Goal: Task Accomplishment & Management: Use online tool/utility

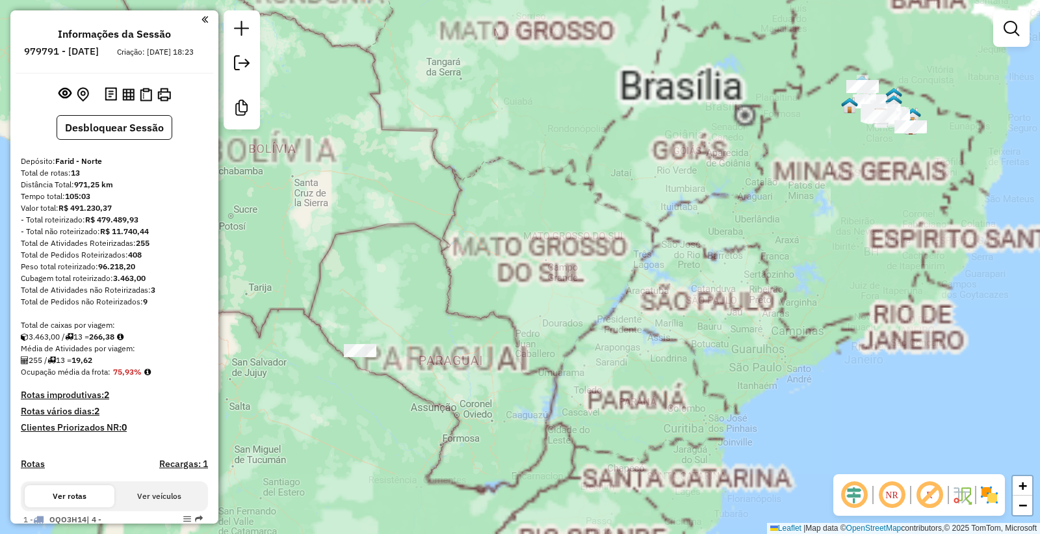
drag, startPoint x: 796, startPoint y: 252, endPoint x: 682, endPoint y: 347, distance: 148.5
click at [683, 355] on div "Janela de atendimento Grade de atendimento Capacidade Transportadoras Veículos …" at bounding box center [520, 267] width 1040 height 534
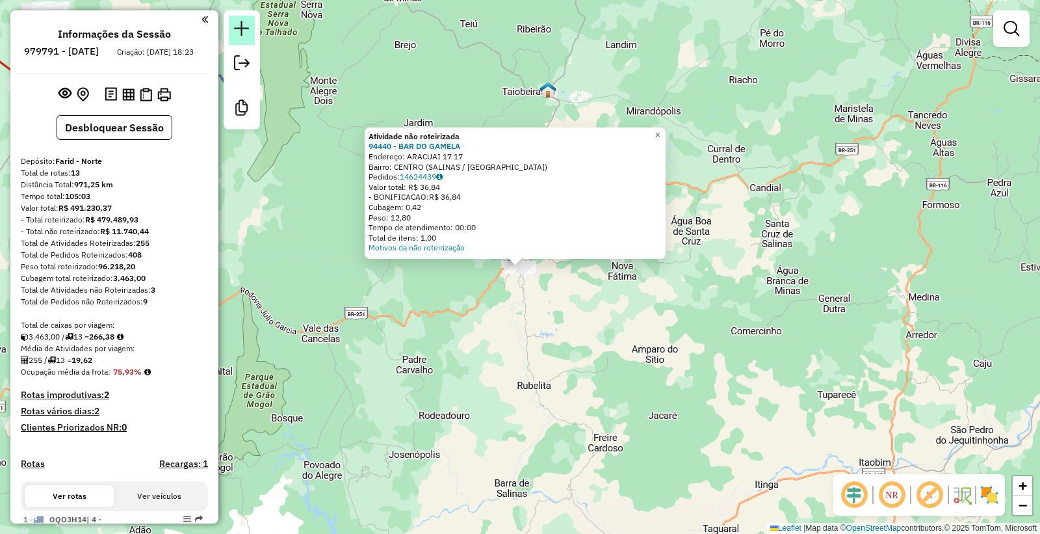
click at [251, 30] on link at bounding box center [242, 30] width 26 height 29
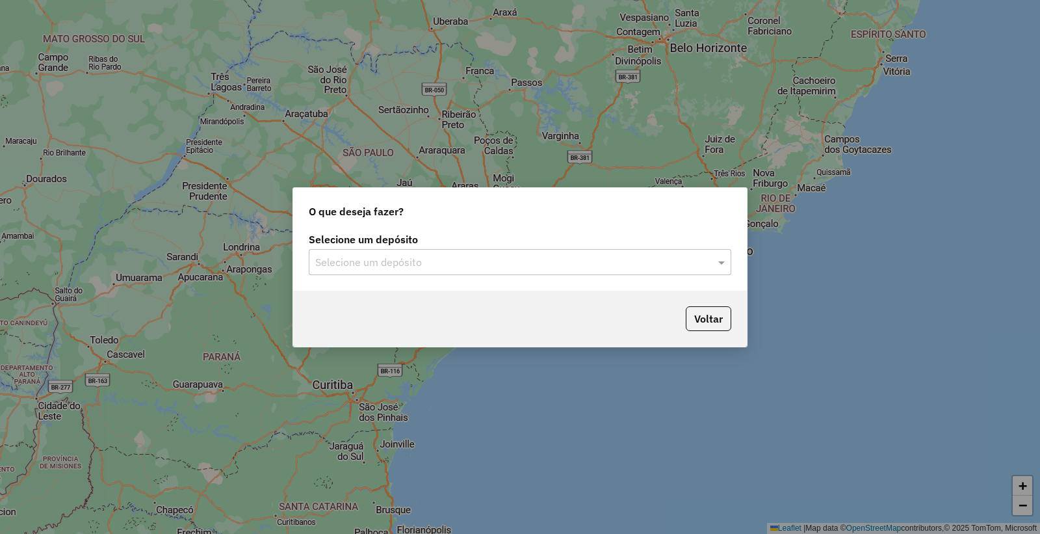
click at [420, 249] on div "Selecione um depósito" at bounding box center [520, 262] width 422 height 26
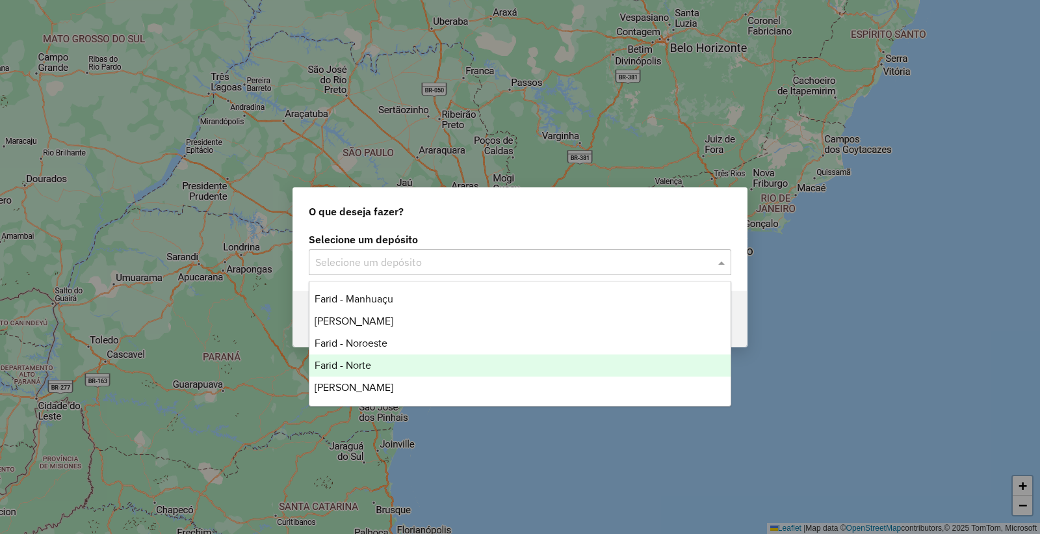
click at [355, 367] on span "Farid - Norte" at bounding box center [343, 364] width 57 height 11
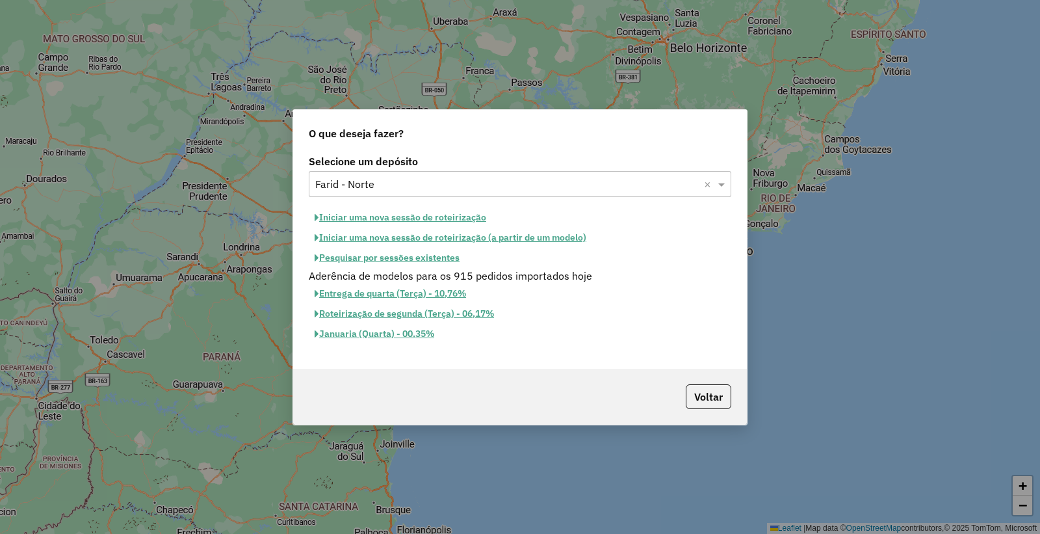
click at [399, 215] on button "Iniciar uma nova sessão de roteirização" at bounding box center [400, 217] width 183 height 20
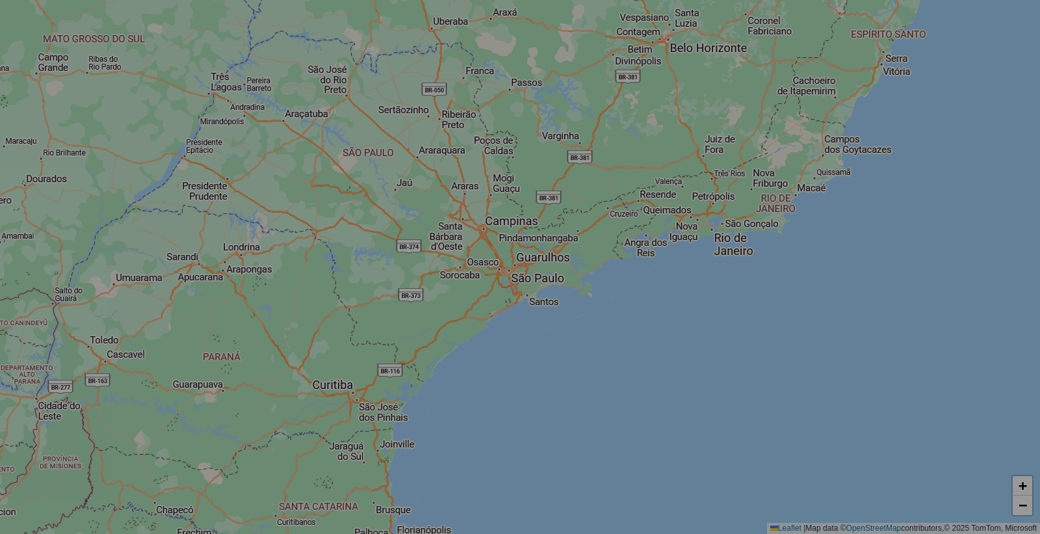
select select "*"
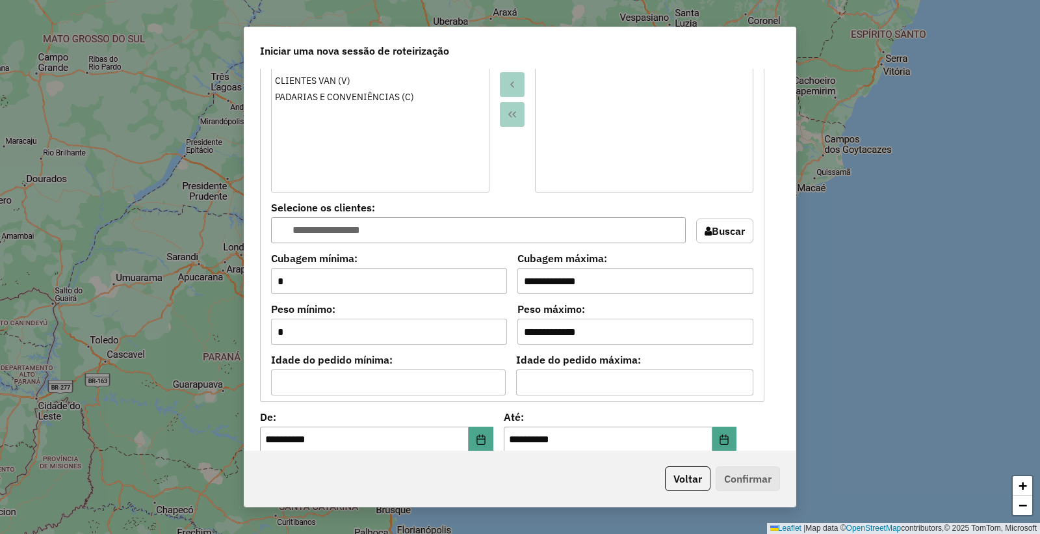
scroll to position [1155, 0]
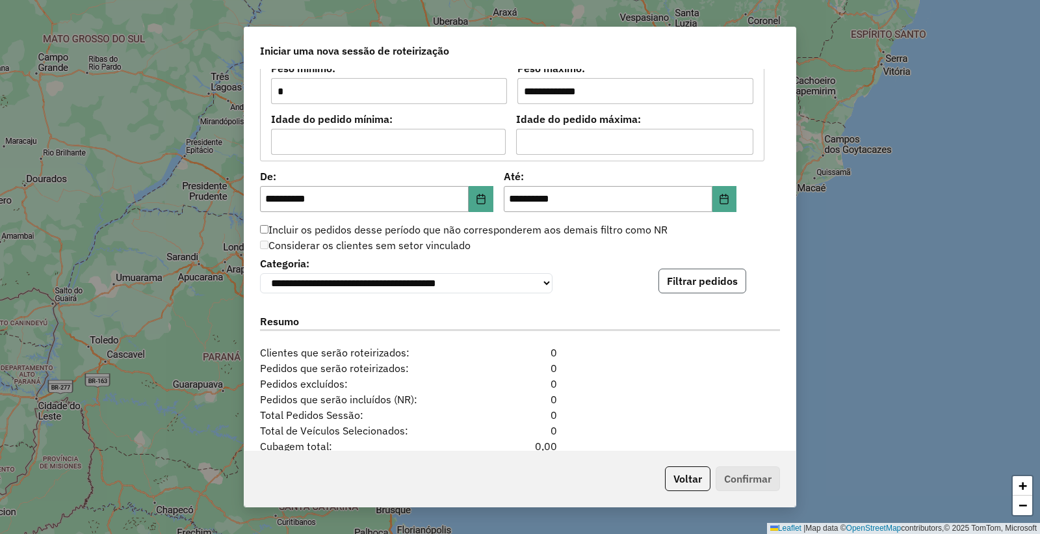
click at [694, 287] on button "Filtrar pedidos" at bounding box center [702, 280] width 88 height 25
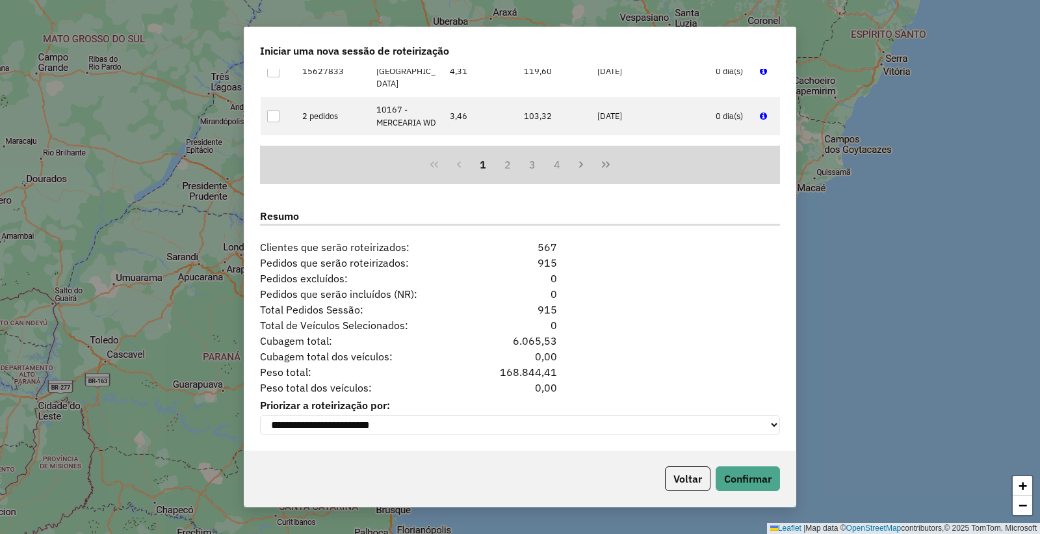
scroll to position [1532, 0]
click at [743, 474] on button "Confirmar" at bounding box center [748, 478] width 64 height 25
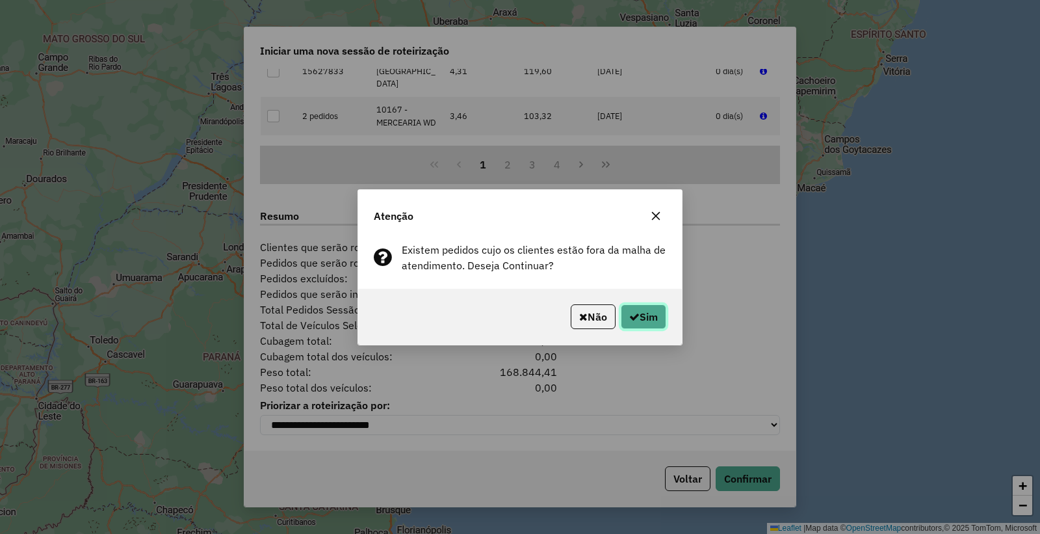
click at [638, 312] on button "Sim" at bounding box center [643, 316] width 45 height 25
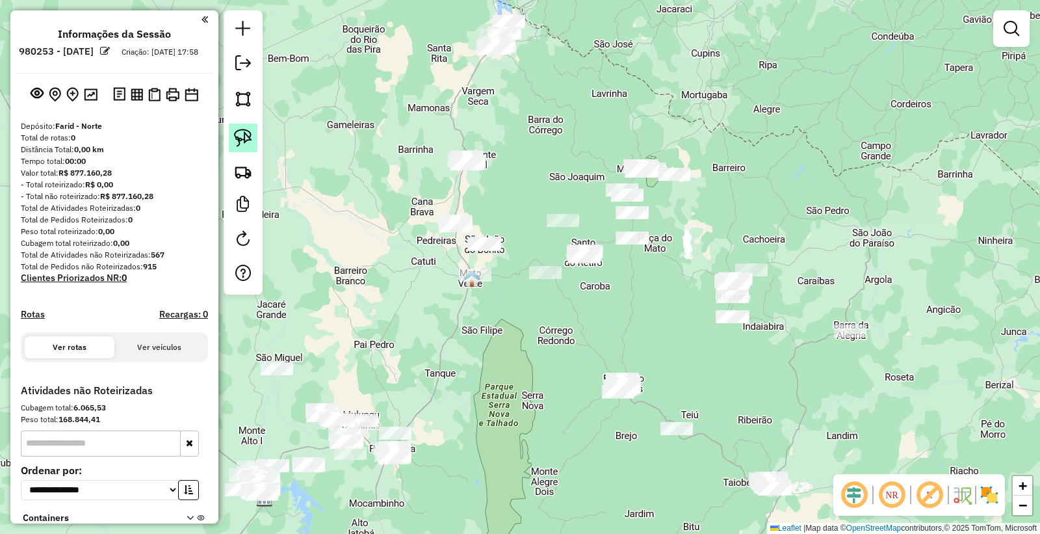
click at [248, 140] on img at bounding box center [243, 138] width 18 height 18
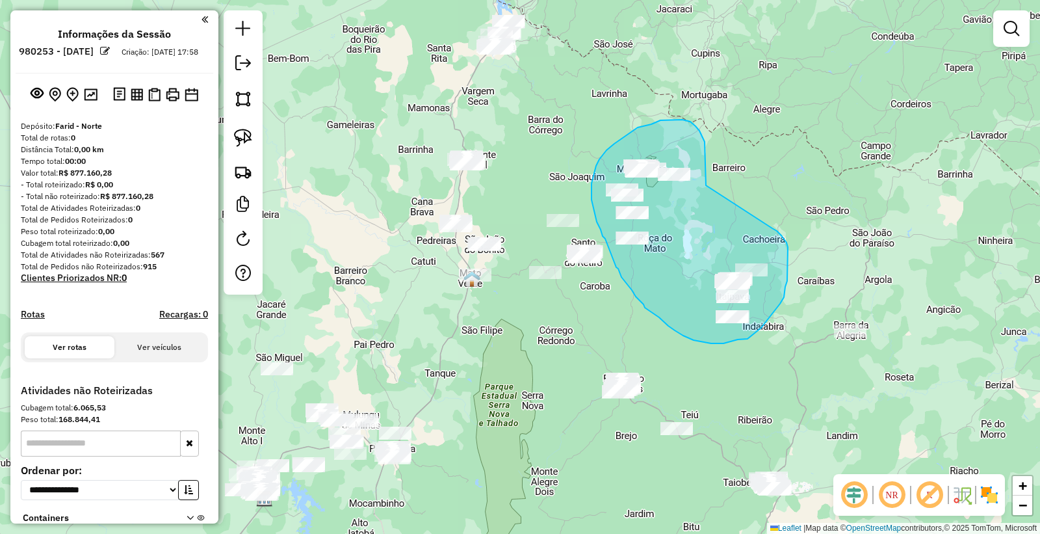
drag, startPoint x: 706, startPoint y: 185, endPoint x: 761, endPoint y: 221, distance: 65.8
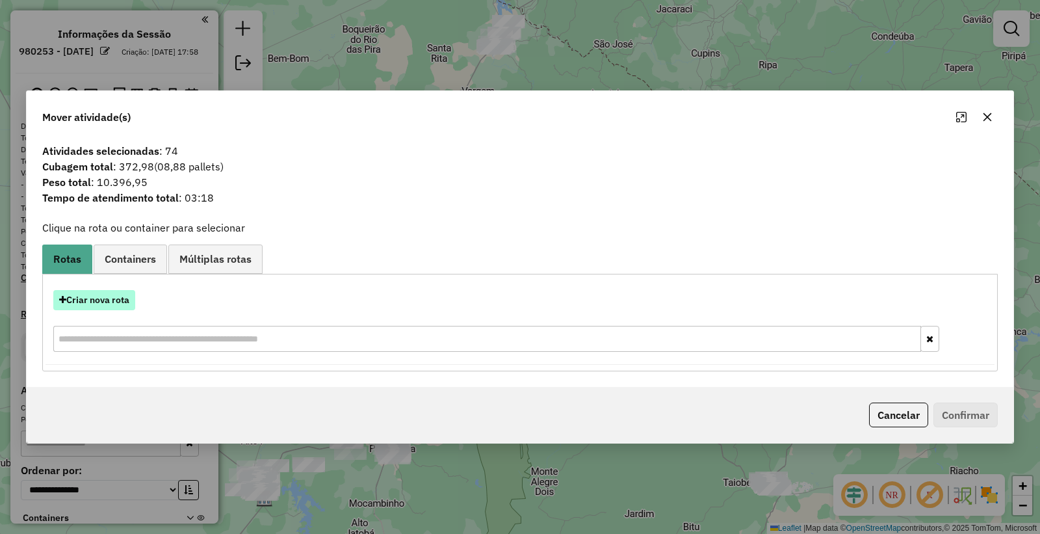
click at [105, 300] on button "Criar nova rota" at bounding box center [94, 300] width 82 height 20
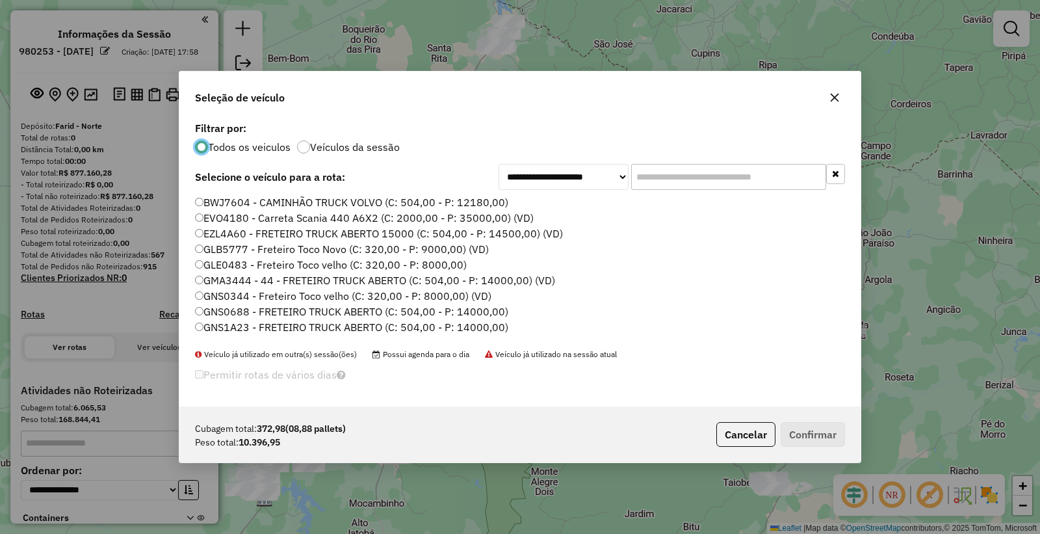
scroll to position [7, 3]
click at [667, 179] on input "text" at bounding box center [728, 177] width 195 height 26
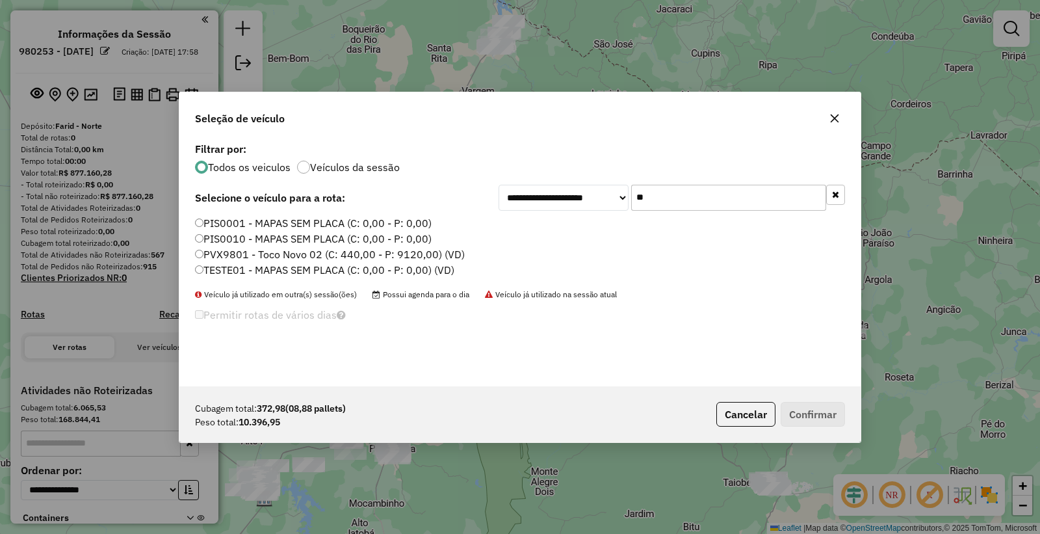
type input "*"
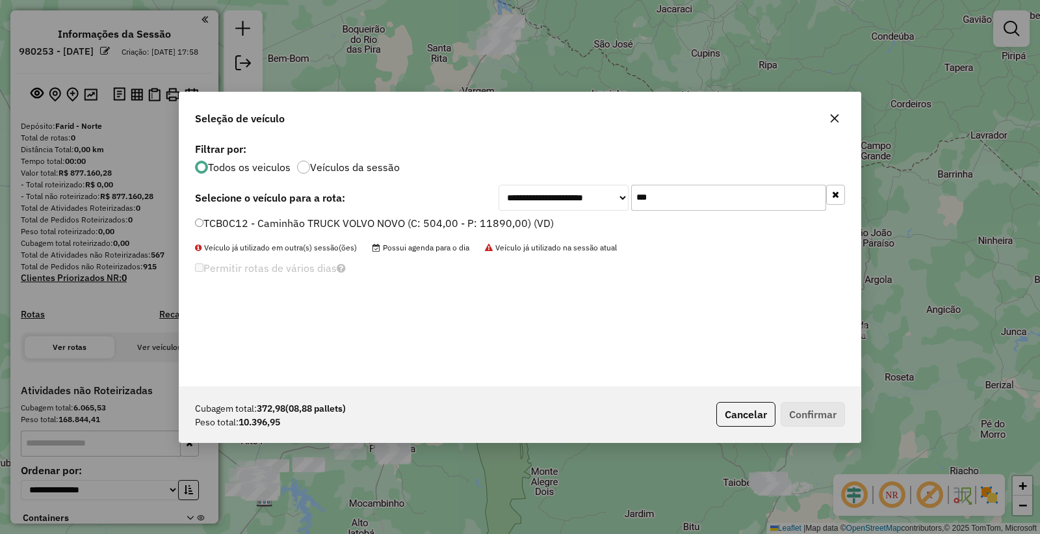
type input "***"
click at [268, 227] on label "TCB0C12 - Caminhão TRUCK VOLVO NOVO (C: 504,00 - P: 11890,00) (VD)" at bounding box center [374, 223] width 359 height 16
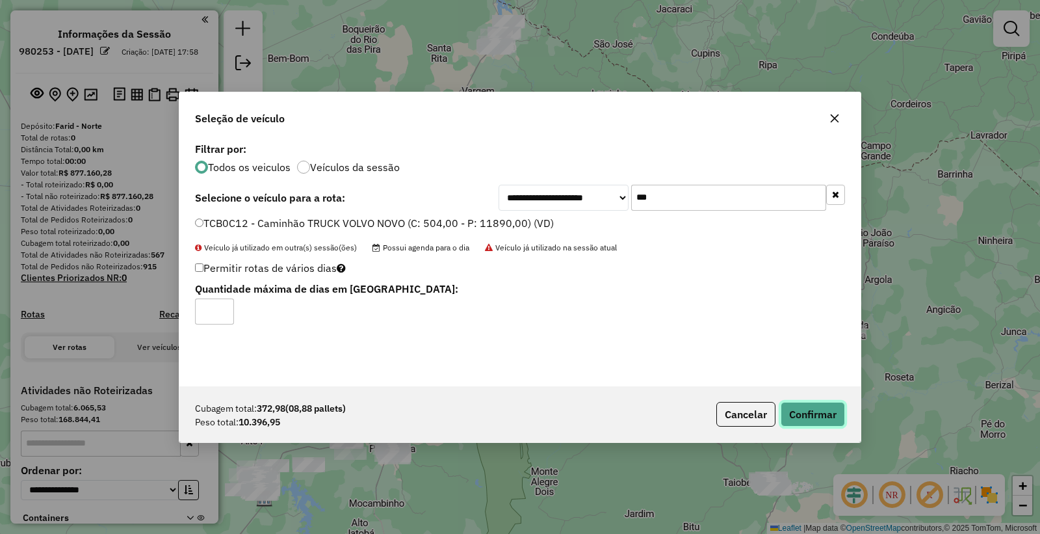
click at [814, 415] on button "Confirmar" at bounding box center [813, 414] width 64 height 25
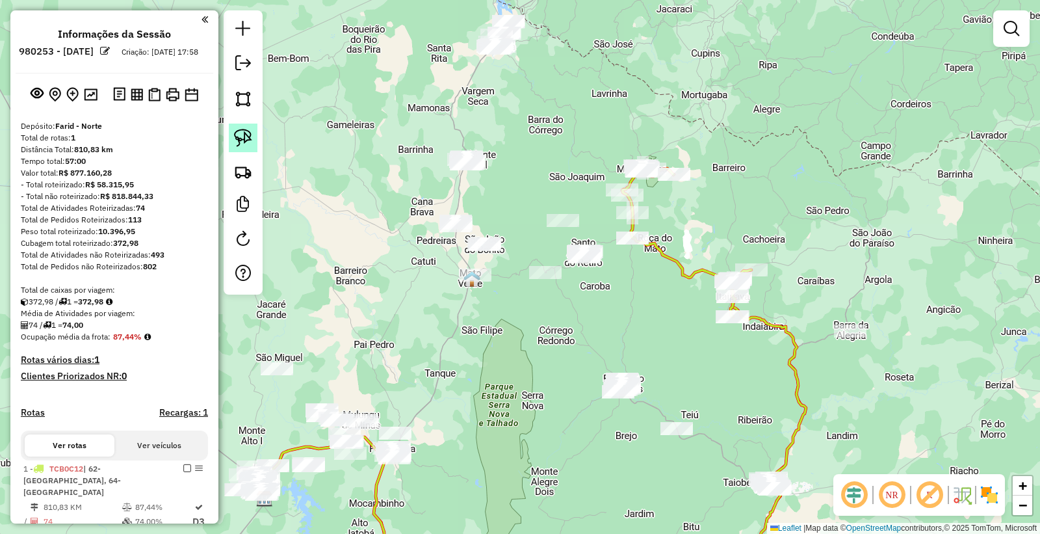
click at [242, 142] on img at bounding box center [243, 138] width 18 height 18
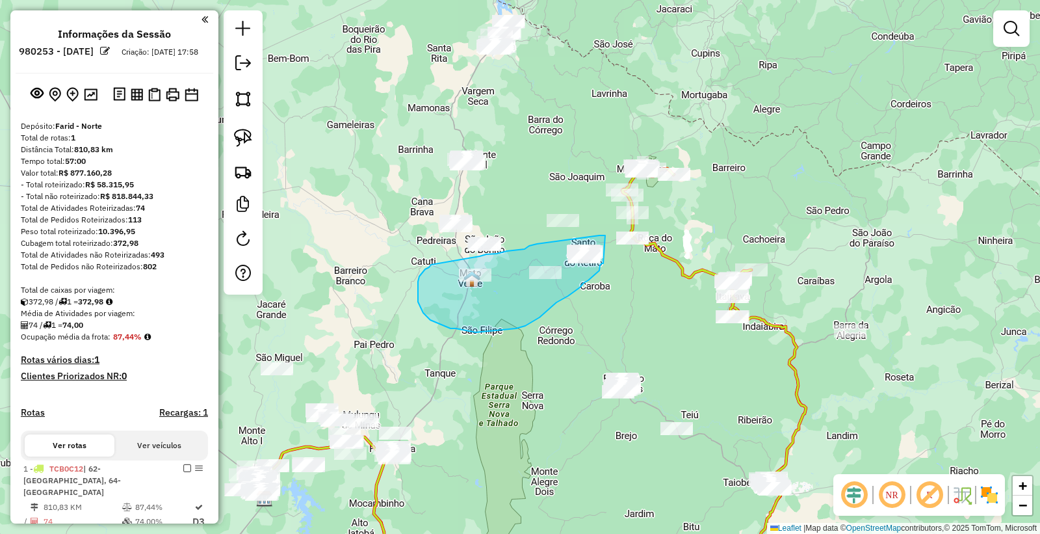
drag, startPoint x: 605, startPoint y: 235, endPoint x: 604, endPoint y: 263, distance: 28.0
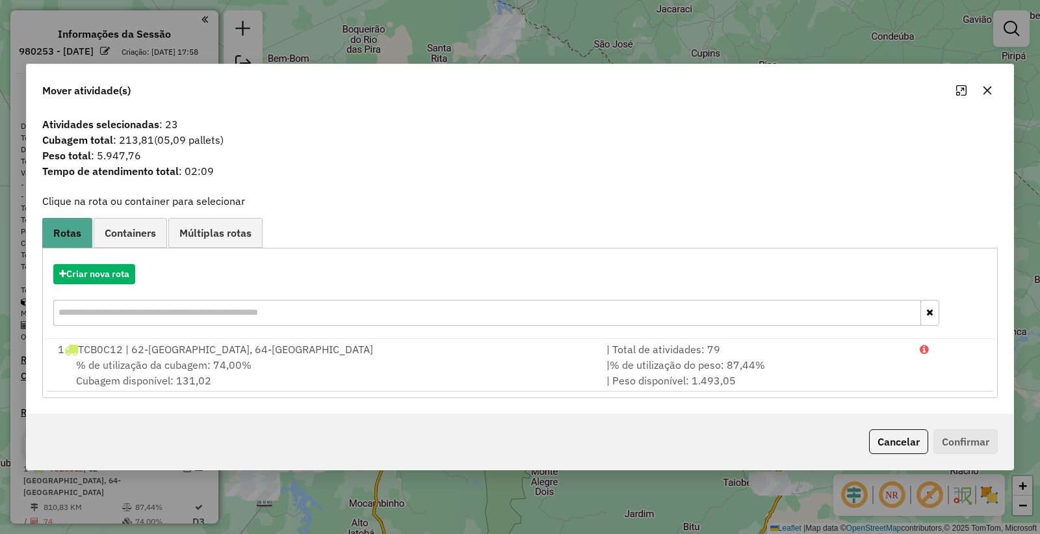
click at [112, 261] on div "Criar nova rota" at bounding box center [519, 296] width 949 height 84
click at [111, 278] on button "Criar nova rota" at bounding box center [94, 274] width 82 height 20
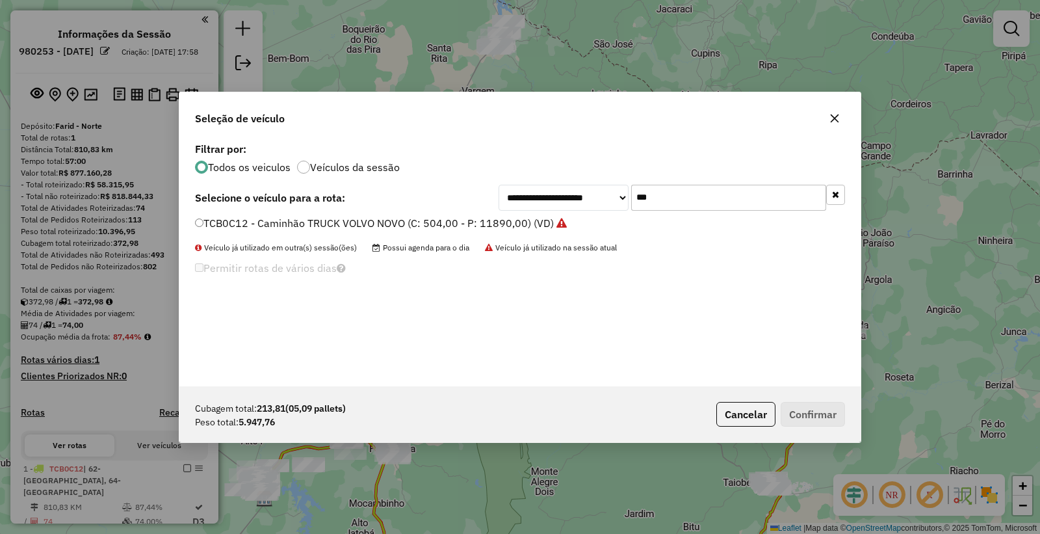
drag, startPoint x: 697, startPoint y: 192, endPoint x: 517, endPoint y: 197, distance: 180.1
click at [517, 197] on div "**********" at bounding box center [671, 198] width 346 height 26
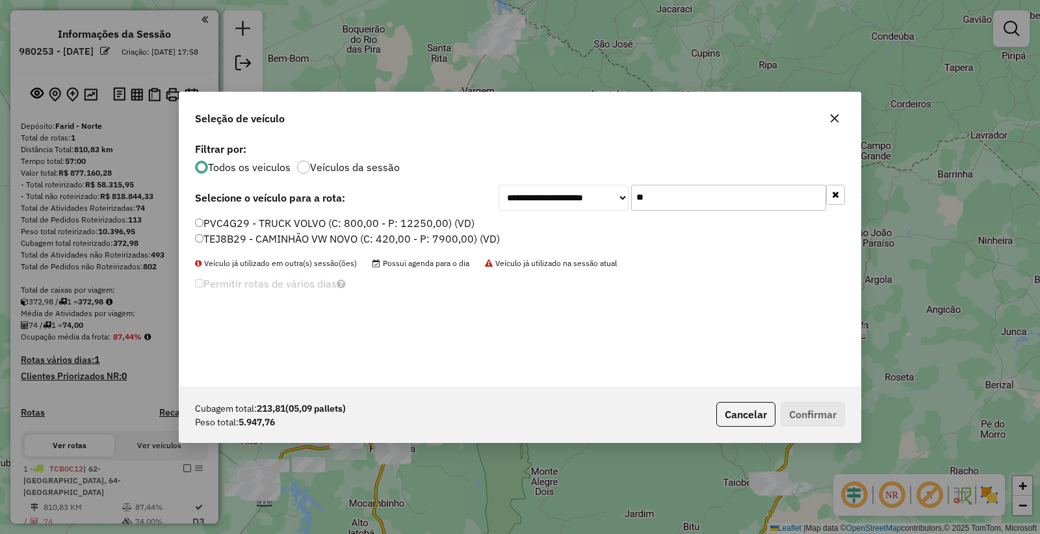
type input "**"
click at [239, 234] on label "TEJ8B29 - CAMINHÃO VW NOVO (C: 420,00 - P: 7900,00) (VD)" at bounding box center [347, 239] width 305 height 16
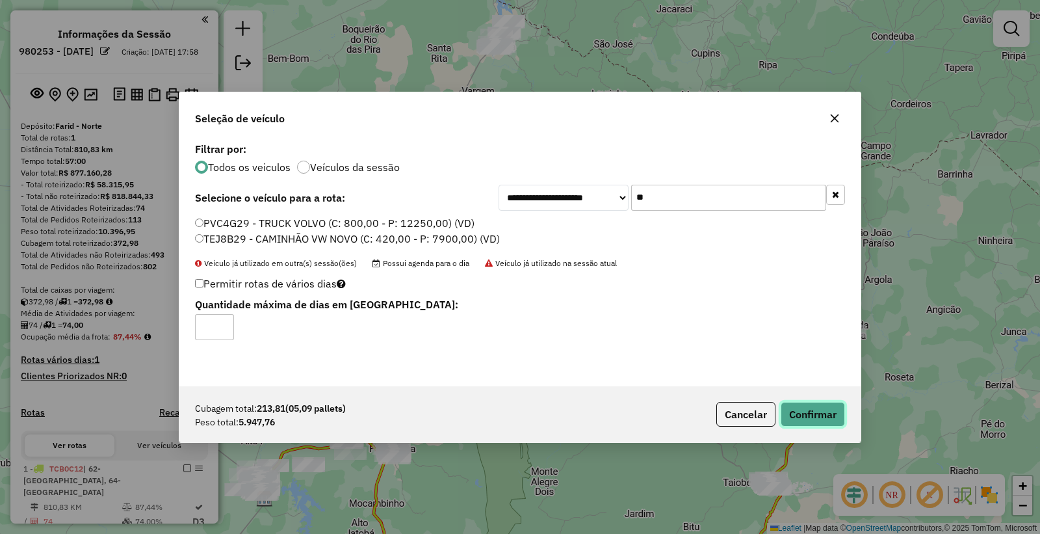
click at [816, 411] on button "Confirmar" at bounding box center [813, 414] width 64 height 25
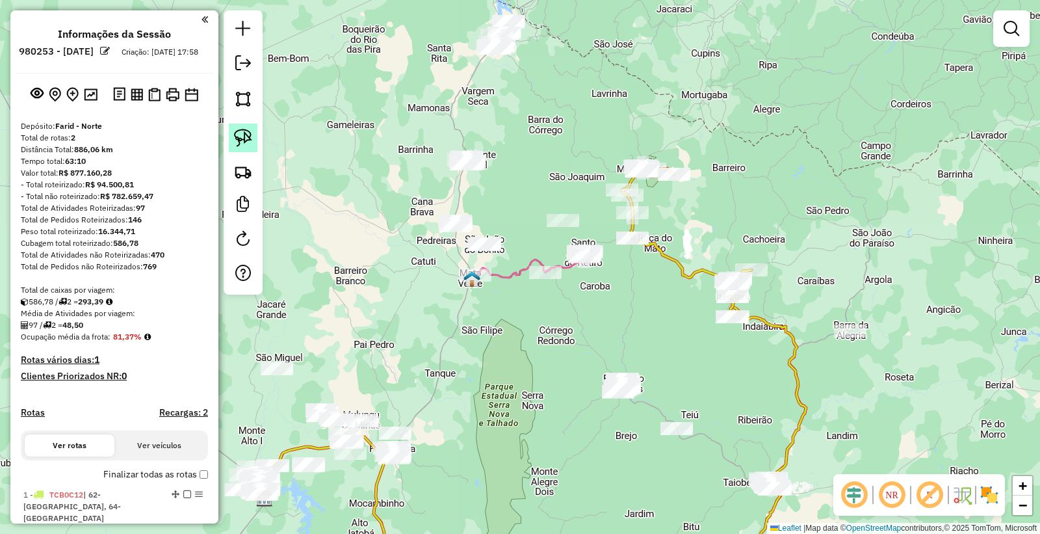
click at [244, 144] on img at bounding box center [243, 138] width 18 height 18
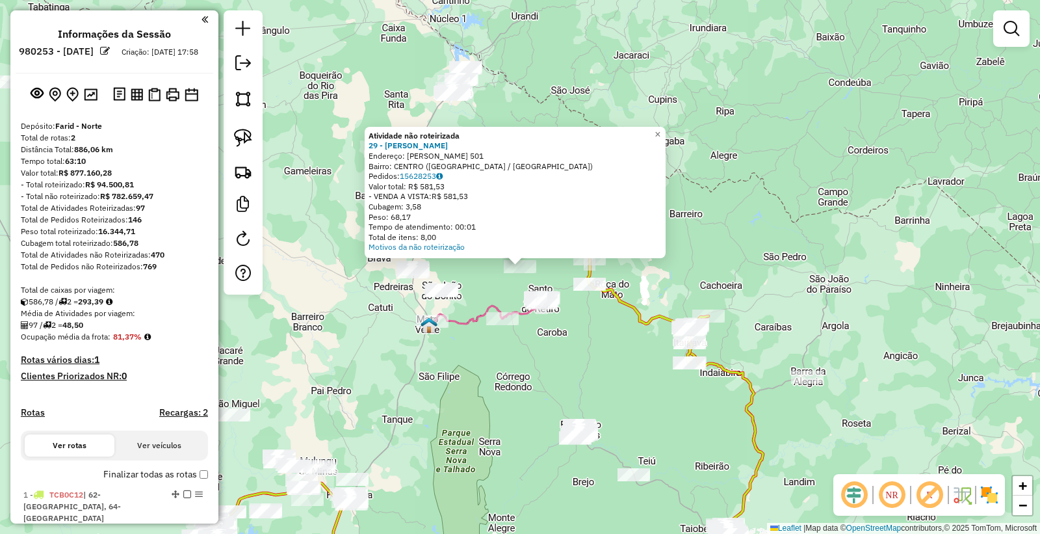
click at [558, 348] on div "Atividade não roteirizada 29 - ANNA PAULA GOMES Endereço: ANTONIO RODRIGUES 501…" at bounding box center [520, 267] width 1040 height 534
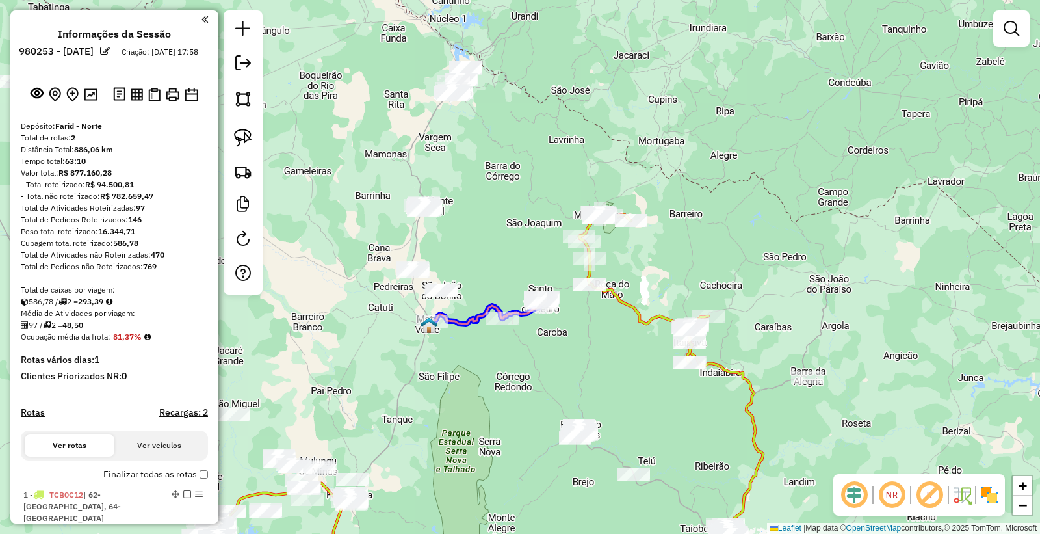
click at [543, 311] on div at bounding box center [540, 304] width 32 height 13
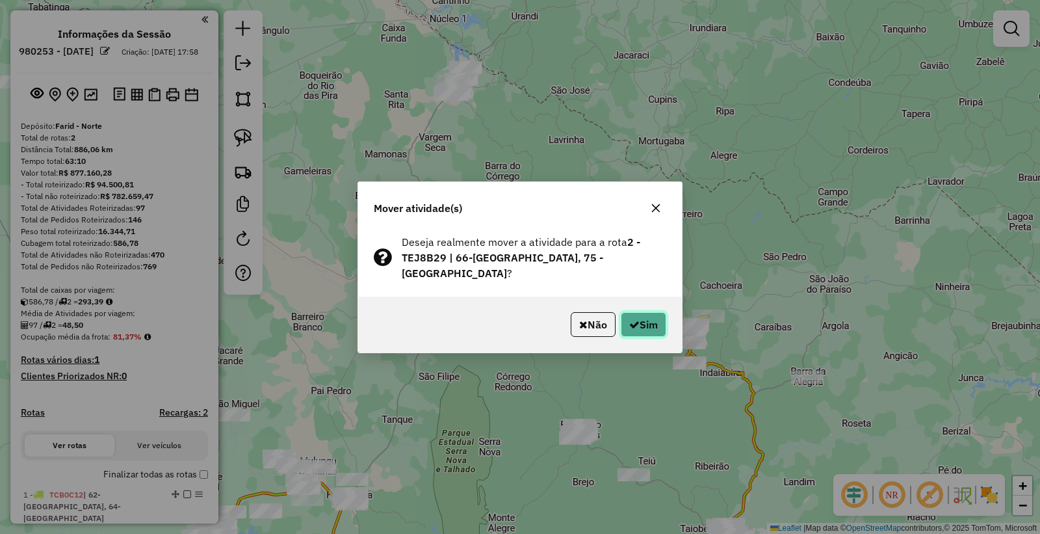
click at [623, 325] on button "Sim" at bounding box center [643, 324] width 45 height 25
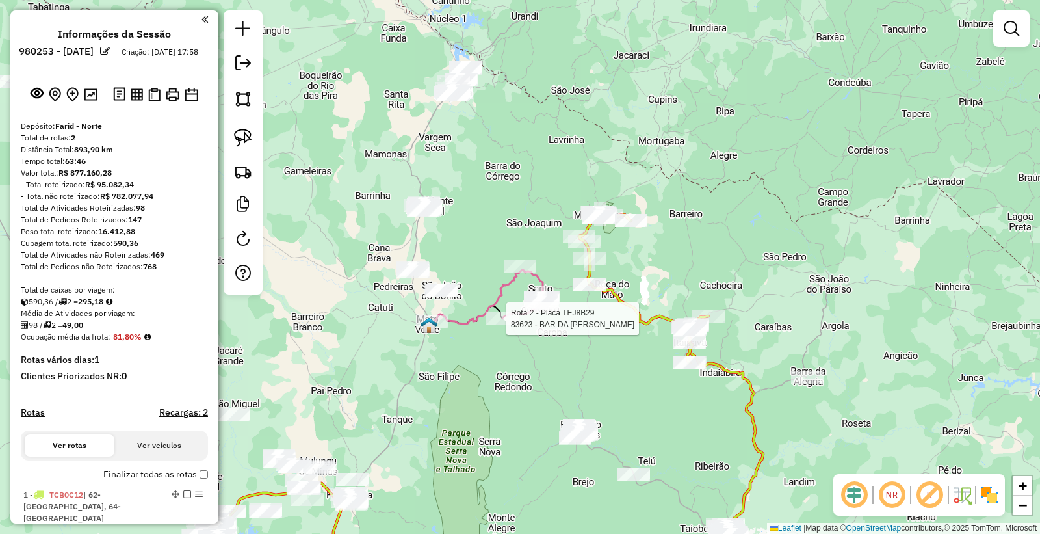
select select "**********"
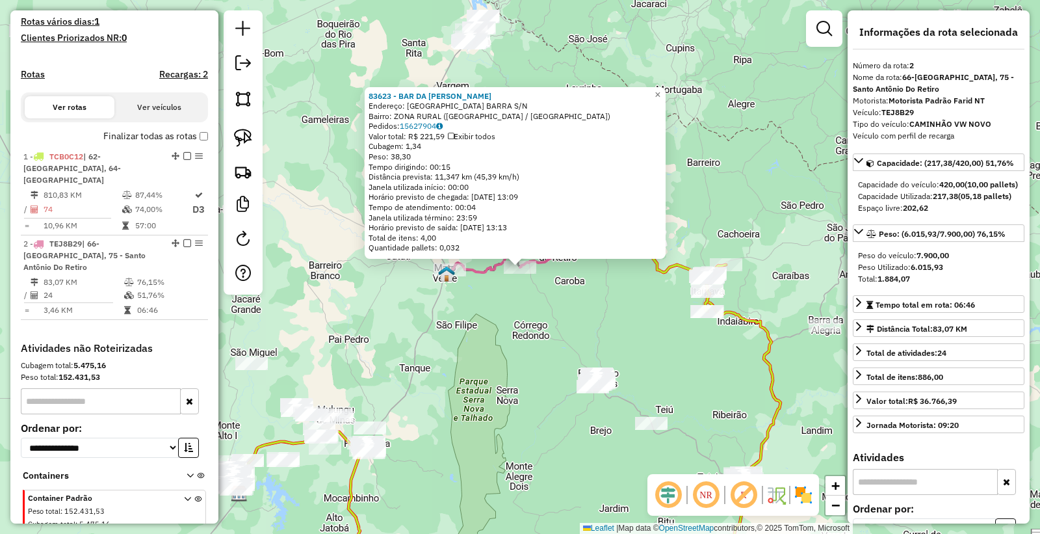
scroll to position [378, 0]
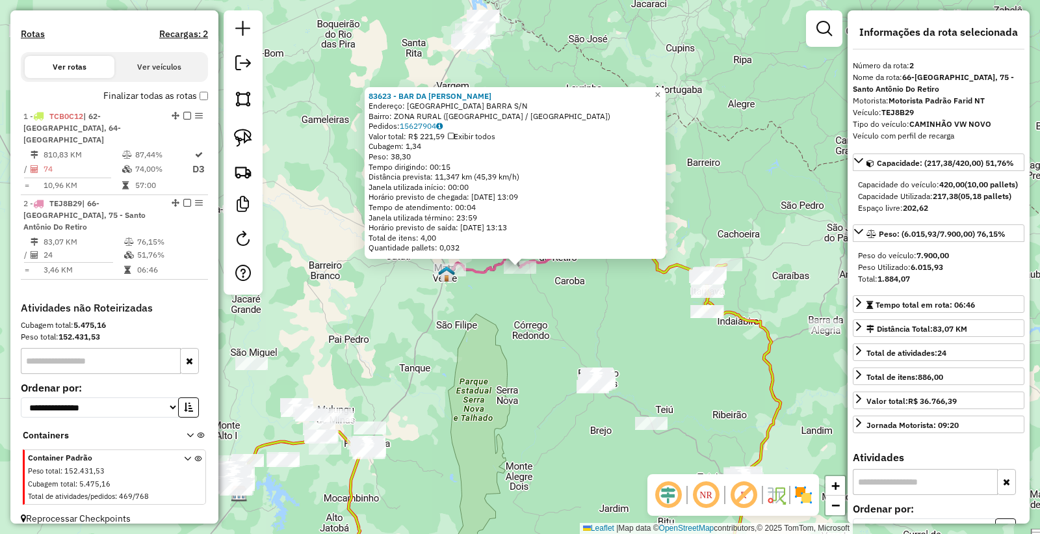
click at [391, 373] on div "83623 - BAR DA TEREZINHA Endereço: MANDASSAIA BARRA S/N Bairro: ZONA RURAL (SAN…" at bounding box center [520, 267] width 1040 height 534
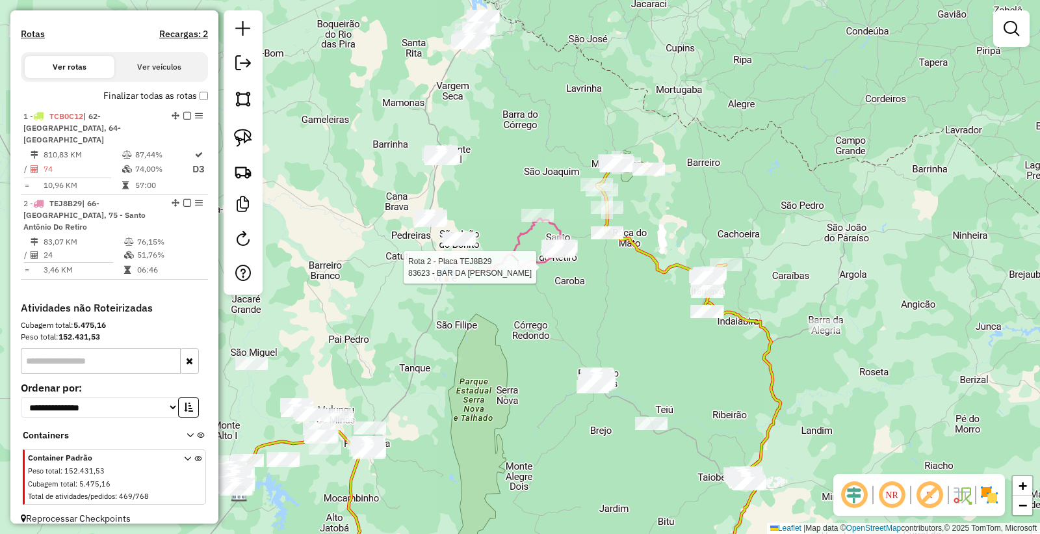
select select "**********"
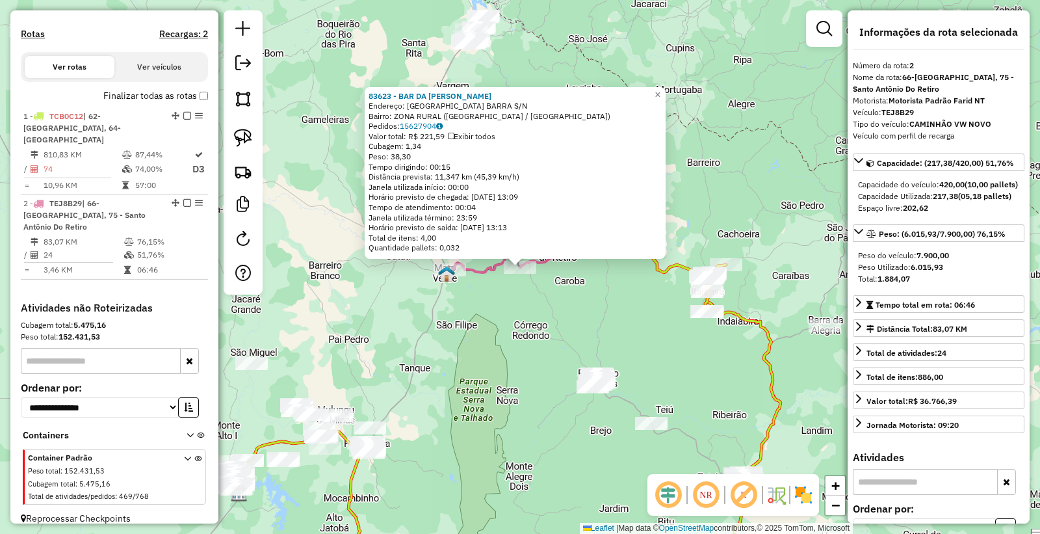
click at [442, 329] on div "83623 - BAR DA TEREZINHA Endereço: MANDASSAIA BARRA S/N Bairro: ZONA RURAL (SAN…" at bounding box center [520, 267] width 1040 height 534
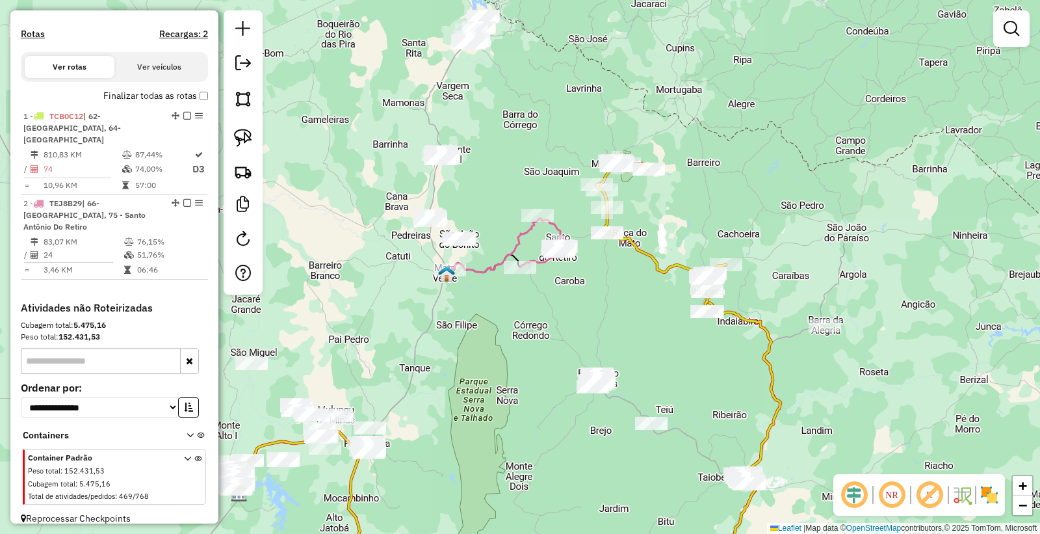
drag, startPoint x: 515, startPoint y: 138, endPoint x: 515, endPoint y: 174, distance: 35.1
click at [517, 174] on div "Janela de atendimento Grade de atendimento Capacidade Transportadoras Veículos …" at bounding box center [520, 267] width 1040 height 534
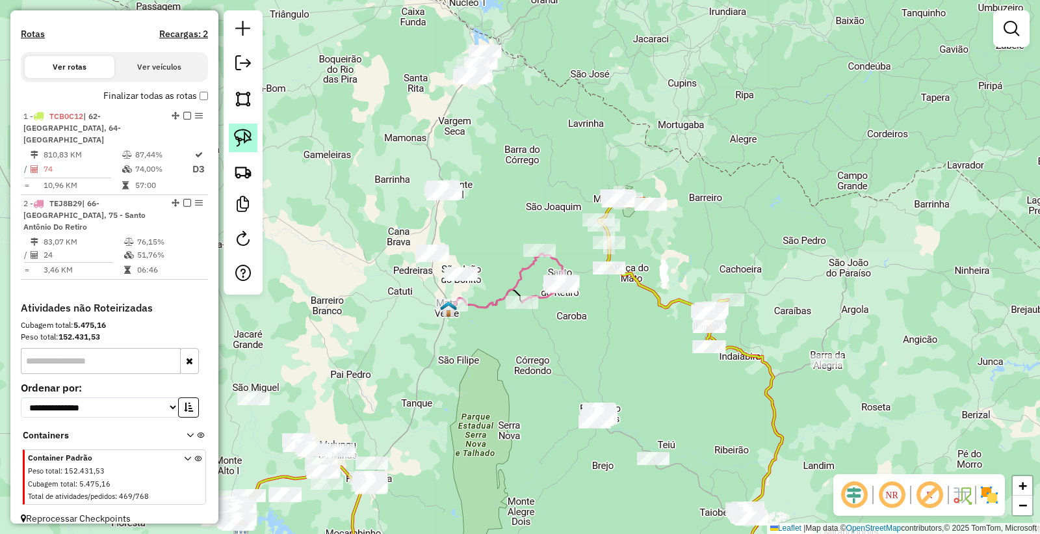
drag, startPoint x: 248, startPoint y: 141, endPoint x: 296, endPoint y: 135, distance: 47.8
click at [249, 141] on img at bounding box center [243, 138] width 18 height 18
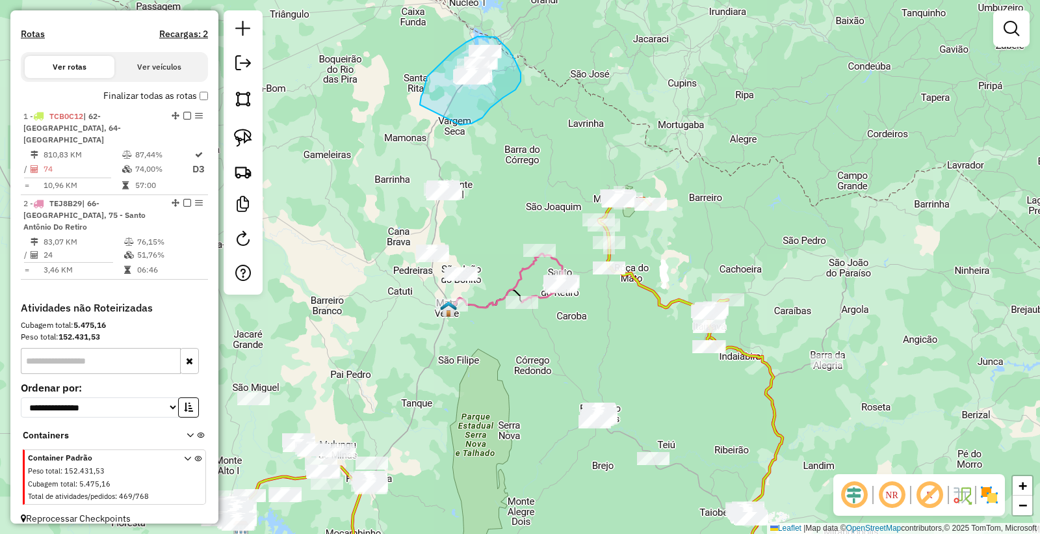
drag, startPoint x: 460, startPoint y: 125, endPoint x: 419, endPoint y: 109, distance: 43.8
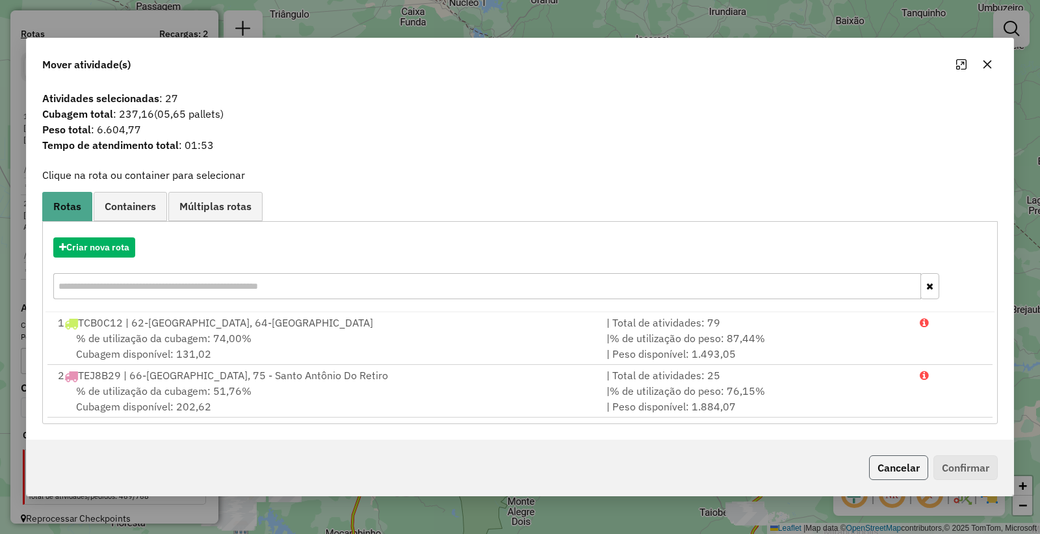
click at [913, 465] on button "Cancelar" at bounding box center [898, 467] width 59 height 25
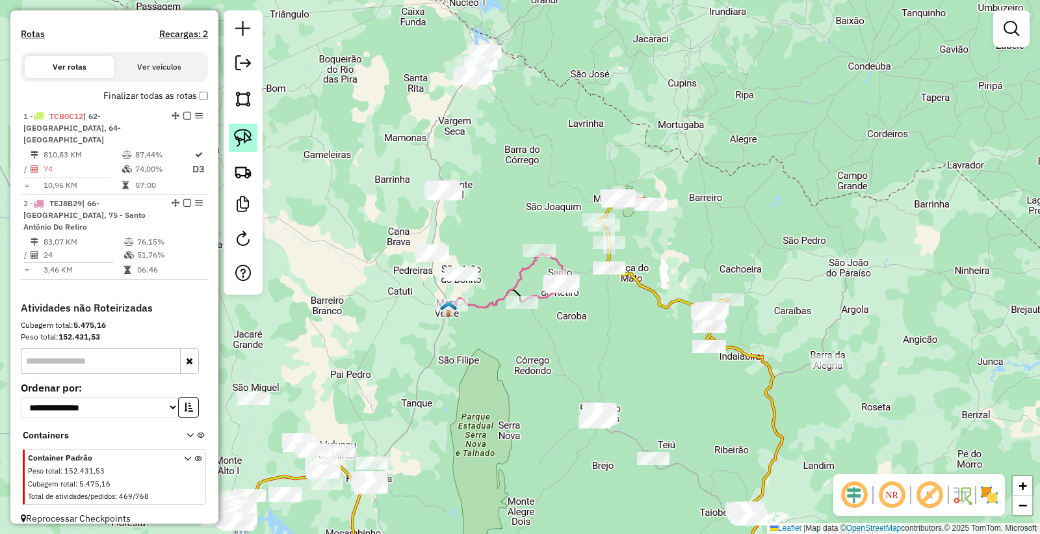
click at [239, 132] on img at bounding box center [243, 138] width 18 height 18
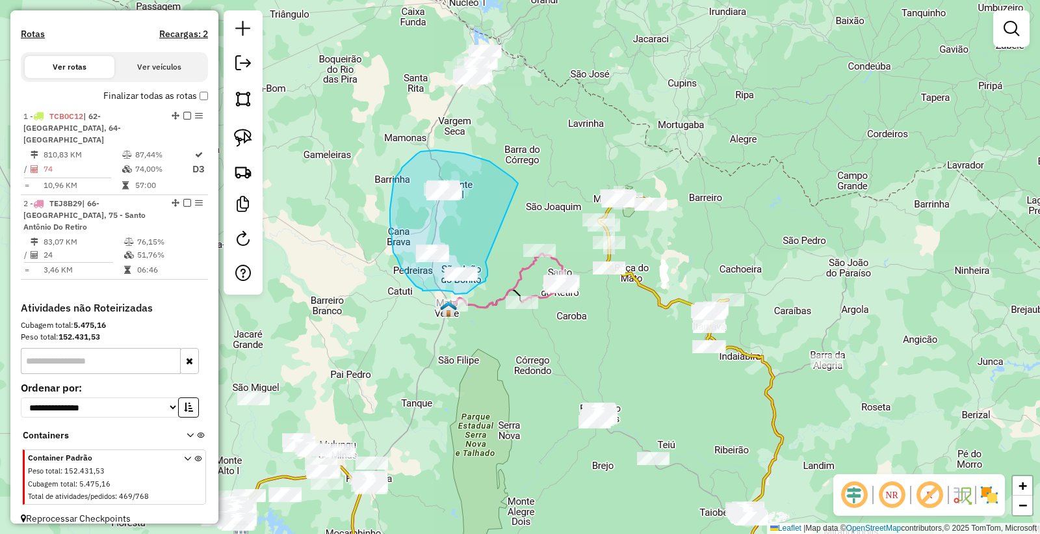
drag, startPoint x: 512, startPoint y: 177, endPoint x: 485, endPoint y: 257, distance: 84.3
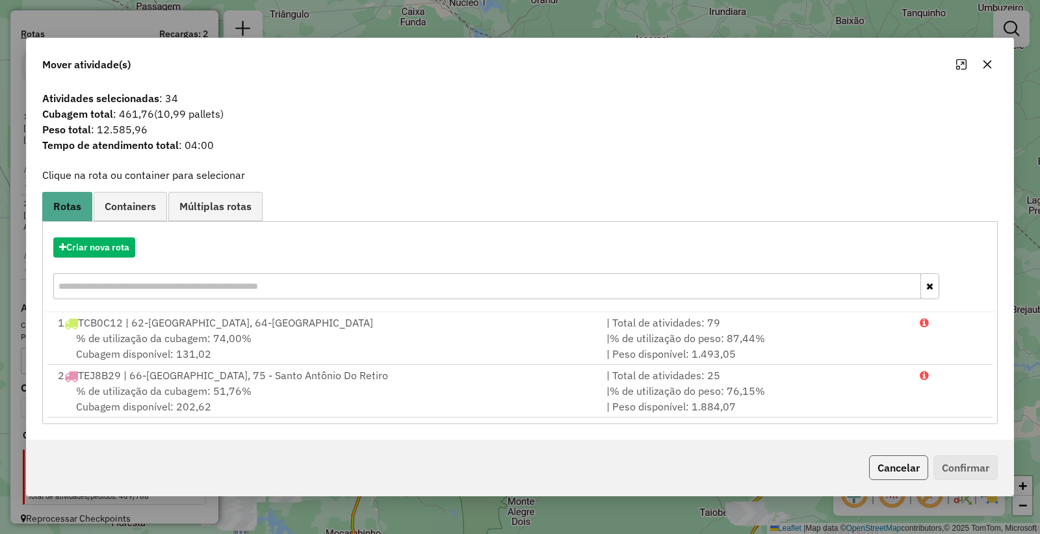
click at [911, 465] on button "Cancelar" at bounding box center [898, 467] width 59 height 25
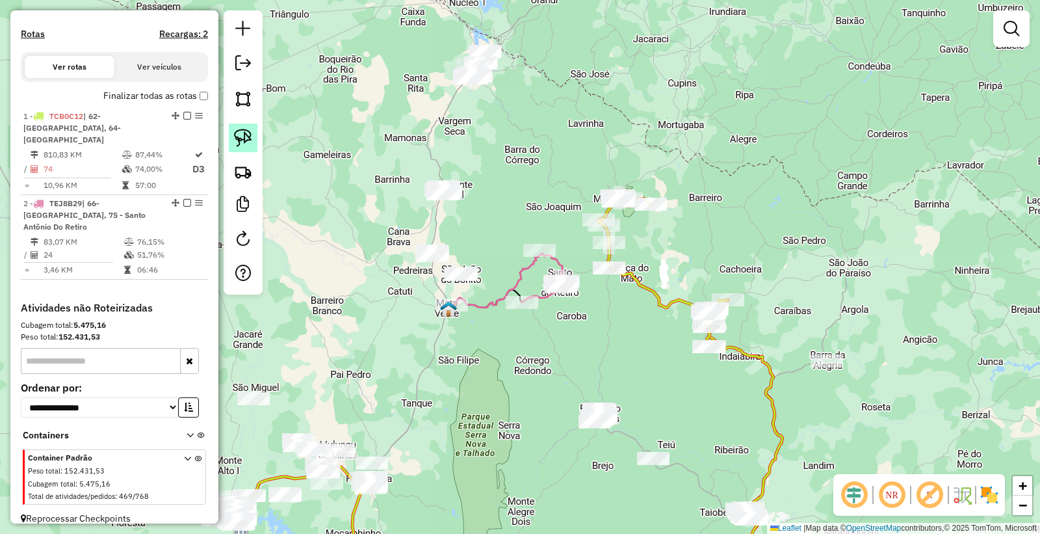
click at [251, 144] on img at bounding box center [243, 138] width 18 height 18
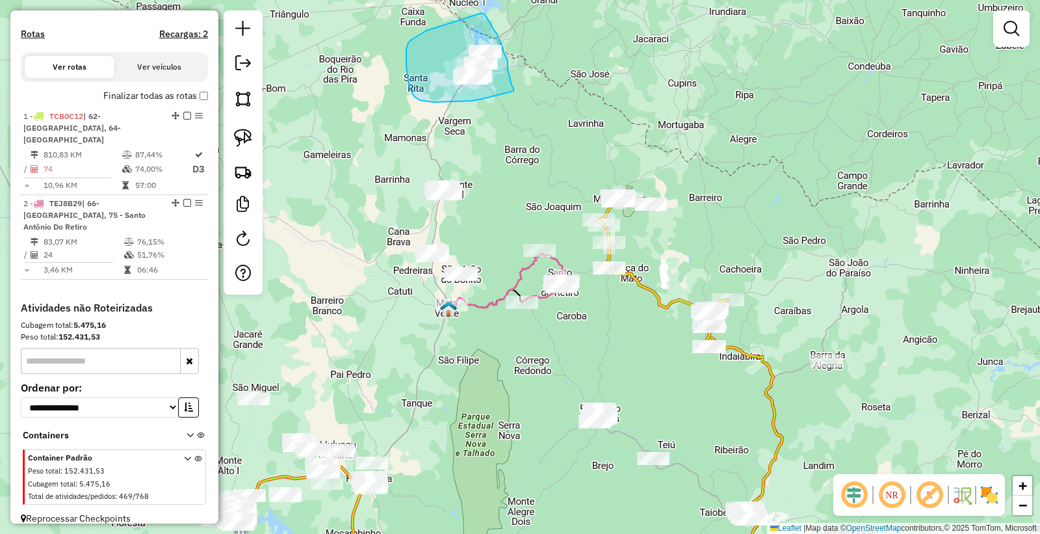
drag, startPoint x: 416, startPoint y: 97, endPoint x: 513, endPoint y: 95, distance: 97.5
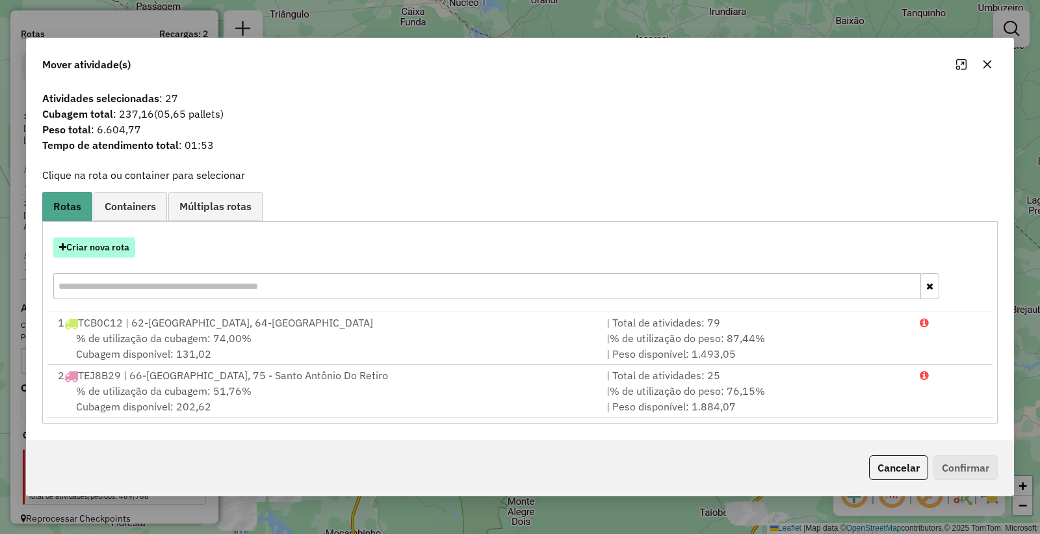
click at [92, 245] on button "Criar nova rota" at bounding box center [94, 247] width 82 height 20
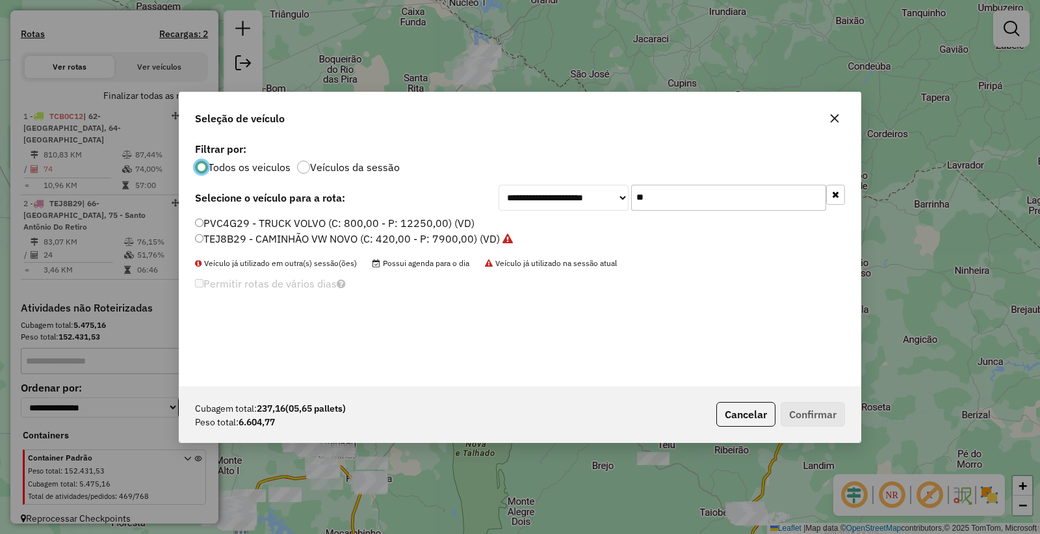
scroll to position [7, 3]
drag, startPoint x: 684, startPoint y: 198, endPoint x: 438, endPoint y: 151, distance: 250.2
click at [438, 151] on div "**********" at bounding box center [519, 262] width 681 height 247
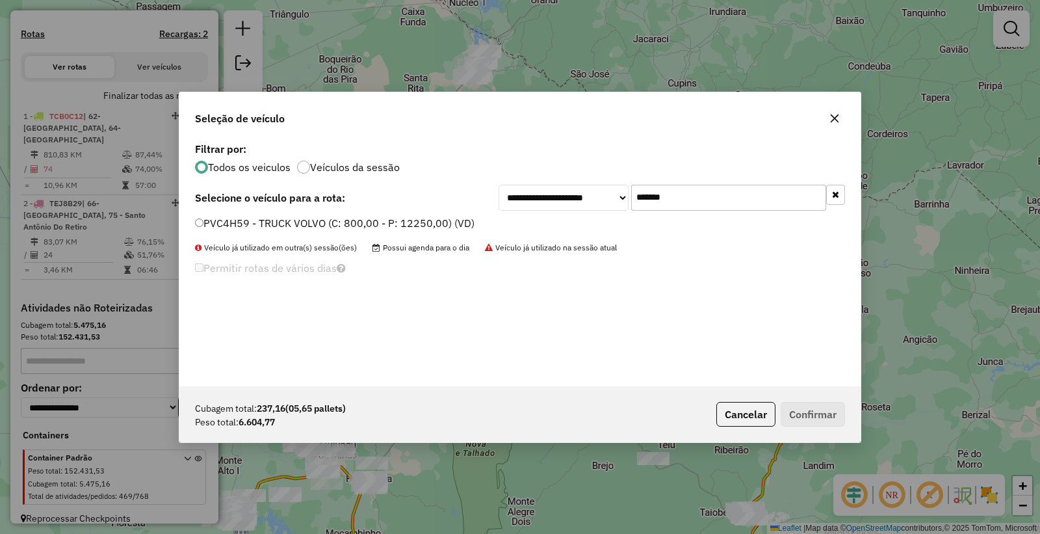
type input "*******"
click at [220, 221] on label "PVC4H59 - TRUCK VOLVO (C: 800,00 - P: 12250,00) (VD)" at bounding box center [334, 223] width 279 height 16
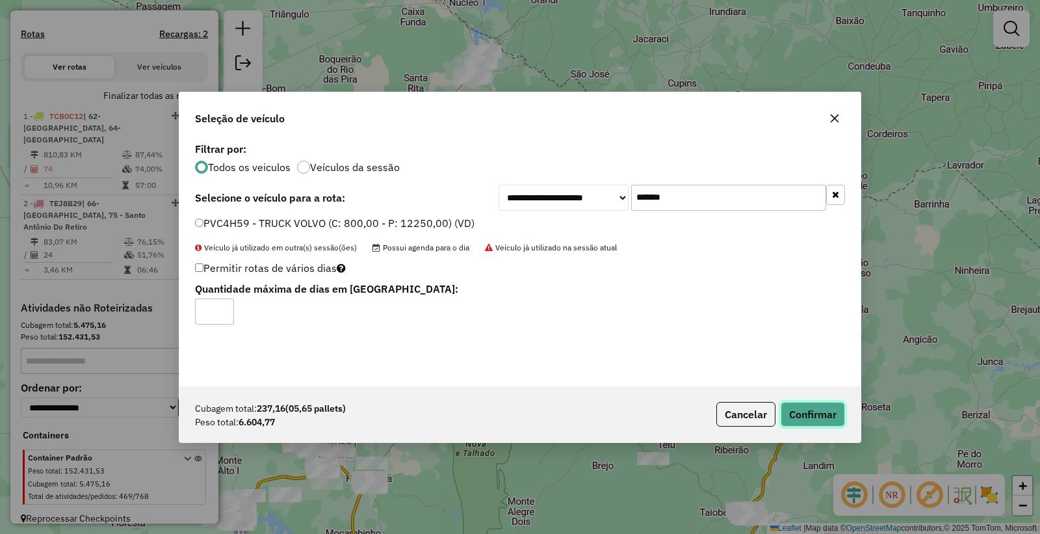
click at [822, 410] on button "Confirmar" at bounding box center [813, 414] width 64 height 25
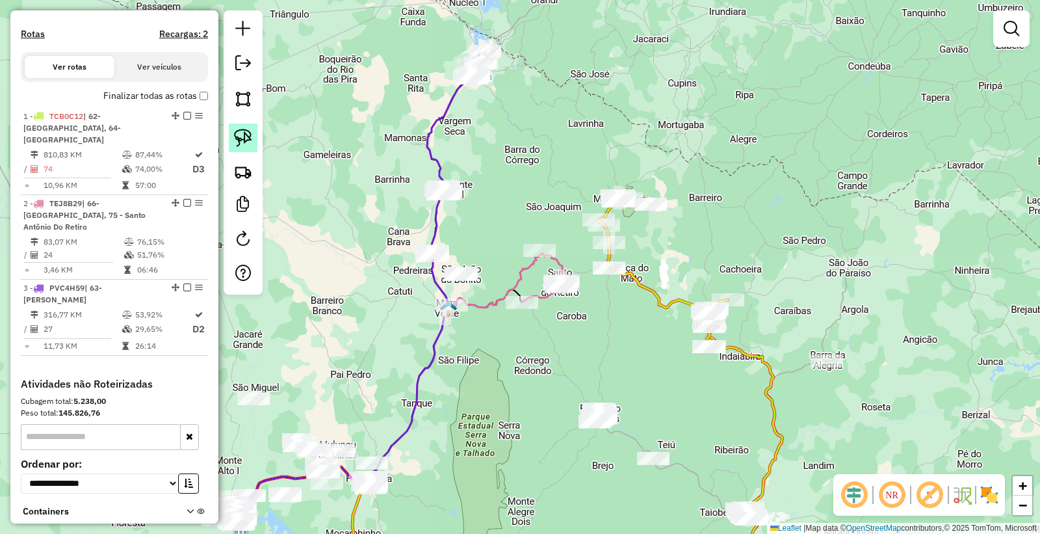
click at [241, 137] on img at bounding box center [243, 138] width 18 height 18
drag, startPoint x: 457, startPoint y: 226, endPoint x: 467, endPoint y: 237, distance: 14.3
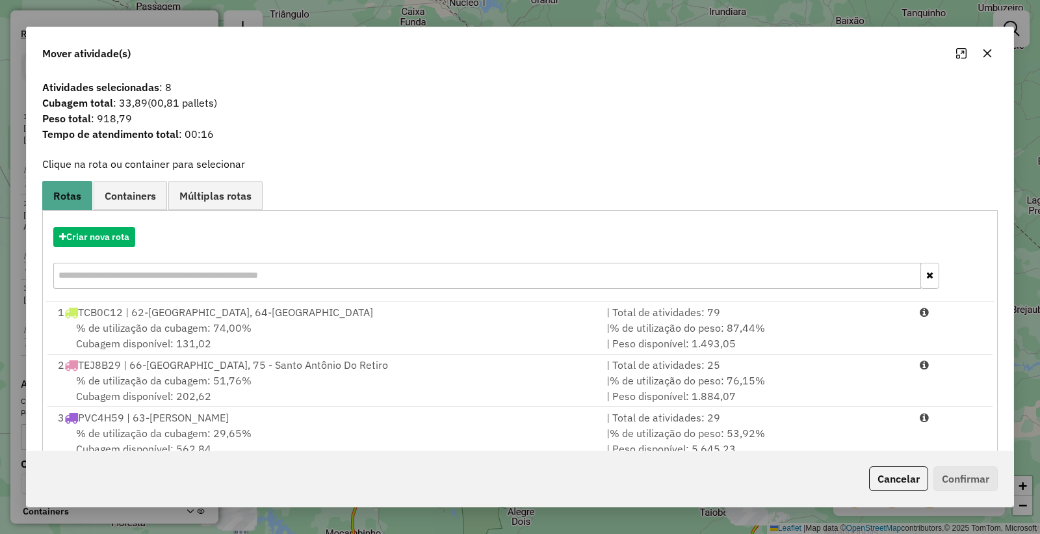
click at [931, 490] on div "Cancelar Confirmar" at bounding box center [931, 478] width 134 height 25
click at [888, 485] on button "Cancelar" at bounding box center [898, 478] width 59 height 25
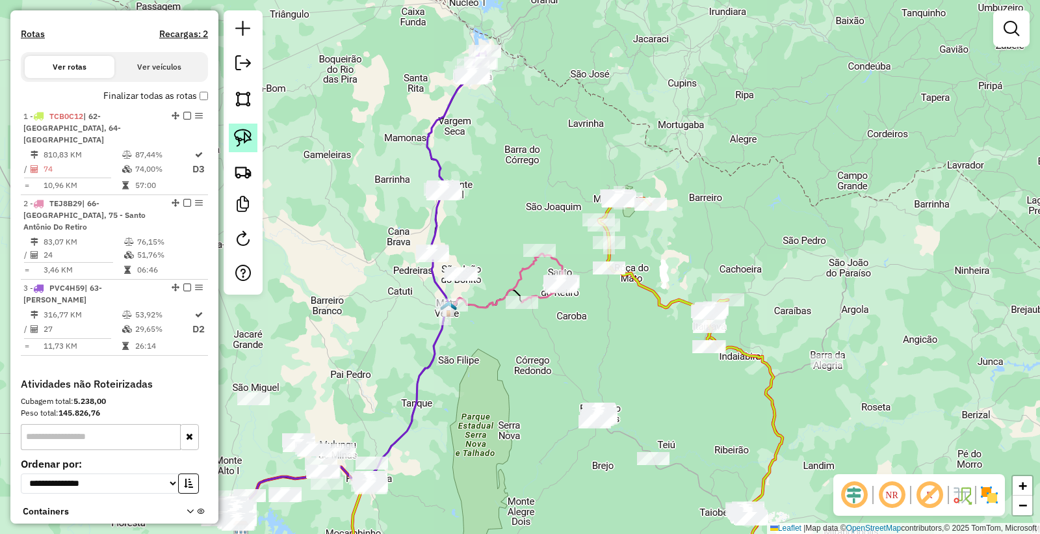
click at [255, 142] on link at bounding box center [243, 137] width 29 height 29
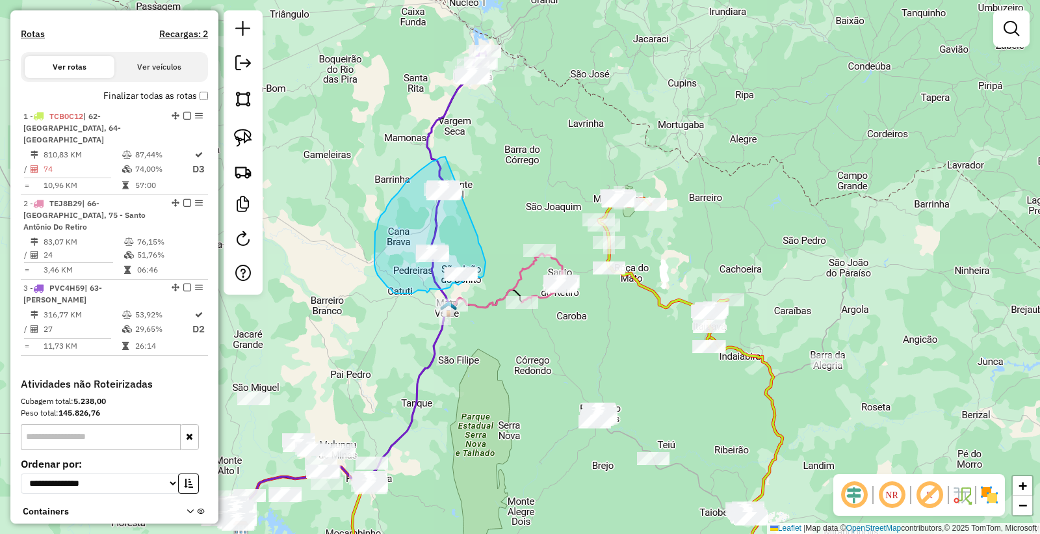
drag, startPoint x: 445, startPoint y: 157, endPoint x: 476, endPoint y: 235, distance: 84.6
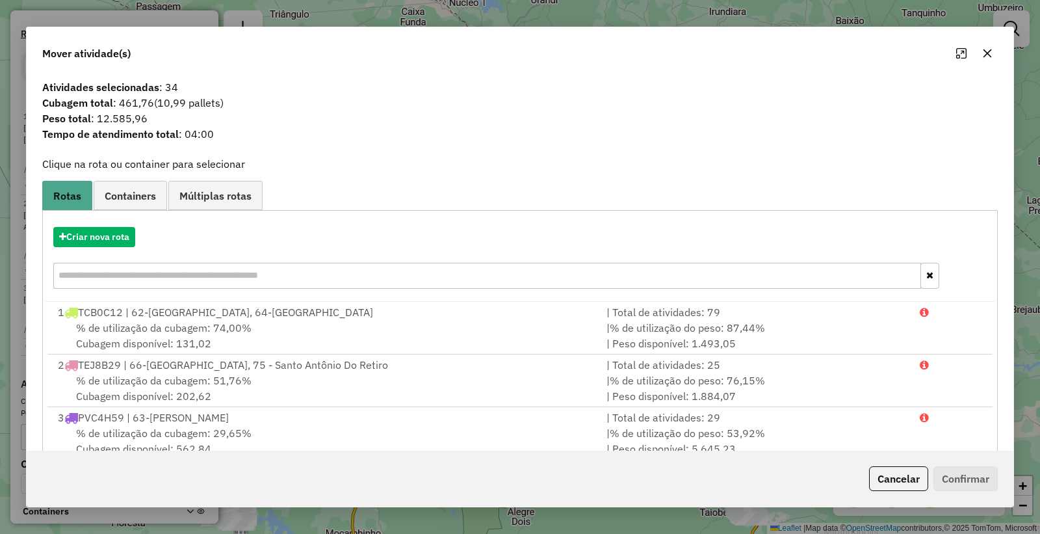
click at [93, 218] on div "Criar nova rota" at bounding box center [519, 259] width 949 height 84
click at [91, 229] on button "Criar nova rota" at bounding box center [94, 237] width 82 height 20
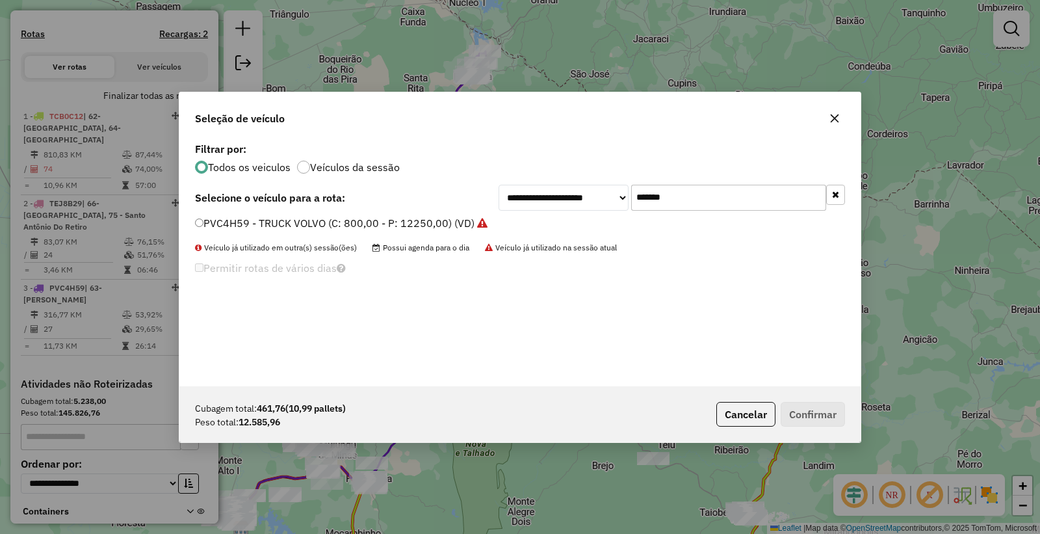
drag, startPoint x: 693, startPoint y: 202, endPoint x: 508, endPoint y: 209, distance: 186.0
click at [508, 209] on div "**********" at bounding box center [671, 198] width 346 height 26
type input "****"
click at [229, 229] on label "PYQ3C62 - TRUCK MERCEDEZ (C: 504,00 - P: 12420,00) (VD)" at bounding box center [344, 223] width 299 height 16
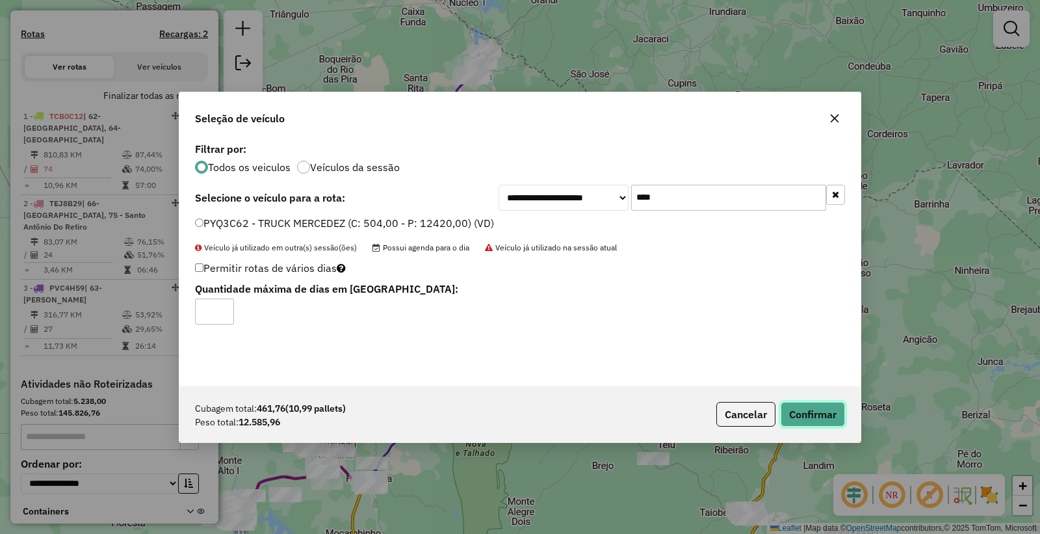
click at [829, 417] on button "Confirmar" at bounding box center [813, 414] width 64 height 25
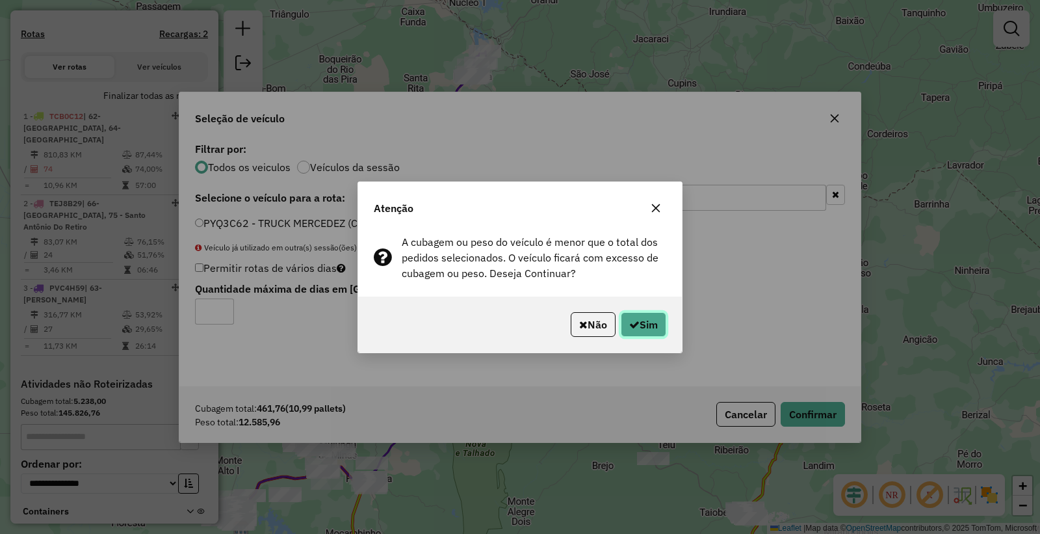
click at [647, 314] on button "Sim" at bounding box center [643, 324] width 45 height 25
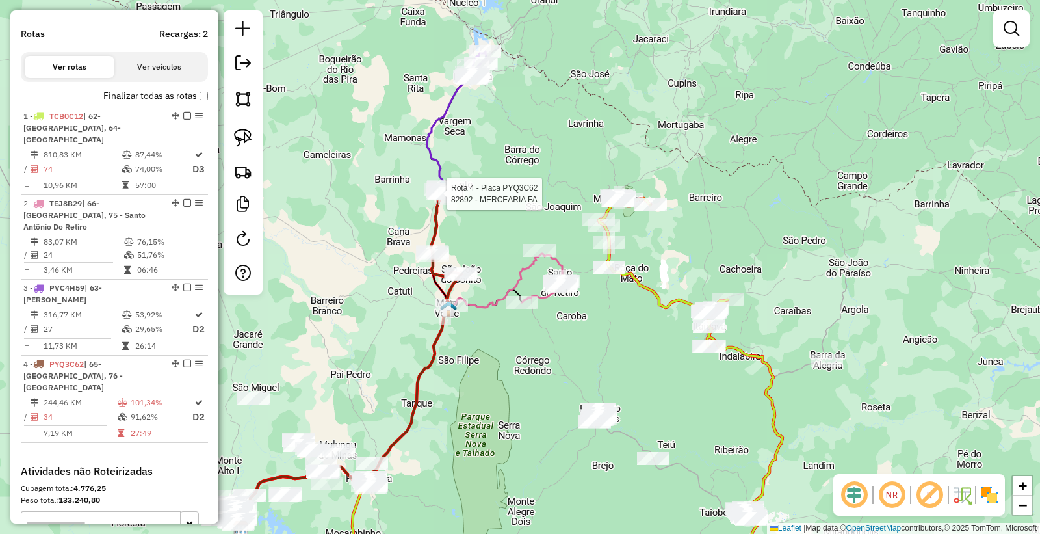
select select "**********"
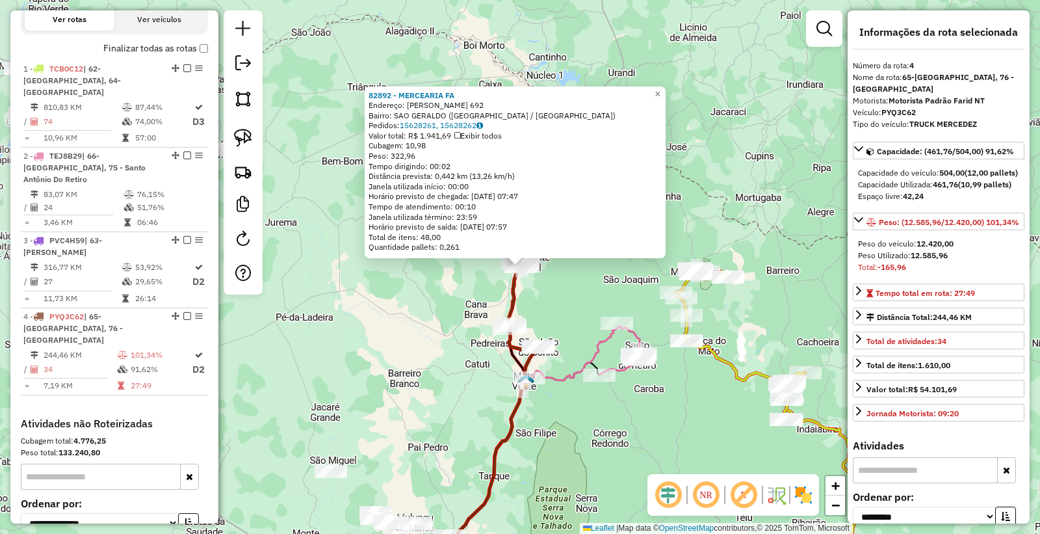
scroll to position [517, 0]
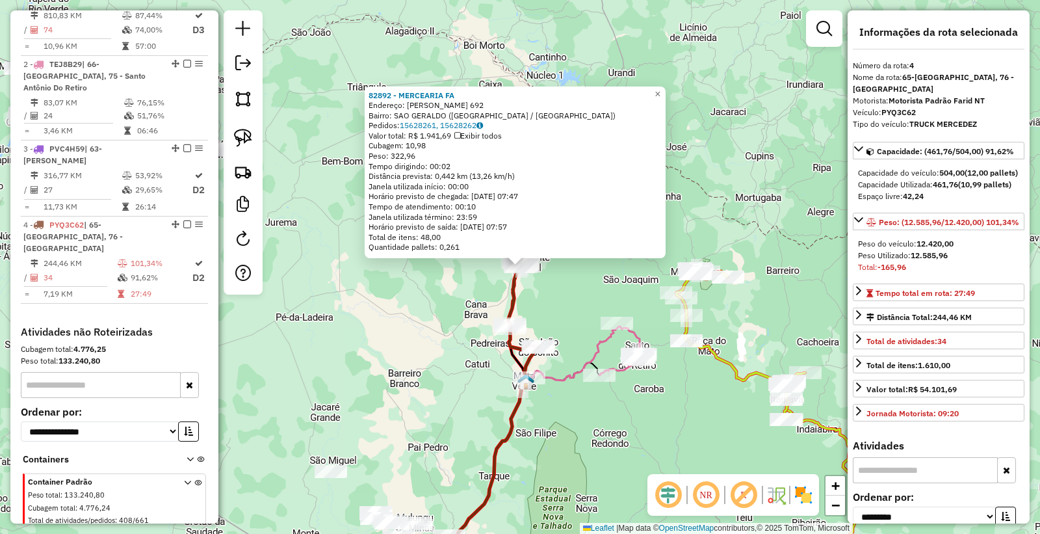
click at [568, 311] on div "82892 - MERCEARIA FA Endereço: DOM PEDRO 692 Bairro: SAO GERALDO (MONTE AZUL / …" at bounding box center [520, 267] width 1040 height 534
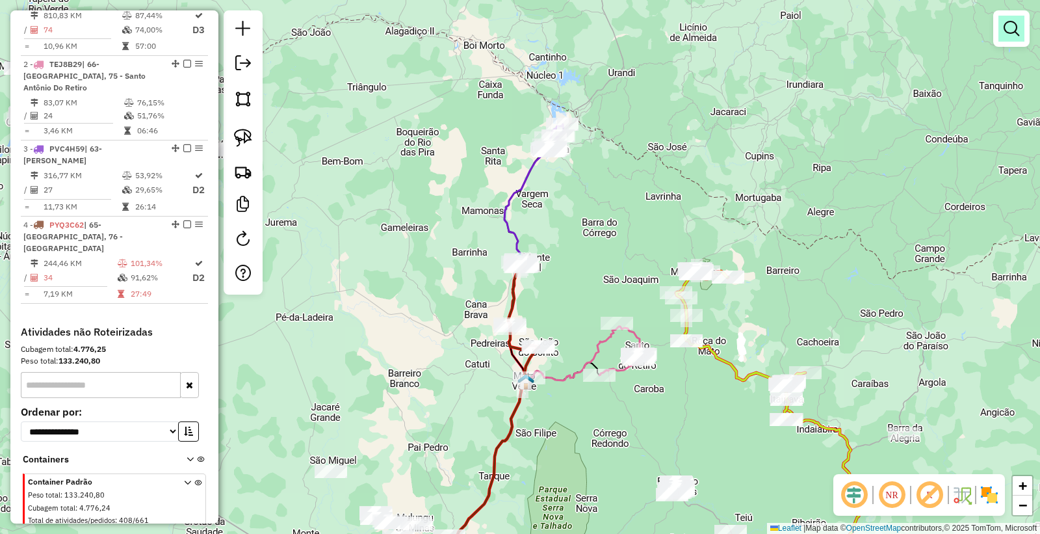
click at [1013, 23] on em at bounding box center [1011, 29] width 16 height 16
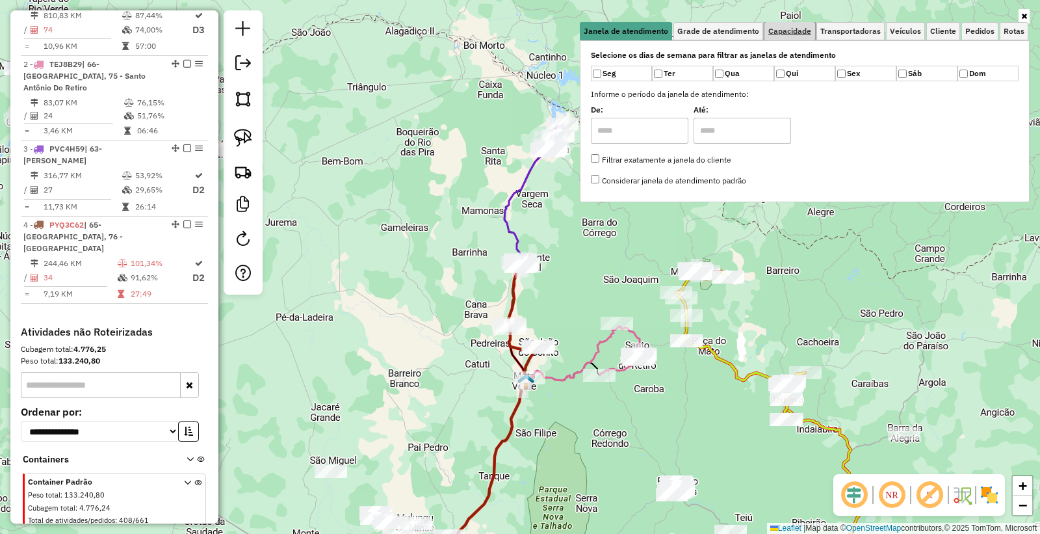
click at [770, 27] on span "Capacidade" at bounding box center [789, 31] width 43 height 8
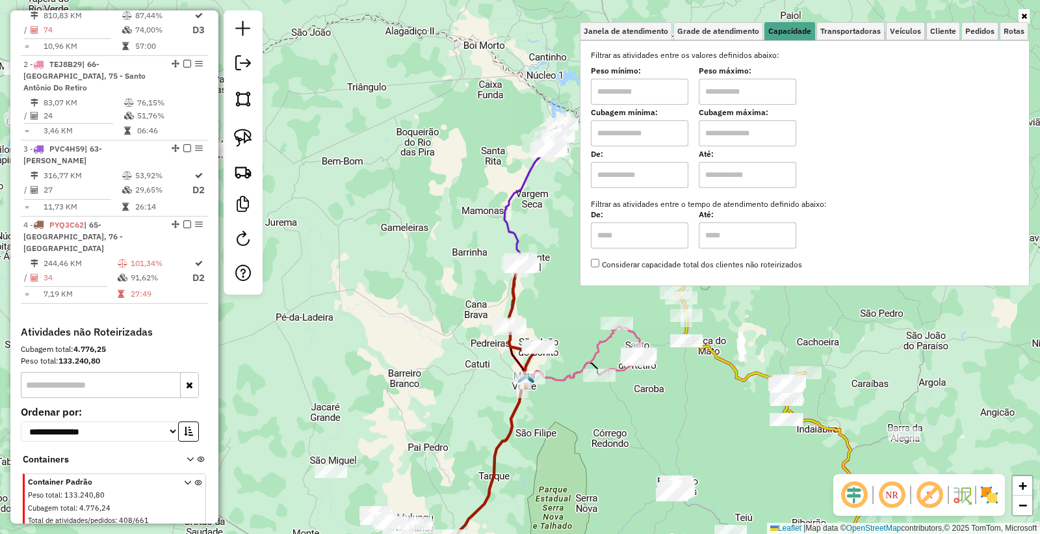
click at [637, 85] on input "text" at bounding box center [639, 92] width 97 height 26
type input "****"
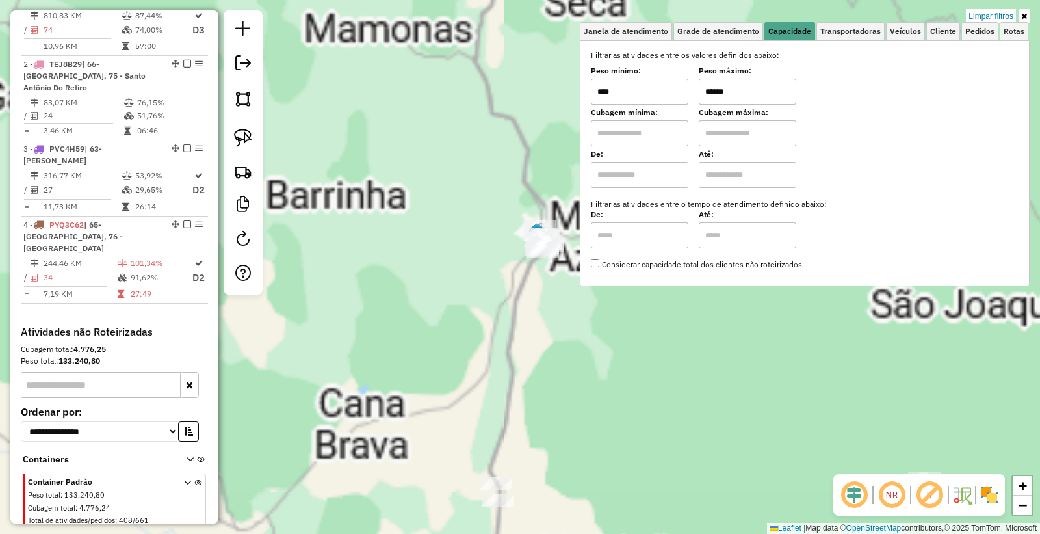
type input "******"
click at [540, 287] on div "Limpar filtros Janela de atendimento Grade de atendimento Capacidade Transporta…" at bounding box center [520, 267] width 1040 height 534
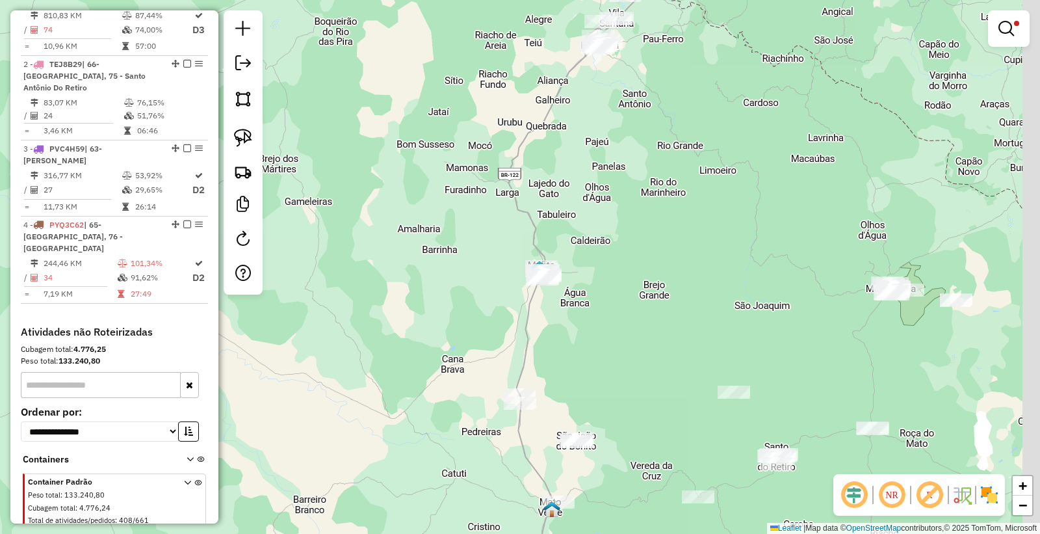
drag, startPoint x: 634, startPoint y: 359, endPoint x: 575, endPoint y: 305, distance: 79.6
click at [606, 345] on div "Limpar filtros Janela de atendimento Grade de atendimento Capacidade Transporta…" at bounding box center [520, 267] width 1040 height 534
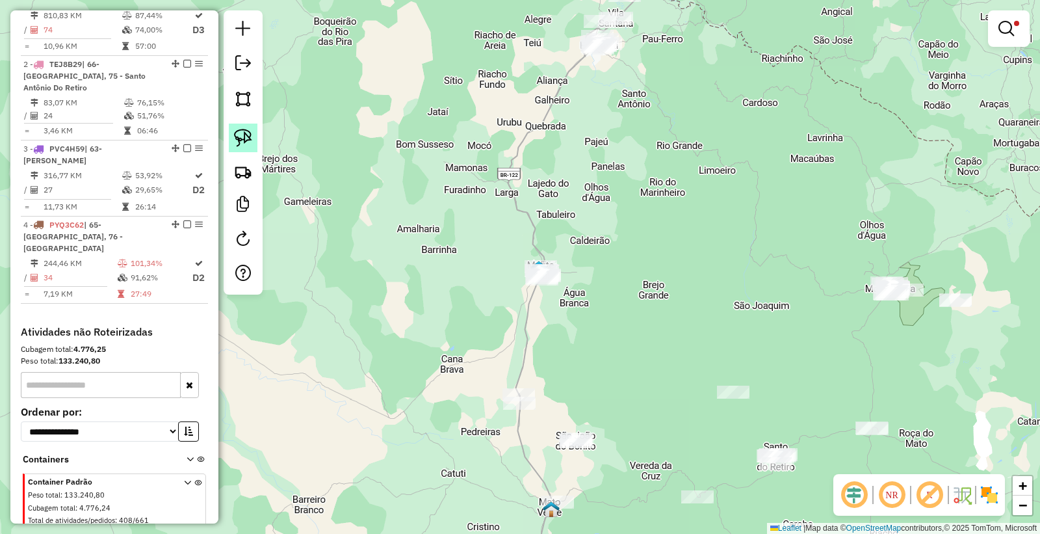
click at [254, 145] on link at bounding box center [243, 137] width 29 height 29
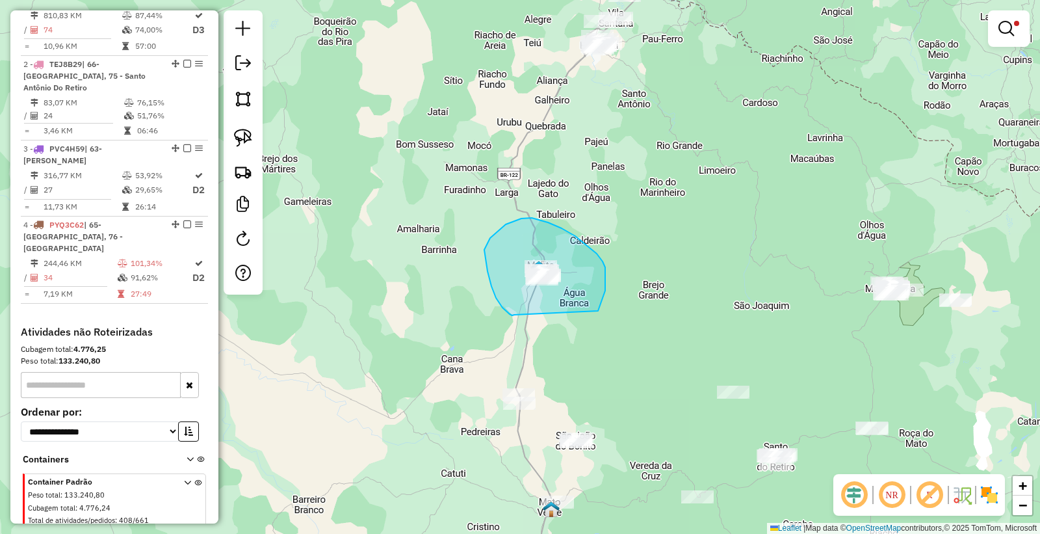
drag, startPoint x: 514, startPoint y: 315, endPoint x: 581, endPoint y: 332, distance: 69.2
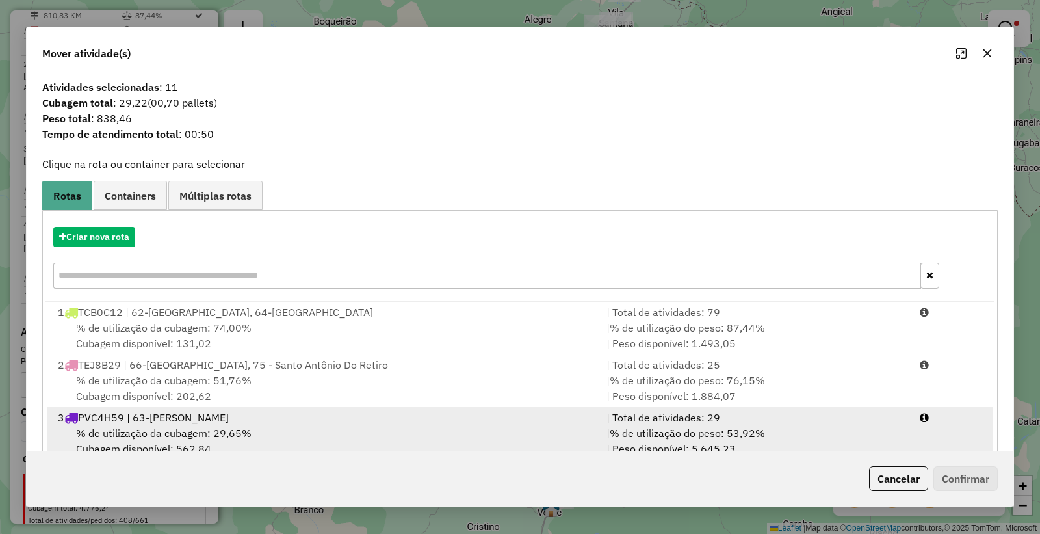
scroll to position [31, 0]
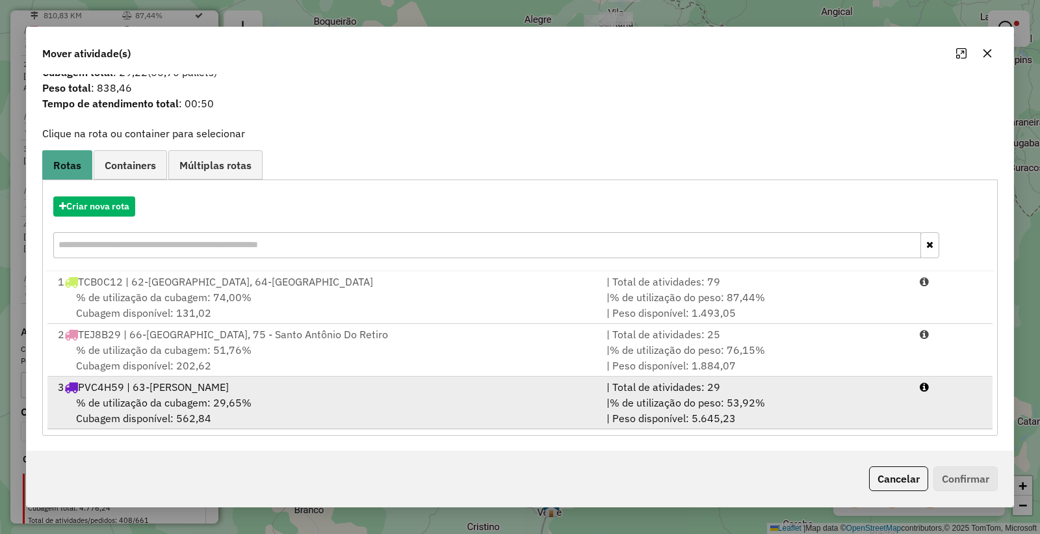
click at [376, 391] on div "3 PVC4H59 | 63-Espinosa" at bounding box center [324, 387] width 549 height 16
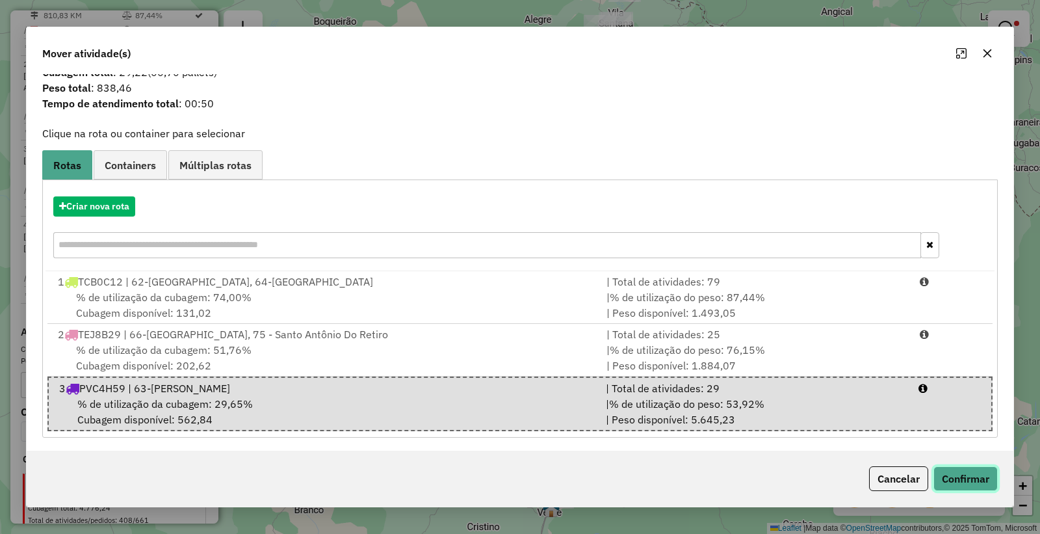
click at [965, 473] on button "Confirmar" at bounding box center [965, 478] width 64 height 25
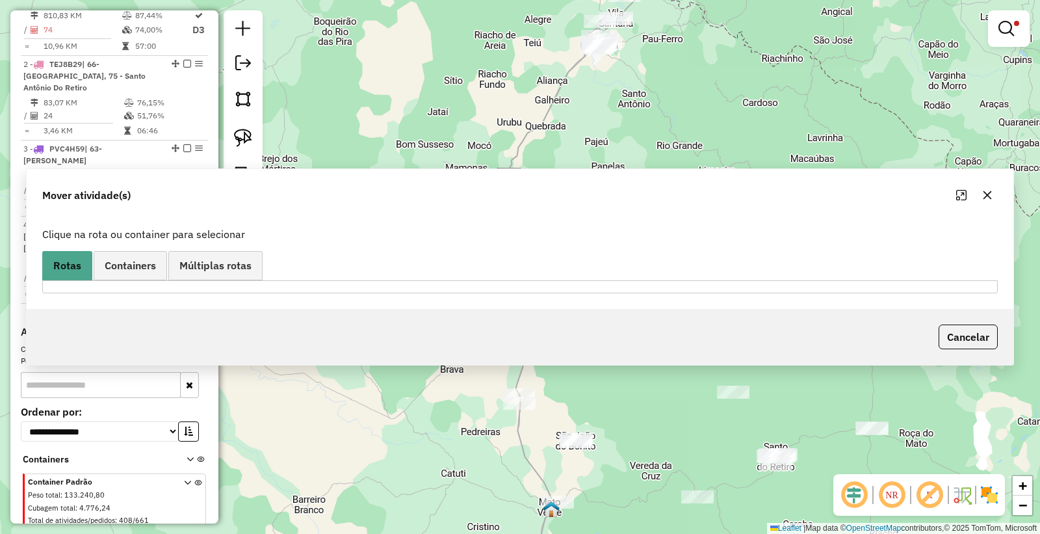
scroll to position [0, 0]
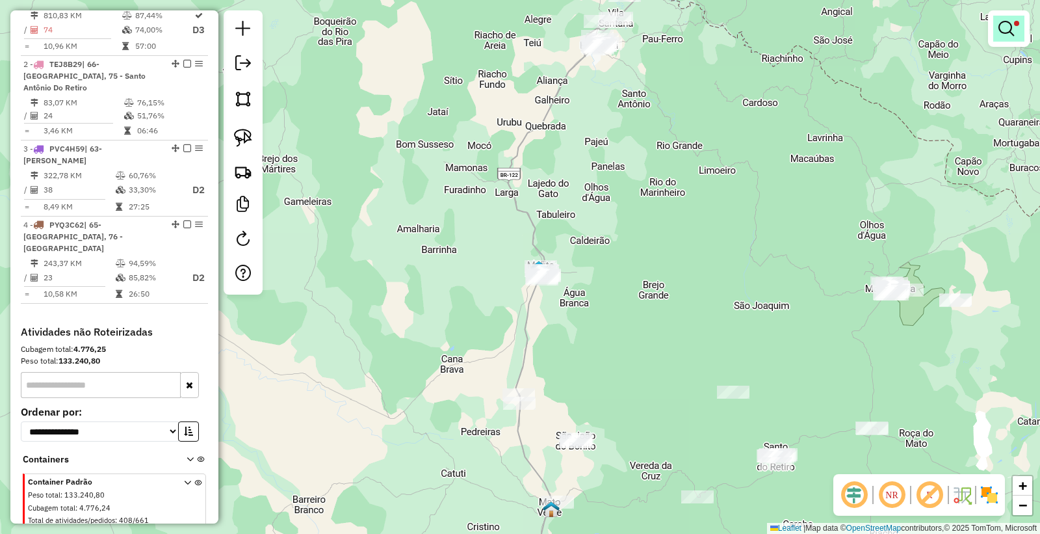
click at [999, 26] on em at bounding box center [1006, 29] width 16 height 16
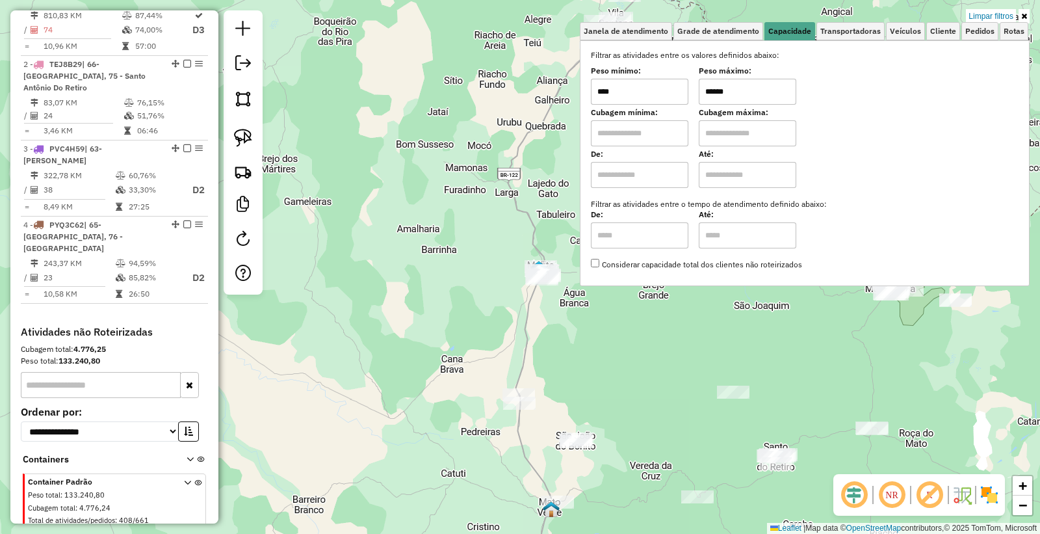
click at [758, 95] on input "******" at bounding box center [747, 92] width 97 height 26
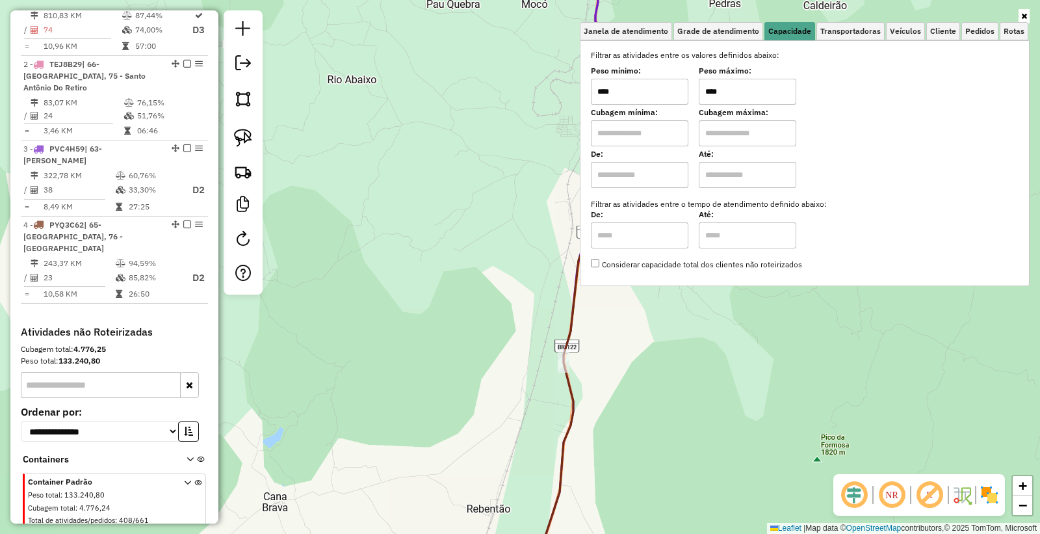
type input "****"
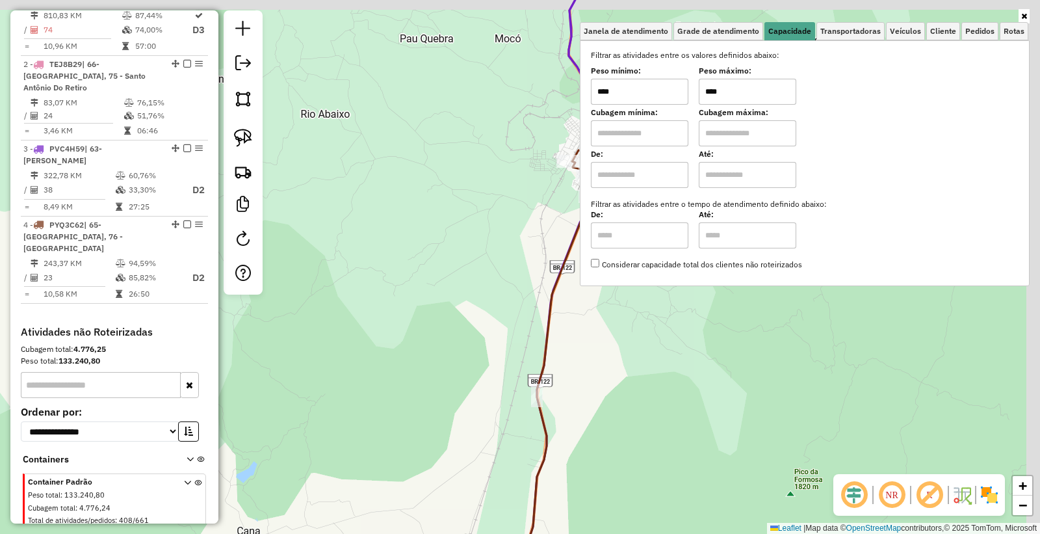
drag, startPoint x: 537, startPoint y: 350, endPoint x: 410, endPoint y: 468, distance: 173.8
click at [502, 468] on icon at bounding box center [559, 380] width 115 height 482
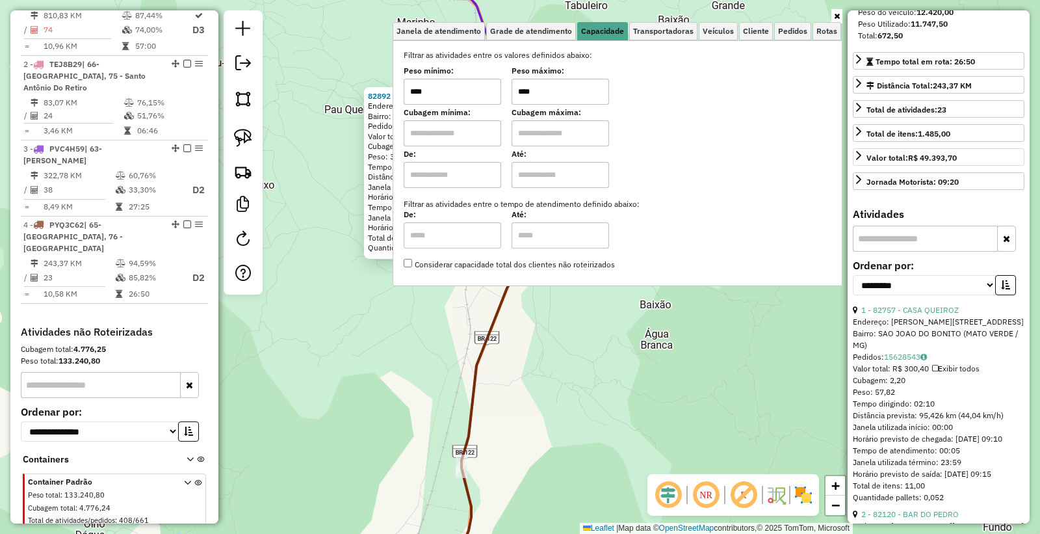
scroll to position [289, 0]
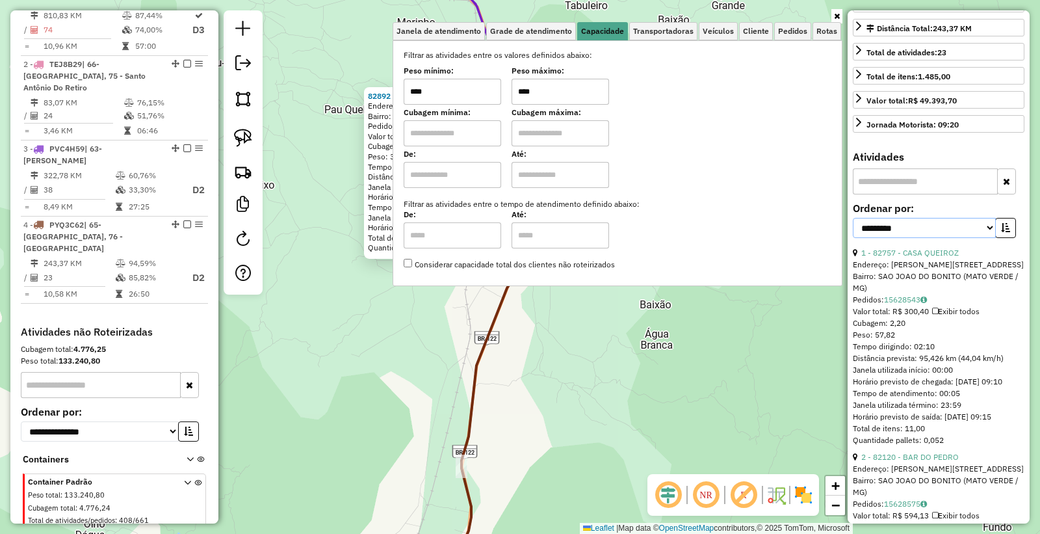
click at [920, 238] on select "**********" at bounding box center [924, 228] width 143 height 20
select select "*********"
click at [853, 238] on select "**********" at bounding box center [924, 228] width 143 height 20
click at [996, 238] on button "button" at bounding box center [1005, 228] width 21 height 20
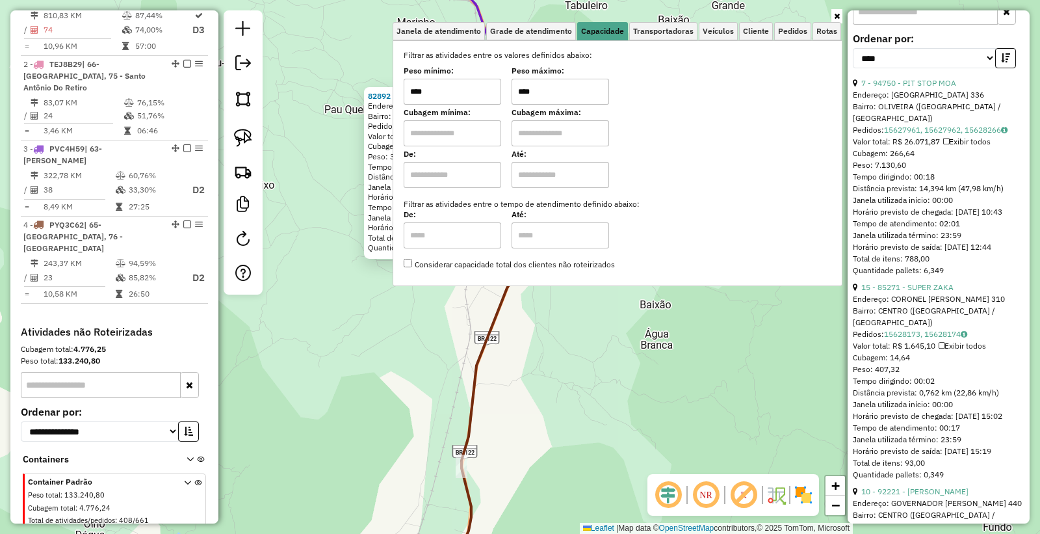
scroll to position [577, 0]
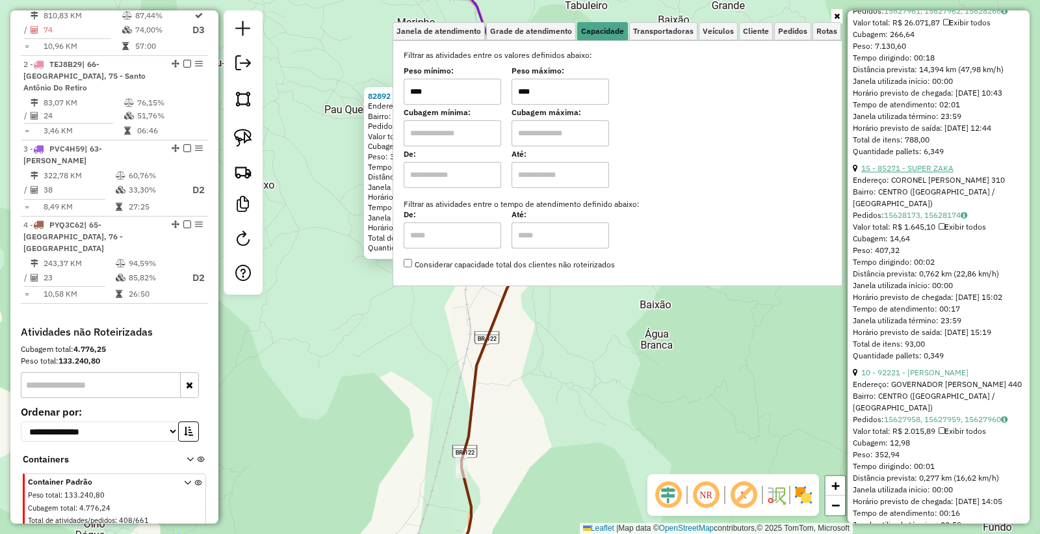
click at [909, 173] on link "15 - 85271 - SUPER ZAKA" at bounding box center [907, 168] width 92 height 10
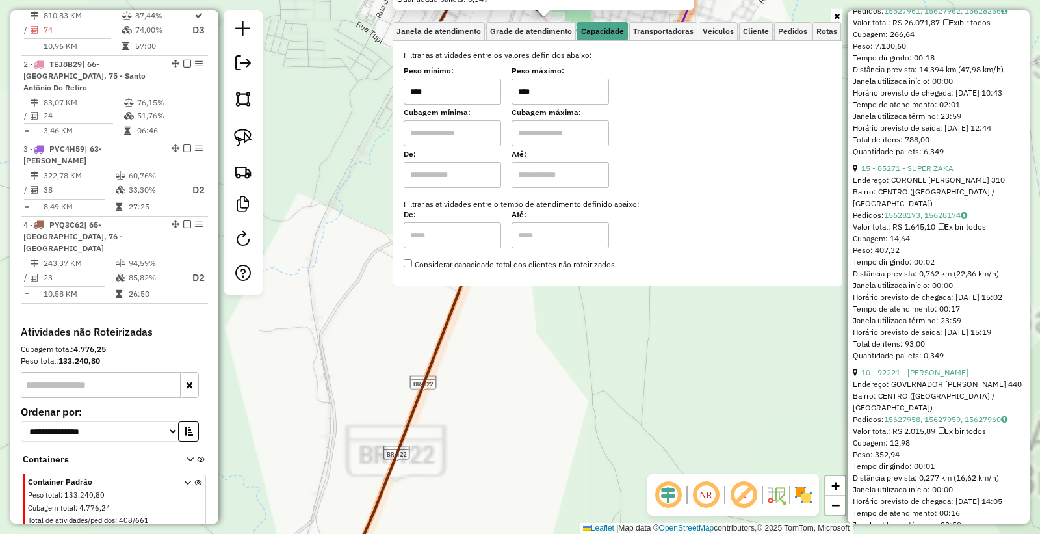
drag, startPoint x: 567, startPoint y: 332, endPoint x: 562, endPoint y: 325, distance: 9.2
click at [567, 333] on div "85271 - SUPER ZAKA Endereço: CORONEL JONATHAS 310 Bairro: CENTRO (MONTE AZUL / …" at bounding box center [520, 267] width 1040 height 534
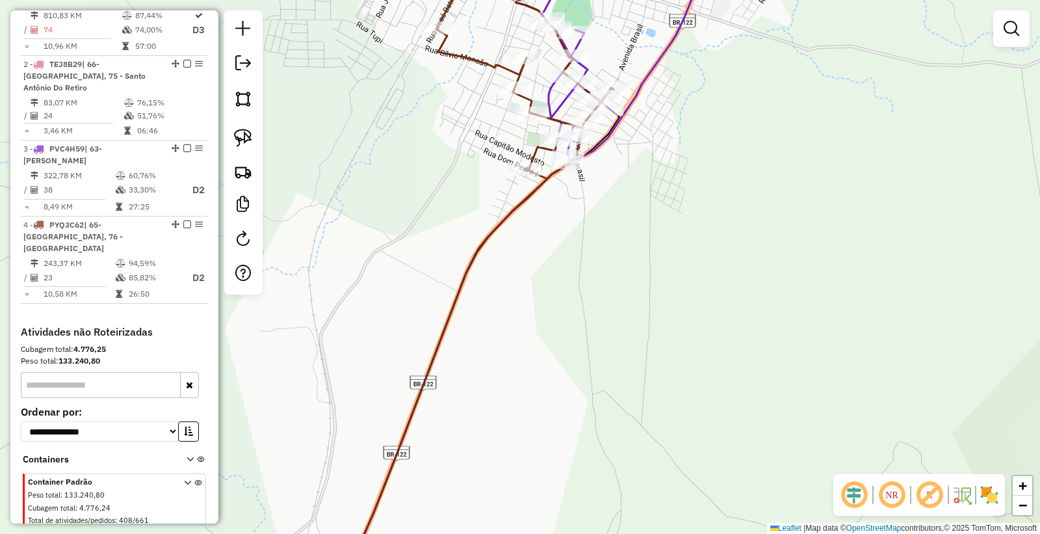
drag, startPoint x: 567, startPoint y: 341, endPoint x: 561, endPoint y: 371, distance: 31.1
click at [562, 369] on div "Janela de atendimento Grade de atendimento Capacidade Transportadoras Veículos …" at bounding box center [520, 267] width 1040 height 534
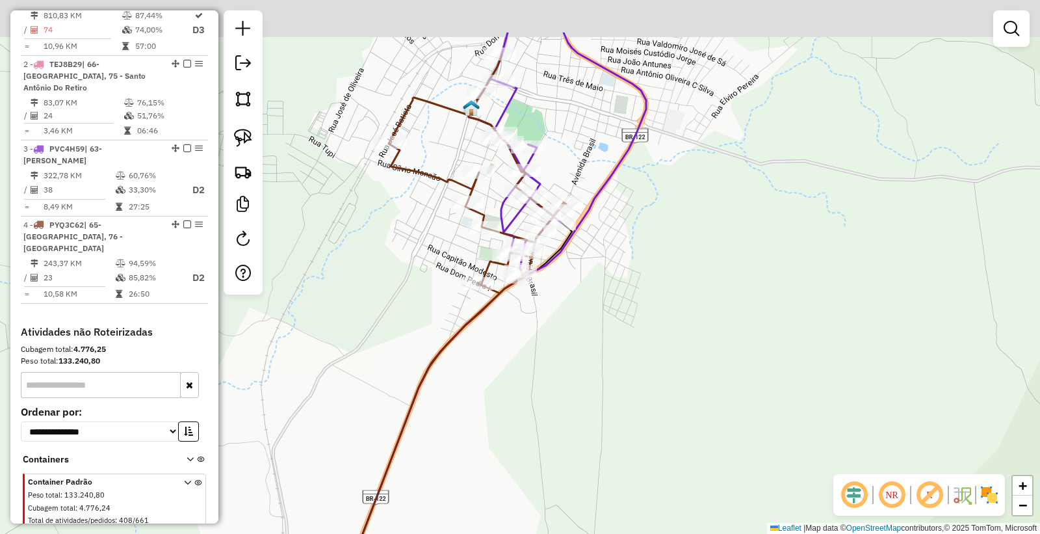
drag, startPoint x: 699, startPoint y: 224, endPoint x: 665, endPoint y: 304, distance: 87.6
click at [665, 304] on div "Janela de atendimento Grade de atendimento Capacidade Transportadoras Veículos …" at bounding box center [520, 267] width 1040 height 534
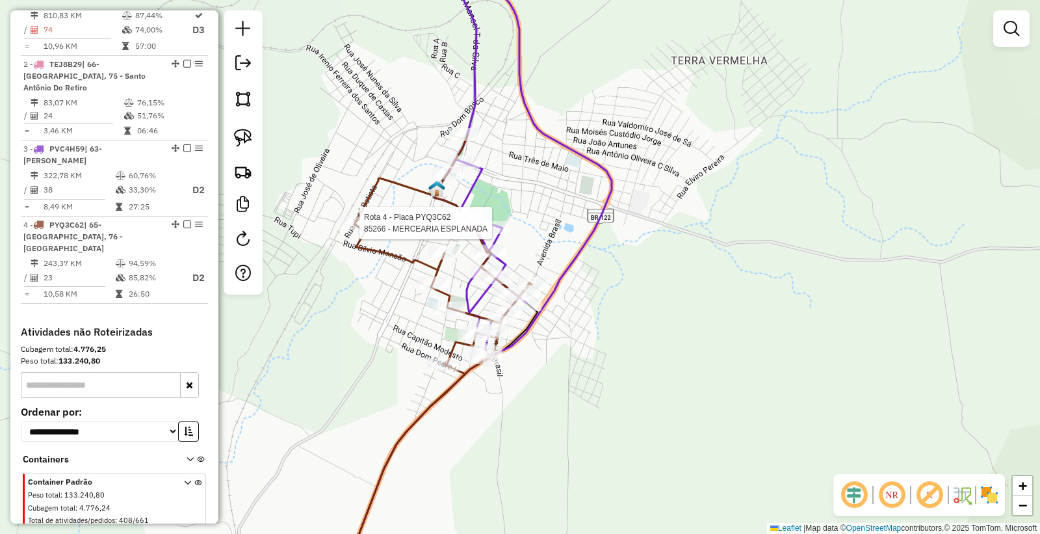
select select "*********"
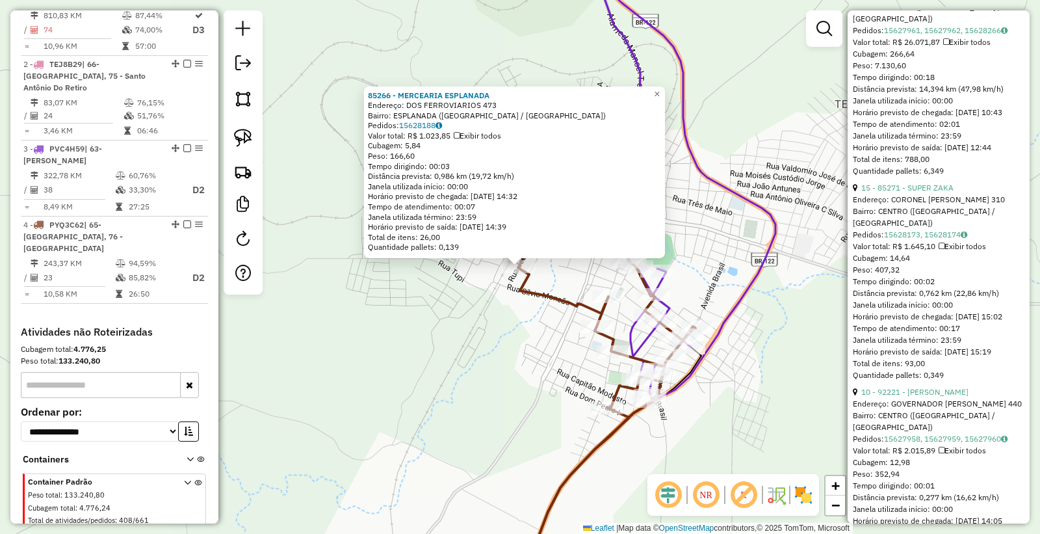
scroll to position [650, 0]
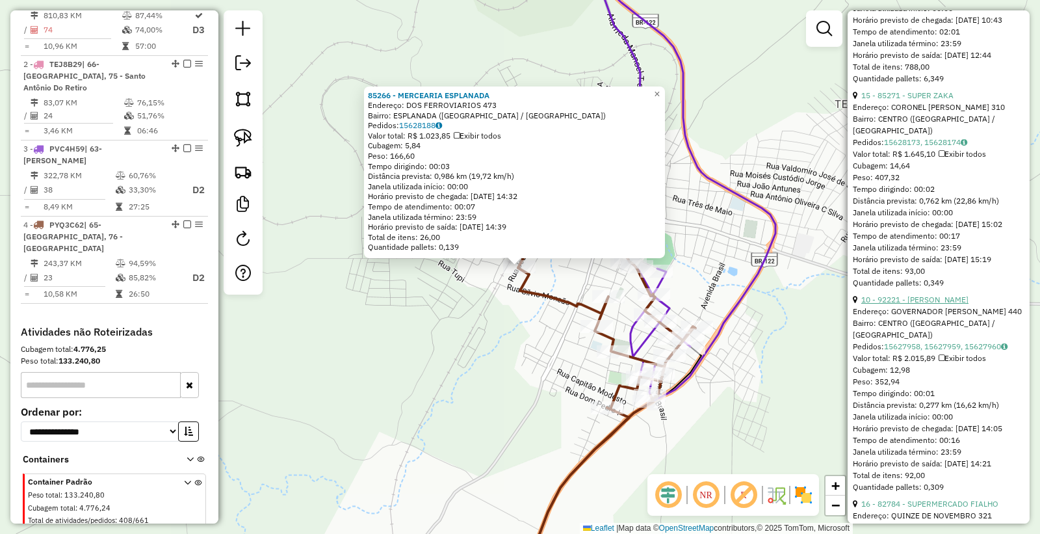
click at [925, 304] on link "10 - 92221 - MERCEARIA OLIVEIRA" at bounding box center [914, 299] width 107 height 10
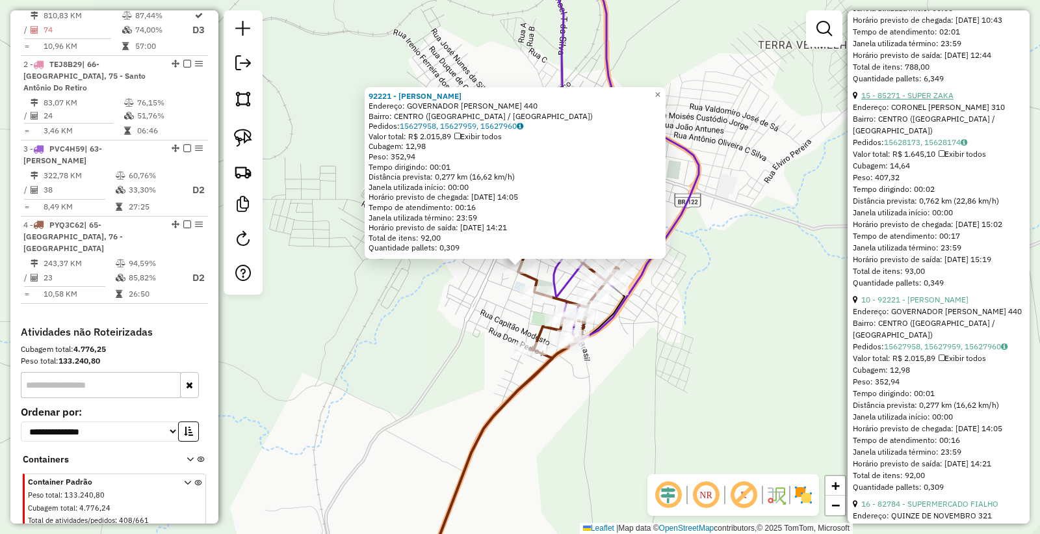
click at [920, 100] on link "15 - 85271 - SUPER ZAKA" at bounding box center [907, 95] width 92 height 10
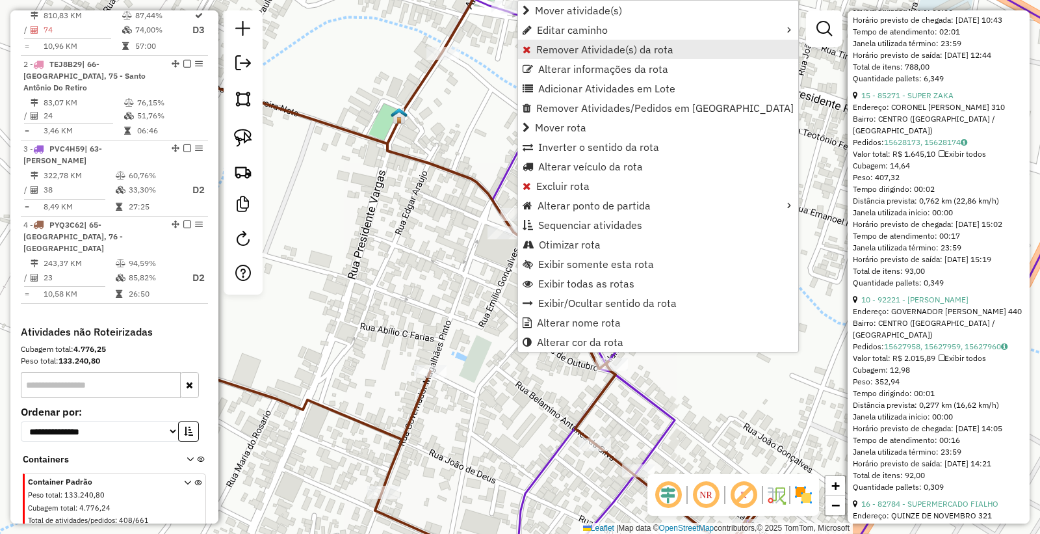
click at [595, 46] on span "Remover Atividade(s) da rota" at bounding box center [604, 49] width 137 height 10
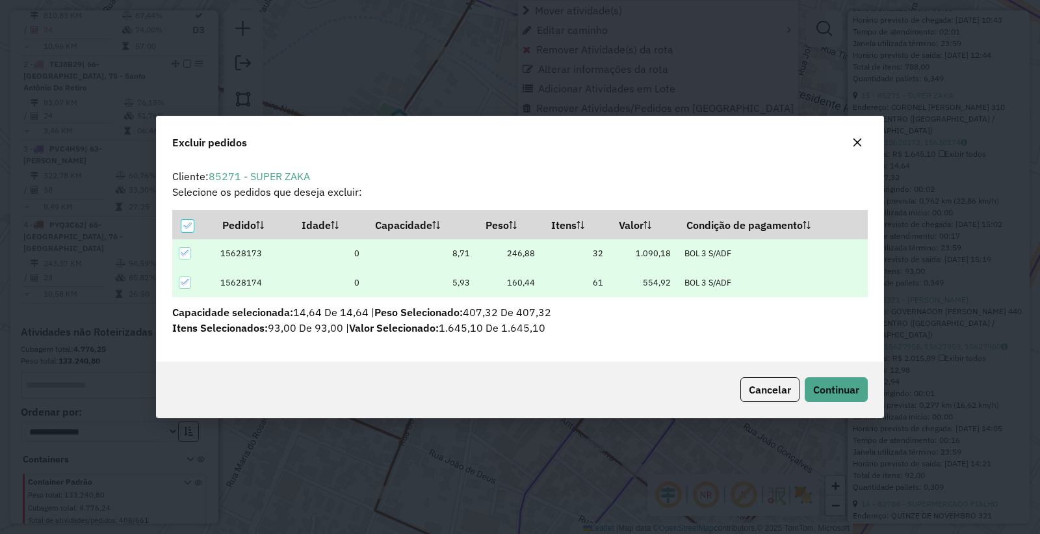
scroll to position [7, 3]
click at [838, 377] on button "Continuar" at bounding box center [836, 389] width 63 height 25
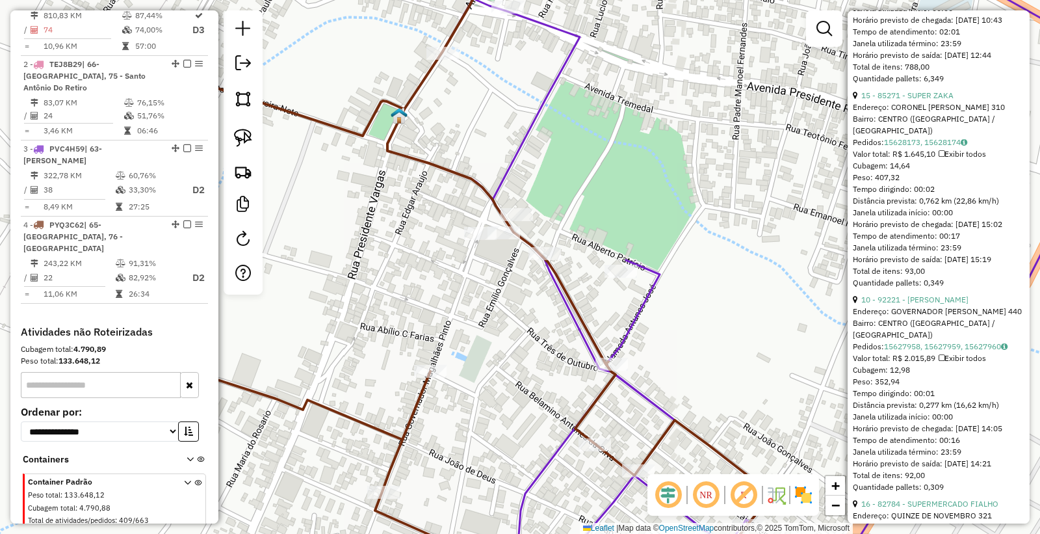
click at [919, 84] on div "Quantidade pallets: 6,349" at bounding box center [939, 79] width 172 height 12
click at [911, 100] on link "15 - 85271 - SUPER ZAKA" at bounding box center [907, 95] width 92 height 10
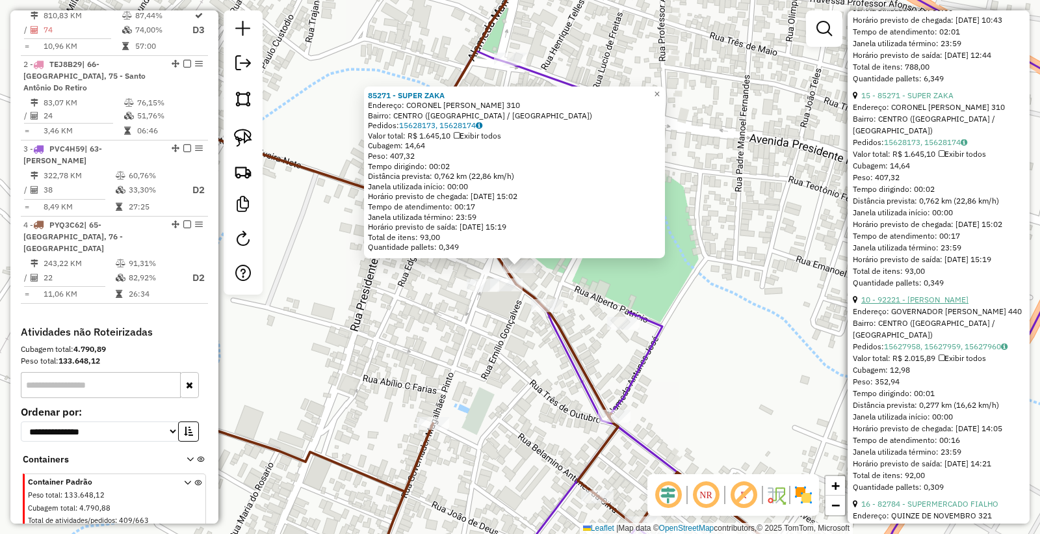
click at [900, 304] on link "10 - 92221 - MERCEARIA OLIVEIRA" at bounding box center [914, 299] width 107 height 10
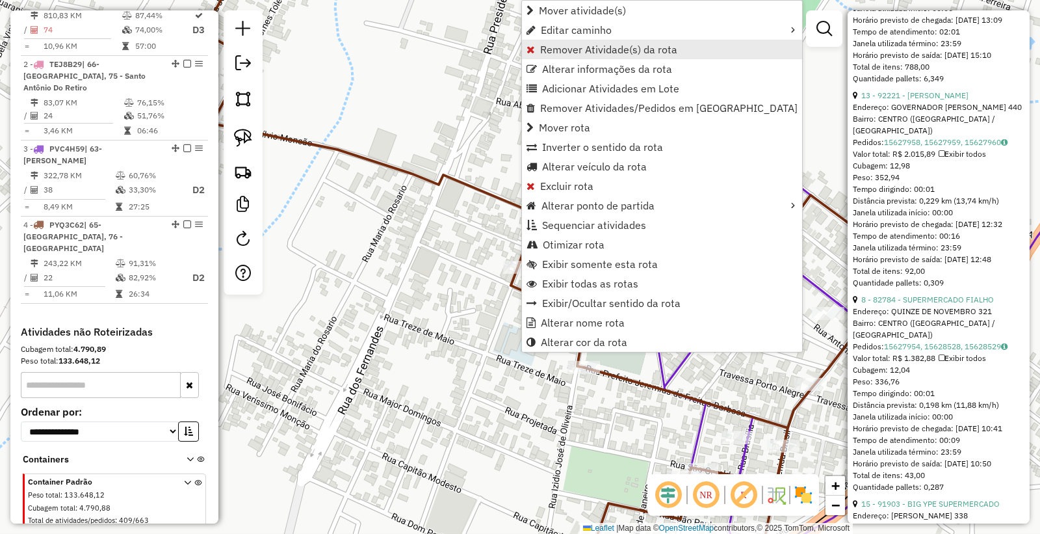
click at [580, 57] on link "Remover Atividade(s) da rota" at bounding box center [662, 49] width 280 height 19
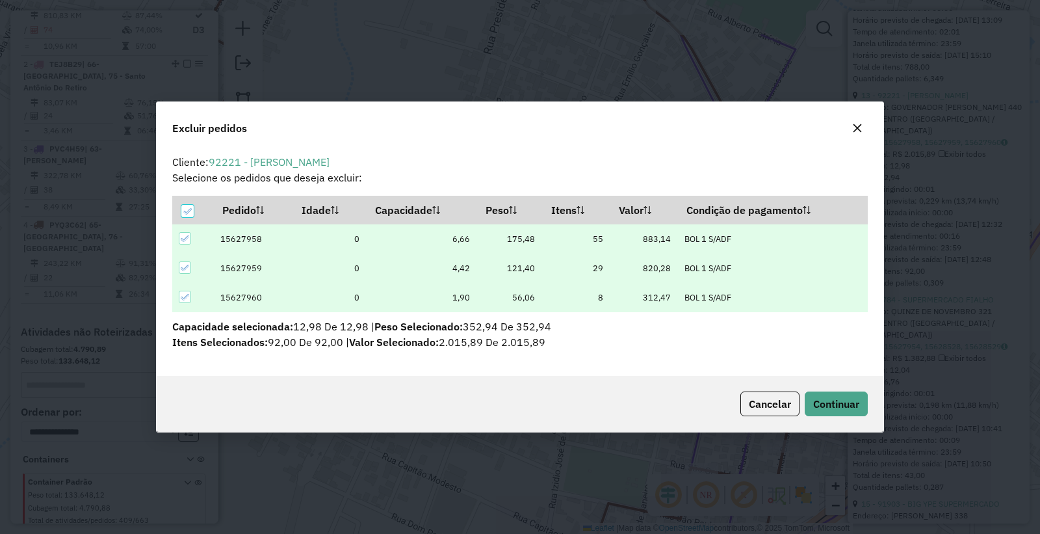
scroll to position [0, 0]
click at [853, 408] on span "Continuar" at bounding box center [836, 403] width 46 height 13
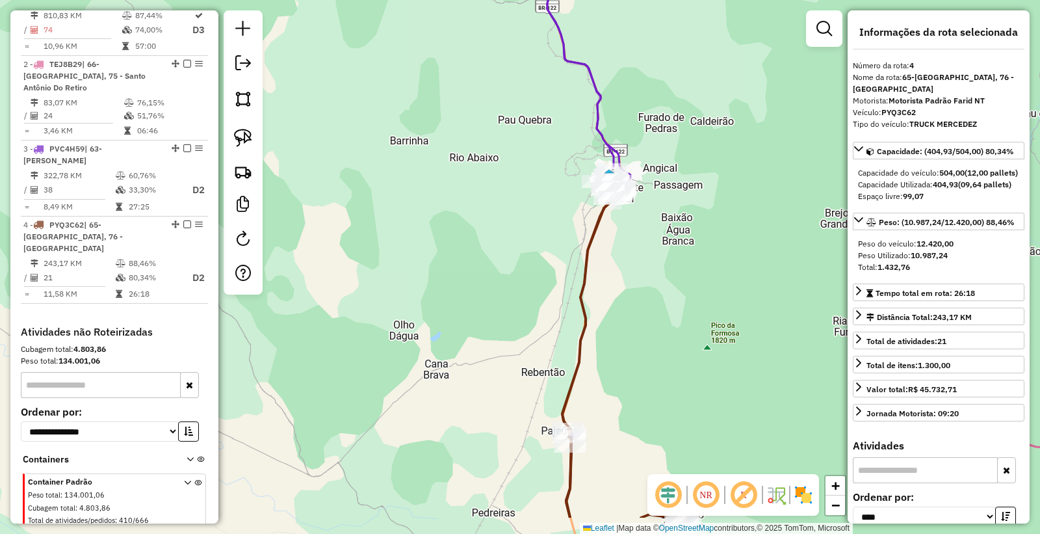
drag, startPoint x: 674, startPoint y: 372, endPoint x: 546, endPoint y: 291, distance: 151.6
click at [546, 291] on div "Janela de atendimento Grade de atendimento Capacidade Transportadoras Veículos …" at bounding box center [520, 267] width 1040 height 534
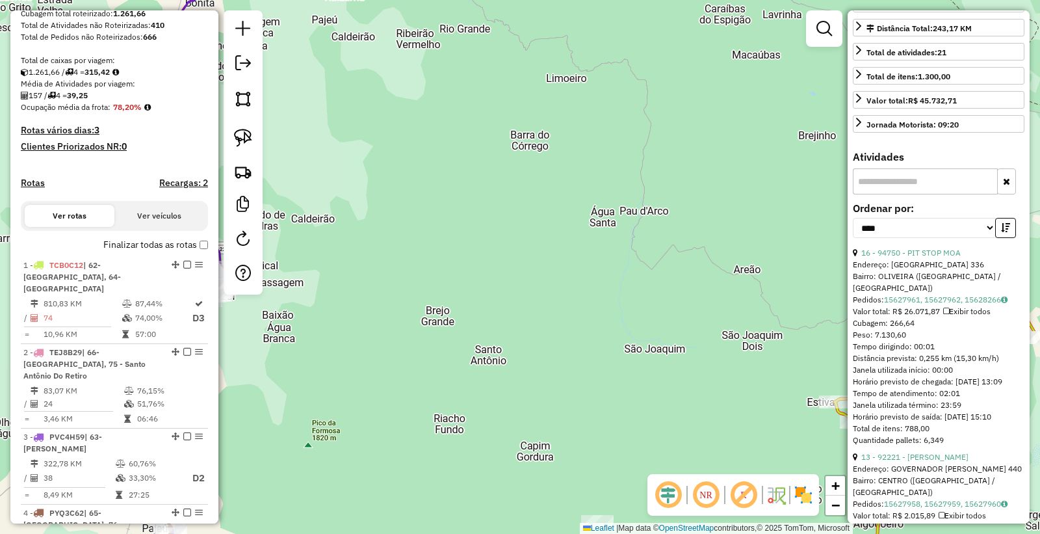
scroll to position [229, 0]
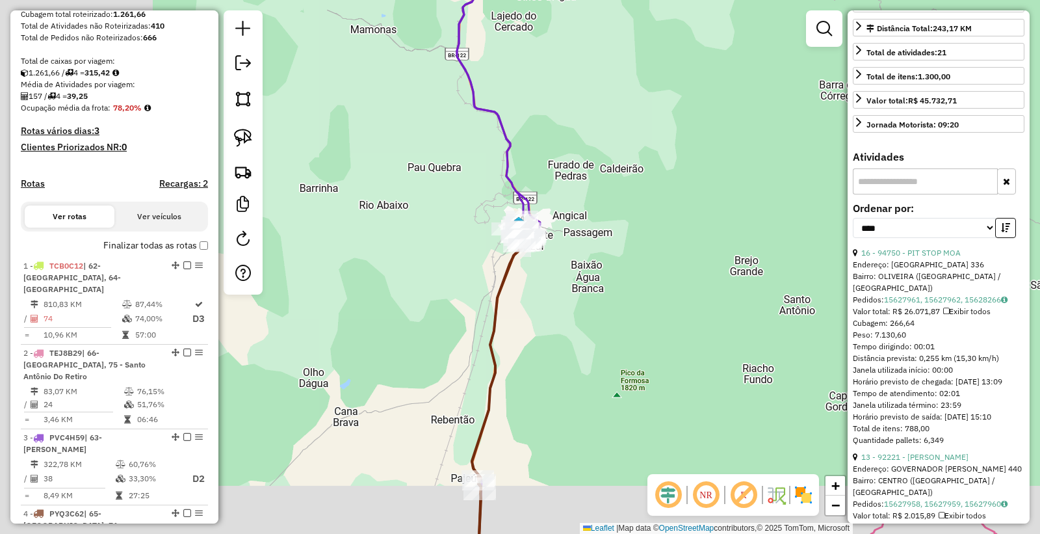
drag, startPoint x: 434, startPoint y: 307, endPoint x: 745, endPoint y: 257, distance: 315.3
click at [745, 257] on div "Janela de atendimento Grade de atendimento Capacidade Transportadoras Veículos …" at bounding box center [520, 267] width 1040 height 534
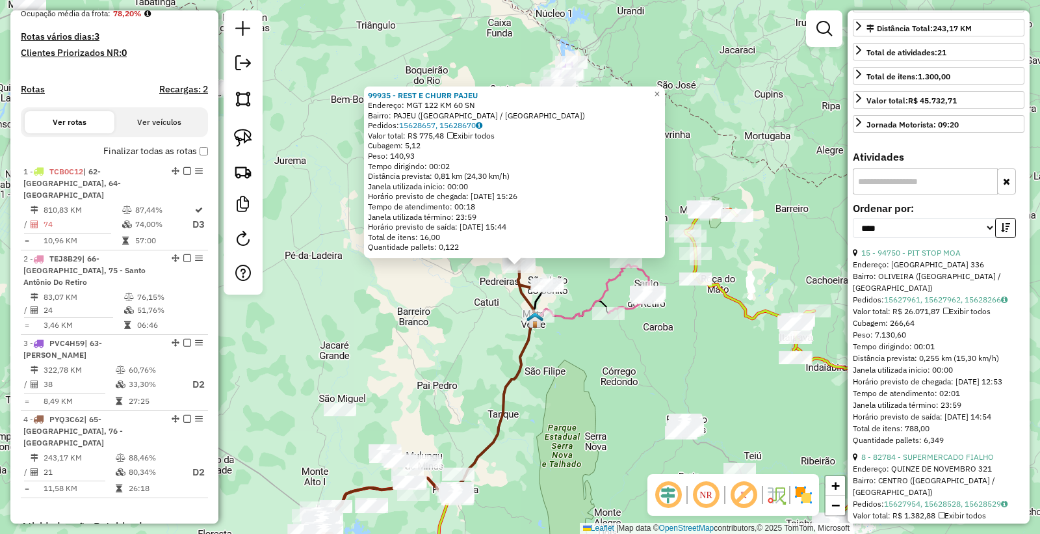
scroll to position [517, 0]
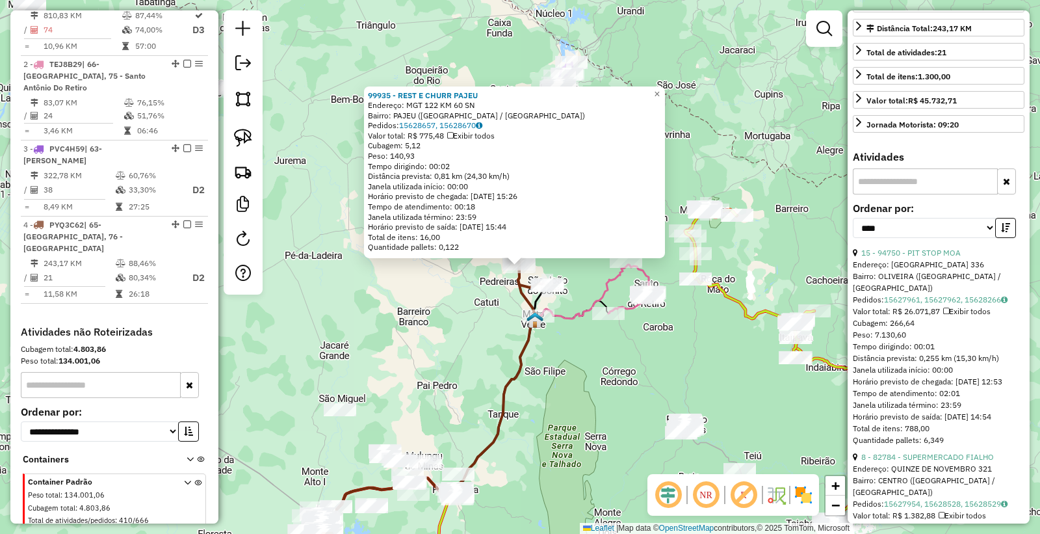
click at [429, 334] on div "99935 - REST E CHURR PAJEU Endereço: MGT 122 KM 60 SN Bairro: PAJEU (MONTE AZUL…" at bounding box center [520, 267] width 1040 height 534
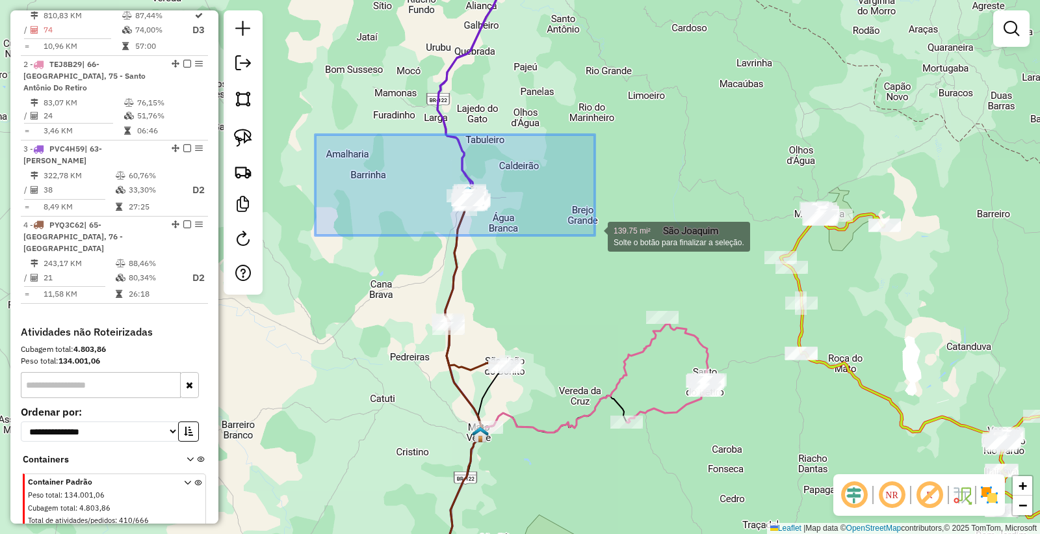
drag, startPoint x: 322, startPoint y: 151, endPoint x: 595, endPoint y: 235, distance: 285.1
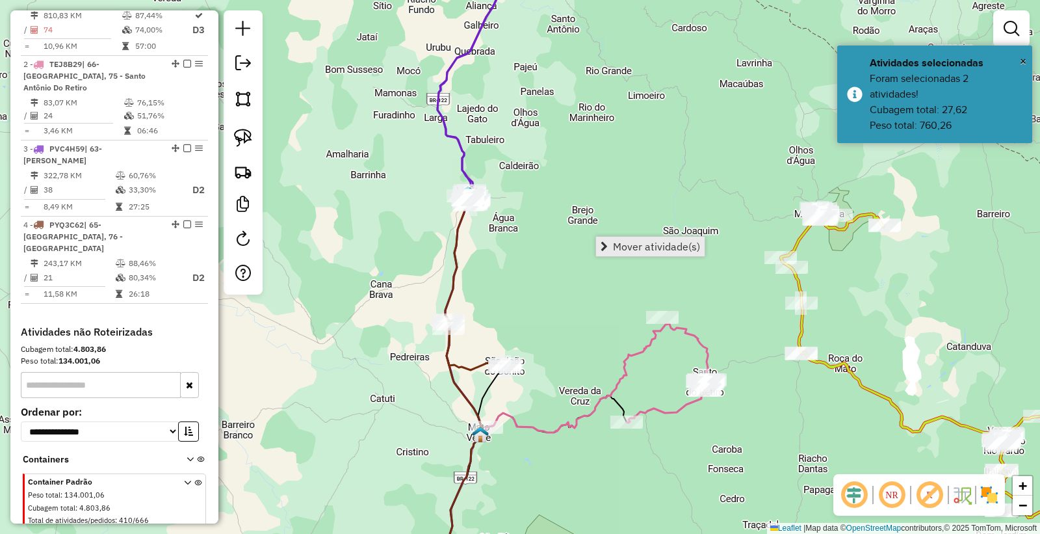
click at [652, 241] on span "Mover atividade(s)" at bounding box center [656, 246] width 87 height 10
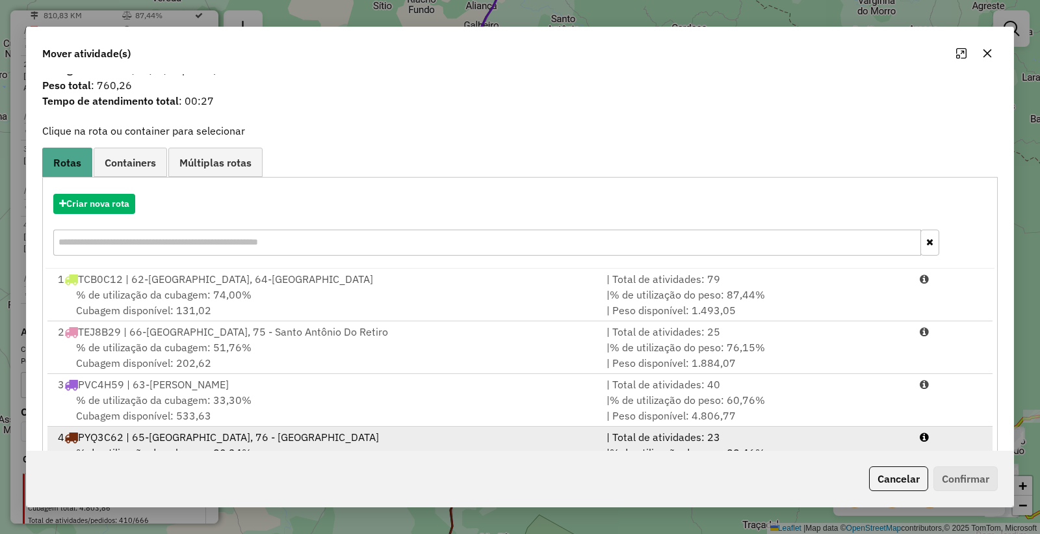
scroll to position [83, 0]
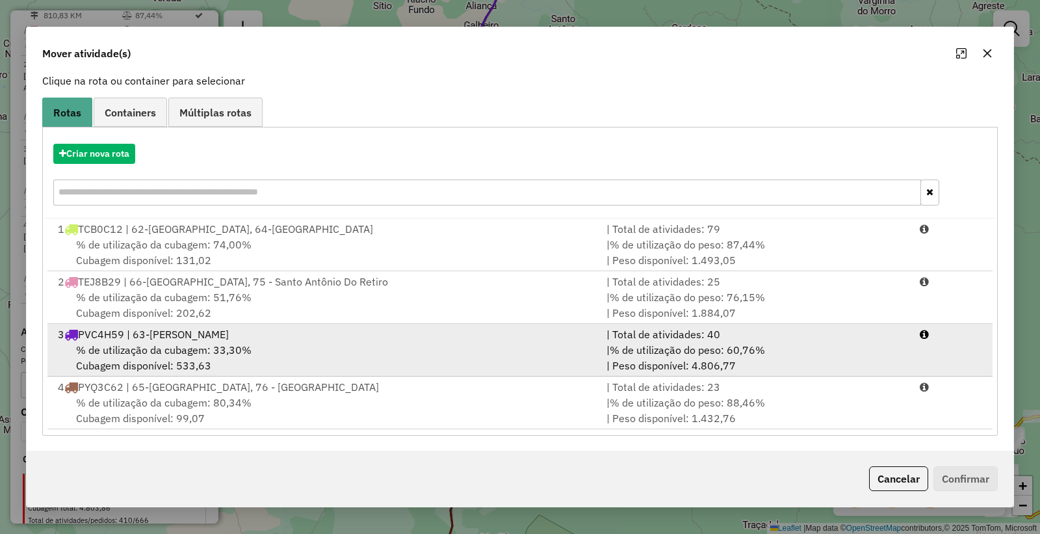
click at [300, 343] on div "% de utilização da cubagem: 33,30% Cubagem disponível: 533,63" at bounding box center [324, 357] width 549 height 31
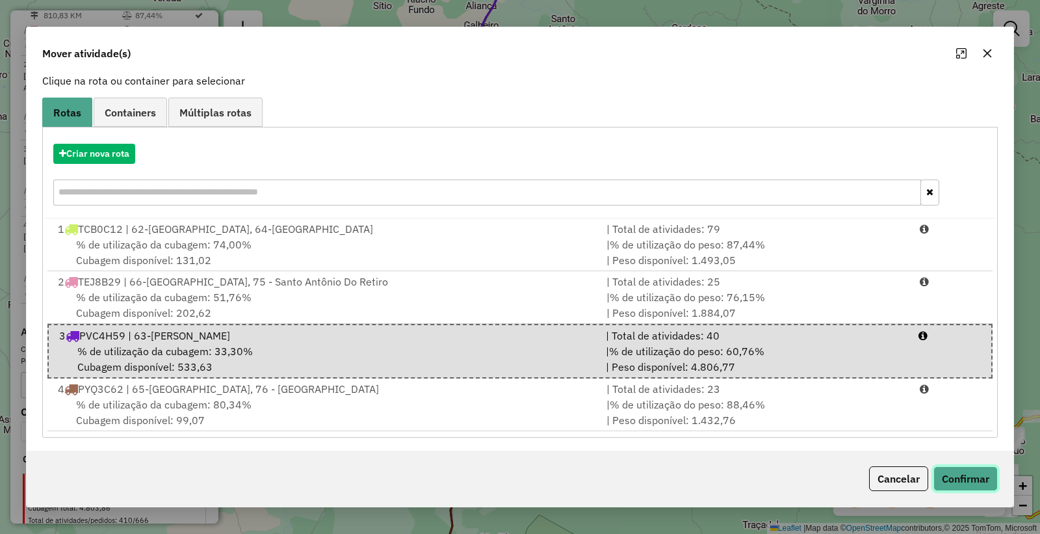
click at [978, 477] on button "Confirmar" at bounding box center [965, 478] width 64 height 25
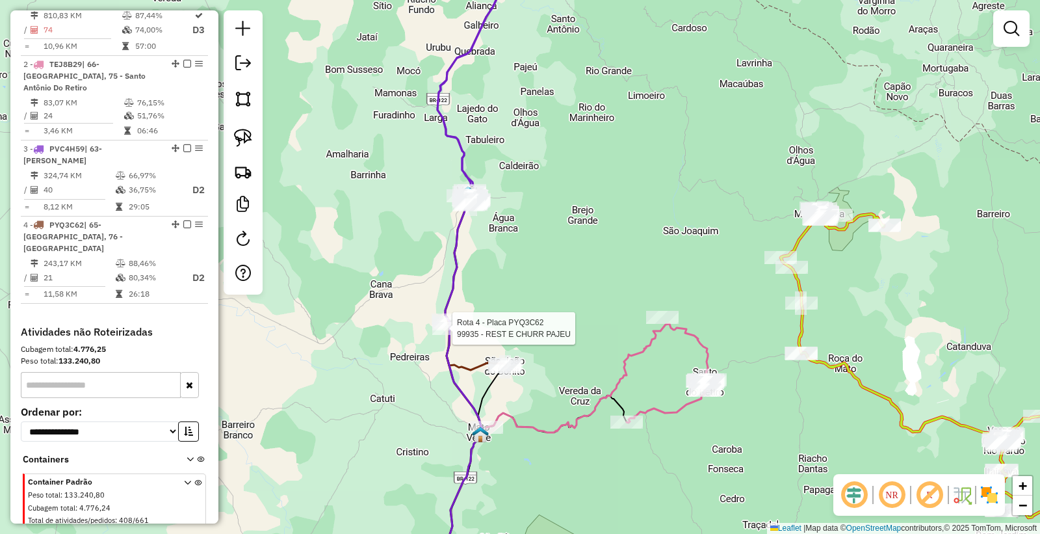
select select "*********"
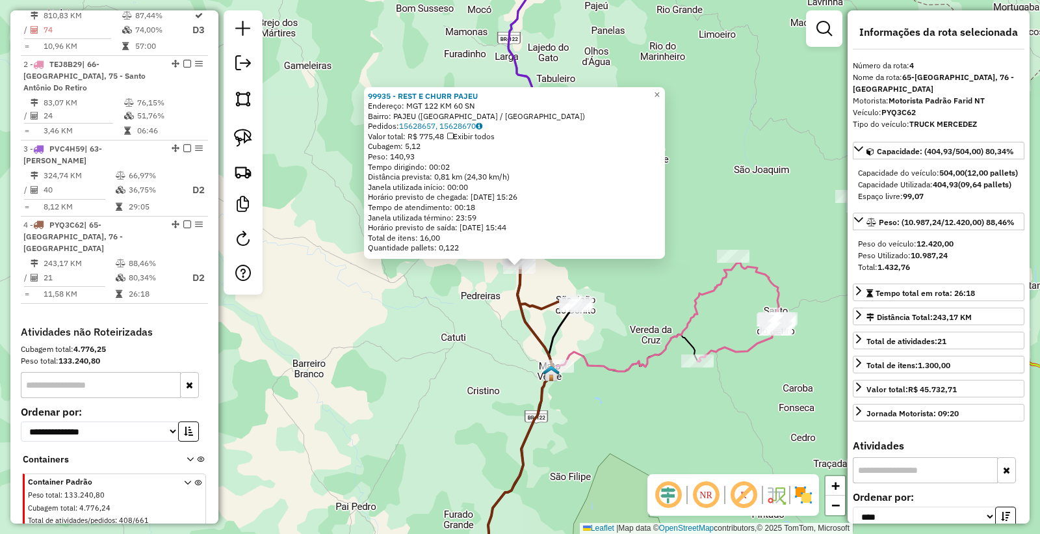
click at [439, 411] on div "99935 - REST E CHURR PAJEU Endereço: MGT 122 KM 60 SN Bairro: PAJEU (MONTE AZUL…" at bounding box center [520, 267] width 1040 height 534
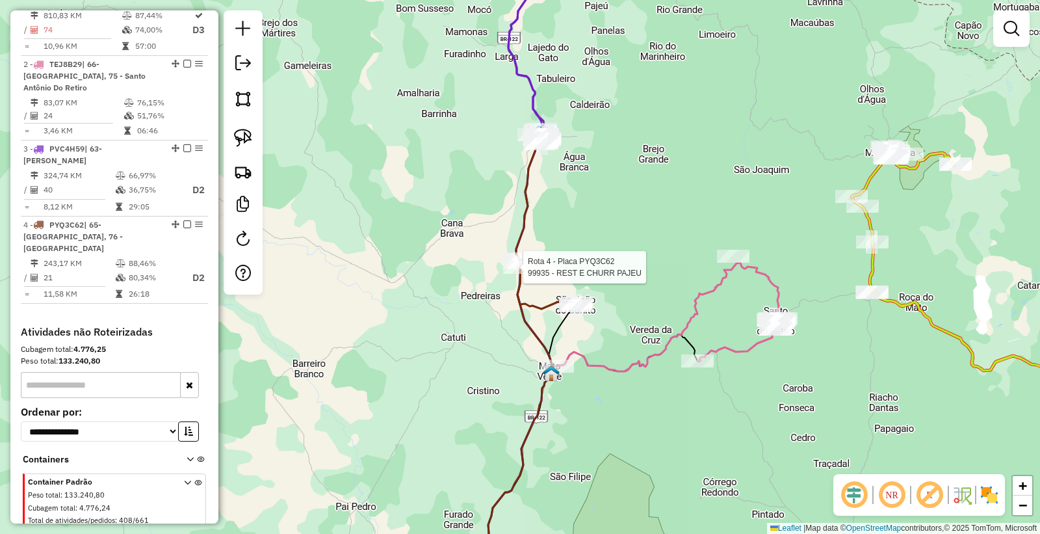
select select "*********"
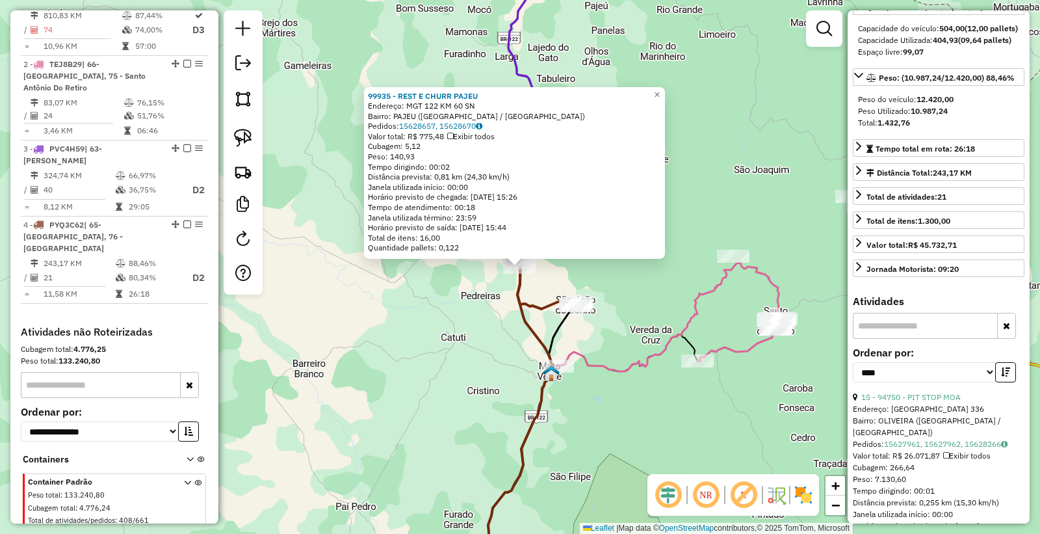
scroll to position [216, 0]
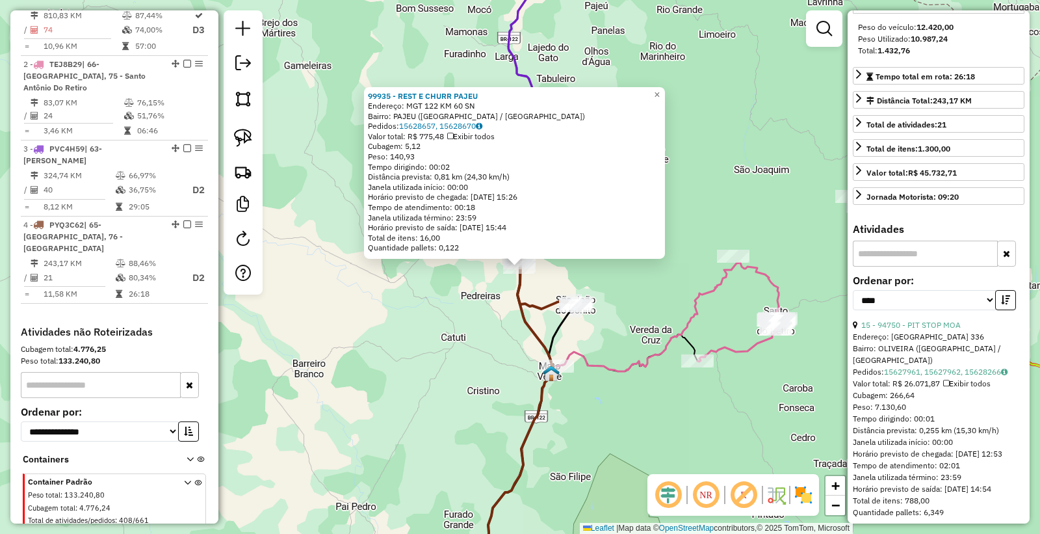
click at [460, 413] on div "99935 - REST E CHURR PAJEU Endereço: MGT 122 KM 60 SN Bairro: PAJEU (MONTE AZUL…" at bounding box center [520, 267] width 1040 height 534
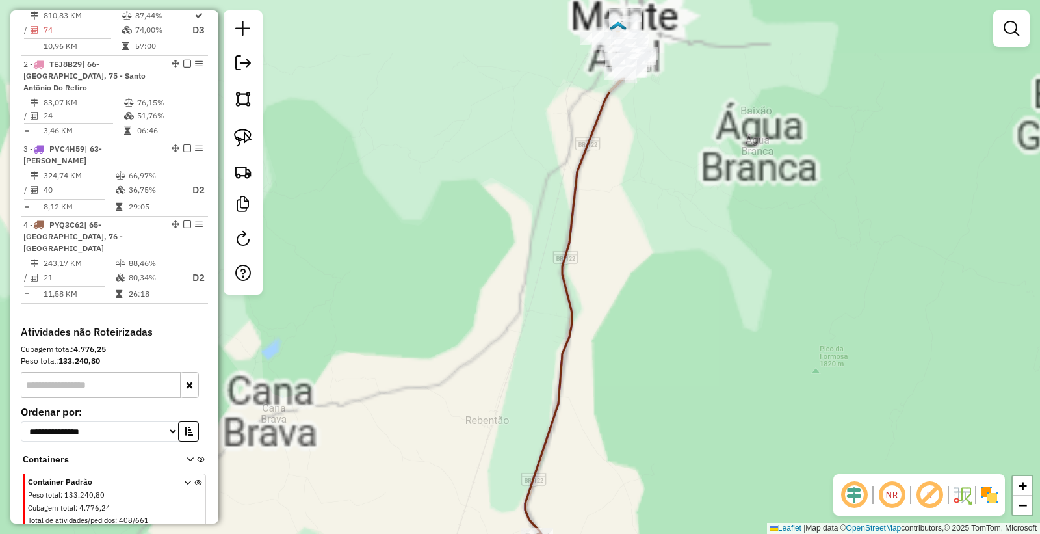
drag, startPoint x: 595, startPoint y: 143, endPoint x: 535, endPoint y: 213, distance: 91.7
click at [495, 328] on div "Janela de atendimento Grade de atendimento Capacidade Transportadoras Veículos …" at bounding box center [520, 267] width 1040 height 534
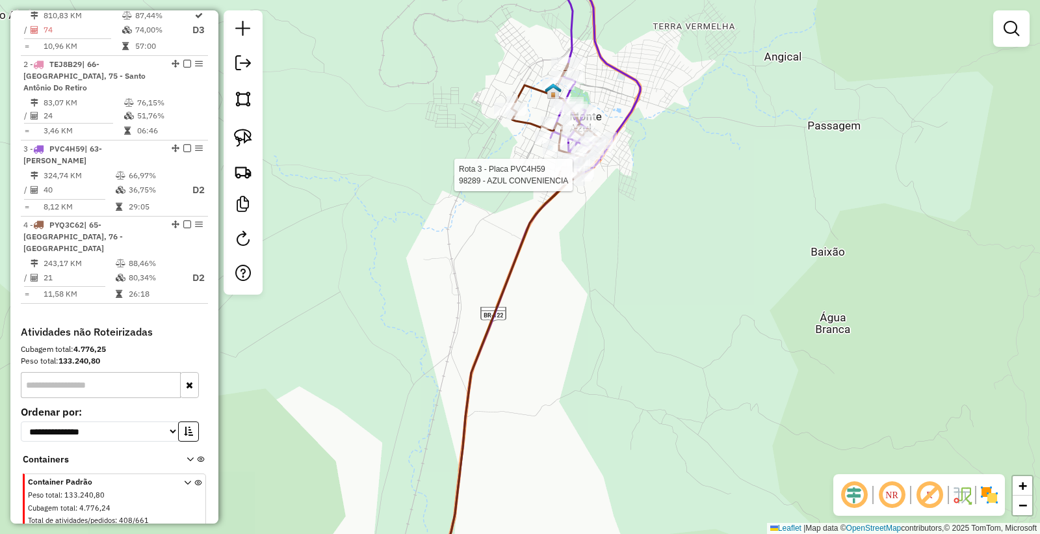
select select "*********"
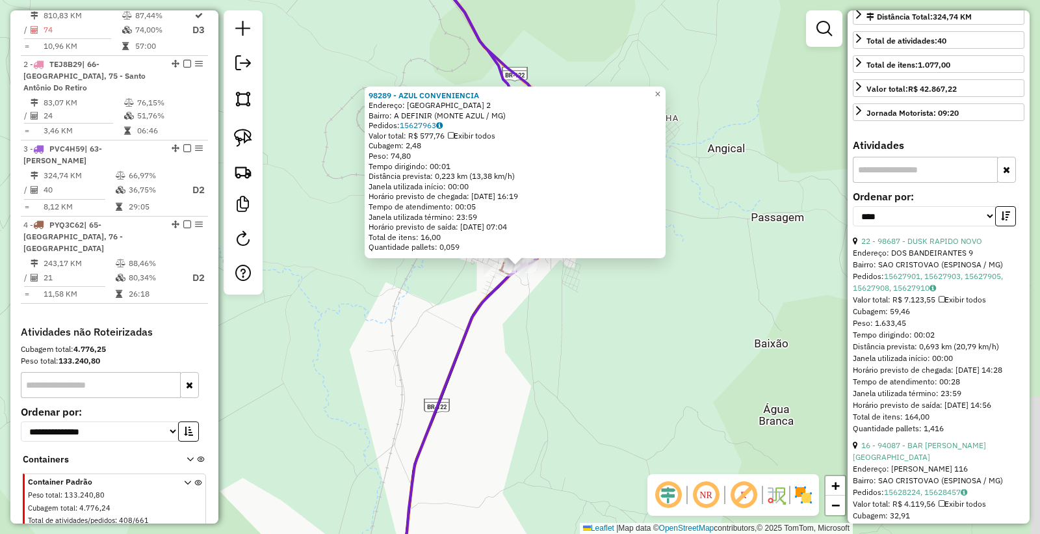
scroll to position [361, 0]
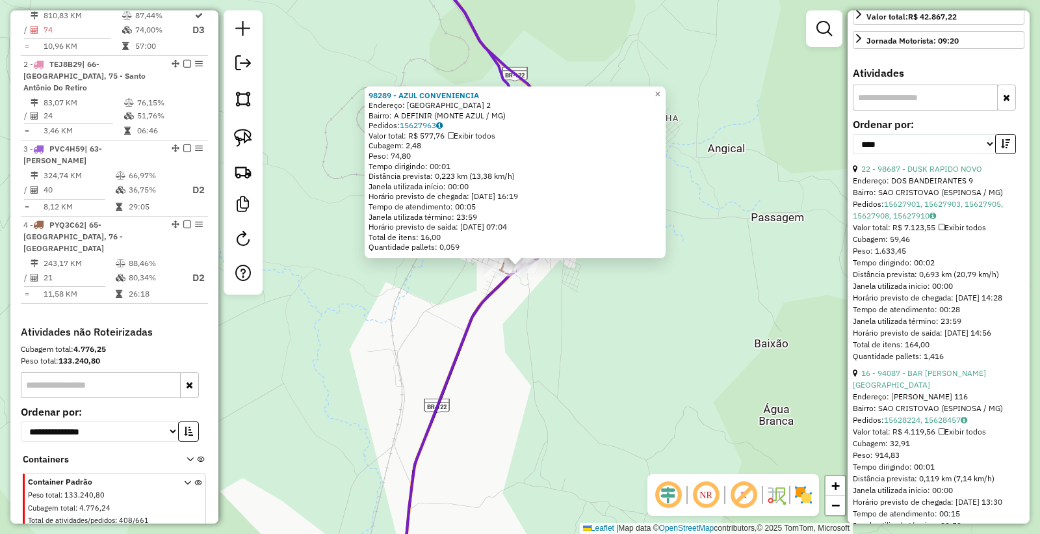
click at [620, 348] on div "98289 - AZUL CONVENIENCIA Endereço: SAO PAULO 2 Bairro: A DEFINIR (MONTE AZUL /…" at bounding box center [520, 267] width 1040 height 534
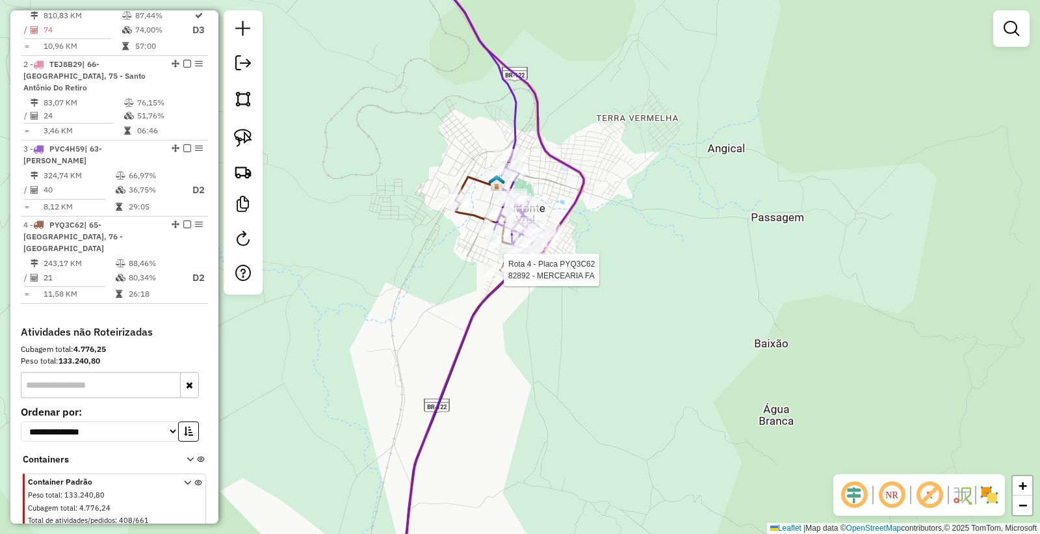
select select "*********"
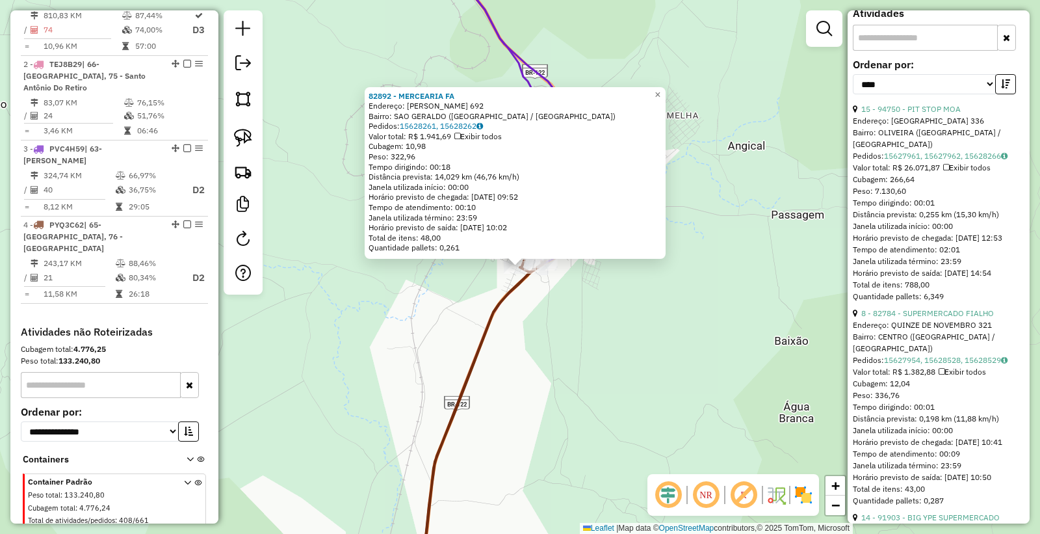
scroll to position [433, 0]
click at [957, 317] on link "8 - 82784 - SUPERMERCADO FIALHO" at bounding box center [927, 312] width 133 height 10
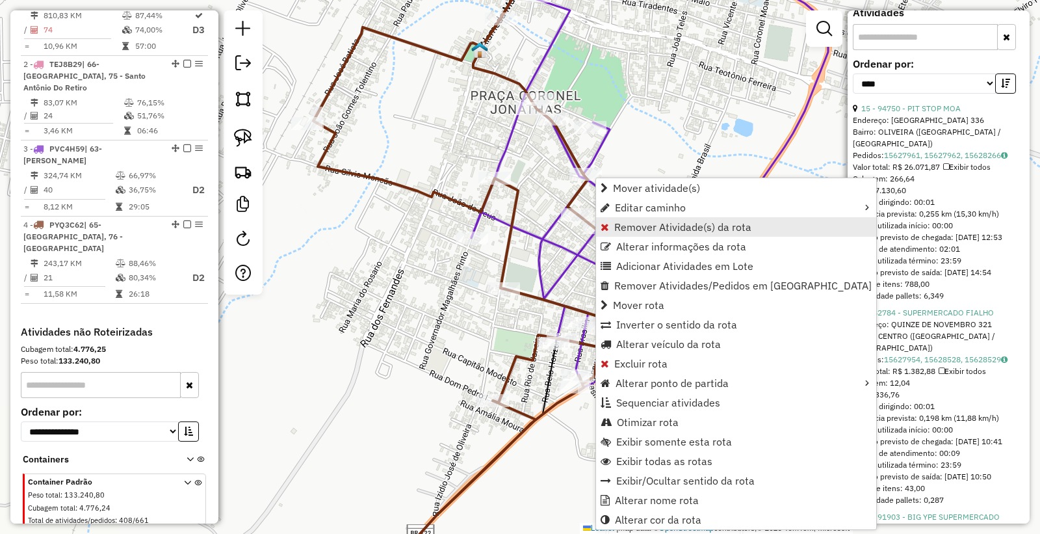
click at [691, 225] on span "Remover Atividade(s) da rota" at bounding box center [682, 227] width 137 height 10
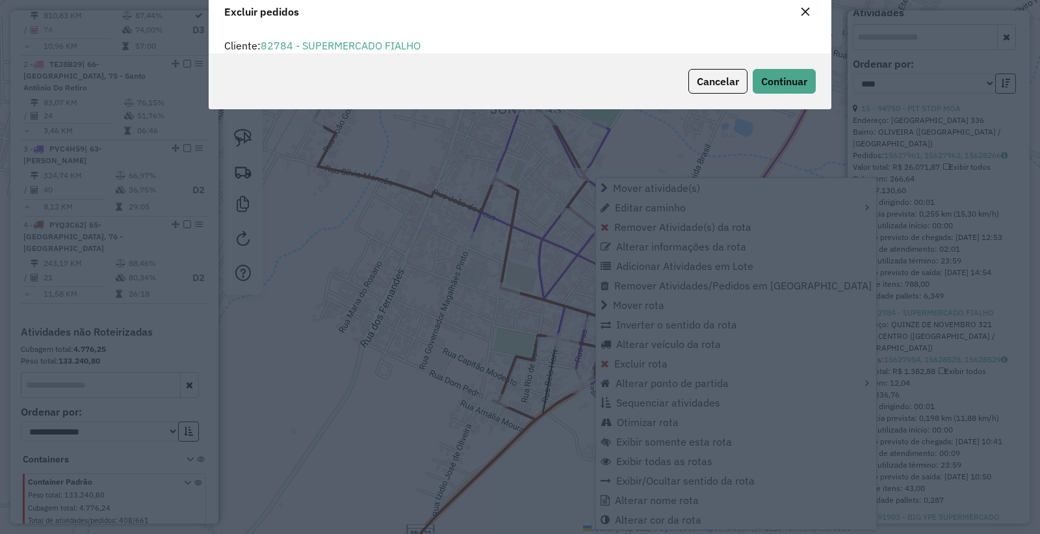
scroll to position [7, 3]
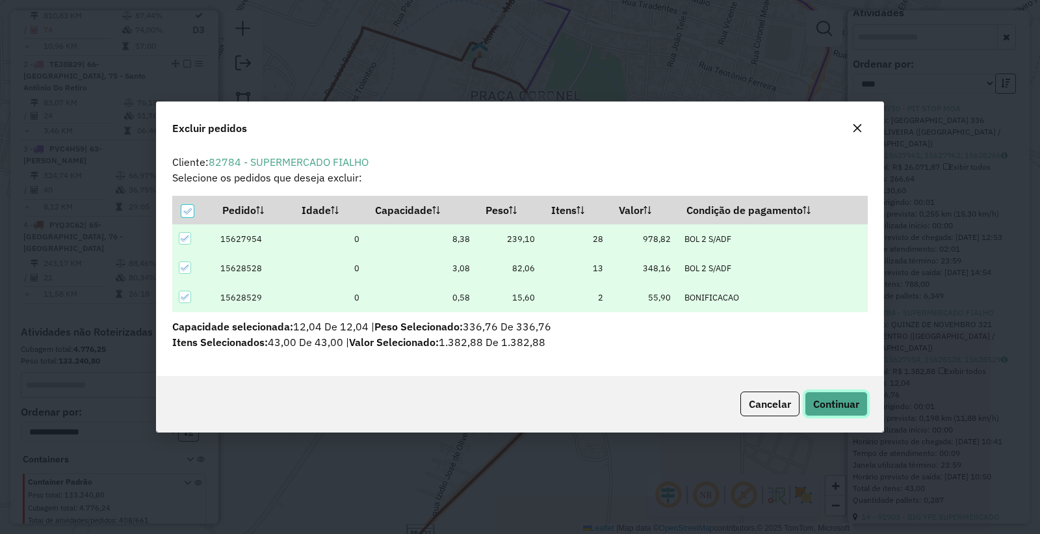
click at [847, 404] on span "Continuar" at bounding box center [836, 403] width 46 height 13
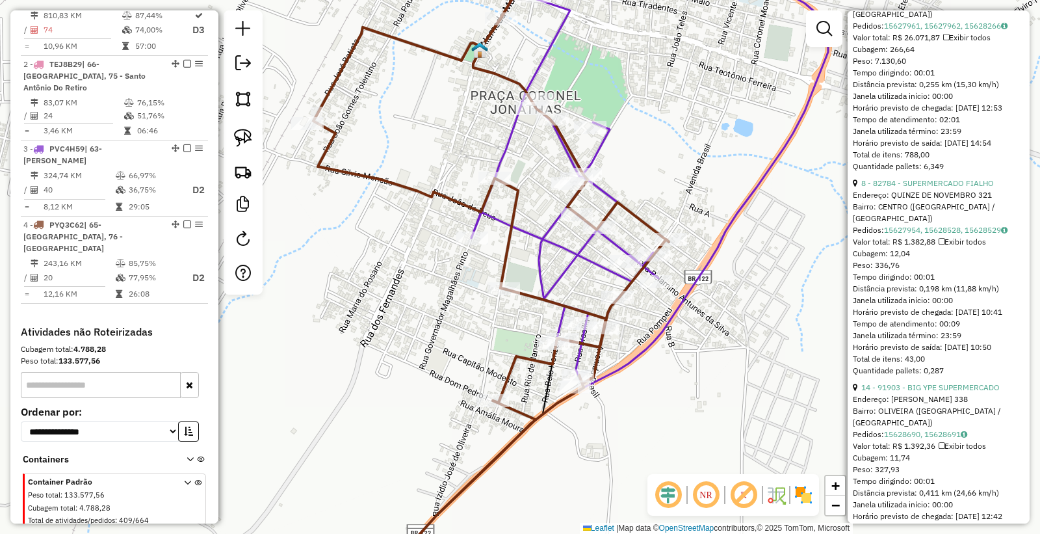
scroll to position [722, 0]
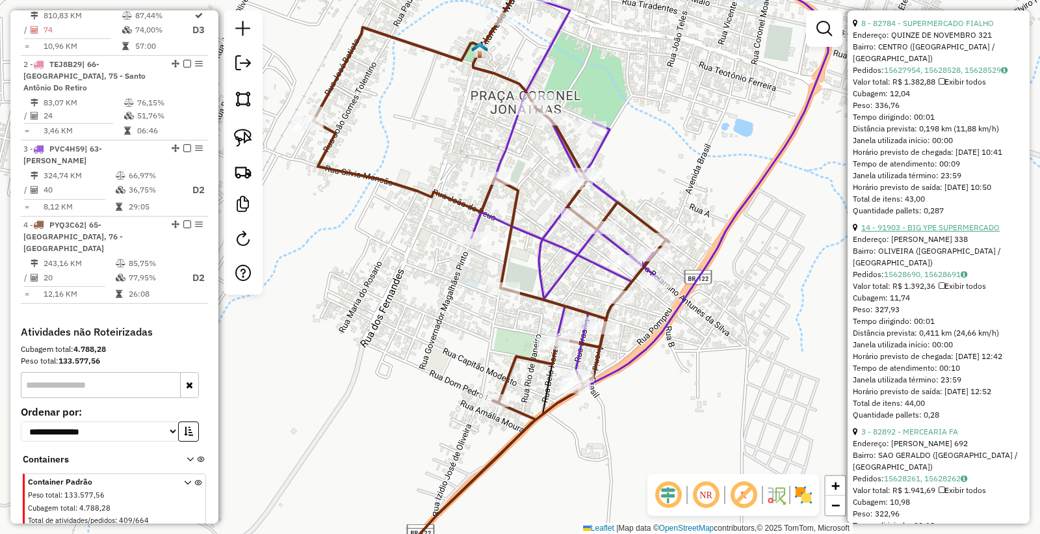
click at [927, 232] on link "14 - 91903 - BIG YPE SUPERMERCADO" at bounding box center [930, 227] width 138 height 10
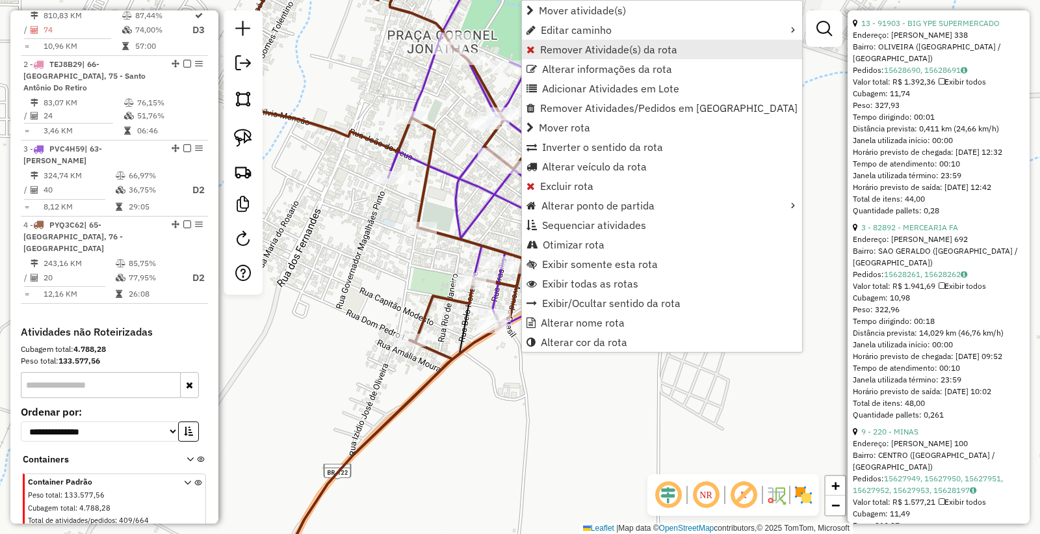
click at [598, 44] on span "Remover Atividade(s) da rota" at bounding box center [608, 49] width 137 height 10
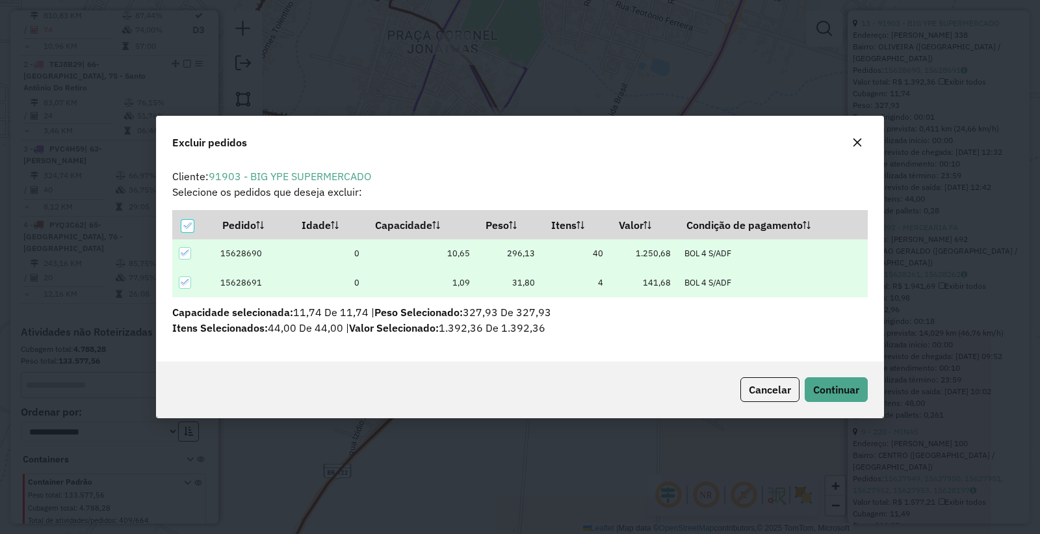
scroll to position [0, 0]
click at [833, 379] on button "Continuar" at bounding box center [836, 389] width 63 height 25
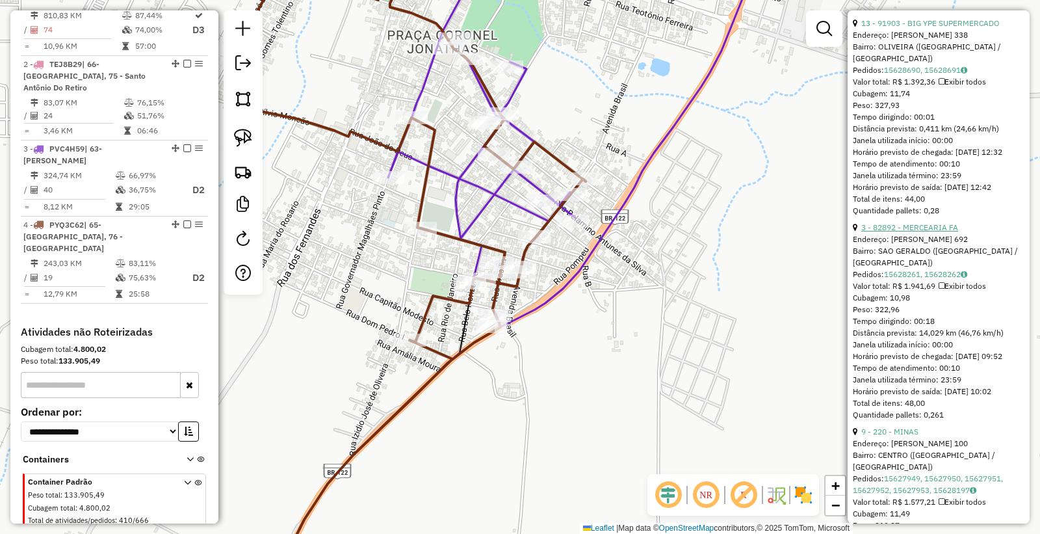
click at [921, 232] on link "3 - 82892 - MERCEARIA FA" at bounding box center [909, 227] width 97 height 10
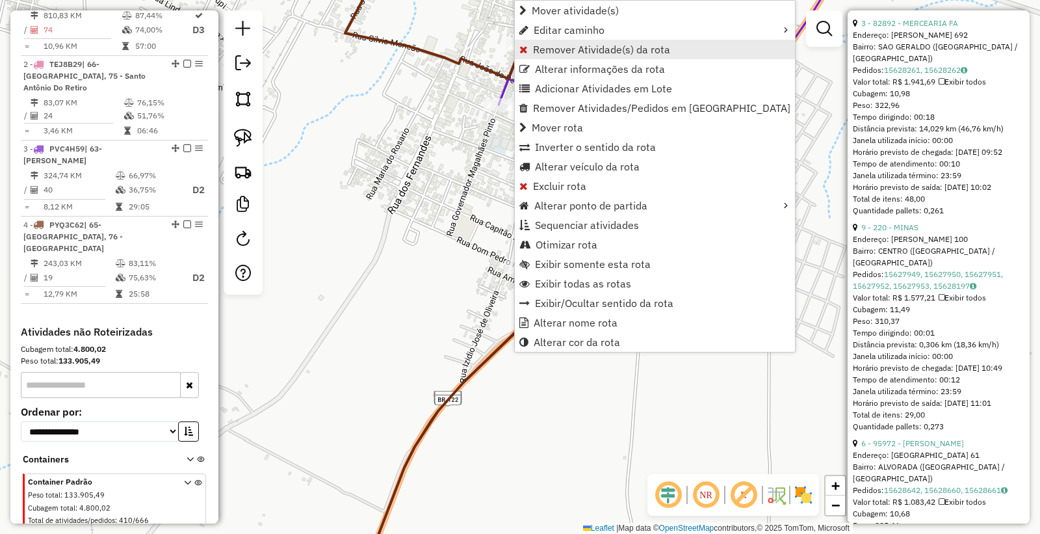
click at [588, 47] on span "Remover Atividade(s) da rota" at bounding box center [601, 49] width 137 height 10
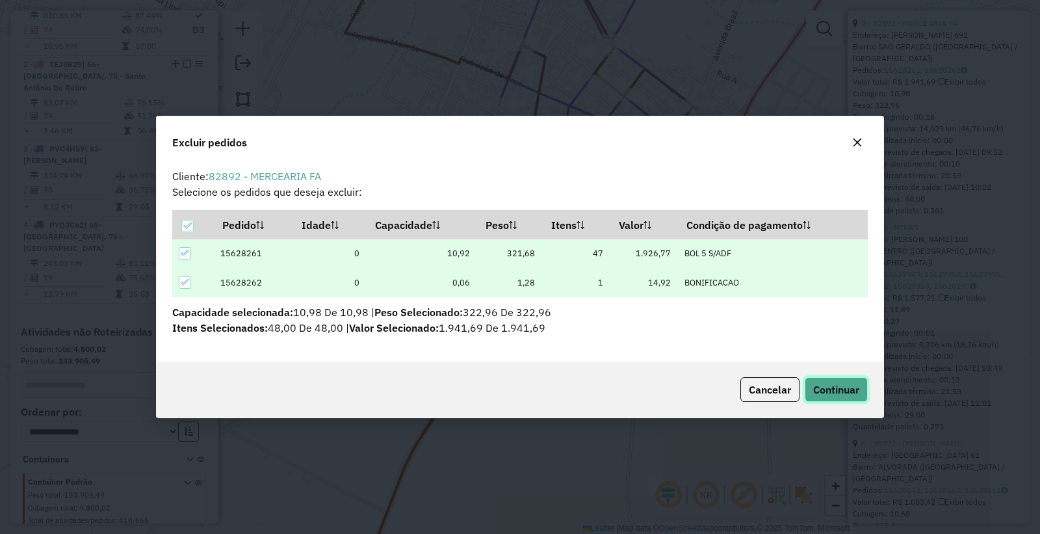
click at [833, 398] on button "Continuar" at bounding box center [836, 389] width 63 height 25
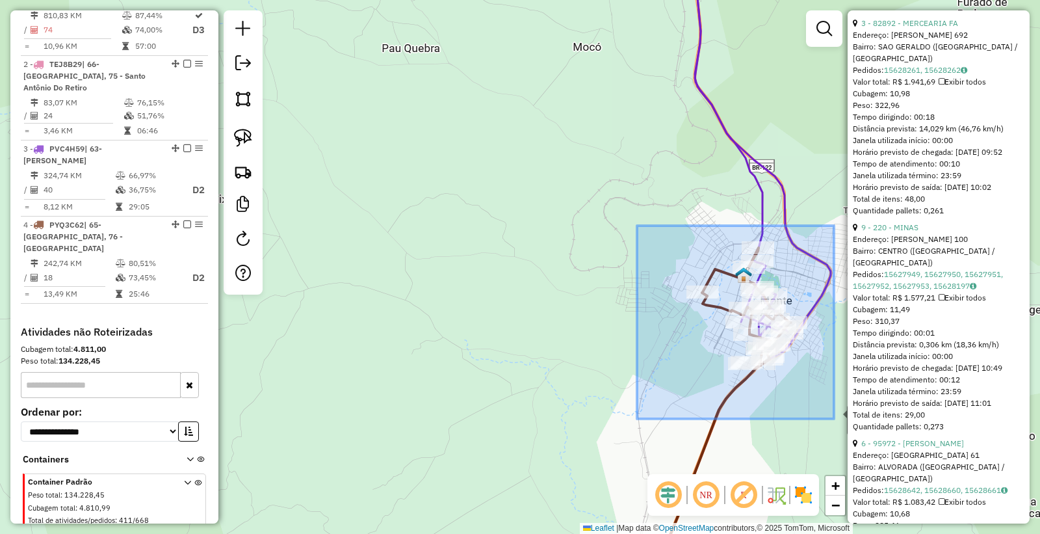
drag, startPoint x: 637, startPoint y: 232, endPoint x: 831, endPoint y: 418, distance: 268.4
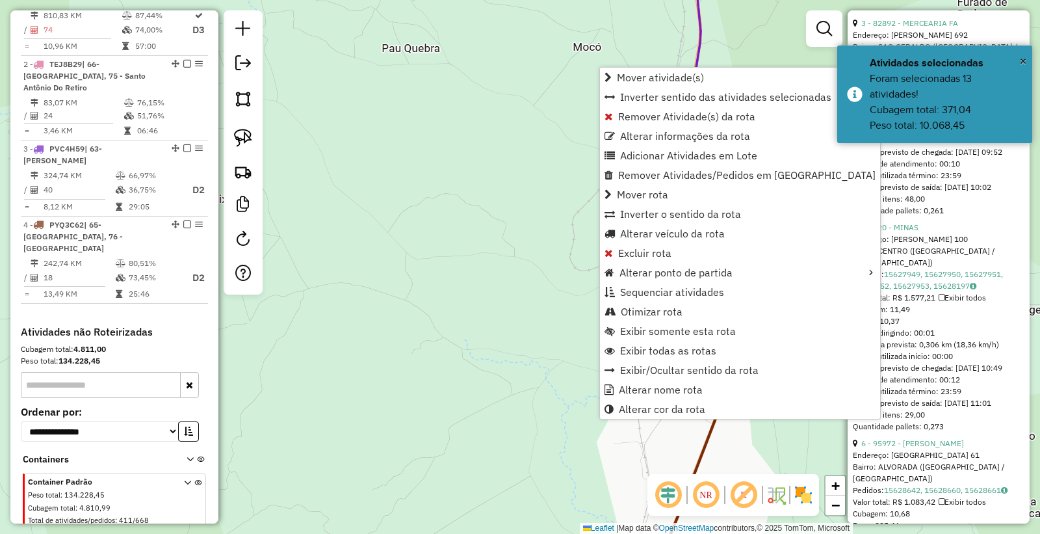
click at [397, 306] on div "Janela de atendimento Grade de atendimento Capacidade Transportadoras Veículos …" at bounding box center [520, 267] width 1040 height 534
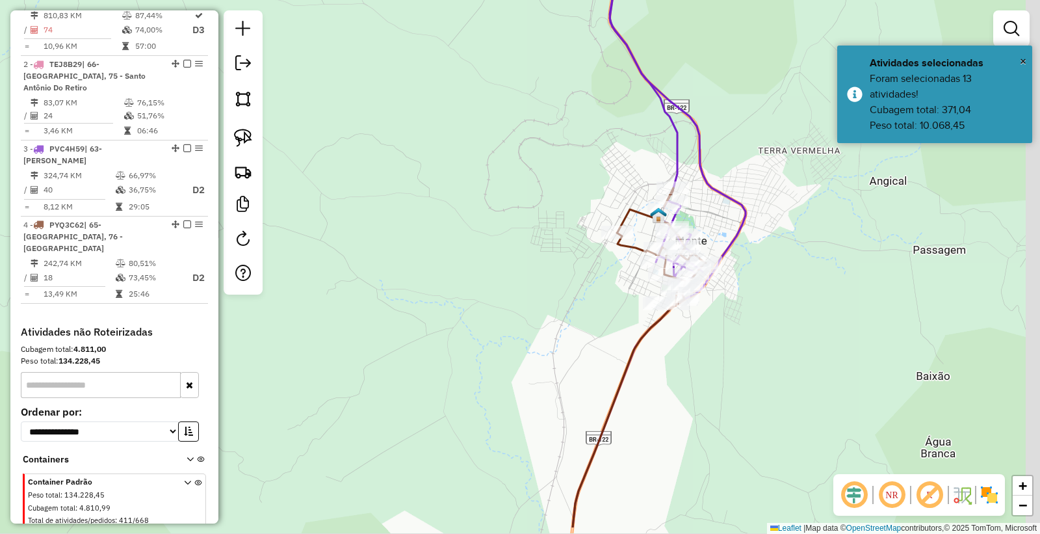
drag, startPoint x: 477, startPoint y: 343, endPoint x: 482, endPoint y: 255, distance: 88.5
click at [391, 283] on div "Janela de atendimento Grade de atendimento Capacidade Transportadoras Veículos …" at bounding box center [520, 267] width 1040 height 534
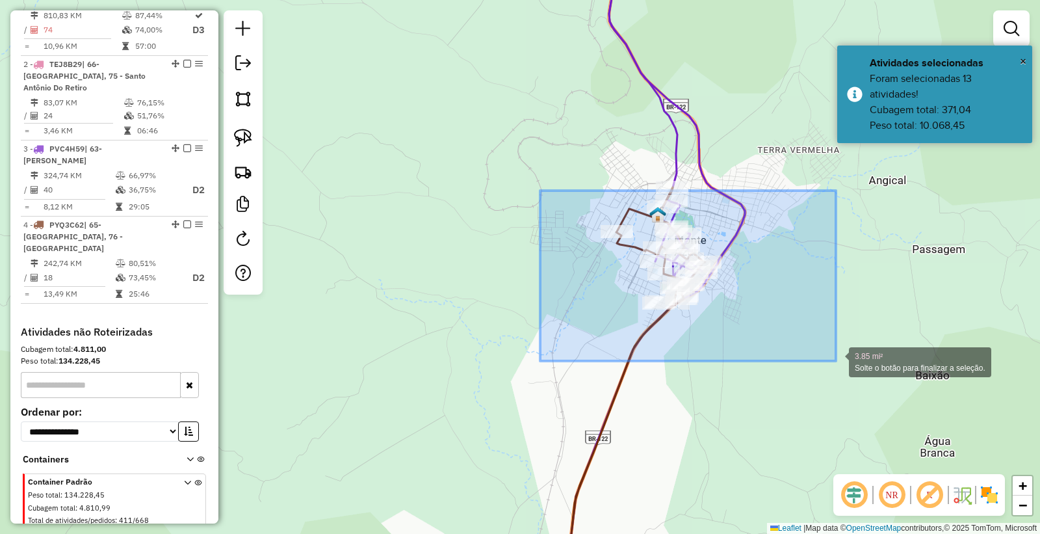
drag, startPoint x: 673, startPoint y: 317, endPoint x: 836, endPoint y: 365, distance: 169.4
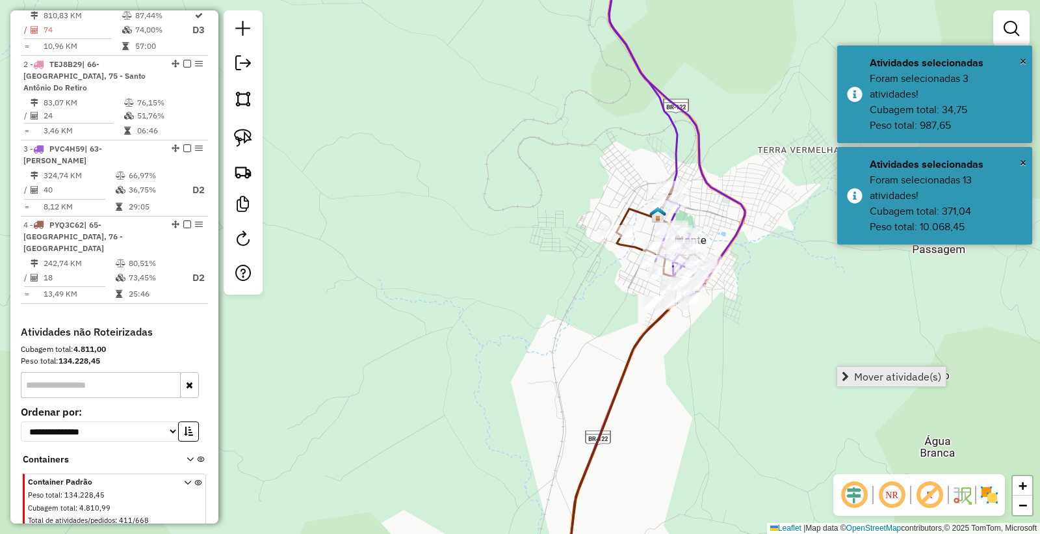
click at [896, 380] on span "Mover atividade(s)" at bounding box center [897, 376] width 87 height 10
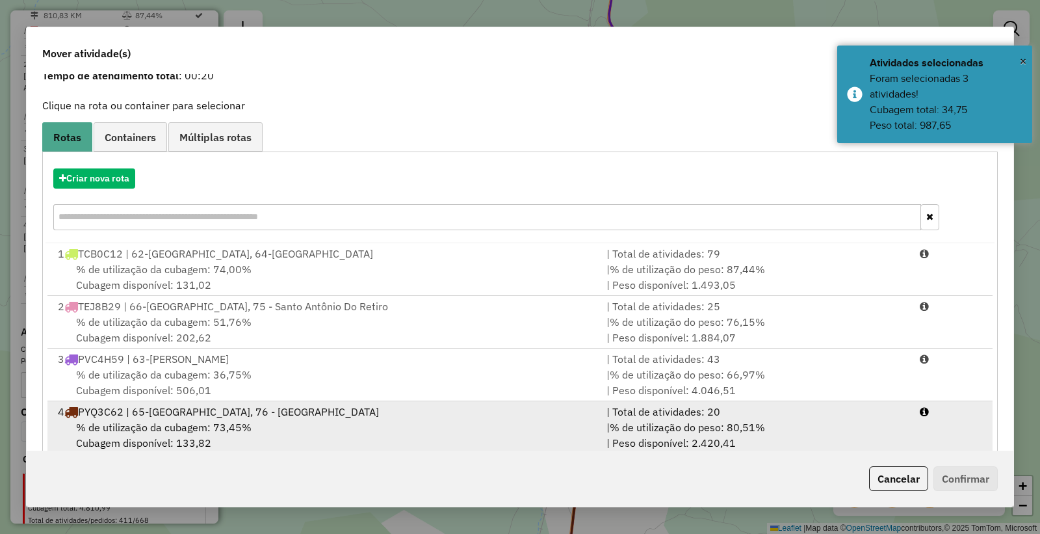
scroll to position [83, 0]
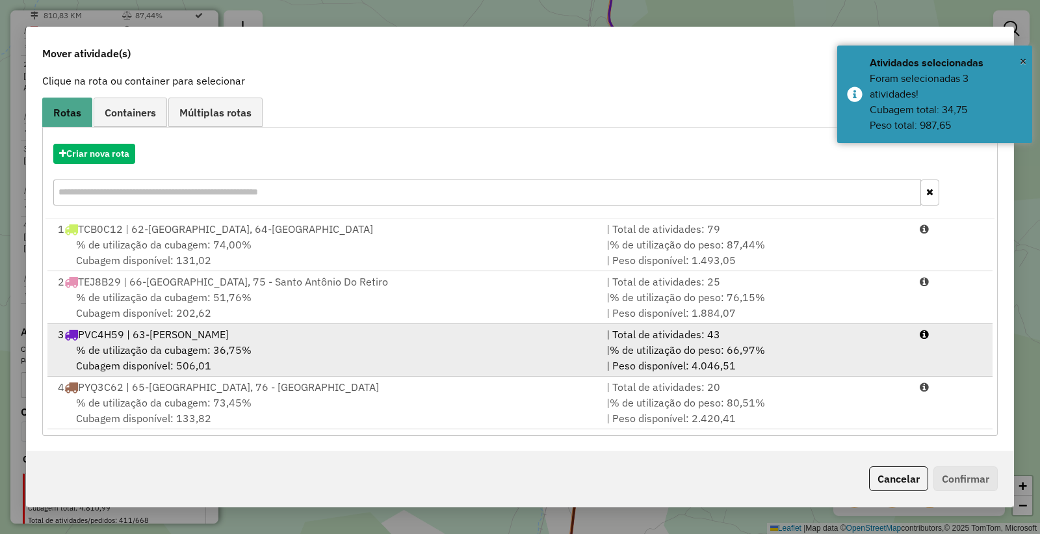
click at [501, 334] on div "3 PVC4H59 | 63-Espinosa" at bounding box center [324, 334] width 549 height 16
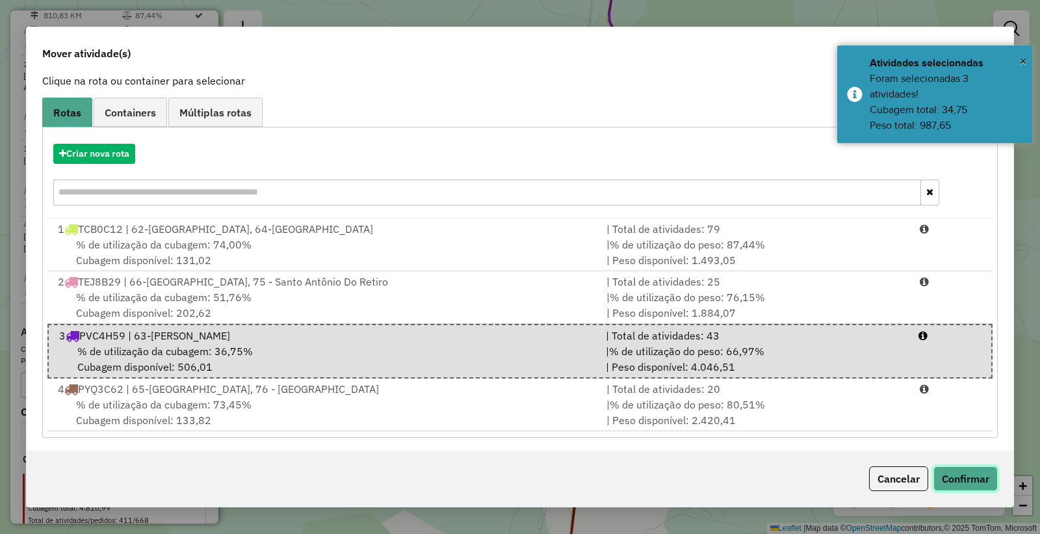
click at [957, 471] on button "Confirmar" at bounding box center [965, 478] width 64 height 25
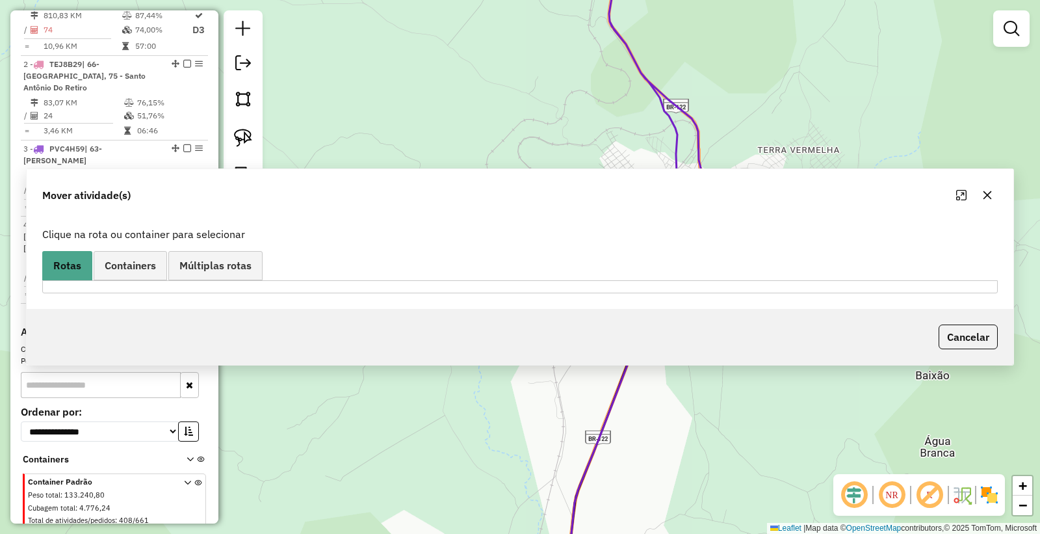
scroll to position [0, 0]
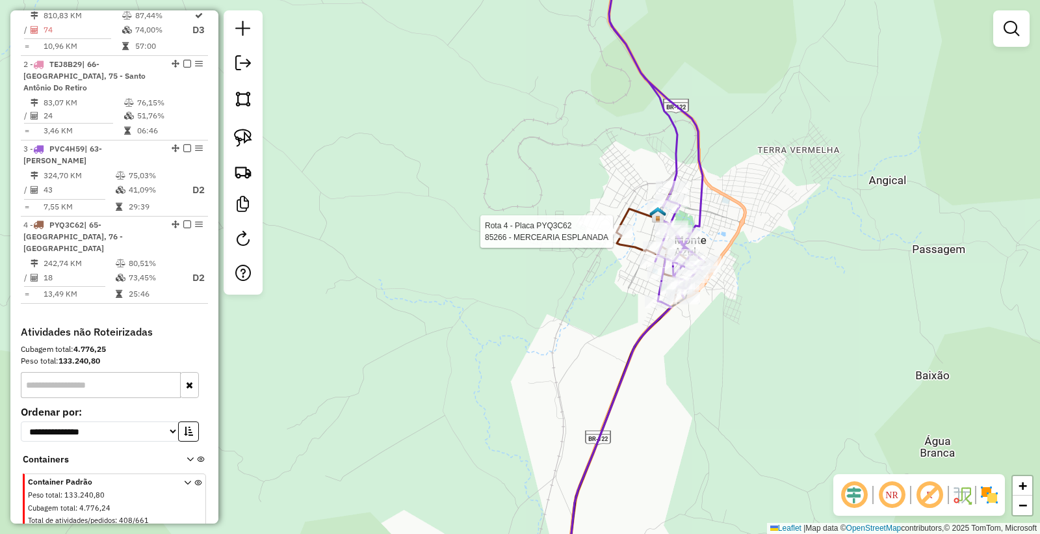
select select "*********"
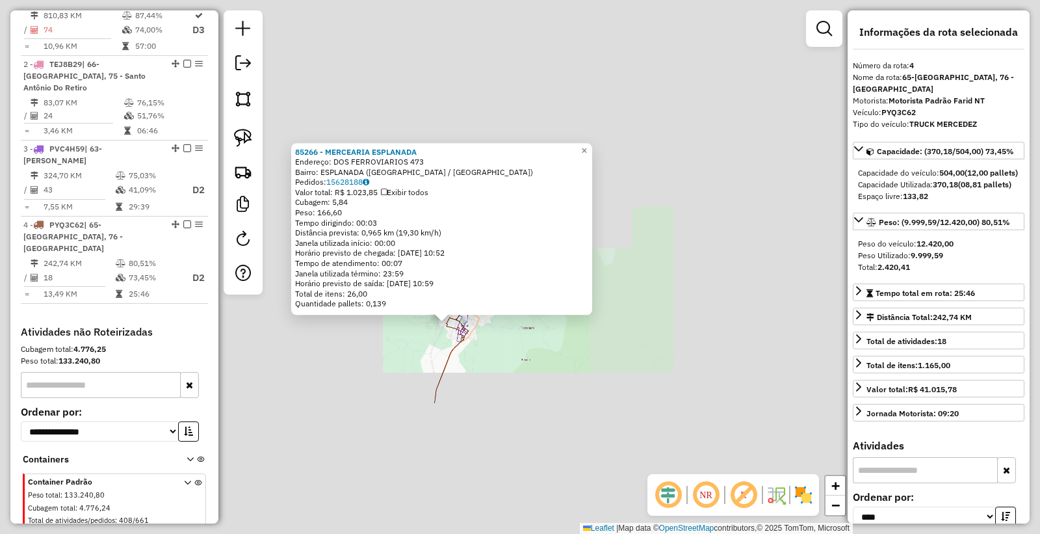
click at [459, 378] on div "85266 - MERCEARIA ESPLANADA Endereço: DOS FERROVIARIOS 473 Bairro: ESPLANADA (M…" at bounding box center [520, 267] width 1040 height 534
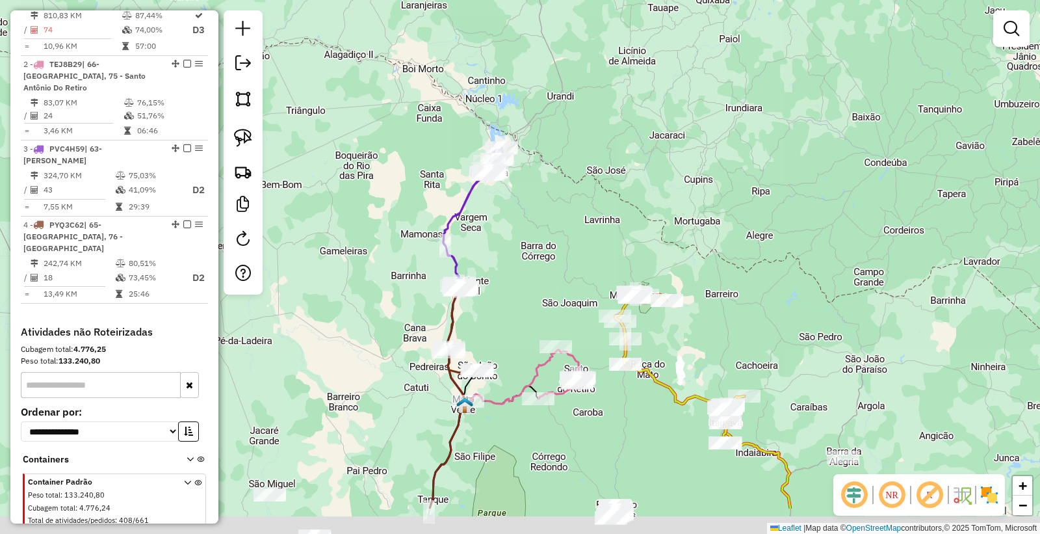
drag, startPoint x: 511, startPoint y: 424, endPoint x: 512, endPoint y: 322, distance: 102.0
click at [511, 328] on div "Janela de atendimento Grade de atendimento Capacidade Transportadoras Veículos …" at bounding box center [520, 267] width 1040 height 534
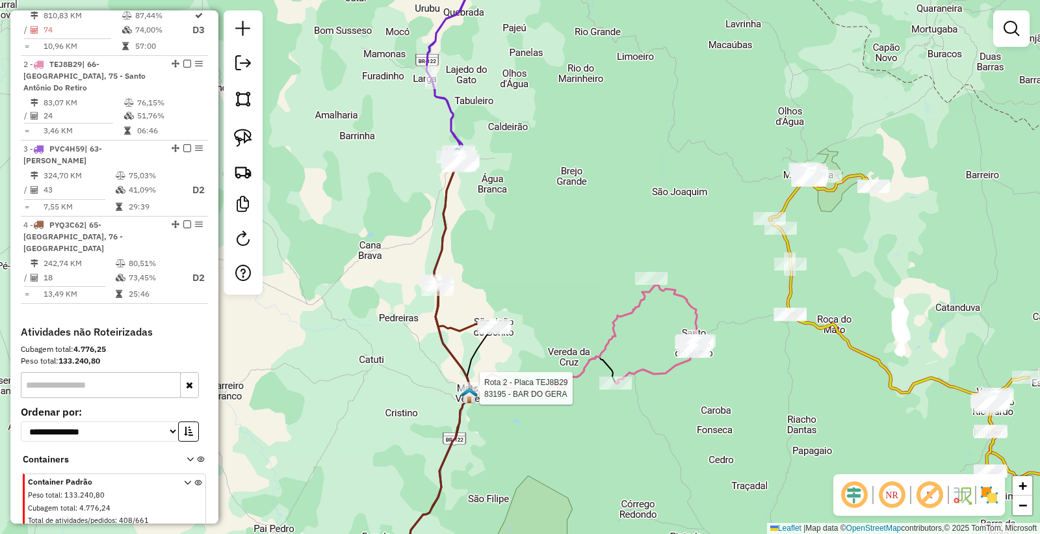
select select "*********"
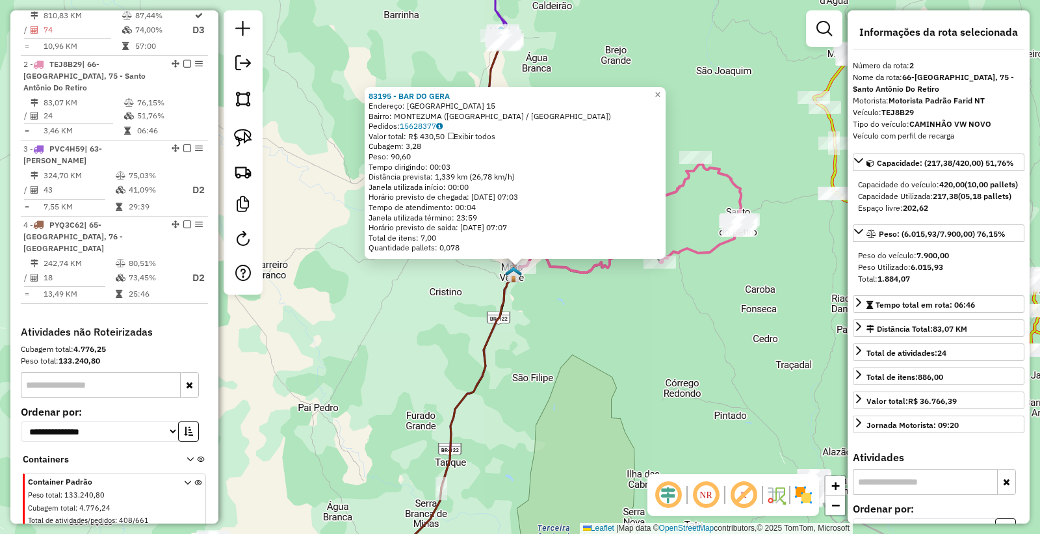
click at [459, 415] on icon at bounding box center [446, 375] width 144 height 423
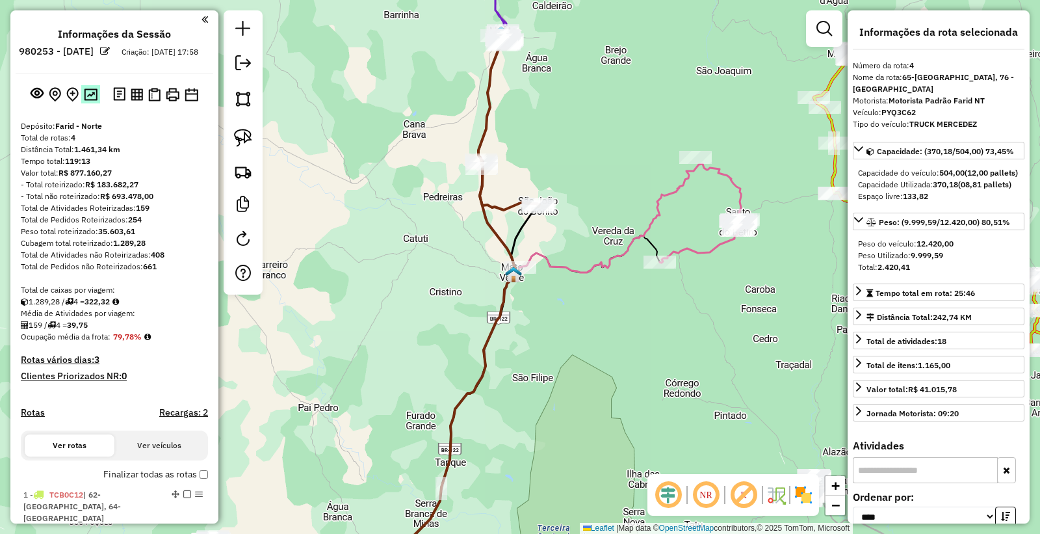
click at [88, 101] on img at bounding box center [91, 94] width 14 height 12
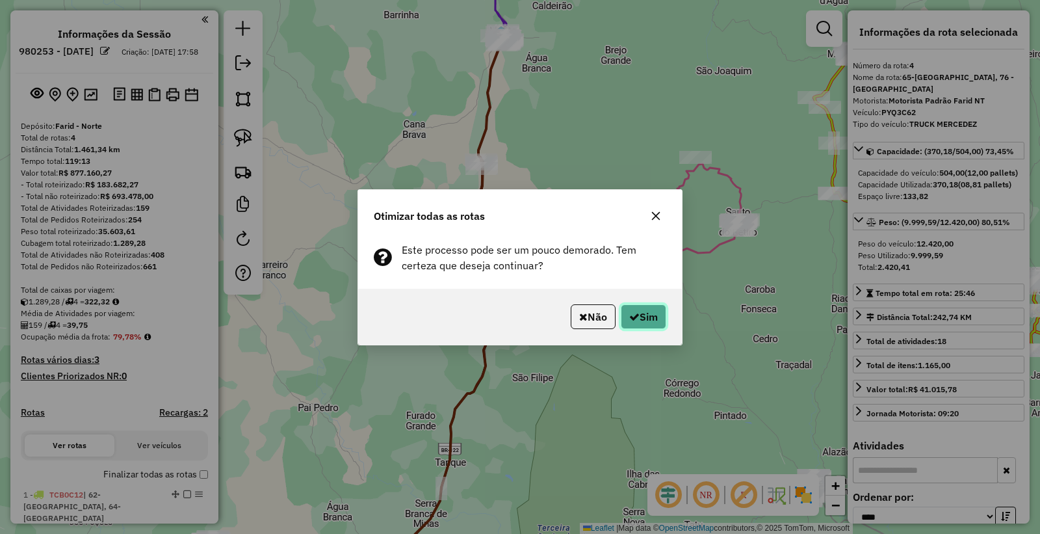
click at [649, 305] on button "Sim" at bounding box center [643, 316] width 45 height 25
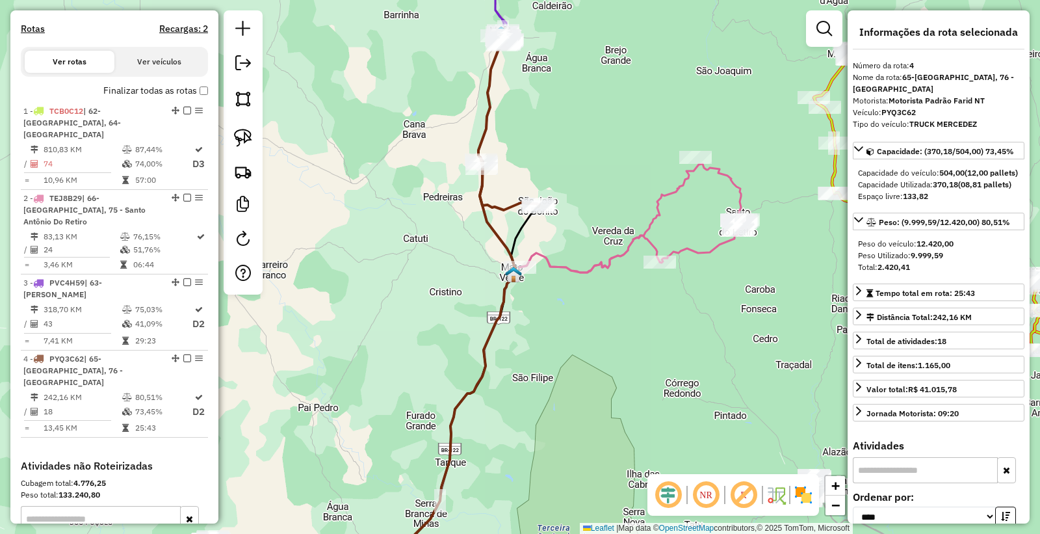
scroll to position [517, 0]
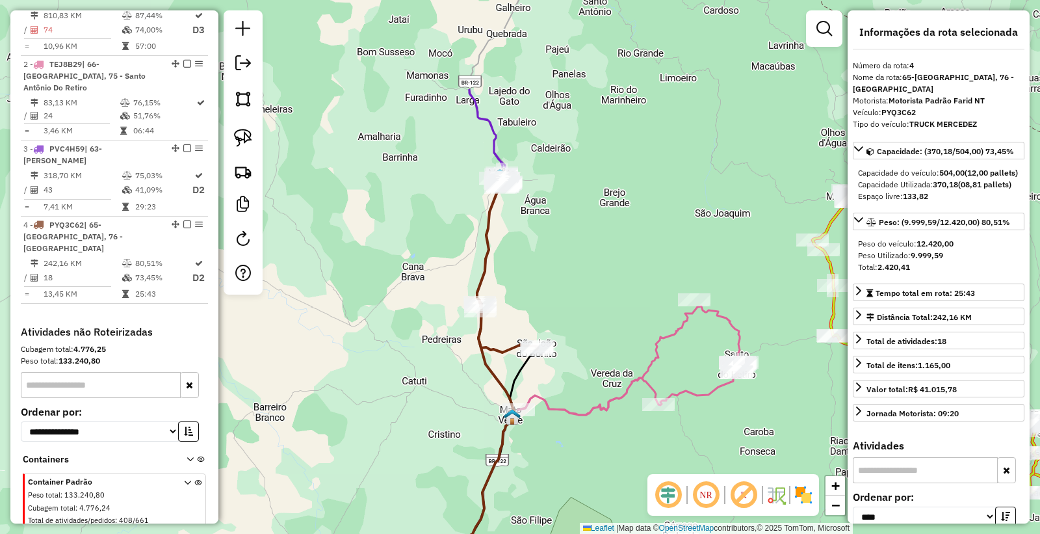
drag, startPoint x: 547, startPoint y: 189, endPoint x: 545, endPoint y: 237, distance: 47.5
click at [543, 273] on div "Janela de atendimento Grade de atendimento Capacidade Transportadoras Veículos …" at bounding box center [520, 267] width 1040 height 534
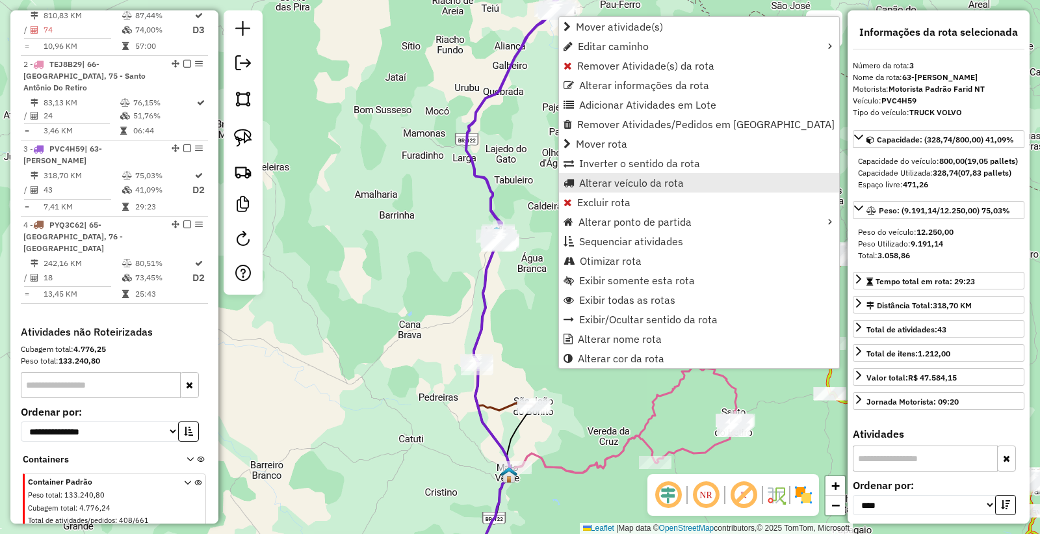
click at [616, 182] on span "Alterar veículo da rota" at bounding box center [631, 182] width 105 height 10
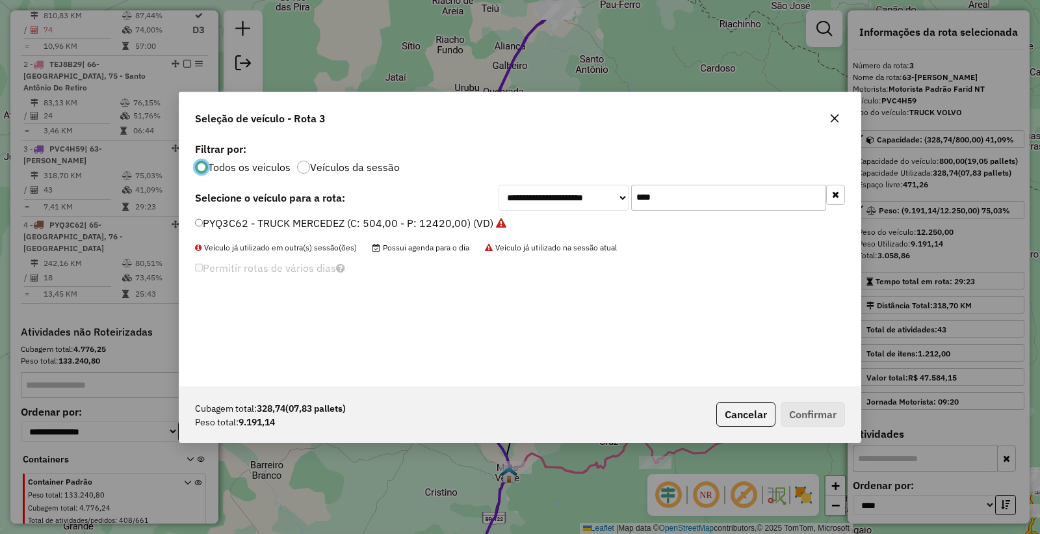
scroll to position [7, 3]
drag, startPoint x: 692, startPoint y: 199, endPoint x: 445, endPoint y: 136, distance: 255.3
click at [445, 136] on div "**********" at bounding box center [520, 267] width 682 height 351
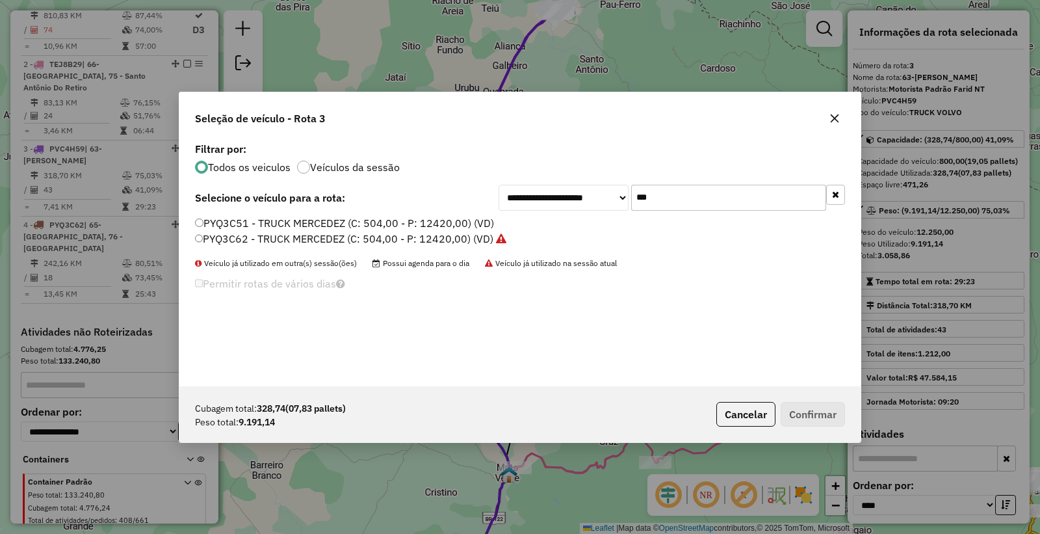
type input "****"
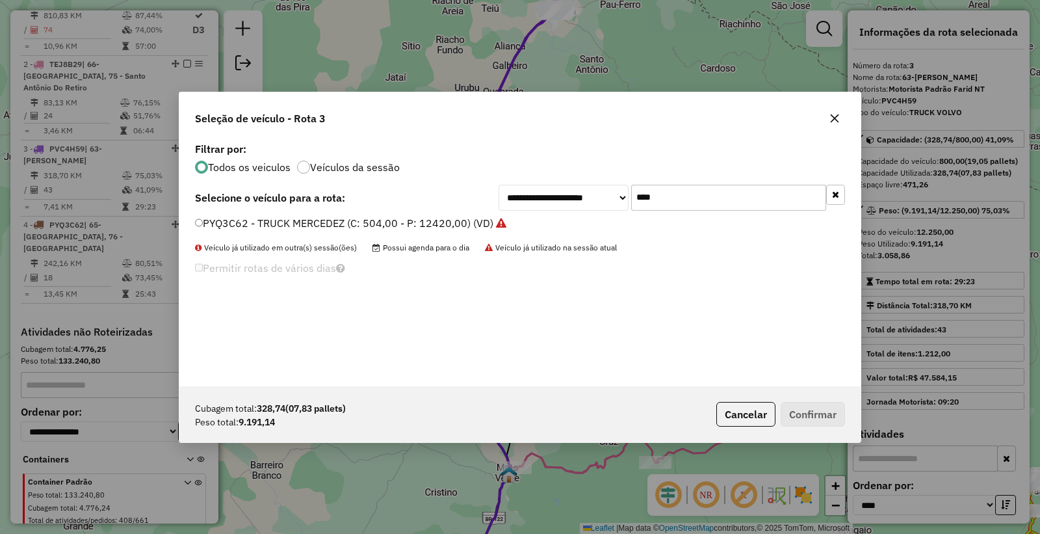
click at [337, 223] on label "PYQ3C62 - TRUCK MERCEDEZ (C: 504,00 - P: 12420,00) (VD)" at bounding box center [350, 223] width 311 height 16
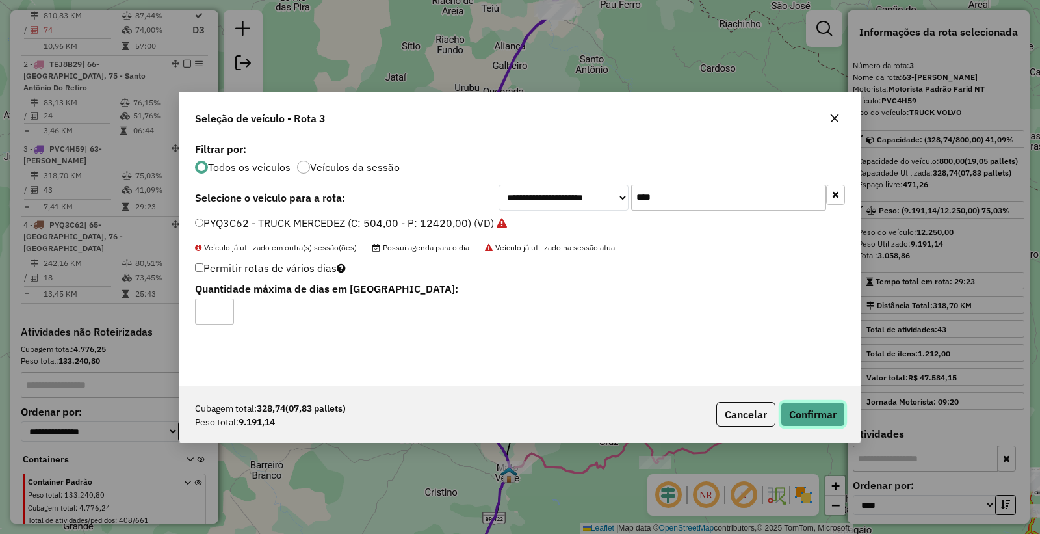
click at [823, 419] on button "Confirmar" at bounding box center [813, 414] width 64 height 25
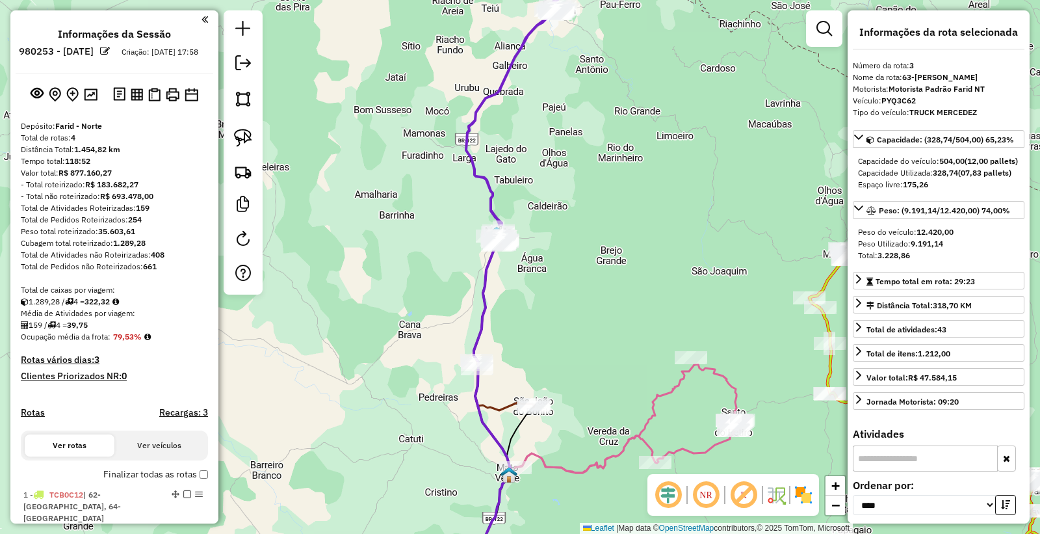
select select "*********"
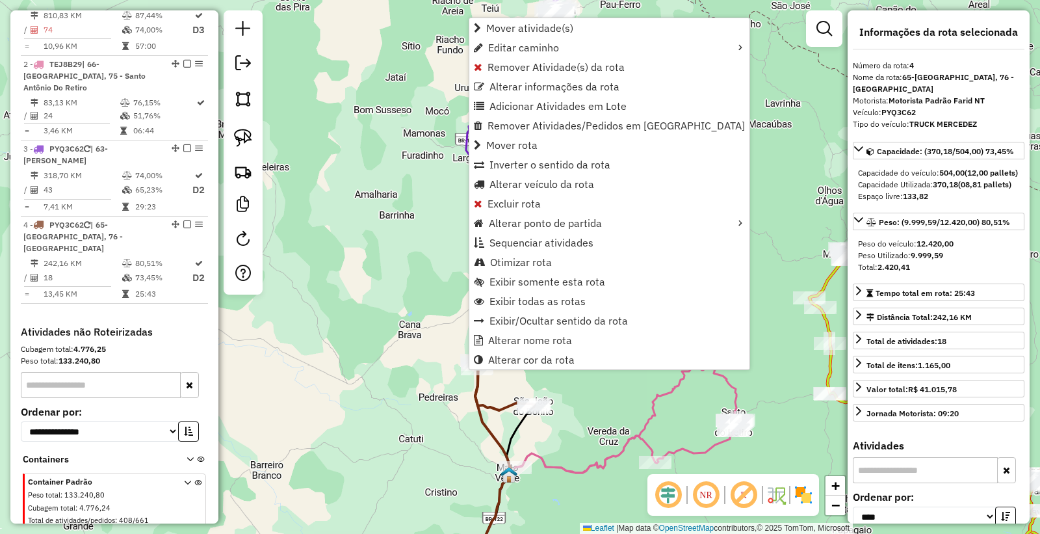
click at [338, 353] on div "Janela de atendimento Grade de atendimento Capacidade Transportadoras Veículos …" at bounding box center [520, 267] width 1040 height 534
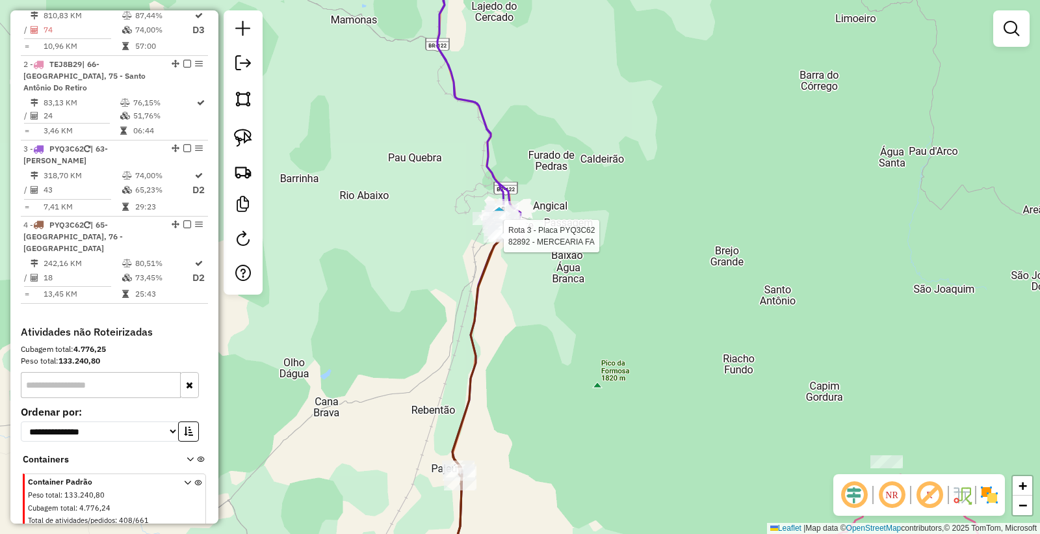
select select "*********"
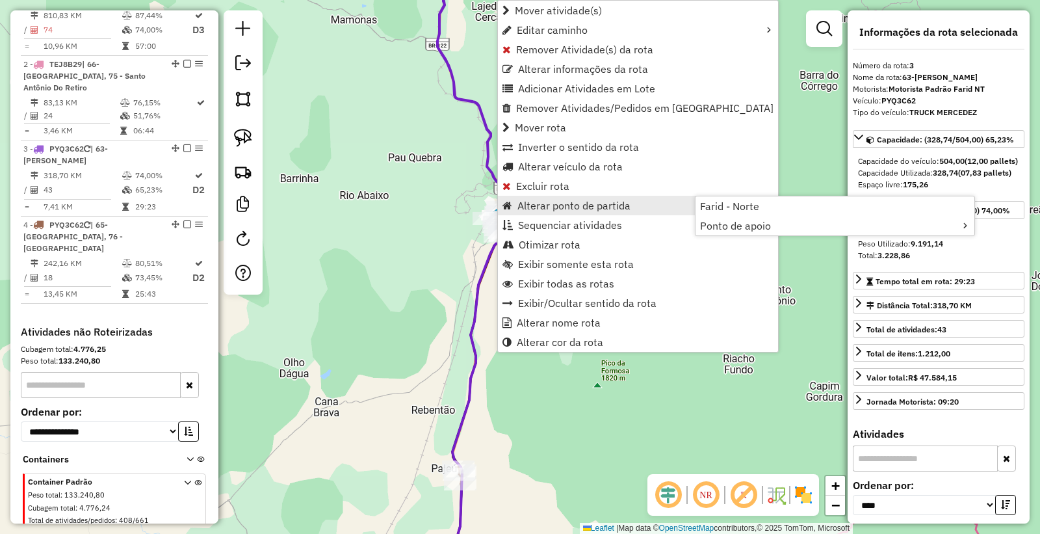
click at [373, 398] on div "Janela de atendimento Grade de atendimento Capacidade Transportadoras Veículos …" at bounding box center [520, 267] width 1040 height 534
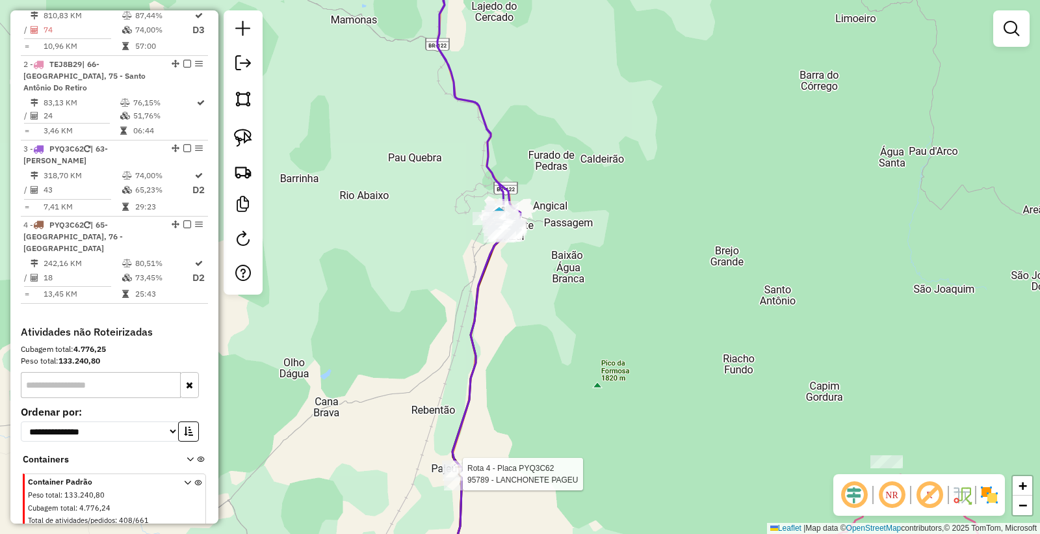
select select "*********"
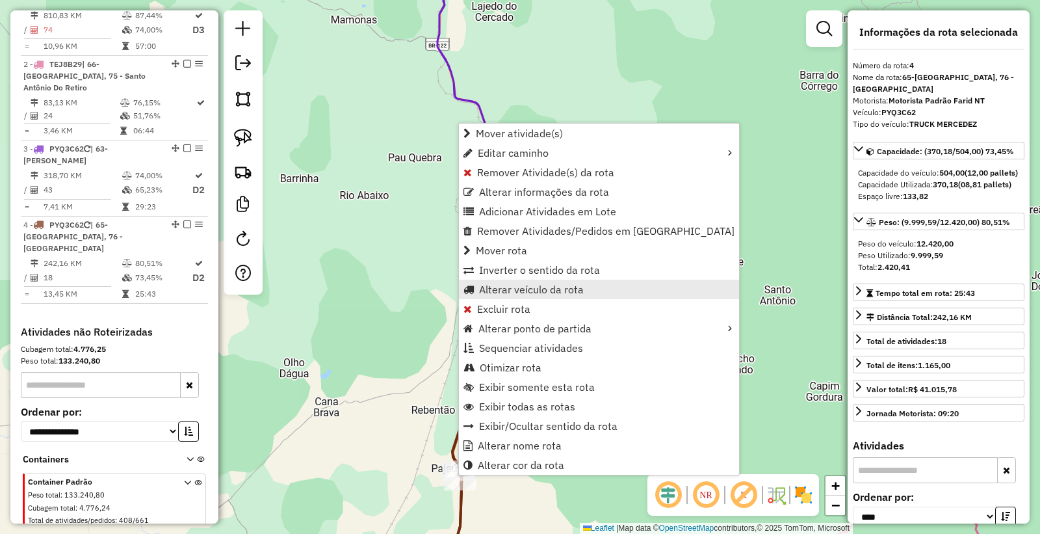
click at [534, 284] on span "Alterar veículo da rota" at bounding box center [531, 289] width 105 height 10
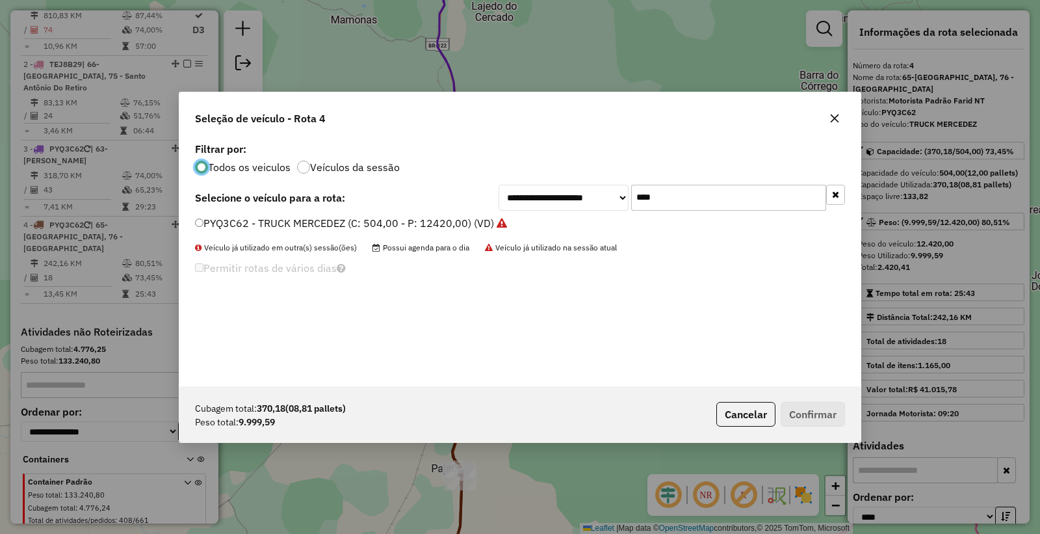
scroll to position [7, 3]
drag, startPoint x: 691, startPoint y: 194, endPoint x: 419, endPoint y: 196, distance: 271.7
click at [419, 196] on div "**********" at bounding box center [520, 198] width 650 height 26
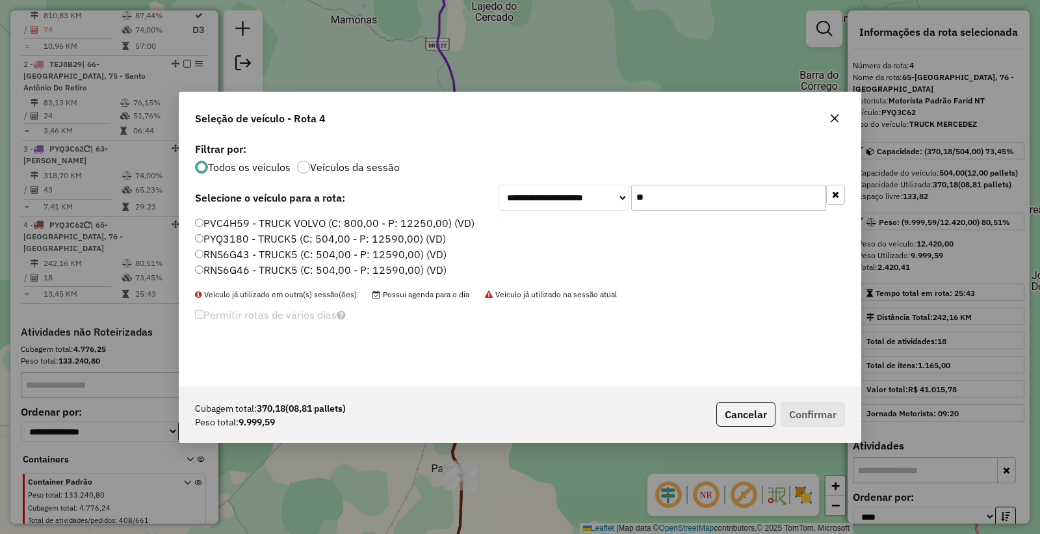
type input "**"
click at [226, 225] on label "PVC4H59 - TRUCK VOLVO (C: 800,00 - P: 12250,00) (VD)" at bounding box center [334, 223] width 279 height 16
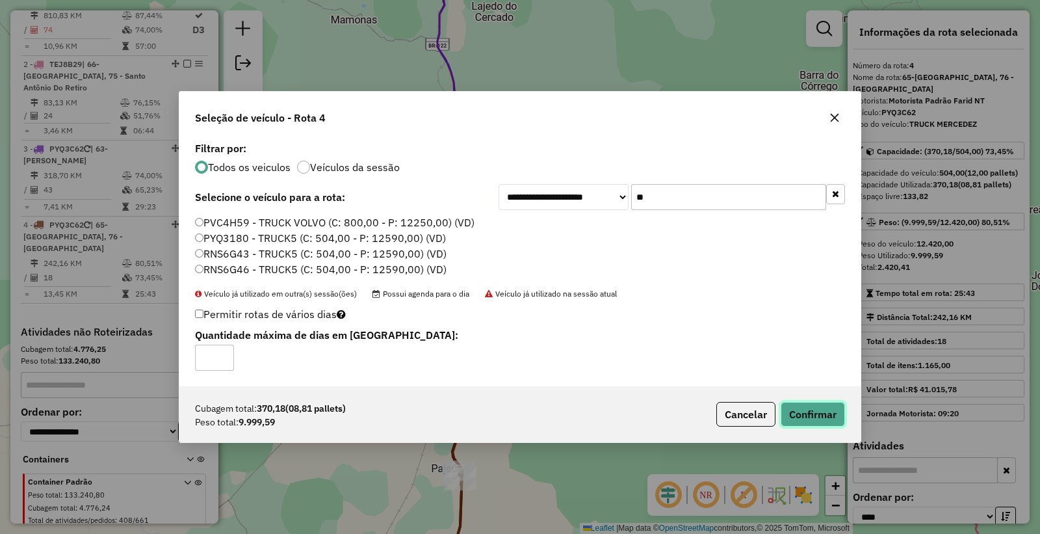
click at [820, 418] on button "Confirmar" at bounding box center [813, 414] width 64 height 25
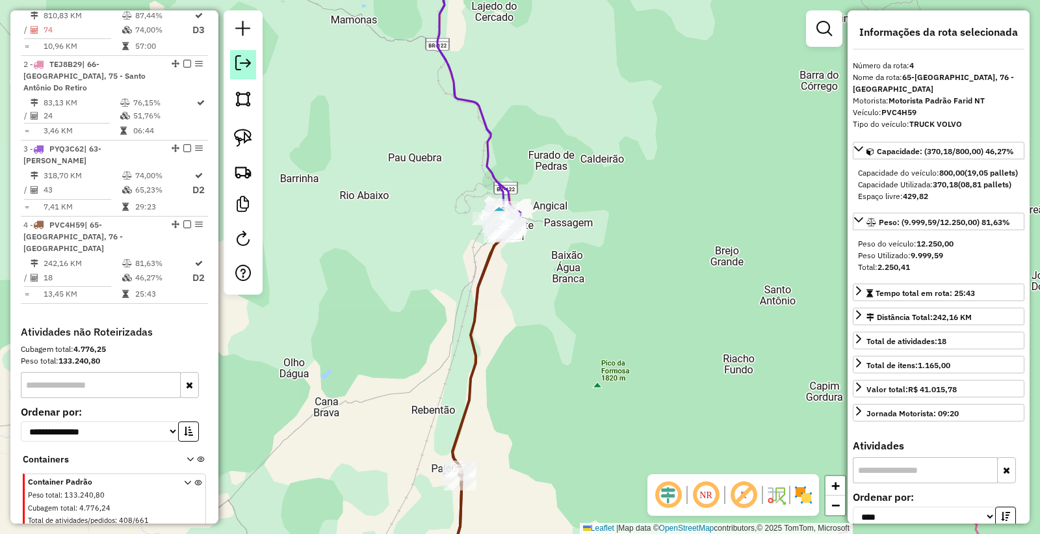
click at [249, 71] on link at bounding box center [243, 64] width 26 height 29
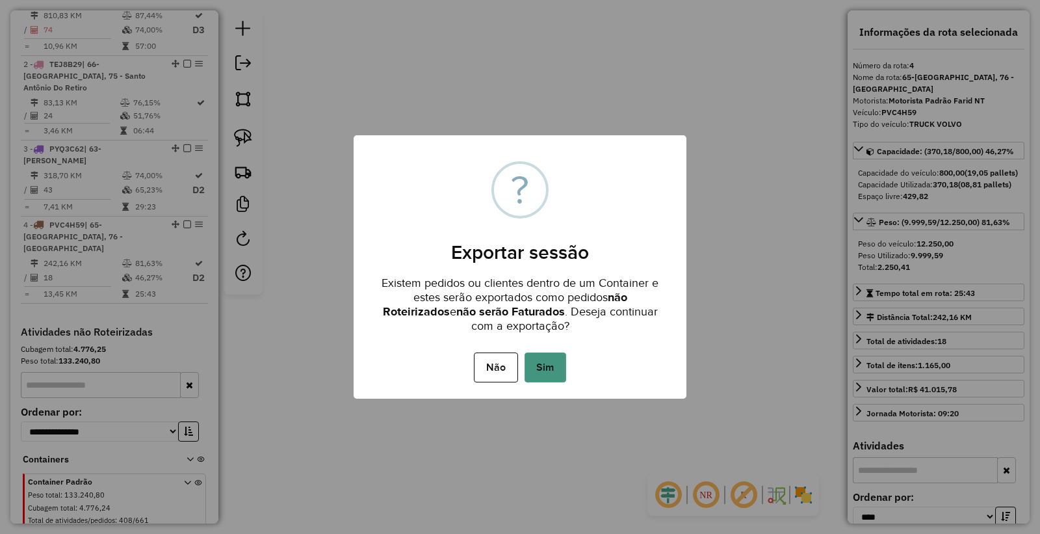
click at [542, 357] on button "Sim" at bounding box center [545, 367] width 42 height 30
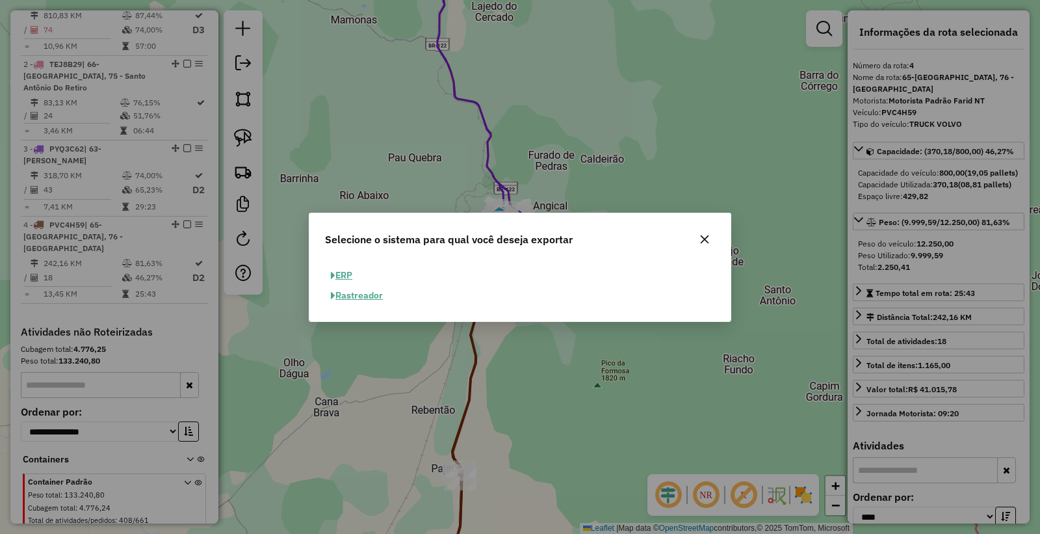
click at [350, 276] on button "ERP" at bounding box center [341, 275] width 33 height 20
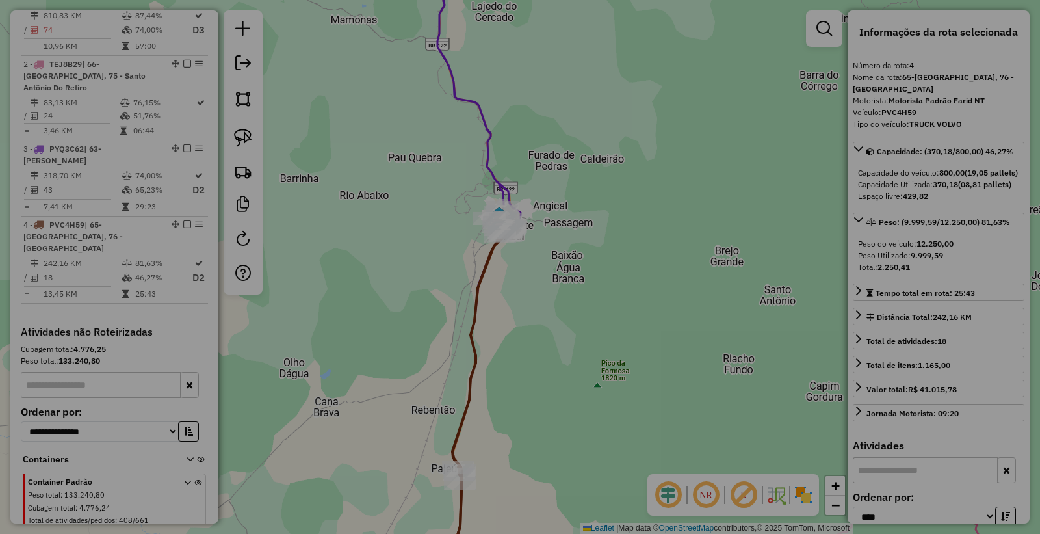
select select "**"
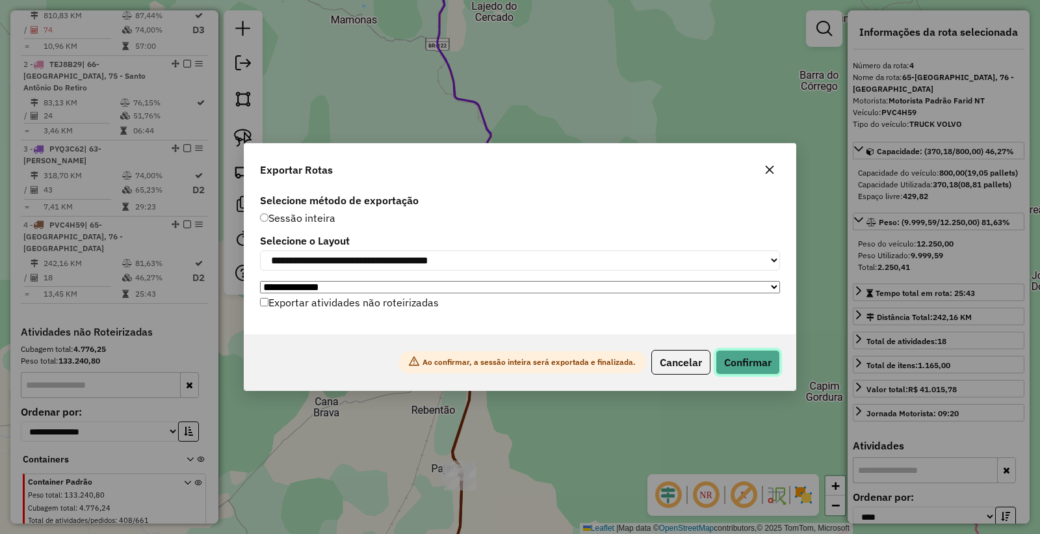
click at [763, 367] on button "Confirmar" at bounding box center [748, 362] width 64 height 25
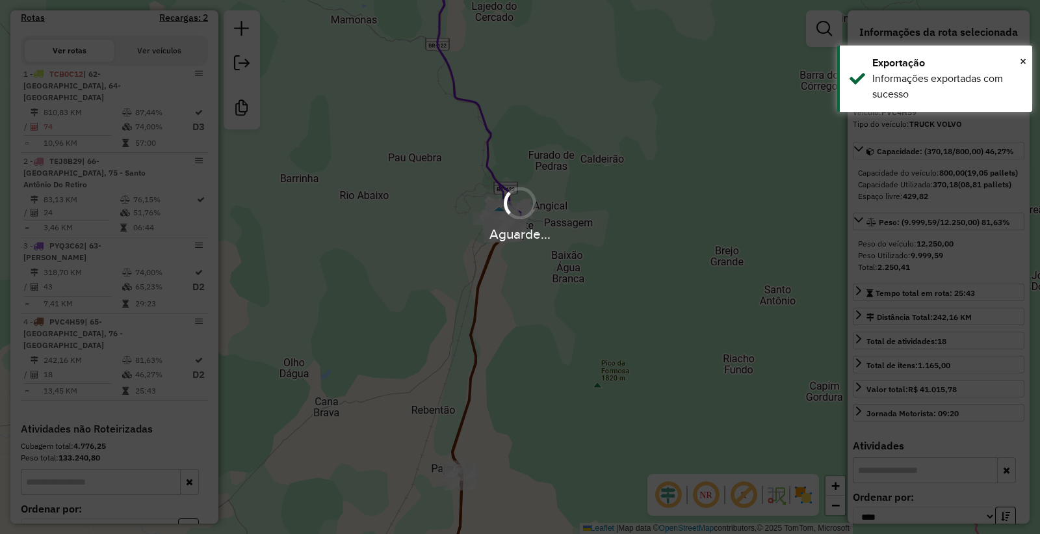
scroll to position [497, 0]
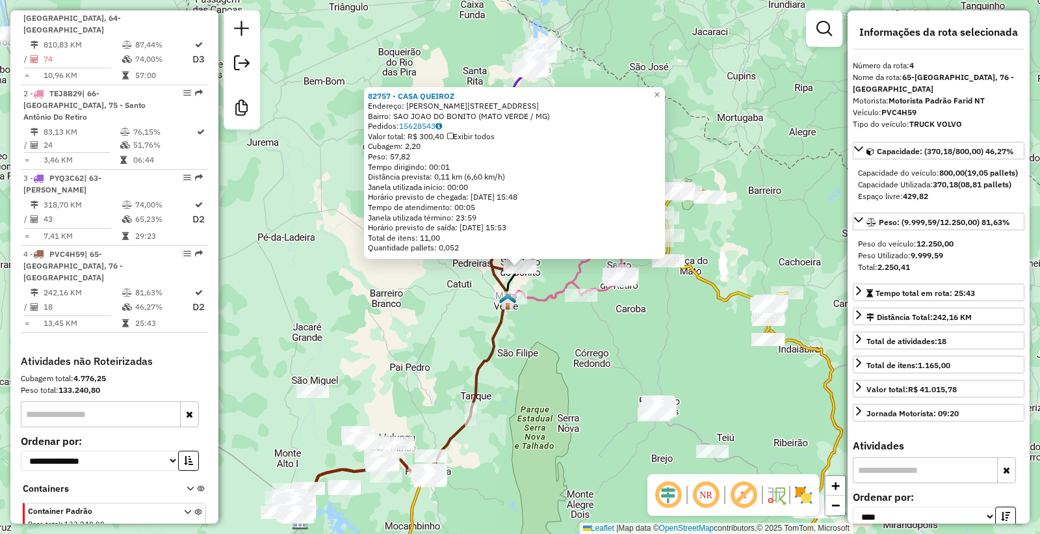
click at [479, 404] on icon at bounding box center [403, 384] width 211 height 273
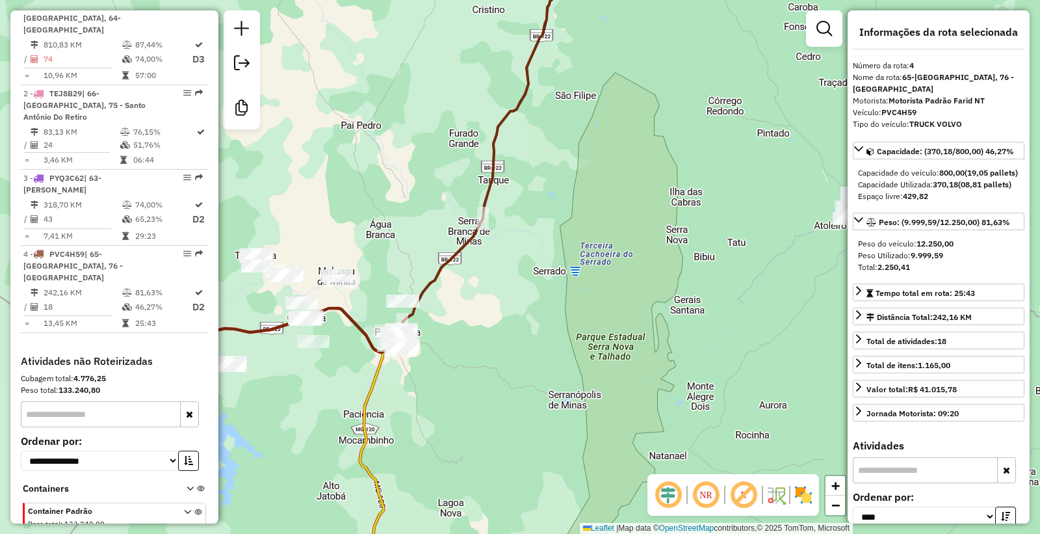
drag, startPoint x: 543, startPoint y: 372, endPoint x: 562, endPoint y: 307, distance: 67.7
click at [562, 307] on div "Janela de atendimento Grade de atendimento Capacidade Transportadoras Veículos …" at bounding box center [520, 267] width 1040 height 534
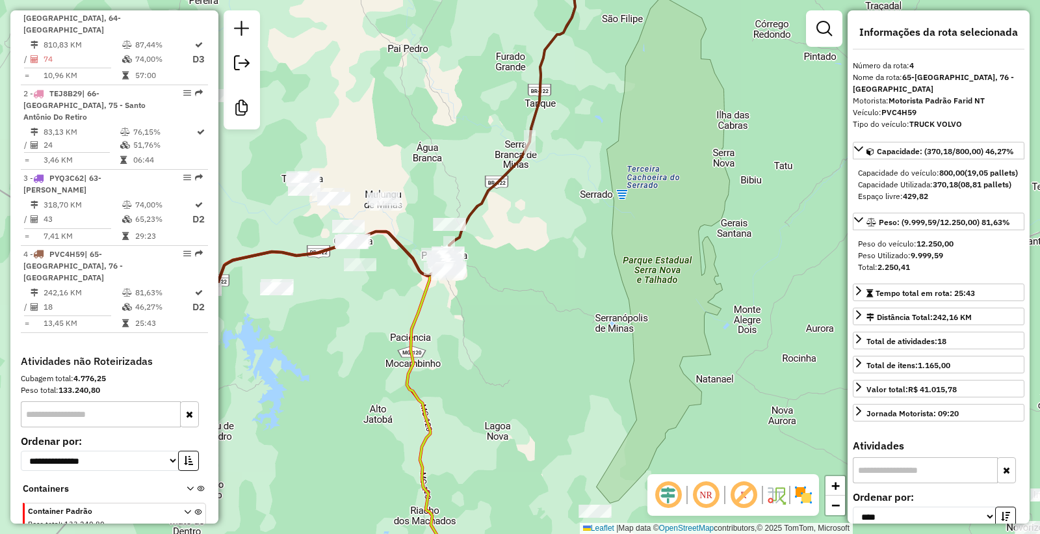
drag, startPoint x: 568, startPoint y: 283, endPoint x: 612, endPoint y: 257, distance: 51.3
click at [611, 257] on div "Janela de atendimento Grade de atendimento Capacidade Transportadoras Veículos …" at bounding box center [520, 267] width 1040 height 534
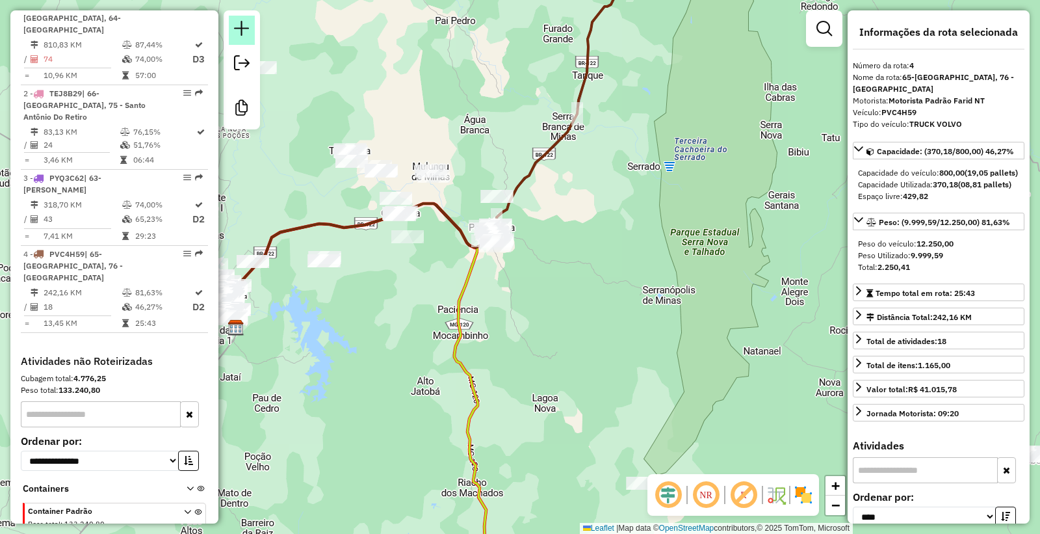
click at [242, 26] on em at bounding box center [242, 29] width 16 height 16
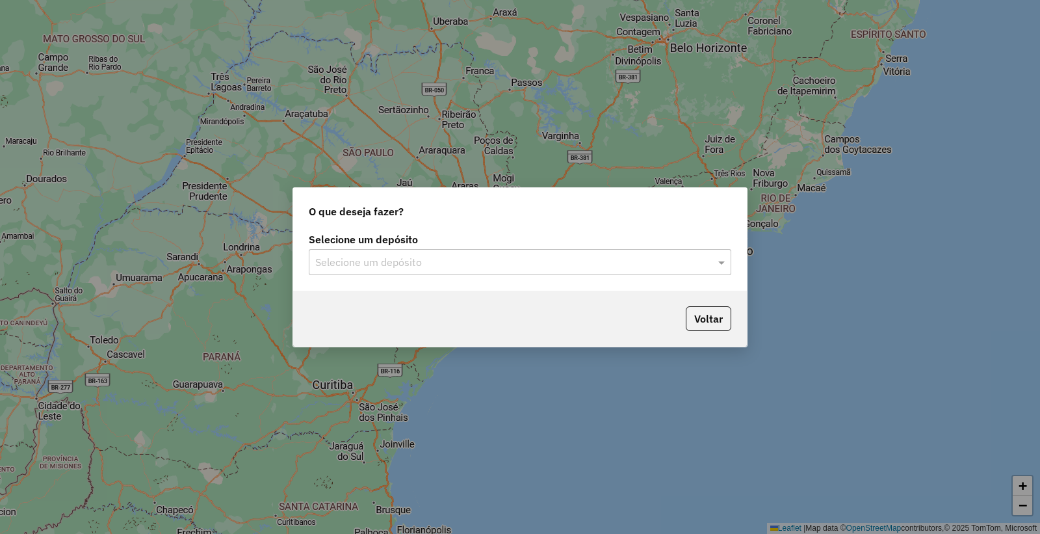
click at [389, 258] on input "text" at bounding box center [506, 263] width 383 height 16
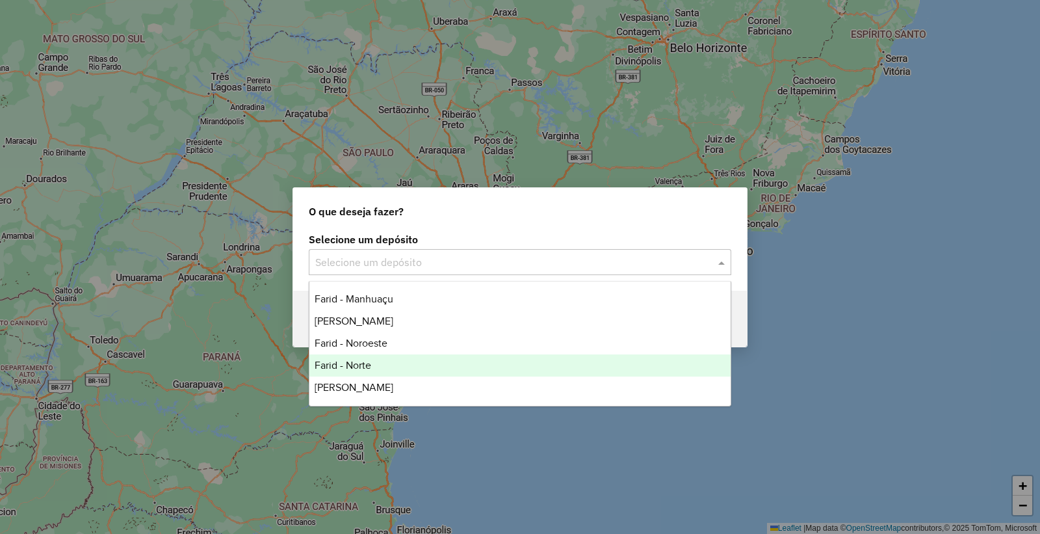
click at [355, 368] on span "Farid - Norte" at bounding box center [343, 364] width 57 height 11
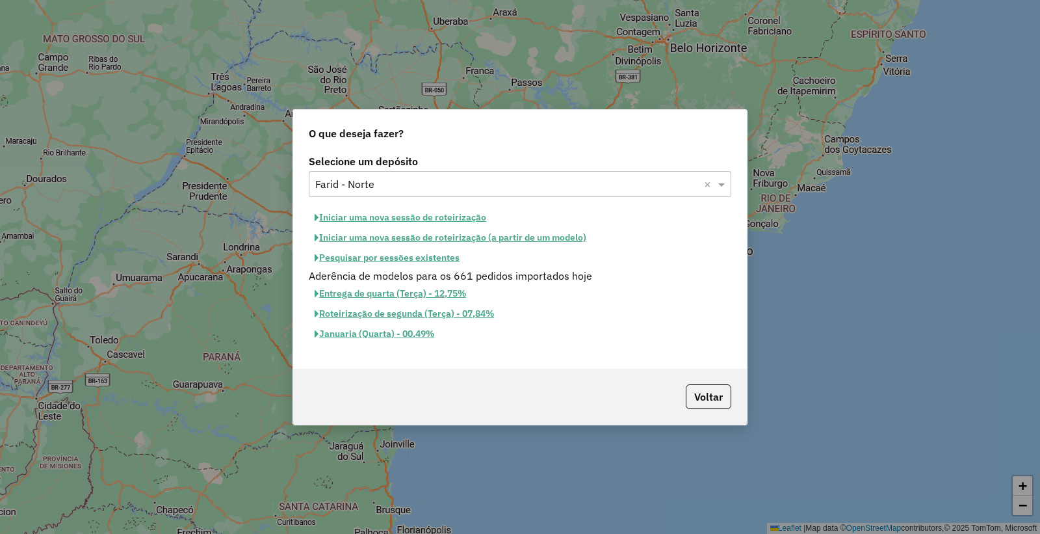
click at [423, 219] on button "Iniciar uma nova sessão de roteirização" at bounding box center [400, 217] width 183 height 20
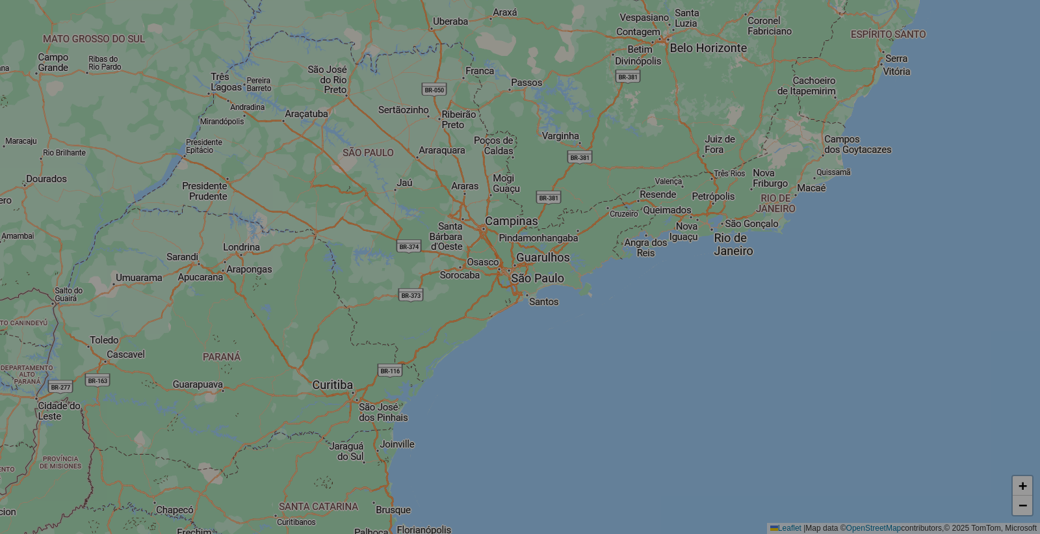
select select "*"
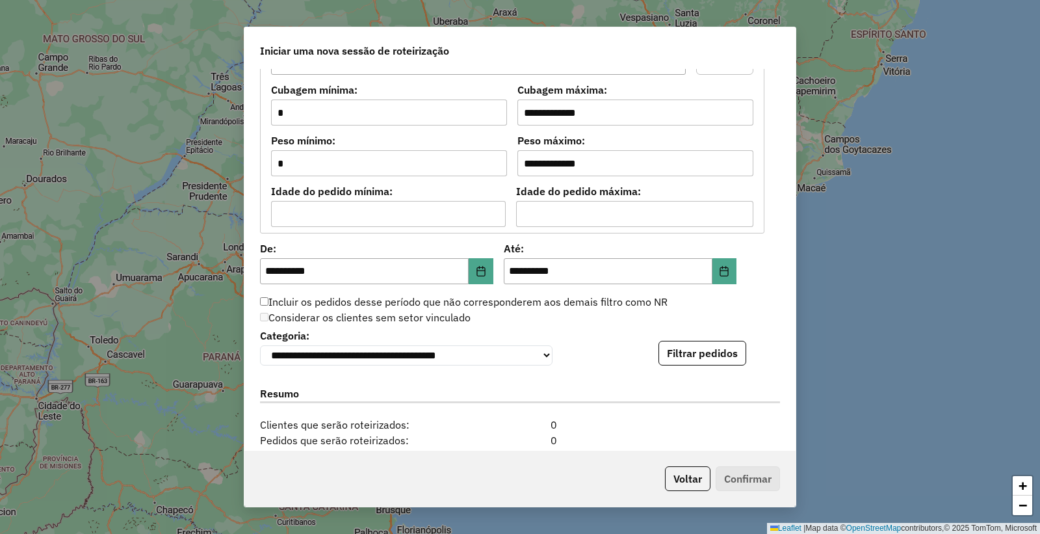
scroll to position [1264, 0]
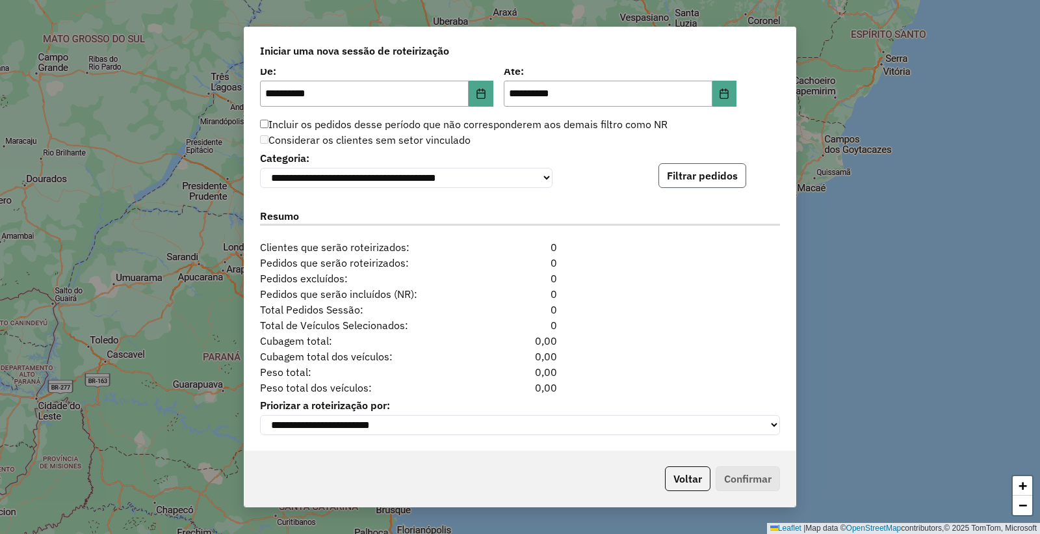
click at [703, 172] on button "Filtrar pedidos" at bounding box center [702, 175] width 88 height 25
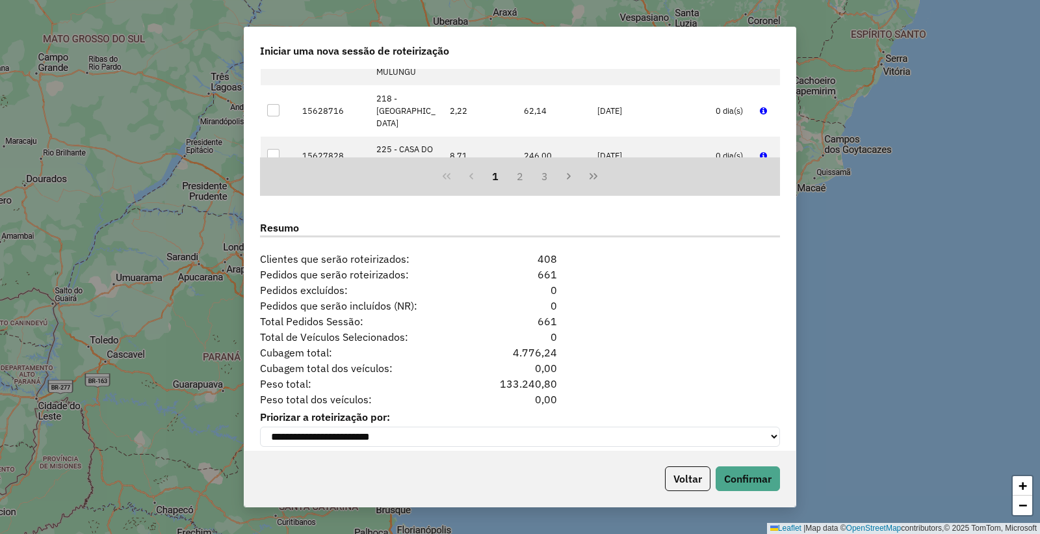
scroll to position [1532, 0]
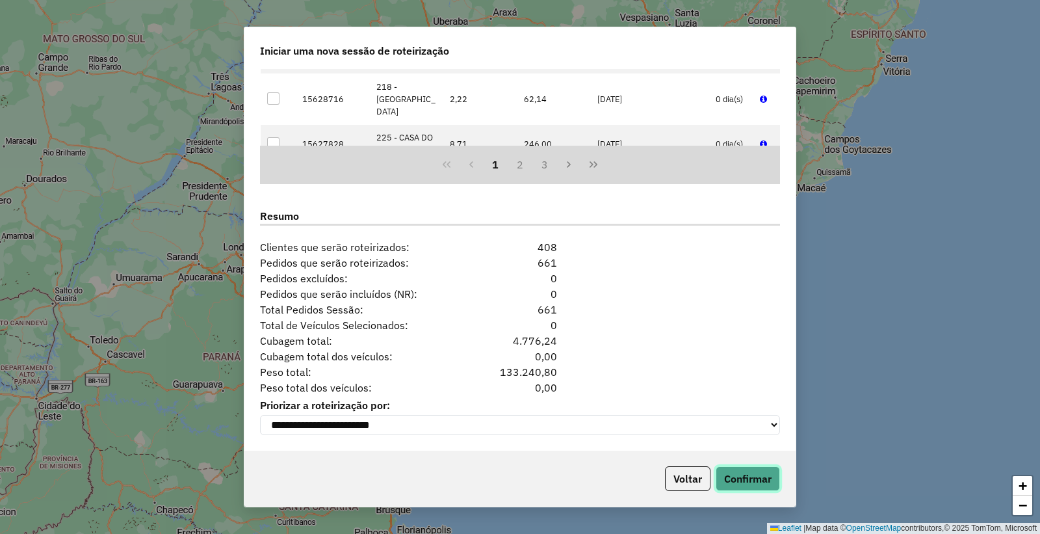
click at [753, 474] on button "Confirmar" at bounding box center [748, 478] width 64 height 25
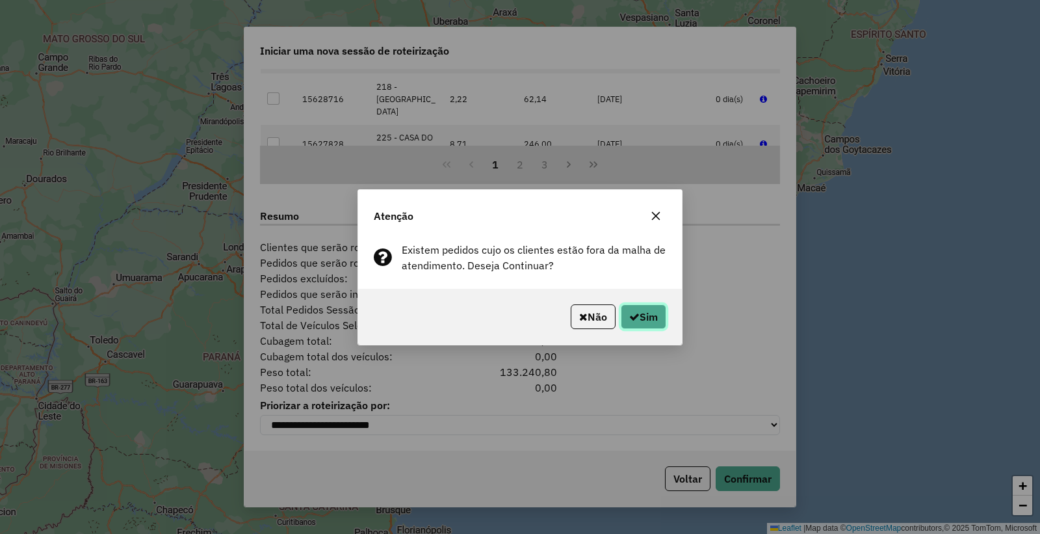
click at [648, 324] on button "Sim" at bounding box center [643, 316] width 45 height 25
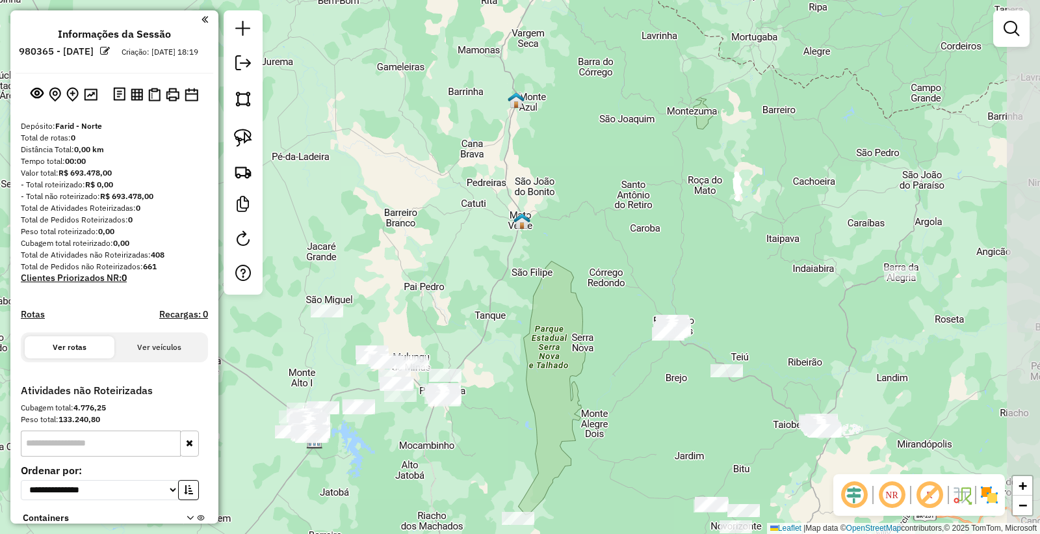
drag, startPoint x: 658, startPoint y: 322, endPoint x: 451, endPoint y: 488, distance: 264.9
click at [444, 505] on div "Janela de atendimento Grade de atendimento Capacidade Transportadoras Veículos …" at bounding box center [520, 267] width 1040 height 534
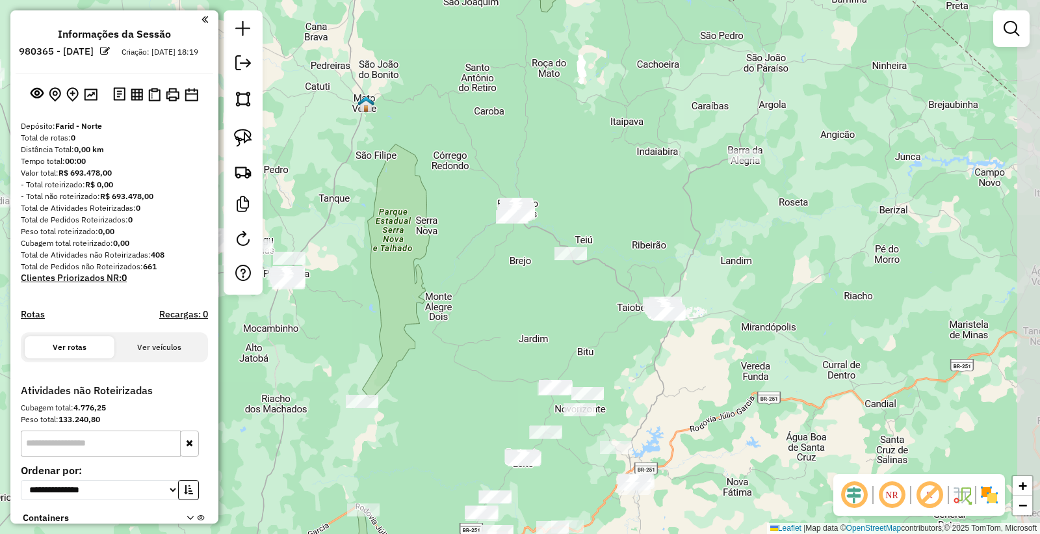
drag, startPoint x: 677, startPoint y: 448, endPoint x: 534, endPoint y: 322, distance: 190.1
click at [534, 322] on div "Janela de atendimento Grade de atendimento Capacidade Transportadoras Veículos …" at bounding box center [520, 267] width 1040 height 534
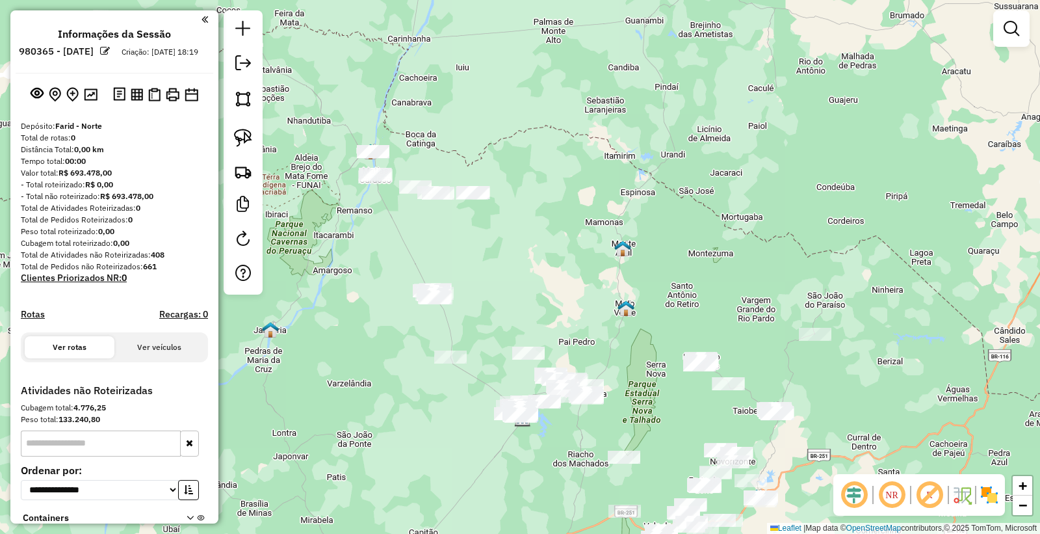
drag, startPoint x: 404, startPoint y: 246, endPoint x: 498, endPoint y: 252, distance: 93.8
click at [498, 252] on div "Janela de atendimento Grade de atendimento Capacidade Transportadoras Veículos …" at bounding box center [520, 267] width 1040 height 534
click at [241, 144] on img at bounding box center [243, 138] width 18 height 18
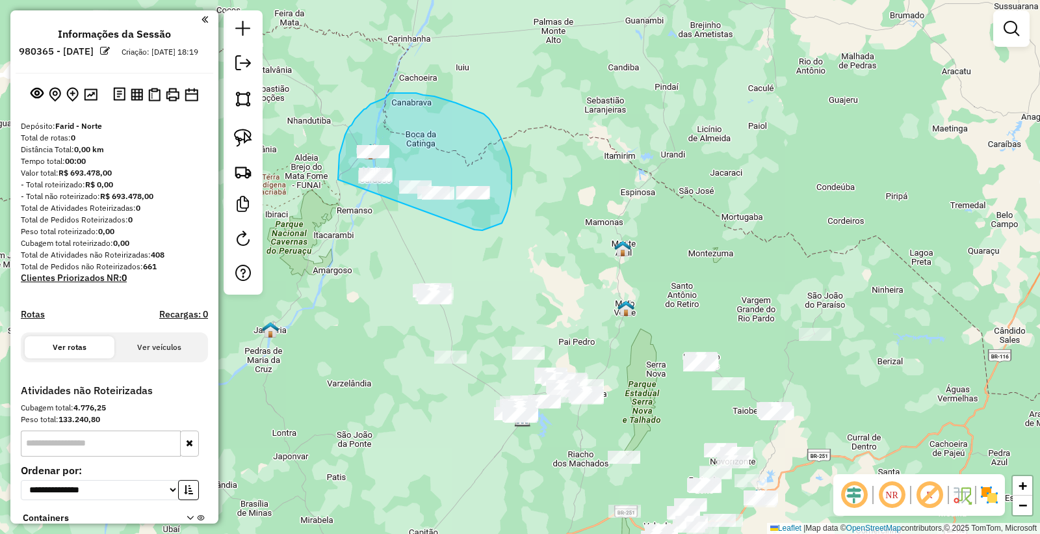
drag, startPoint x: 474, startPoint y: 229, endPoint x: 367, endPoint y: 216, distance: 108.0
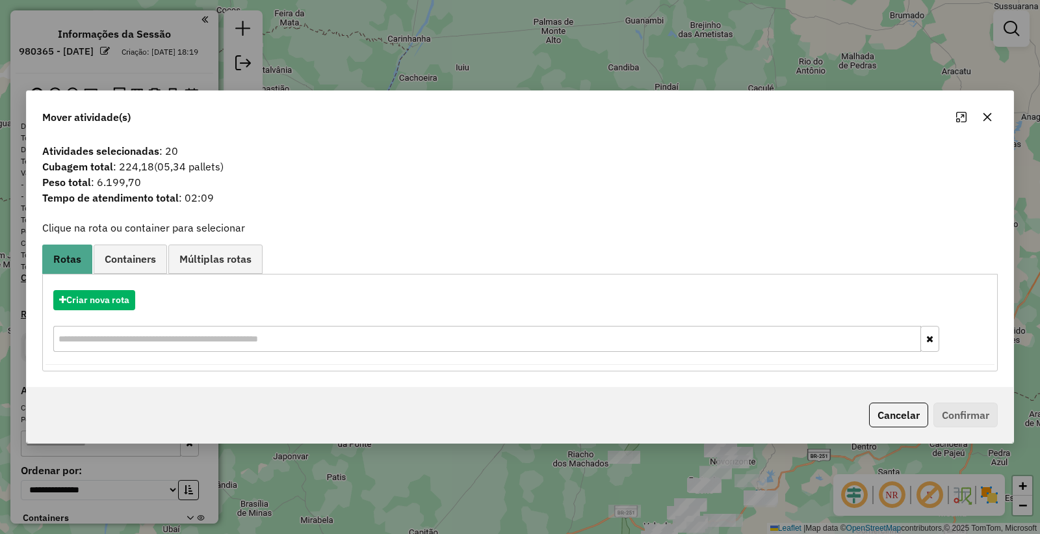
drag, startPoint x: 895, startPoint y: 418, endPoint x: 619, endPoint y: 307, distance: 296.9
click at [894, 418] on button "Cancelar" at bounding box center [898, 414] width 59 height 25
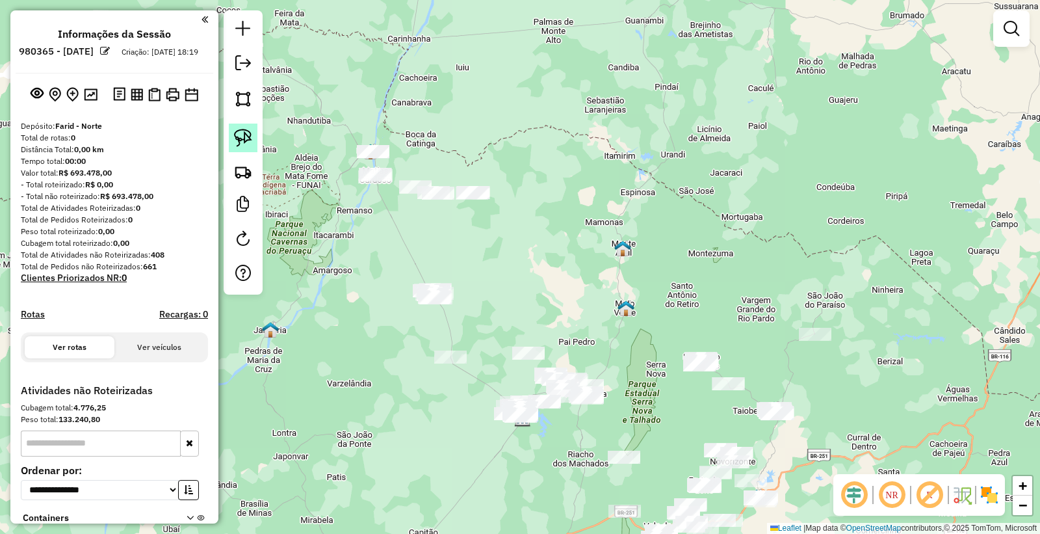
click at [244, 142] on img at bounding box center [243, 138] width 18 height 18
drag, startPoint x: 406, startPoint y: 248, endPoint x: 460, endPoint y: 279, distance: 62.9
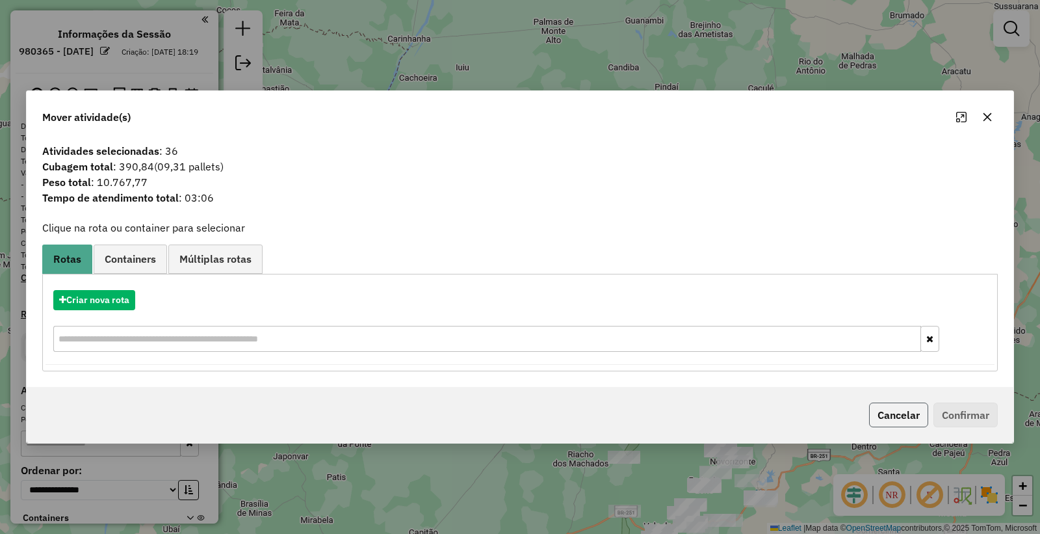
click at [897, 407] on button "Cancelar" at bounding box center [898, 414] width 59 height 25
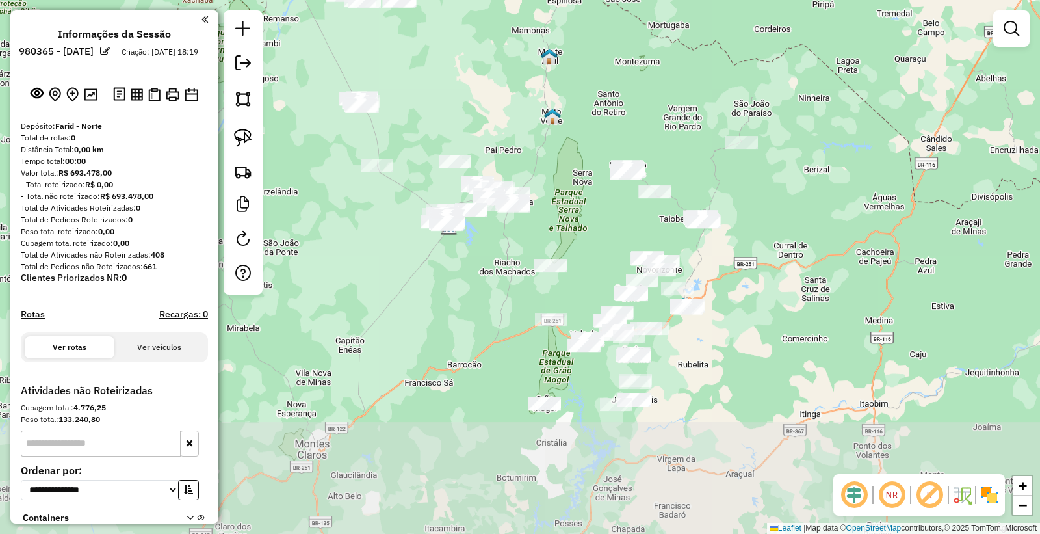
drag, startPoint x: 628, startPoint y: 274, endPoint x: 571, endPoint y: 103, distance: 180.9
click at [571, 103] on div "Janela de atendimento Grade de atendimento Capacidade Transportadoras Veículos …" at bounding box center [520, 267] width 1040 height 534
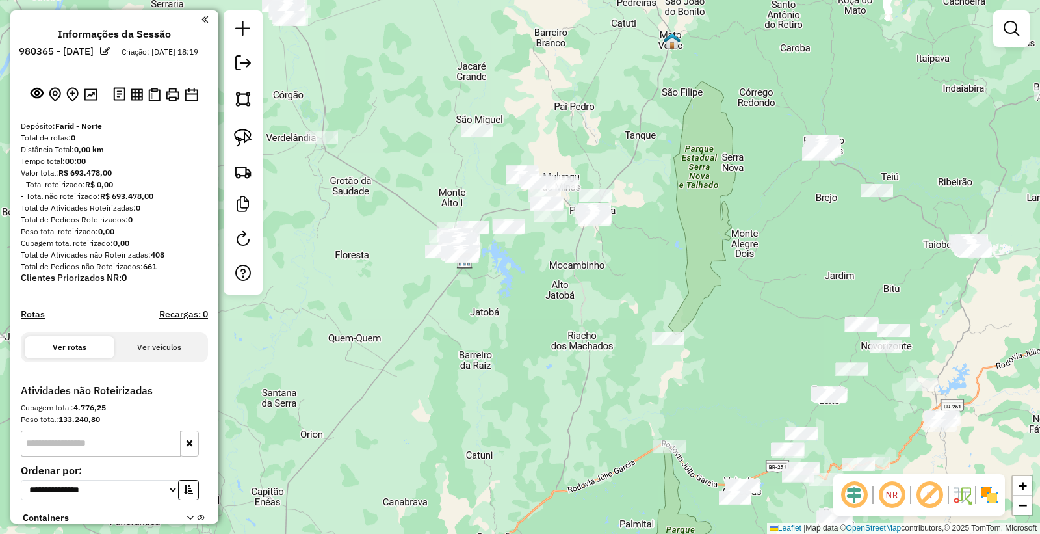
drag, startPoint x: 611, startPoint y: 246, endPoint x: 613, endPoint y: 274, distance: 28.1
click at [613, 274] on div "Janela de atendimento Grade de atendimento Capacidade Transportadoras Veículos …" at bounding box center [520, 267] width 1040 height 534
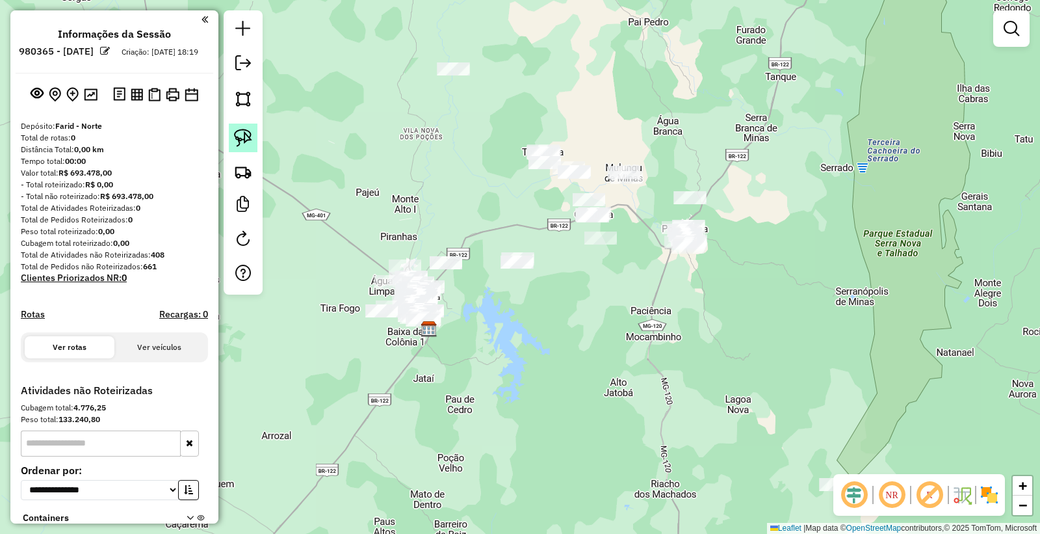
click at [253, 135] on link at bounding box center [243, 137] width 29 height 29
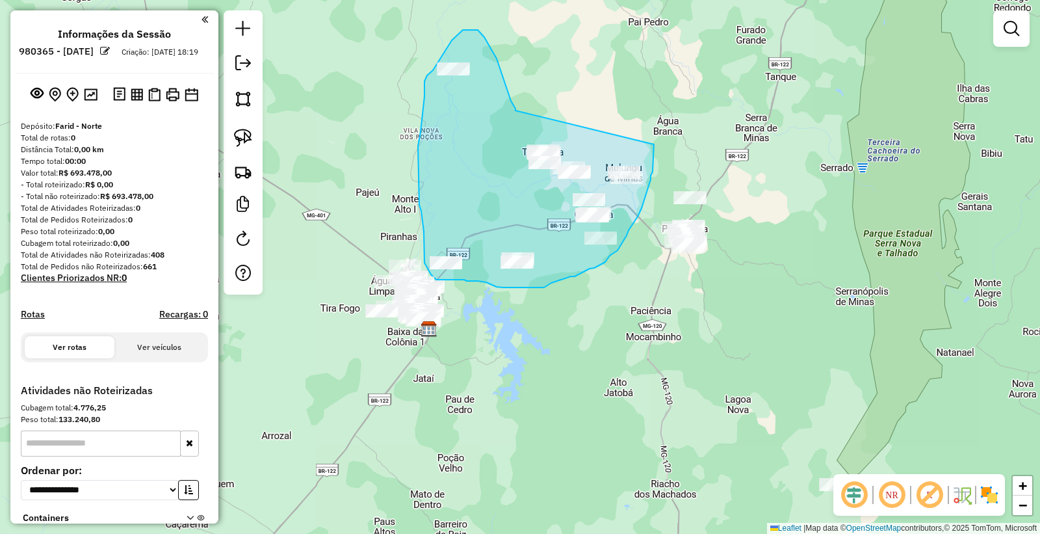
drag, startPoint x: 508, startPoint y: 90, endPoint x: 639, endPoint y: 118, distance: 134.4
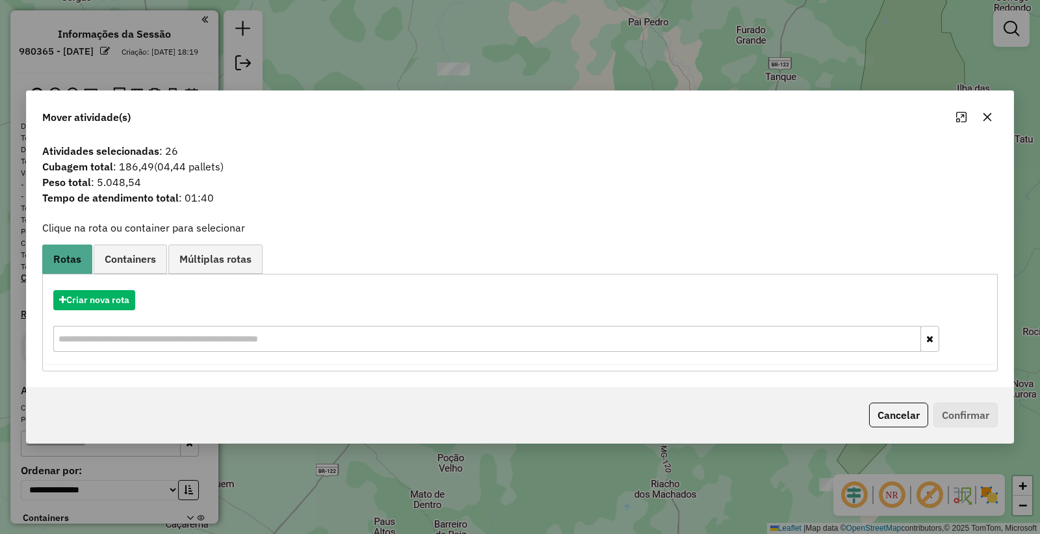
click at [895, 415] on button "Cancelar" at bounding box center [898, 414] width 59 height 25
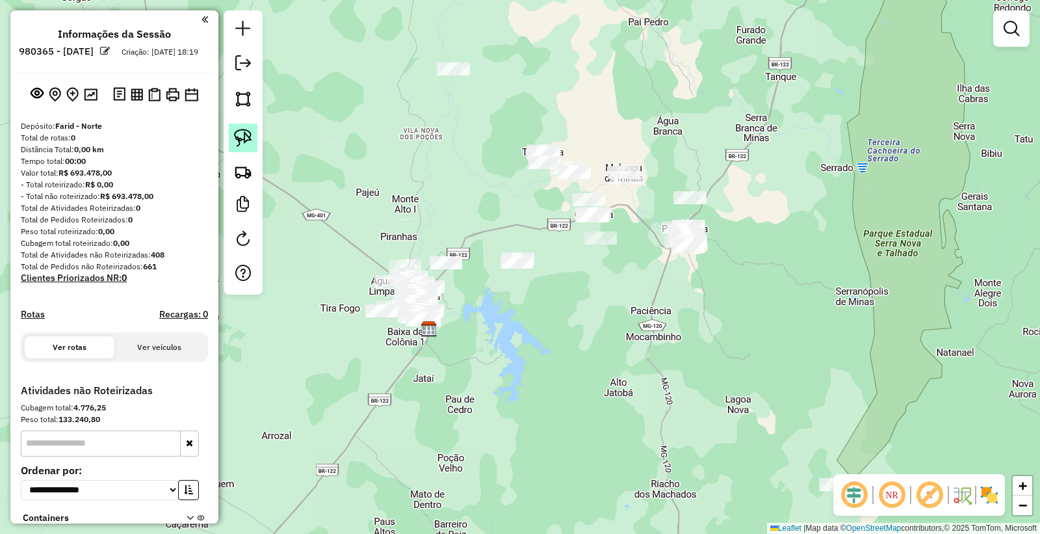
click at [235, 131] on img at bounding box center [243, 138] width 18 height 18
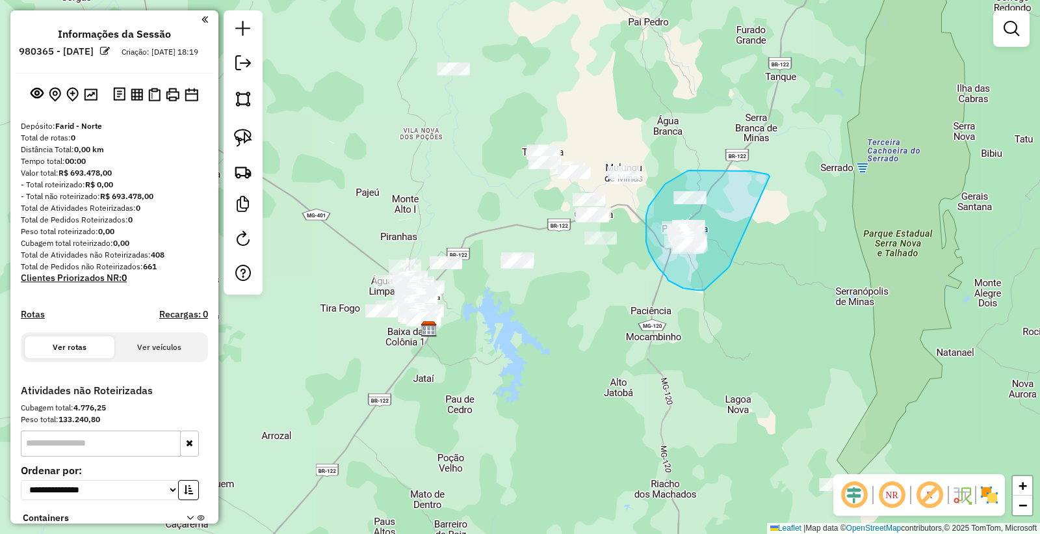
drag, startPoint x: 710, startPoint y: 170, endPoint x: 732, endPoint y: 258, distance: 90.5
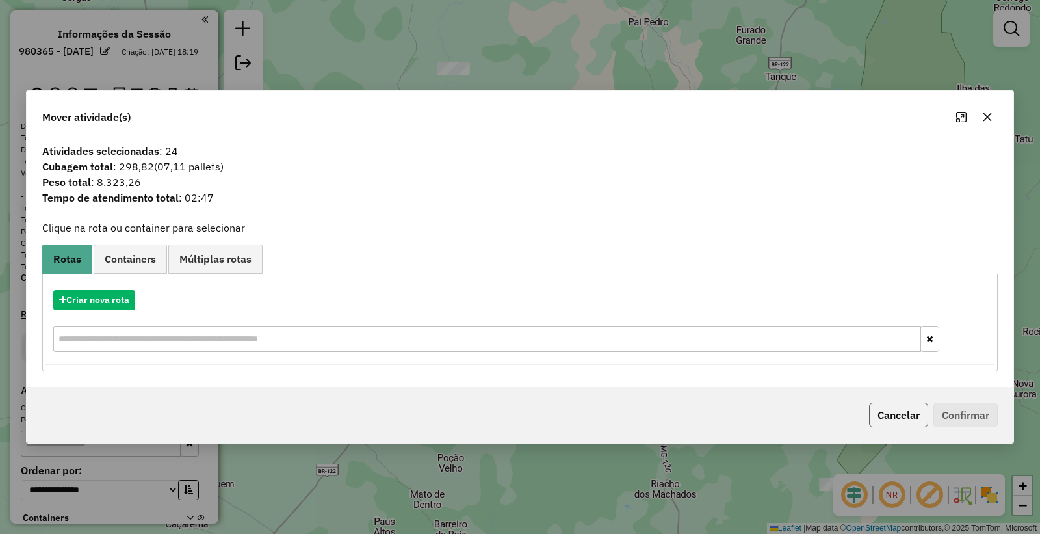
click at [903, 413] on button "Cancelar" at bounding box center [898, 414] width 59 height 25
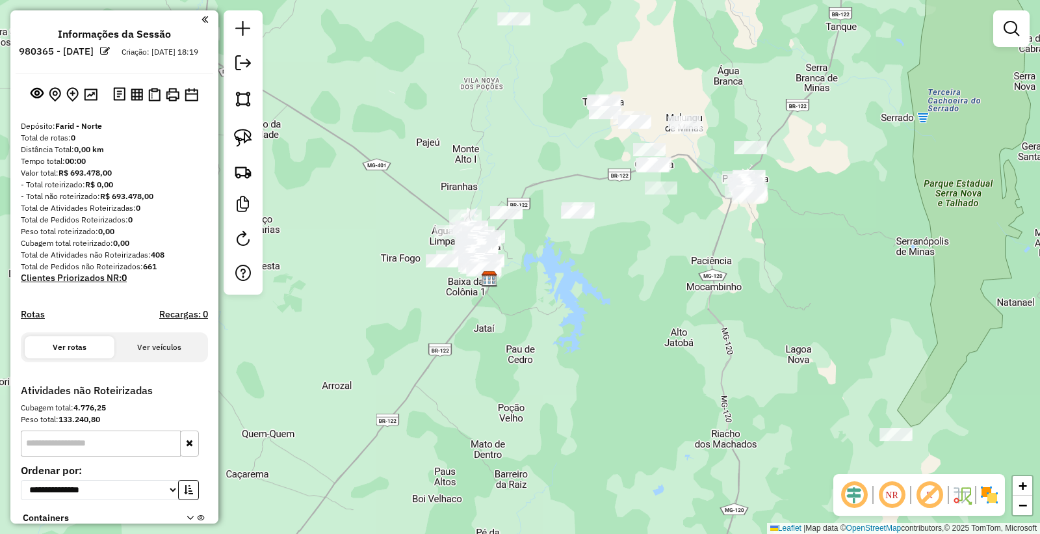
drag, startPoint x: 613, startPoint y: 365, endPoint x: 541, endPoint y: 264, distance: 124.1
click at [541, 264] on div "Janela de atendimento Grade de atendimento Capacidade Transportadoras Veículos …" at bounding box center [520, 267] width 1040 height 534
click at [242, 140] on img at bounding box center [243, 138] width 18 height 18
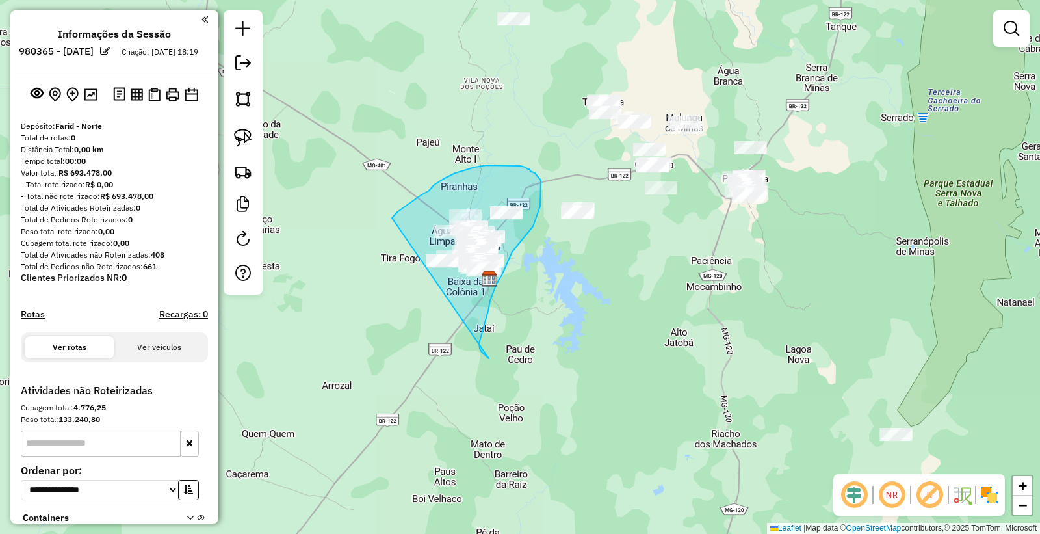
drag, startPoint x: 489, startPoint y: 358, endPoint x: 385, endPoint y: 262, distance: 141.6
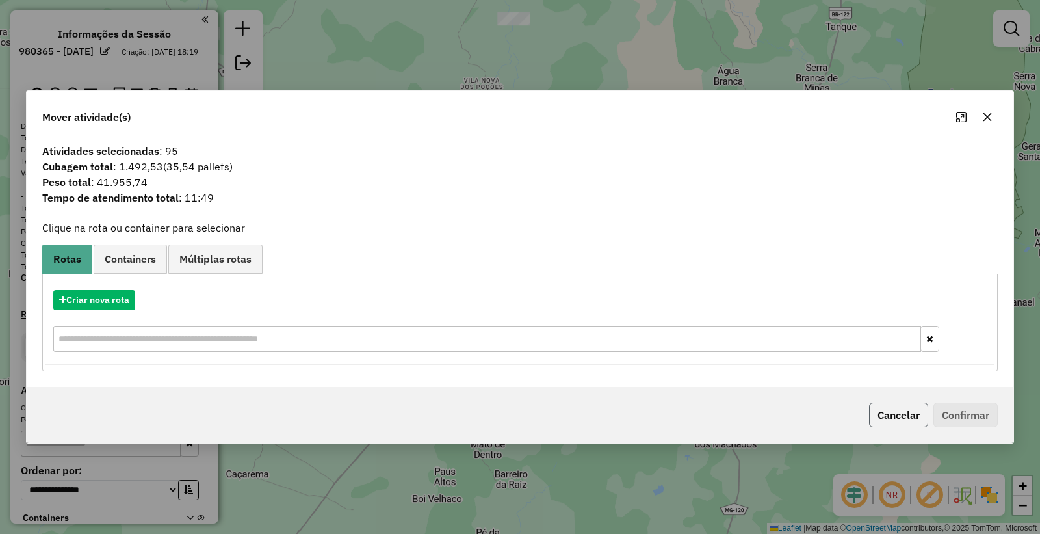
click at [885, 421] on button "Cancelar" at bounding box center [898, 414] width 59 height 25
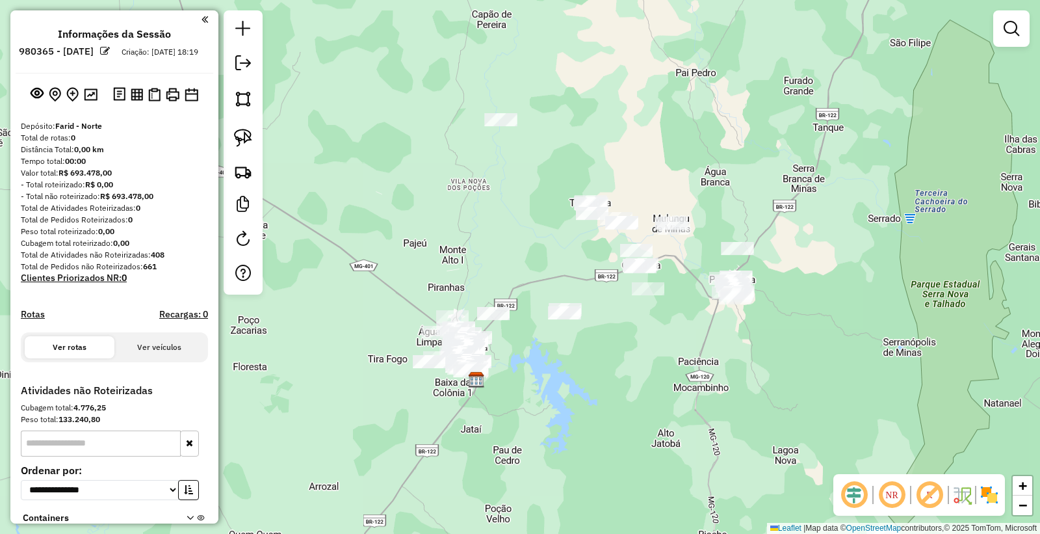
drag, startPoint x: 660, startPoint y: 337, endPoint x: 642, endPoint y: 372, distance: 39.5
click at [642, 372] on div "Janela de atendimento Grade de atendimento Capacidade Transportadoras Veículos …" at bounding box center [520, 267] width 1040 height 534
click at [250, 143] on img at bounding box center [243, 138] width 18 height 18
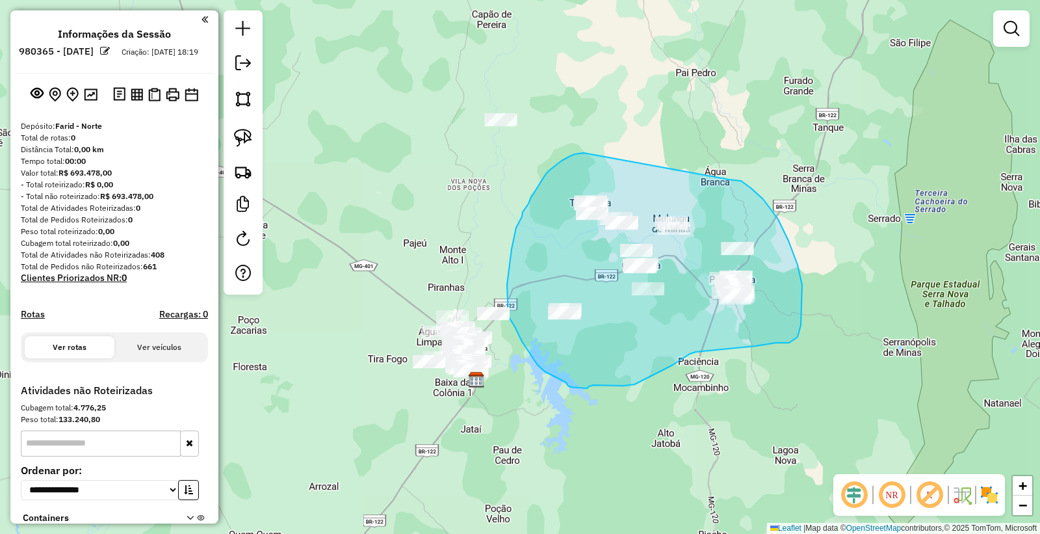
drag, startPoint x: 575, startPoint y: 154, endPoint x: 723, endPoint y: 178, distance: 150.8
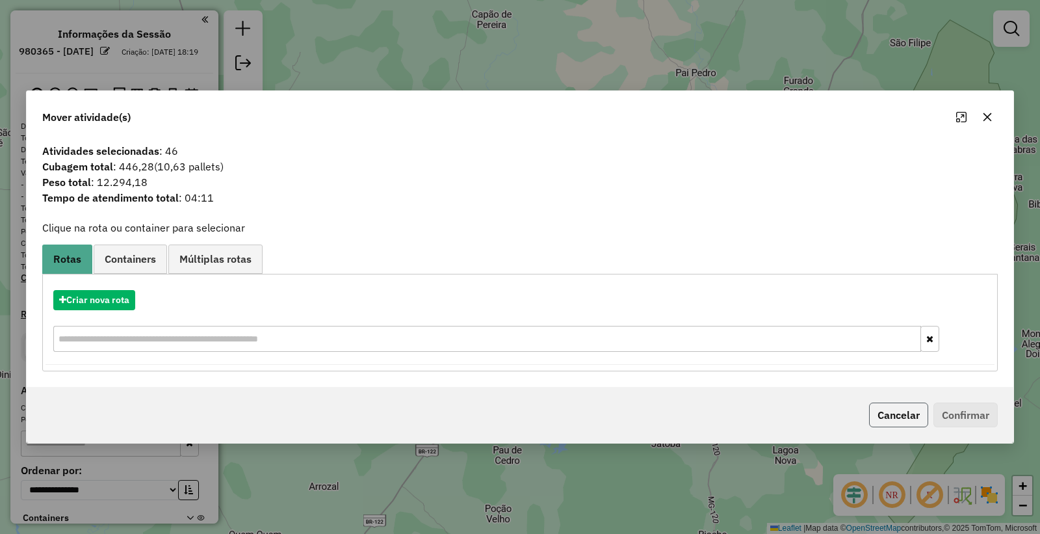
click at [912, 407] on button "Cancelar" at bounding box center [898, 414] width 59 height 25
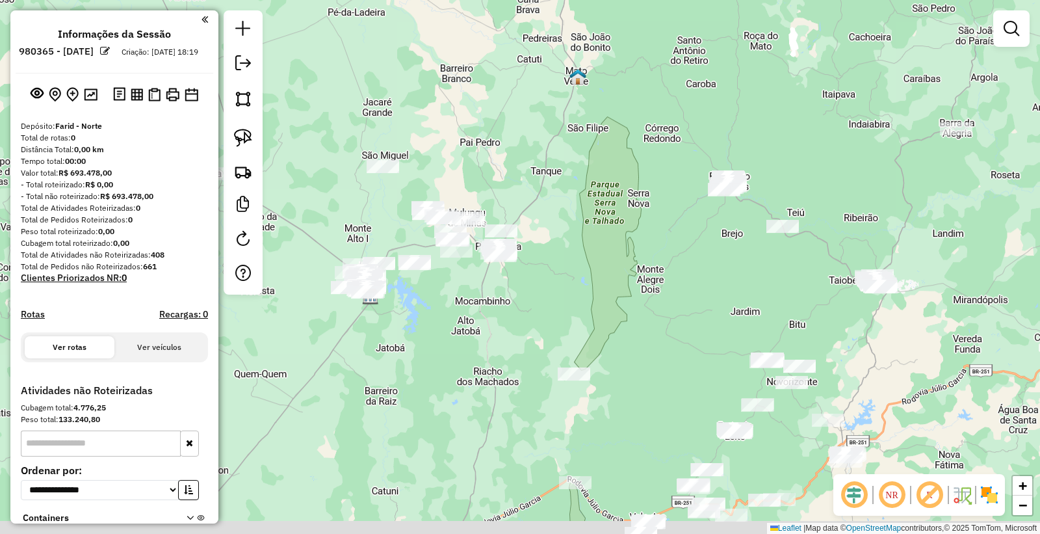
drag, startPoint x: 445, startPoint y: 202, endPoint x: 280, endPoint y: 97, distance: 195.4
click at [281, 98] on div "Janela de atendimento Grade de atendimento Capacidade Transportadoras Veículos …" at bounding box center [520, 267] width 1040 height 534
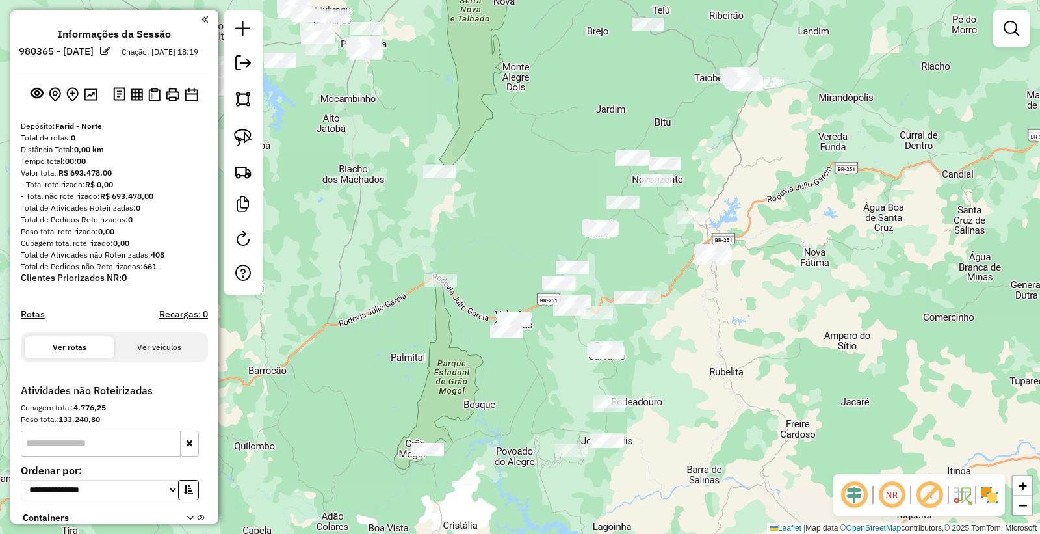
drag, startPoint x: 729, startPoint y: 261, endPoint x: 646, endPoint y: 107, distance: 174.7
click at [646, 107] on div "Janela de atendimento Grade de atendimento Capacidade Transportadoras Veículos …" at bounding box center [520, 267] width 1040 height 534
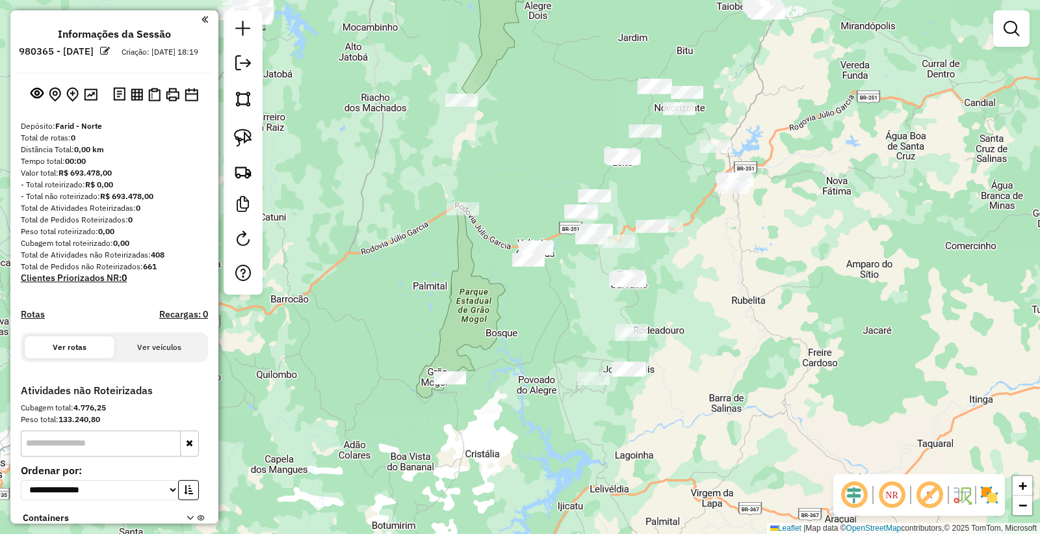
drag, startPoint x: 721, startPoint y: 393, endPoint x: 743, endPoint y: 322, distance: 74.8
click at [743, 322] on div "Janela de atendimento Grade de atendimento Capacidade Transportadoras Veículos …" at bounding box center [520, 267] width 1040 height 534
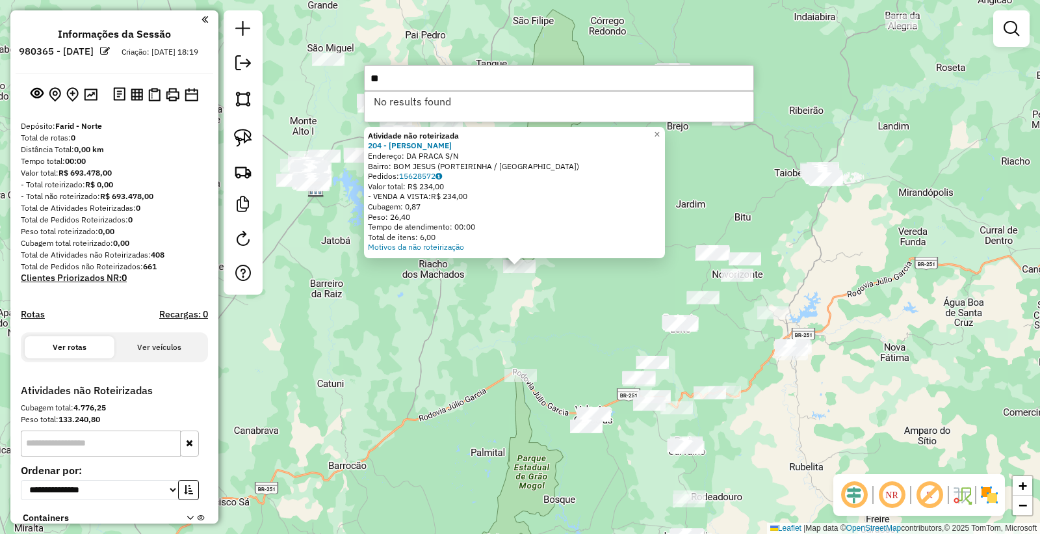
type input "*"
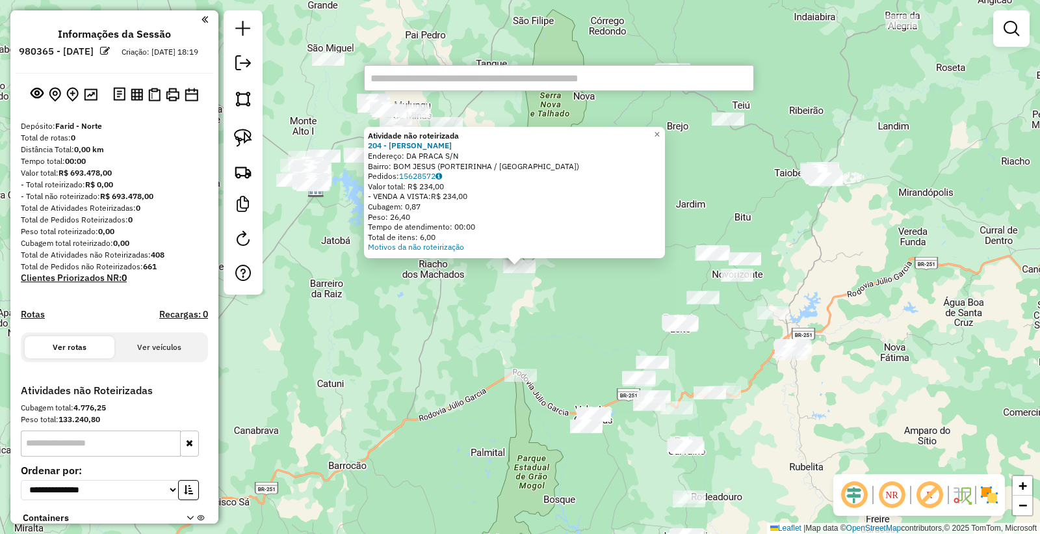
click at [781, 250] on div "Atividade não roteirizada 204 - [PERSON_NAME]: DA PRACA S/N Bairro: BOM JESUS (…" at bounding box center [520, 267] width 1040 height 534
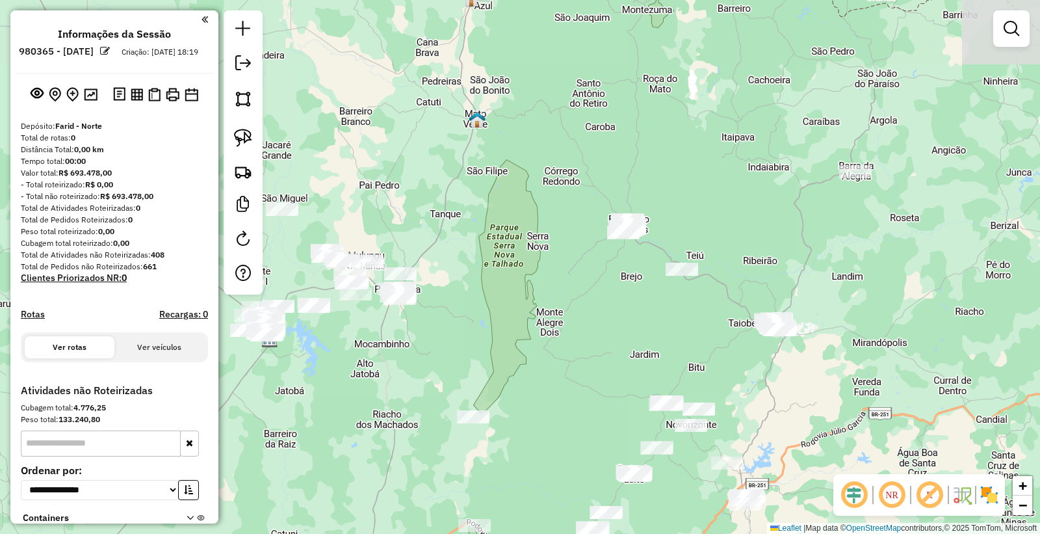
drag, startPoint x: 753, startPoint y: 196, endPoint x: 703, endPoint y: 342, distance: 154.3
click at [705, 342] on div "Janela de atendimento Grade de atendimento Capacidade Transportadoras Veículos …" at bounding box center [520, 267] width 1040 height 534
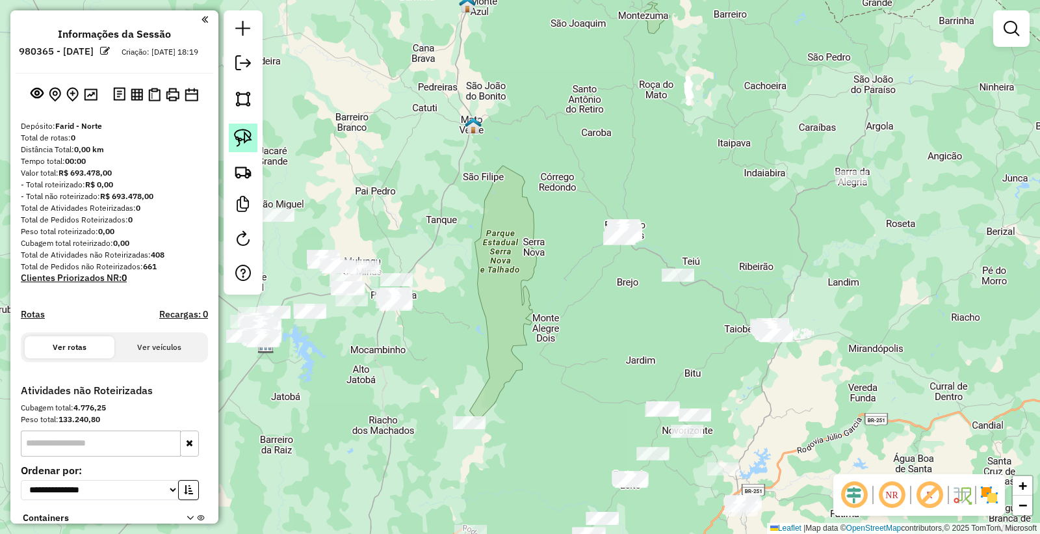
click at [237, 137] on img at bounding box center [243, 138] width 18 height 18
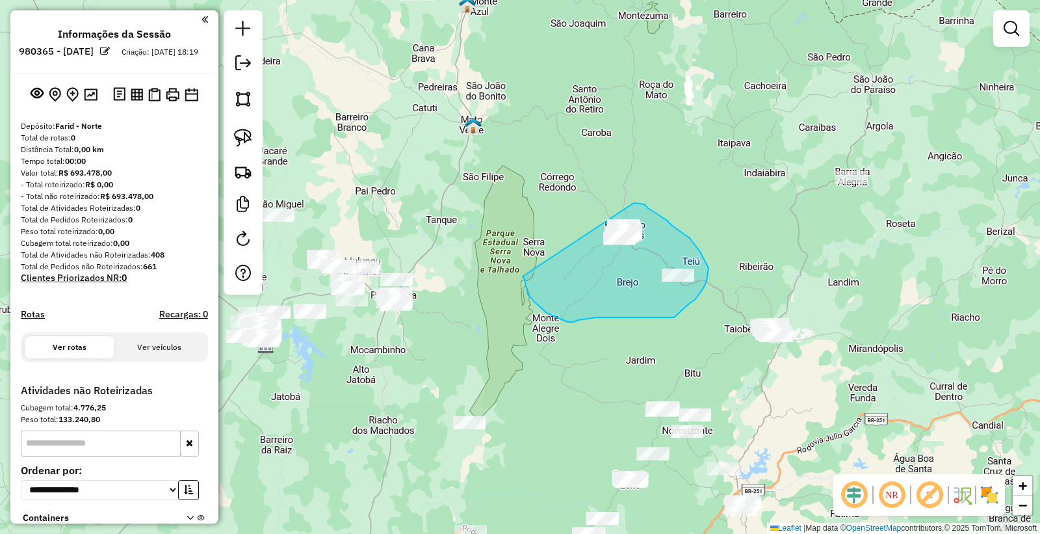
drag, startPoint x: 523, startPoint y: 276, endPoint x: 599, endPoint y: 199, distance: 108.5
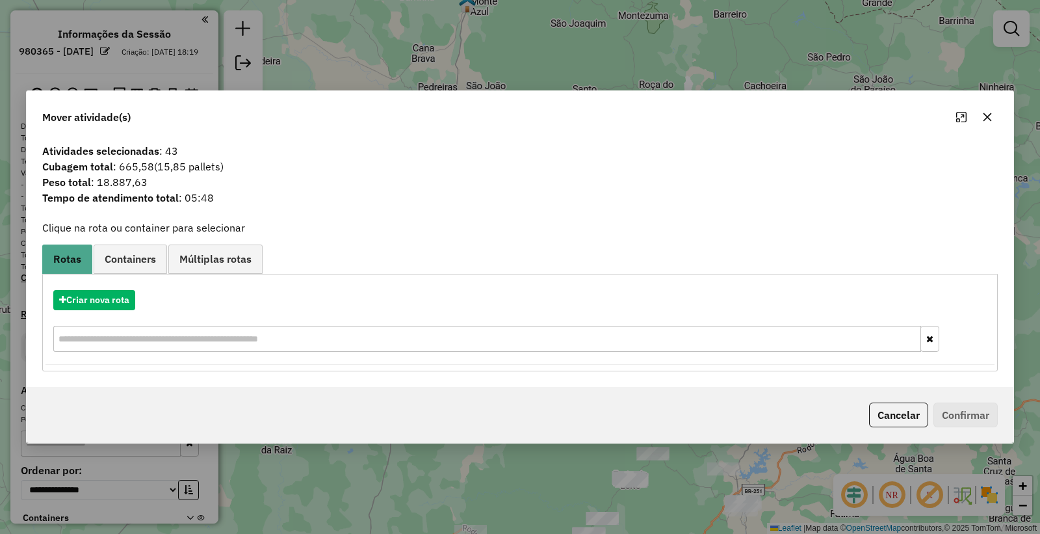
click at [863, 400] on div "Cancelar Confirmar" at bounding box center [520, 415] width 987 height 56
click at [904, 419] on button "Cancelar" at bounding box center [898, 414] width 59 height 25
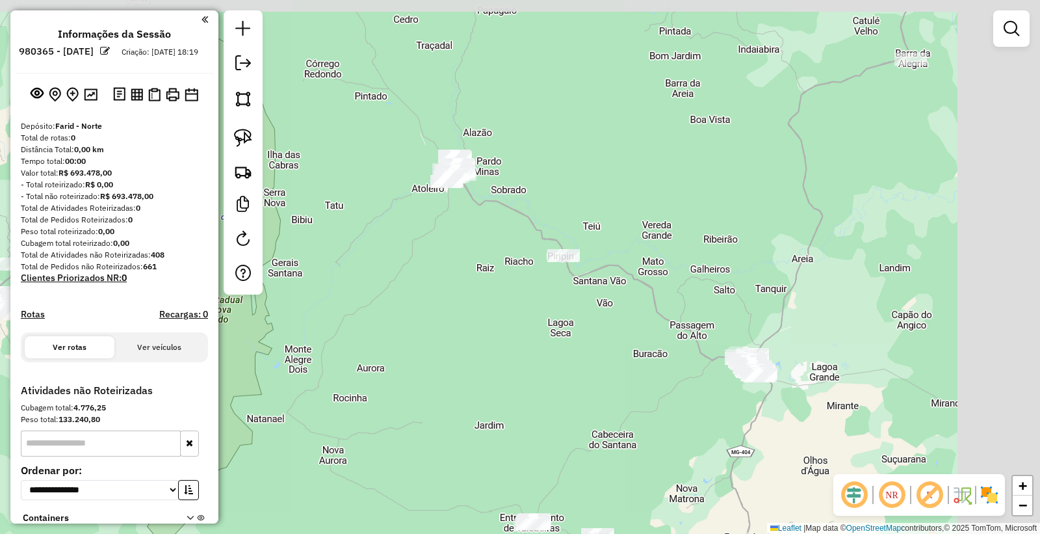
drag, startPoint x: 664, startPoint y: 326, endPoint x: 439, endPoint y: 346, distance: 225.8
click at [439, 346] on div "Janela de atendimento Grade de atendimento Capacidade Transportadoras Veículos …" at bounding box center [520, 267] width 1040 height 534
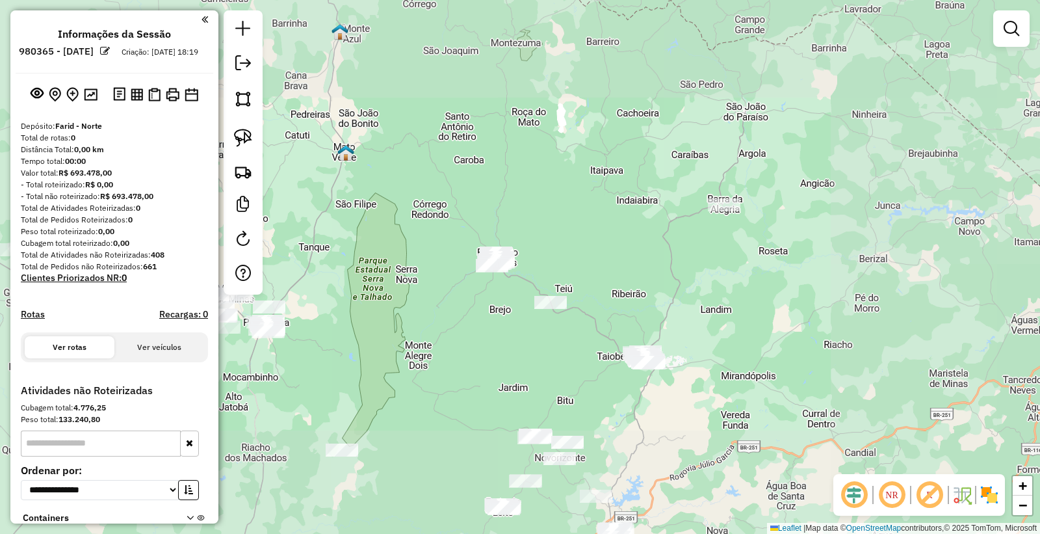
click at [543, 350] on div "Janela de atendimento Grade de atendimento Capacidade Transportadoras Veículos …" at bounding box center [520, 267] width 1040 height 534
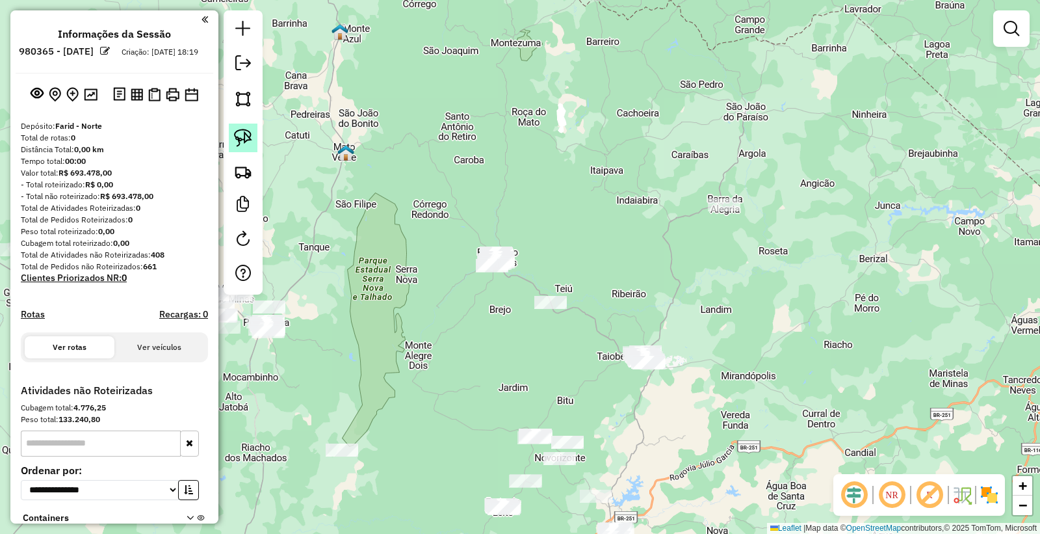
click at [231, 137] on link at bounding box center [243, 137] width 29 height 29
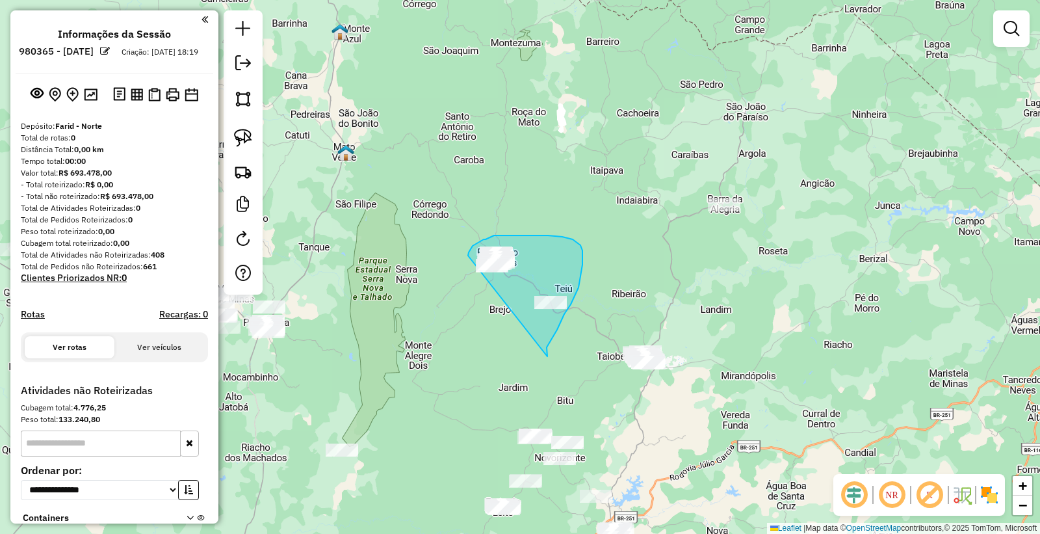
drag, startPoint x: 547, startPoint y: 356, endPoint x: 469, endPoint y: 299, distance: 97.2
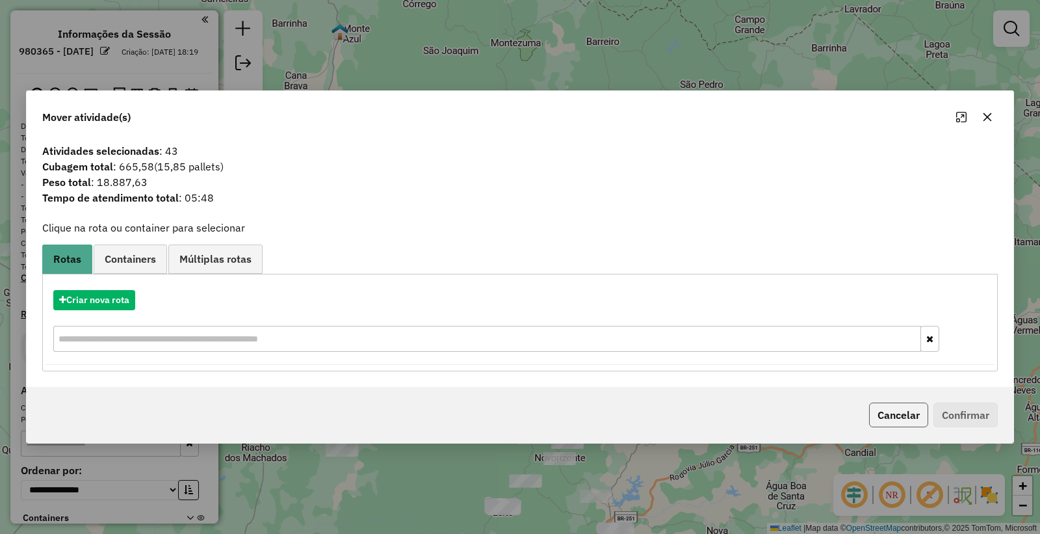
click at [916, 411] on button "Cancelar" at bounding box center [898, 414] width 59 height 25
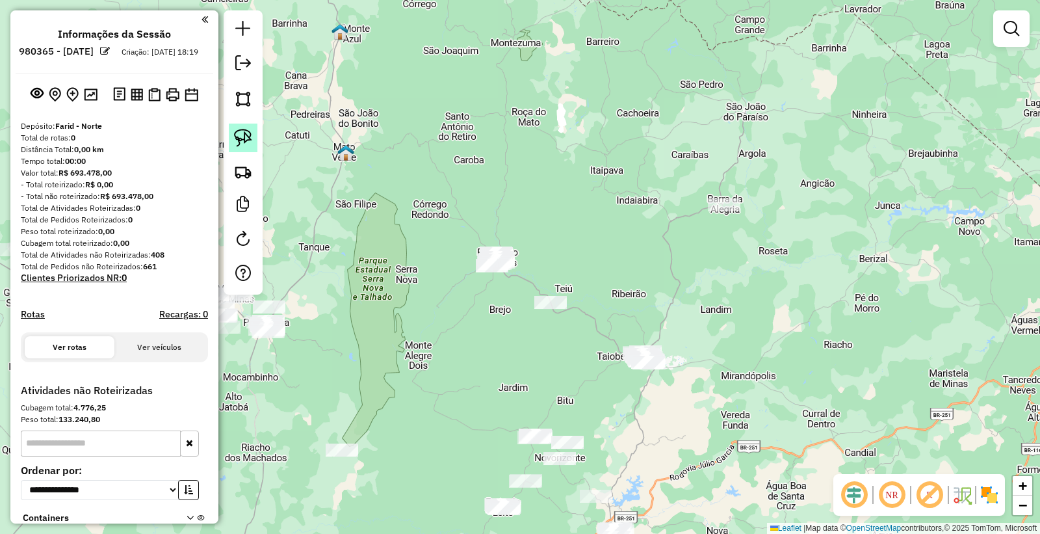
click at [243, 133] on img at bounding box center [243, 138] width 18 height 18
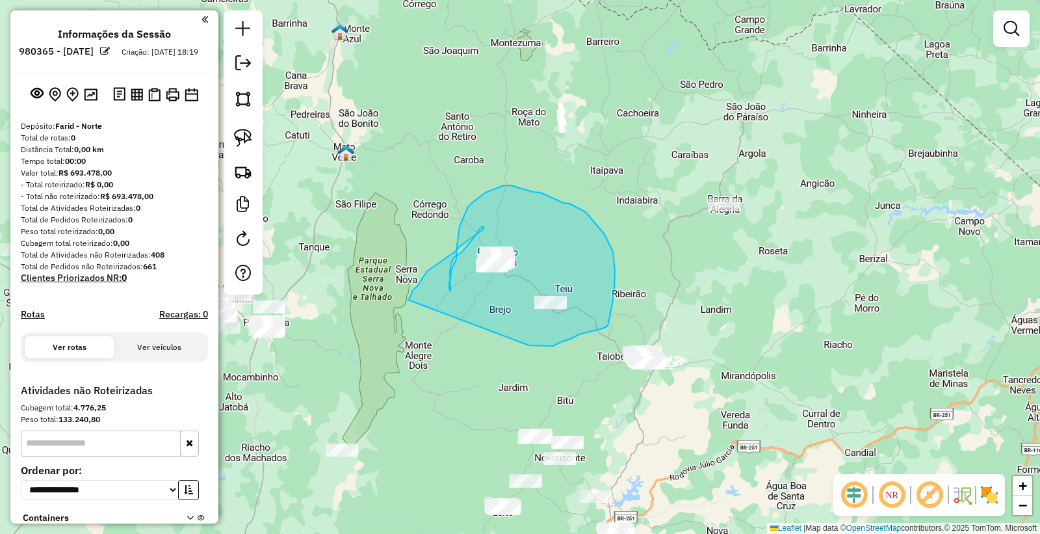
drag, startPoint x: 529, startPoint y: 345, endPoint x: 408, endPoint y: 300, distance: 129.2
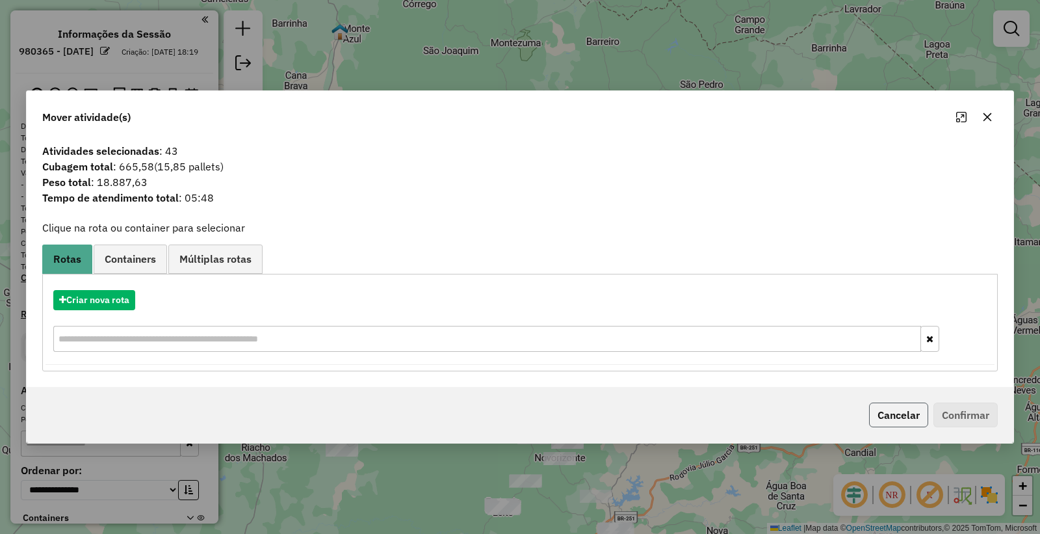
click at [884, 420] on button "Cancelar" at bounding box center [898, 414] width 59 height 25
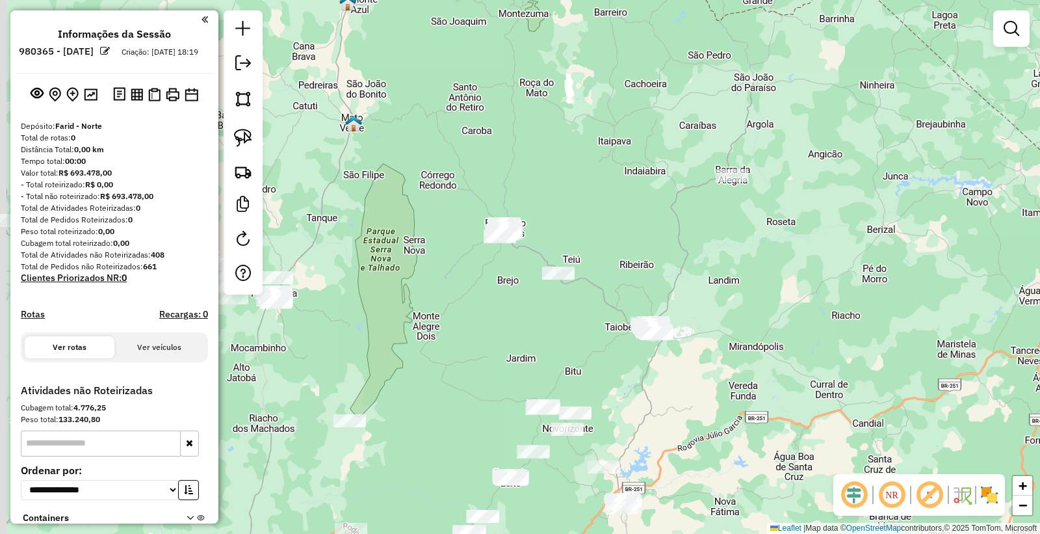
drag, startPoint x: 742, startPoint y: 287, endPoint x: 747, endPoint y: 269, distance: 19.1
click at [747, 269] on div "Janela de atendimento Grade de atendimento Capacidade Transportadoras Veículos …" at bounding box center [520, 267] width 1040 height 534
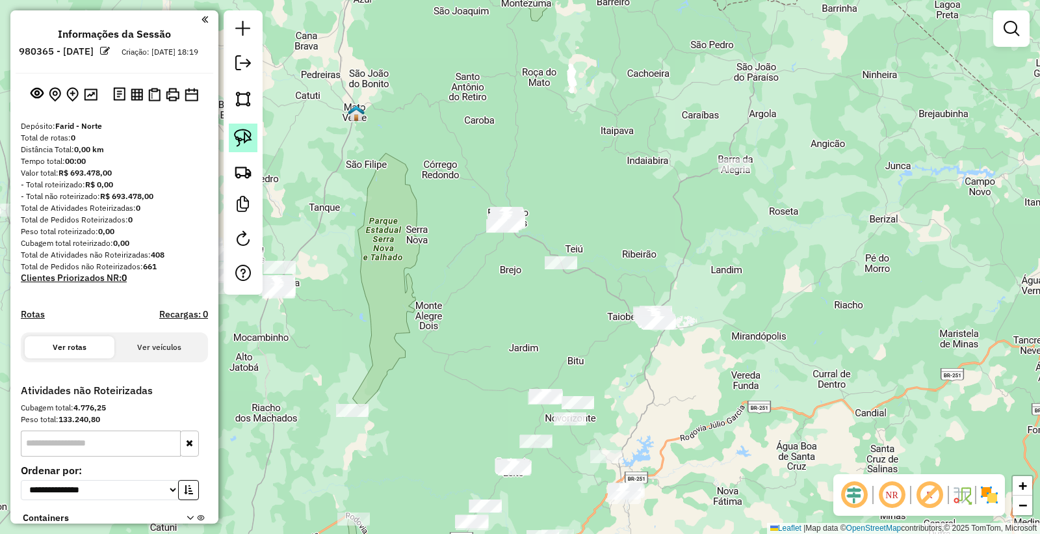
click at [241, 140] on img at bounding box center [243, 138] width 18 height 18
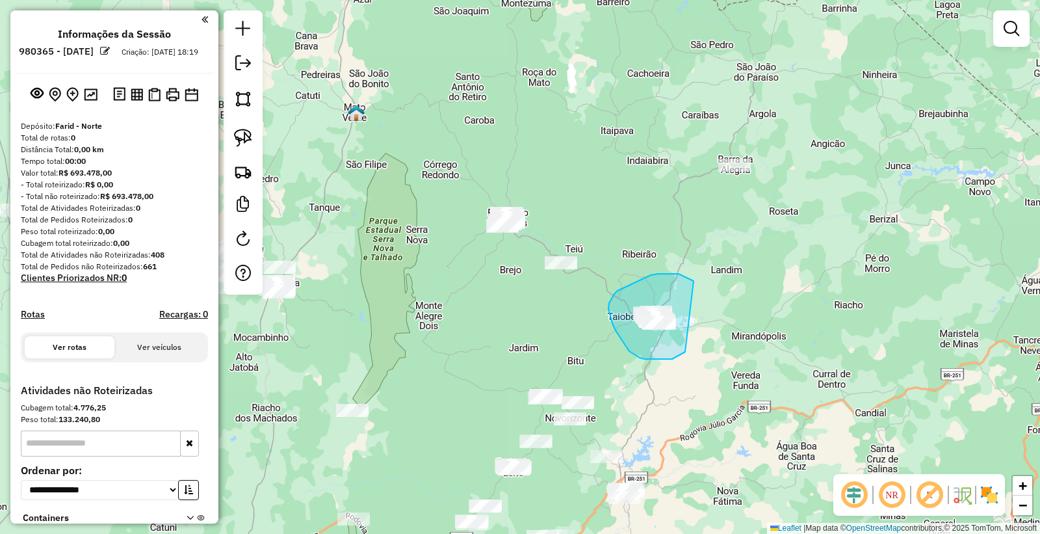
drag, startPoint x: 659, startPoint y: 274, endPoint x: 730, endPoint y: 296, distance: 75.0
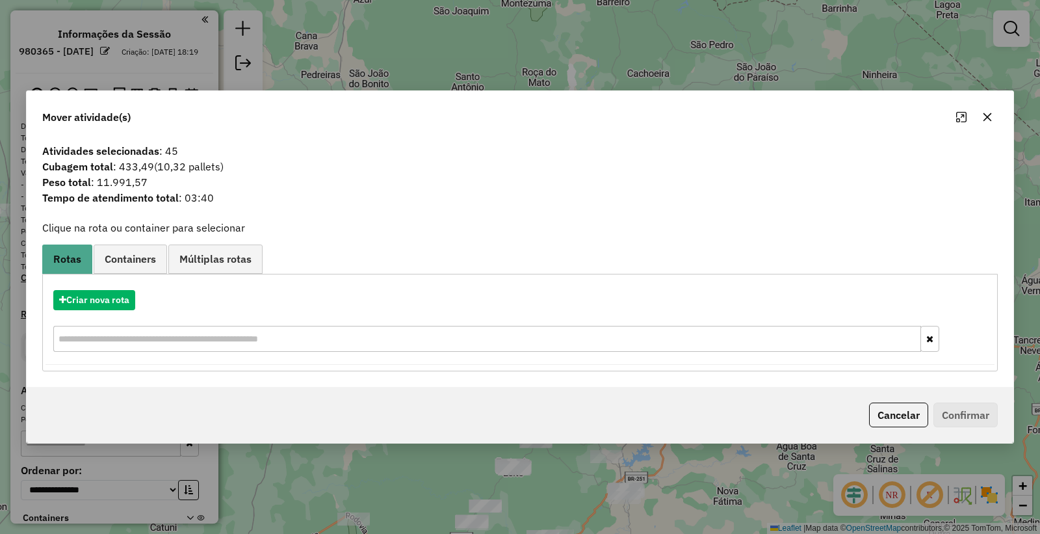
drag, startPoint x: 910, startPoint y: 410, endPoint x: 870, endPoint y: 378, distance: 52.3
click at [909, 410] on button "Cancelar" at bounding box center [898, 414] width 59 height 25
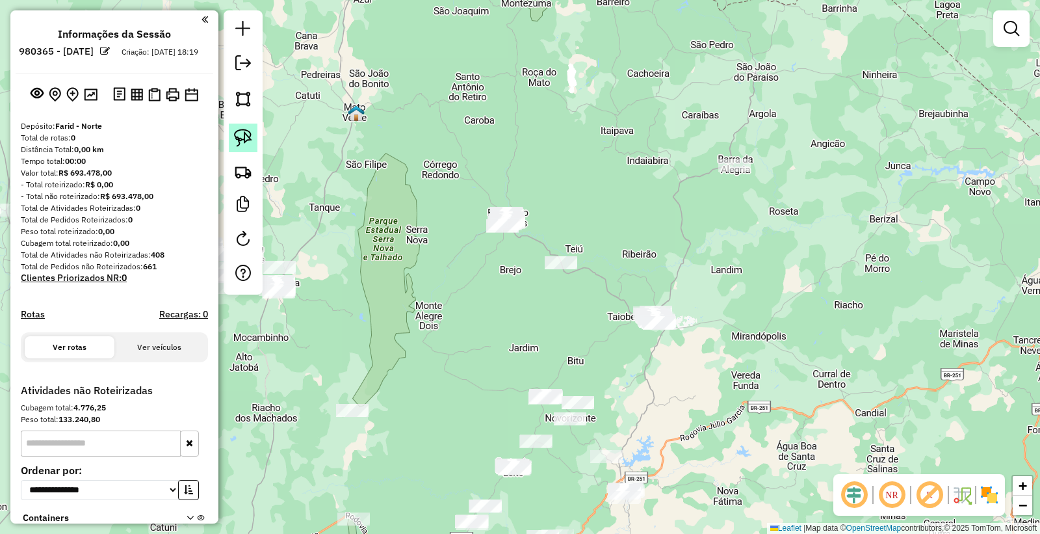
click at [239, 150] on link at bounding box center [243, 137] width 29 height 29
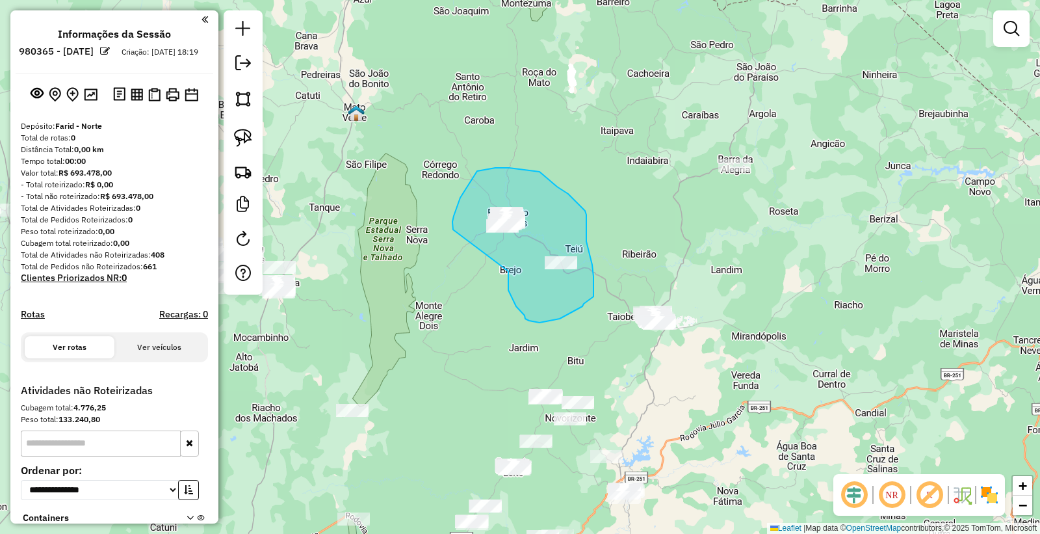
drag, startPoint x: 508, startPoint y: 271, endPoint x: 453, endPoint y: 237, distance: 65.1
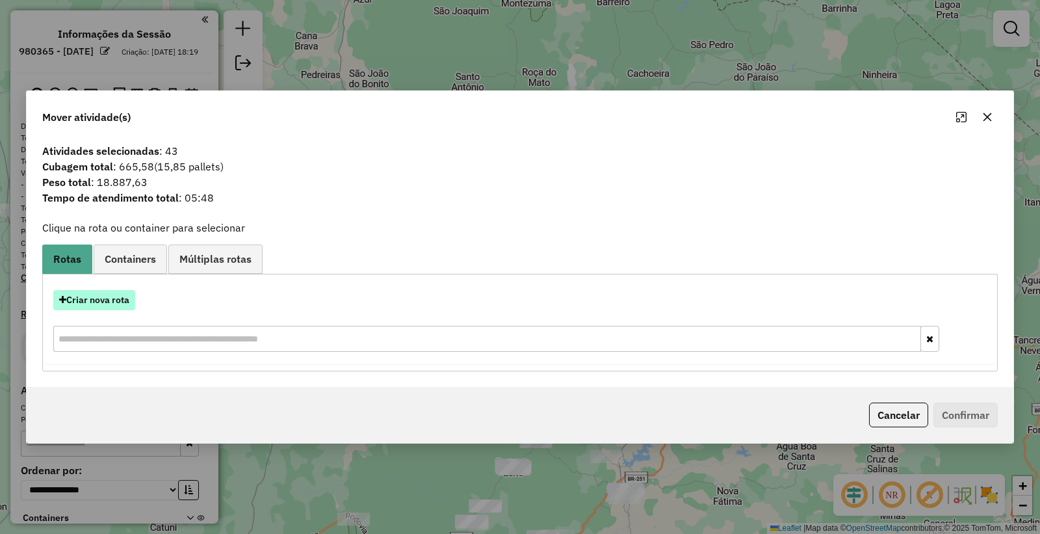
click at [88, 300] on button "Criar nova rota" at bounding box center [94, 300] width 82 height 20
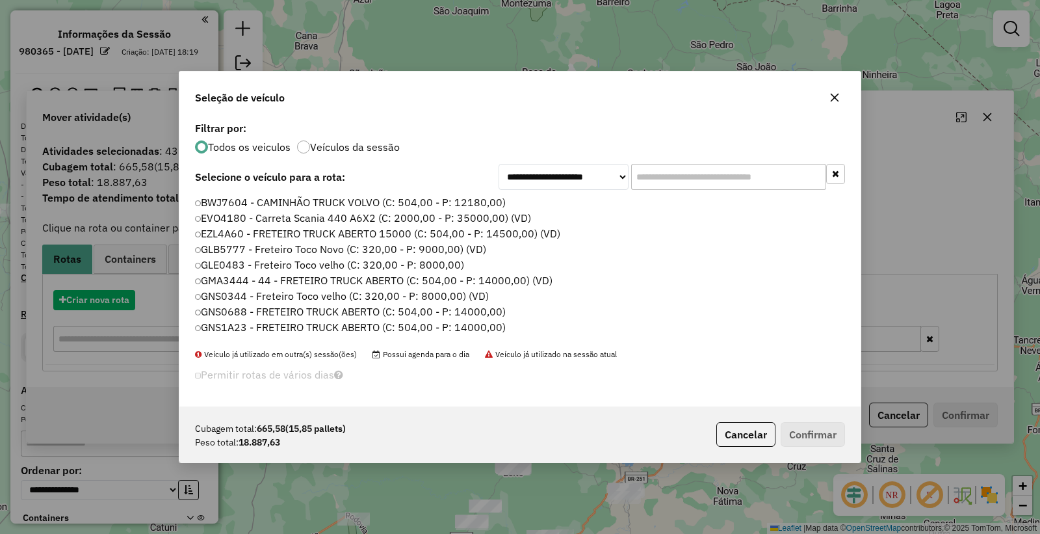
scroll to position [7, 3]
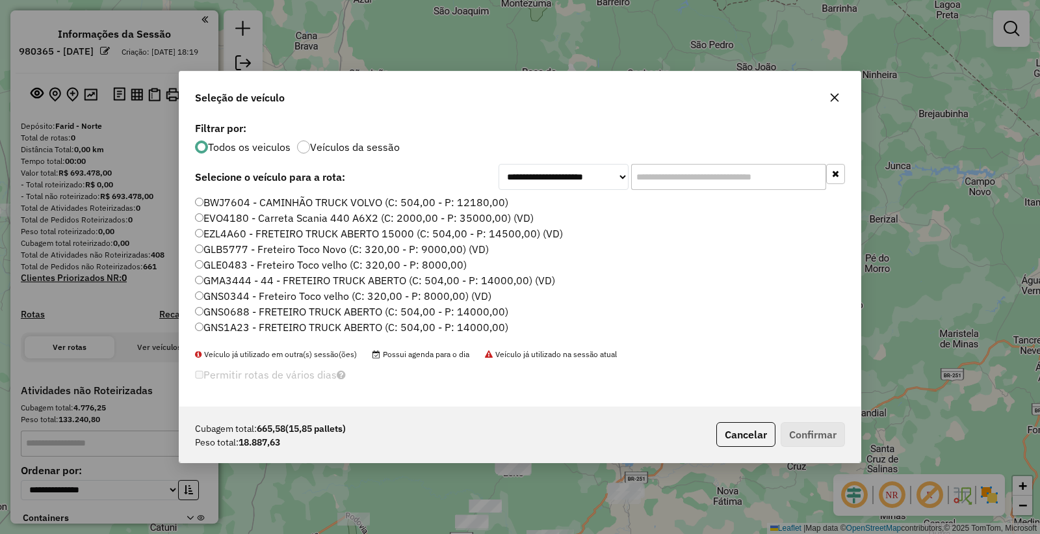
click at [651, 196] on li "BWJ7604 - CAMINHÃO TRUCK VOLVO (C: 504,00 - P: 12180,00)" at bounding box center [520, 203] width 650 height 16
click at [665, 167] on input "text" at bounding box center [728, 177] width 195 height 26
click at [732, 429] on button "Cancelar" at bounding box center [745, 434] width 59 height 25
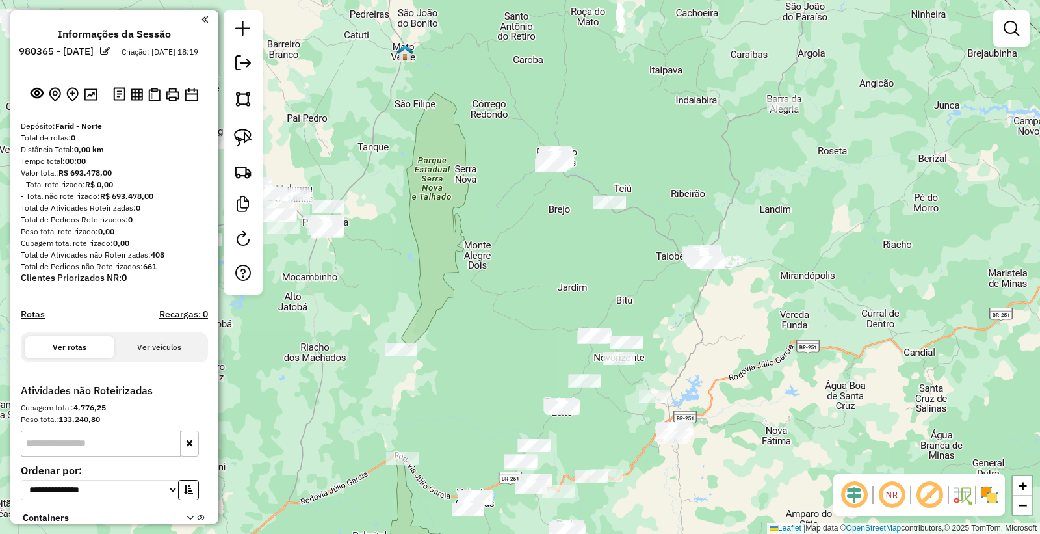
drag, startPoint x: 661, startPoint y: 393, endPoint x: 707, endPoint y: 367, distance: 53.3
click at [707, 367] on div "Janela de atendimento Grade de atendimento Capacidade Transportadoras Veículos …" at bounding box center [520, 267] width 1040 height 534
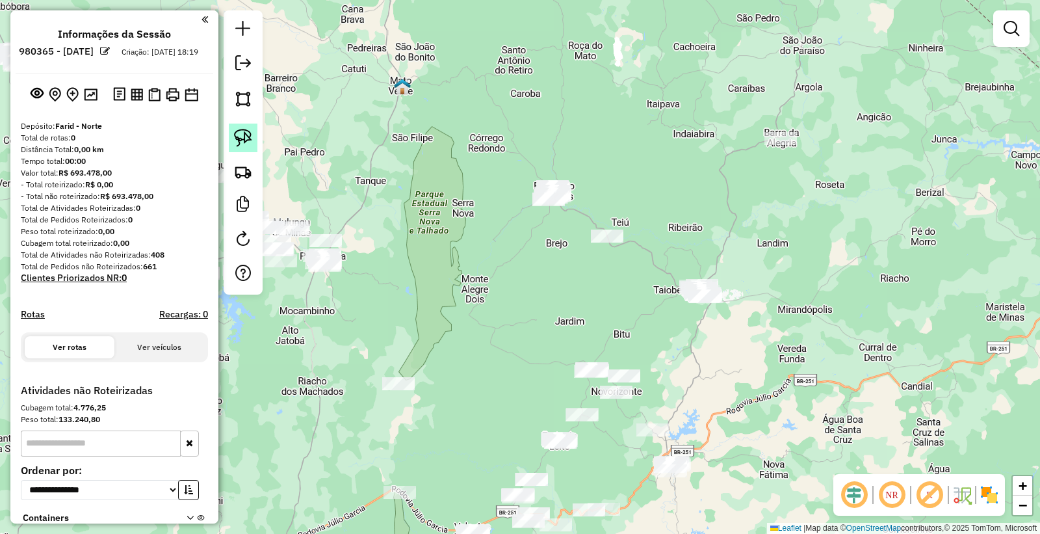
click at [255, 144] on link at bounding box center [243, 137] width 29 height 29
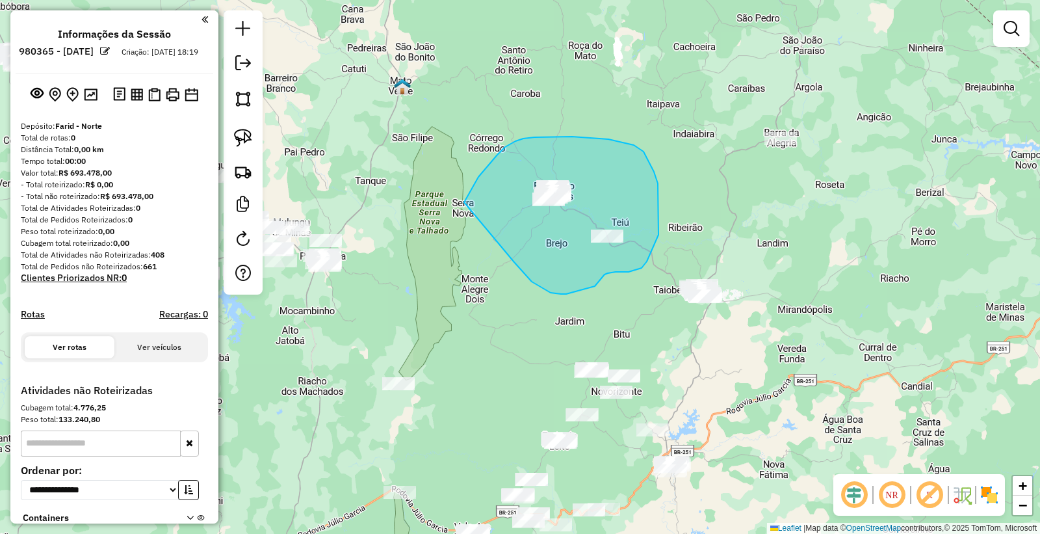
drag, startPoint x: 514, startPoint y: 262, endPoint x: 456, endPoint y: 242, distance: 61.0
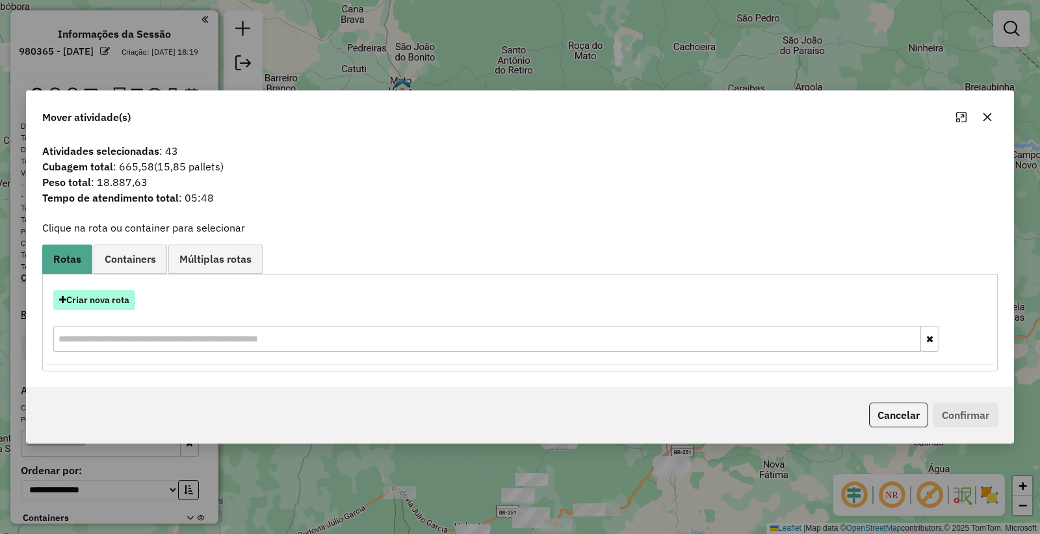
click at [86, 306] on button "Criar nova rota" at bounding box center [94, 300] width 82 height 20
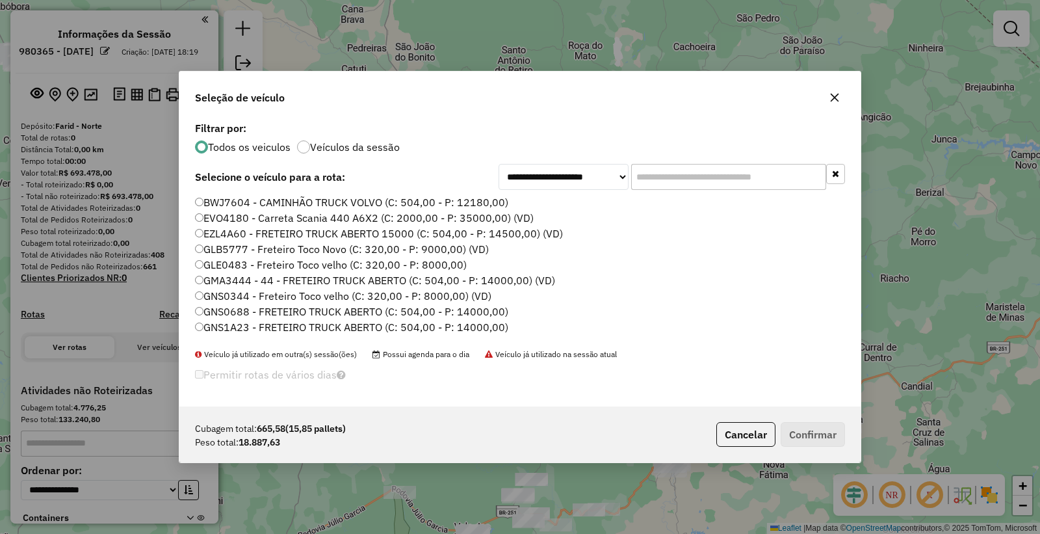
click at [693, 177] on input "text" at bounding box center [728, 177] width 195 height 26
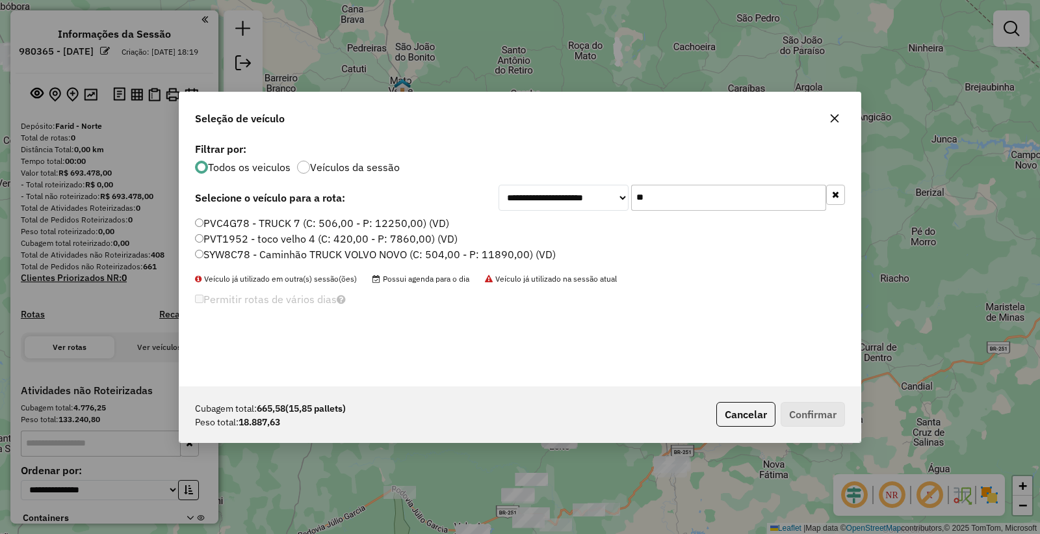
type input "**"
click at [287, 255] on label "SYW8C78 - Caminhão TRUCK VOLVO NOVO (C: 504,00 - P: 11890,00) (VD)" at bounding box center [375, 254] width 361 height 16
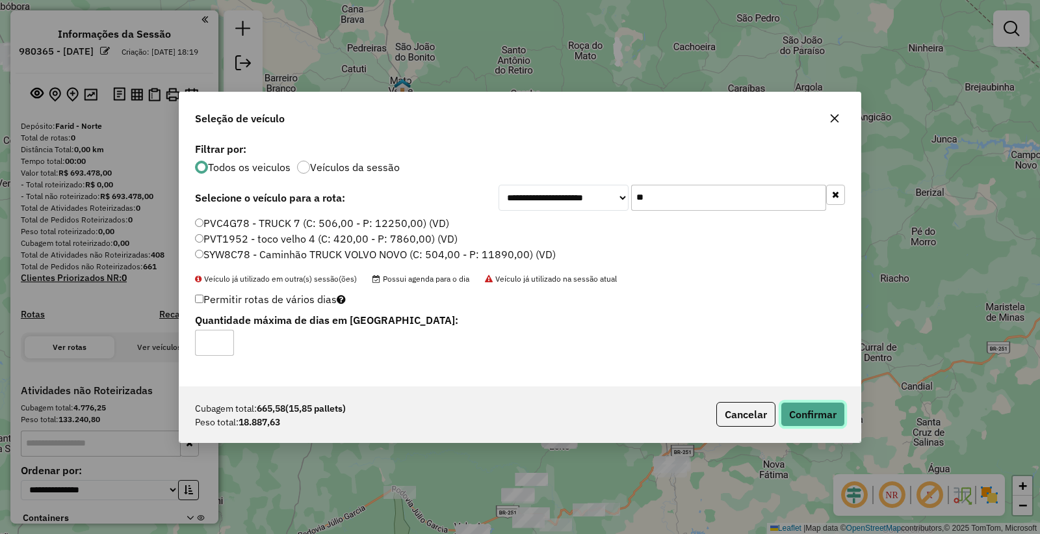
click at [814, 404] on button "Confirmar" at bounding box center [813, 414] width 64 height 25
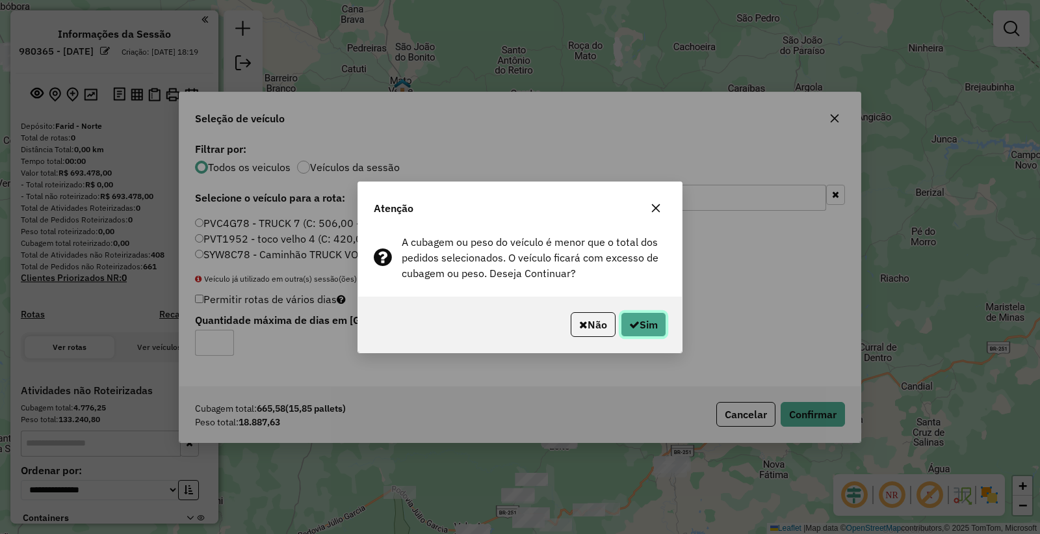
click at [641, 327] on button "Sim" at bounding box center [643, 324] width 45 height 25
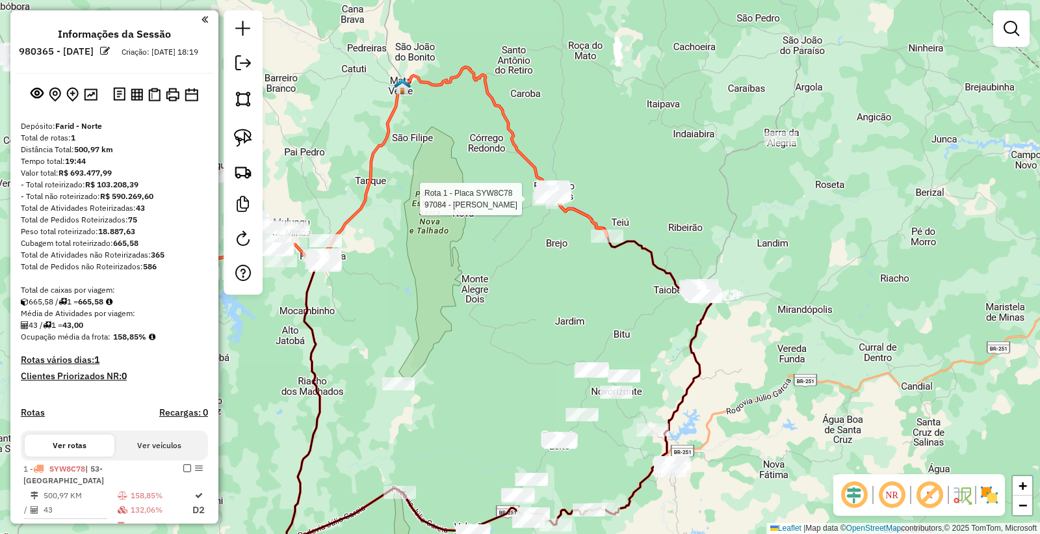
click at [548, 205] on div at bounding box center [548, 198] width 32 height 13
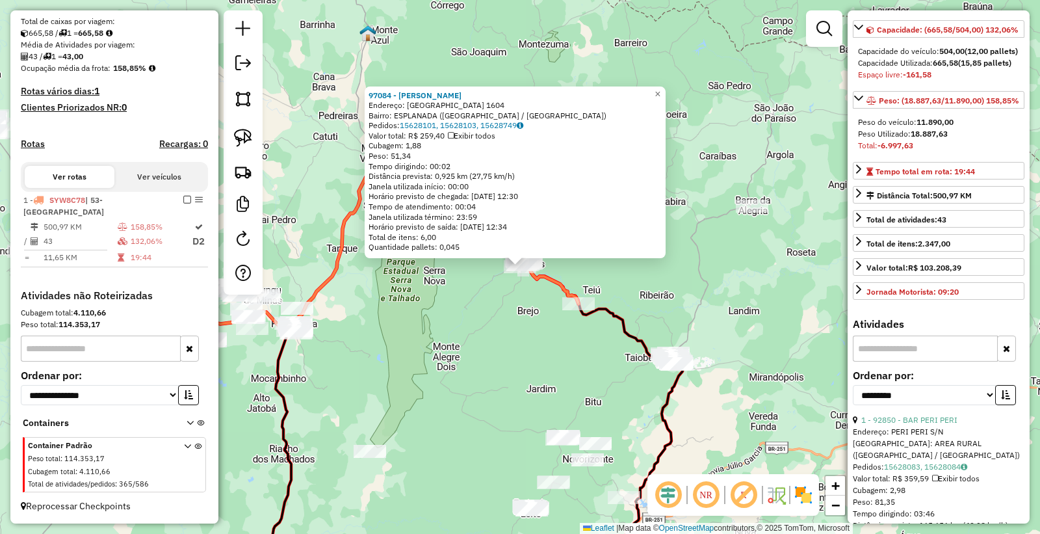
scroll to position [289, 0]
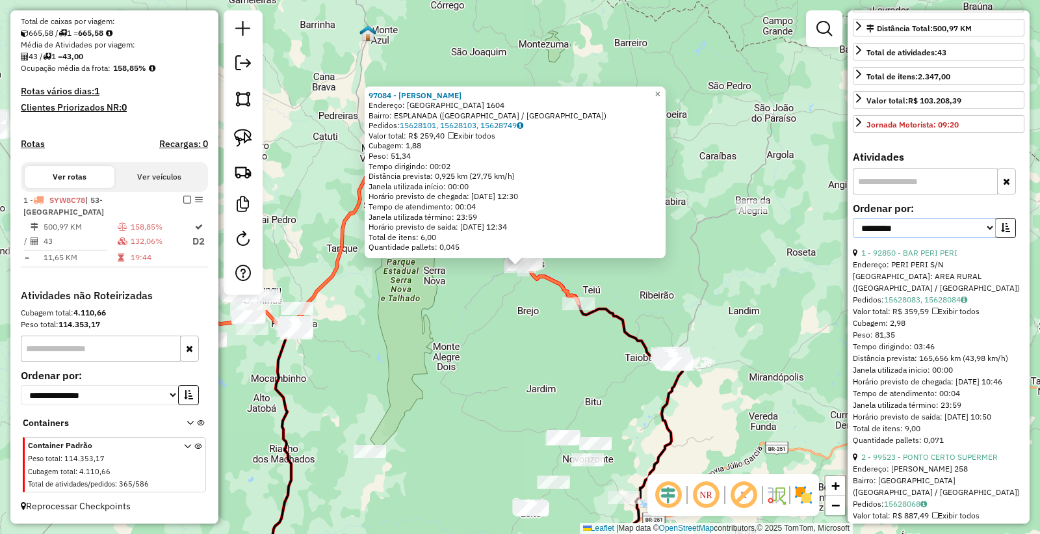
click at [899, 238] on select "**********" at bounding box center [924, 228] width 143 height 20
select select "*********"
click at [853, 238] on select "**********" at bounding box center [924, 228] width 143 height 20
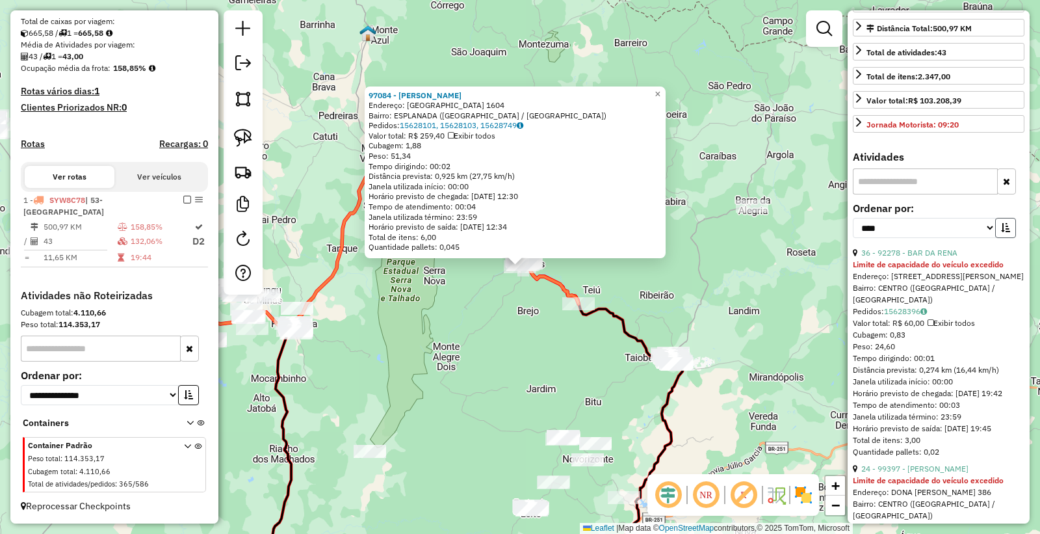
click at [1001, 232] on icon "button" at bounding box center [1005, 227] width 9 height 9
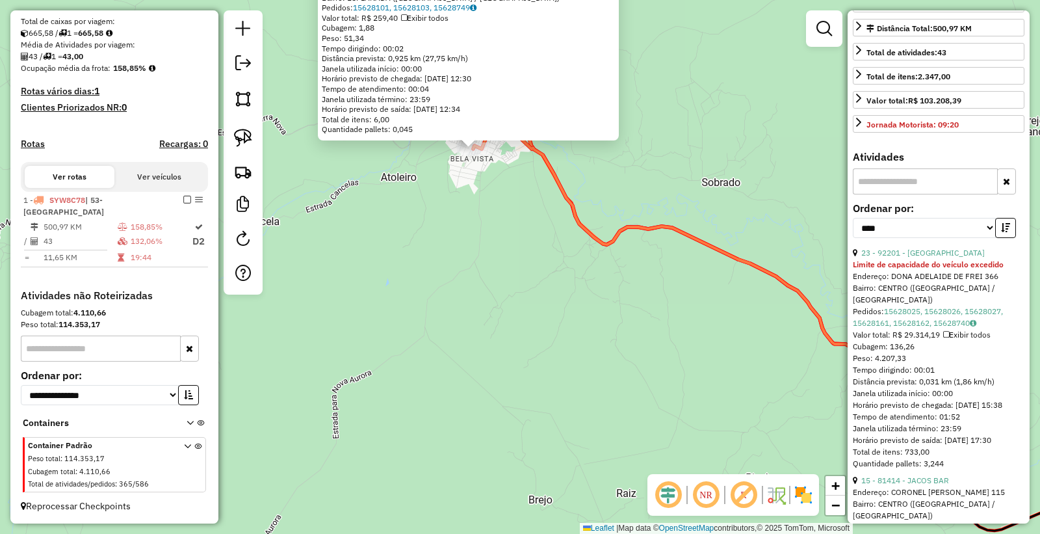
scroll to position [361, 0]
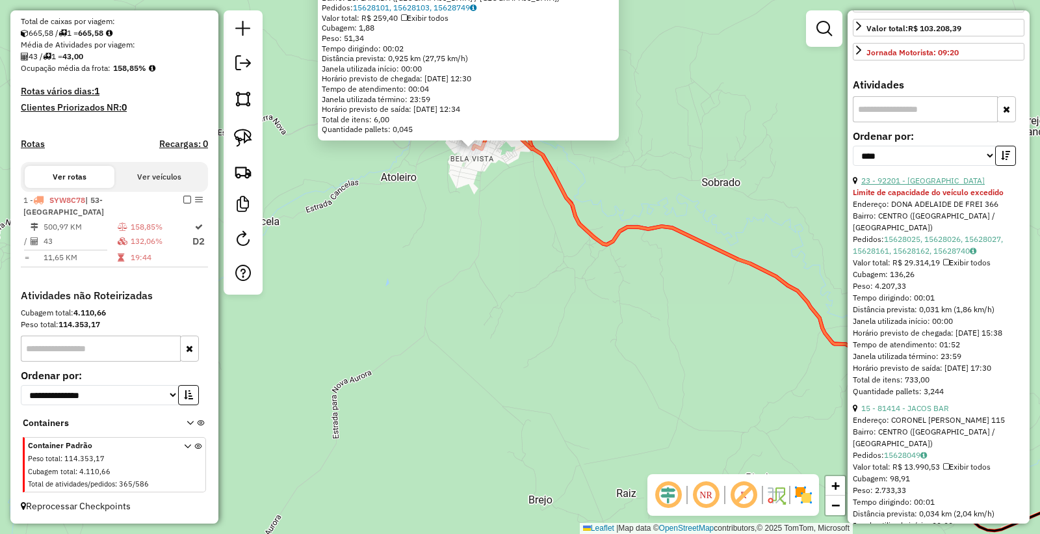
click at [896, 185] on link "23 - 92201 - CASA SAO JOSE" at bounding box center [922, 180] width 123 height 10
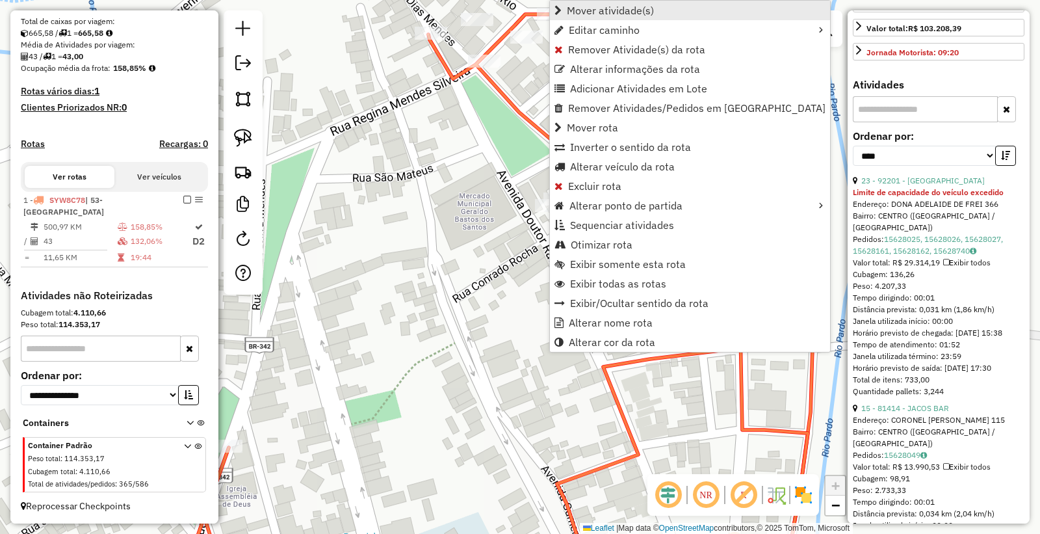
click at [617, 7] on span "Mover atividade(s)" at bounding box center [610, 10] width 87 height 10
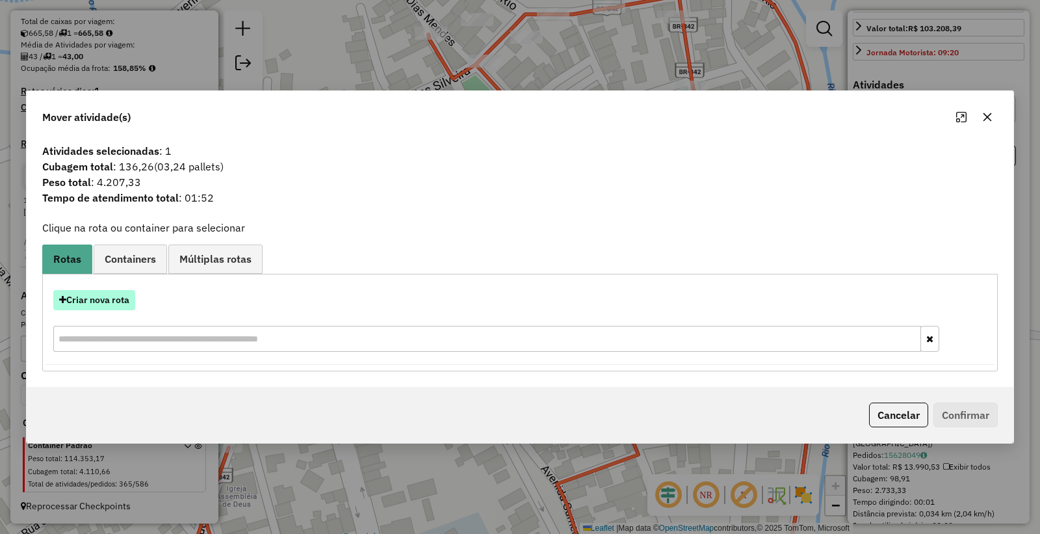
click at [93, 293] on button "Criar nova rota" at bounding box center [94, 300] width 82 height 20
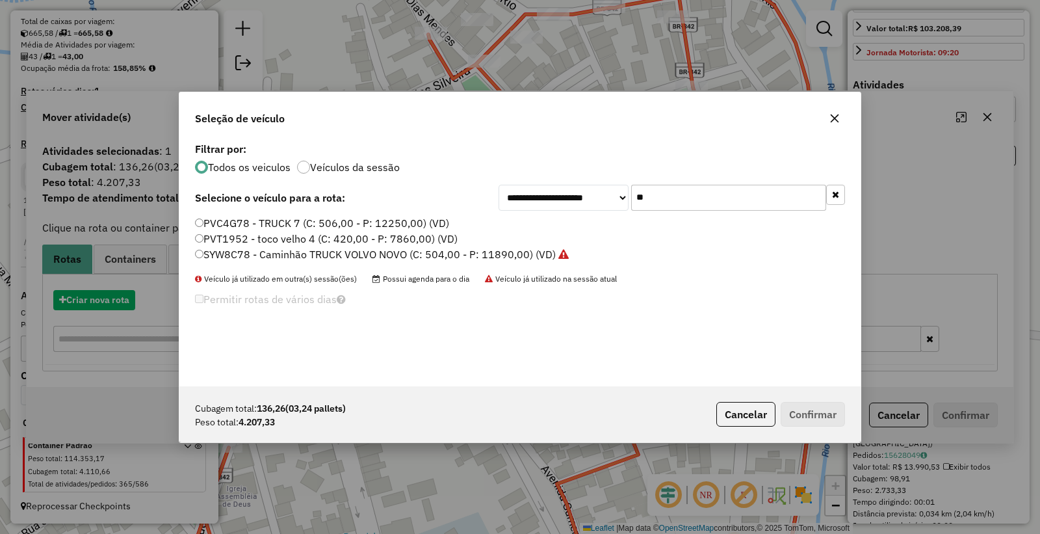
scroll to position [7, 3]
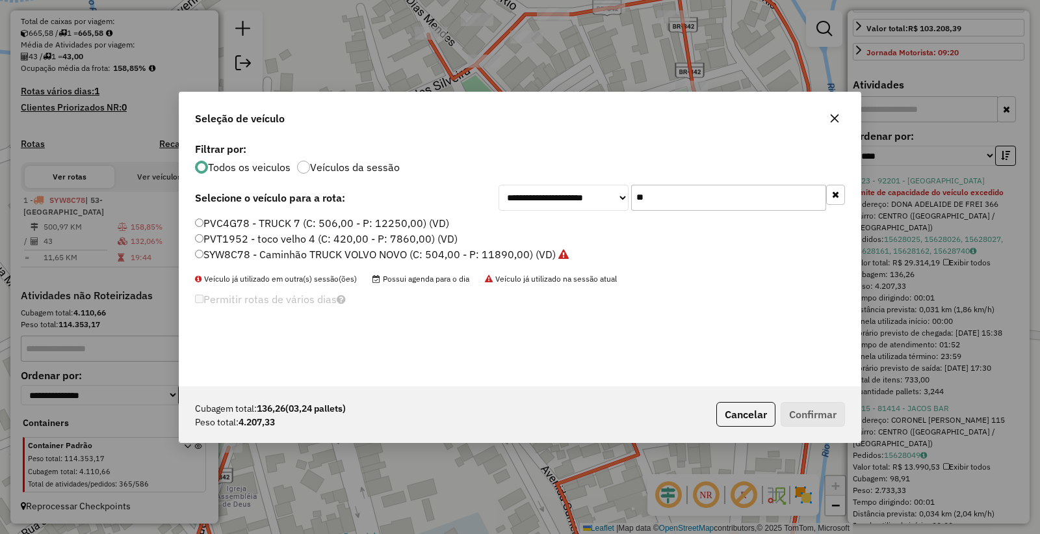
drag, startPoint x: 674, startPoint y: 204, endPoint x: 416, endPoint y: 146, distance: 264.6
click at [419, 151] on div "**********" at bounding box center [519, 262] width 681 height 247
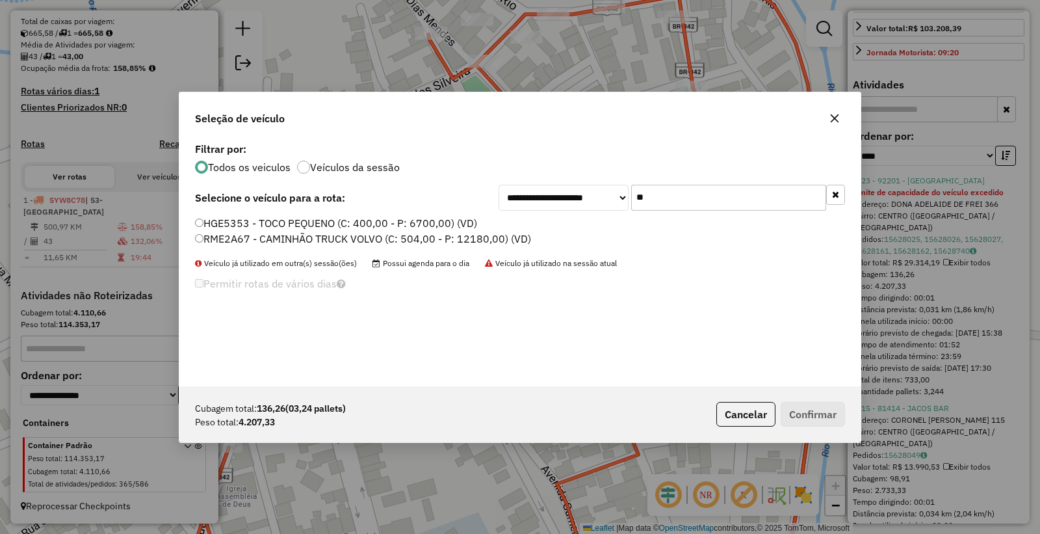
type input "**"
click at [240, 240] on label "RME2A67 - CAMINHÃO TRUCK VOLVO (C: 504,00 - P: 12180,00) (VD)" at bounding box center [363, 239] width 336 height 16
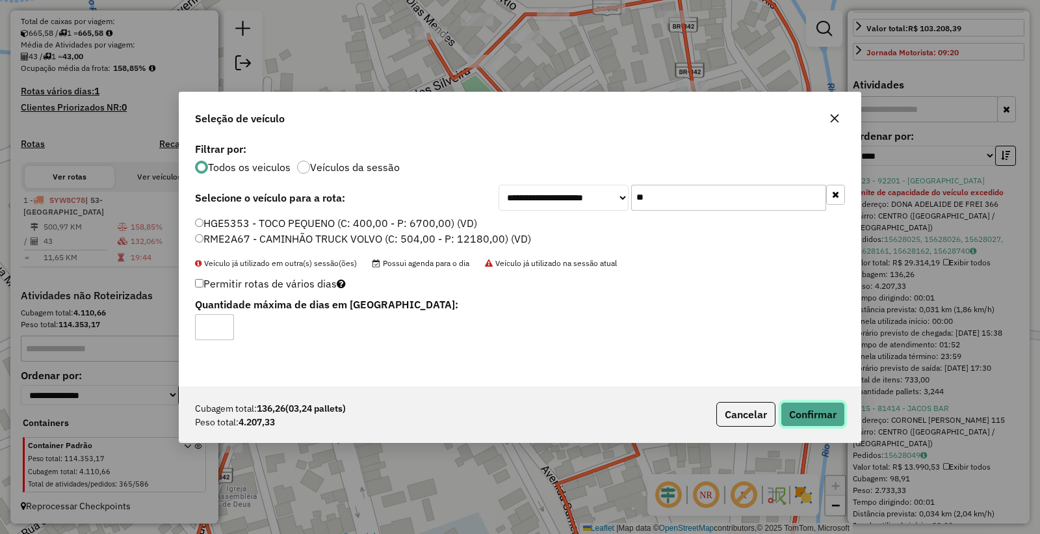
click at [824, 423] on button "Confirmar" at bounding box center [813, 414] width 64 height 25
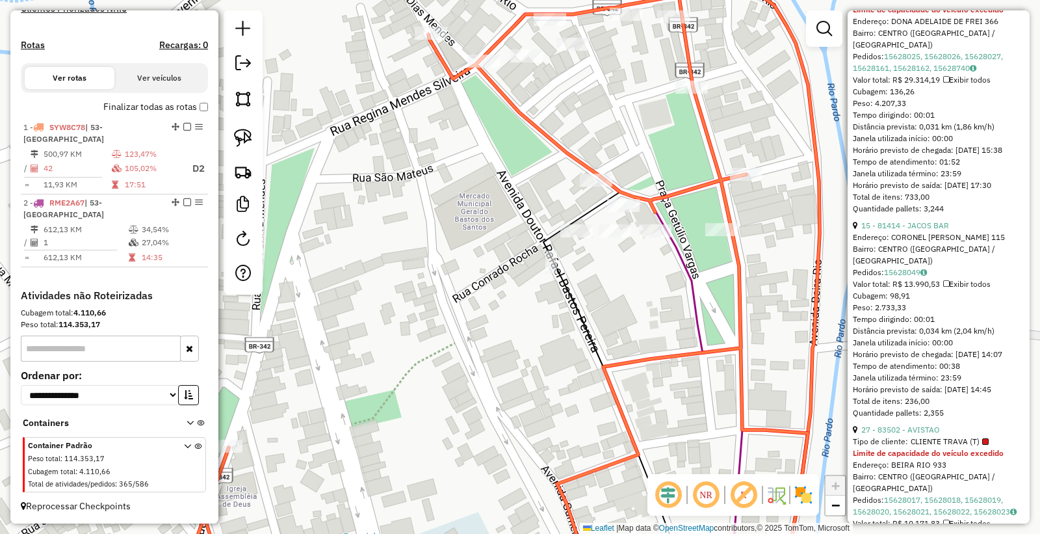
scroll to position [577, 0]
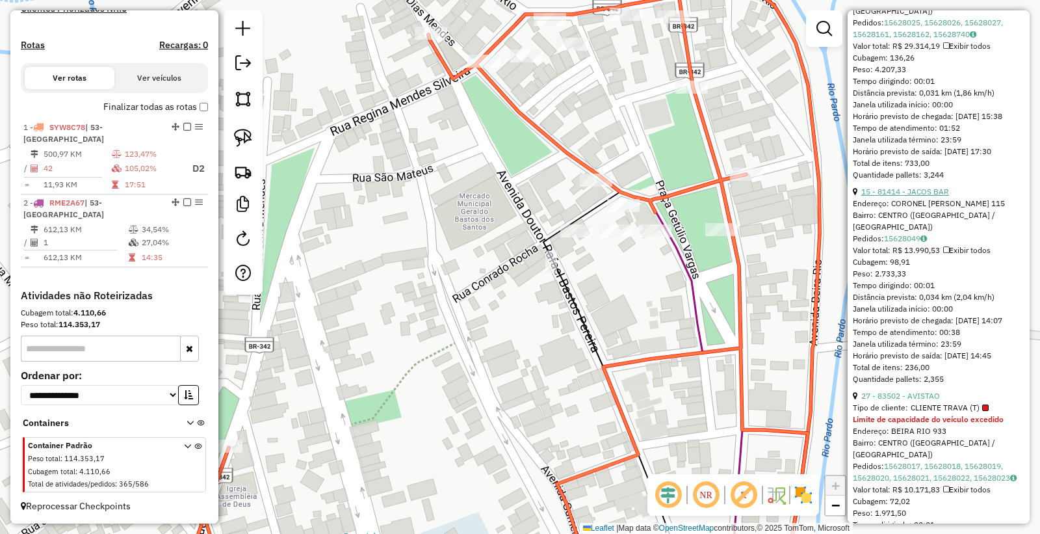
click at [892, 196] on link "15 - 81414 - JACOS BAR" at bounding box center [905, 192] width 88 height 10
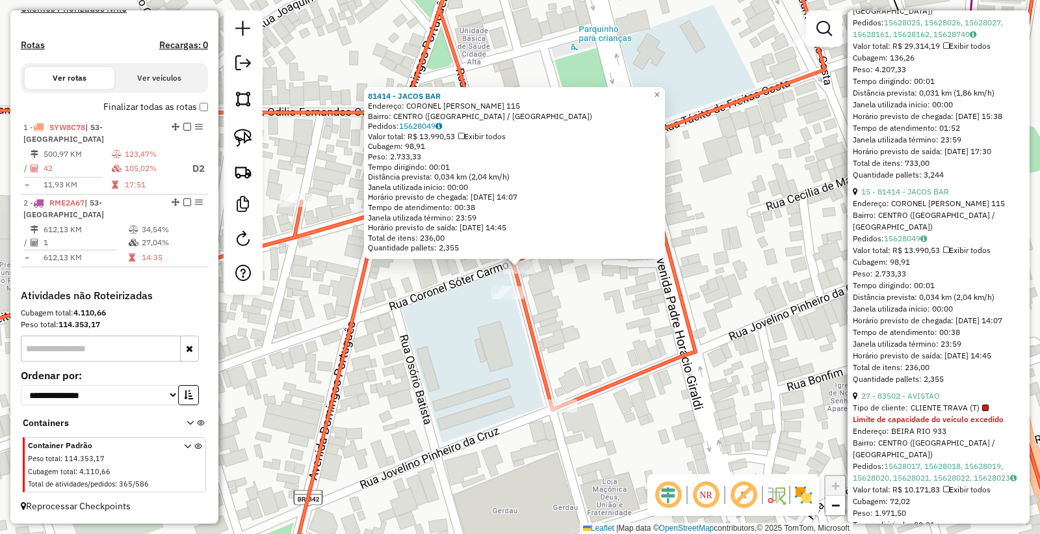
click at [915, 402] on div "27 - 83502 - AVISTAO" at bounding box center [939, 396] width 172 height 12
click at [880, 400] on link "27 - 83502 - AVISTAO" at bounding box center [900, 396] width 79 height 10
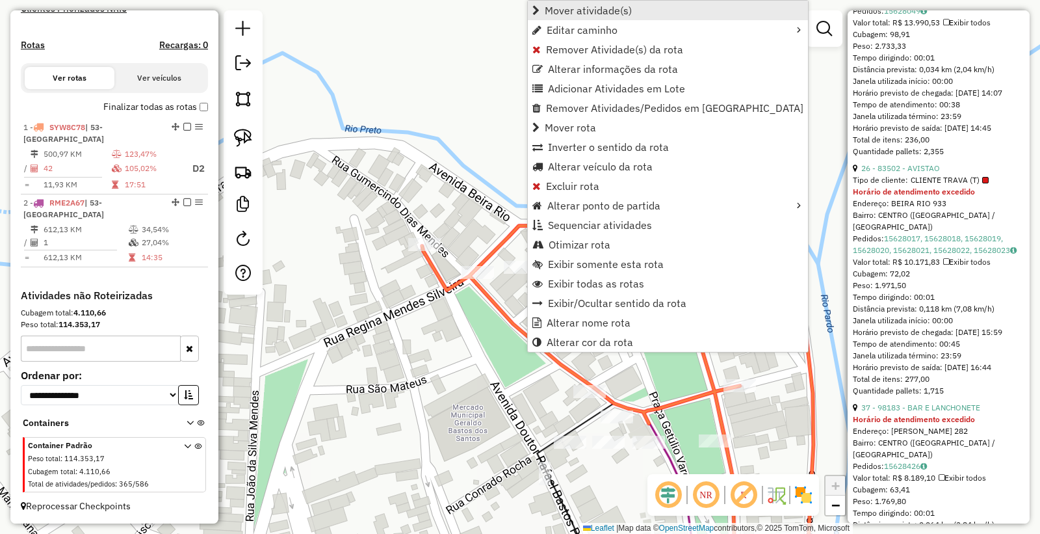
click at [619, 13] on span "Mover atividade(s)" at bounding box center [588, 10] width 87 height 10
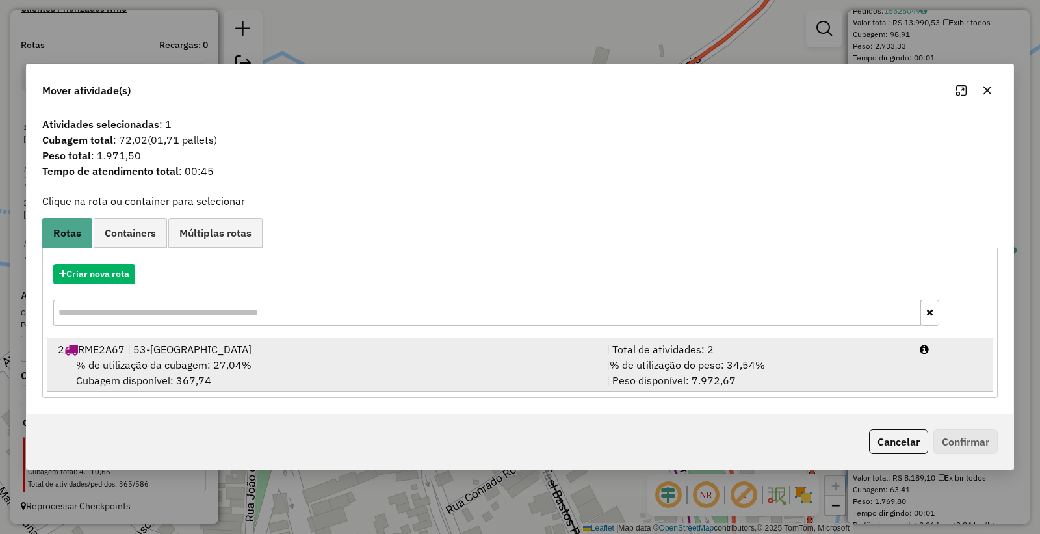
click at [589, 372] on div "% de utilização da cubagem: 27,04% Cubagem disponível: 367,74" at bounding box center [324, 372] width 549 height 31
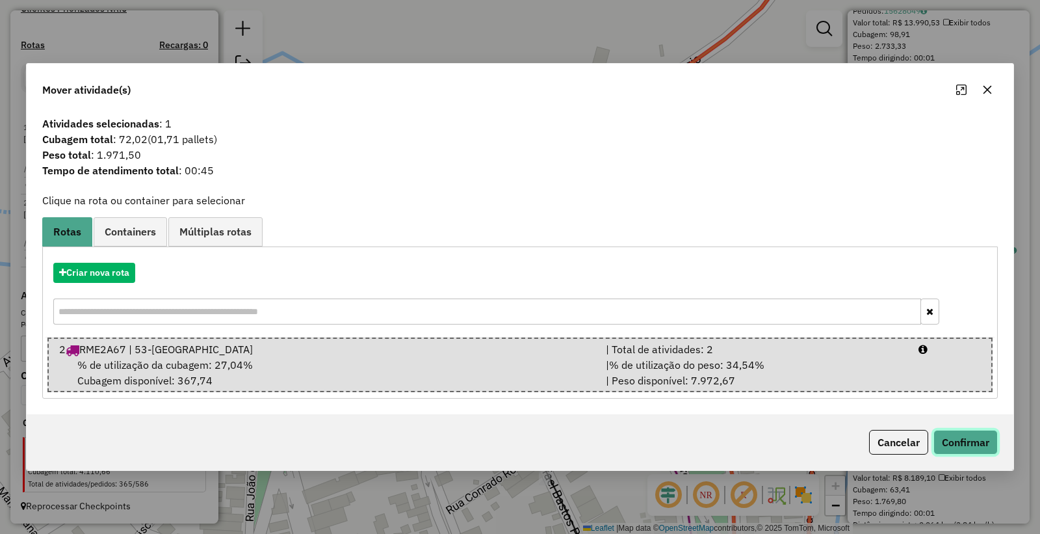
click at [946, 433] on button "Confirmar" at bounding box center [965, 442] width 64 height 25
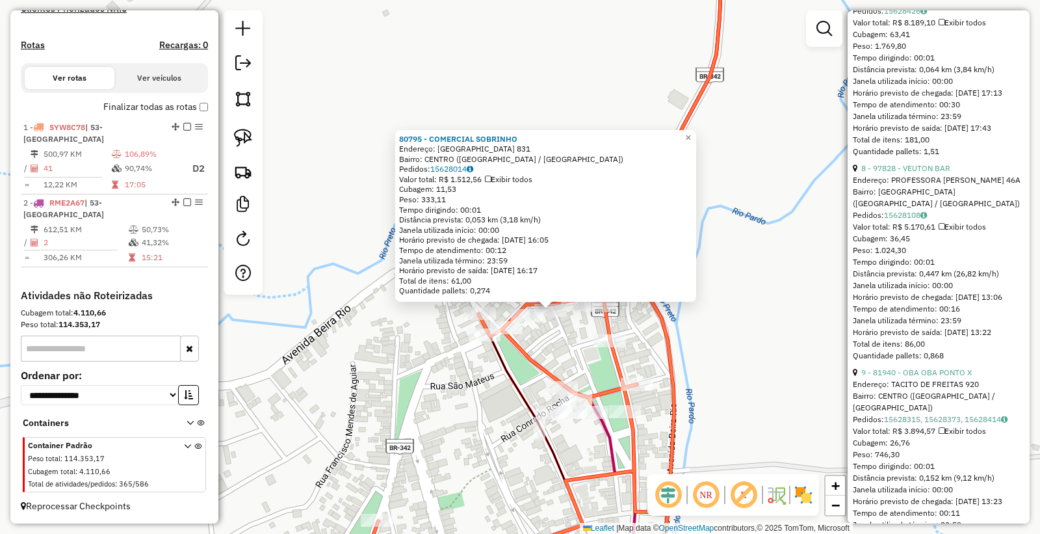
scroll to position [794, 0]
click at [899, 172] on link "8 - 97828 - VEUTON BAR" at bounding box center [905, 167] width 89 height 10
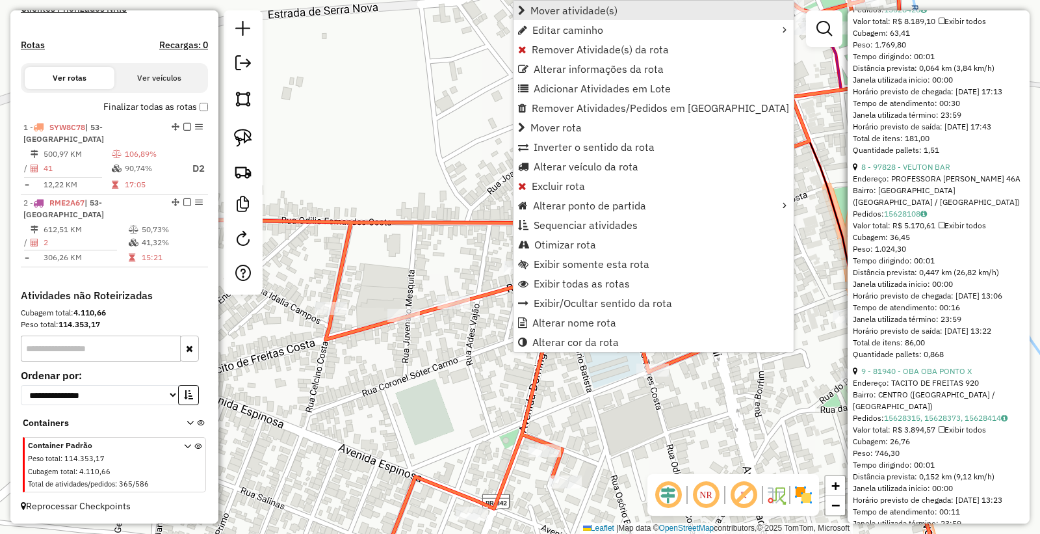
click at [588, 7] on span "Mover atividade(s)" at bounding box center [573, 10] width 87 height 10
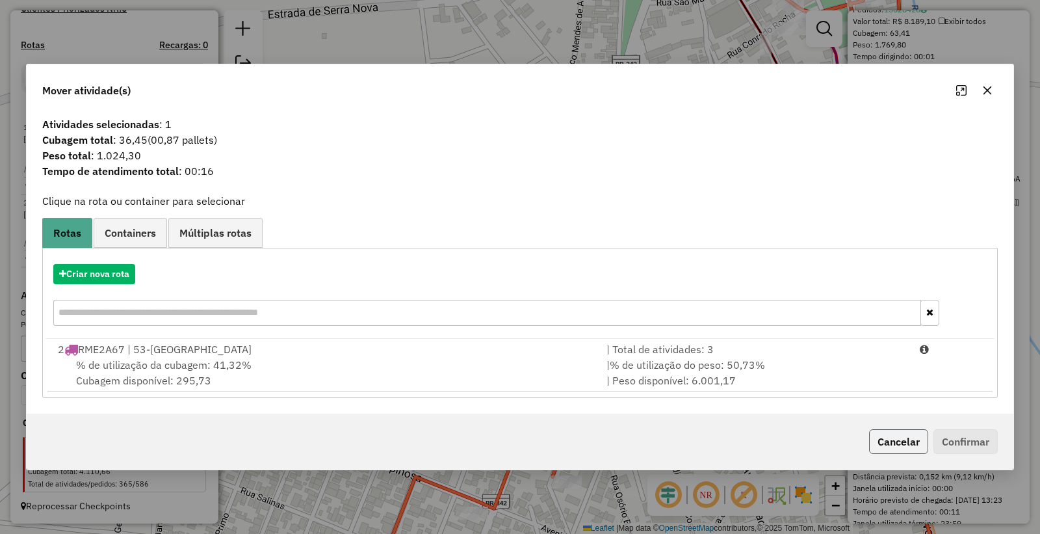
click at [892, 437] on button "Cancelar" at bounding box center [898, 441] width 59 height 25
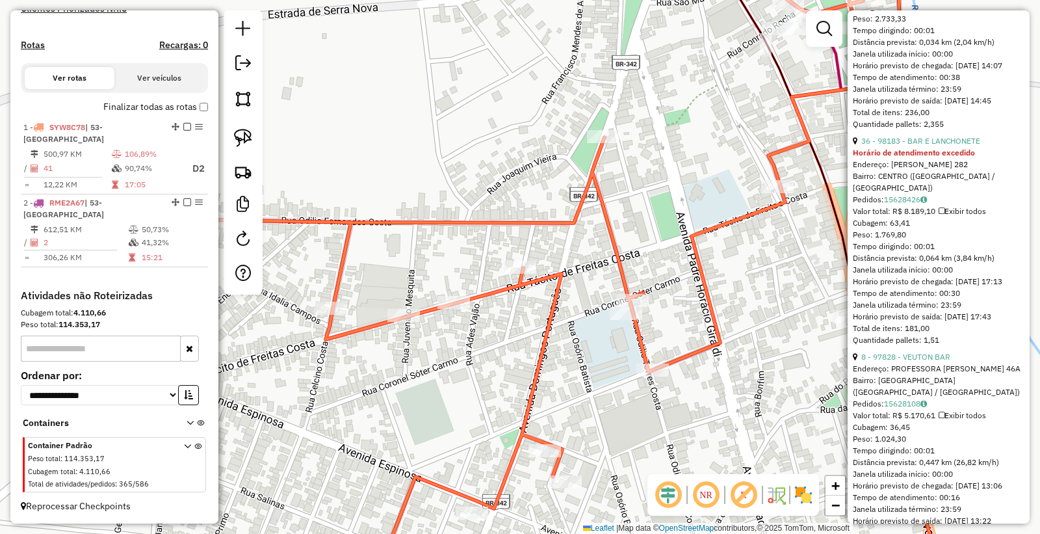
scroll to position [577, 0]
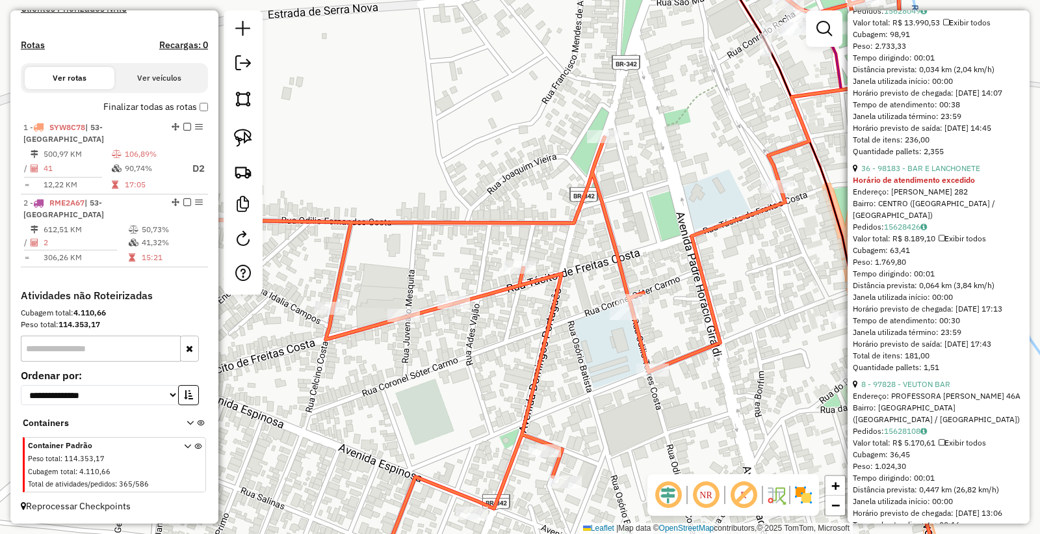
click at [902, 207] on div "36 - 98183 - BAR E LANCHONETE Horário de atendimento excedido Endereço: GETULIO…" at bounding box center [939, 267] width 172 height 211
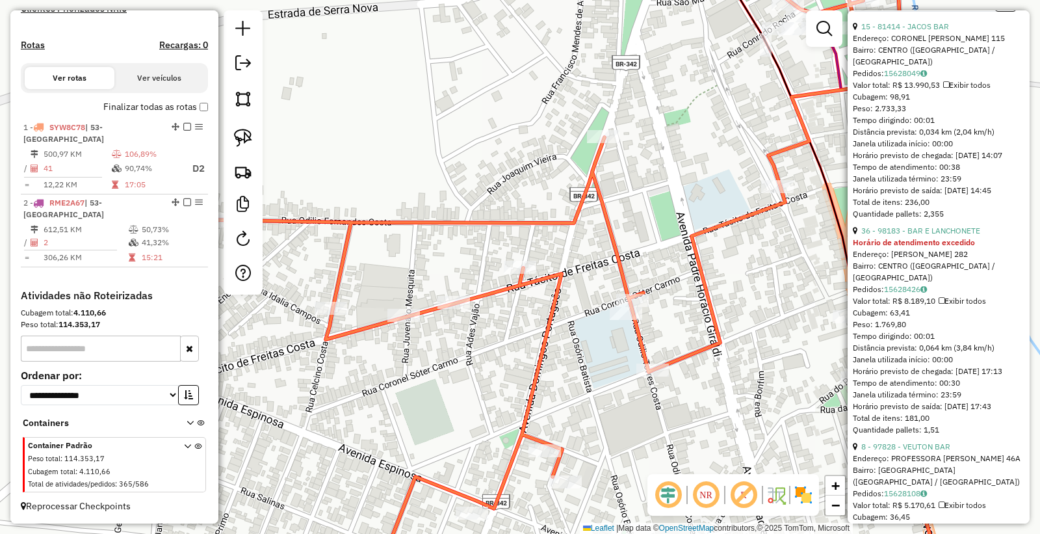
scroll to position [433, 0]
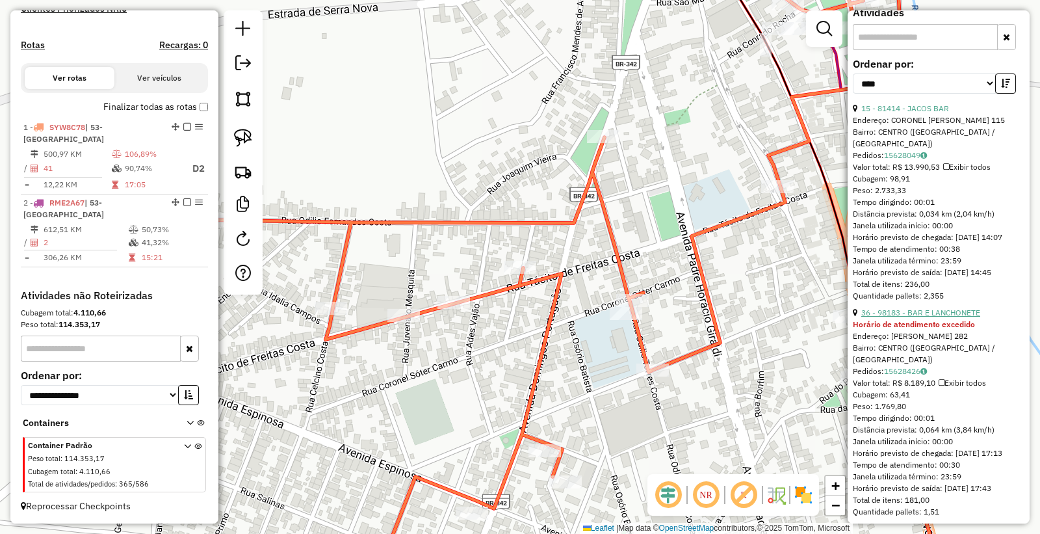
click at [918, 317] on link "36 - 98183 - BAR E LANCHONETE" at bounding box center [920, 312] width 119 height 10
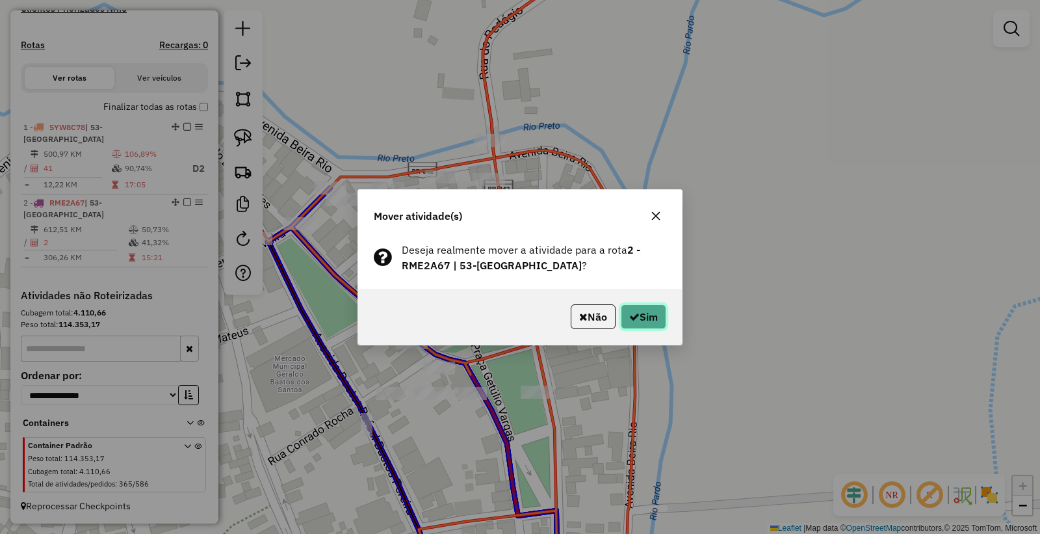
click at [641, 323] on button "Sim" at bounding box center [643, 316] width 45 height 25
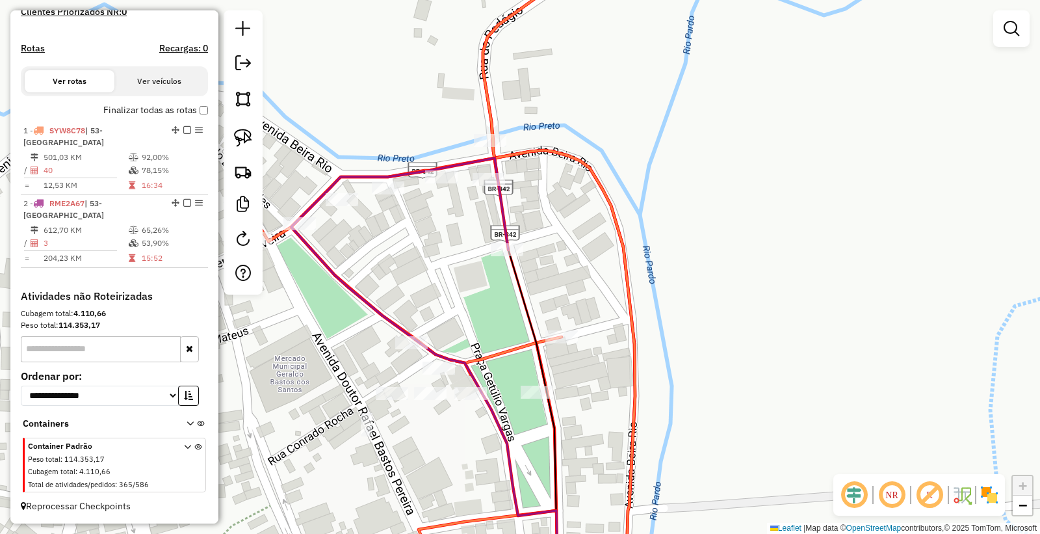
scroll to position [375, 0]
select select "*********"
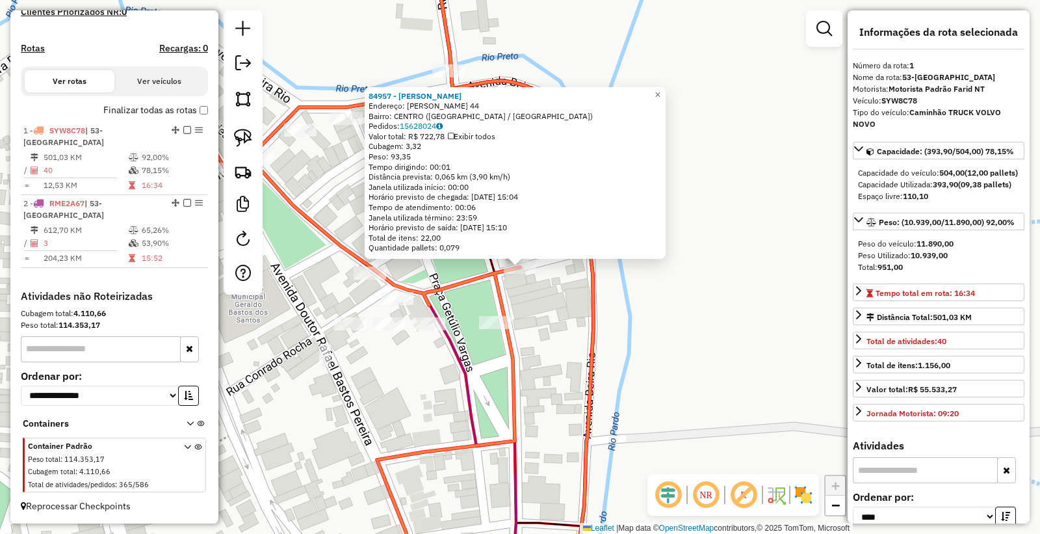
click at [408, 427] on div "84957 - MERCADINHO HIGOR Endereço: GETULIO VARGAS 44 Bairro: CENTRO (RIO PARDO …" at bounding box center [520, 267] width 1040 height 534
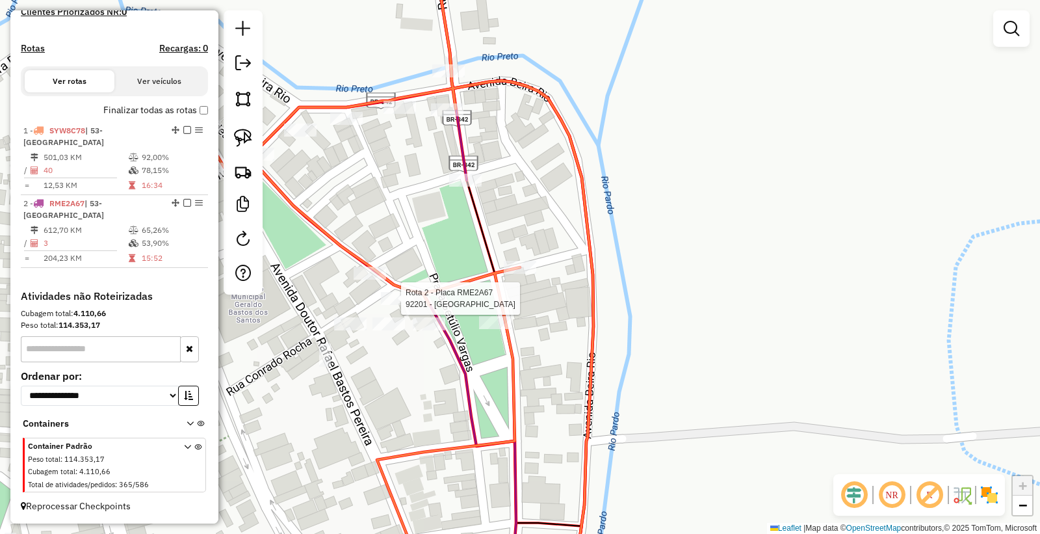
select select "*********"
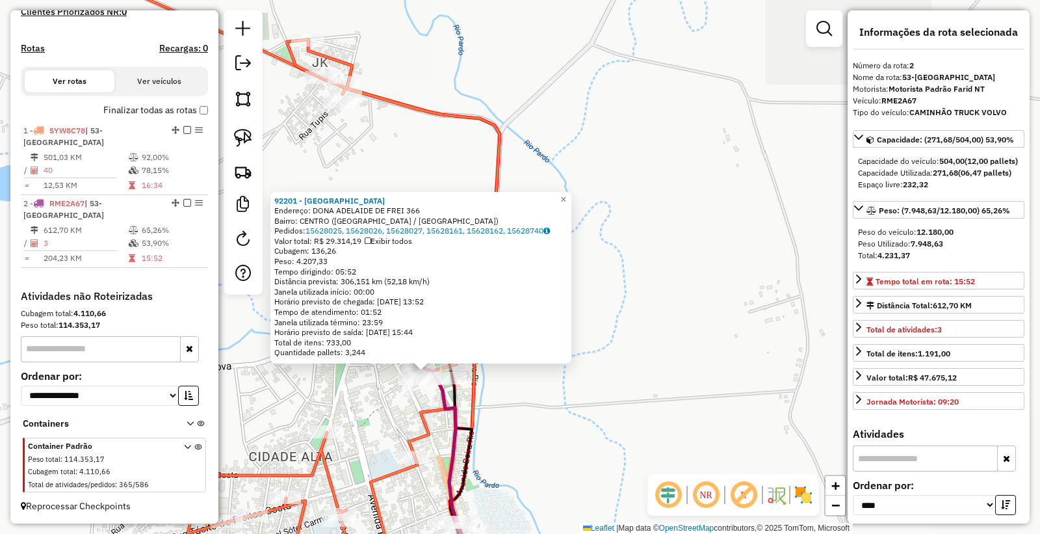
click at [379, 434] on div "92201 - CASA SAO JOSE Endereço: DONA ADELAIDE DE FREI 366 Bairro: CENTRO (RIO P…" at bounding box center [520, 267] width 1040 height 534
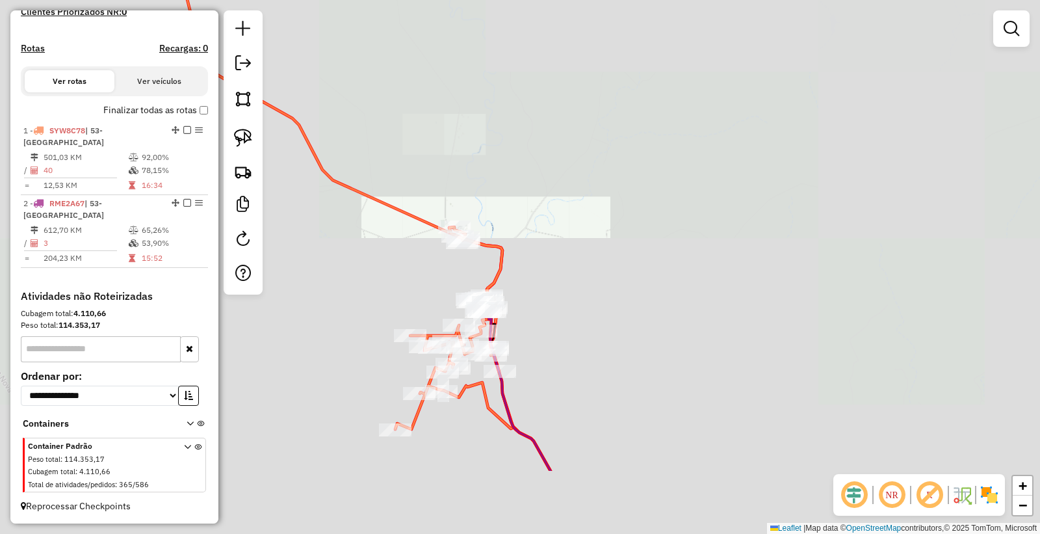
drag, startPoint x: 634, startPoint y: 423, endPoint x: 530, endPoint y: 234, distance: 215.8
click at [567, 267] on div "Janela de atendimento Grade de atendimento Capacidade Transportadoras Veículos …" at bounding box center [520, 267] width 1040 height 534
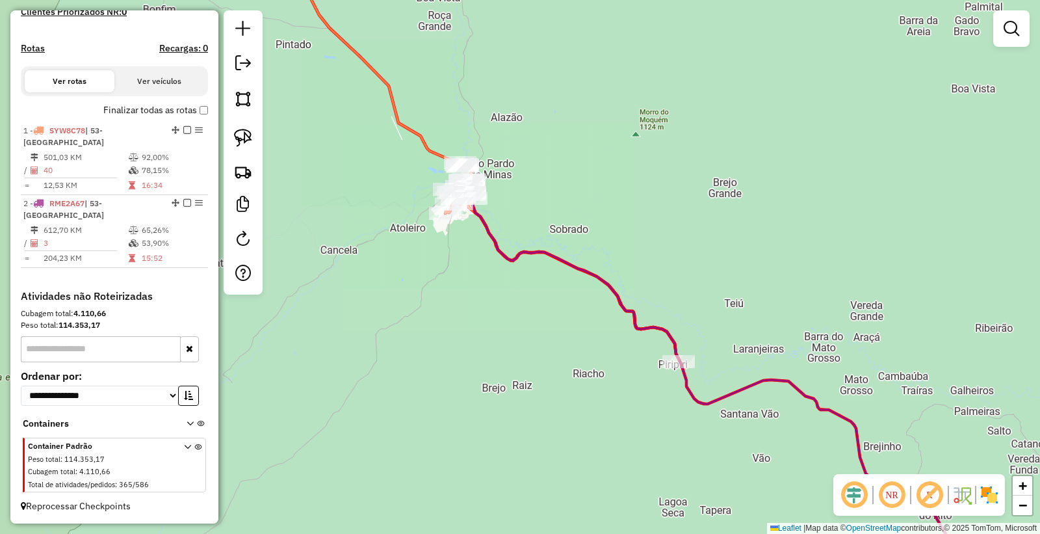
drag, startPoint x: 658, startPoint y: 327, endPoint x: 471, endPoint y: 151, distance: 257.0
click at [527, 192] on icon at bounding box center [708, 363] width 482 height 361
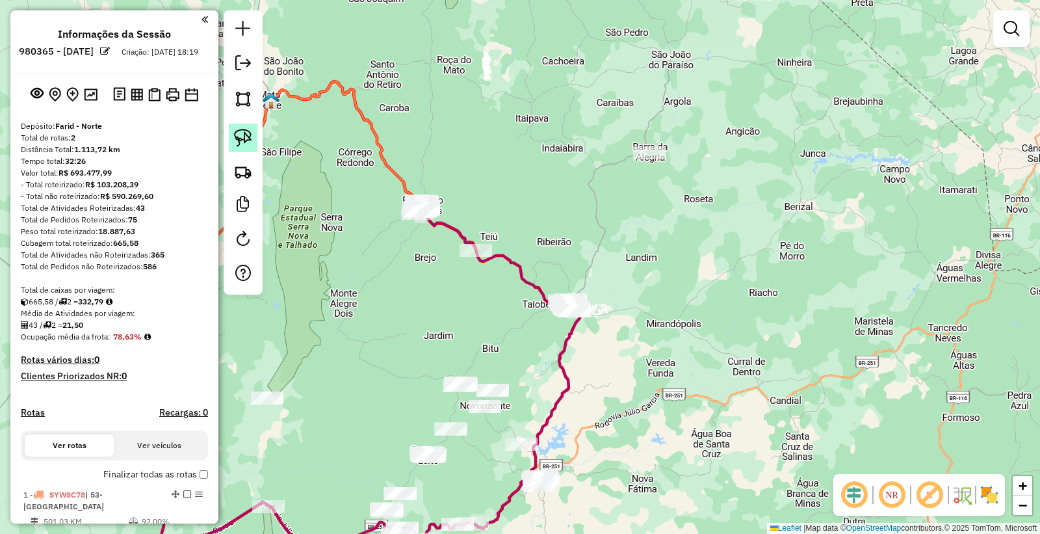
scroll to position [375, 0]
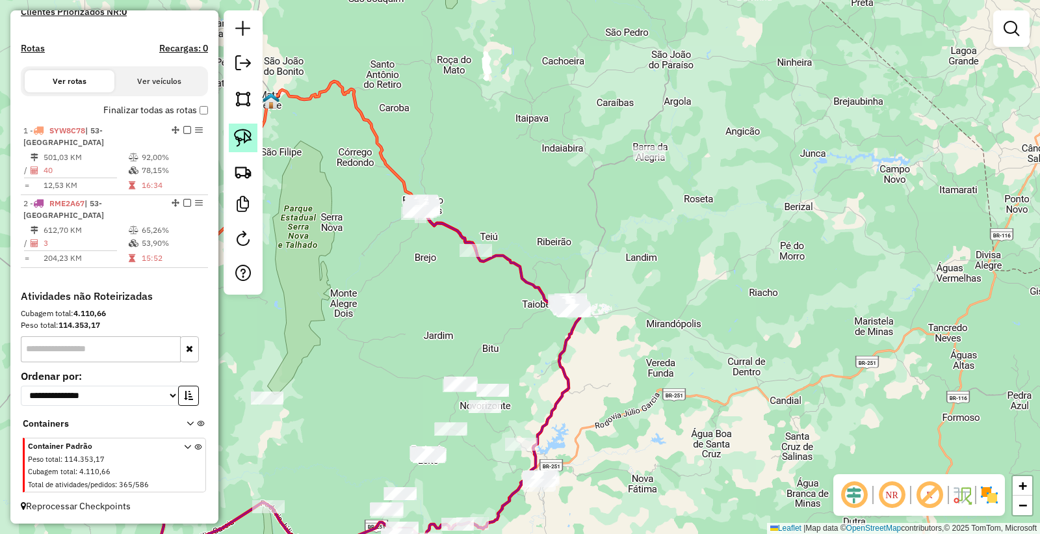
click at [255, 146] on link at bounding box center [243, 137] width 29 height 29
drag, startPoint x: 614, startPoint y: 369, endPoint x: 551, endPoint y: 319, distance: 80.5
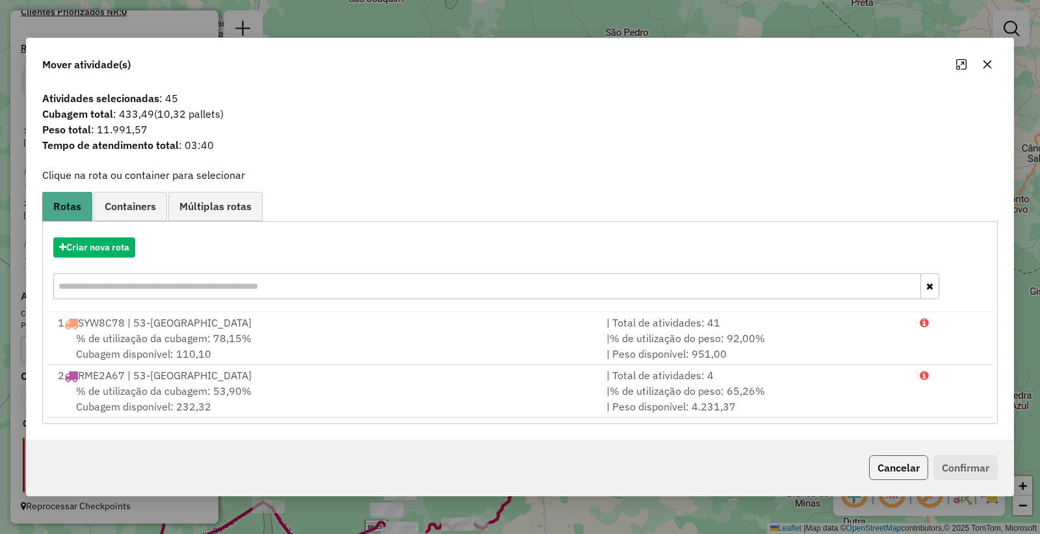
click at [878, 464] on button "Cancelar" at bounding box center [898, 467] width 59 height 25
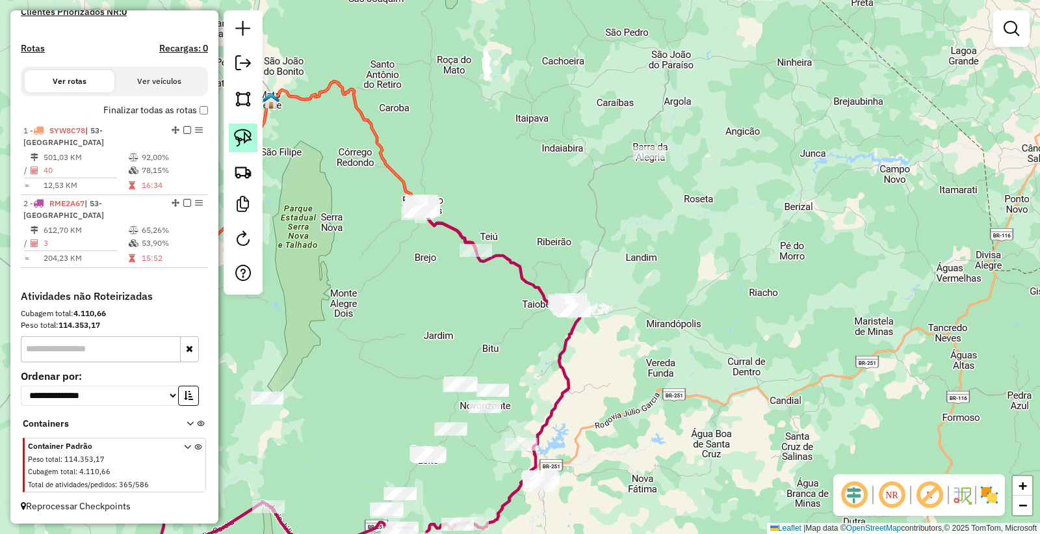
click at [247, 140] on img at bounding box center [243, 138] width 18 height 18
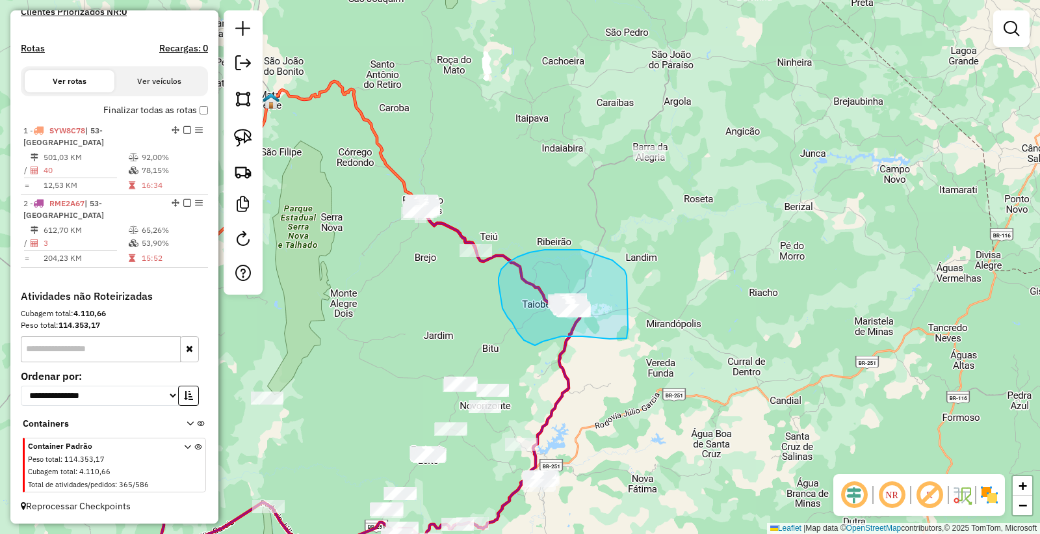
drag, startPoint x: 530, startPoint y: 252, endPoint x: 602, endPoint y: 255, distance: 72.2
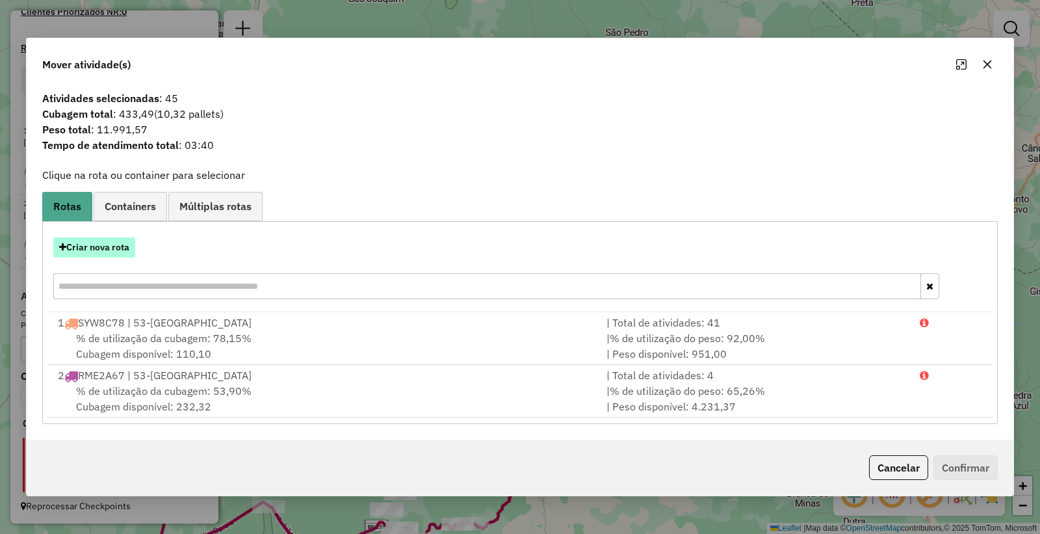
click at [76, 254] on button "Criar nova rota" at bounding box center [94, 247] width 82 height 20
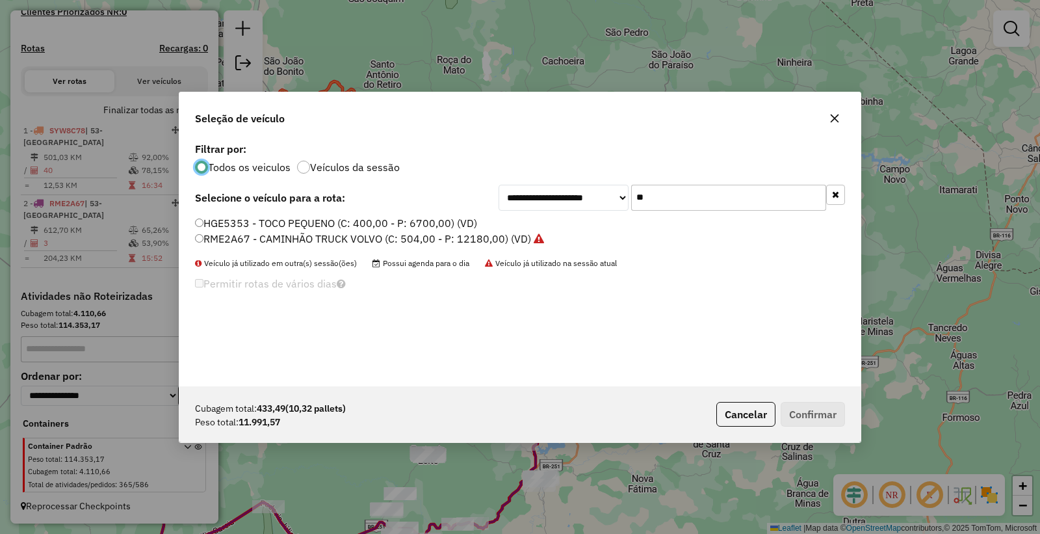
scroll to position [7, 3]
drag, startPoint x: 739, startPoint y: 192, endPoint x: 243, endPoint y: 158, distance: 497.1
click at [243, 158] on div "**********" at bounding box center [519, 262] width 681 height 247
type input "**"
click at [226, 231] on label "RTY5H99 - TRUCK MERCEDEZ TRANSBORDO (C: 504,00 - P: 12220,00) (VD)" at bounding box center [378, 239] width 367 height 16
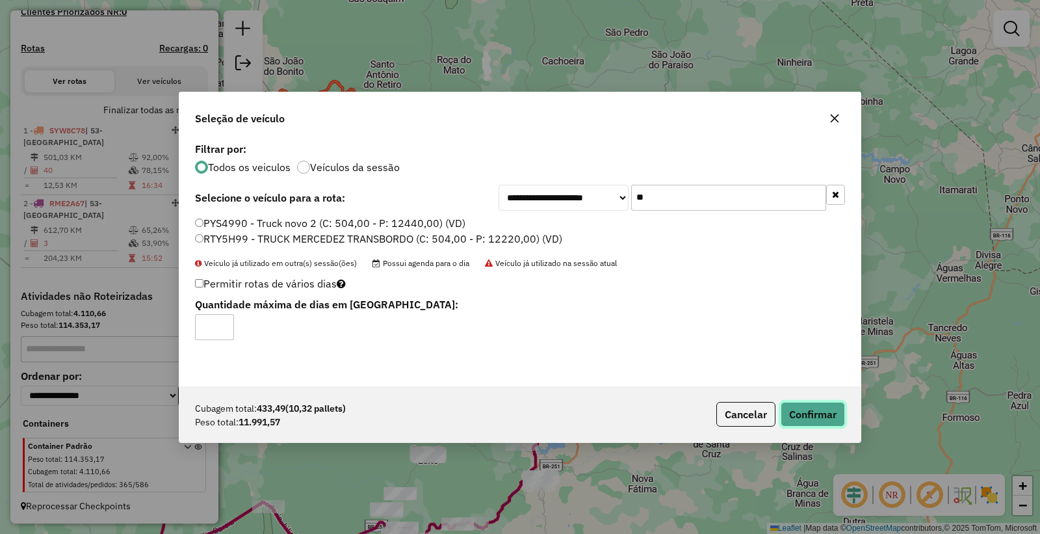
click at [804, 415] on button "Confirmar" at bounding box center [813, 414] width 64 height 25
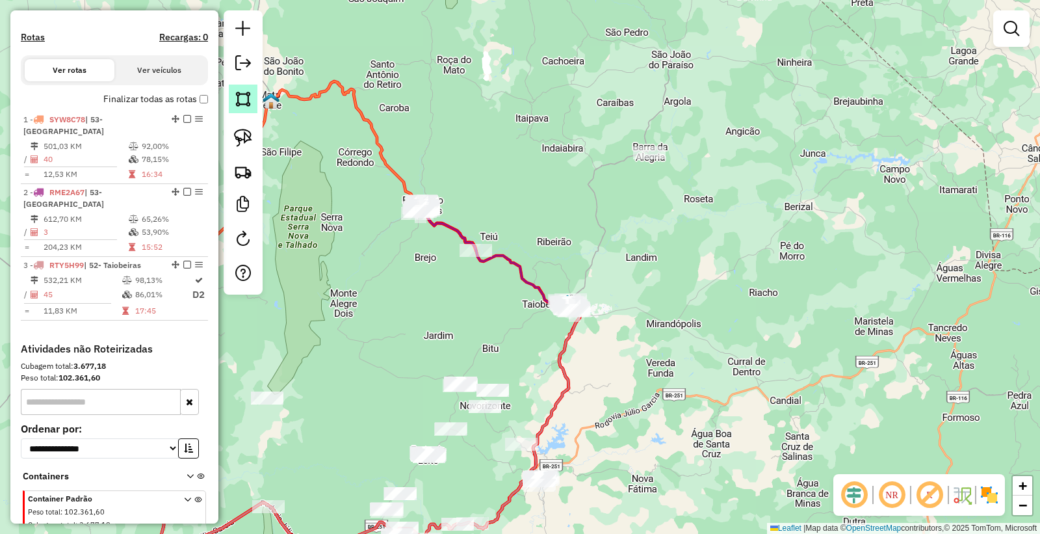
scroll to position [378, 0]
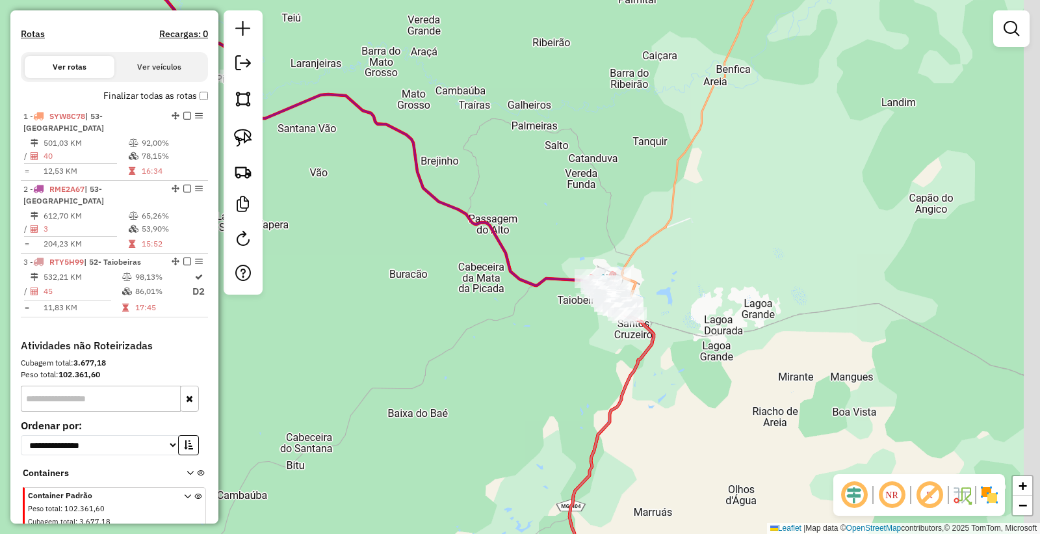
drag, startPoint x: 928, startPoint y: 330, endPoint x: 706, endPoint y: 272, distance: 229.2
click at [706, 279] on div "Janela de atendimento Grade de atendimento Capacidade Transportadoras Veículos …" at bounding box center [520, 267] width 1040 height 534
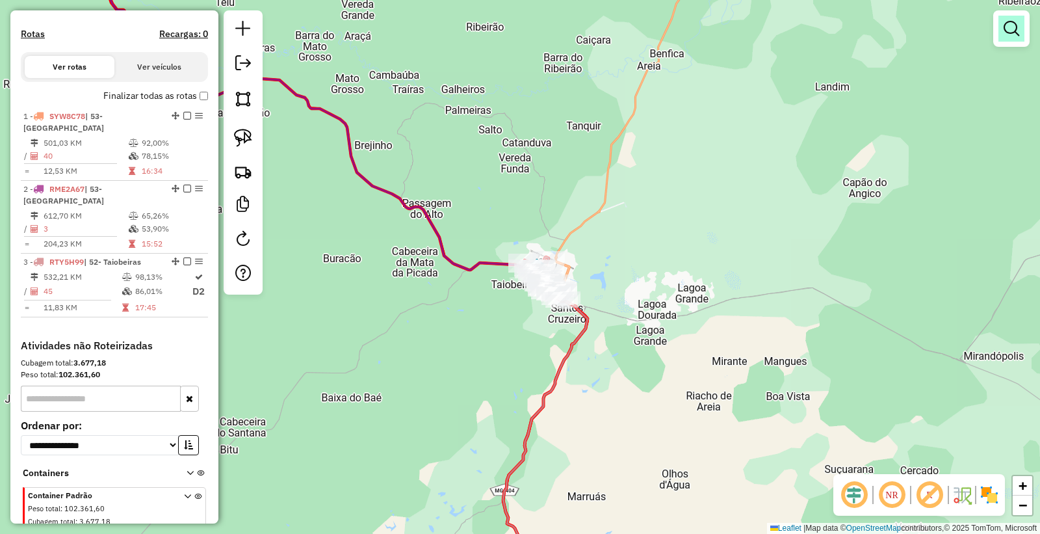
click at [1007, 24] on em at bounding box center [1011, 29] width 16 height 16
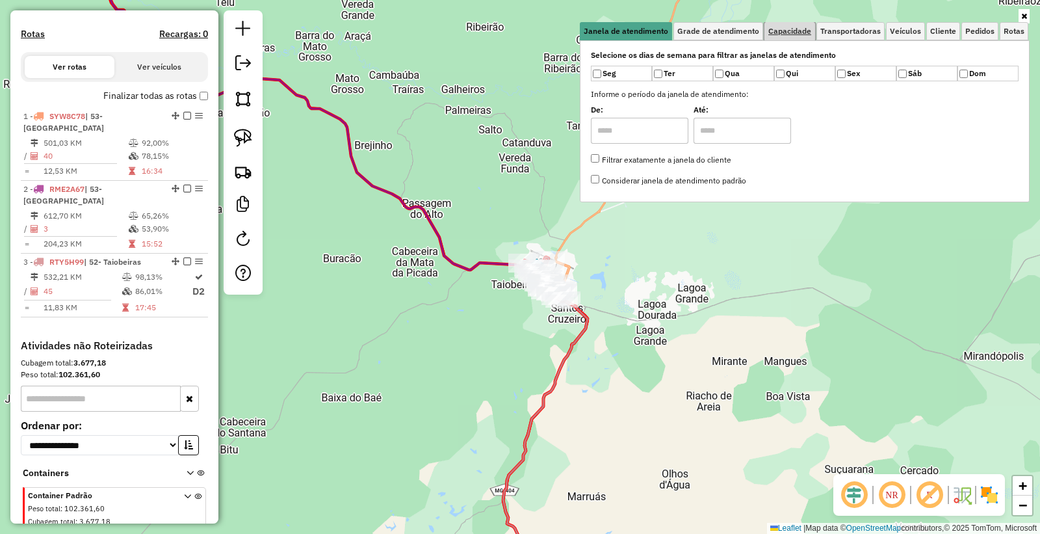
click at [788, 35] on span "Capacidade" at bounding box center [789, 31] width 43 height 8
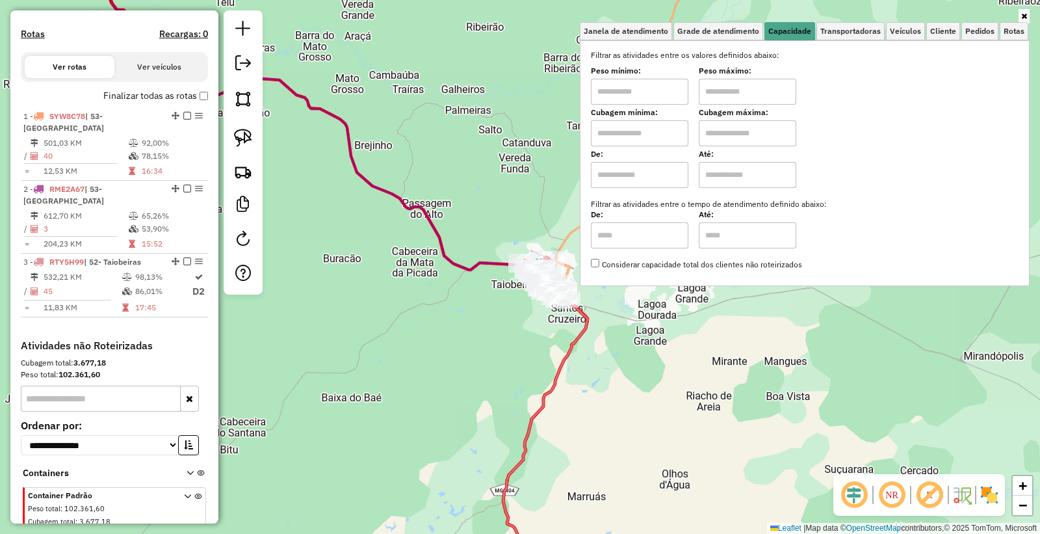
click at [661, 83] on input "text" at bounding box center [639, 92] width 97 height 26
drag, startPoint x: 660, startPoint y: 84, endPoint x: 554, endPoint y: 89, distance: 106.0
click at [554, 89] on div "Janela de atendimento Grade de atendimento Capacidade Transportadoras Veículos …" at bounding box center [520, 267] width 1040 height 534
type input "******"
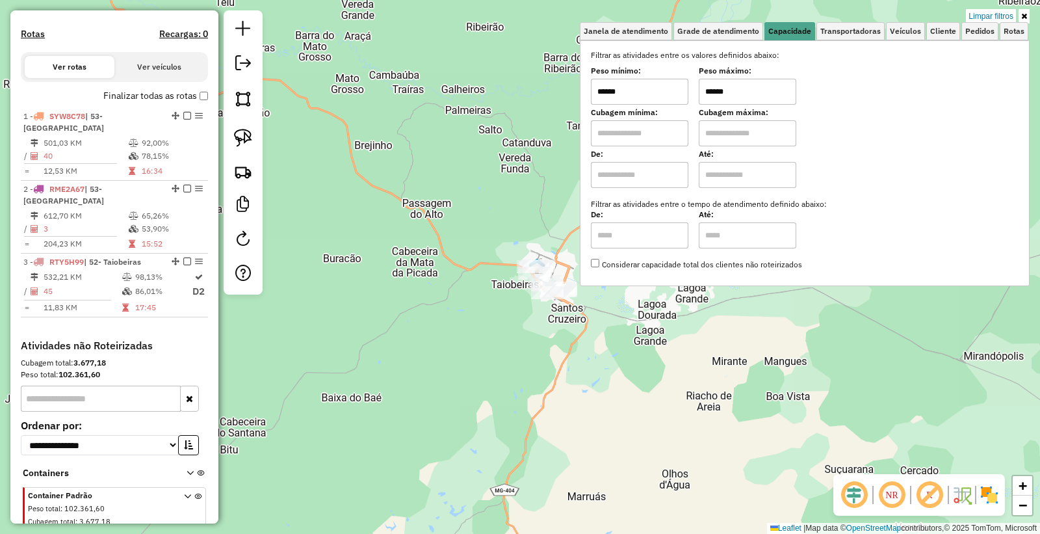
type input "******"
click at [582, 370] on div "Limpar filtros Janela de atendimento Grade de atendimento Capacidade Transporta…" at bounding box center [520, 267] width 1040 height 534
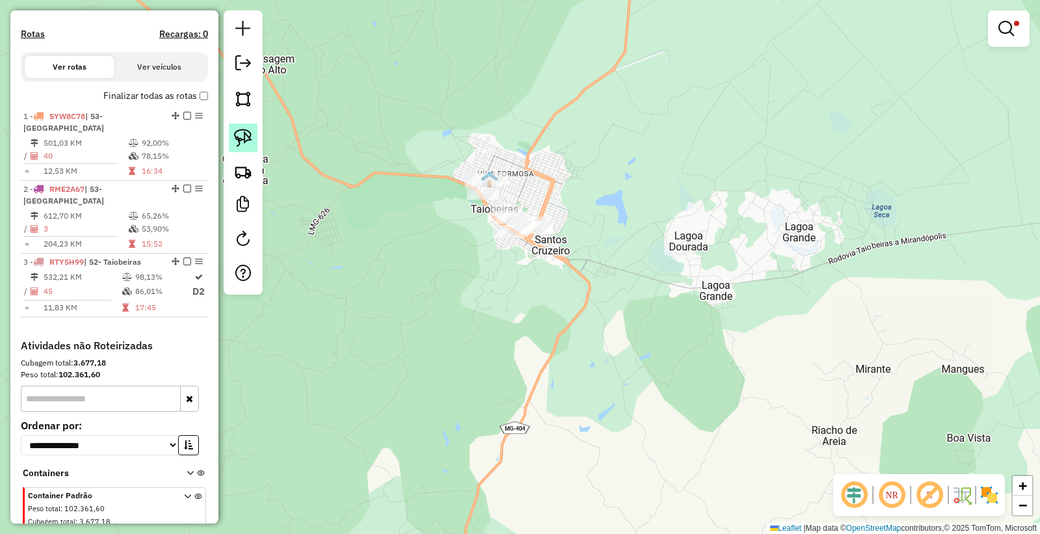
click at [255, 141] on link at bounding box center [243, 137] width 29 height 29
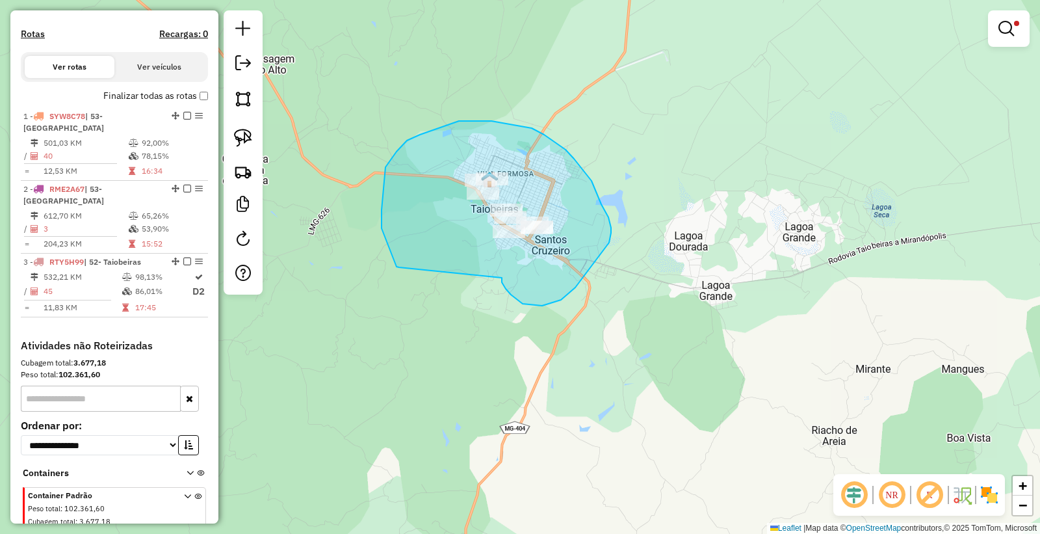
drag, startPoint x: 502, startPoint y: 278, endPoint x: 399, endPoint y: 267, distance: 103.2
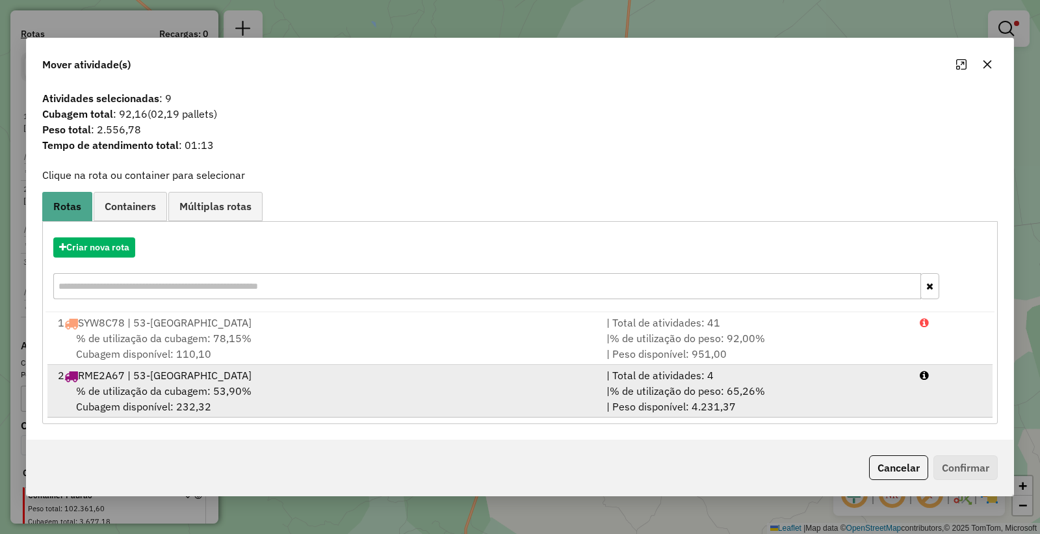
click at [634, 403] on div "| % de utilização do peso: 65,26% | Peso disponível: 4.231,37" at bounding box center [755, 398] width 313 height 31
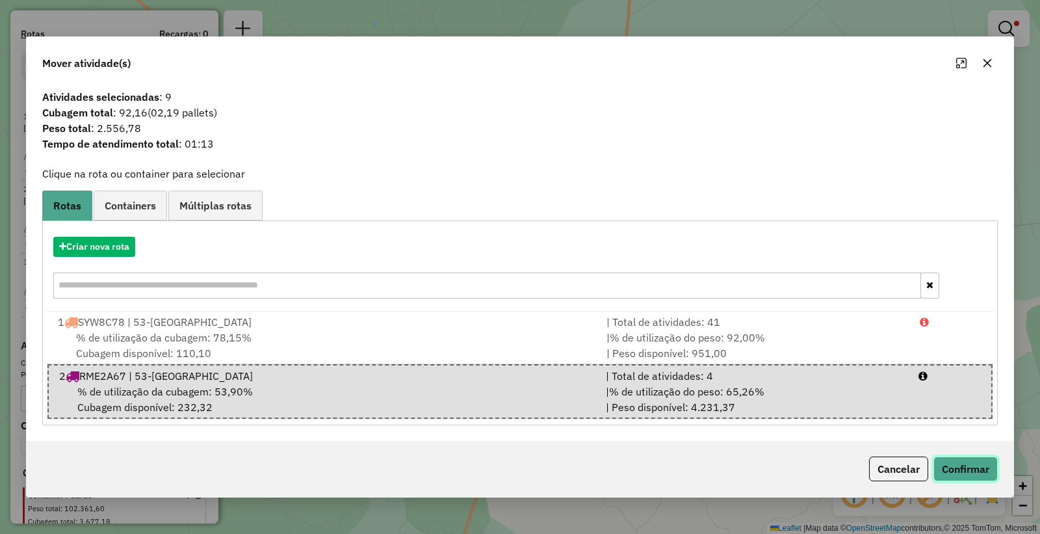
click at [992, 470] on button "Confirmar" at bounding box center [965, 468] width 64 height 25
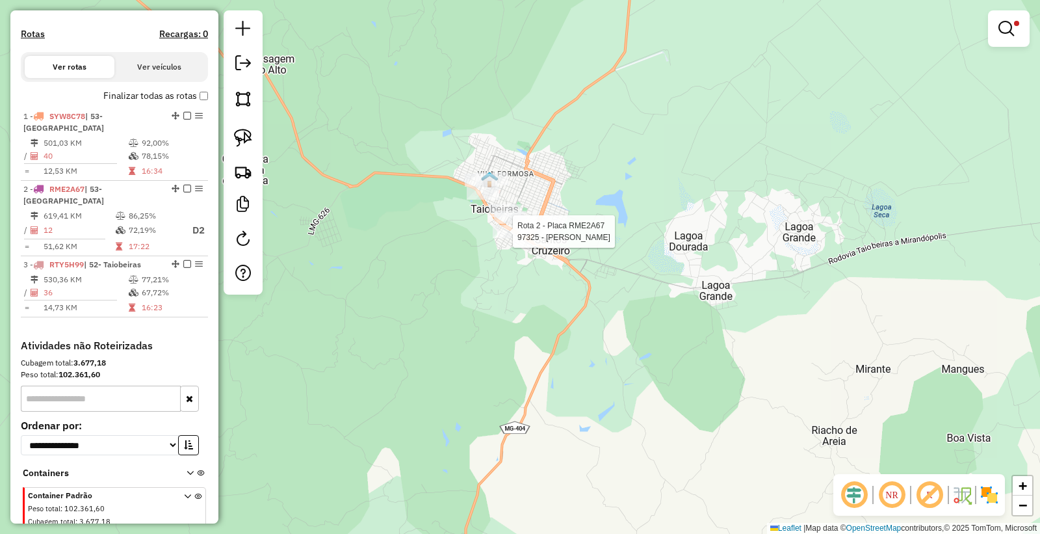
scroll to position [439, 0]
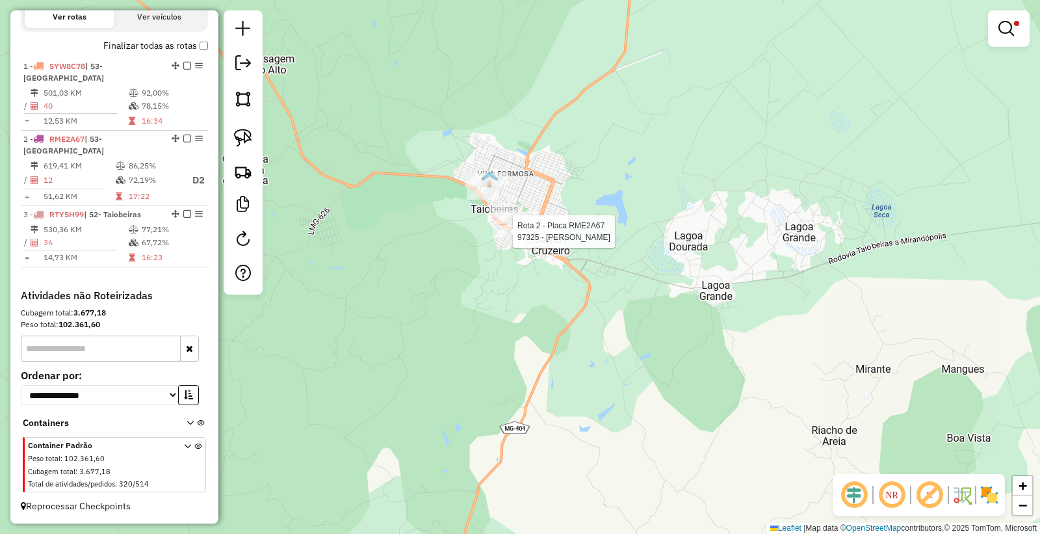
select select "*********"
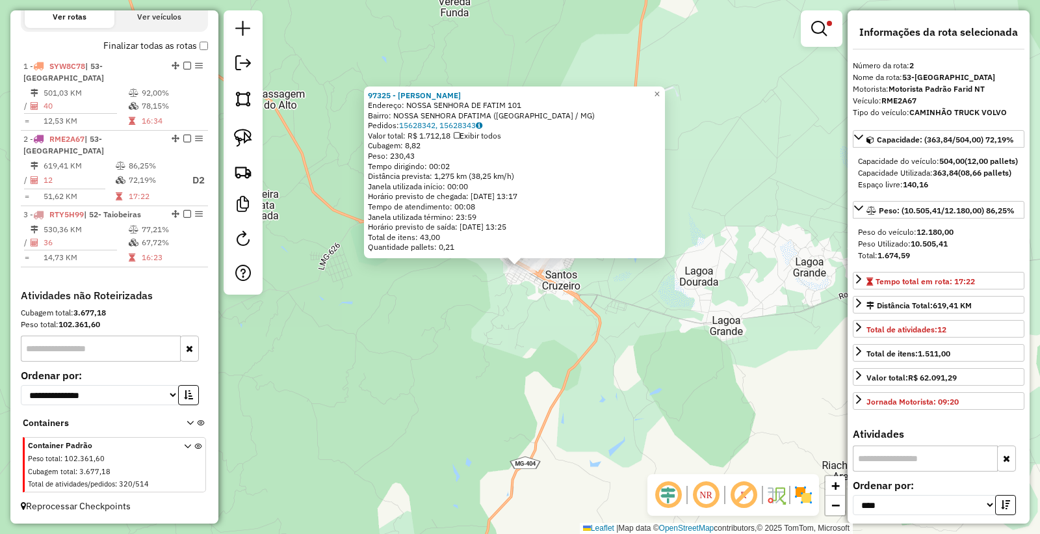
click at [413, 387] on div "97325 - VANESCO WELLES COSTA Endereço: NOSSA SENHORA DE FATIM 101 Bairro: NOSSA…" at bounding box center [520, 267] width 1040 height 534
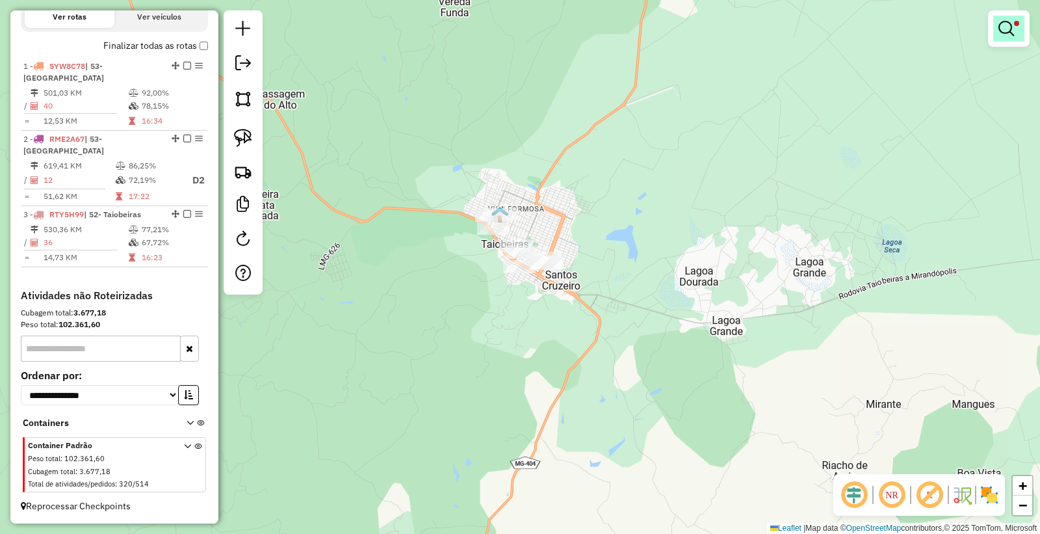
click at [994, 29] on link at bounding box center [1008, 29] width 31 height 26
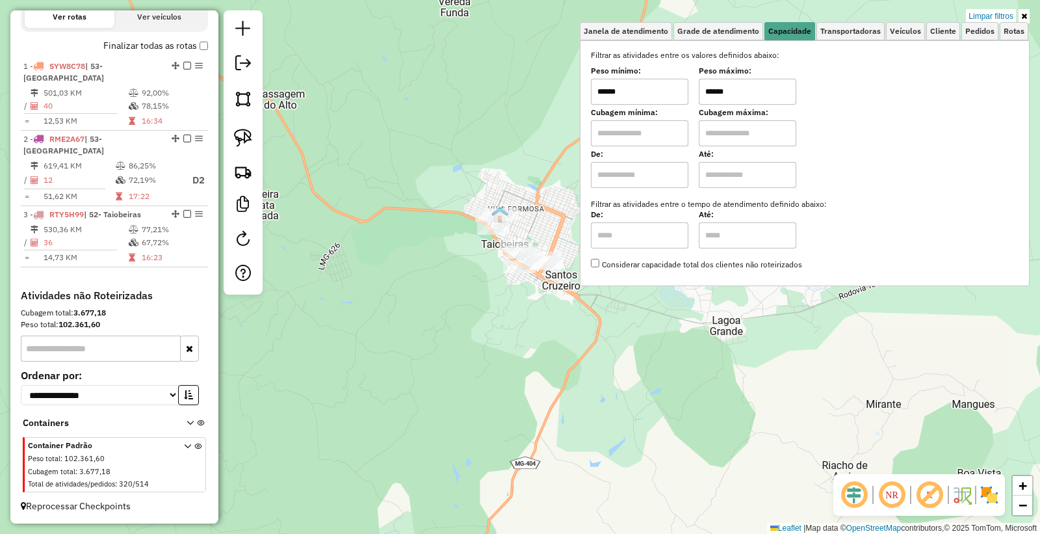
click at [796, 86] on input "******" at bounding box center [747, 92] width 97 height 26
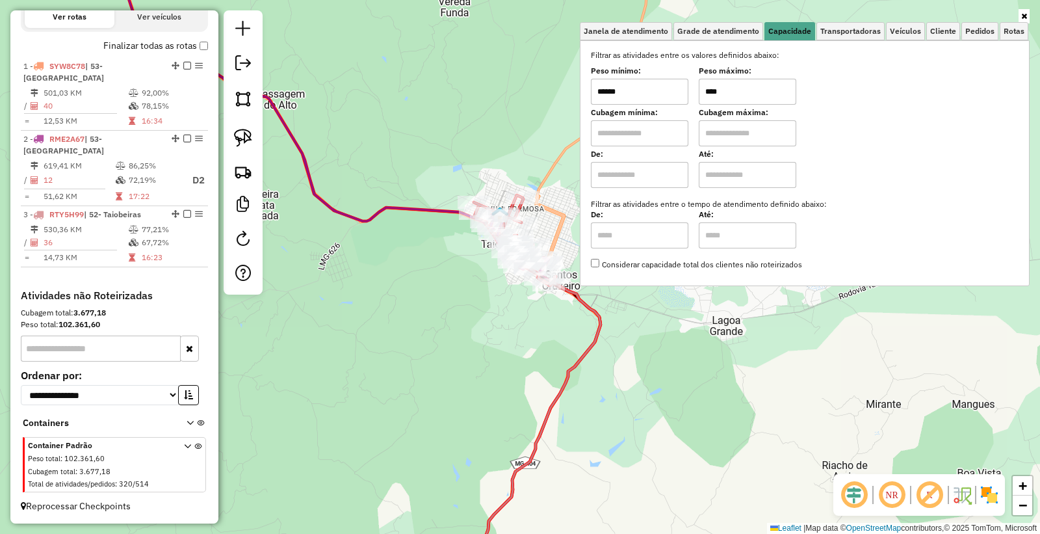
type input "****"
click at [672, 89] on input "******" at bounding box center [639, 92] width 97 height 26
type input "****"
click at [489, 294] on div "Rota 2 - Placa RME2A67 94009 - BAR DO BAIANO Rota 2 - Placa RME2A67 94009 - BAR…" at bounding box center [520, 267] width 1040 height 534
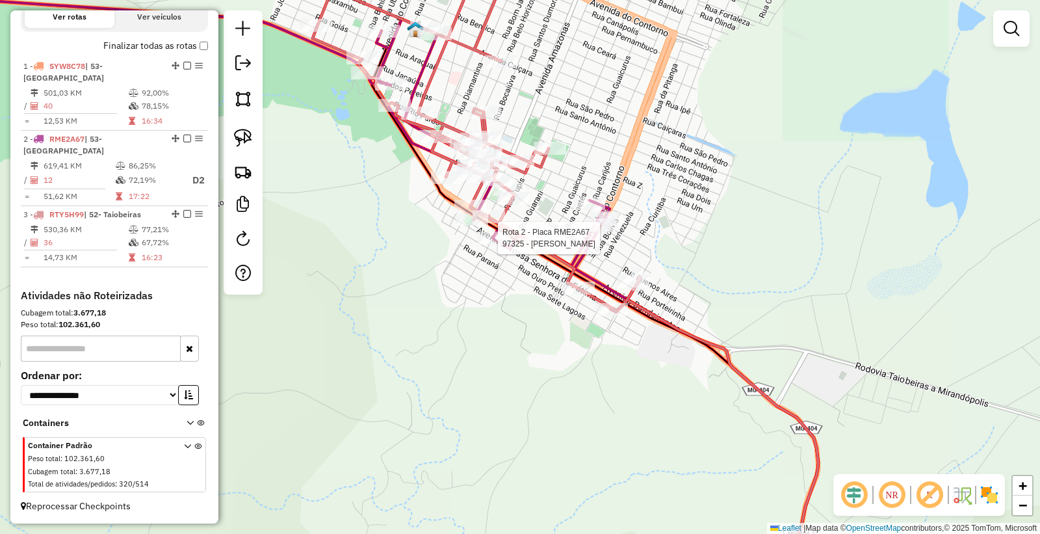
click at [497, 244] on div at bounding box center [494, 237] width 32 height 13
select select "*********"
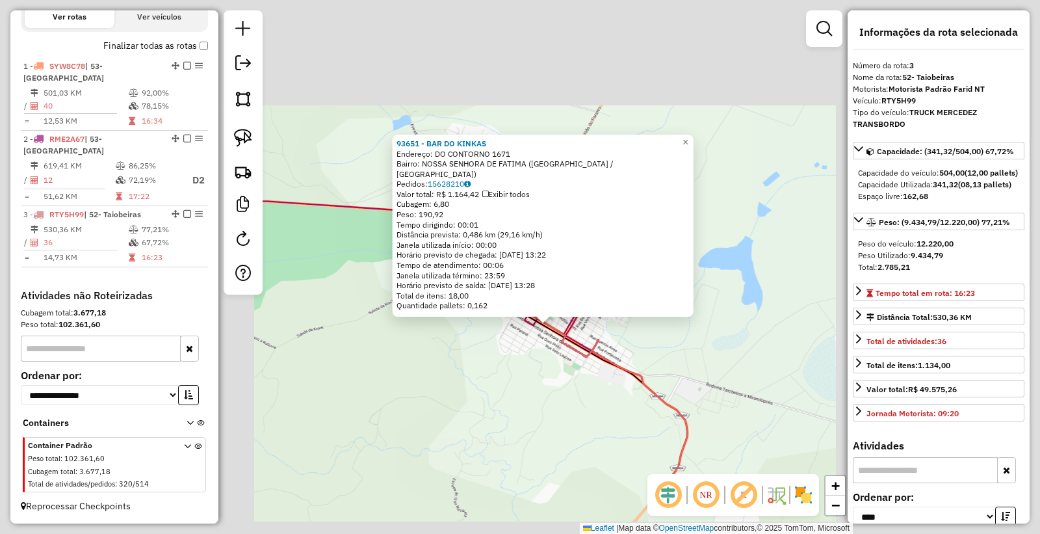
click at [533, 413] on div "93651 - BAR DO KINKAS Endereço: DO CONTORNO 1671 Bairro: NOSSA SENHORA DE FATIM…" at bounding box center [520, 267] width 1040 height 534
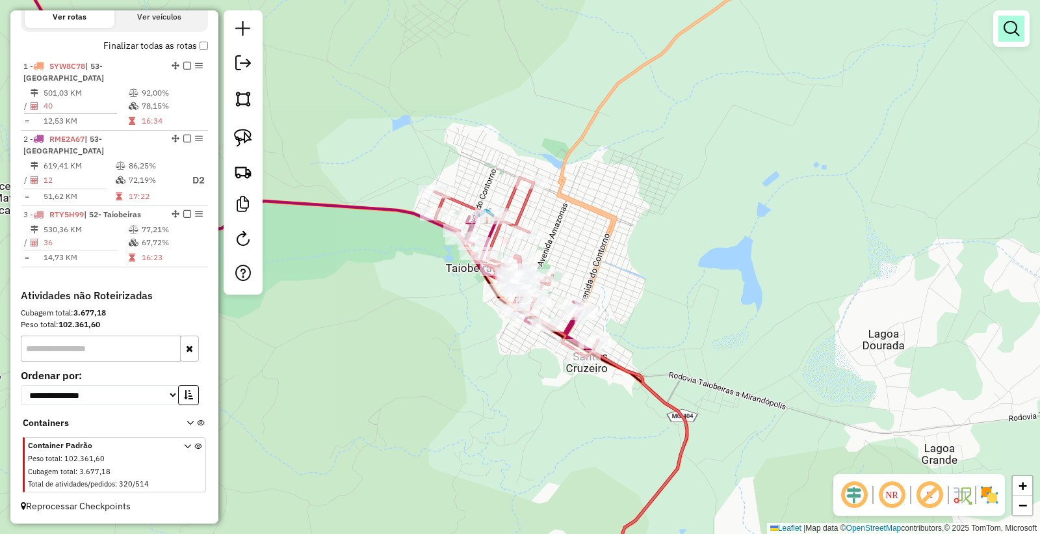
click at [1001, 25] on link at bounding box center [1011, 29] width 26 height 26
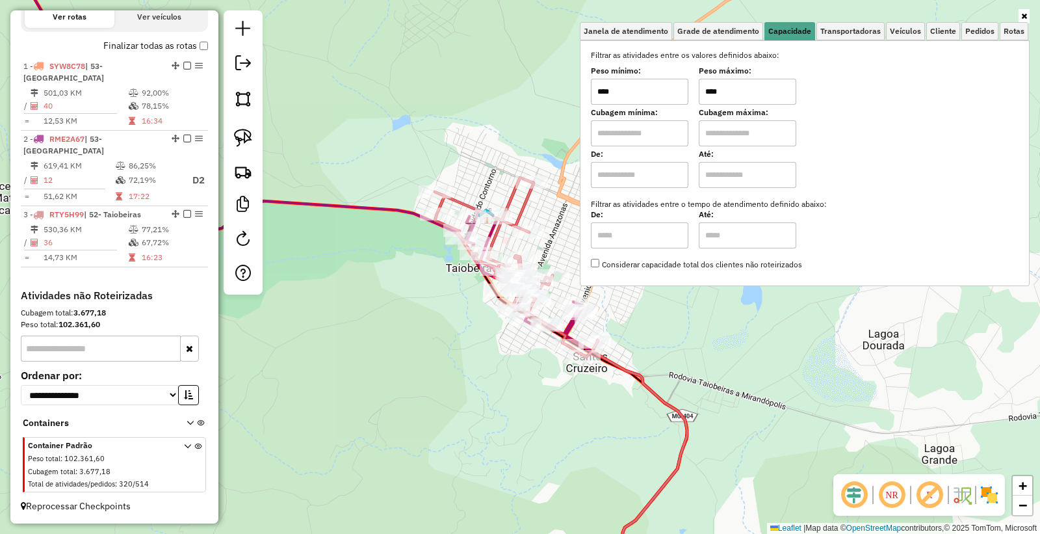
click at [784, 92] on input "****" at bounding box center [747, 92] width 97 height 26
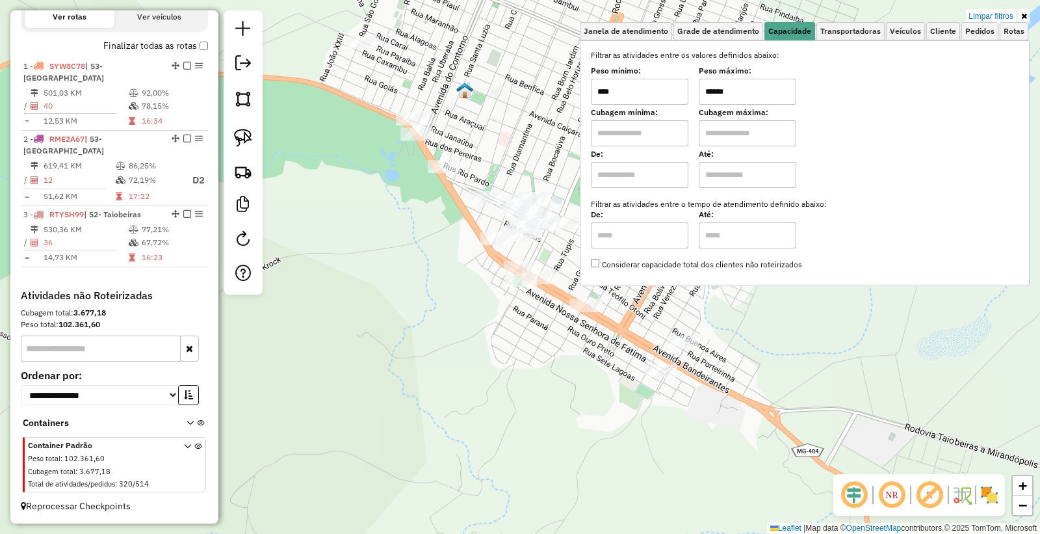
type input "******"
click at [509, 355] on div "Limpar filtros Janela de atendimento Grade de atendimento Capacidade Transporta…" at bounding box center [520, 267] width 1040 height 534
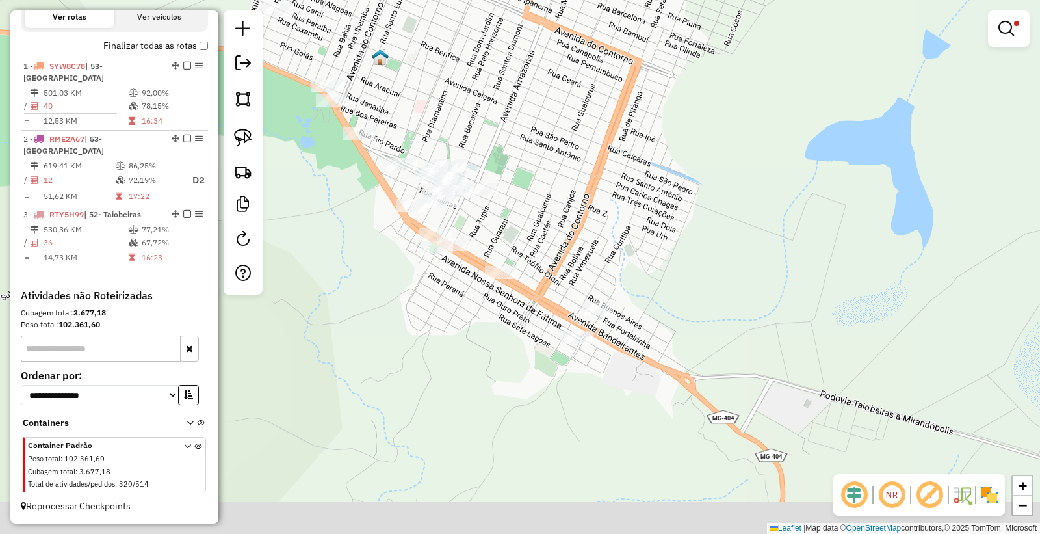
drag, startPoint x: 673, startPoint y: 381, endPoint x: 593, endPoint y: 347, distance: 87.0
click at [593, 347] on div "Limpar filtros Janela de atendimento Grade de atendimento Capacidade Transporta…" at bounding box center [520, 267] width 1040 height 534
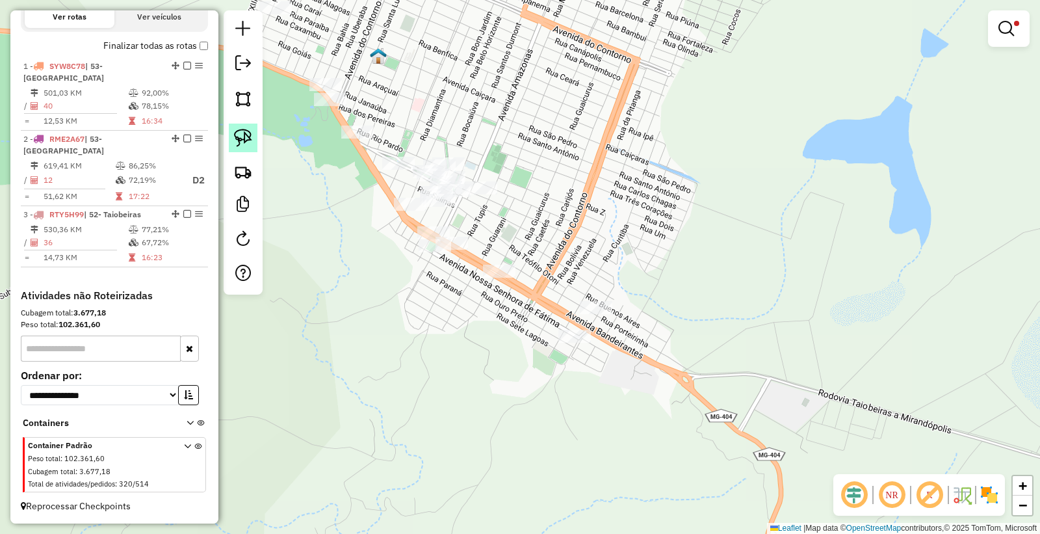
click at [231, 140] on link at bounding box center [243, 137] width 29 height 29
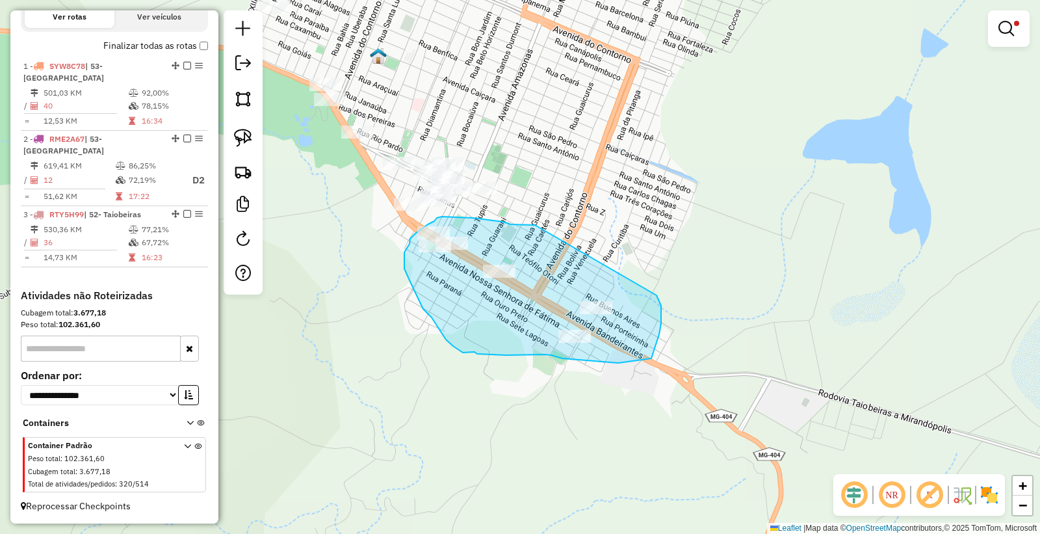
drag, startPoint x: 521, startPoint y: 224, endPoint x: 569, endPoint y: 271, distance: 67.6
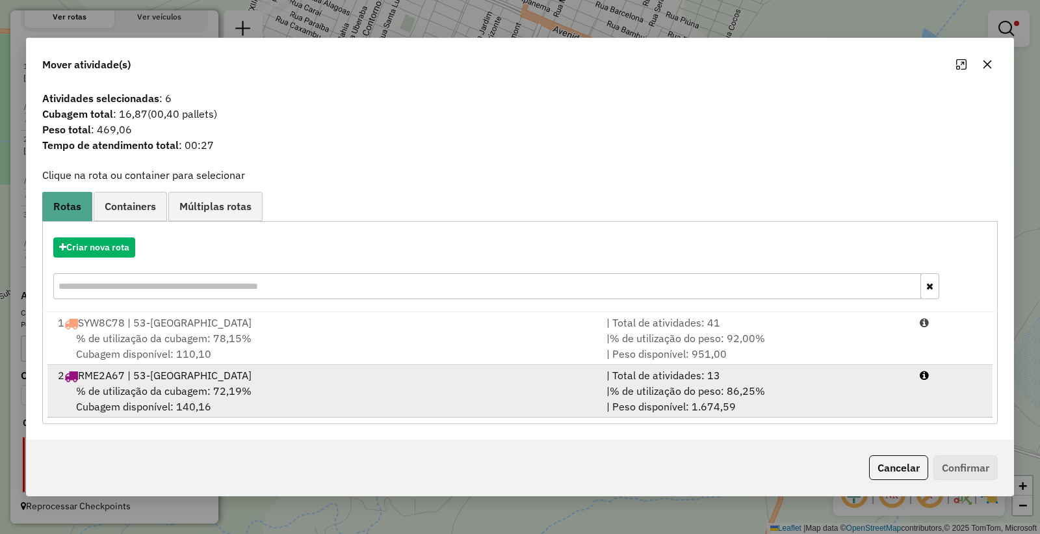
click at [543, 404] on div "% de utilização da cubagem: 72,19% Cubagem disponível: 140,16" at bounding box center [324, 398] width 549 height 31
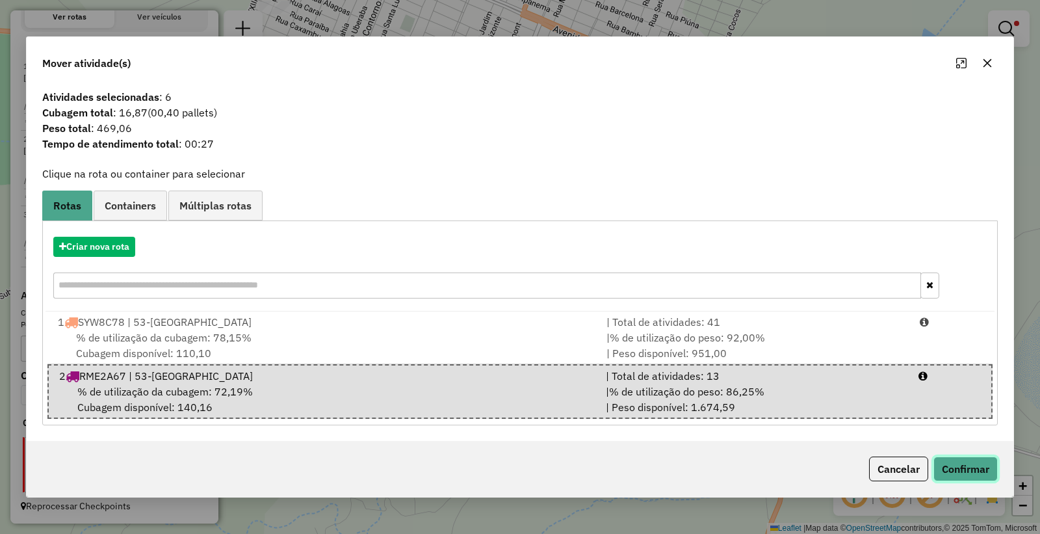
click at [952, 469] on button "Confirmar" at bounding box center [965, 468] width 64 height 25
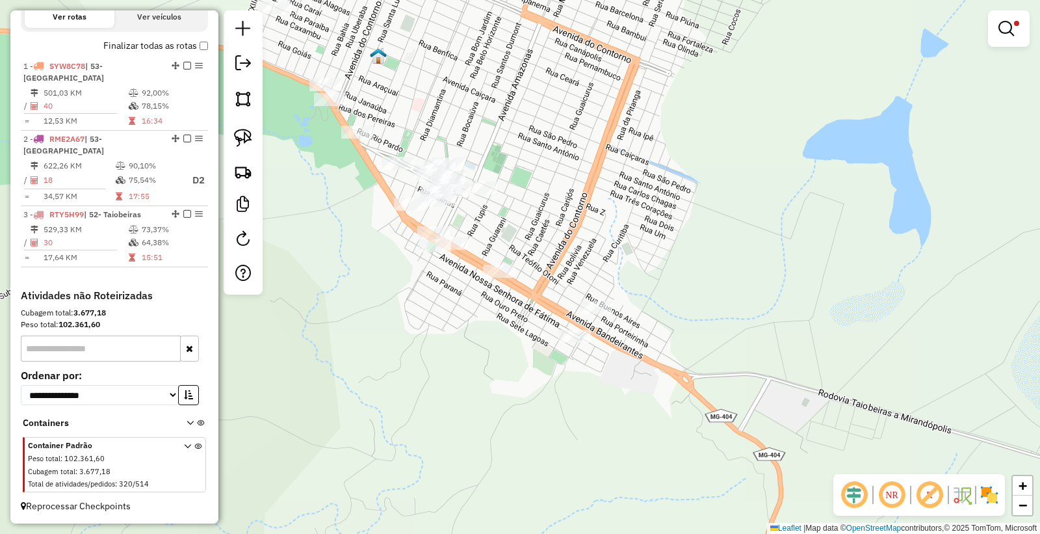
click at [601, 320] on div "Rota 2 - Placa RME2A67 98104 - LEZENY FRANCISCA Limpar filtros Janela de atendi…" at bounding box center [520, 267] width 1040 height 534
select select "*********"
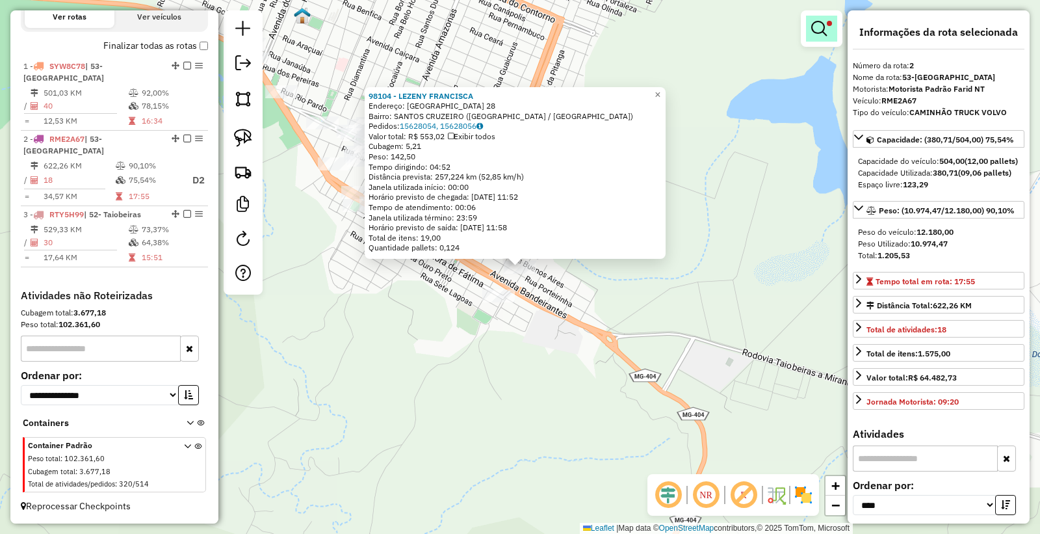
click at [819, 28] on em at bounding box center [819, 29] width 16 height 16
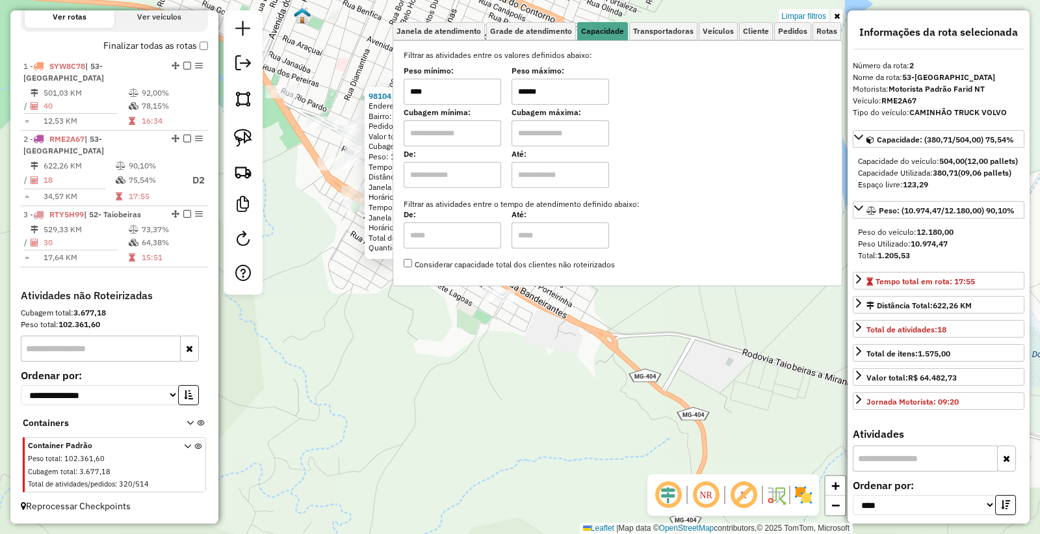
click at [585, 94] on input "******" at bounding box center [559, 92] width 97 height 26
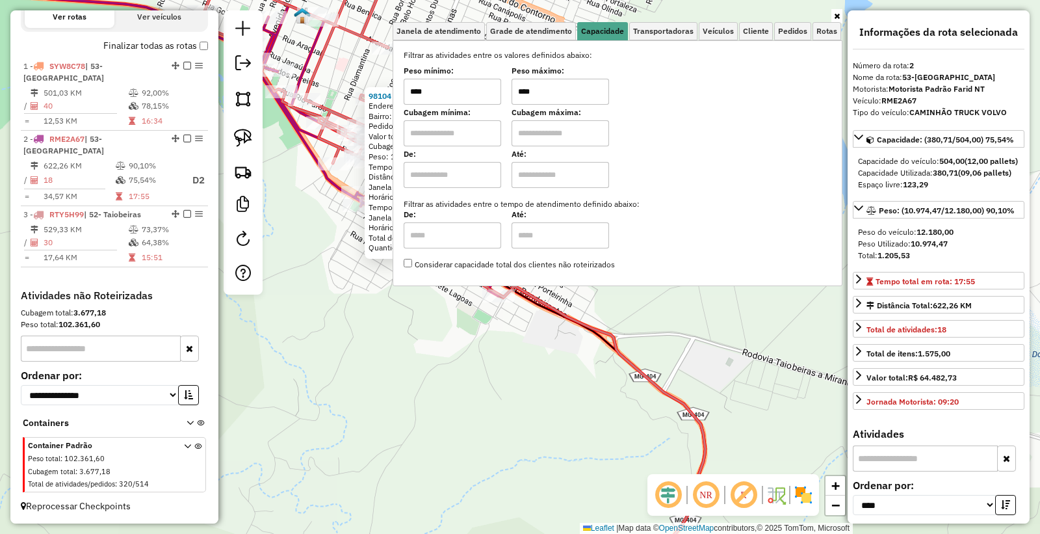
type input "****"
drag, startPoint x: 503, startPoint y: 481, endPoint x: 502, endPoint y: 459, distance: 21.5
click at [503, 478] on div "98104 - LEZENY FRANCISCA Endereço: DIVINOPOLIS 28 Bairro: SANTOS CRUZEIRO (TAIO…" at bounding box center [520, 267] width 1040 height 534
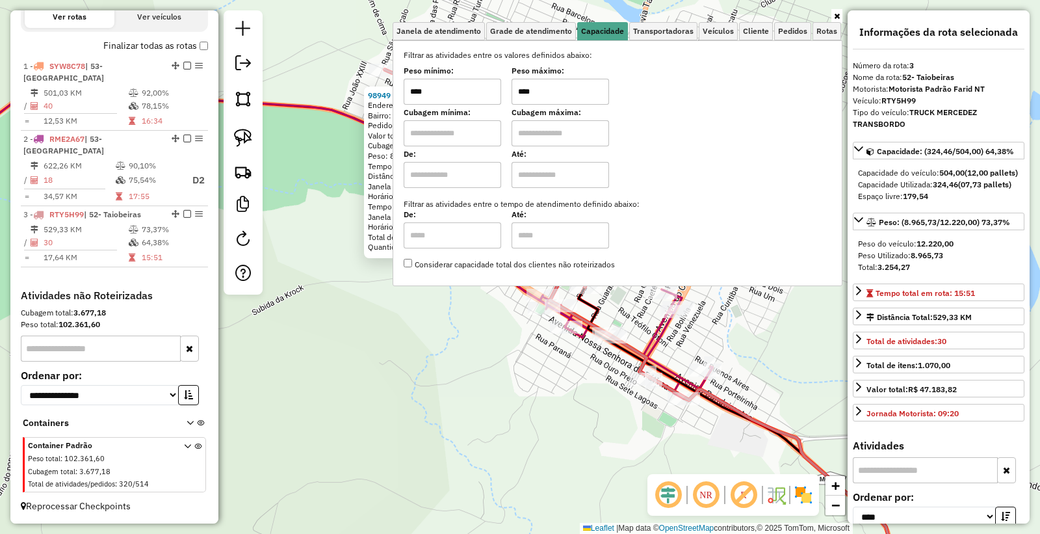
click at [604, 451] on div "98949 - CHARLIE LEAO TORRES Endereço: BOM JARDIM 340 Bairro: CENTRO (TAIOBEIRAS…" at bounding box center [520, 267] width 1040 height 534
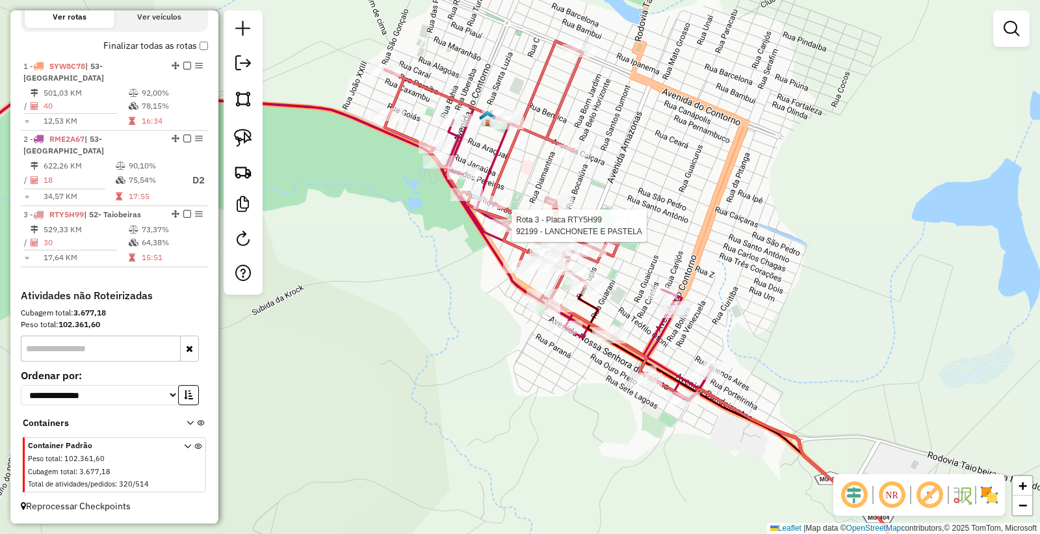
select select "*********"
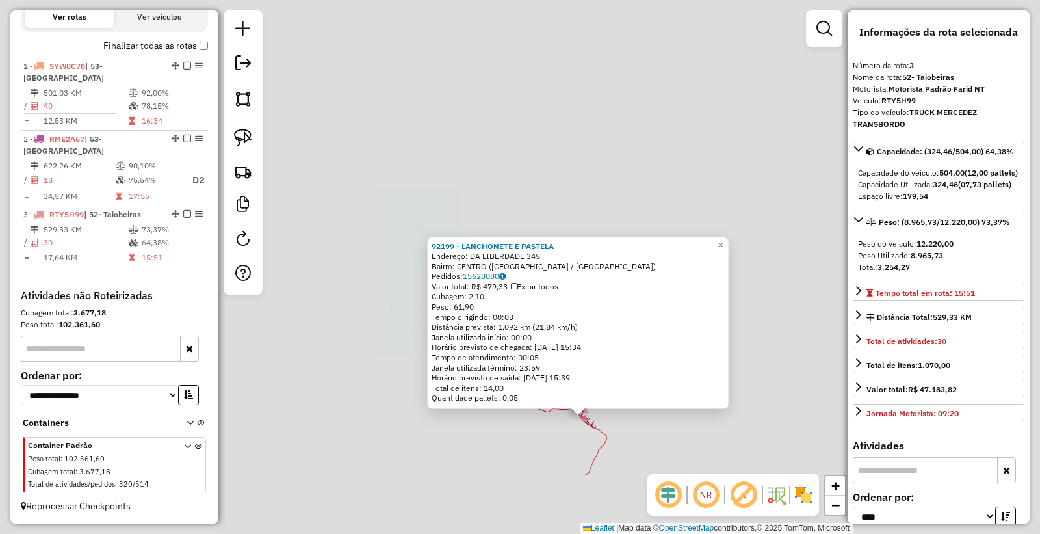
click at [671, 478] on div "NR R" at bounding box center [733, 495] width 172 height 42
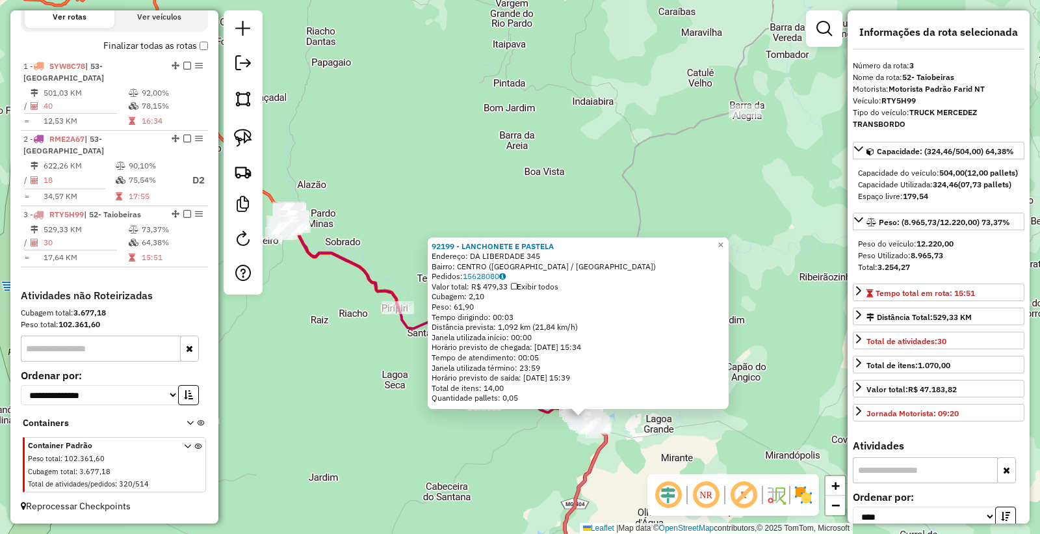
click at [589, 459] on icon at bounding box center [585, 506] width 41 height 161
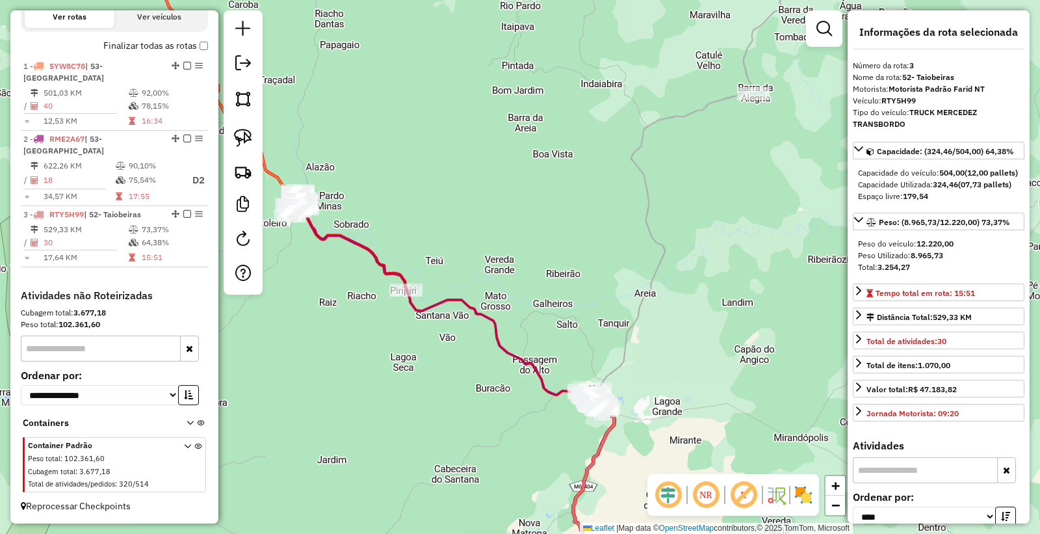
drag, startPoint x: 628, startPoint y: 447, endPoint x: 686, endPoint y: 273, distance: 183.5
click at [686, 274] on div "Janela de atendimento Grade de atendimento Capacidade Transportadoras Veículos …" at bounding box center [520, 267] width 1040 height 534
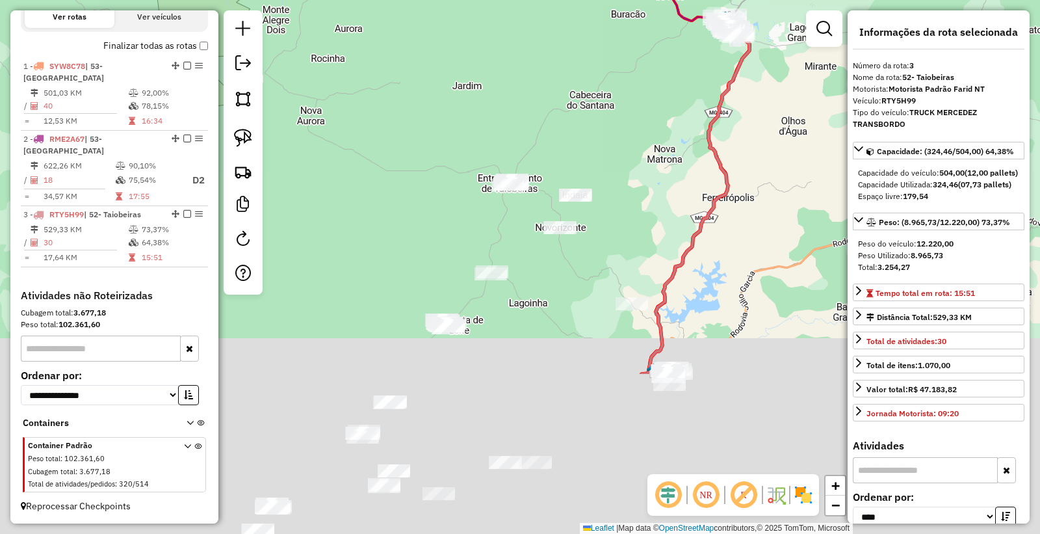
drag, startPoint x: 626, startPoint y: 434, endPoint x: 717, endPoint y: 218, distance: 235.0
click at [715, 220] on icon at bounding box center [695, 204] width 108 height 339
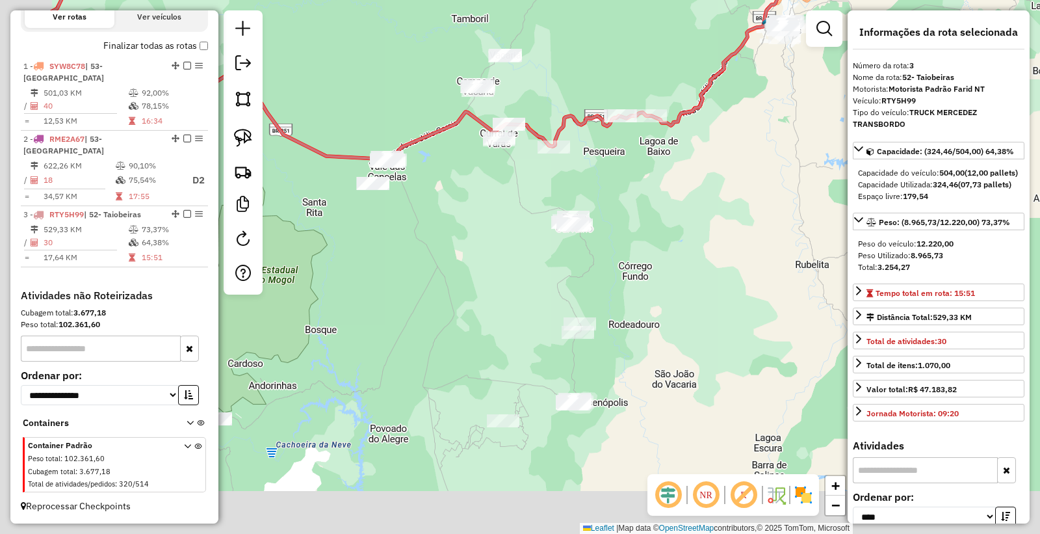
drag, startPoint x: 670, startPoint y: 427, endPoint x: 758, endPoint y: 256, distance: 192.4
click at [755, 263] on div "Janela de atendimento Grade de atendimento Capacidade Transportadoras Veículos …" at bounding box center [520, 267] width 1040 height 534
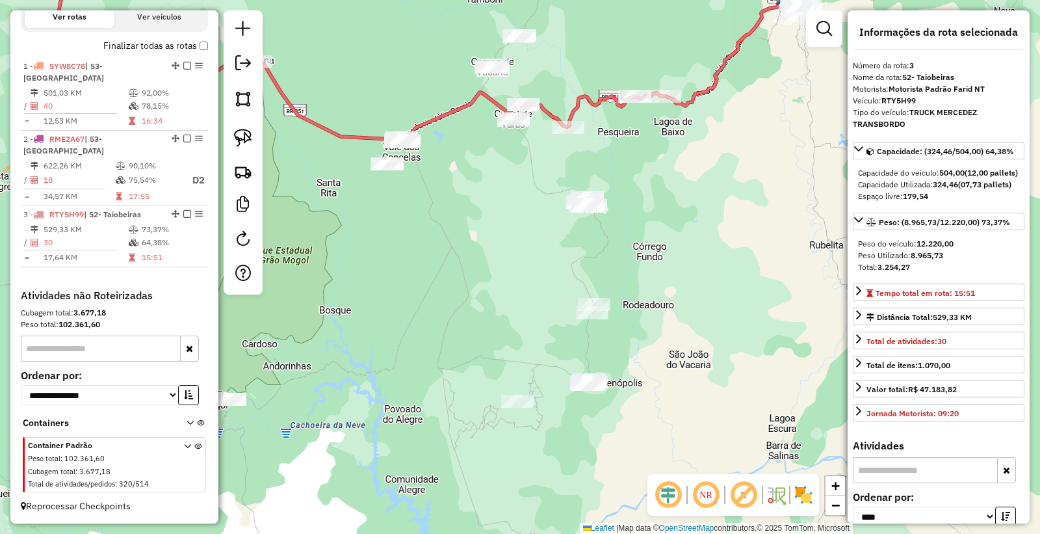
click at [760, 263] on div "Janela de atendimento Grade de atendimento Capacidade Transportadoras Veículos …" at bounding box center [520, 267] width 1040 height 534
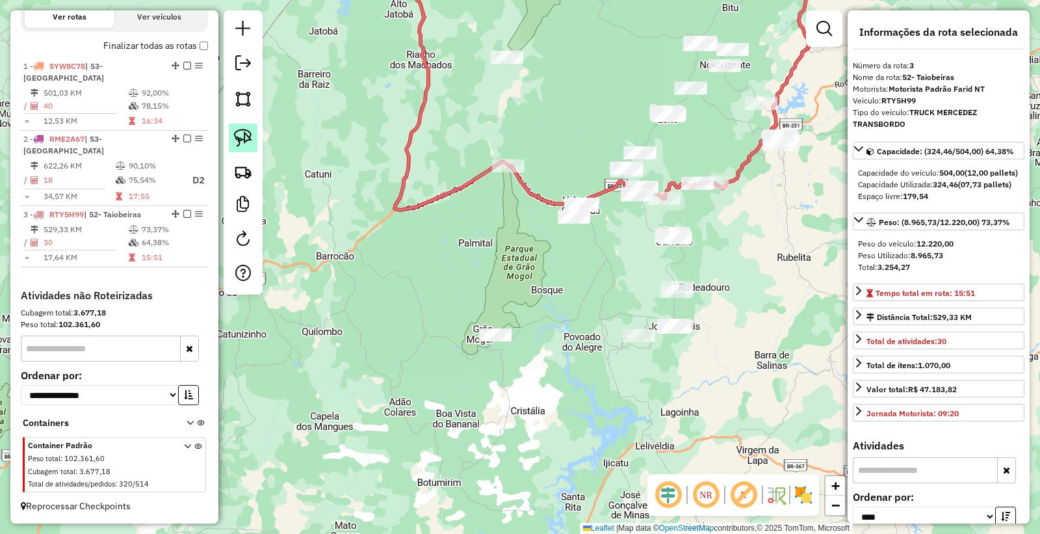
click at [239, 134] on img at bounding box center [243, 138] width 18 height 18
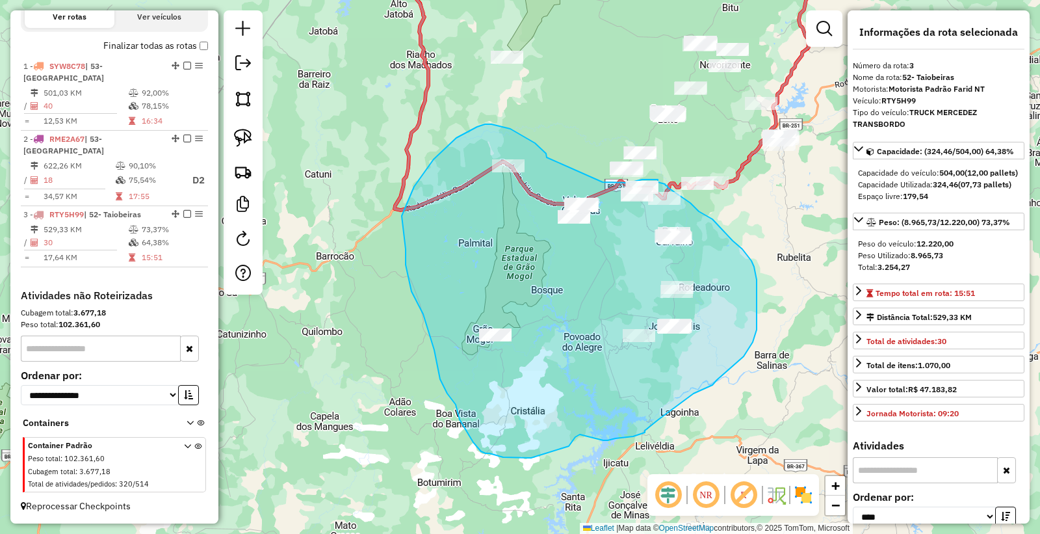
drag, startPoint x: 547, startPoint y: 157, endPoint x: 599, endPoint y: 182, distance: 58.1
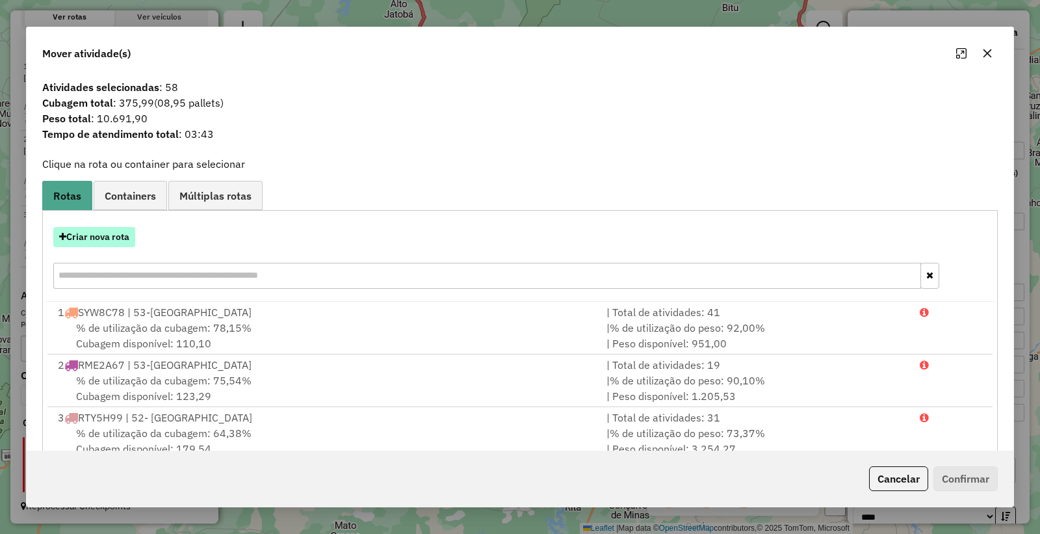
click at [107, 242] on button "Criar nova rota" at bounding box center [94, 237] width 82 height 20
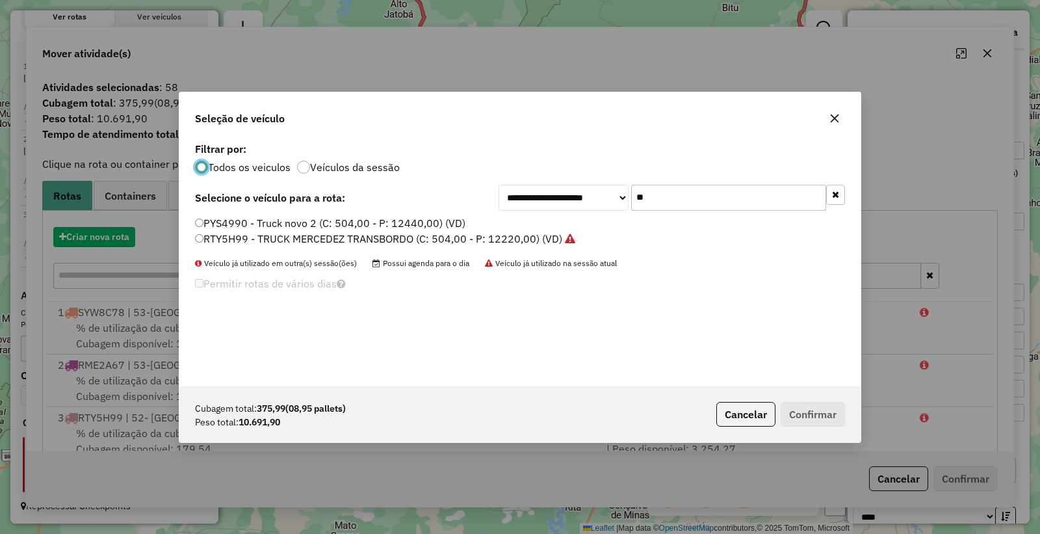
scroll to position [7, 3]
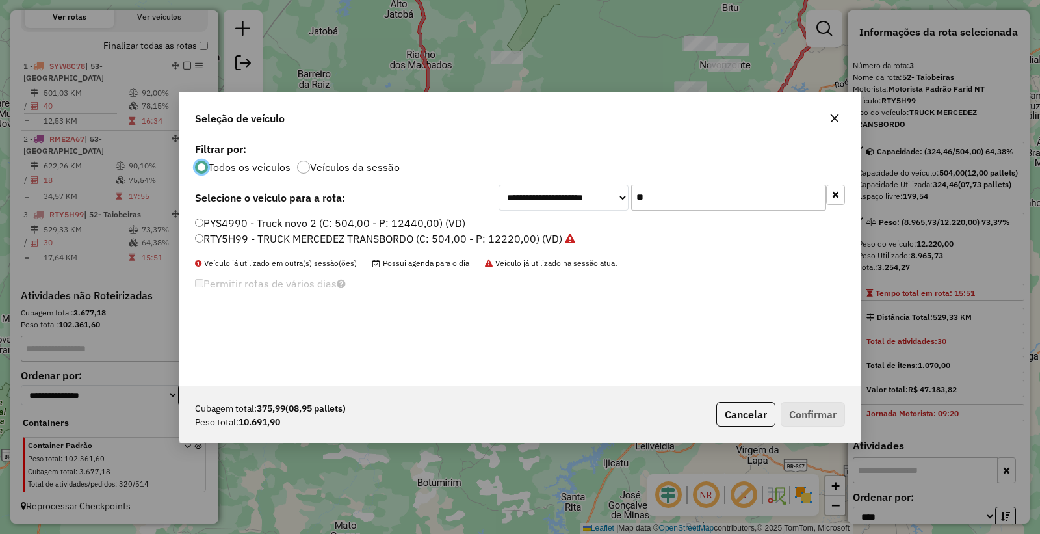
drag, startPoint x: 673, startPoint y: 200, endPoint x: 465, endPoint y: 187, distance: 208.3
click at [466, 192] on div "**********" at bounding box center [520, 198] width 650 height 26
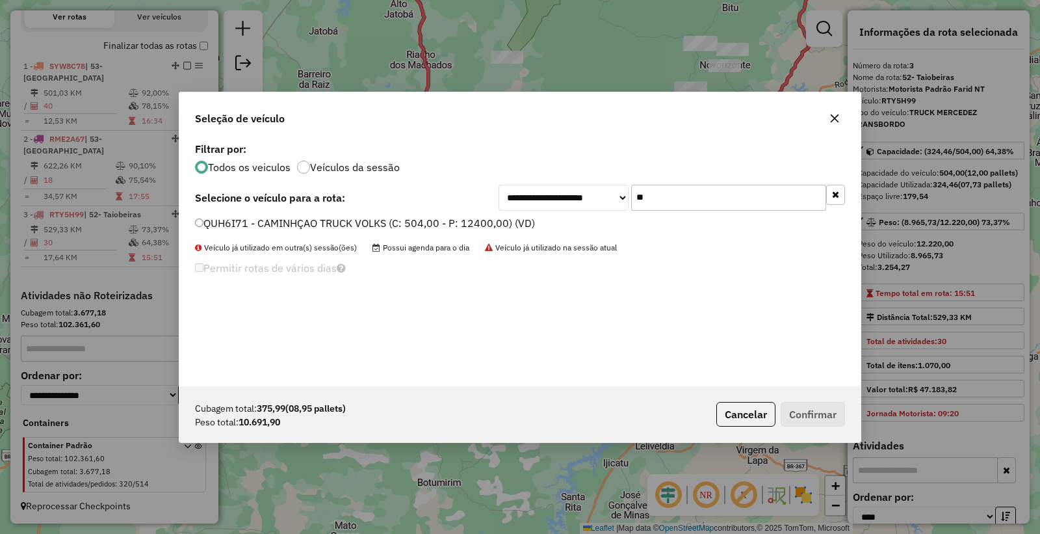
type input "**"
click at [229, 214] on div "**********" at bounding box center [519, 262] width 681 height 247
click at [235, 214] on div "**********" at bounding box center [519, 262] width 681 height 247
click at [192, 220] on div "QUH6I71 - CAMINHÇAO TRUCK VOLKS (C: 504,00 - P: 12400,00) (VD)" at bounding box center [519, 229] width 665 height 26
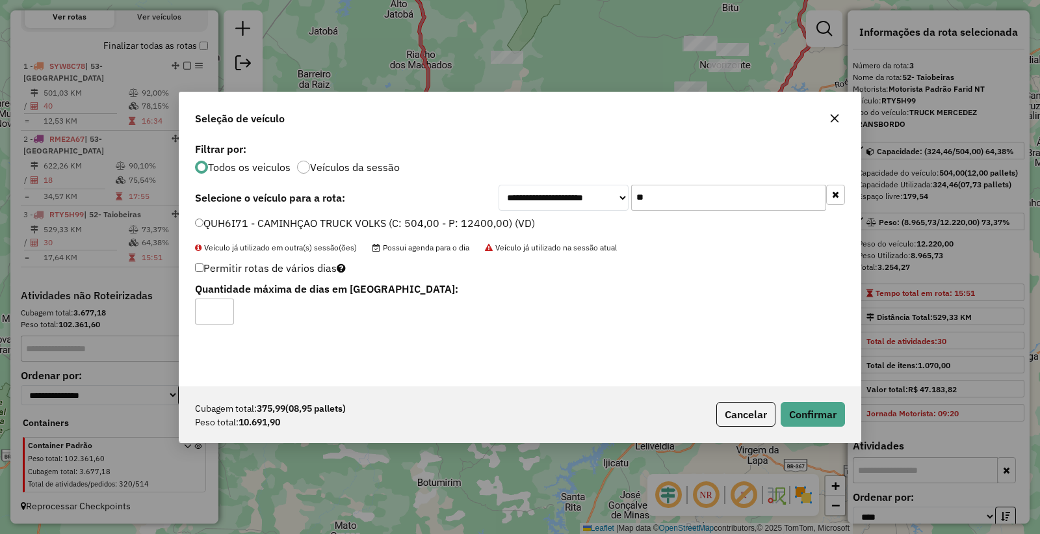
drag, startPoint x: 855, startPoint y: 416, endPoint x: 831, endPoint y: 413, distance: 24.9
click at [853, 416] on div "Cubagem total: 375,99 (08,95 pallets) Peso total: 10.691,90 Cancelar Confirmar" at bounding box center [519, 414] width 681 height 56
click at [814, 413] on button "Confirmar" at bounding box center [813, 414] width 64 height 25
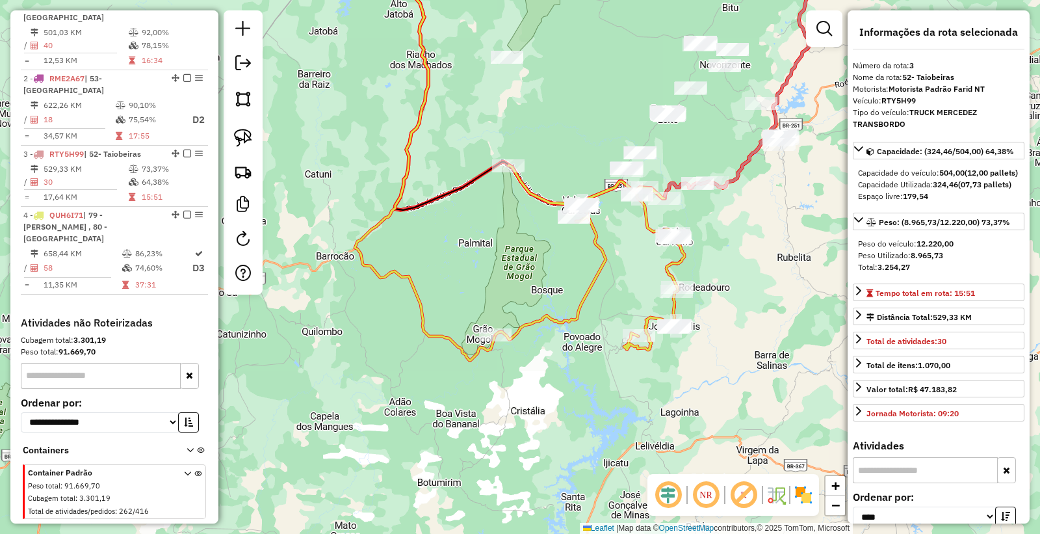
scroll to position [515, 0]
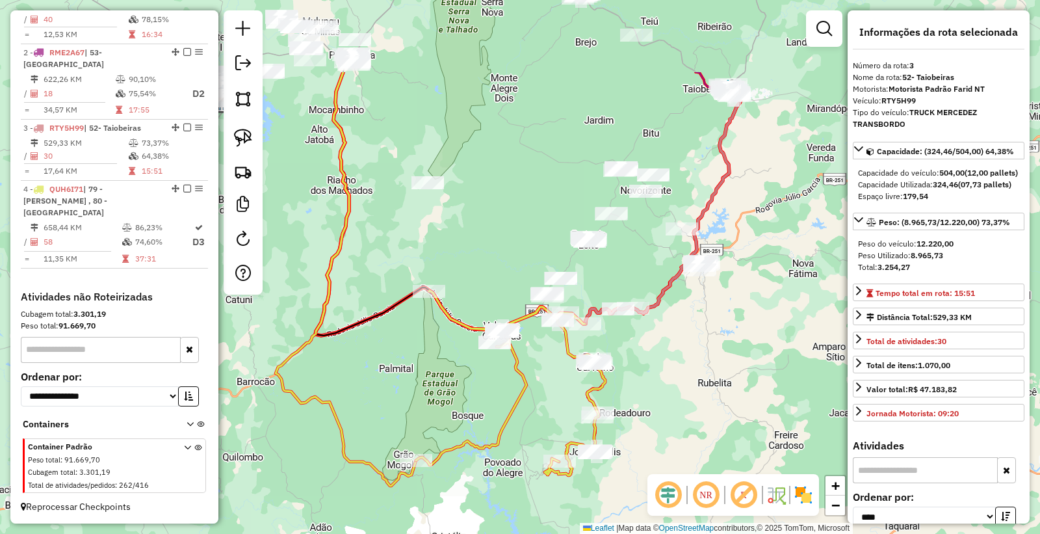
drag, startPoint x: 763, startPoint y: 259, endPoint x: 657, endPoint y: 419, distance: 191.8
click at [658, 419] on div "Janela de atendimento Grade de atendimento Capacidade Transportadoras Veículos …" at bounding box center [520, 267] width 1040 height 534
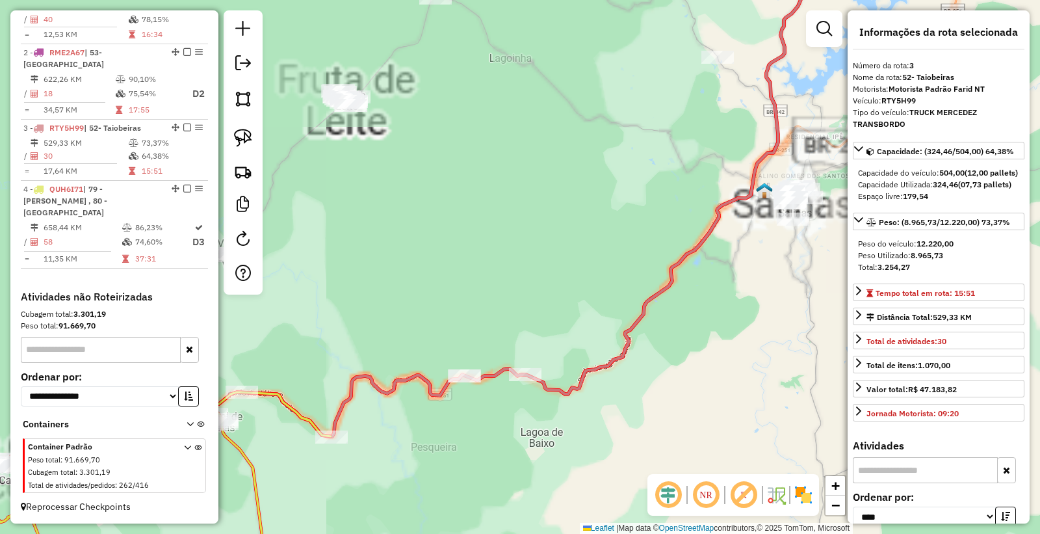
drag, startPoint x: 605, startPoint y: 426, endPoint x: 665, endPoint y: 293, distance: 145.4
click at [665, 293] on div "Janela de atendimento Grade de atendimento Capacidade Transportadoras Veículos …" at bounding box center [520, 267] width 1040 height 534
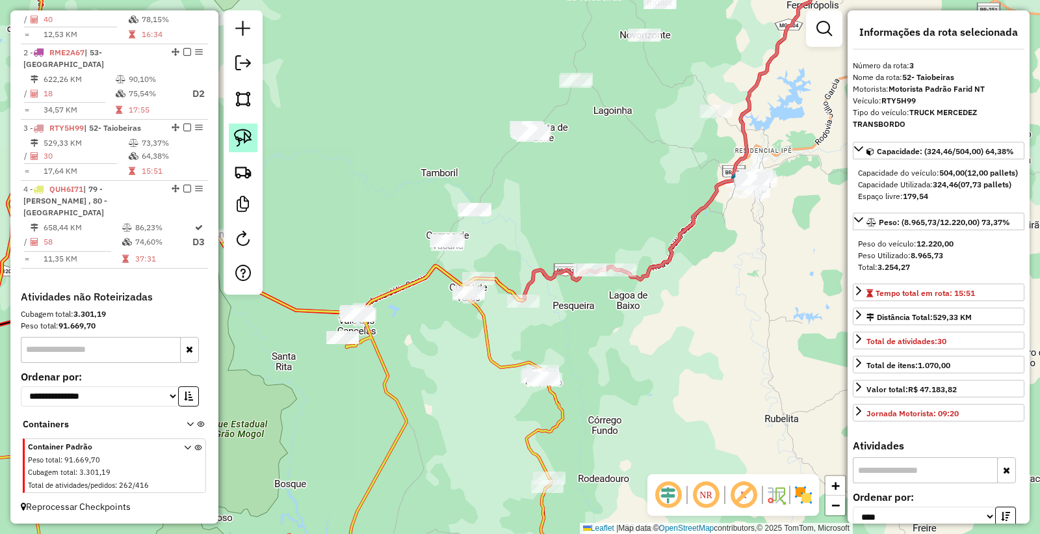
click at [246, 142] on img at bounding box center [243, 138] width 18 height 18
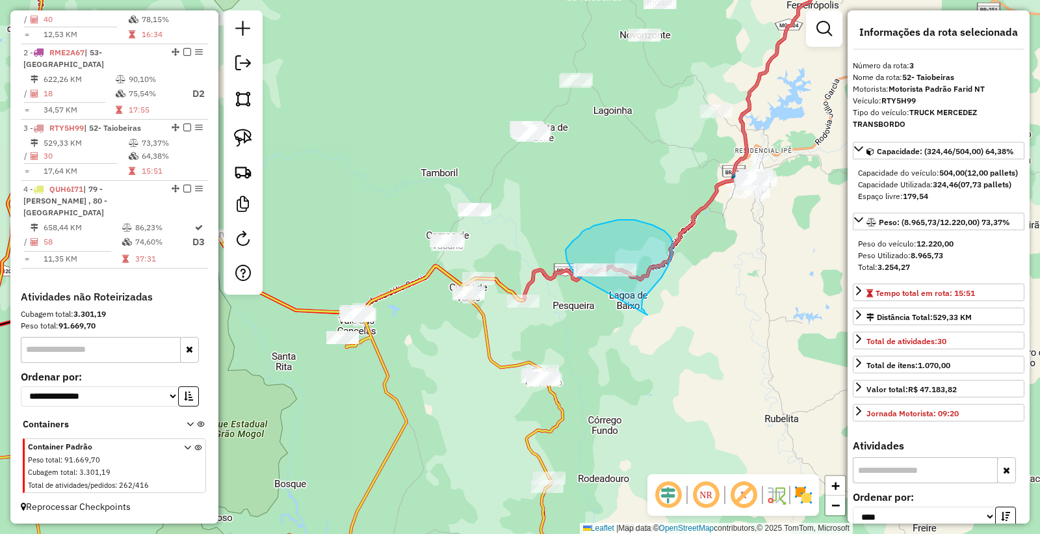
drag, startPoint x: 645, startPoint y: 313, endPoint x: 581, endPoint y: 292, distance: 66.8
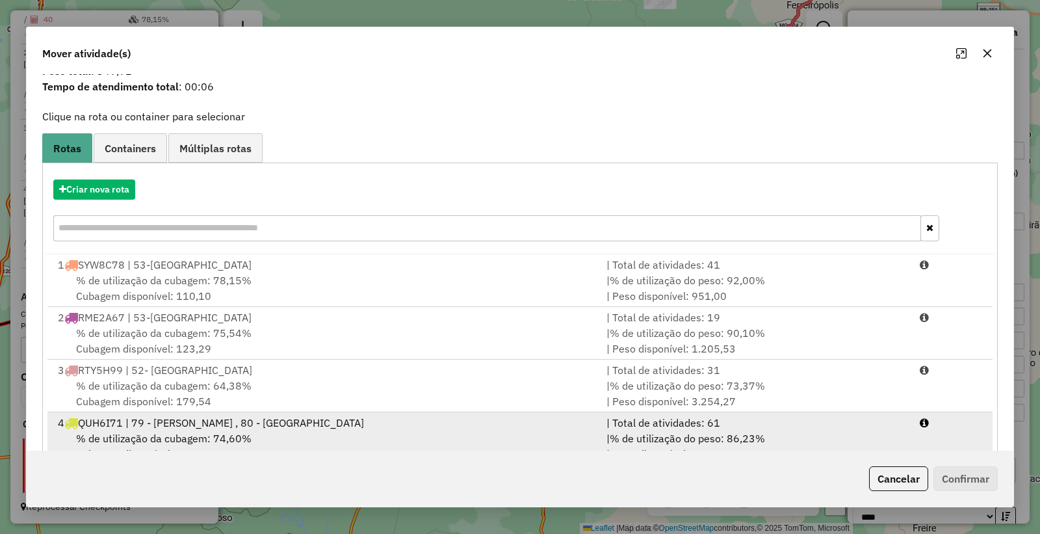
scroll to position [83, 0]
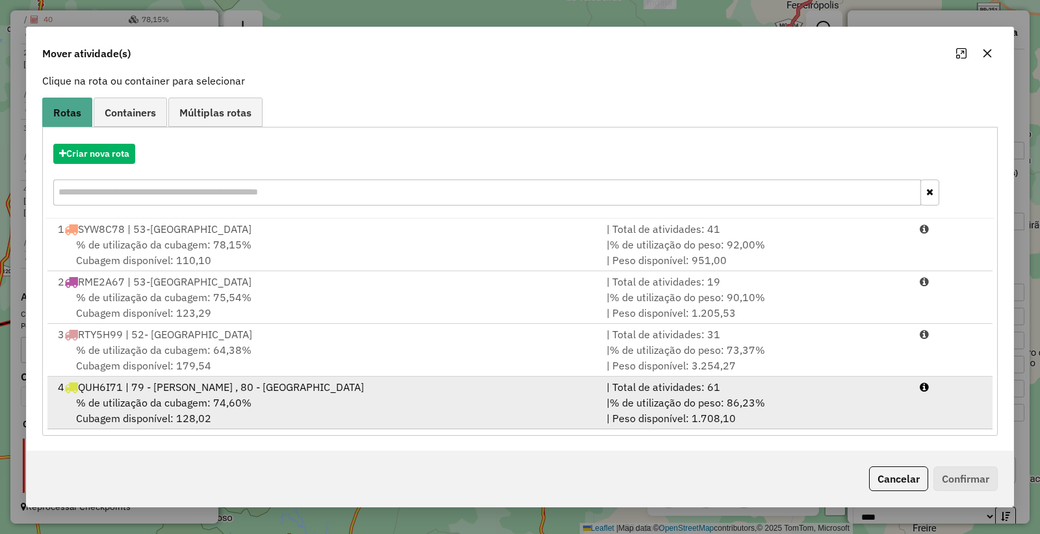
click at [389, 399] on div "% de utilização da cubagem: 74,60% Cubagem disponível: 128,02" at bounding box center [324, 409] width 549 height 31
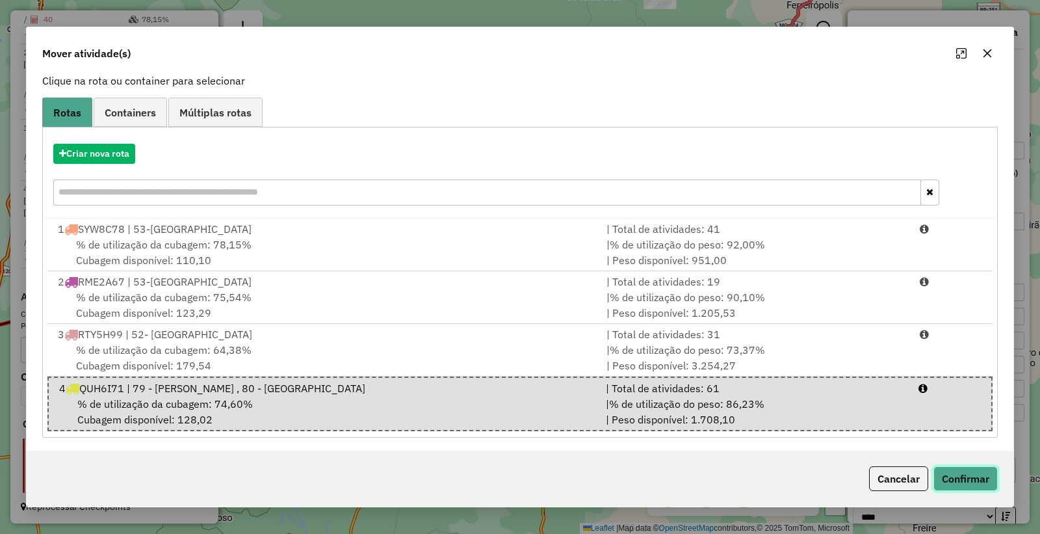
click at [944, 479] on button "Confirmar" at bounding box center [965, 478] width 64 height 25
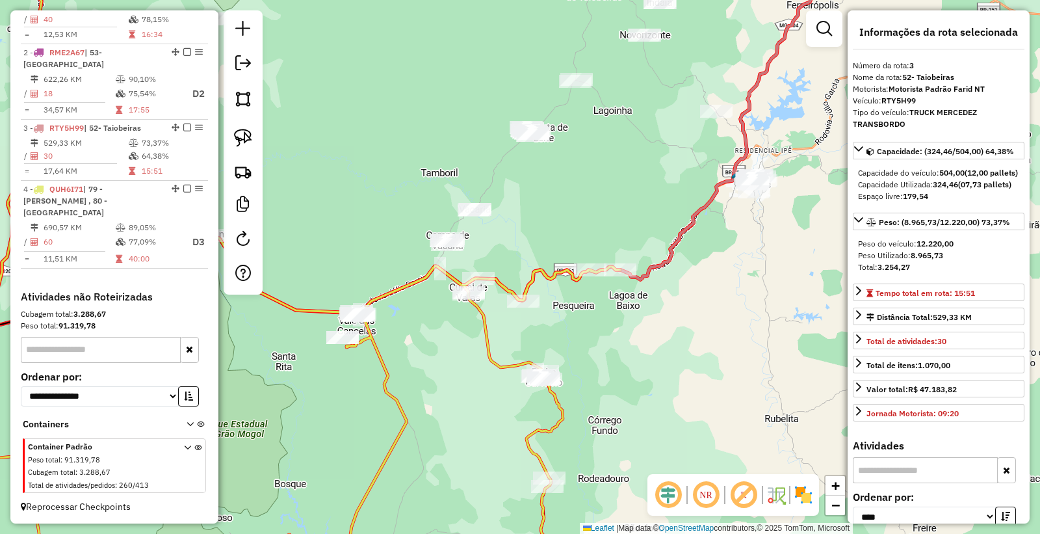
scroll to position [0, 0]
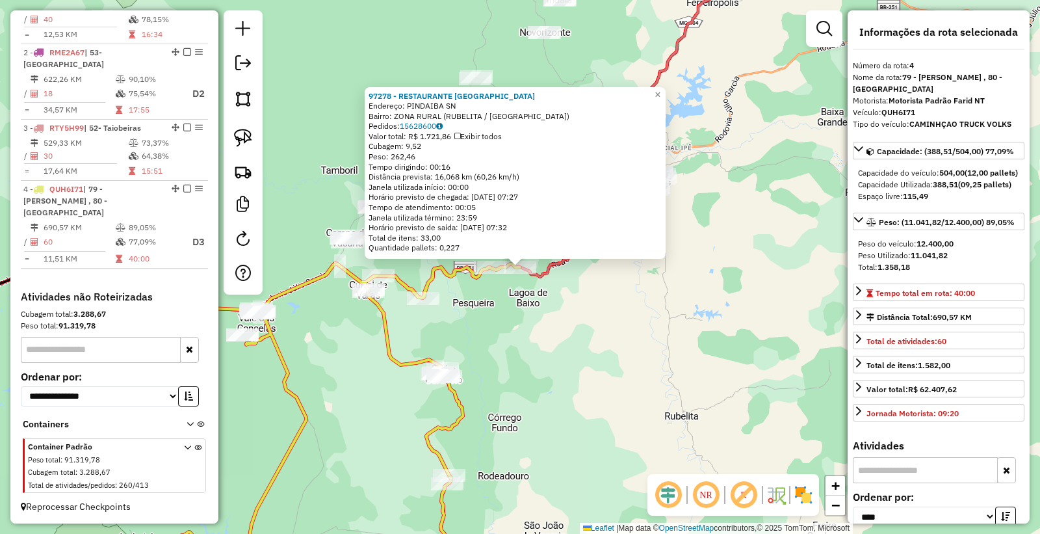
click at [572, 374] on div "97278 - RESTAURANTE CHURRAS Endereço: PINDAIBA SN Bairro: ZONA RURAL (RUBELITA …" at bounding box center [520, 267] width 1040 height 534
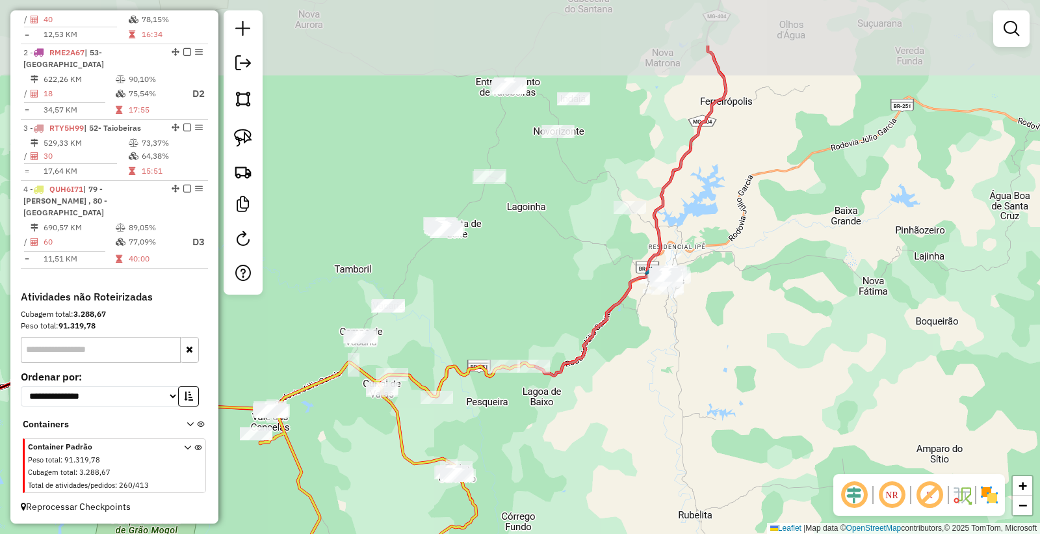
drag, startPoint x: 652, startPoint y: 334, endPoint x: 665, endPoint y: 424, distance: 91.4
click at [665, 424] on div "Janela de atendimento Grade de atendimento Capacidade Transportadoras Veículos …" at bounding box center [520, 267] width 1040 height 534
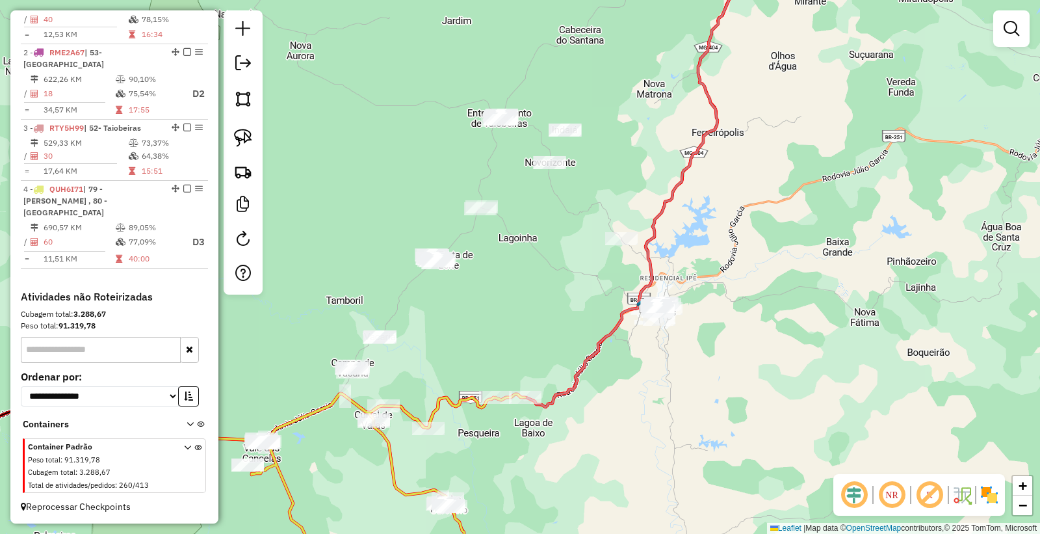
drag, startPoint x: 582, startPoint y: 283, endPoint x: 574, endPoint y: 315, distance: 32.9
click at [574, 315] on div "Janela de atendimento Grade de atendimento Capacidade Transportadoras Veículos …" at bounding box center [520, 267] width 1040 height 534
click at [244, 133] on img at bounding box center [243, 138] width 18 height 18
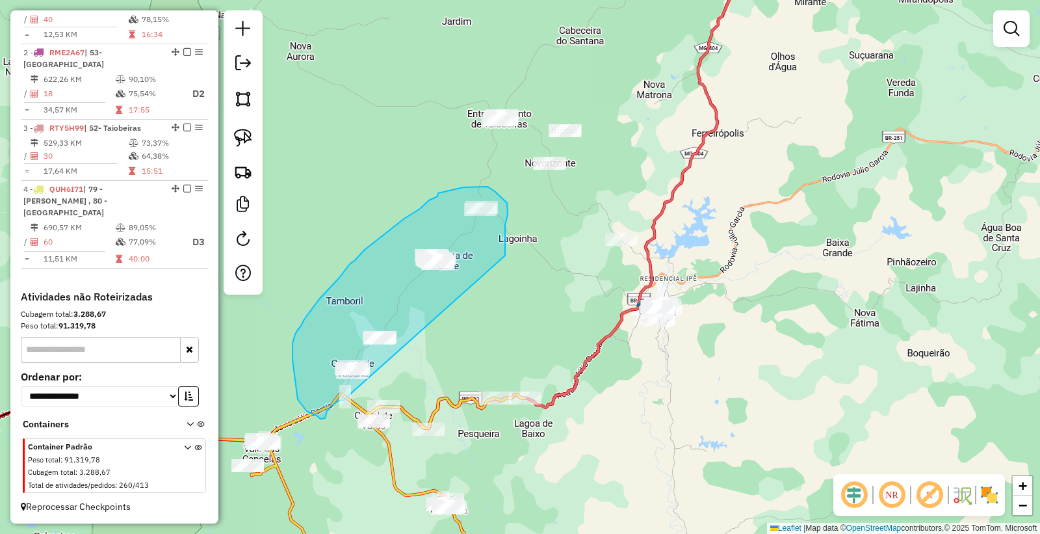
drag, startPoint x: 505, startPoint y: 250, endPoint x: 352, endPoint y: 392, distance: 208.3
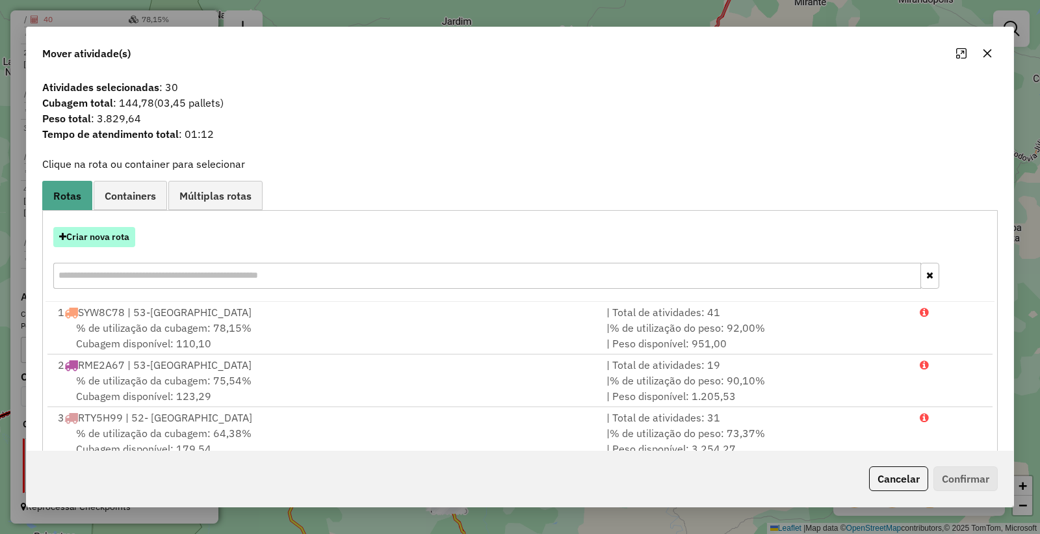
click at [99, 231] on button "Criar nova rota" at bounding box center [94, 237] width 82 height 20
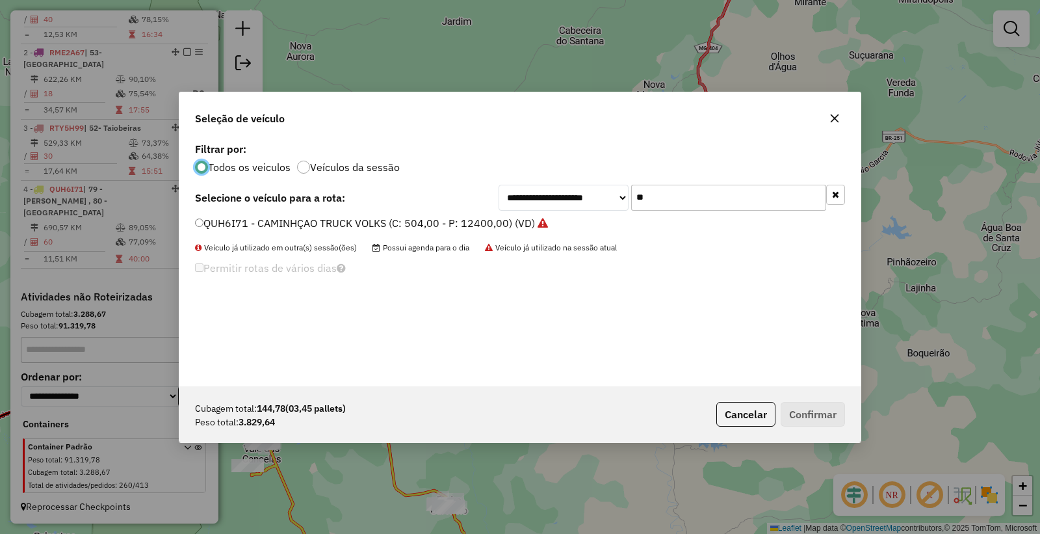
scroll to position [7, 3]
drag, startPoint x: 690, startPoint y: 196, endPoint x: 431, endPoint y: 179, distance: 259.9
click at [433, 181] on div "**********" at bounding box center [519, 262] width 681 height 247
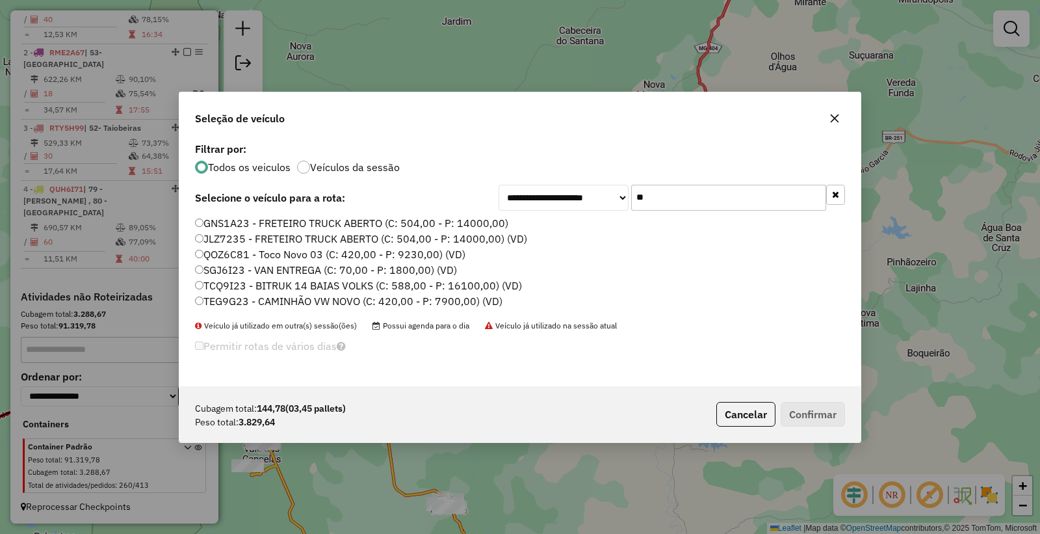
type input "**"
click at [224, 300] on label "TEG9G23 - CAMINHÃO VW NOVO (C: 420,00 - P: 7900,00) (VD)" at bounding box center [348, 301] width 307 height 16
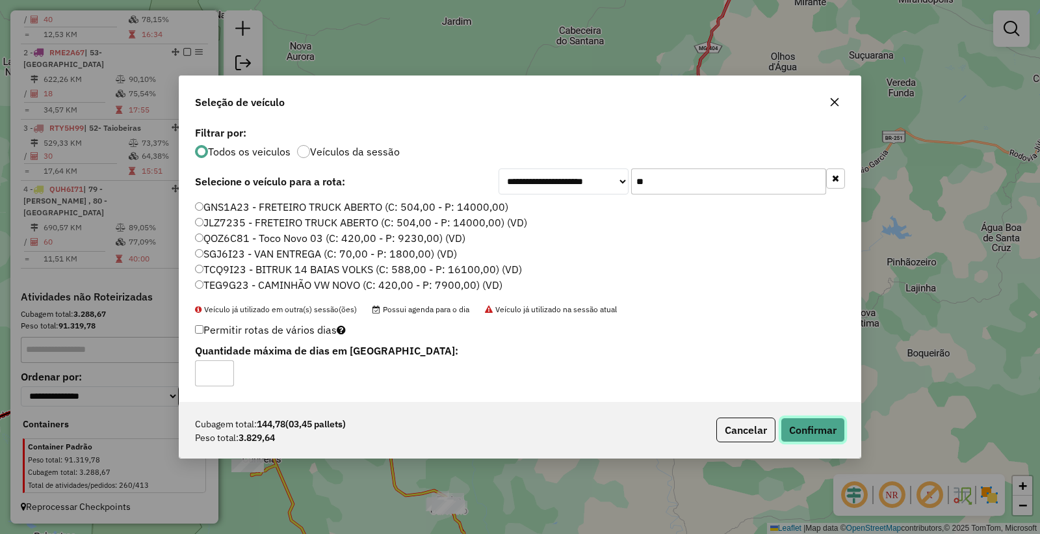
click at [816, 437] on button "Confirmar" at bounding box center [813, 429] width 64 height 25
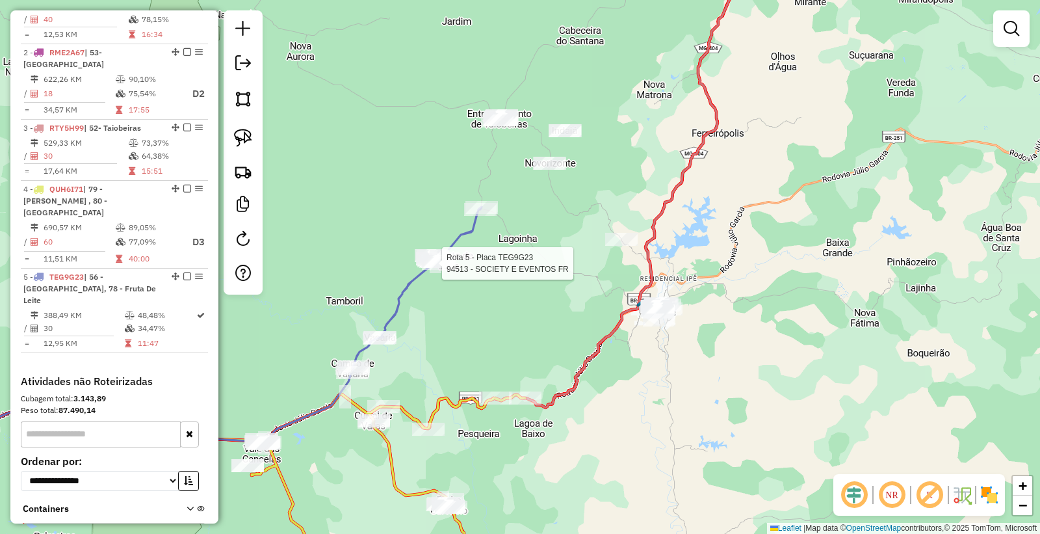
select select "*********"
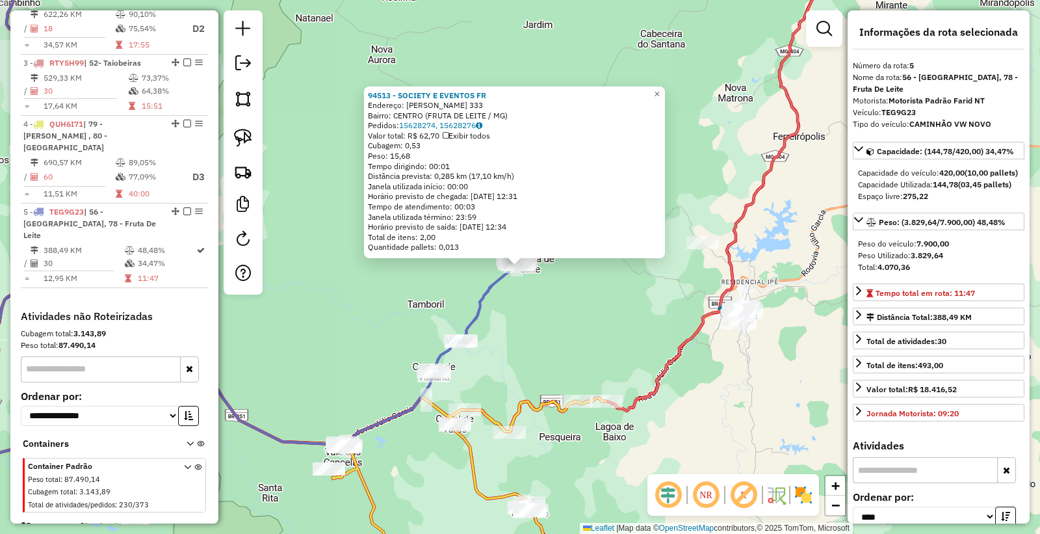
scroll to position [587, 0]
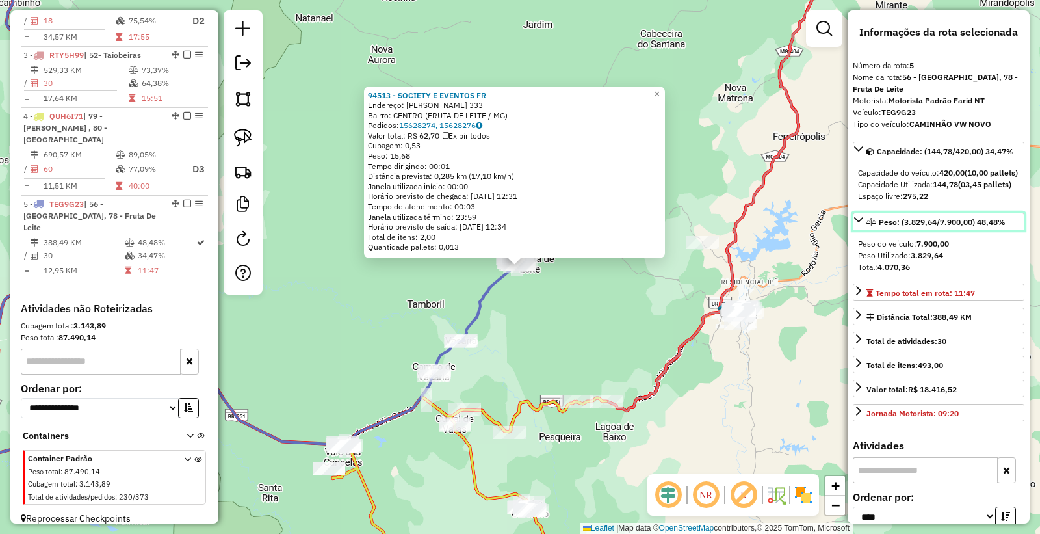
click at [959, 227] on span "Peso: (3.829,64/7.900,00) 48,48%" at bounding box center [942, 222] width 127 height 10
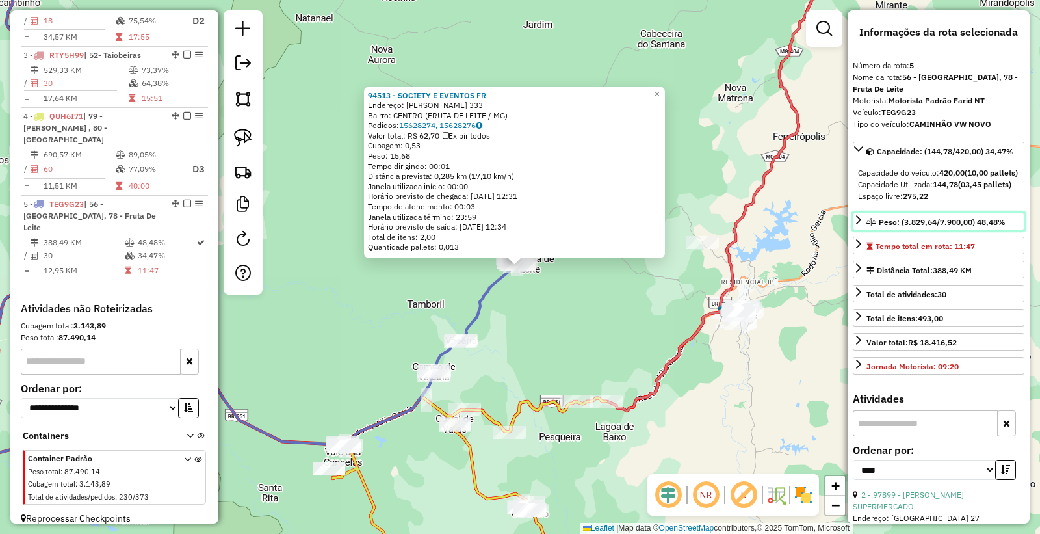
click at [959, 228] on div "Peso: (3.829,64/7.900,00) 48,48%" at bounding box center [935, 222] width 139 height 12
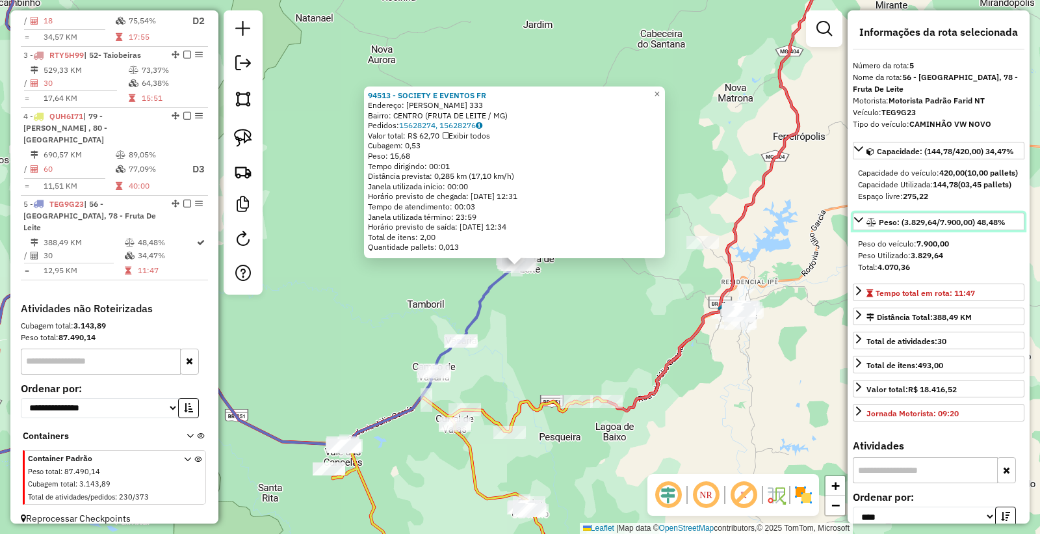
click at [959, 227] on span "Peso: (3.829,64/7.900,00) 48,48%" at bounding box center [942, 222] width 127 height 10
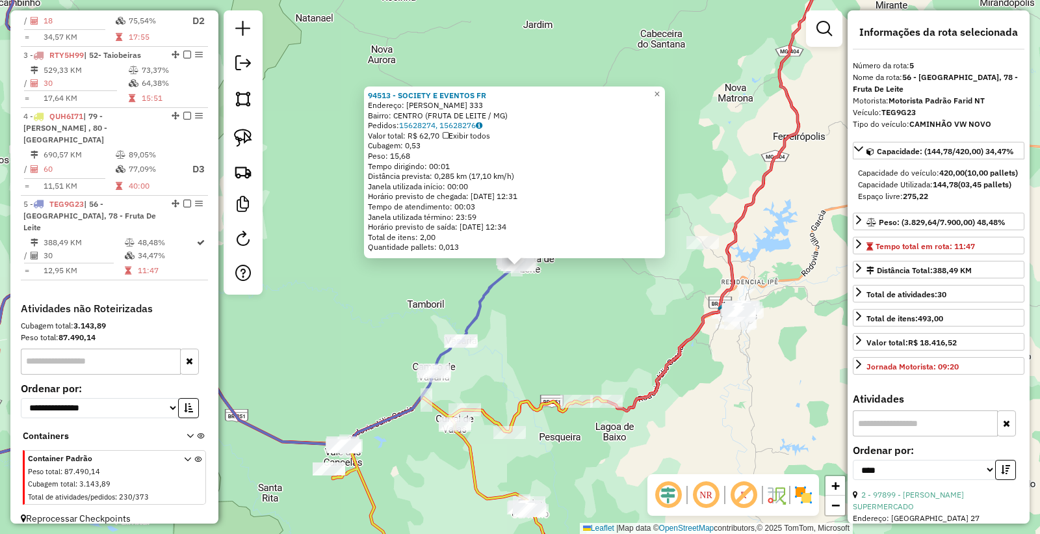
click at [626, 328] on div "94513 - SOCIETY E EVENTOS FR Endereço: [PERSON_NAME] 333 Bairro: CENTRO (FRUTA …" at bounding box center [520, 267] width 1040 height 534
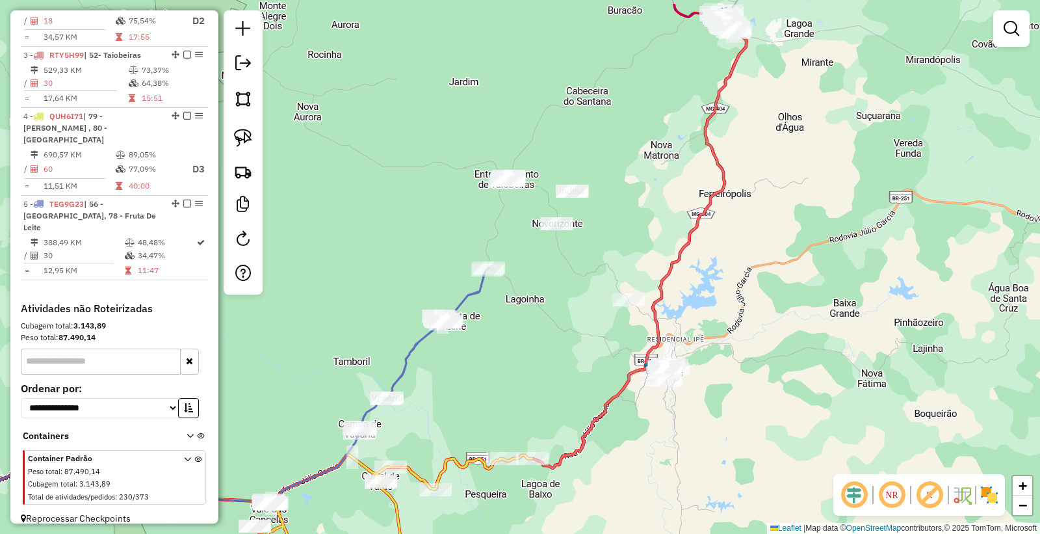
drag, startPoint x: 656, startPoint y: 316, endPoint x: 569, endPoint y: 384, distance: 111.1
click at [569, 384] on div "Janela de atendimento Grade de atendimento Capacidade Transportadoras Veículos …" at bounding box center [520, 267] width 1040 height 534
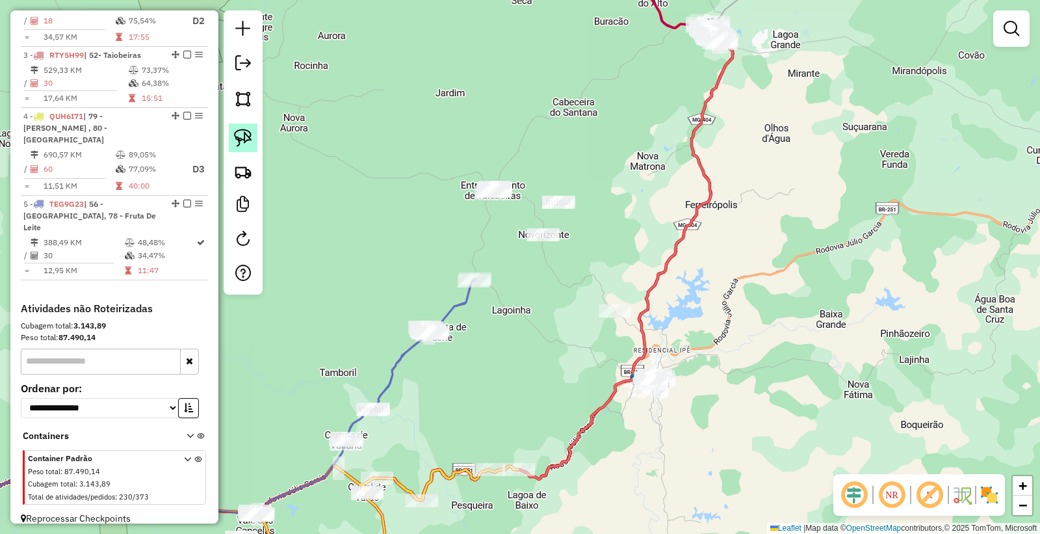
click at [250, 139] on img at bounding box center [243, 138] width 18 height 18
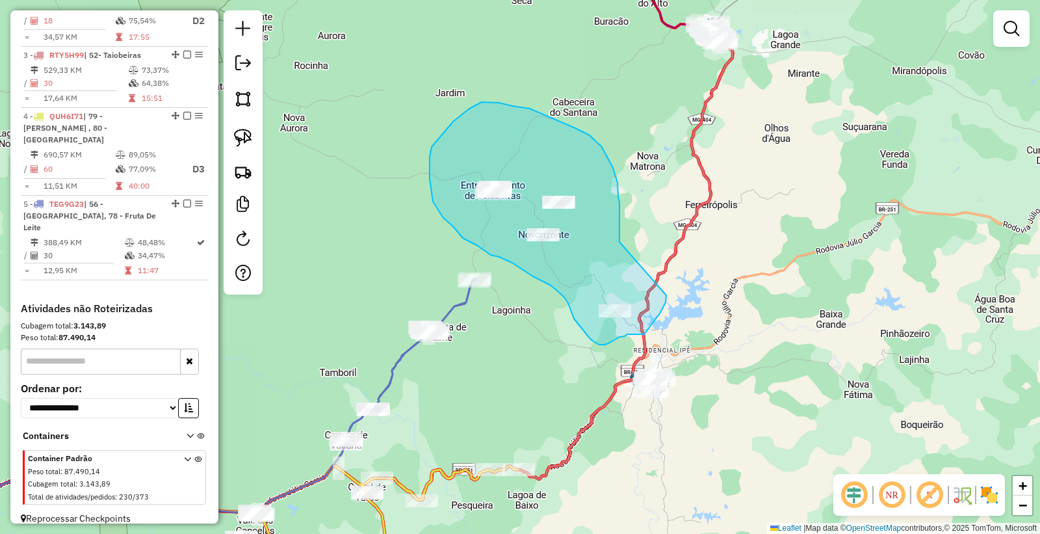
drag, startPoint x: 619, startPoint y: 209, endPoint x: 656, endPoint y: 270, distance: 71.4
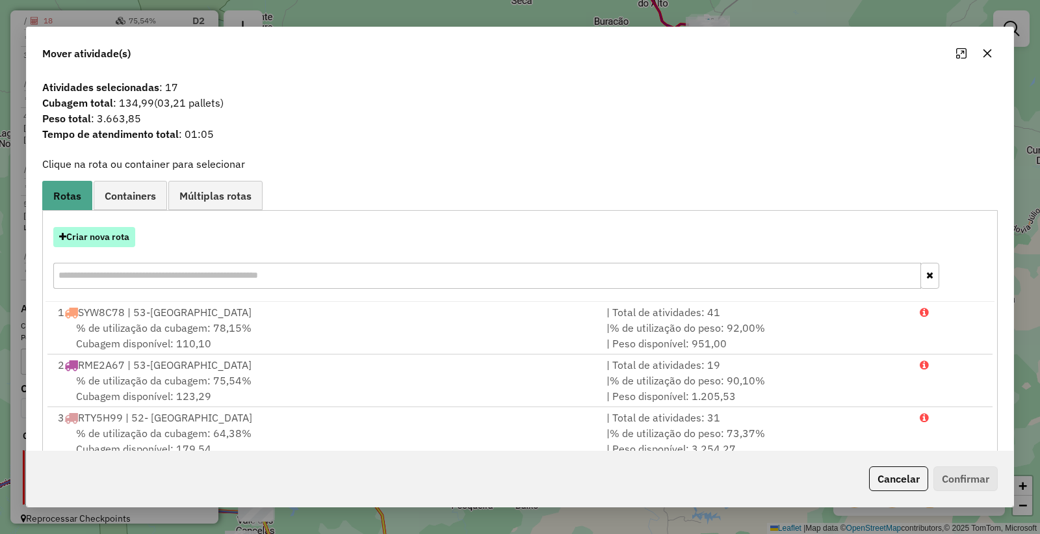
click at [116, 229] on button "Criar nova rota" at bounding box center [94, 237] width 82 height 20
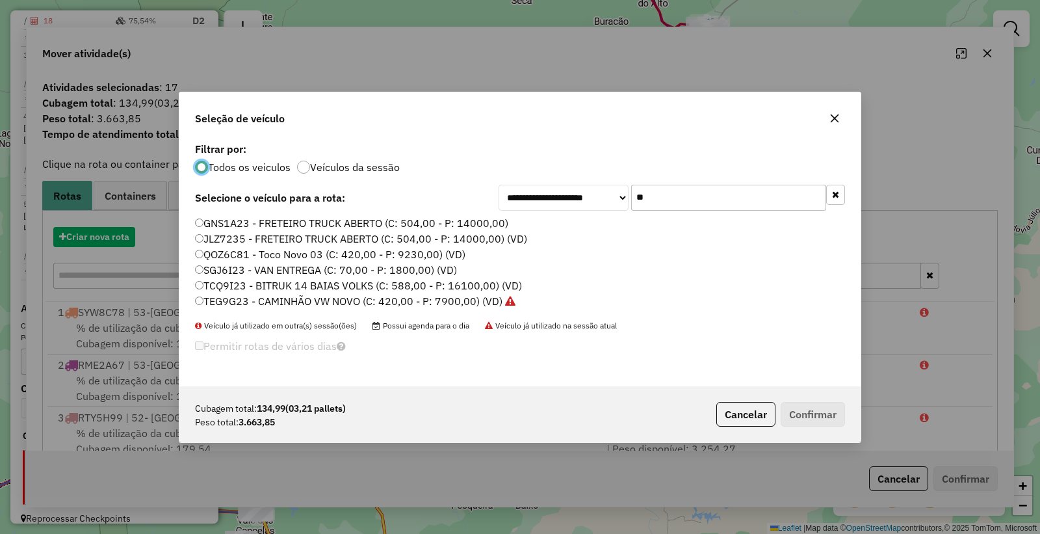
scroll to position [7, 3]
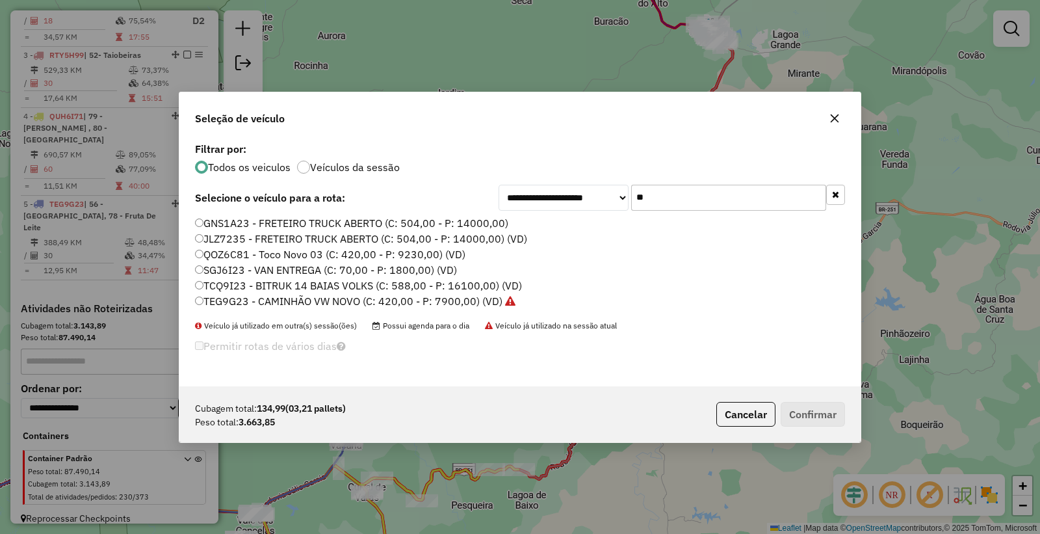
drag, startPoint x: 672, startPoint y: 192, endPoint x: 477, endPoint y: 178, distance: 195.5
click at [477, 178] on div "**********" at bounding box center [519, 262] width 681 height 247
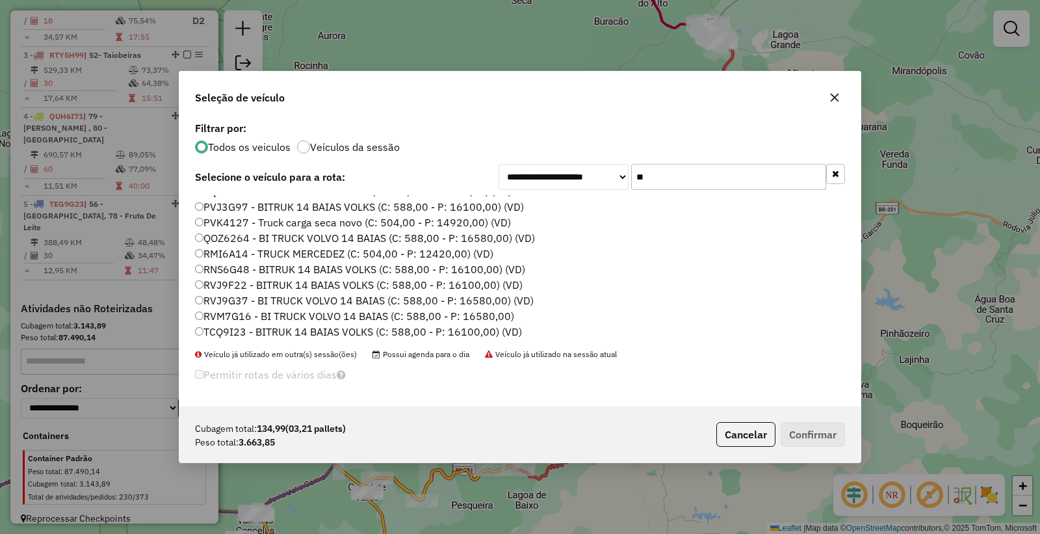
scroll to position [153, 0]
type input "**"
click at [257, 253] on label "RMI6A14 - TRUCK MERCEDEZ (C: 504,00 - P: 12420,00) (VD)" at bounding box center [344, 252] width 298 height 16
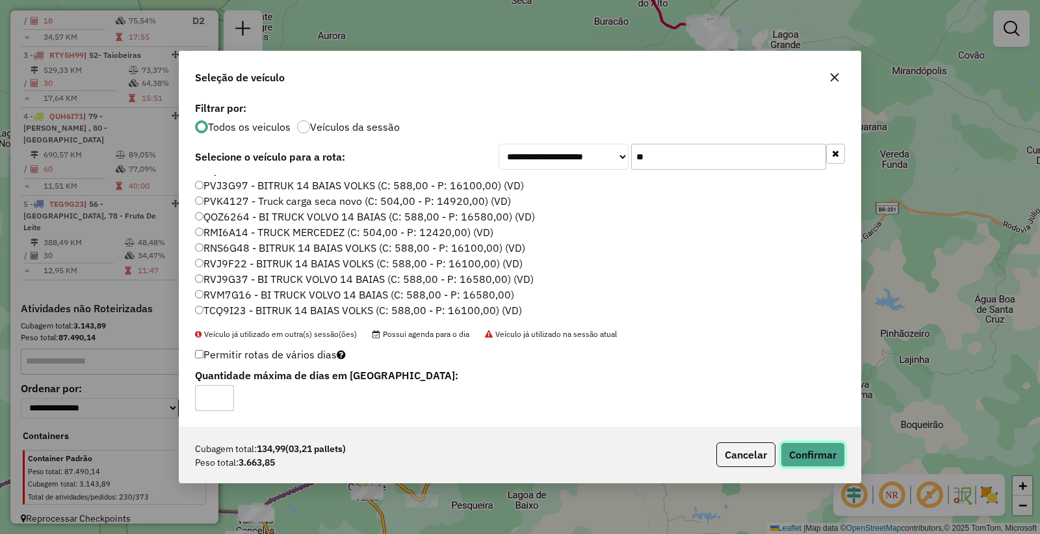
click at [835, 446] on button "Confirmar" at bounding box center [813, 454] width 64 height 25
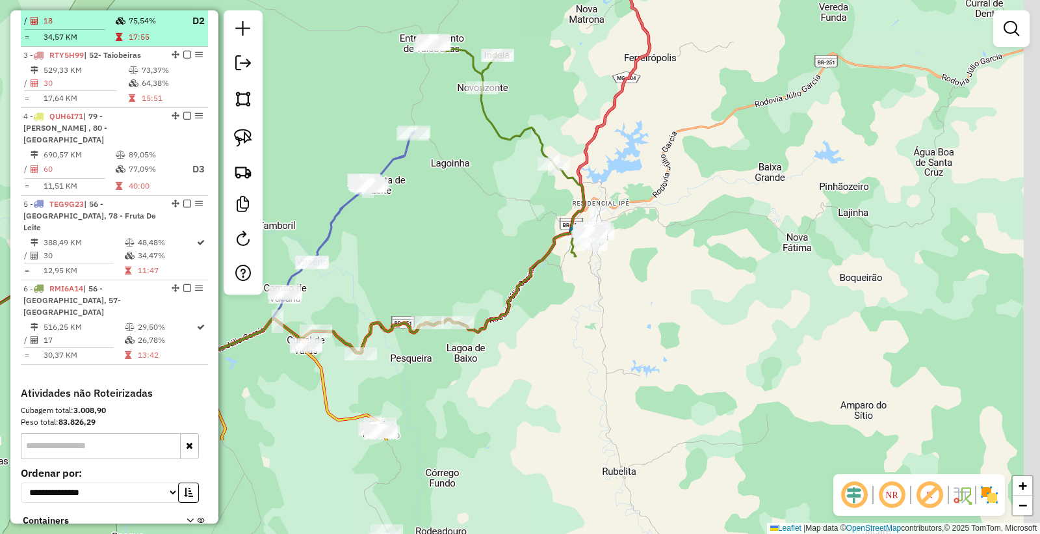
drag, startPoint x: 719, startPoint y: 412, endPoint x: 201, endPoint y: 21, distance: 649.1
click at [656, 257] on div "Janela de atendimento Grade de atendimento Capacidade Transportadoras Veículos …" at bounding box center [520, 267] width 1040 height 534
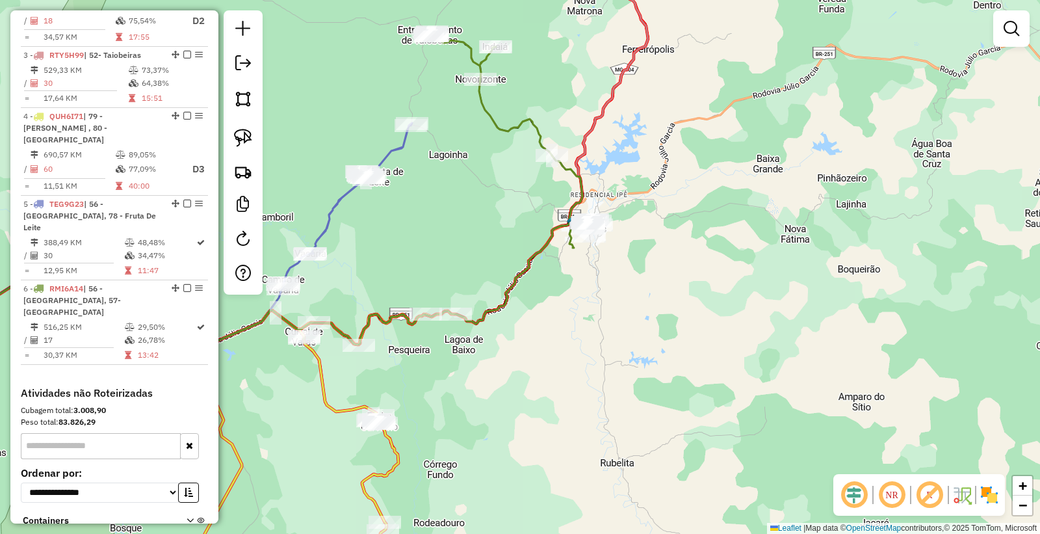
click at [675, 203] on div "Janela de atendimento Grade de atendimento Capacidade Transportadoras Veículos …" at bounding box center [520, 267] width 1040 height 534
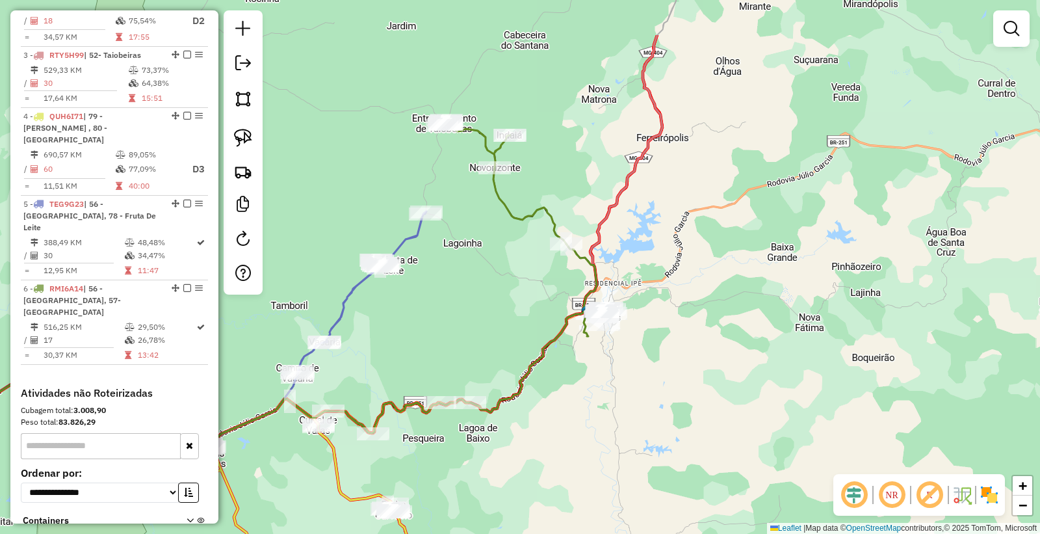
drag, startPoint x: 686, startPoint y: 204, endPoint x: 686, endPoint y: 211, distance: 7.1
click at [686, 211] on div "Janela de atendimento Grade de atendimento Capacidade Transportadoras Veículos …" at bounding box center [520, 267] width 1040 height 534
click at [232, 140] on link at bounding box center [243, 137] width 29 height 29
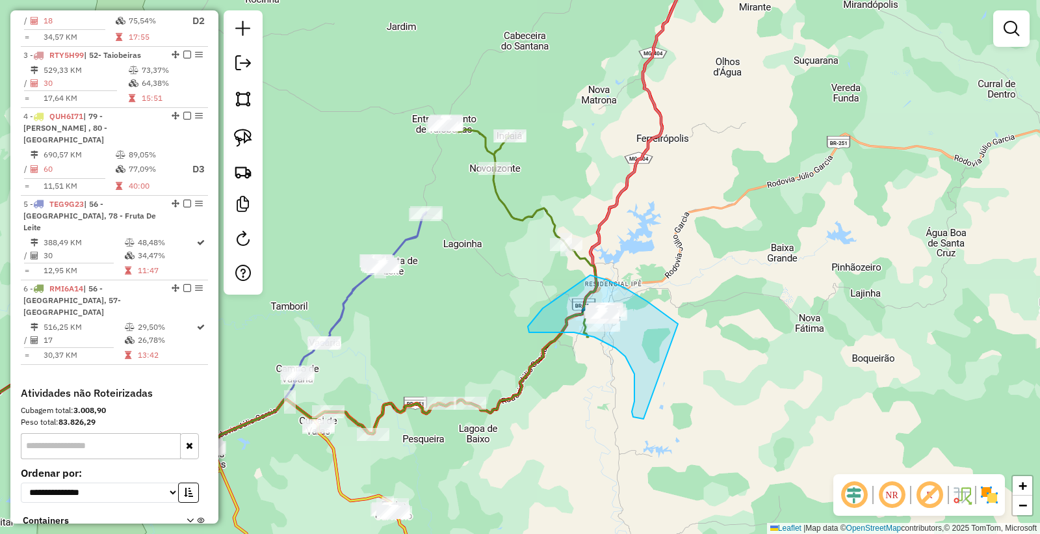
drag, startPoint x: 640, startPoint y: 418, endPoint x: 668, endPoint y: 357, distance: 66.6
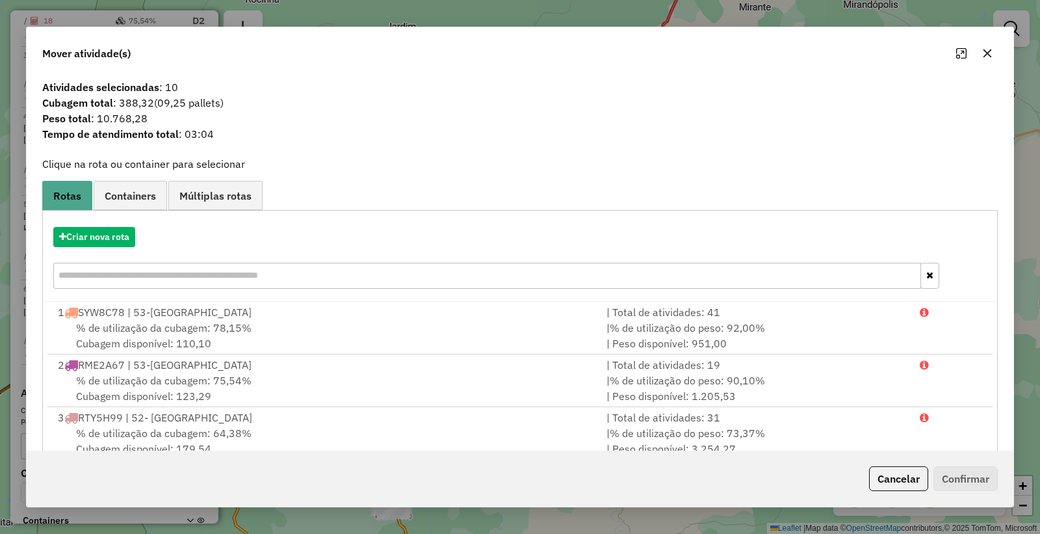
click at [124, 257] on div "Criar nova rota" at bounding box center [519, 259] width 949 height 84
click at [121, 238] on button "Criar nova rota" at bounding box center [94, 237] width 82 height 20
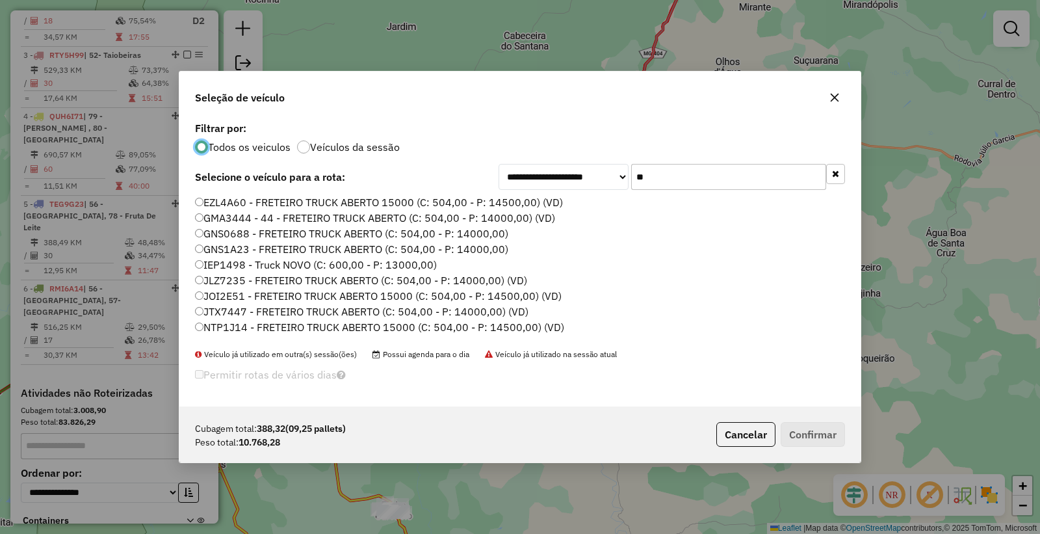
scroll to position [7, 3]
click at [709, 185] on input "**" at bounding box center [728, 177] width 195 height 26
type input "*"
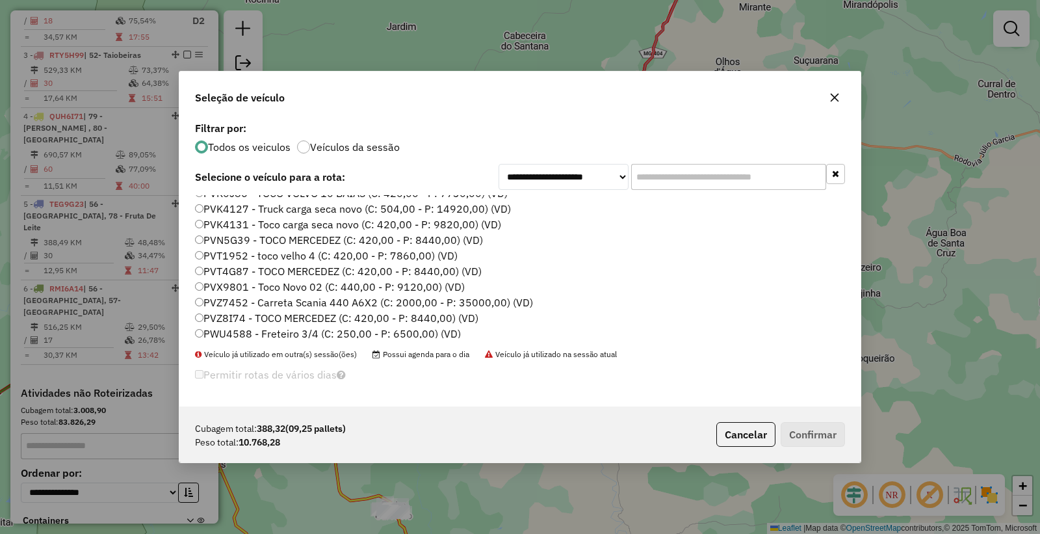
scroll to position [851, 0]
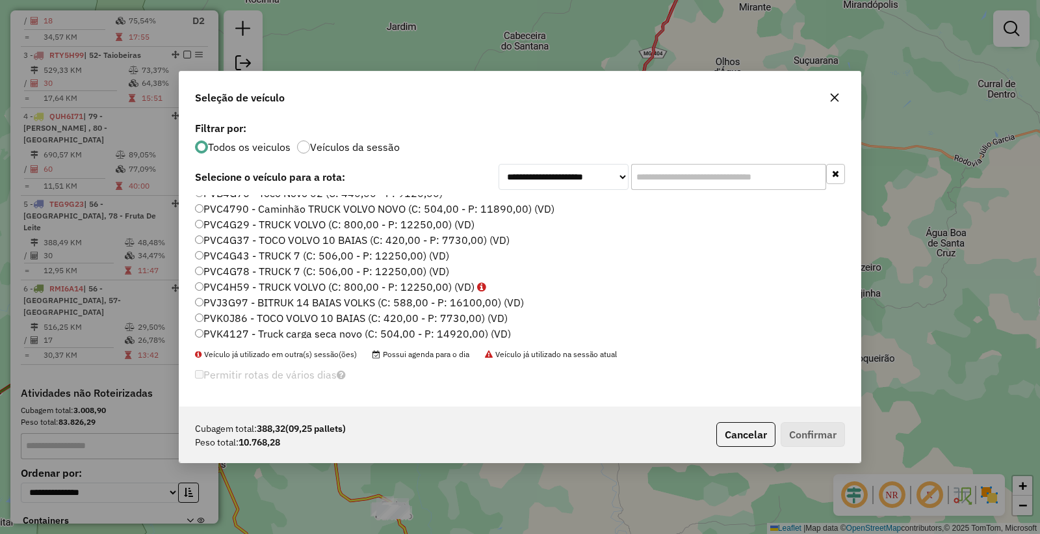
click at [840, 94] on button "button" at bounding box center [834, 97] width 21 height 21
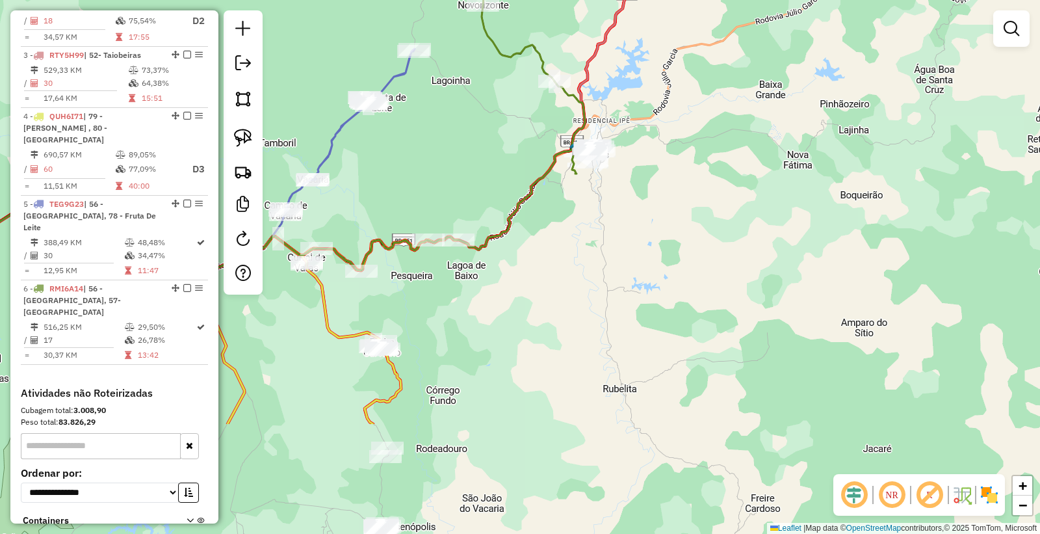
drag, startPoint x: 697, startPoint y: 239, endPoint x: 686, endPoint y: 21, distance: 217.3
click at [686, 21] on div "Janela de atendimento Grade de atendimento Capacidade Transportadoras Veículos …" at bounding box center [520, 267] width 1040 height 534
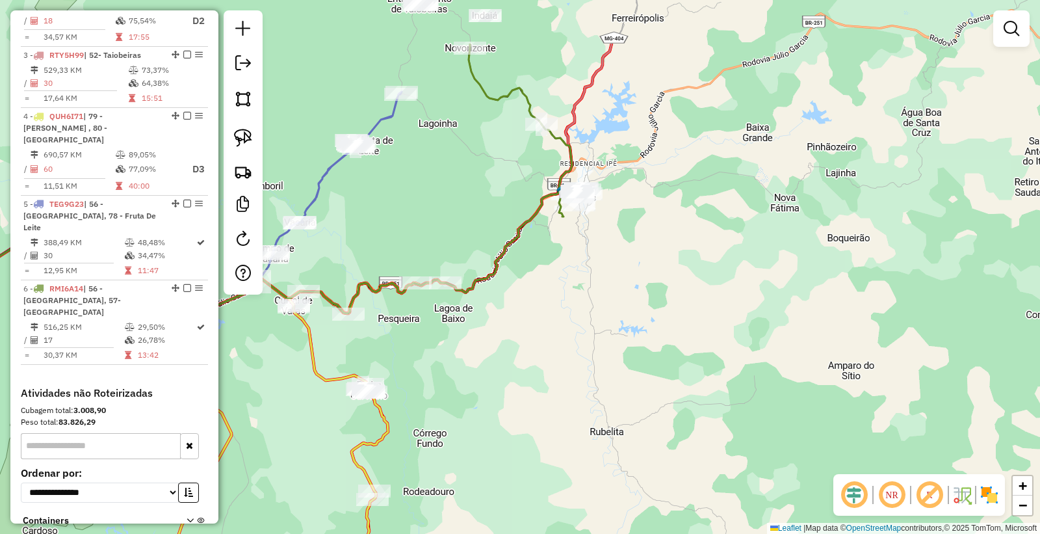
drag, startPoint x: 688, startPoint y: 206, endPoint x: 552, endPoint y: 291, distance: 159.8
click at [658, 294] on div "Janela de atendimento Grade de atendimento Capacidade Transportadoras Veículos …" at bounding box center [520, 267] width 1040 height 534
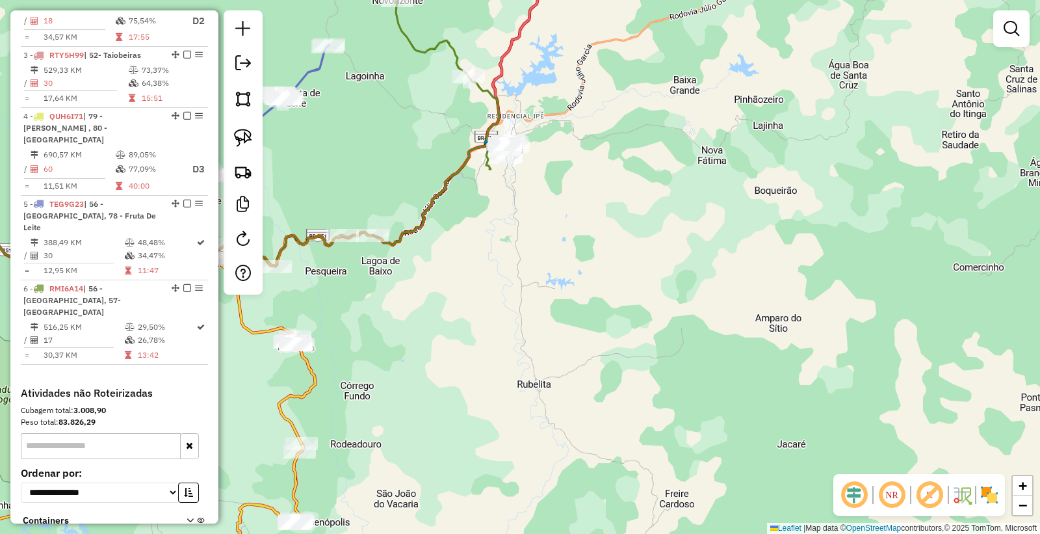
drag, startPoint x: 541, startPoint y: 248, endPoint x: 511, endPoint y: 260, distance: 32.1
click at [511, 260] on div "Janela de atendimento Grade de atendimento Capacidade Transportadoras Veículos …" at bounding box center [520, 267] width 1040 height 534
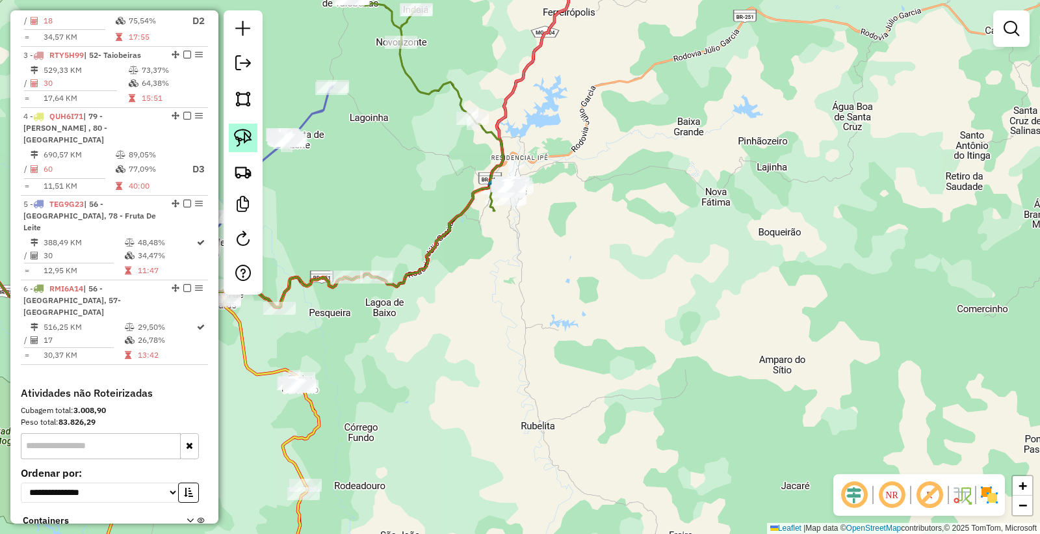
click at [241, 126] on link at bounding box center [243, 137] width 29 height 29
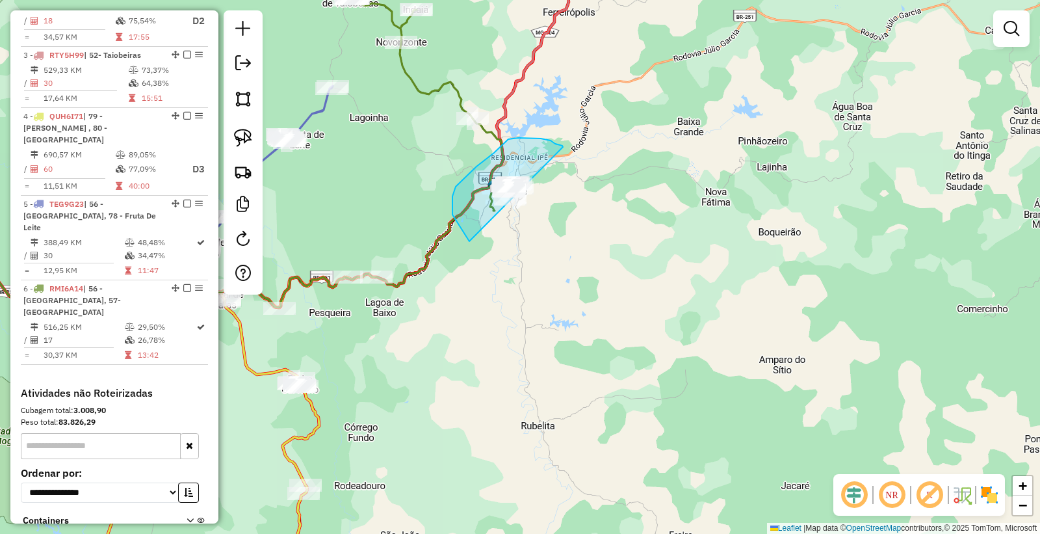
drag, startPoint x: 553, startPoint y: 142, endPoint x: 488, endPoint y: 232, distance: 111.3
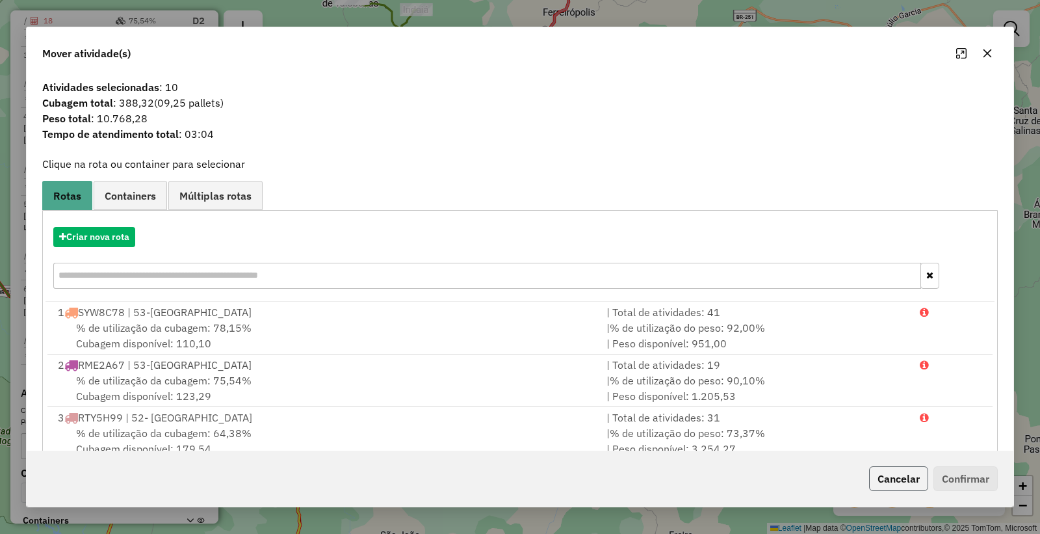
drag, startPoint x: 900, startPoint y: 478, endPoint x: 700, endPoint y: 335, distance: 245.6
click at [898, 477] on button "Cancelar" at bounding box center [898, 478] width 59 height 25
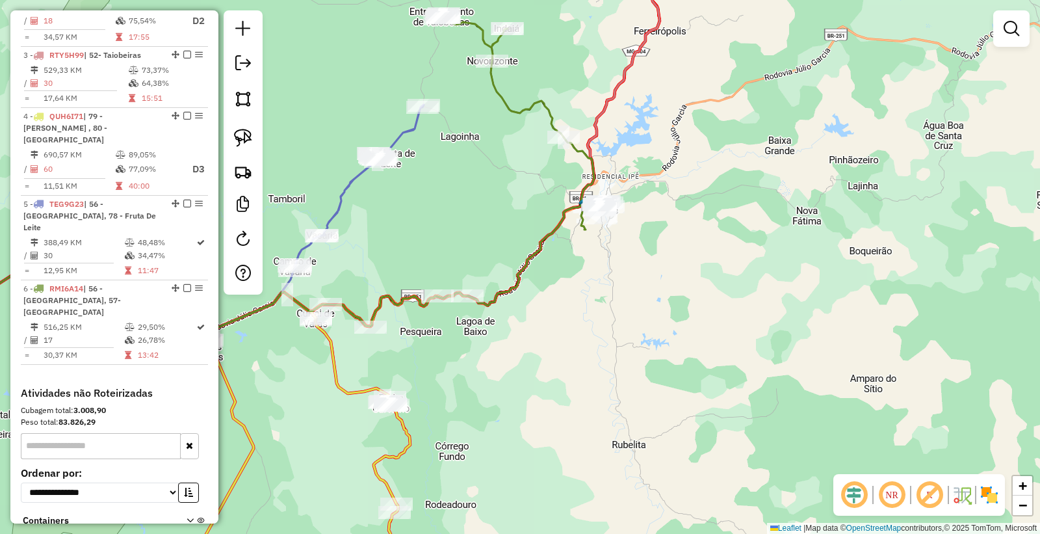
drag, startPoint x: 486, startPoint y: 238, endPoint x: 570, endPoint y: 263, distance: 87.4
click at [573, 261] on div "Janela de atendimento Grade de atendimento Capacidade Transportadoras Veículos …" at bounding box center [520, 267] width 1040 height 534
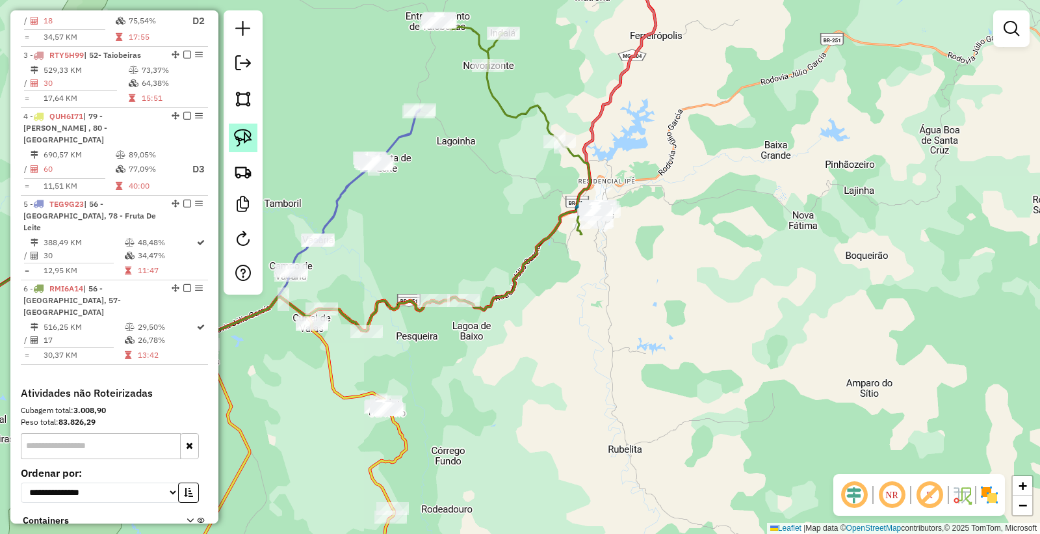
click at [239, 146] on img at bounding box center [243, 138] width 18 height 18
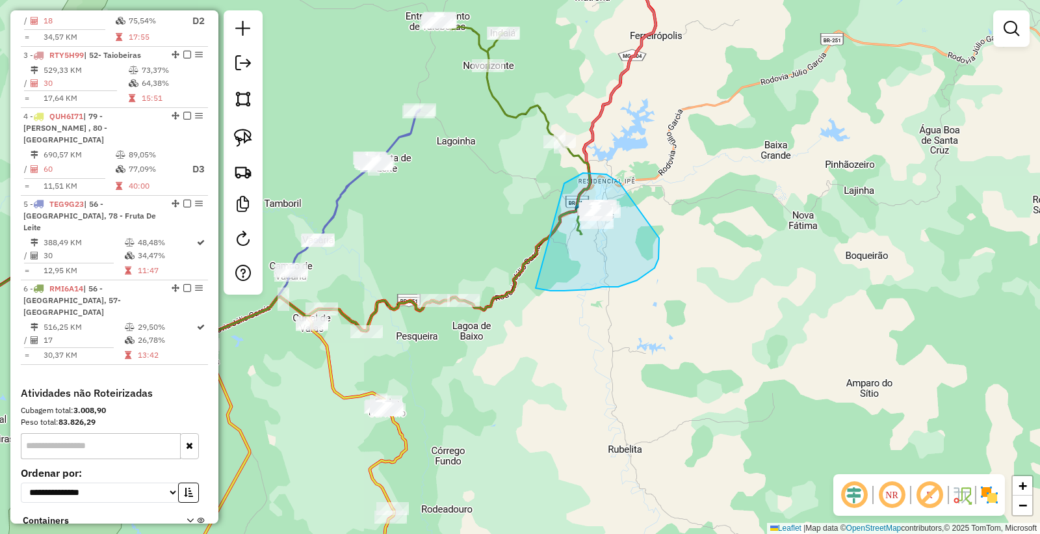
drag, startPoint x: 536, startPoint y: 288, endPoint x: 507, endPoint y: 233, distance: 62.2
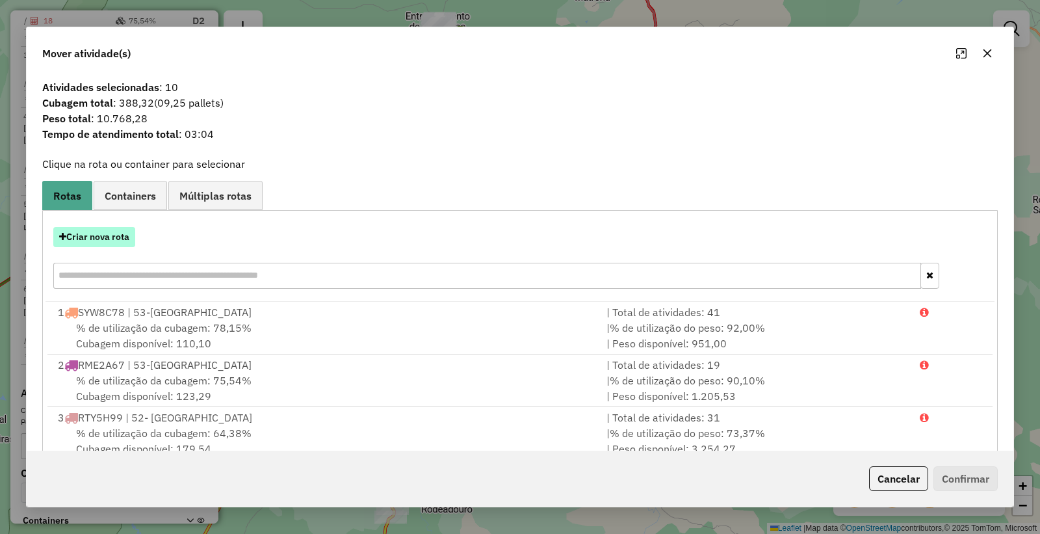
click at [114, 235] on button "Criar nova rota" at bounding box center [94, 237] width 82 height 20
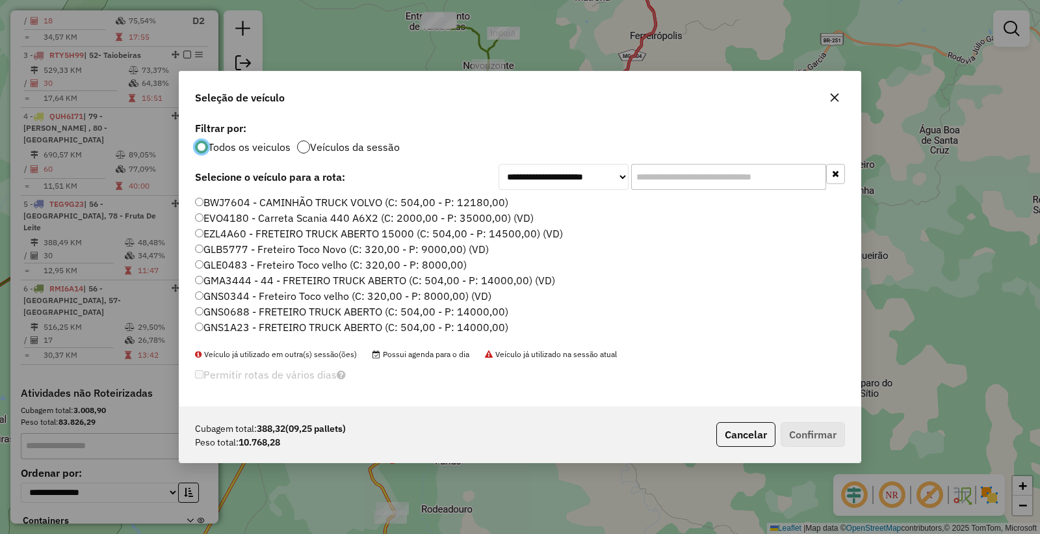
scroll to position [7, 3]
click at [702, 177] on input "text" at bounding box center [728, 177] width 195 height 26
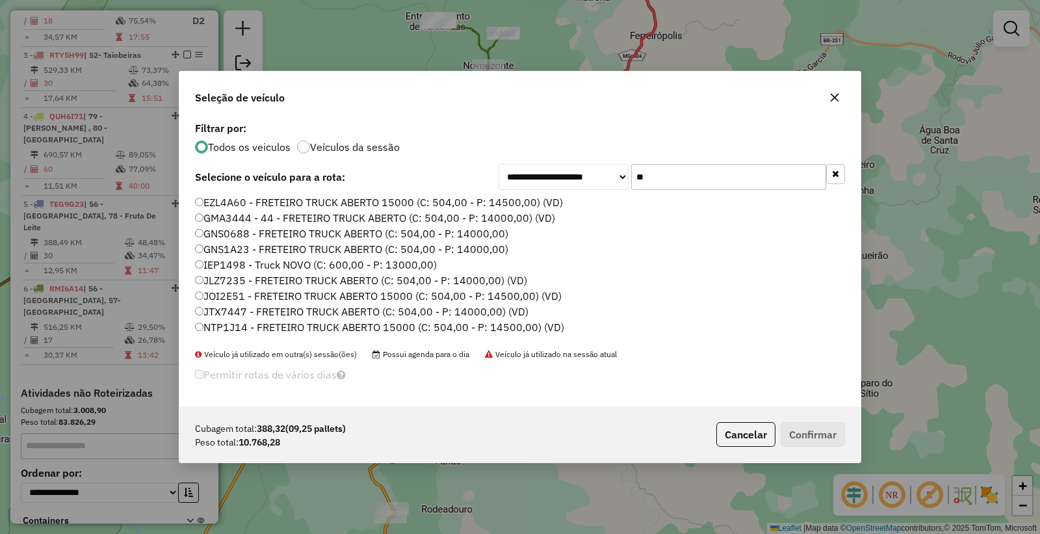
type input "*"
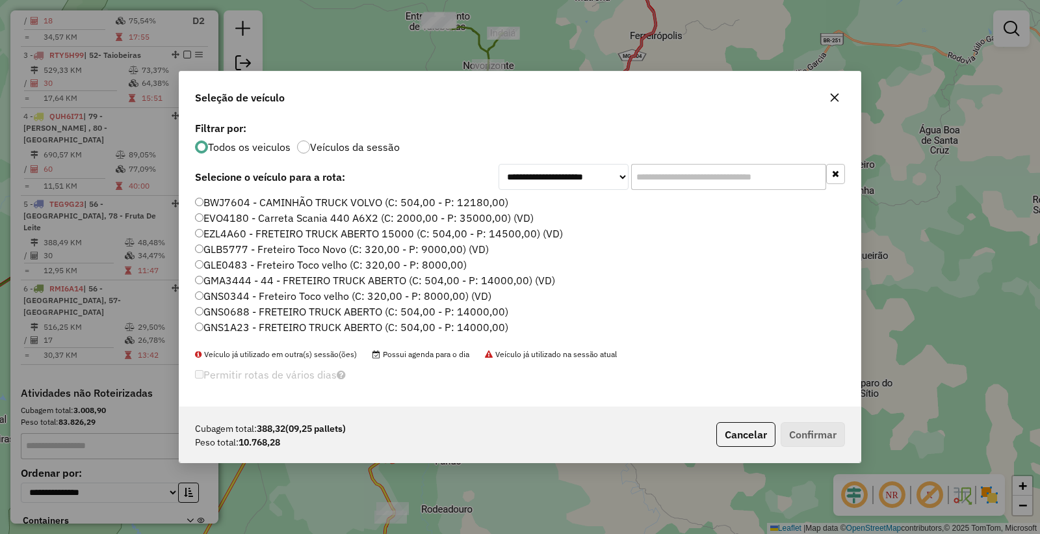
click at [549, 433] on div "Cubagem total: 388,32 (09,25 pallets) Peso total: 10.768,28 Cancelar Confirmar" at bounding box center [519, 434] width 681 height 56
click at [519, 441] on div "Cubagem total: 388,32 (09,25 pallets) Peso total: 10.768,28 Cancelar Confirmar" at bounding box center [519, 434] width 681 height 56
click at [504, 433] on div "Cubagem total: 388,32 (09,25 pallets) Peso total: 10.768,28 Cancelar Confirmar" at bounding box center [519, 434] width 681 height 56
click at [667, 176] on input "text" at bounding box center [728, 177] width 195 height 26
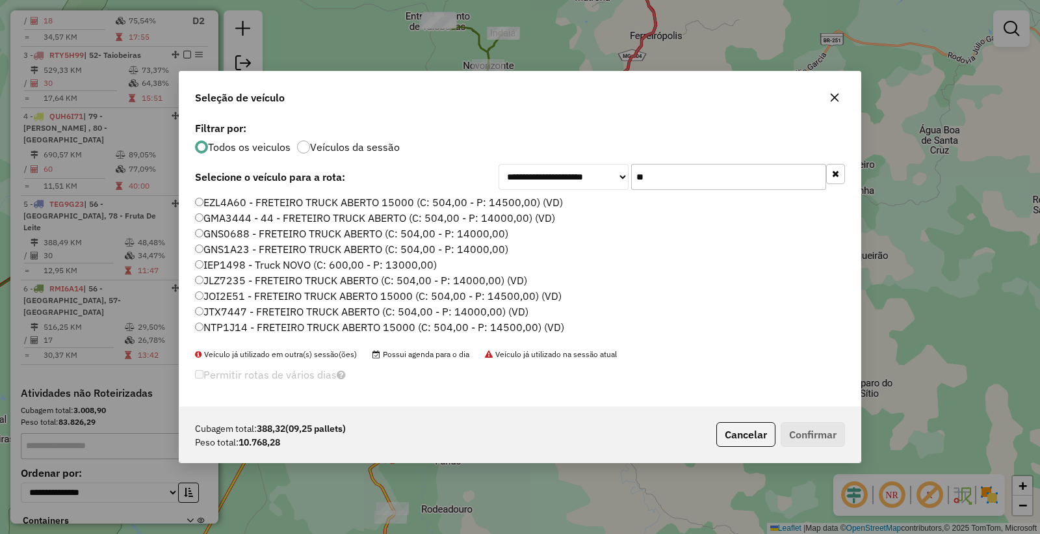
type input "*"
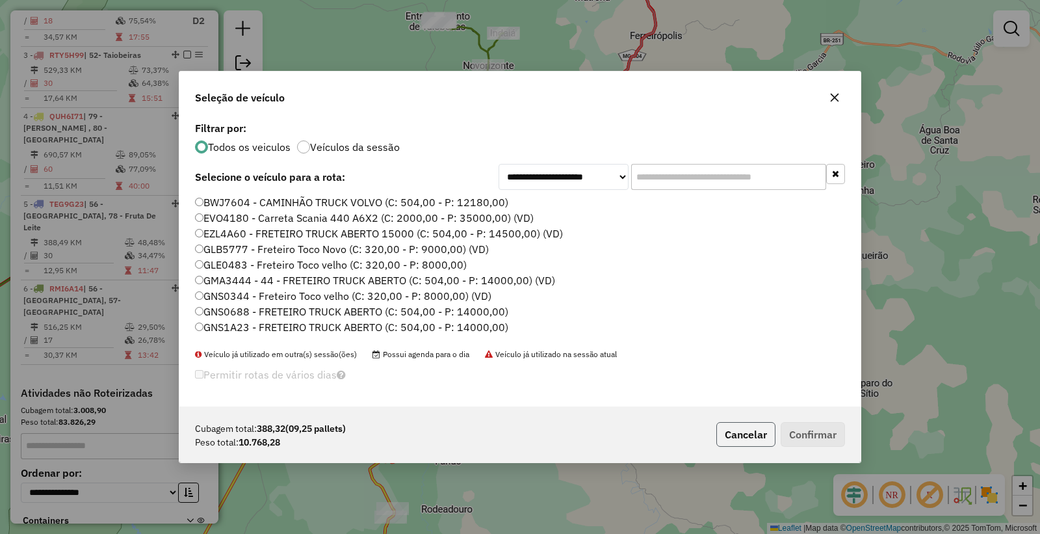
click at [756, 435] on button "Cancelar" at bounding box center [745, 434] width 59 height 25
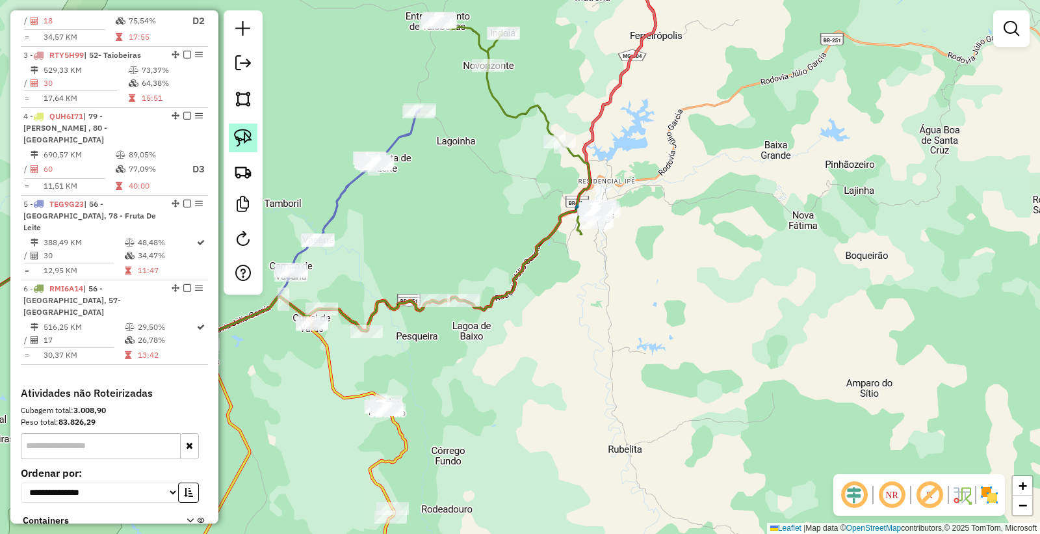
click at [245, 138] on img at bounding box center [243, 138] width 18 height 18
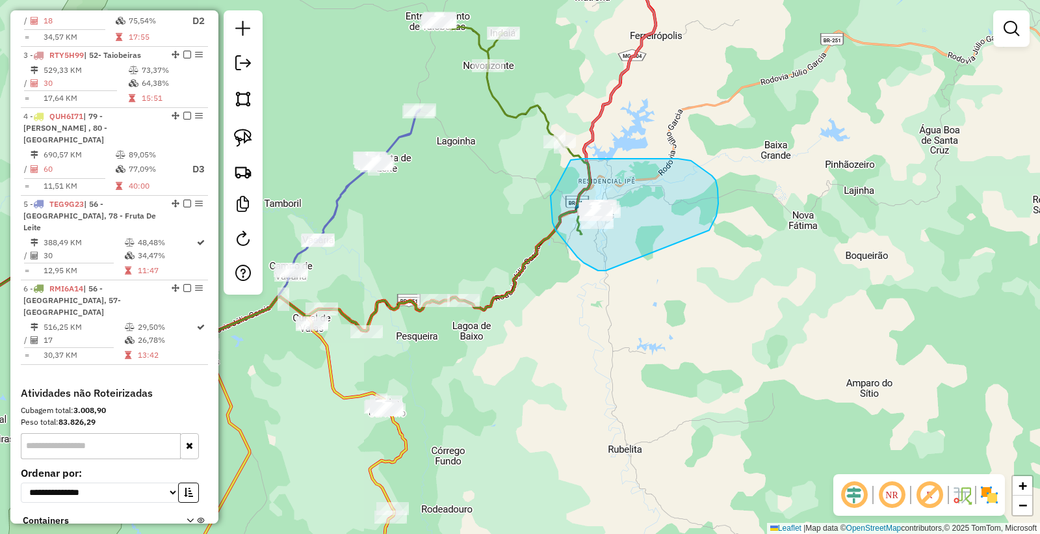
drag, startPoint x: 573, startPoint y: 252, endPoint x: 709, endPoint y: 235, distance: 136.8
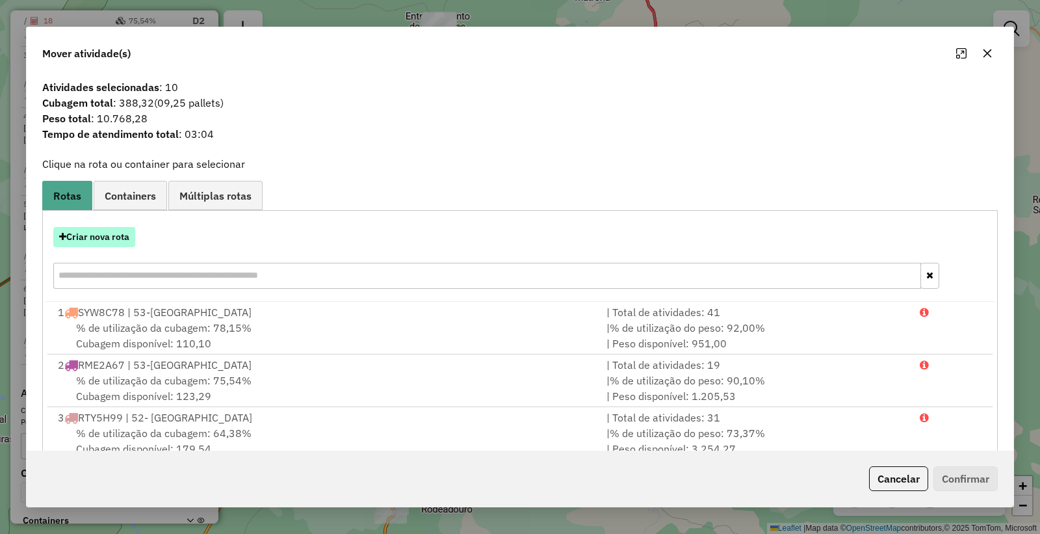
click at [90, 236] on button "Criar nova rota" at bounding box center [94, 237] width 82 height 20
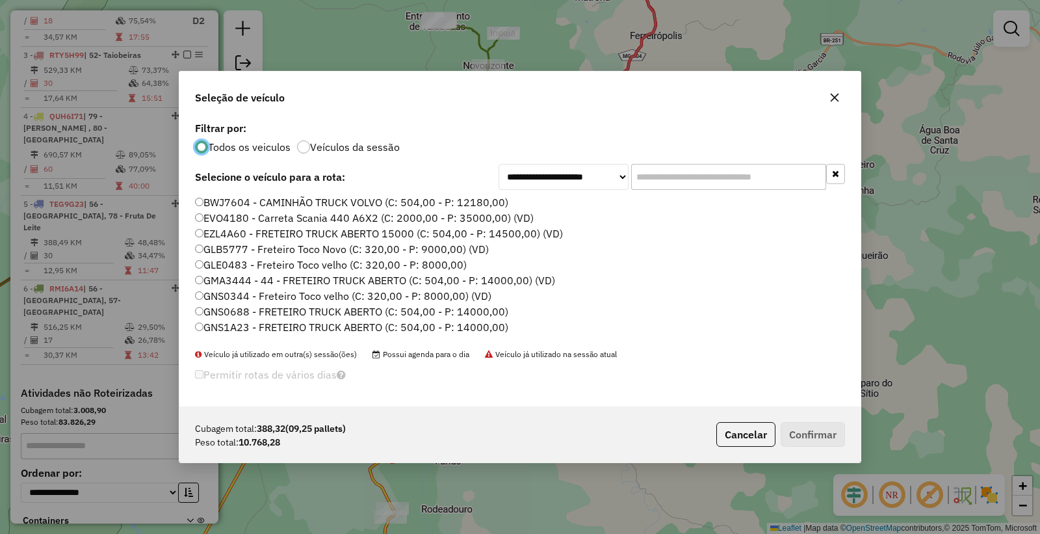
click at [675, 162] on div "**********" at bounding box center [519, 262] width 681 height 288
click at [665, 178] on input "text" at bounding box center [728, 177] width 195 height 26
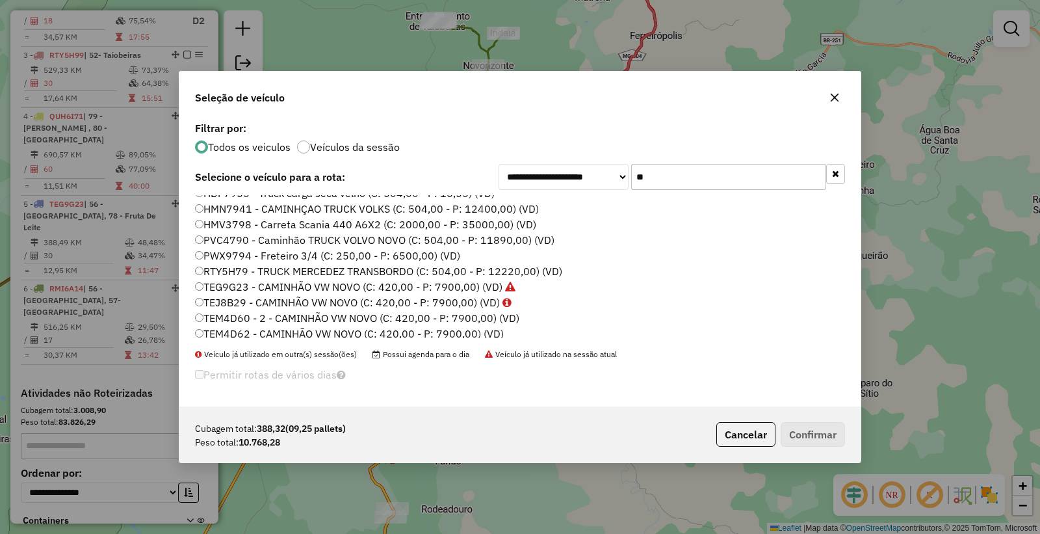
scroll to position [91, 0]
type input "**"
click at [220, 268] on label "RTY5H79 - TRUCK MERCEDEZ TRANSBORDO (C: 504,00 - P: 12220,00) (VD)" at bounding box center [378, 267] width 367 height 16
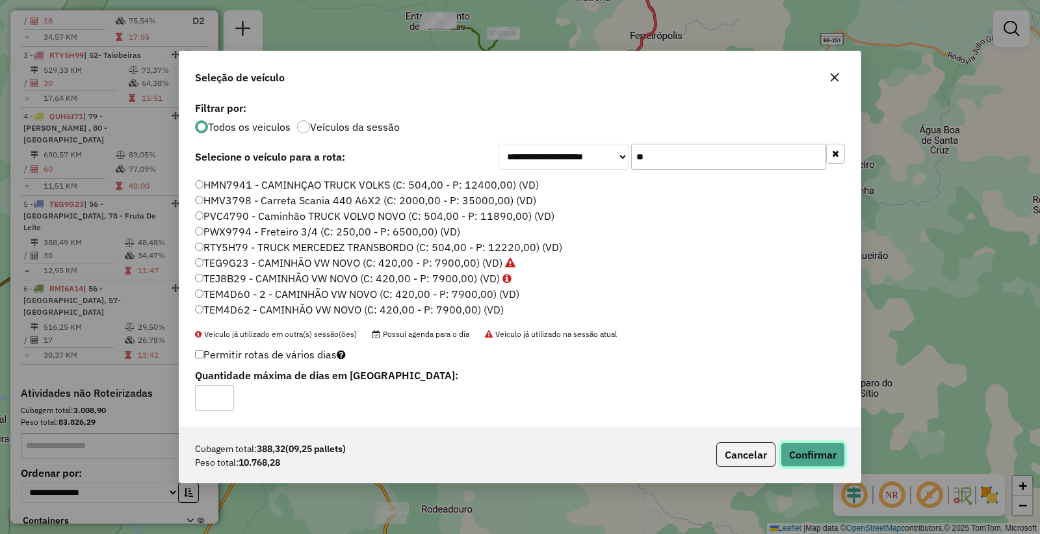
click at [807, 454] on button "Confirmar" at bounding box center [813, 454] width 64 height 25
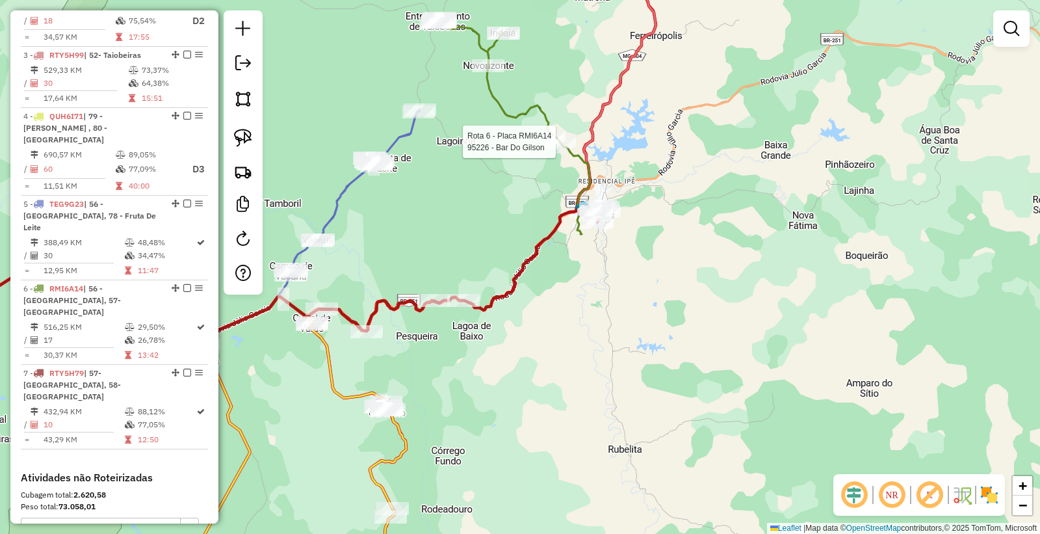
click at [547, 148] on div at bounding box center [559, 141] width 32 height 13
select select "*********"
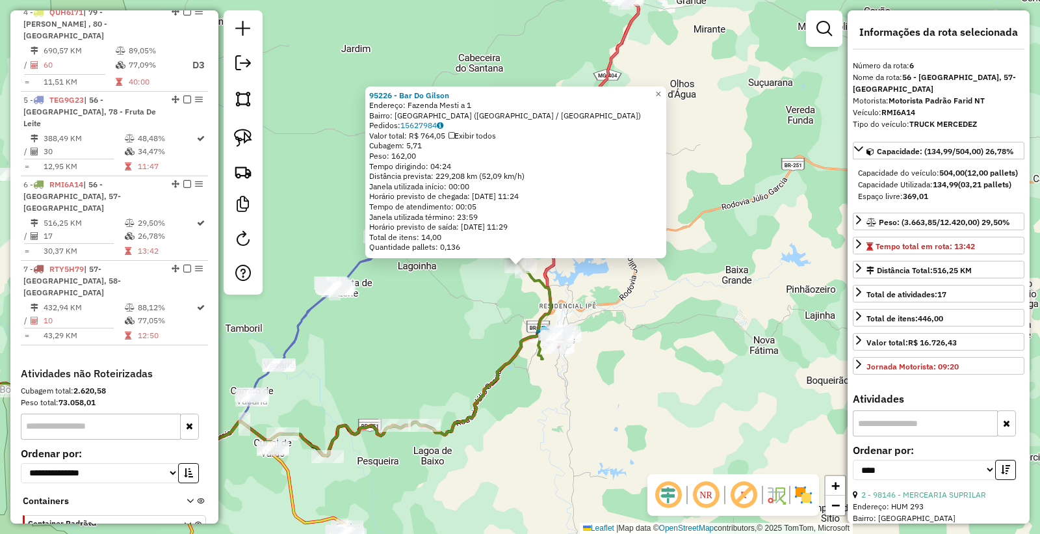
scroll to position [732, 0]
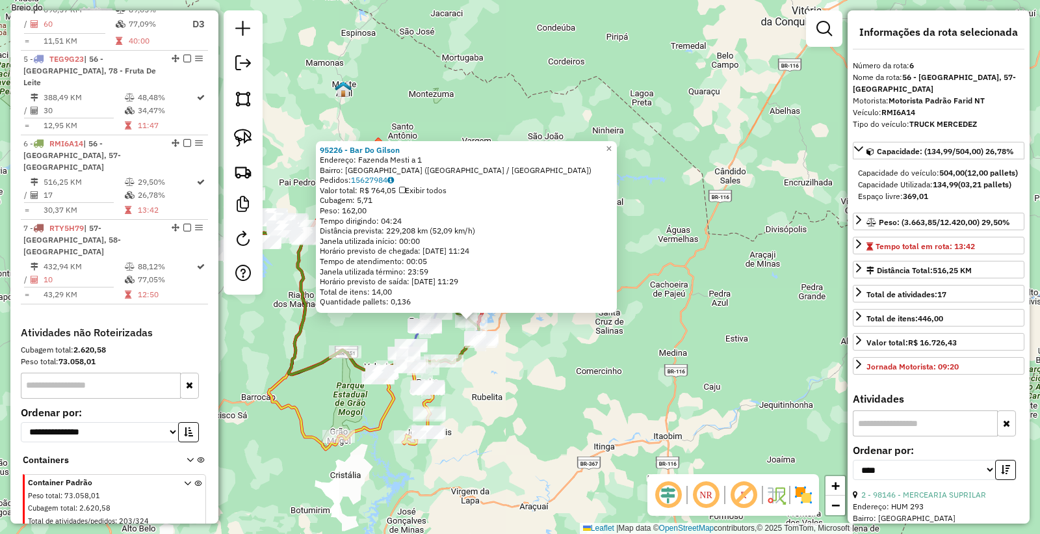
click at [541, 404] on div "95226 - Bar Do Gilson Endereço: Fazenda Mesti a 1 Bairro: FAZENDA MESTICA (NOVO…" at bounding box center [520, 267] width 1040 height 534
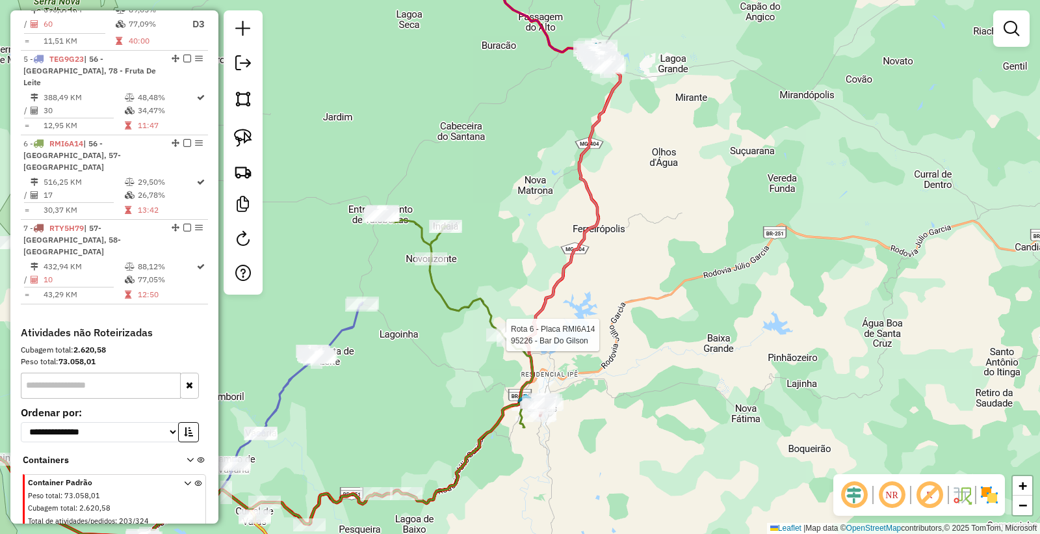
select select "*********"
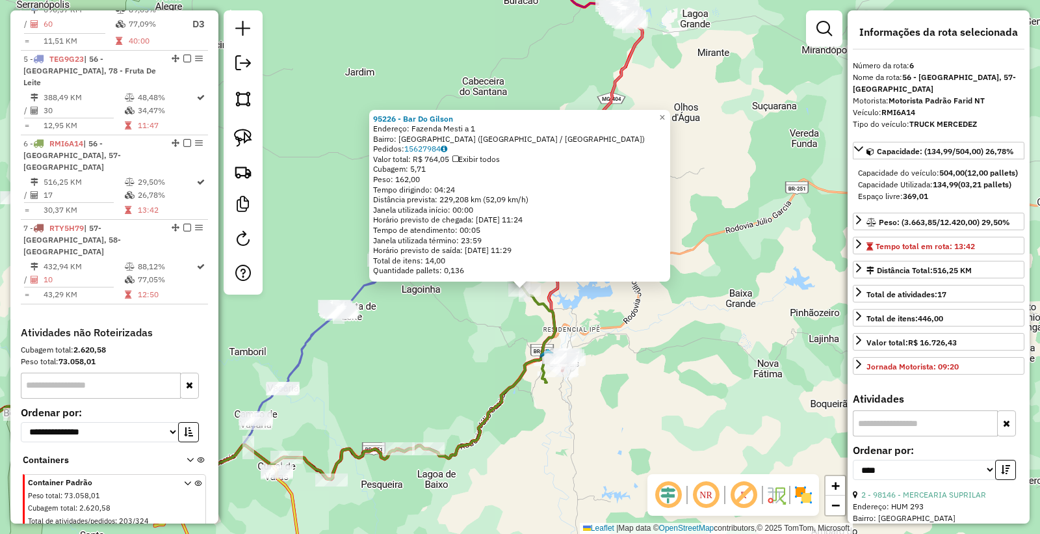
drag, startPoint x: 434, startPoint y: 368, endPoint x: 439, endPoint y: 385, distance: 17.5
click at [439, 385] on div "95226 - Bar Do Gilson Endereço: Fazenda Mesti a 1 Bairro: FAZENDA MESTICA (NOVO…" at bounding box center [520, 267] width 1040 height 534
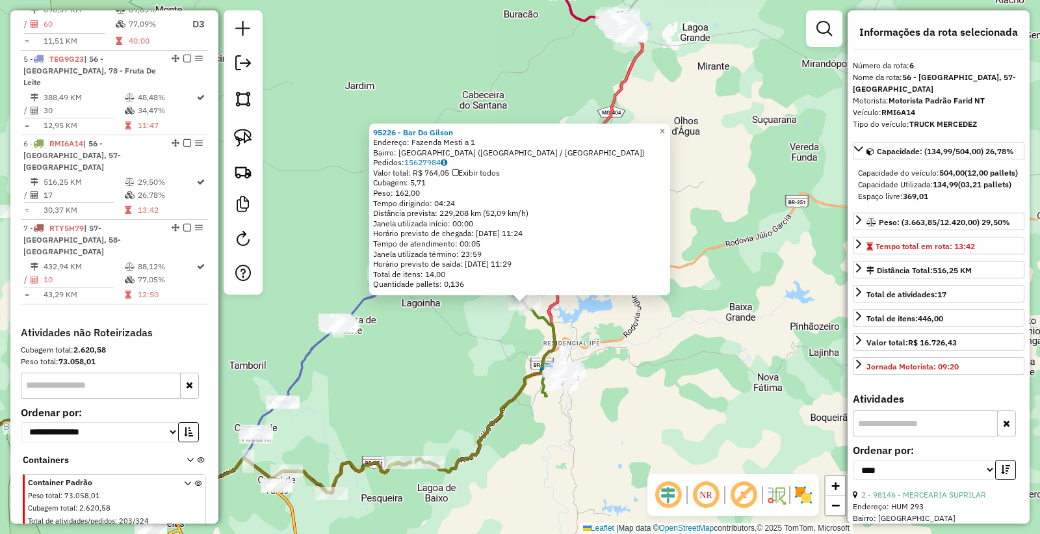
click at [445, 400] on div "95226 - Bar Do Gilson Endereço: Fazenda Mesti a 1 Bairro: FAZENDA MESTICA (NOVO…" at bounding box center [520, 267] width 1040 height 534
click at [451, 389] on div "95226 - Bar Do Gilson Endereço: Fazenda Mesti a 1 Bairro: FAZENDA MESTICA (NOVO…" at bounding box center [520, 267] width 1040 height 534
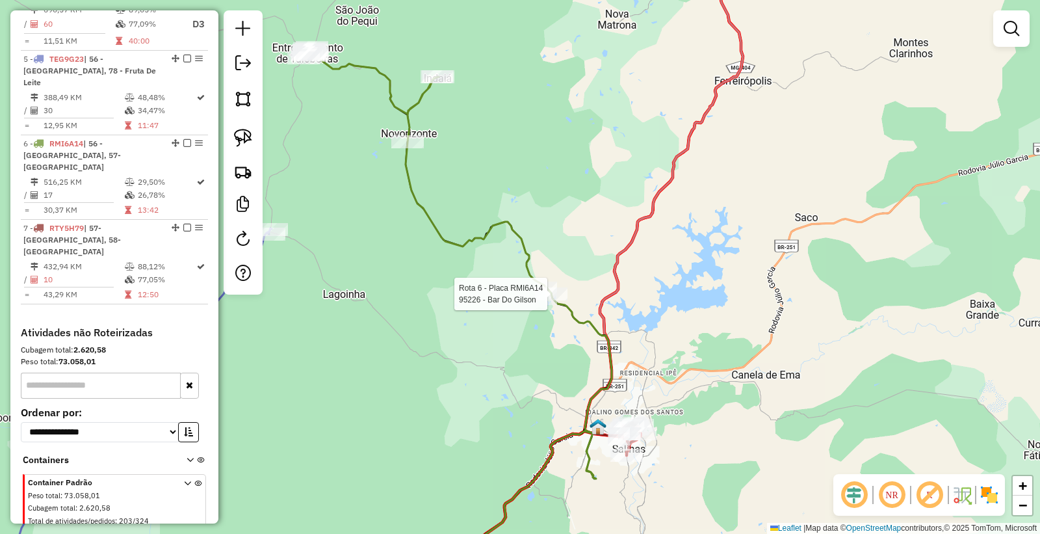
click at [537, 303] on div "Rota 6 - Placa RMI6A14 95226 - Bar Do Gilson Janela de atendimento Grade de ate…" at bounding box center [520, 267] width 1040 height 534
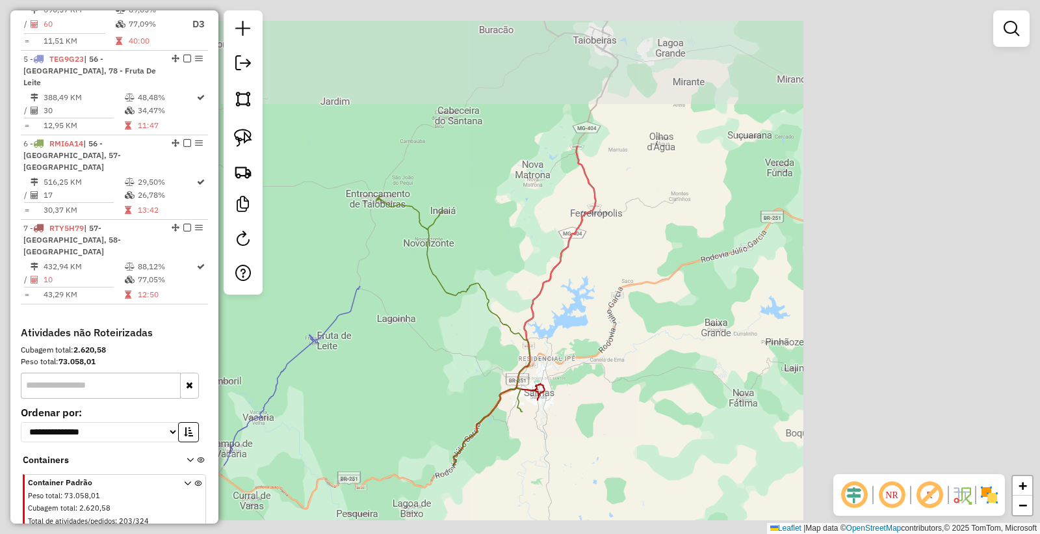
click at [447, 349] on div "Janela de atendimento Grade de atendimento Capacidade Transportadoras Veículos …" at bounding box center [520, 267] width 1040 height 534
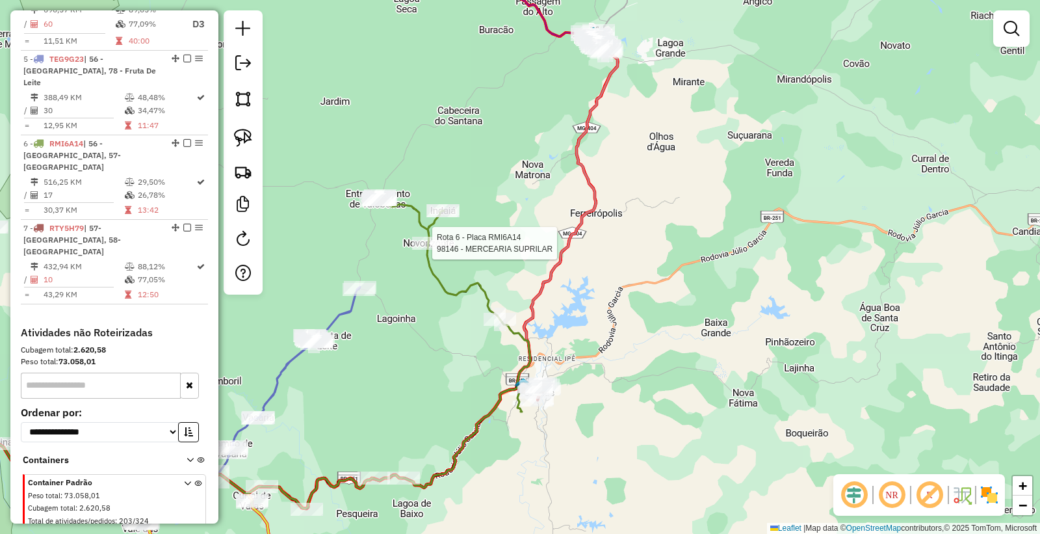
select select "*********"
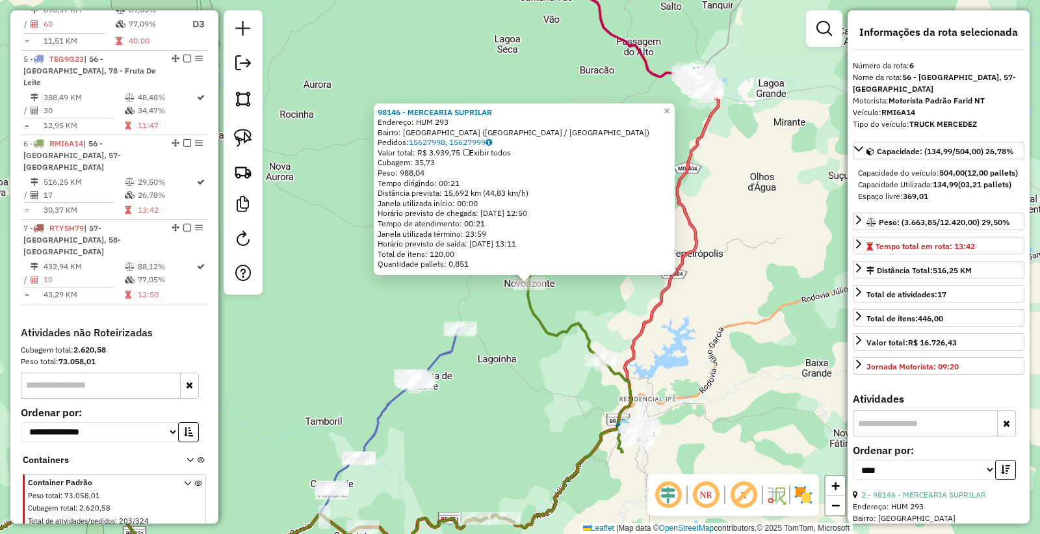
click at [627, 320] on div "98146 - MERCEARIA SUPRILAR Endereço: HUM 293 Bairro: CAMPO VERDE (NOVORIZONTE /…" at bounding box center [520, 267] width 1040 height 534
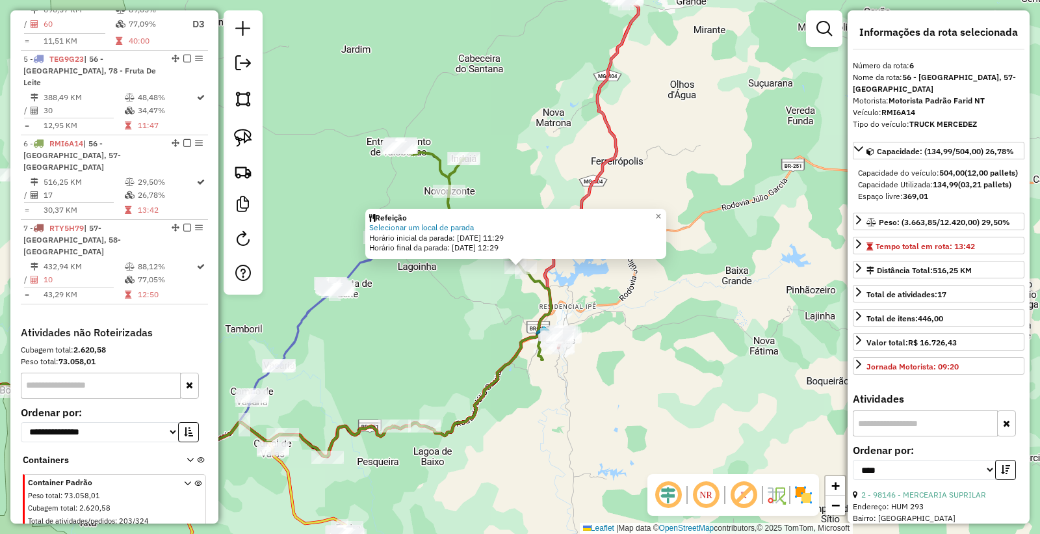
click at [699, 372] on div "Refeição Selecionar um local de parada Horário inicial da parada: 16/08/2025 11…" at bounding box center [520, 267] width 1040 height 534
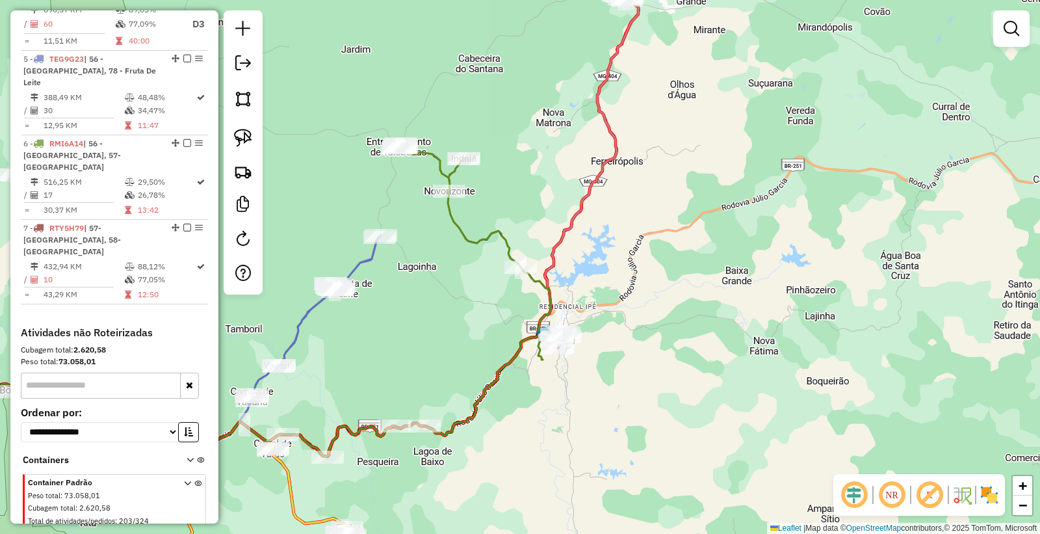
click at [510, 316] on div "Rota 7 - Placa RTY5H79 98414 - MA DISTRIBUIDORA Janela de atendimento Grade de …" at bounding box center [520, 267] width 1040 height 534
select select "*********"
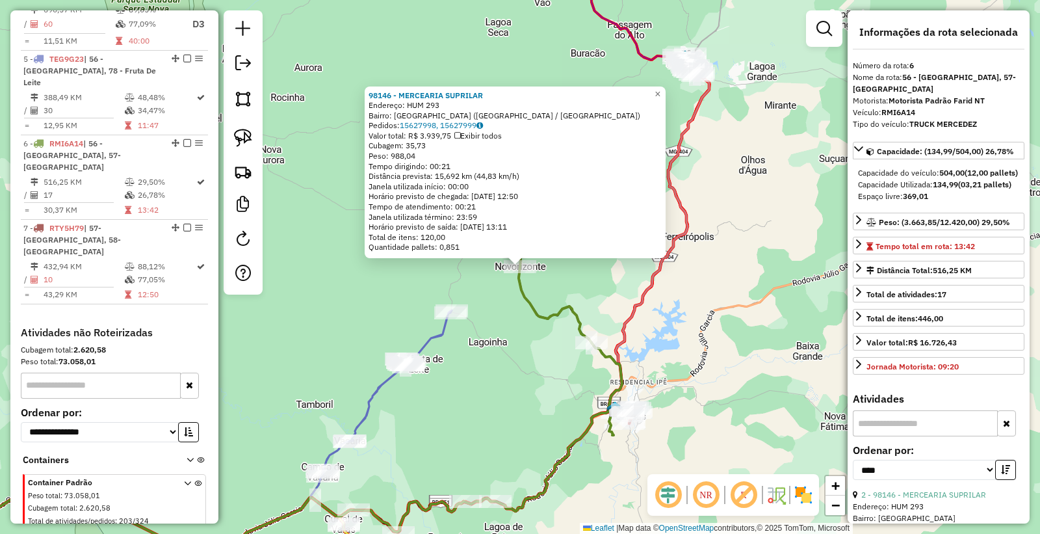
click at [469, 360] on div "98146 - MERCEARIA SUPRILAR Endereço: HUM 293 Bairro: CAMPO VERDE (NOVORIZONTE /…" at bounding box center [520, 267] width 1040 height 534
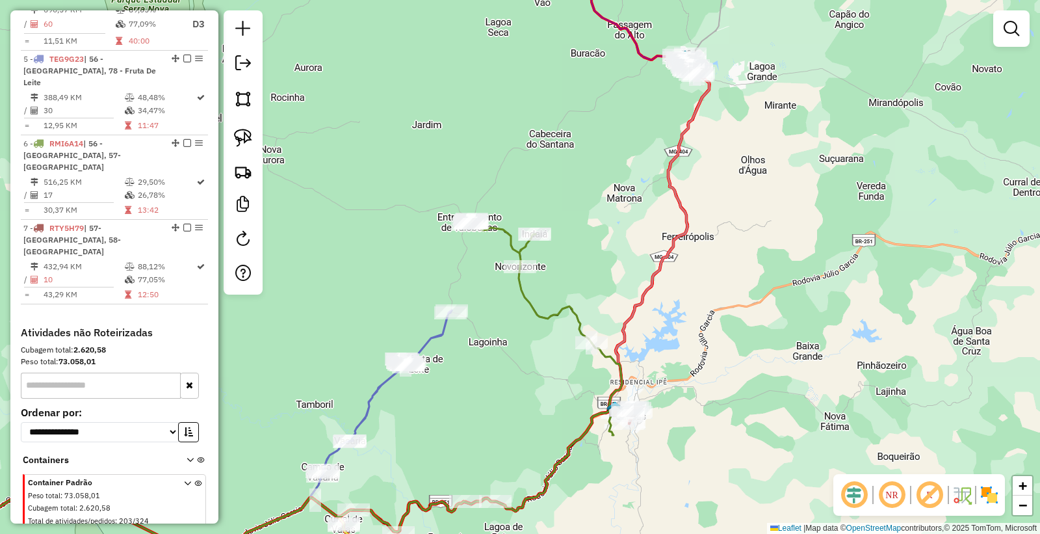
click at [495, 355] on div "Janela de atendimento Grade de atendimento Capacidade Transportadoras Veículos …" at bounding box center [520, 267] width 1040 height 534
click at [576, 348] on div at bounding box center [591, 341] width 32 height 13
select select "*********"
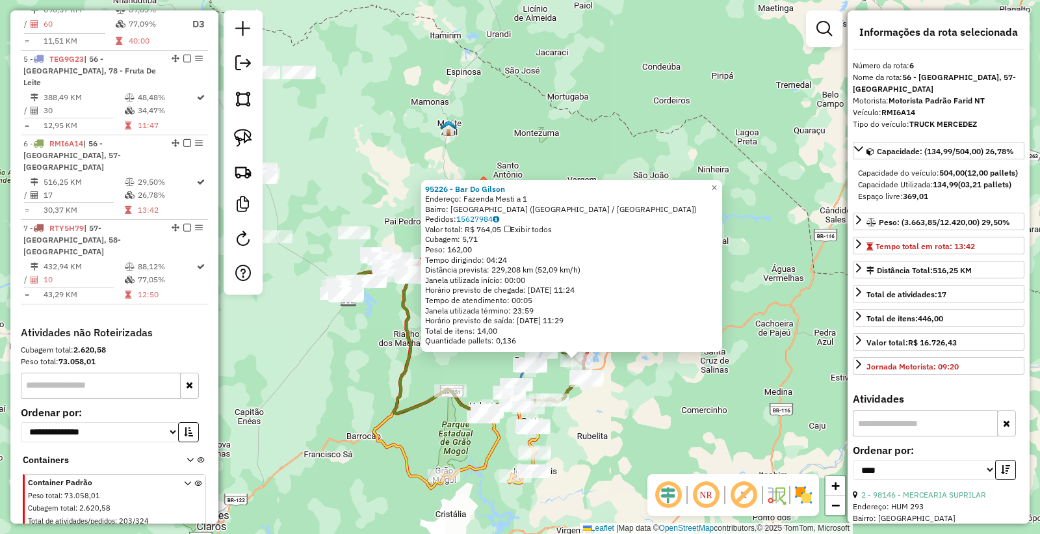
click at [690, 412] on div "95226 - Bar Do Gilson Endereço: Fazenda Mesti a 1 Bairro: FAZENDA MESTICA (NOVO…" at bounding box center [520, 267] width 1040 height 534
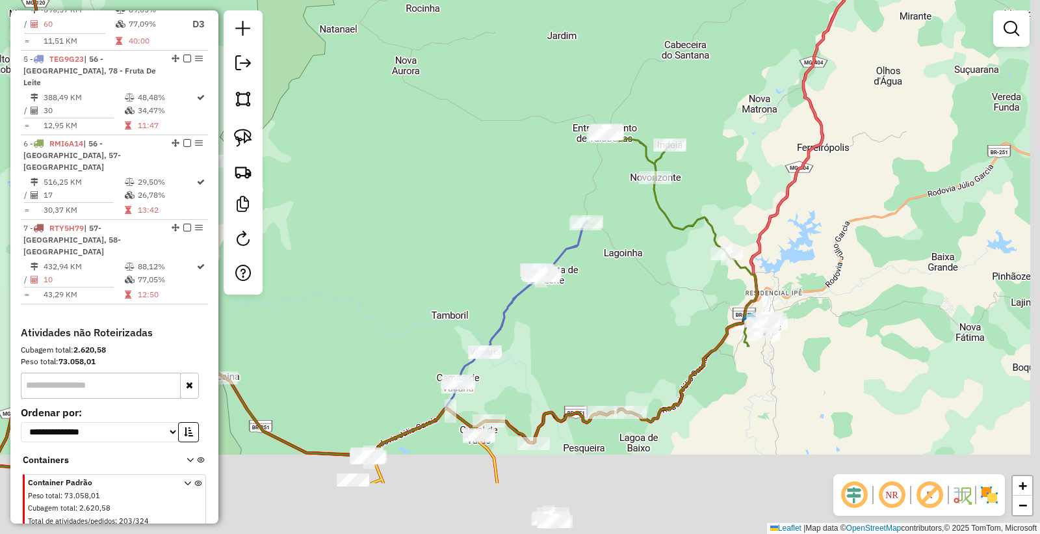
drag, startPoint x: 927, startPoint y: 320, endPoint x: 761, endPoint y: 223, distance: 192.8
click at [770, 220] on icon at bounding box center [326, 174] width 1035 height 585
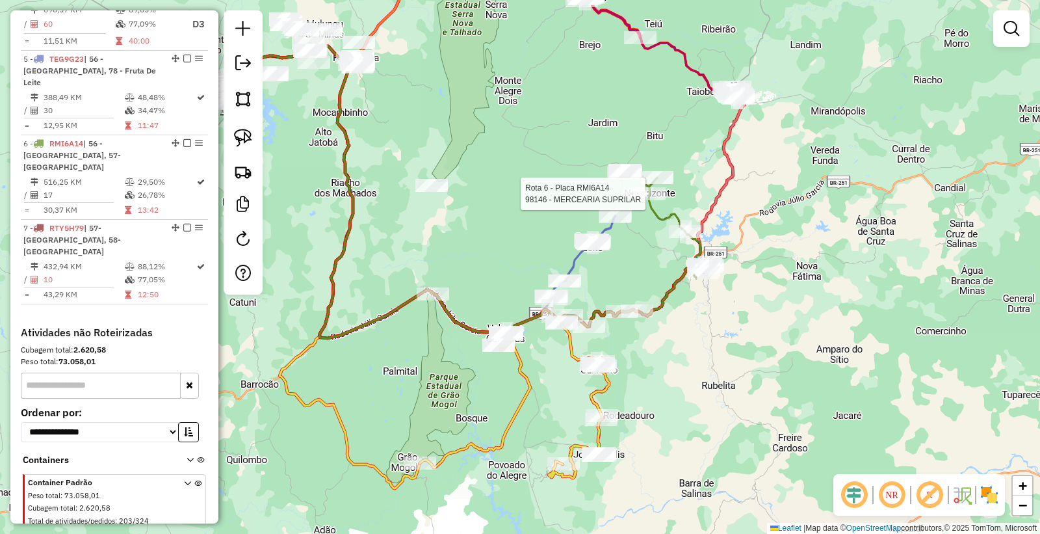
select select "*********"
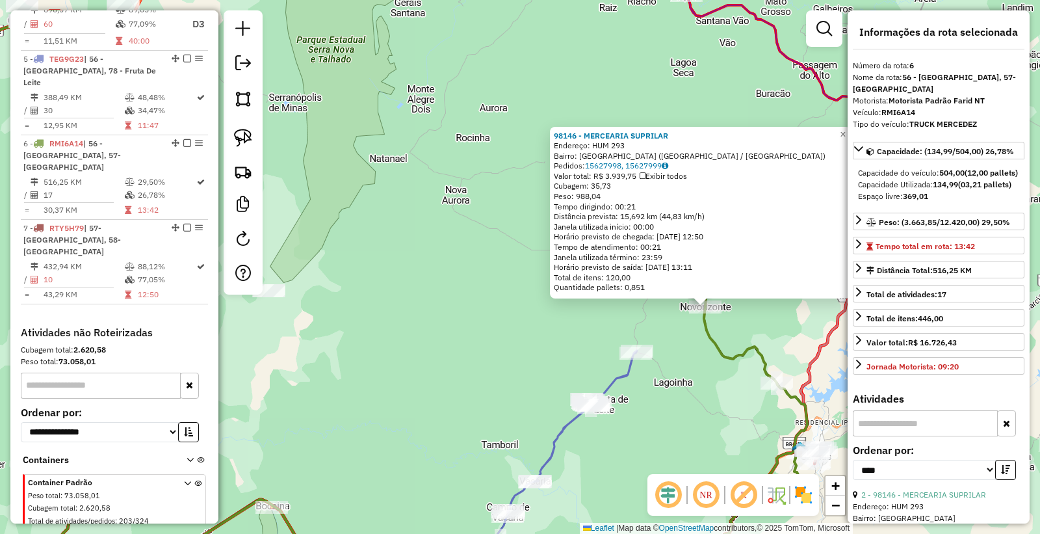
click at [411, 250] on div "98146 - MERCEARIA SUPRILAR Endereço: HUM 293 Bairro: CAMPO VERDE (NOVORIZONTE /…" at bounding box center [520, 267] width 1040 height 534
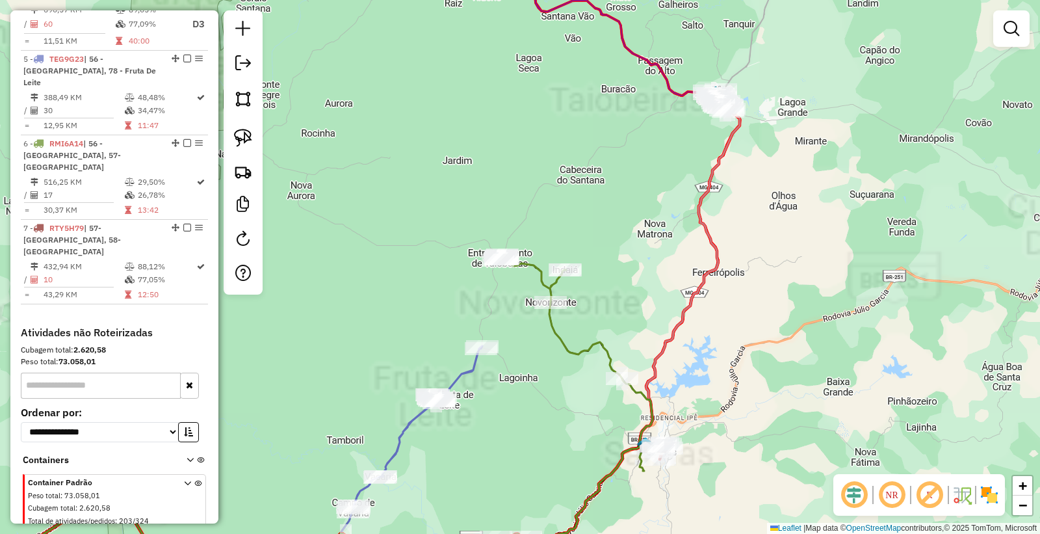
drag, startPoint x: 332, startPoint y: 222, endPoint x: 517, endPoint y: 257, distance: 187.9
click at [517, 258] on div "Janela de atendimento Grade de atendimento Capacidade Transportadoras Veículos …" at bounding box center [520, 267] width 1040 height 534
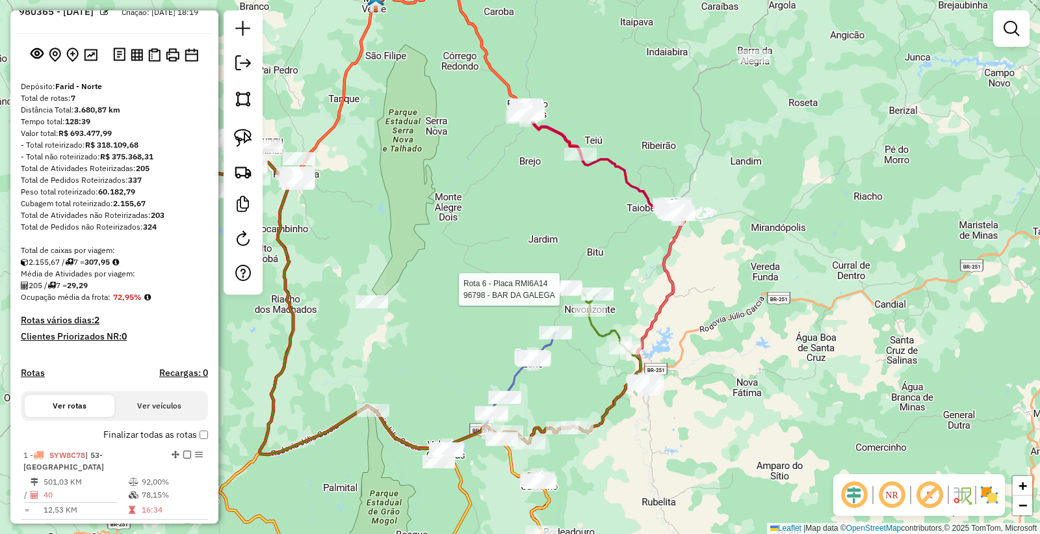
scroll to position [0, 0]
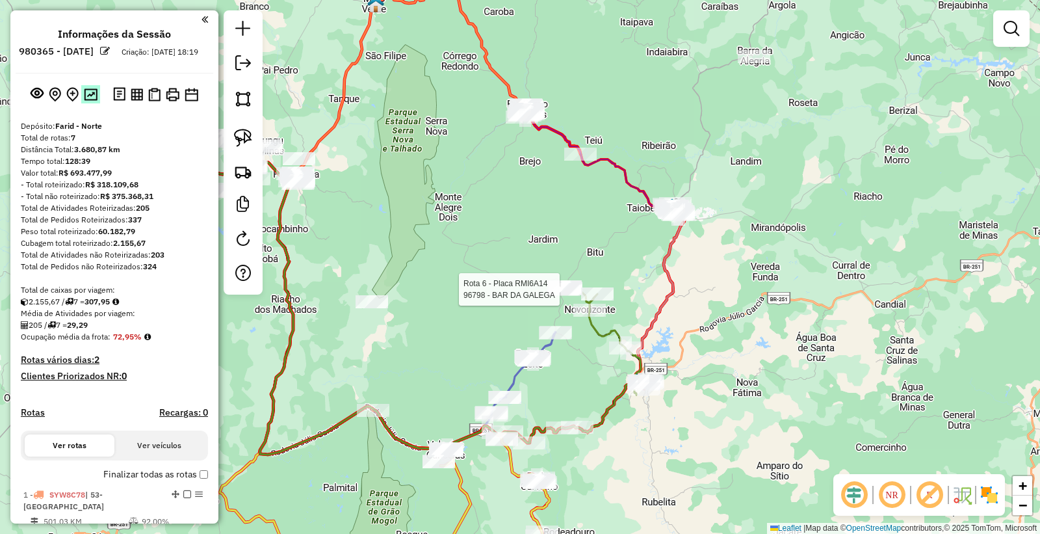
click at [87, 101] on img at bounding box center [91, 94] width 14 height 12
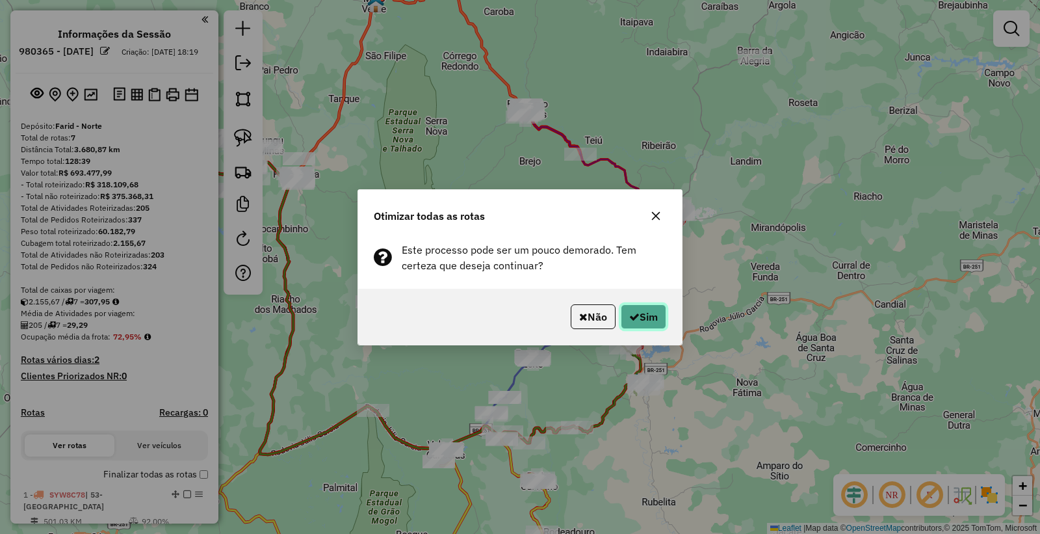
click at [652, 317] on button "Sim" at bounding box center [643, 316] width 45 height 25
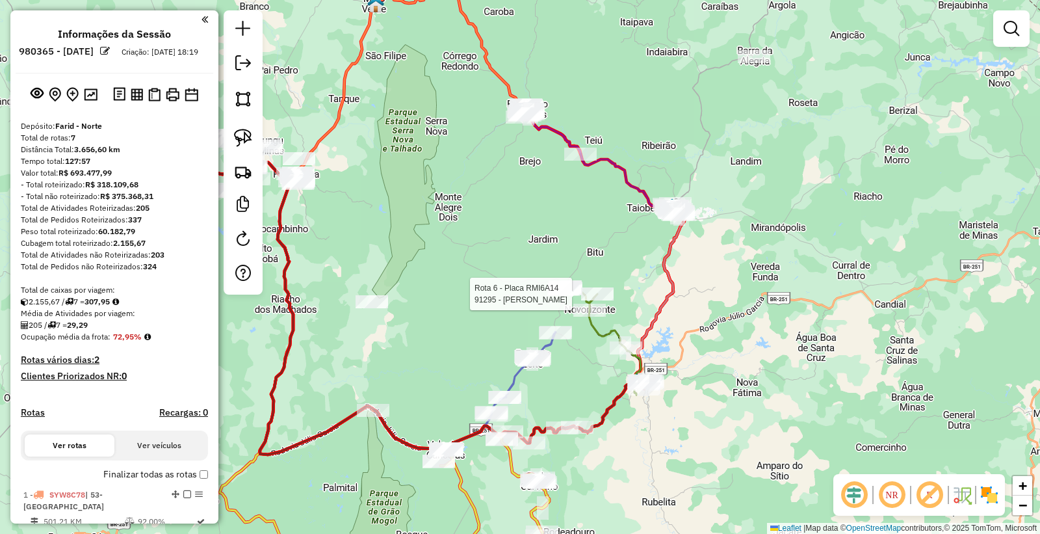
select select "*********"
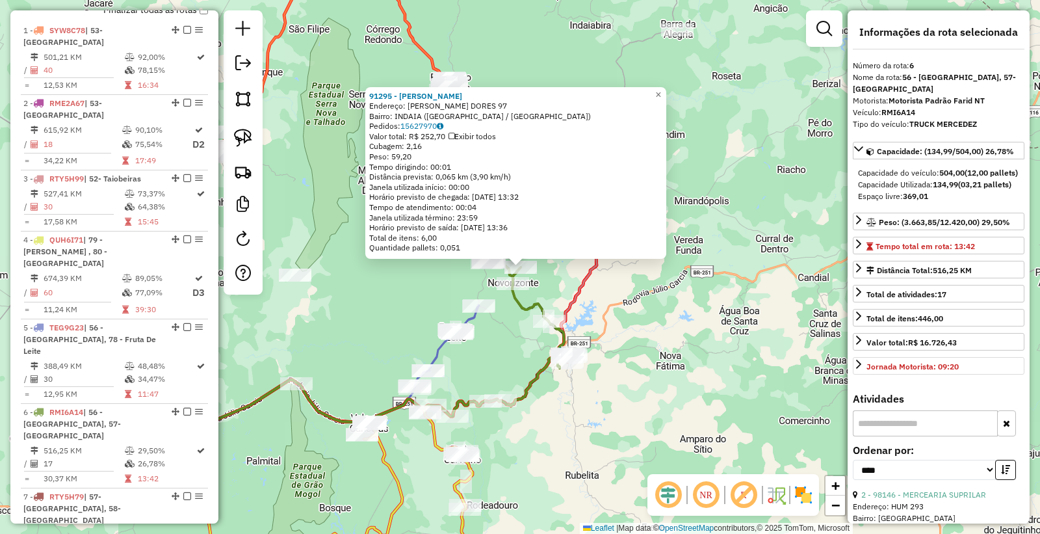
scroll to position [732, 0]
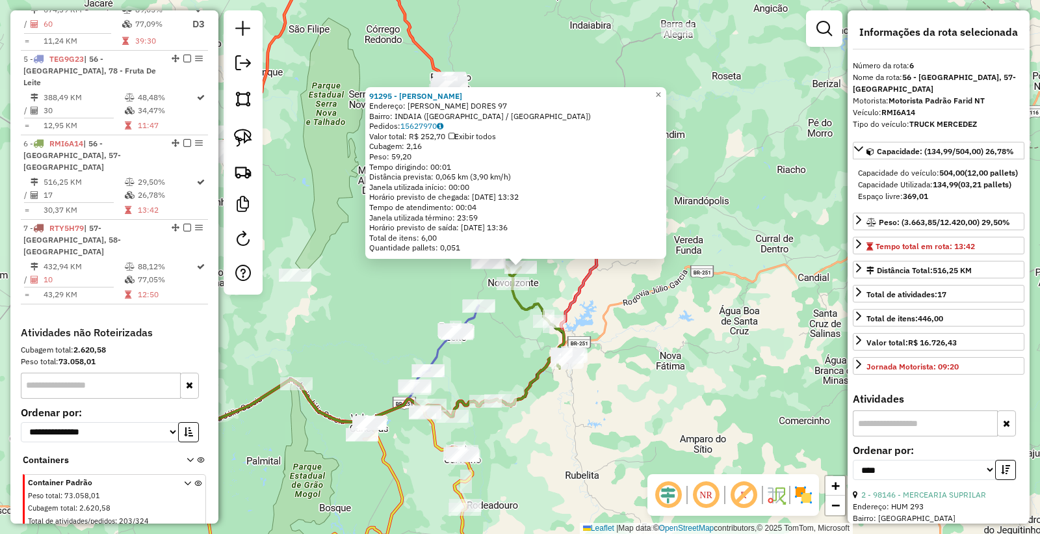
drag, startPoint x: 497, startPoint y: 347, endPoint x: 490, endPoint y: 332, distance: 16.6
click at [498, 346] on div "91295 - [PERSON_NAME]: [PERSON_NAME] DORES 97 Bairro: [GEOGRAPHIC_DATA] ([GEOGR…" at bounding box center [520, 267] width 1040 height 534
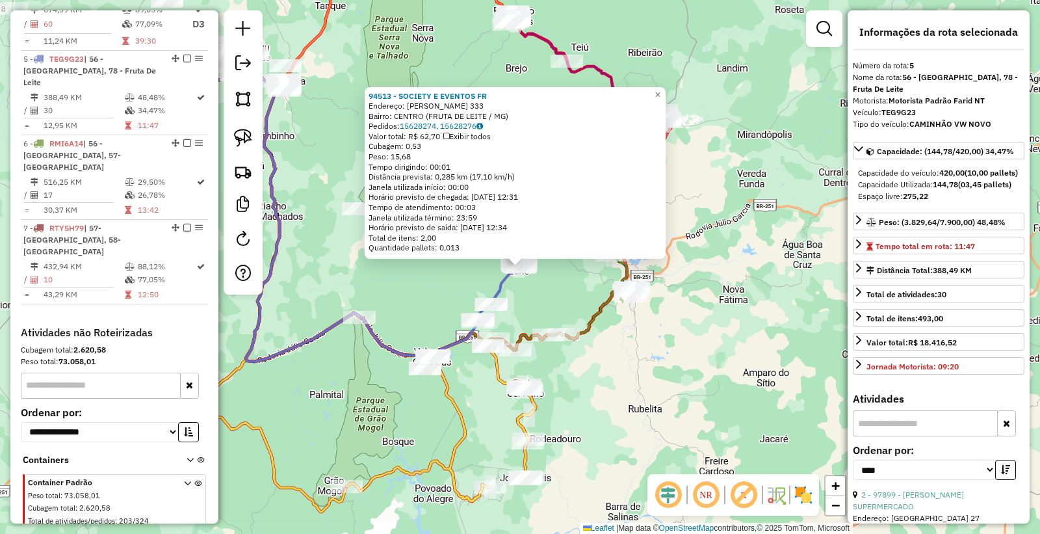
drag, startPoint x: 648, startPoint y: 391, endPoint x: 630, endPoint y: 309, distance: 83.7
click at [648, 386] on div "94513 - SOCIETY E EVENTOS FR Endereço: [PERSON_NAME] 333 Bairro: CENTRO (FRUTA …" at bounding box center [520, 267] width 1040 height 534
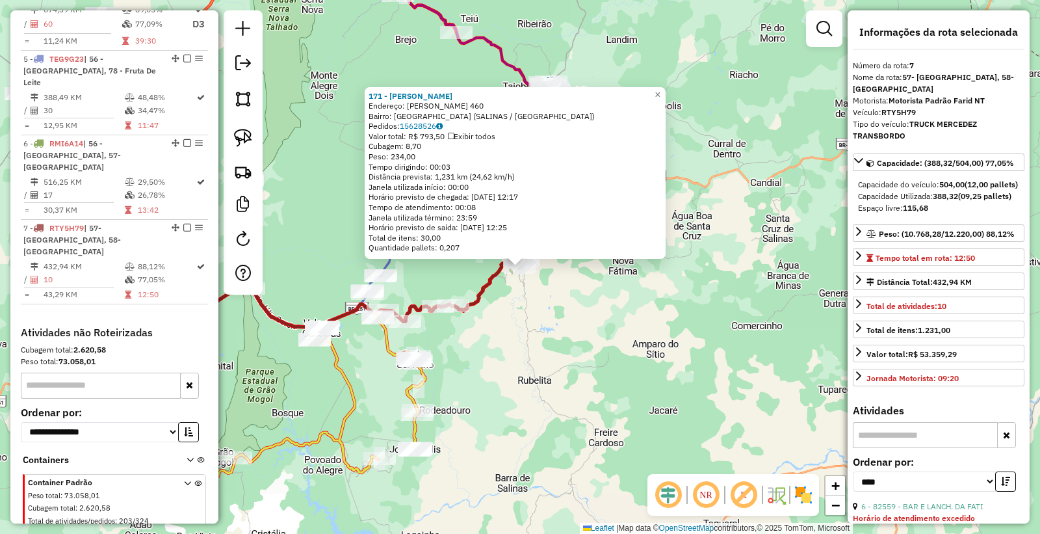
click at [605, 354] on div "171 - [PERSON_NAME]: [PERSON_NAME] 460 Bairro: [GEOGRAPHIC_DATA] ([GEOGRAPHIC_D…" at bounding box center [520, 267] width 1040 height 534
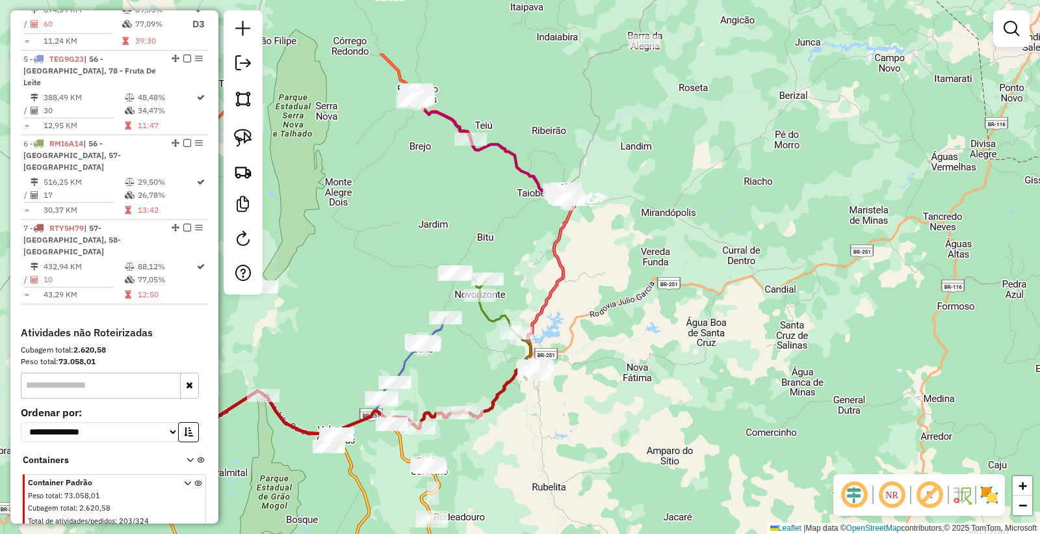
drag, startPoint x: 465, startPoint y: 274, endPoint x: 481, endPoint y: 383, distance: 110.9
click at [480, 382] on div "Janela de atendimento Grade de atendimento Capacidade Transportadoras Veículos …" at bounding box center [520, 267] width 1040 height 534
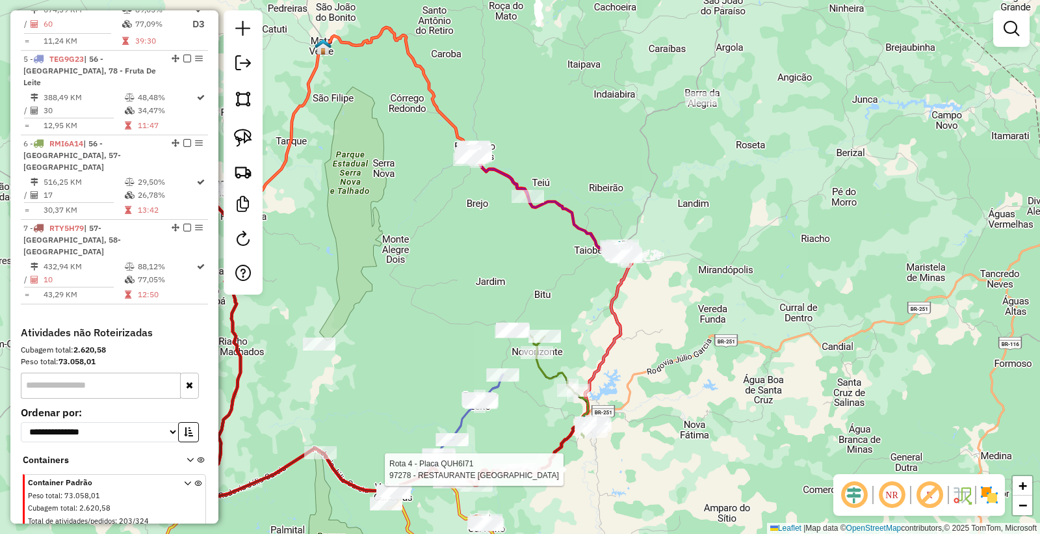
click at [715, 343] on div "Rota 4 - Placa QUH6I71 97278 - RESTAURANTE CHURRAS Janela de atendimento Grade …" at bounding box center [520, 267] width 1040 height 534
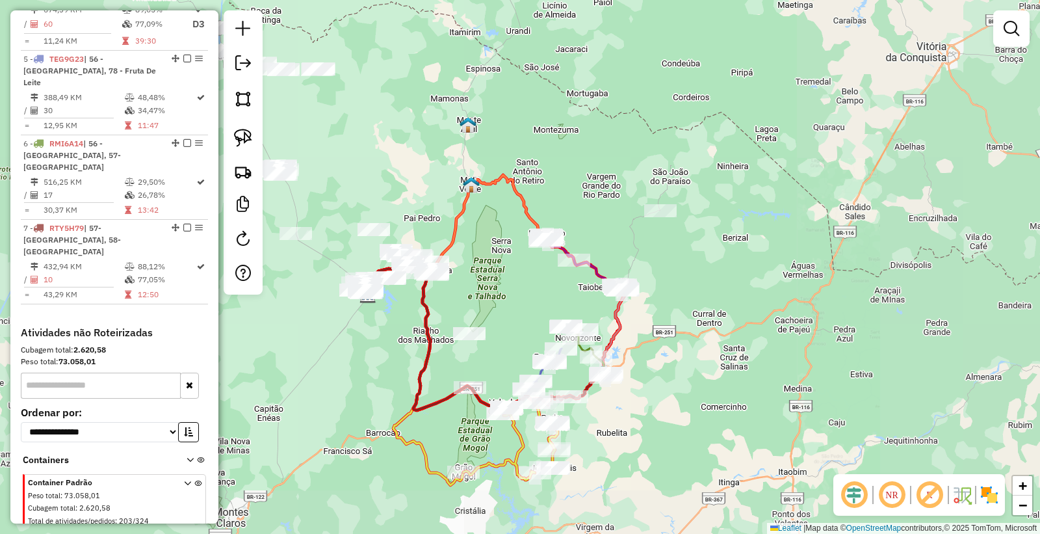
drag, startPoint x: 665, startPoint y: 348, endPoint x: 354, endPoint y: 44, distance: 434.8
click at [749, 289] on div "Janela de atendimento Grade de atendimento Capacidade Transportadoras Veículos …" at bounding box center [520, 267] width 1040 height 534
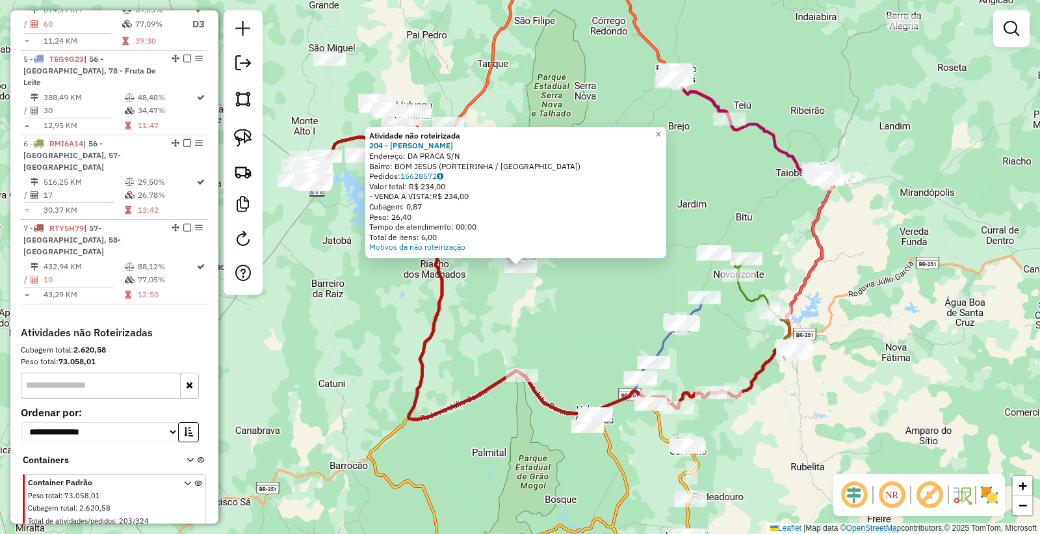
click at [452, 331] on div "Atividade não roteirizada 204 - [PERSON_NAME]: DA PRACA S/N Bairro: BOM JESUS (…" at bounding box center [520, 267] width 1040 height 534
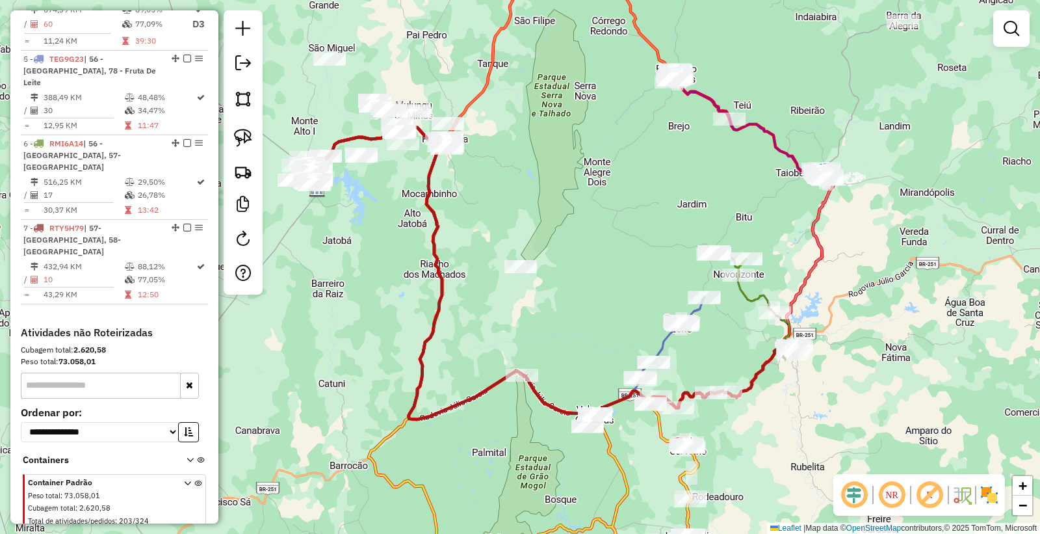
click at [488, 305] on div "Janela de atendimento Grade de atendimento Capacidade Transportadoras Veículos …" at bounding box center [520, 267] width 1040 height 534
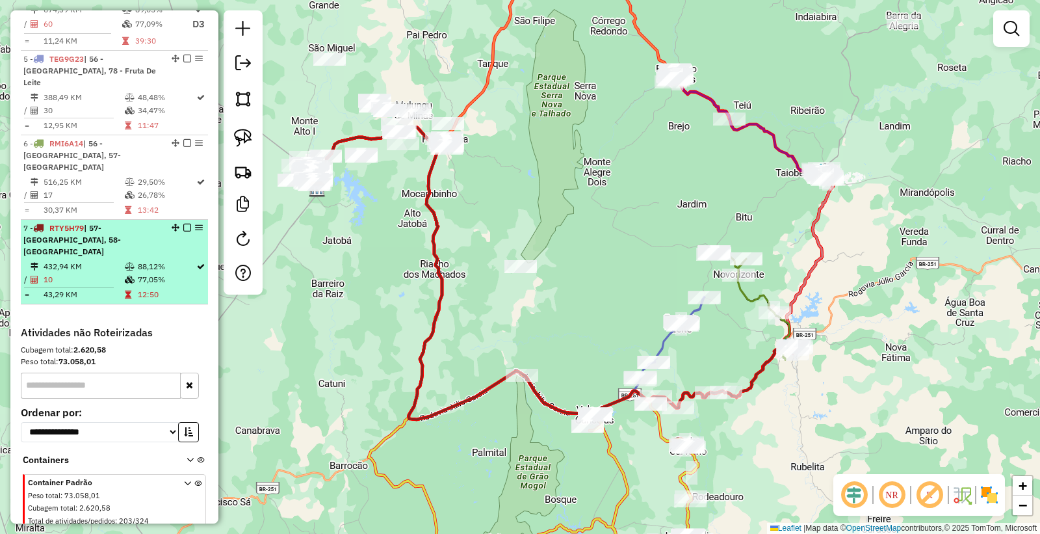
scroll to position [516, 0]
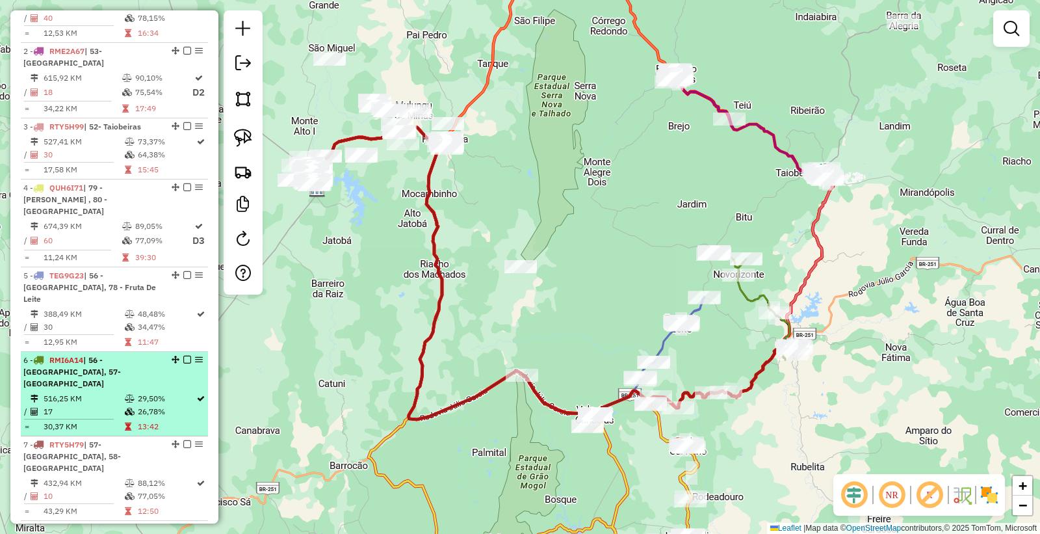
click at [124, 392] on td at bounding box center [130, 398] width 13 height 13
select select "*********"
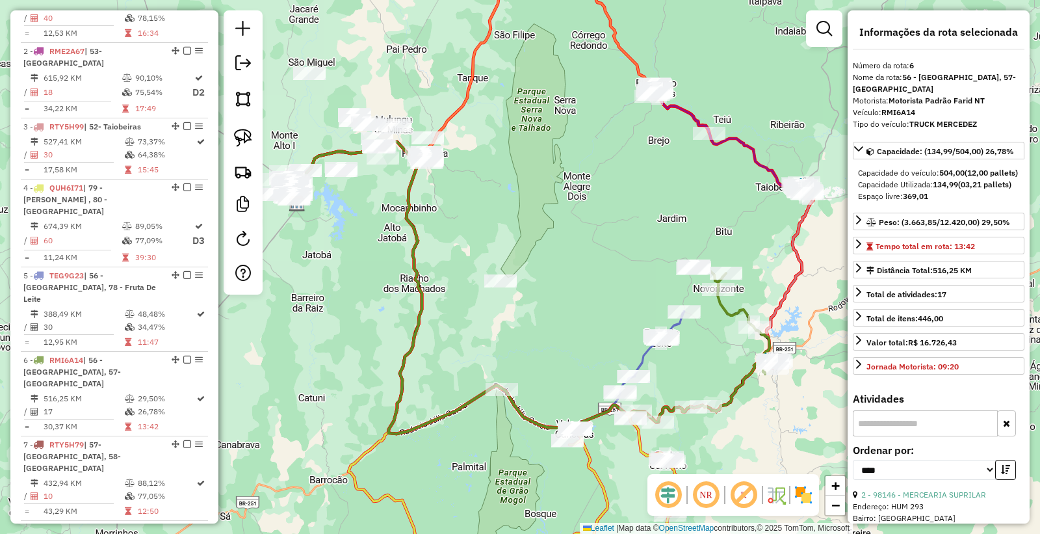
drag, startPoint x: 458, startPoint y: 311, endPoint x: 472, endPoint y: 308, distance: 15.2
click at [499, 310] on div "Janela de atendimento Grade de atendimento Capacidade Transportadoras Veículos …" at bounding box center [520, 267] width 1040 height 534
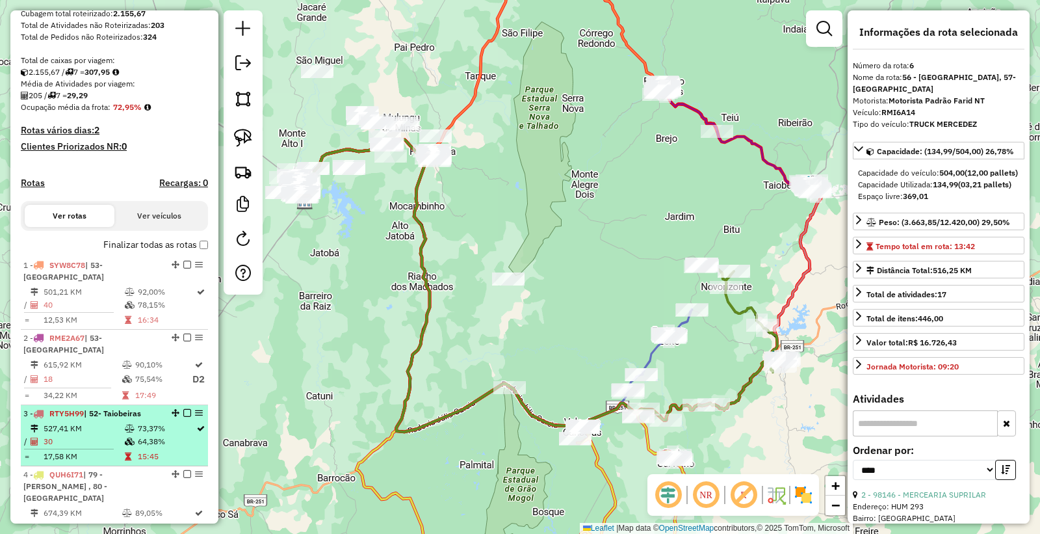
scroll to position [227, 0]
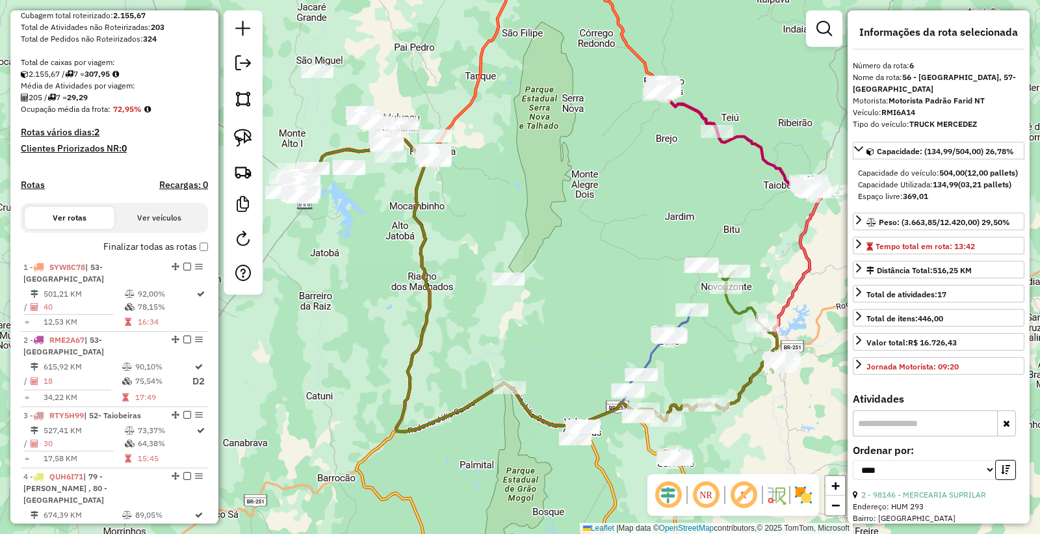
click at [400, 287] on div "Janela de atendimento Grade de atendimento Capacidade Transportadoras Veículos …" at bounding box center [520, 267] width 1040 height 534
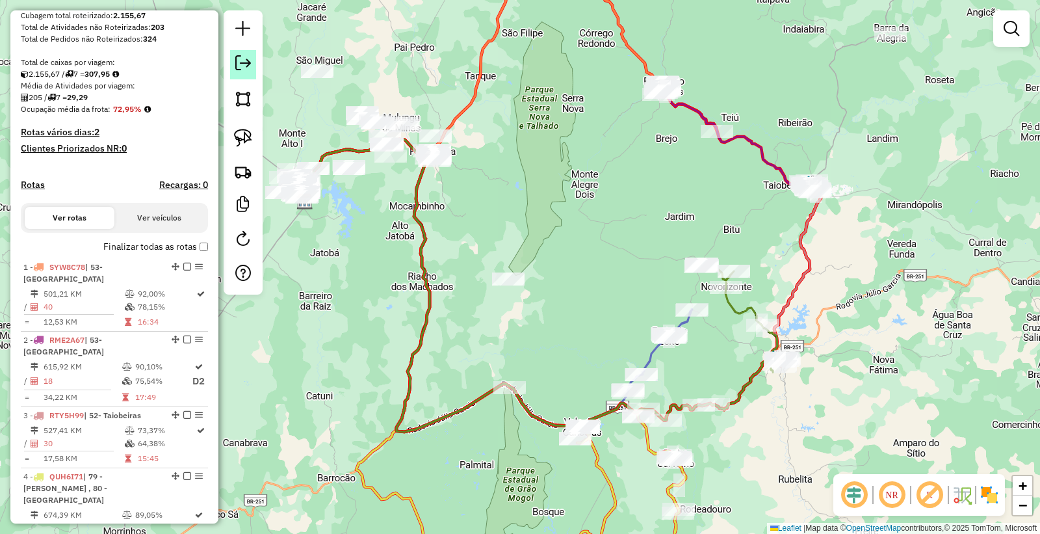
click at [242, 70] on em at bounding box center [243, 63] width 16 height 16
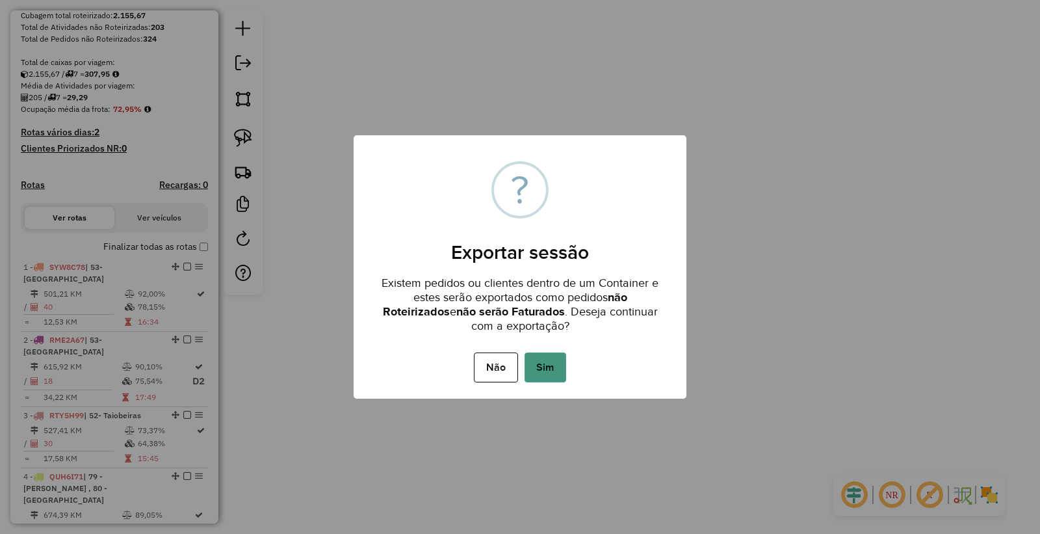
click at [544, 367] on button "Sim" at bounding box center [545, 367] width 42 height 30
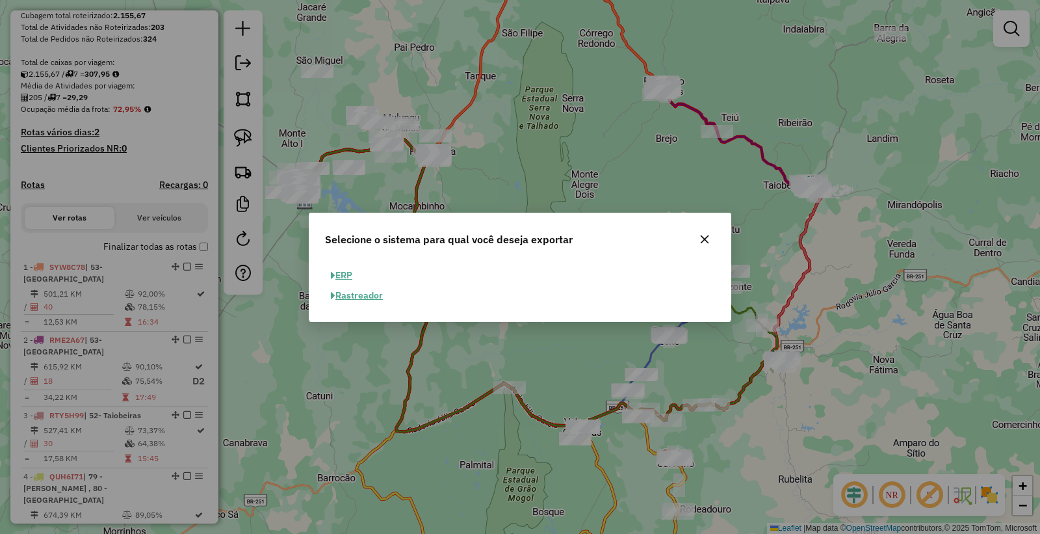
click at [344, 273] on button "ERP" at bounding box center [341, 275] width 33 height 20
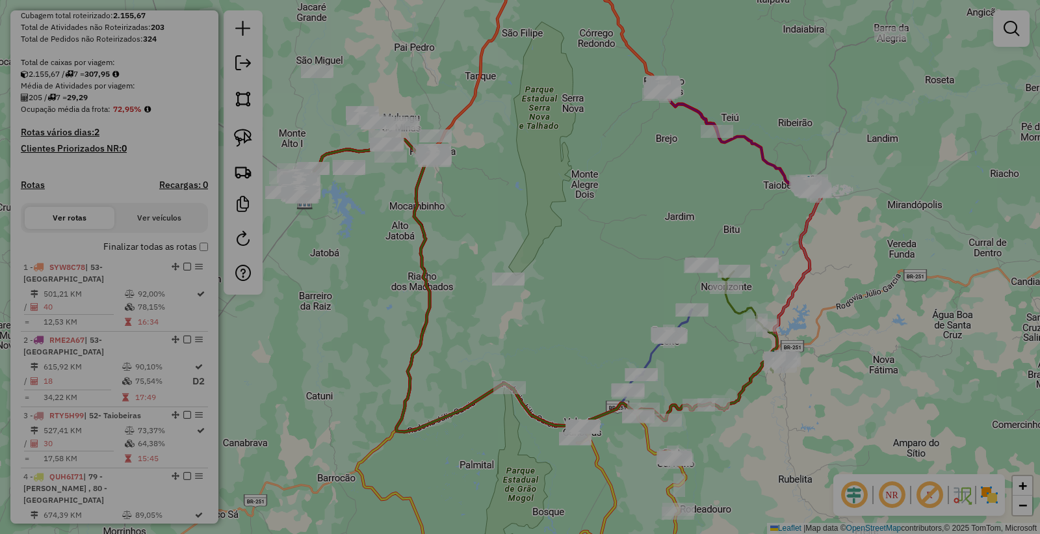
select select "**"
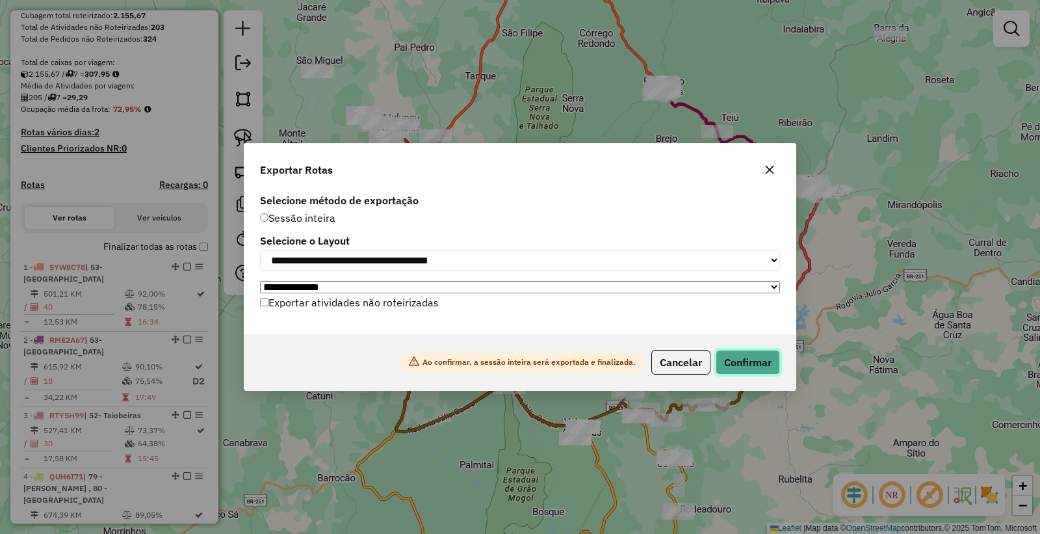
click at [730, 359] on button "Confirmar" at bounding box center [748, 362] width 64 height 25
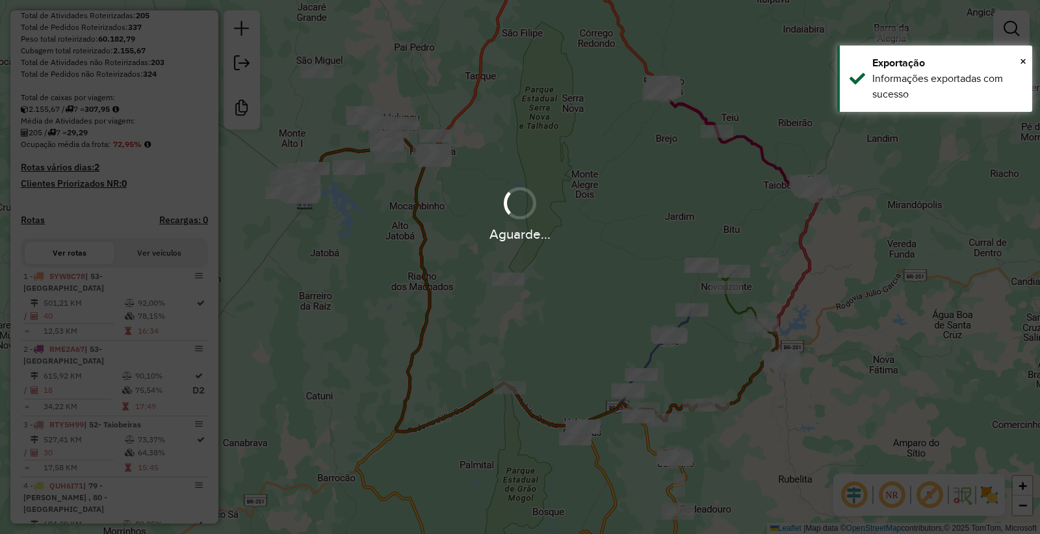
scroll to position [262, 0]
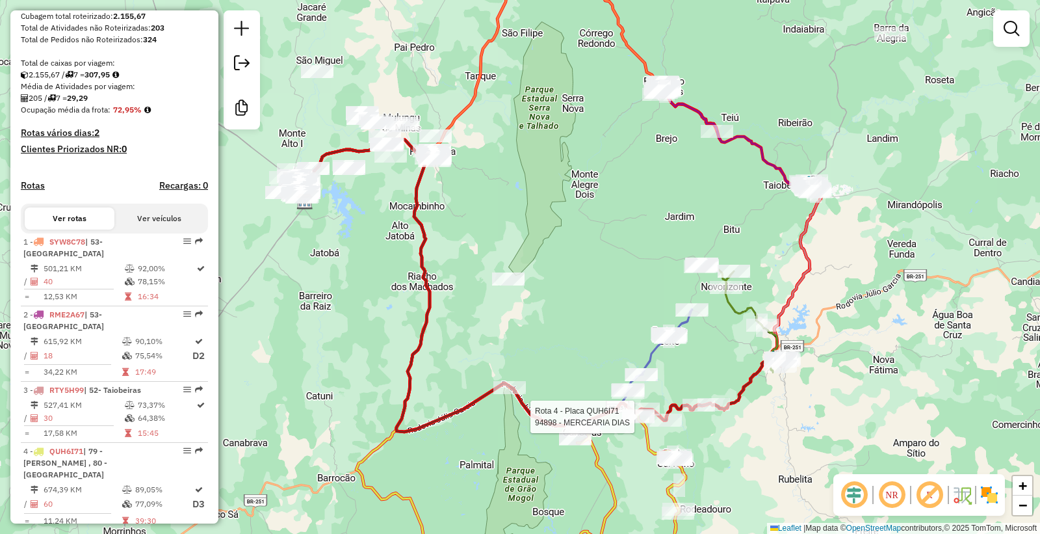
select select "*********"
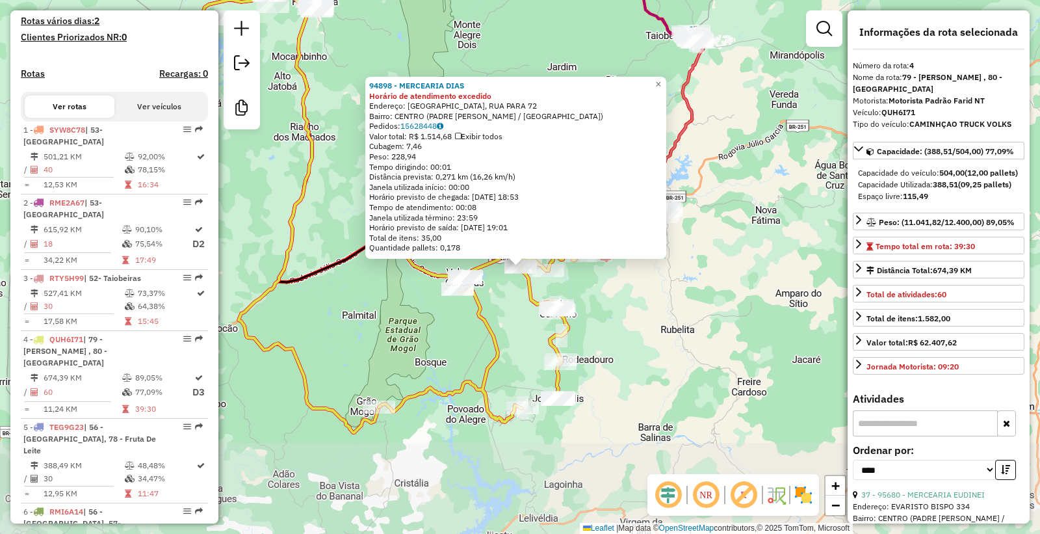
scroll to position [705, 0]
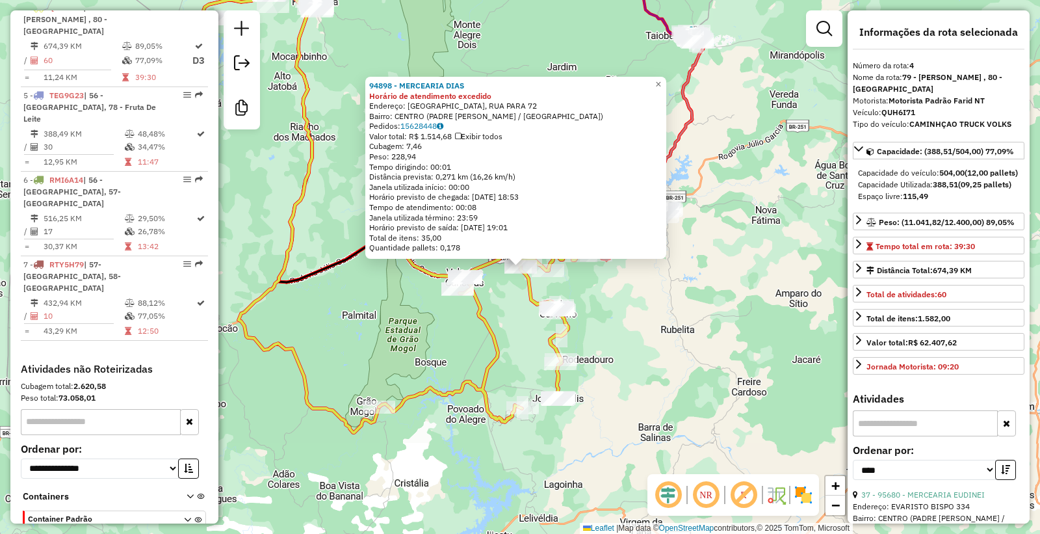
click at [641, 404] on div "94898 - MERCEARIA DIAS Horário de atendimento excedido Endereço: [GEOGRAPHIC_DA…" at bounding box center [520, 267] width 1040 height 534
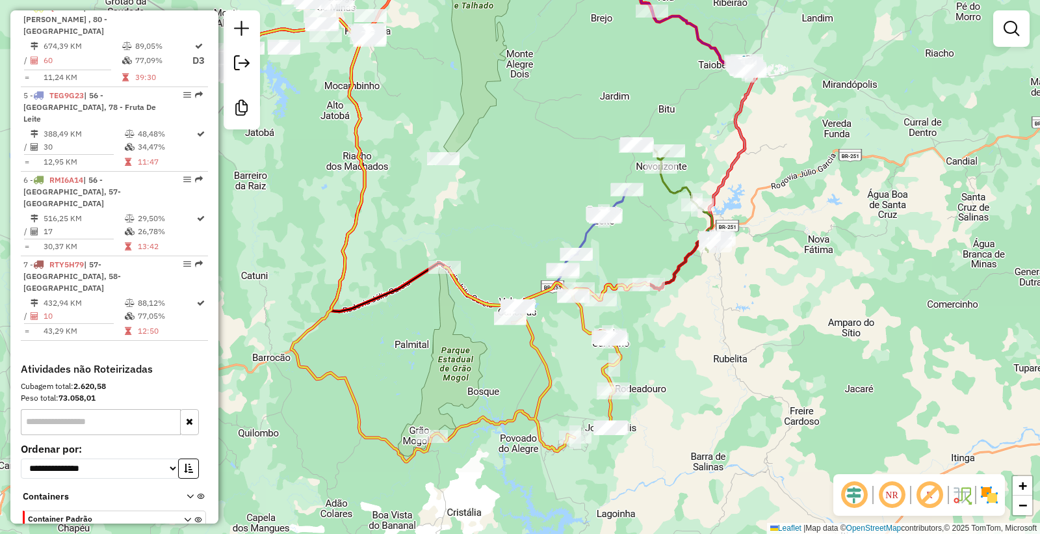
drag, startPoint x: 645, startPoint y: 401, endPoint x: 697, endPoint y: 430, distance: 59.3
click at [697, 430] on div "Janela de atendimento Grade de atendimento Capacidade Transportadoras Veículos …" at bounding box center [520, 267] width 1040 height 534
click at [541, 370] on icon at bounding box center [540, 358] width 217 height 185
select select "*********"
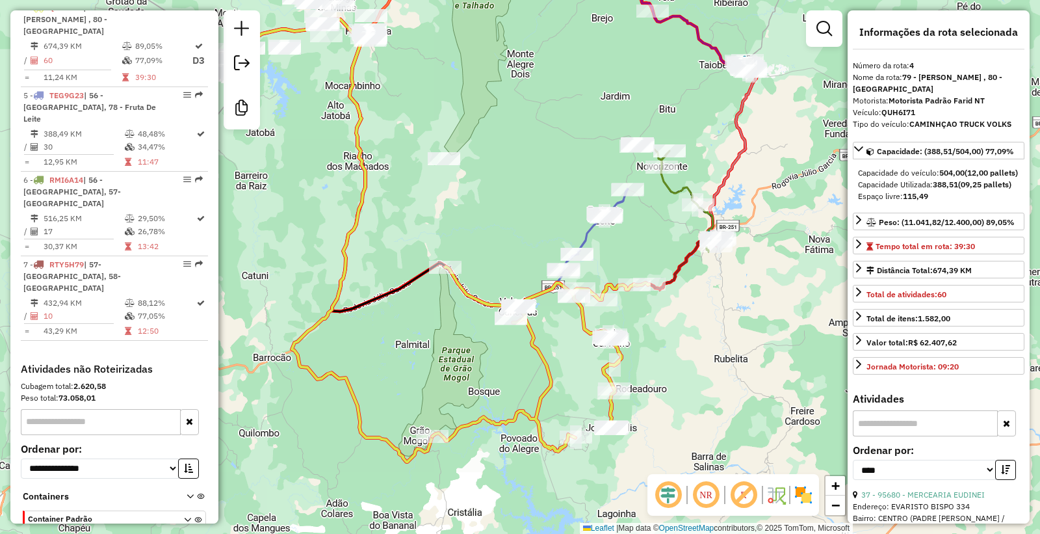
click at [571, 361] on div "Janela de atendimento Grade de atendimento Capacidade Transportadoras Veículos …" at bounding box center [520, 267] width 1040 height 534
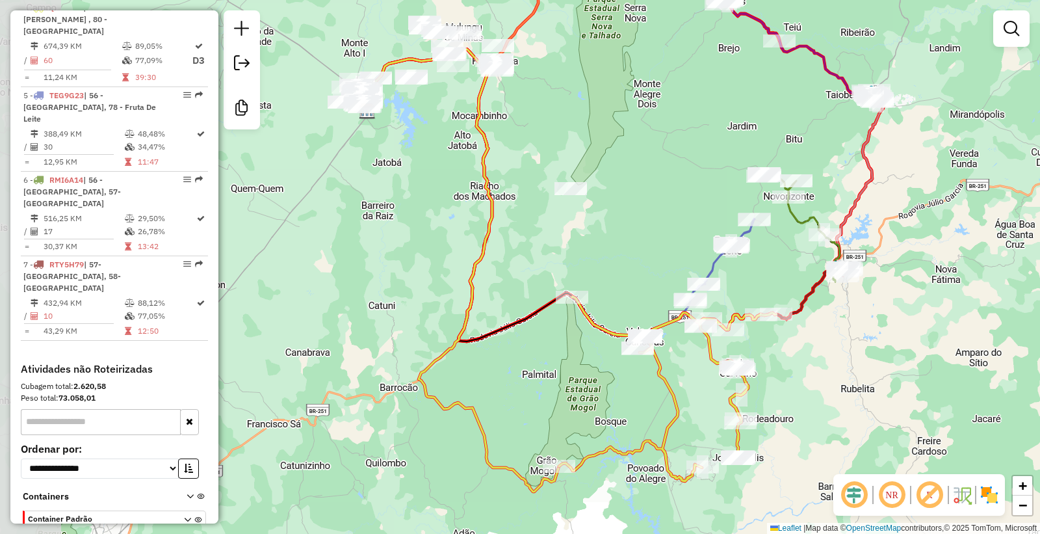
drag, startPoint x: 363, startPoint y: 357, endPoint x: 489, endPoint y: 387, distance: 130.2
click at [489, 387] on div "Janela de atendimento Grade de atendimento Capacidade Transportadoras Veículos …" at bounding box center [520, 267] width 1040 height 534
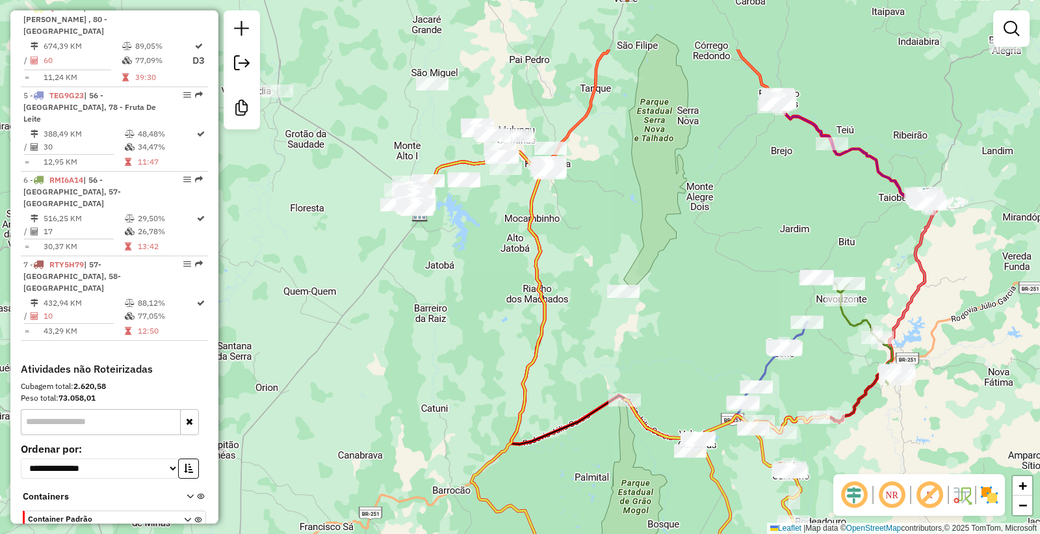
drag, startPoint x: 418, startPoint y: 307, endPoint x: 459, endPoint y: 389, distance: 91.3
click at [459, 389] on div "Janela de atendimento Grade de atendimento Capacidade Transportadoras Veículos …" at bounding box center [520, 267] width 1040 height 534
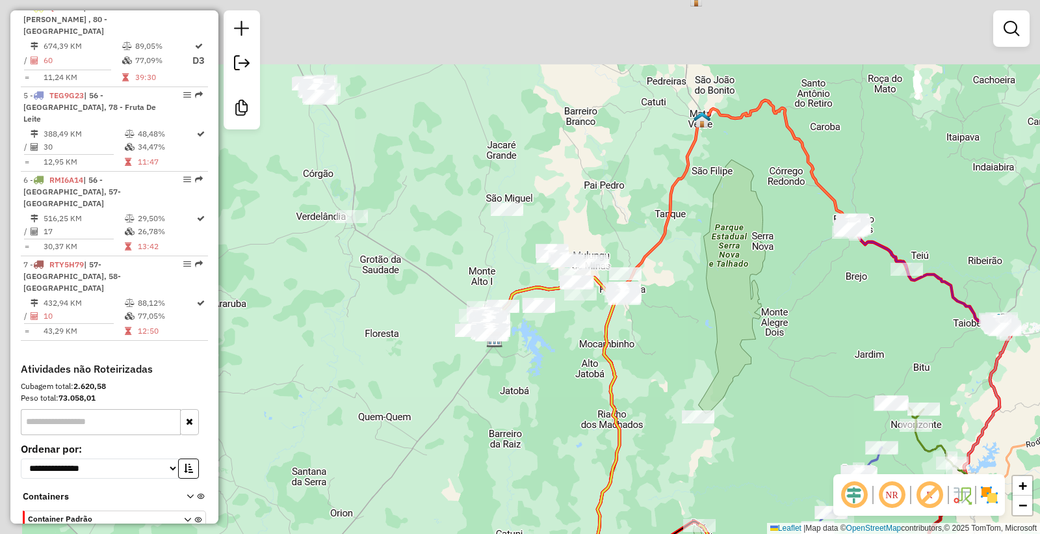
drag, startPoint x: 548, startPoint y: 339, endPoint x: 581, endPoint y: 391, distance: 61.7
click at [581, 391] on div "Janela de atendimento Grade de atendimento Capacidade Transportadoras Veículos …" at bounding box center [520, 267] width 1040 height 534
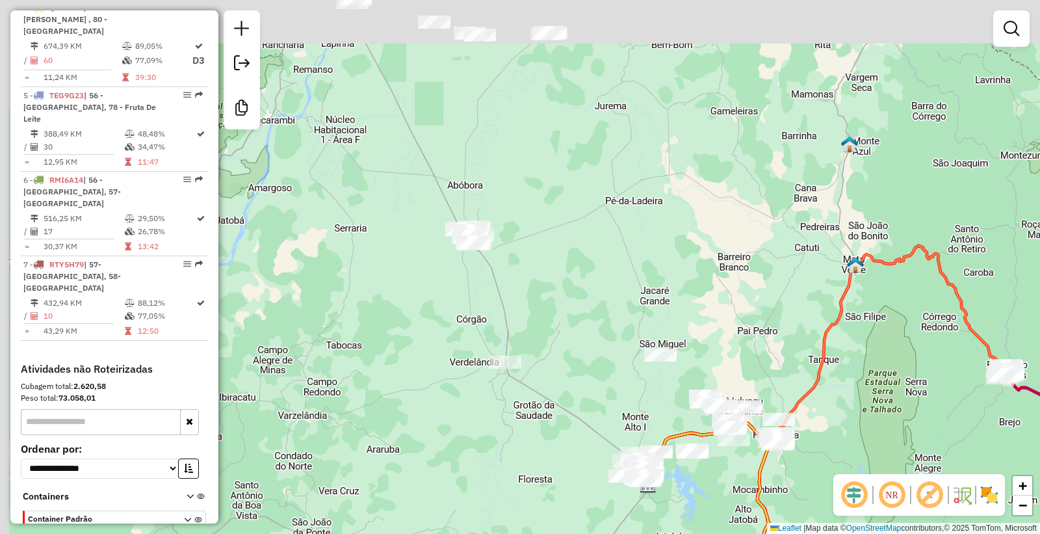
drag, startPoint x: 380, startPoint y: 177, endPoint x: 529, endPoint y: 316, distance: 204.6
click at [529, 316] on div "Janela de atendimento Grade de atendimento Capacidade Transportadoras Veículos …" at bounding box center [520, 267] width 1040 height 534
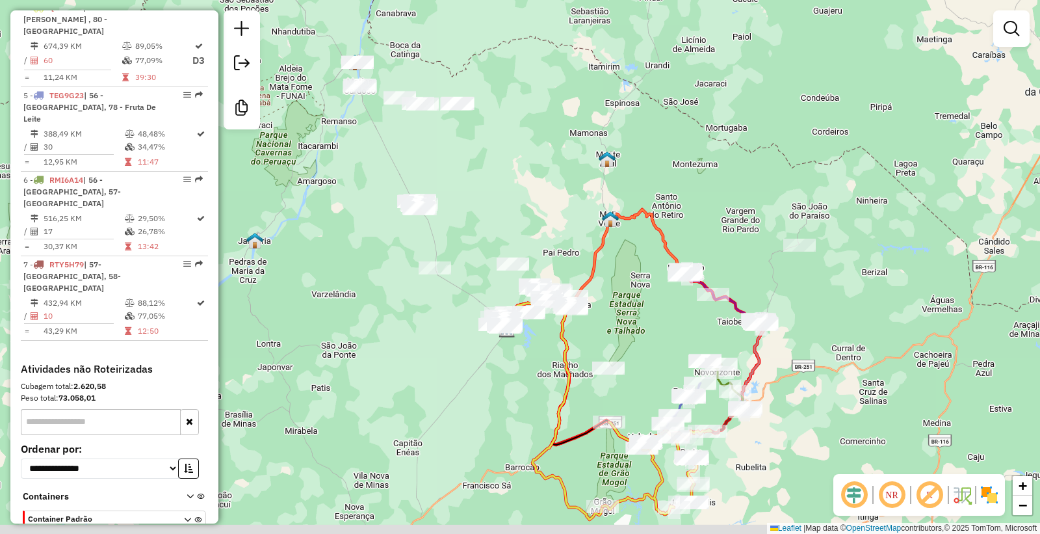
drag, startPoint x: 556, startPoint y: 237, endPoint x: 479, endPoint y: 202, distance: 84.7
click at [481, 202] on div "Janela de atendimento Grade de atendimento Capacidade Transportadoras Veículos …" at bounding box center [520, 267] width 1040 height 534
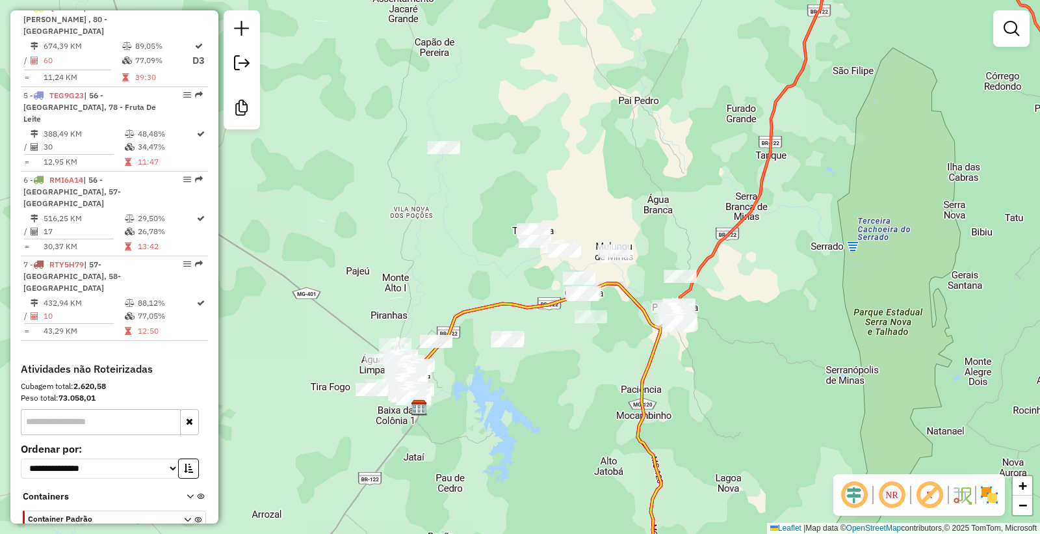
click at [667, 390] on div "Janela de atendimento Grade de atendimento Capacidade Transportadoras Veículos …" at bounding box center [520, 267] width 1040 height 534
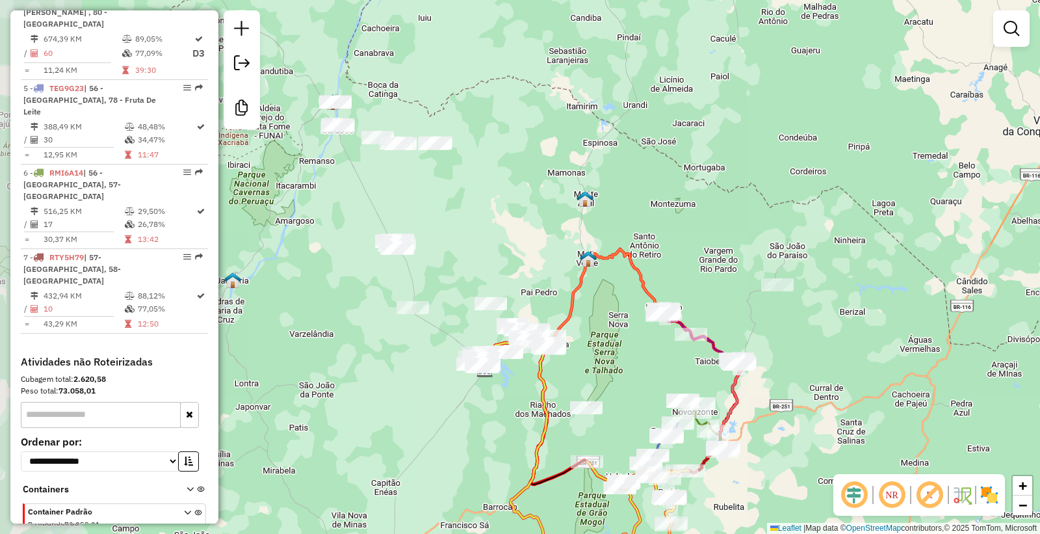
drag, startPoint x: 530, startPoint y: 367, endPoint x: 606, endPoint y: 370, distance: 76.8
click at [606, 370] on div "Janela de atendimento Grade de atendimento Capacidade Transportadoras Veículos …" at bounding box center [520, 267] width 1040 height 534
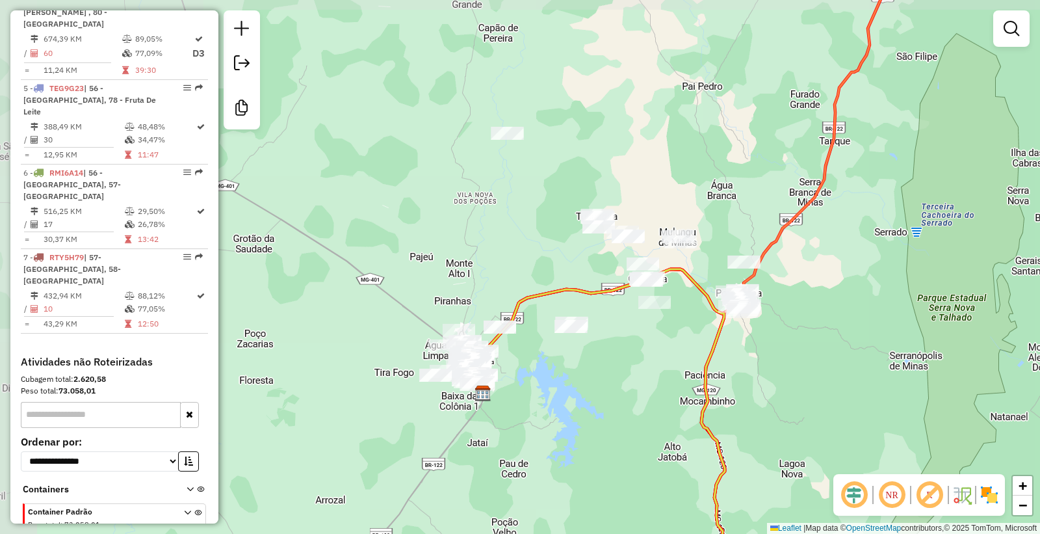
drag, startPoint x: 502, startPoint y: 368, endPoint x: 586, endPoint y: 394, distance: 88.4
click at [586, 394] on div "Janela de atendimento Grade de atendimento Capacidade Transportadoras Veículos …" at bounding box center [520, 267] width 1040 height 534
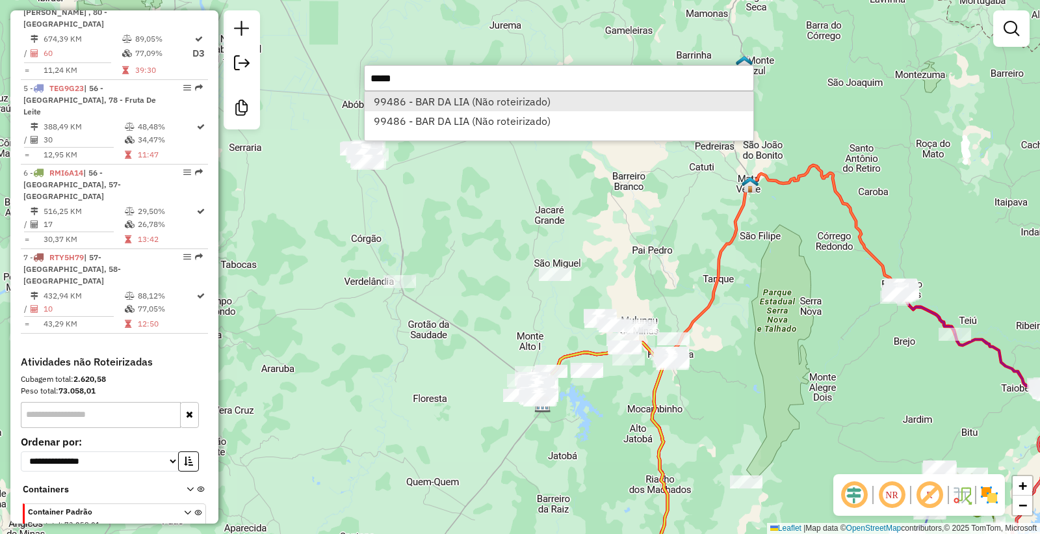
type input "*****"
click at [509, 94] on li "99486 - BAR DA LIA (Não roteirizado)" at bounding box center [559, 101] width 389 height 19
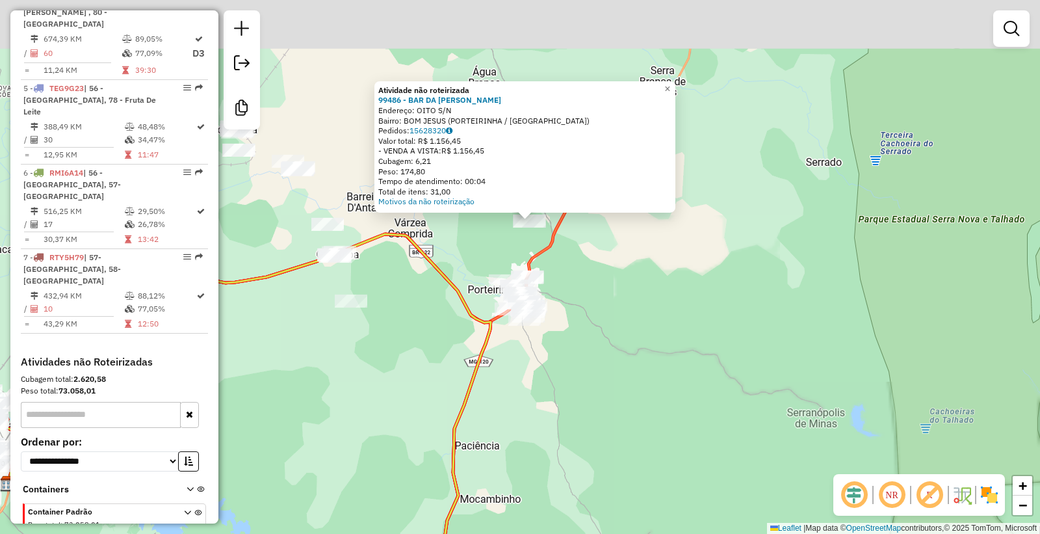
drag, startPoint x: 695, startPoint y: 157, endPoint x: 596, endPoint y: 333, distance: 202.8
click at [618, 340] on div "Atividade não roteirizada 99486 - BAR DA LIA Endereço: OITO S/N Bairro: BOM JES…" at bounding box center [520, 267] width 1040 height 534
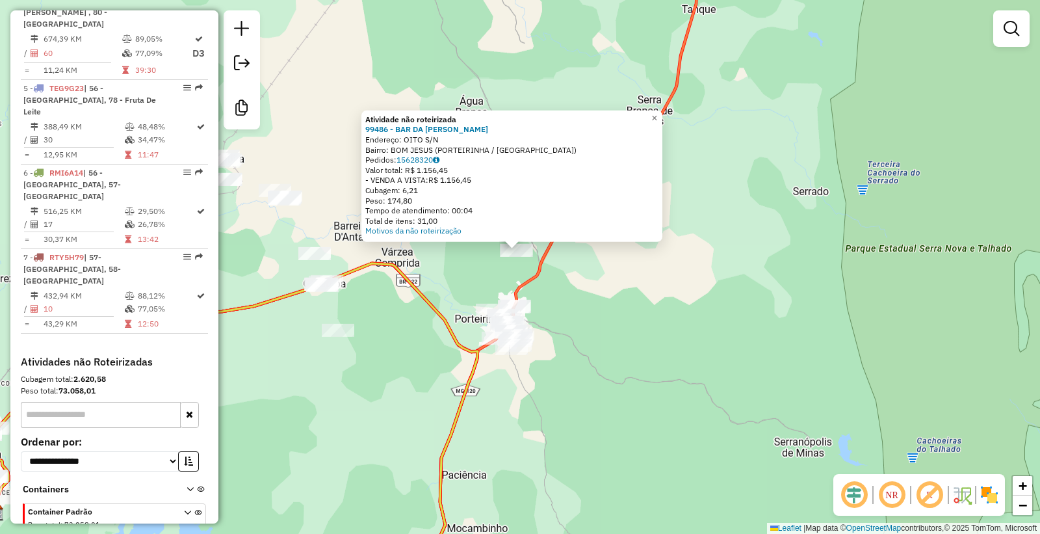
click at [523, 277] on icon at bounding box center [343, 230] width 711 height 566
select select "*********"
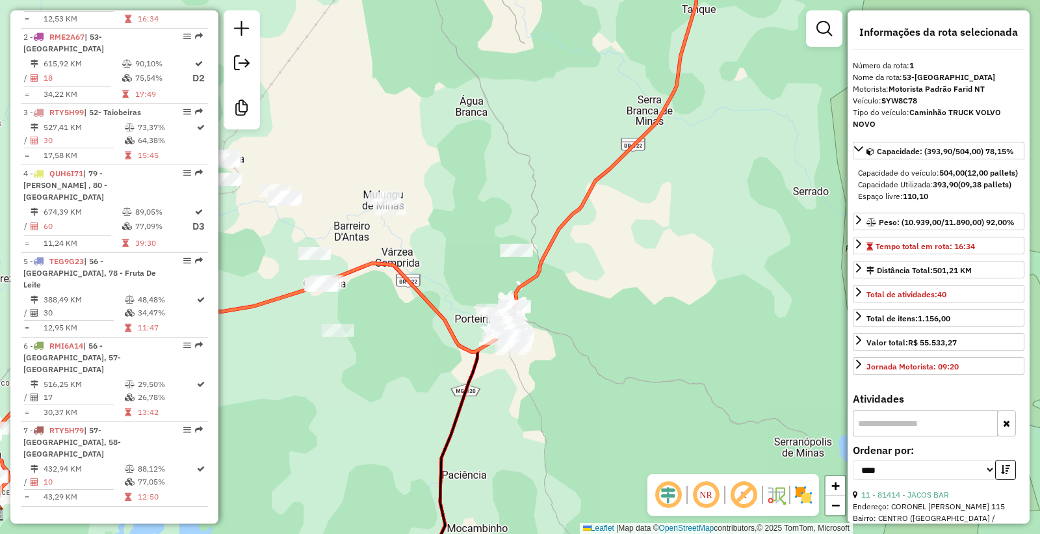
scroll to position [496, 0]
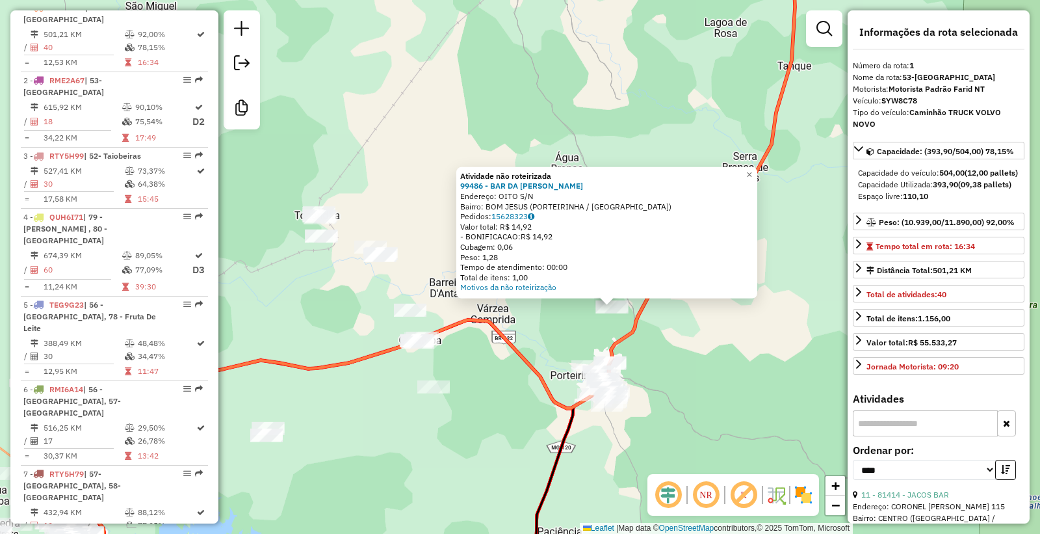
drag, startPoint x: 536, startPoint y: 310, endPoint x: 615, endPoint y: 328, distance: 82.0
click at [615, 328] on div "Atividade não roteirizada 99486 - BAR DA LIA Endereço: OITO S/N Bairro: BOM JES…" at bounding box center [520, 267] width 1040 height 534
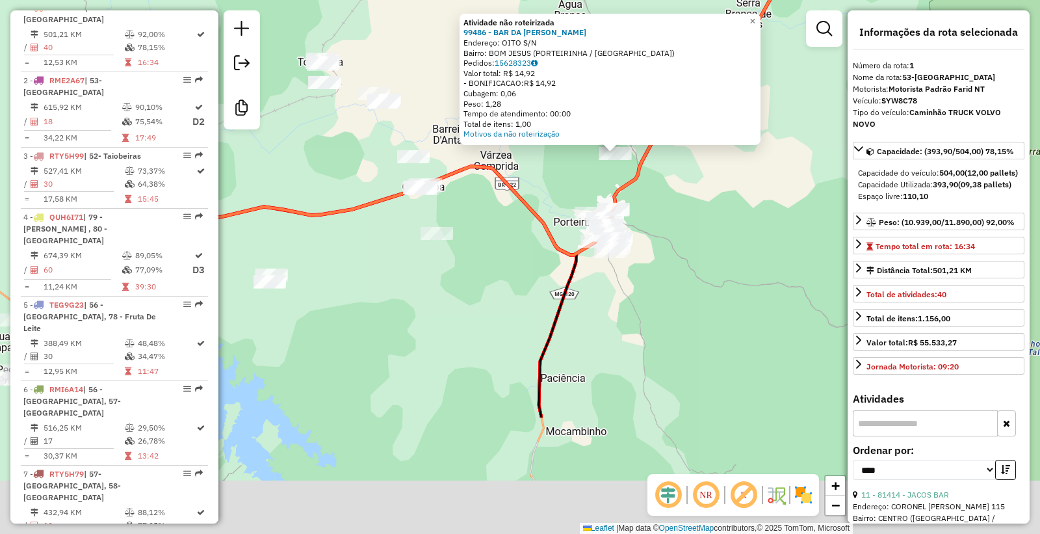
drag, startPoint x: 496, startPoint y: 483, endPoint x: 487, endPoint y: 298, distance: 185.4
click at [488, 301] on div "Atividade não roteirizada 99486 - BAR DA LIA Endereço: OITO S/N Bairro: BOM JES…" at bounding box center [520, 267] width 1040 height 534
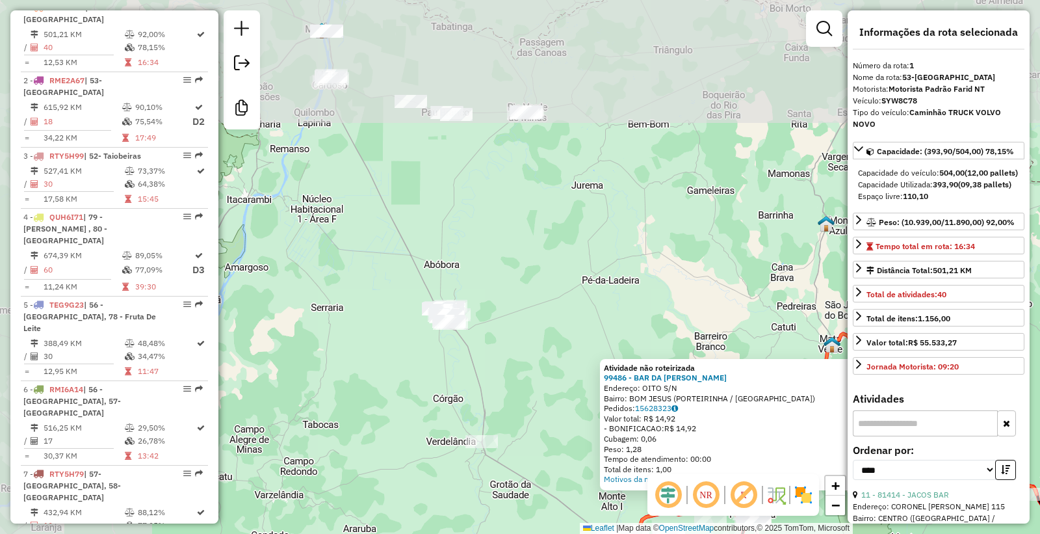
drag, startPoint x: 343, startPoint y: 298, endPoint x: 519, endPoint y: 453, distance: 234.3
click at [516, 465] on div "Atividade não roteirizada 99486 - BAR DA LIA Endereço: OITO S/N Bairro: BOM JES…" at bounding box center [520, 267] width 1040 height 534
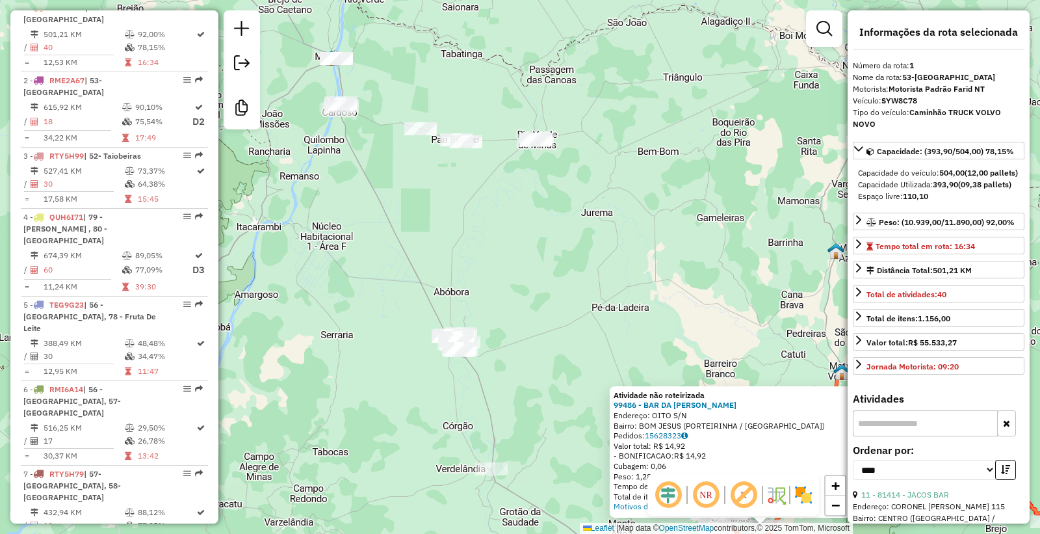
drag, startPoint x: 495, startPoint y: 216, endPoint x: 245, endPoint y: 157, distance: 256.6
click at [501, 249] on div "Atividade não roteirizada 99486 - BAR DA LIA Endereço: OITO S/N Bairro: BOM JES…" at bounding box center [520, 267] width 1040 height 534
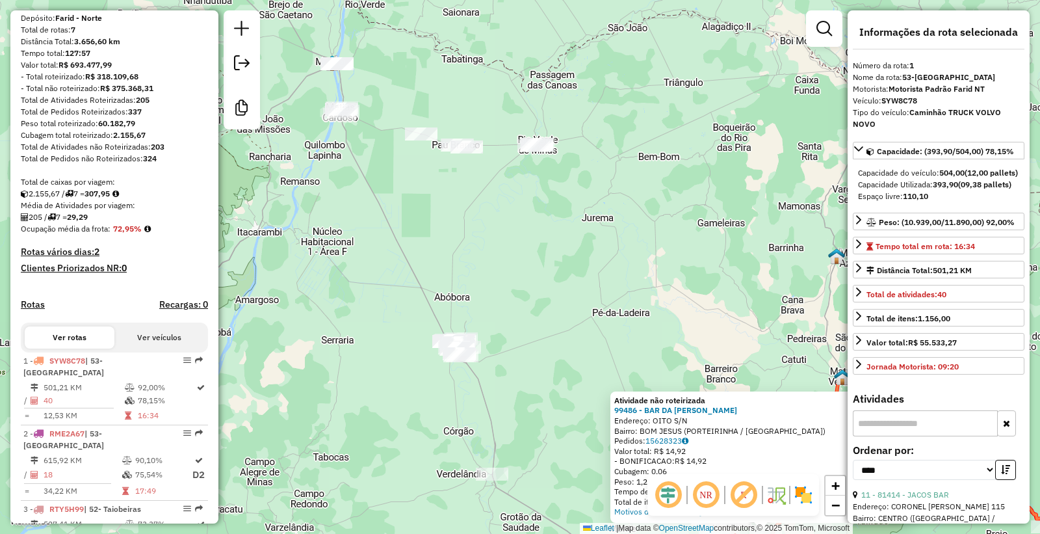
scroll to position [0, 0]
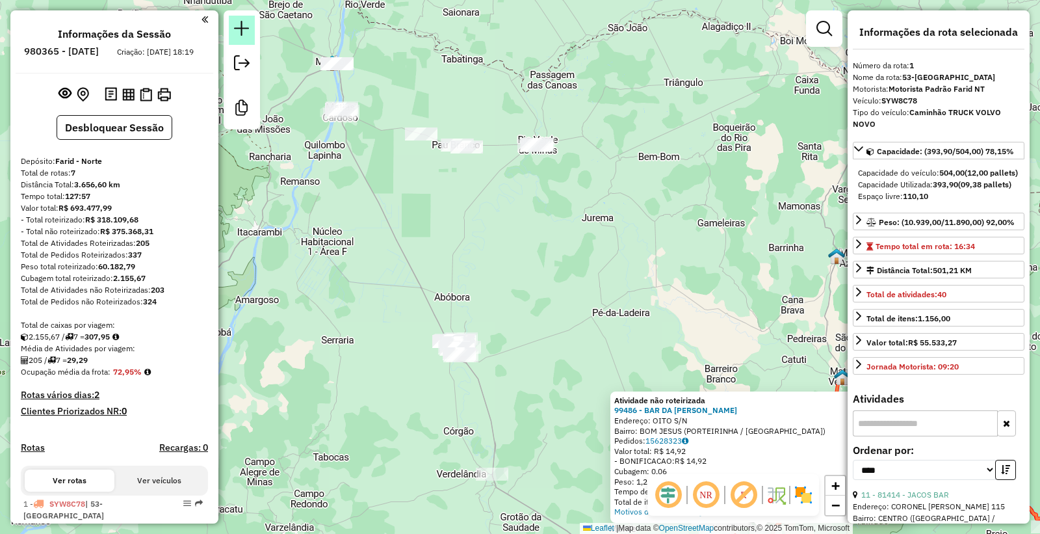
click at [242, 22] on em at bounding box center [242, 29] width 16 height 16
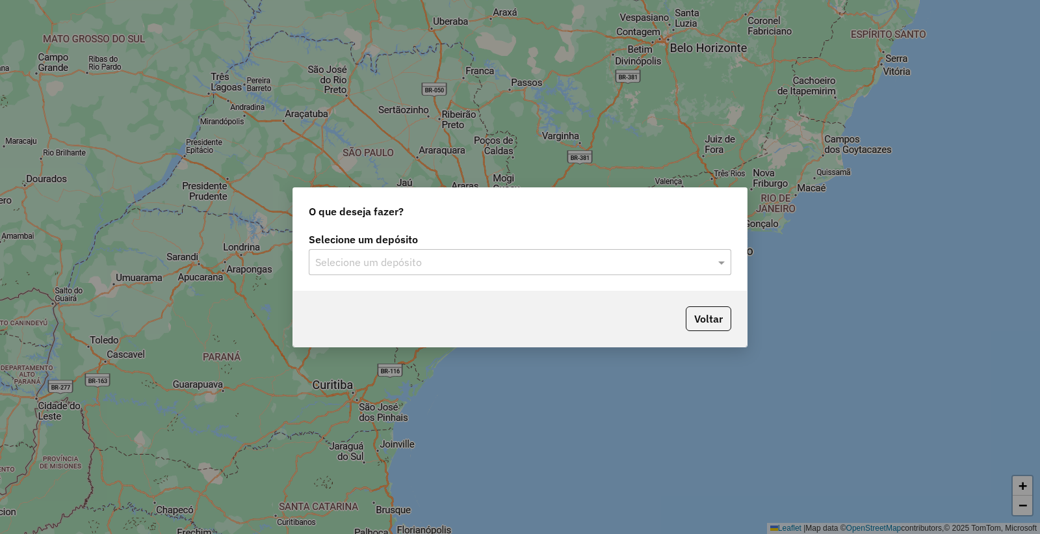
click at [399, 265] on input "text" at bounding box center [506, 263] width 383 height 16
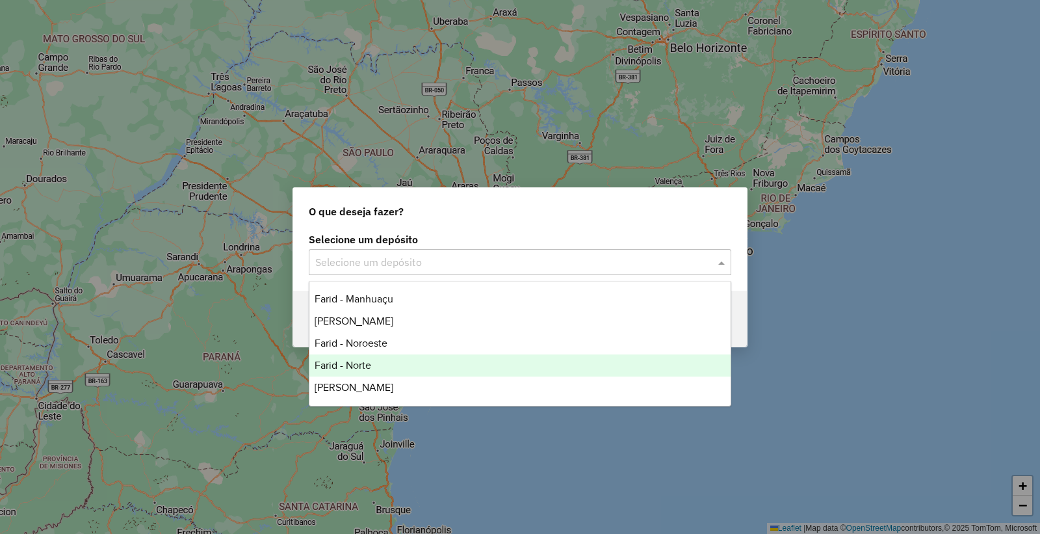
click at [375, 364] on div "Farid - Norte" at bounding box center [519, 365] width 421 height 22
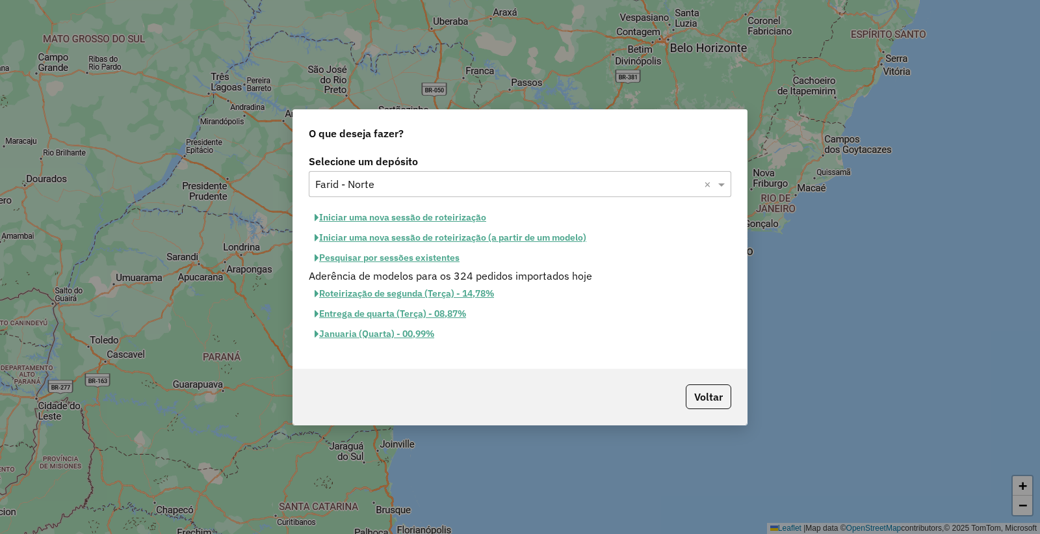
click at [408, 219] on button "Iniciar uma nova sessão de roteirização" at bounding box center [400, 217] width 183 height 20
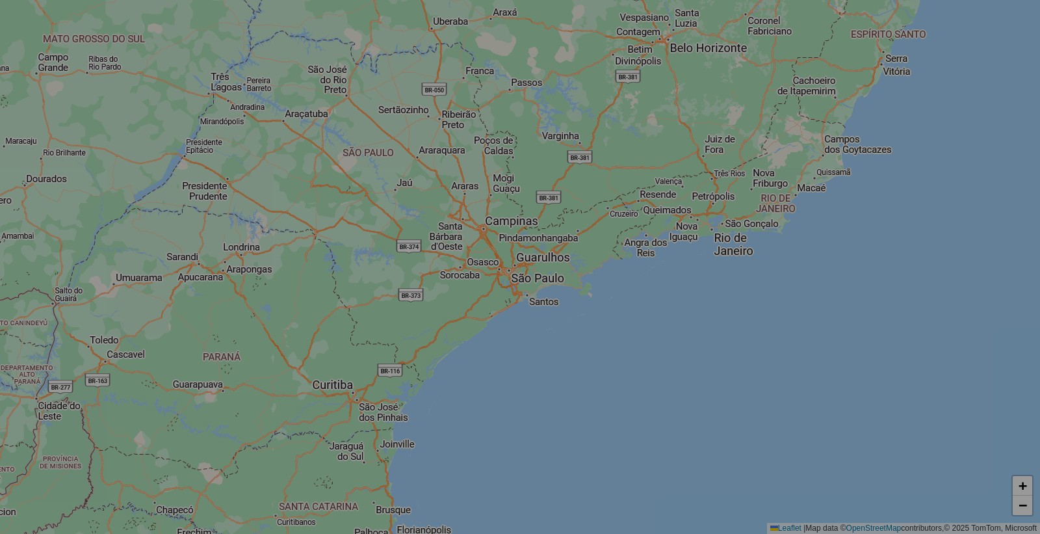
select select "*"
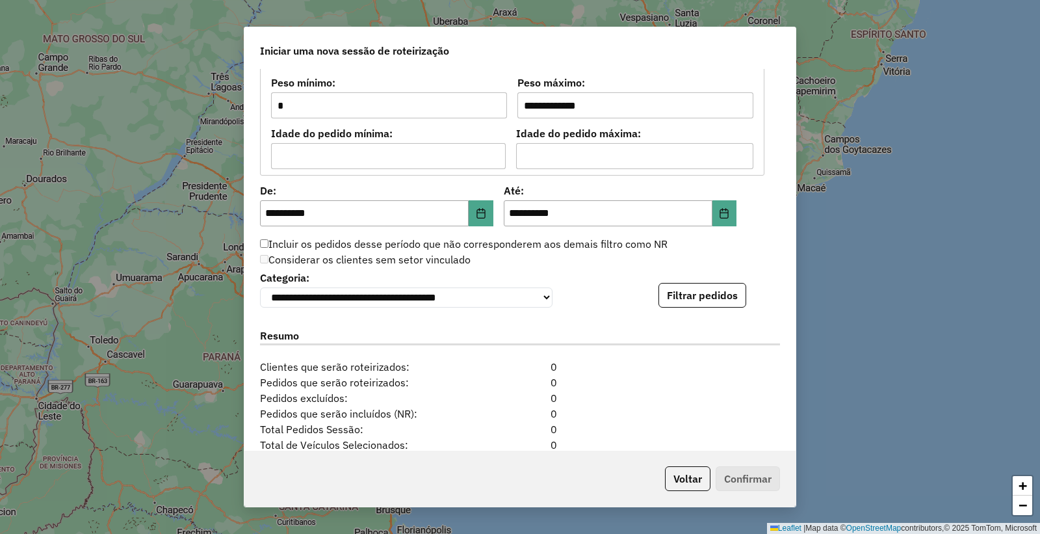
scroll to position [1264, 0]
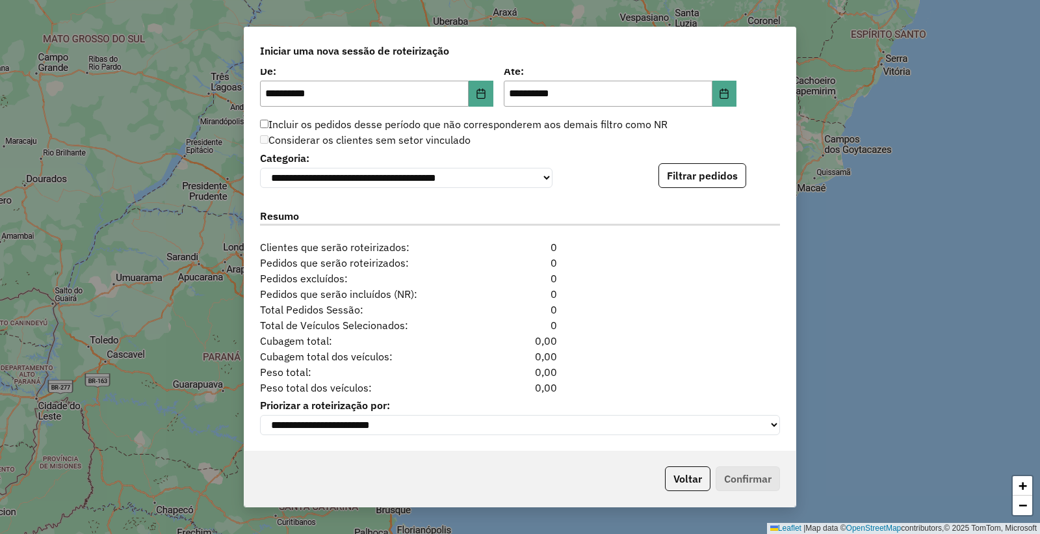
click at [682, 181] on button "Filtrar pedidos" at bounding box center [702, 175] width 88 height 25
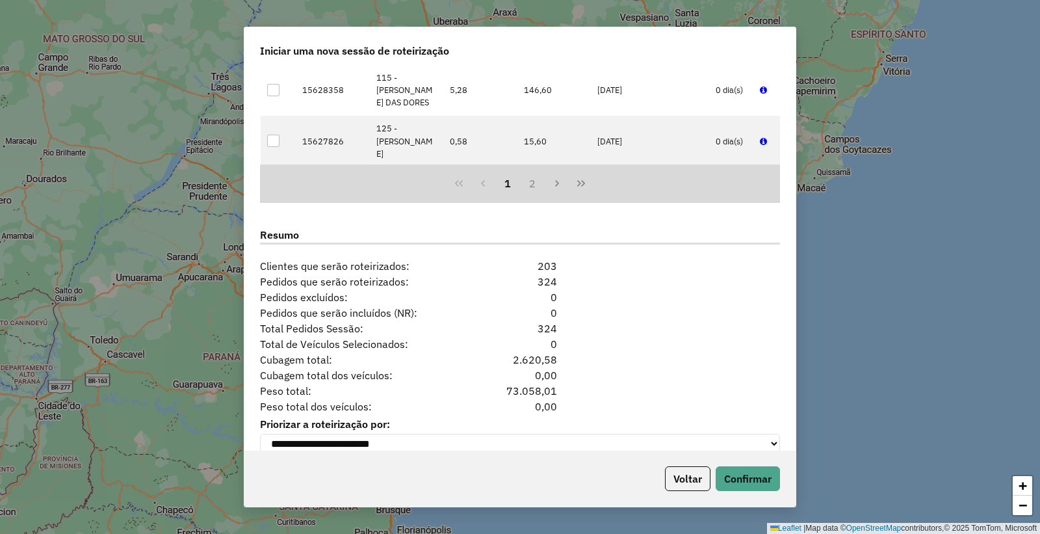
scroll to position [1532, 0]
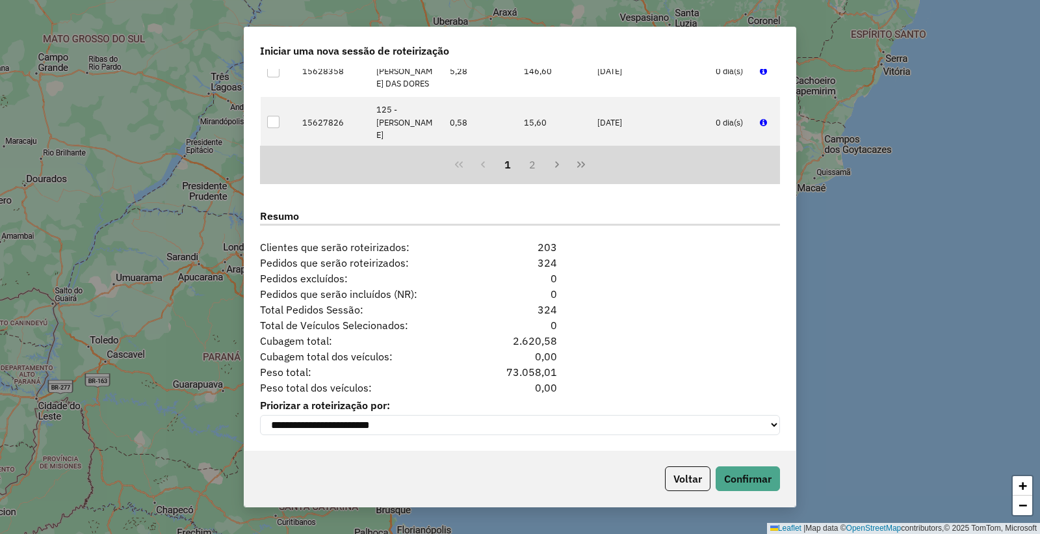
click at [744, 496] on div "Voltar Confirmar" at bounding box center [519, 478] width 551 height 56
click at [739, 482] on button "Confirmar" at bounding box center [748, 478] width 64 height 25
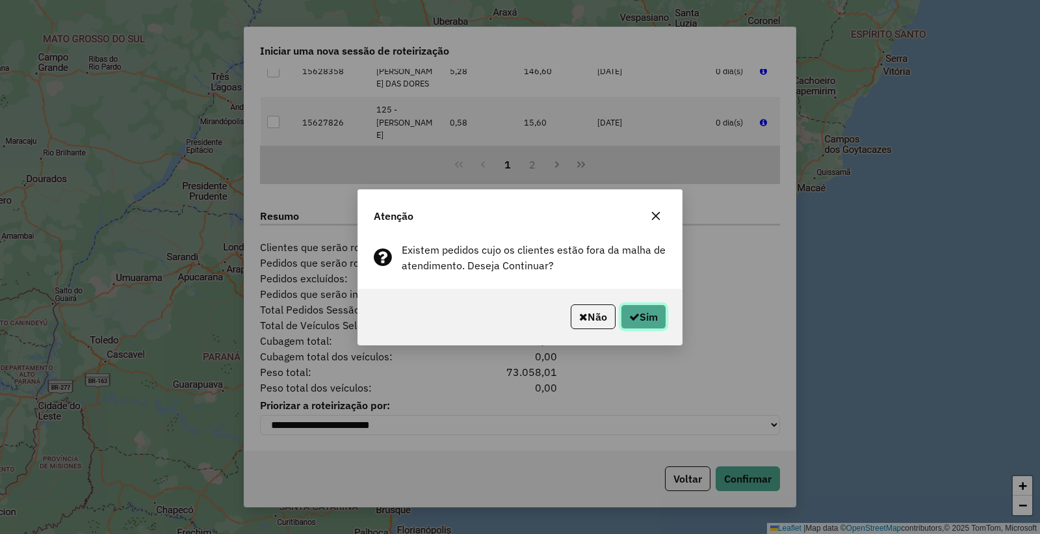
click at [633, 311] on icon "button" at bounding box center [634, 316] width 10 height 10
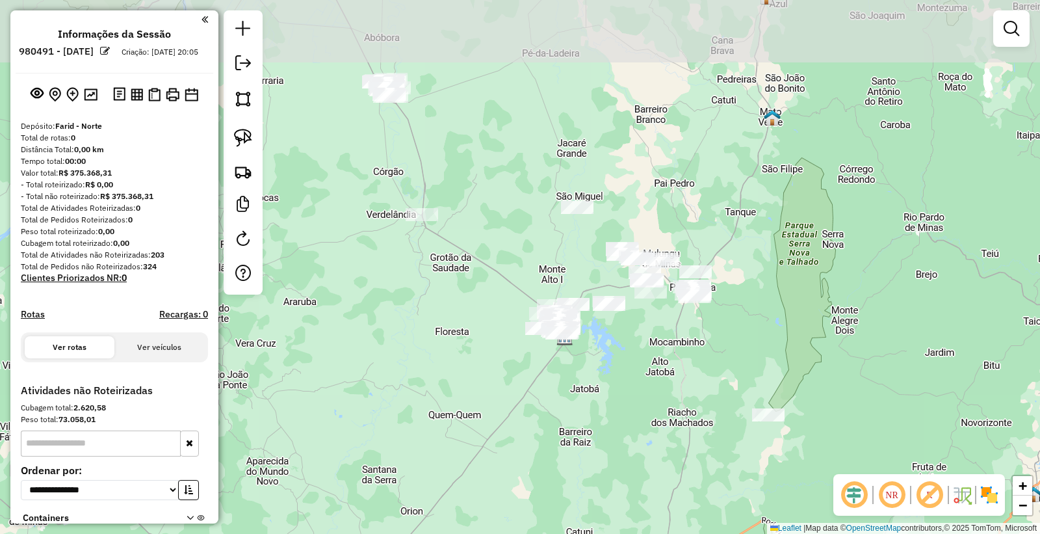
drag, startPoint x: 576, startPoint y: 326, endPoint x: 478, endPoint y: 222, distance: 143.0
click at [621, 395] on div "Janela de atendimento Grade de atendimento Capacidade Transportadoras Veículos …" at bounding box center [520, 267] width 1040 height 534
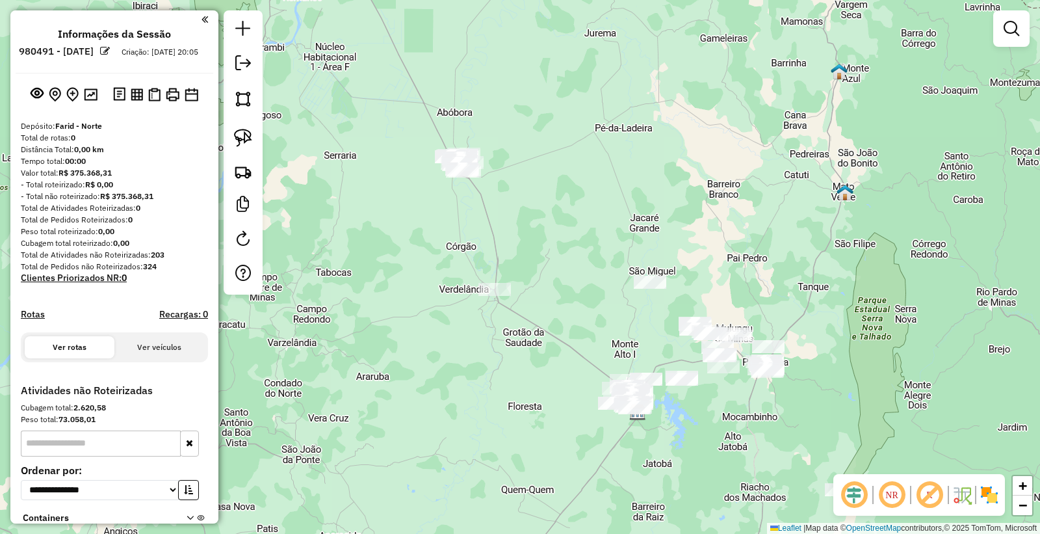
drag, startPoint x: 509, startPoint y: 211, endPoint x: 547, endPoint y: 261, distance: 62.6
click at [547, 261] on div "Janela de atendimento Grade de atendimento Capacidade Transportadoras Veículos …" at bounding box center [520, 267] width 1040 height 534
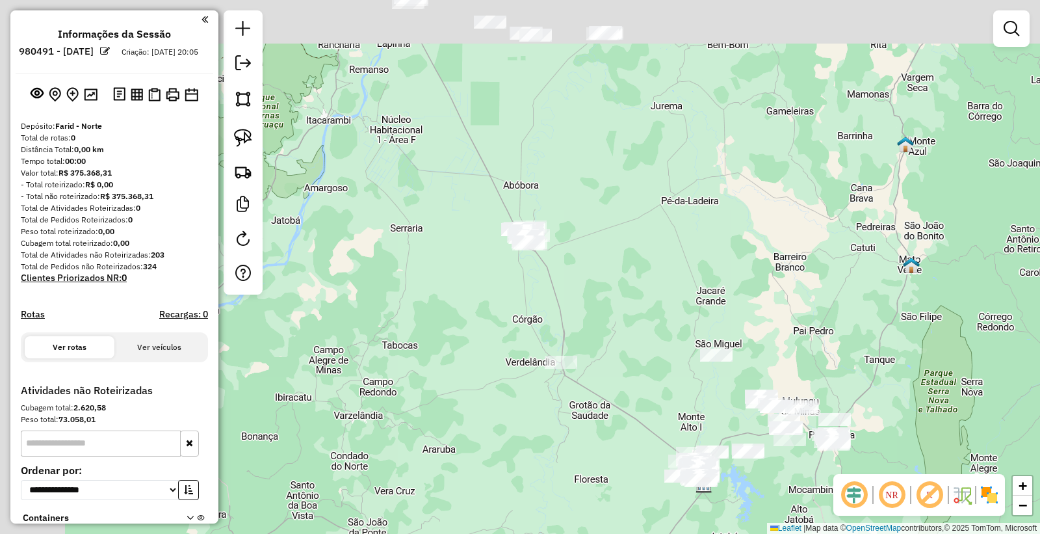
click at [493, 153] on div "Janela de atendimento Grade de atendimento Capacidade Transportadoras Veículos …" at bounding box center [520, 267] width 1040 height 534
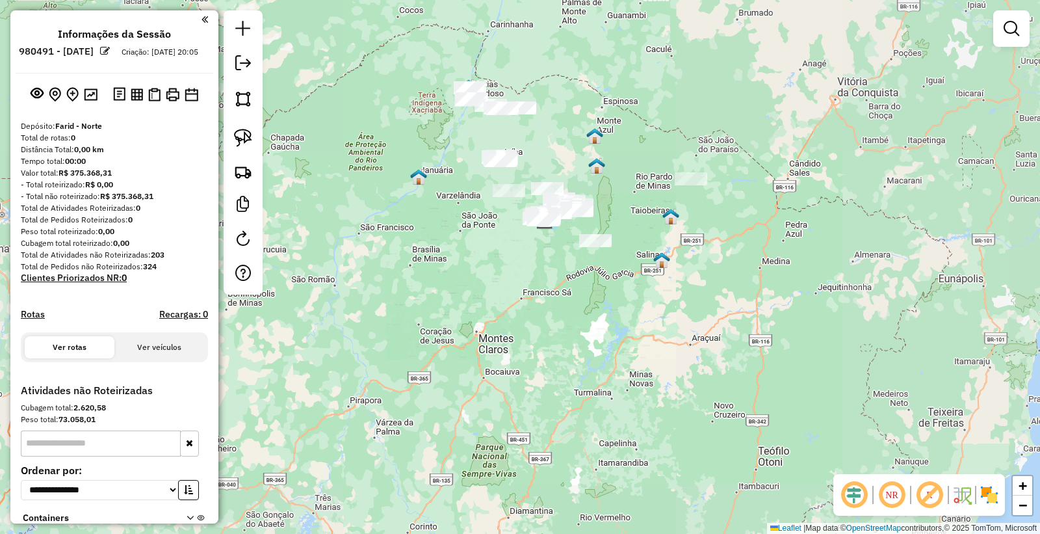
drag, startPoint x: 529, startPoint y: 145, endPoint x: 516, endPoint y: 184, distance: 41.1
click at [517, 185] on div "Janela de atendimento Grade de atendimento Capacidade Transportadoras Veículos …" at bounding box center [520, 267] width 1040 height 534
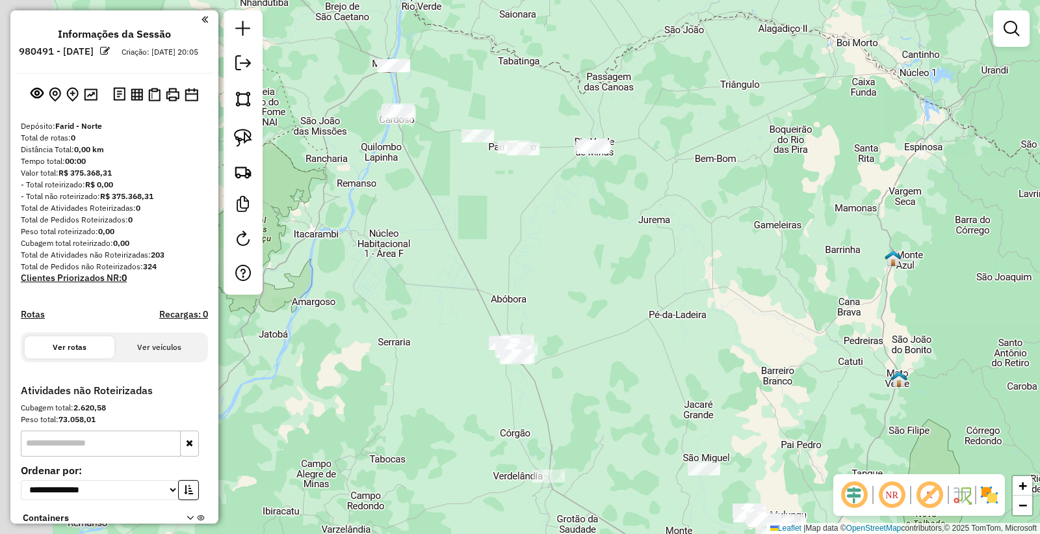
drag, startPoint x: 518, startPoint y: 188, endPoint x: 569, endPoint y: 238, distance: 71.2
click at [569, 238] on div "Janela de atendimento Grade de atendimento Capacidade Transportadoras Veículos …" at bounding box center [520, 267] width 1040 height 534
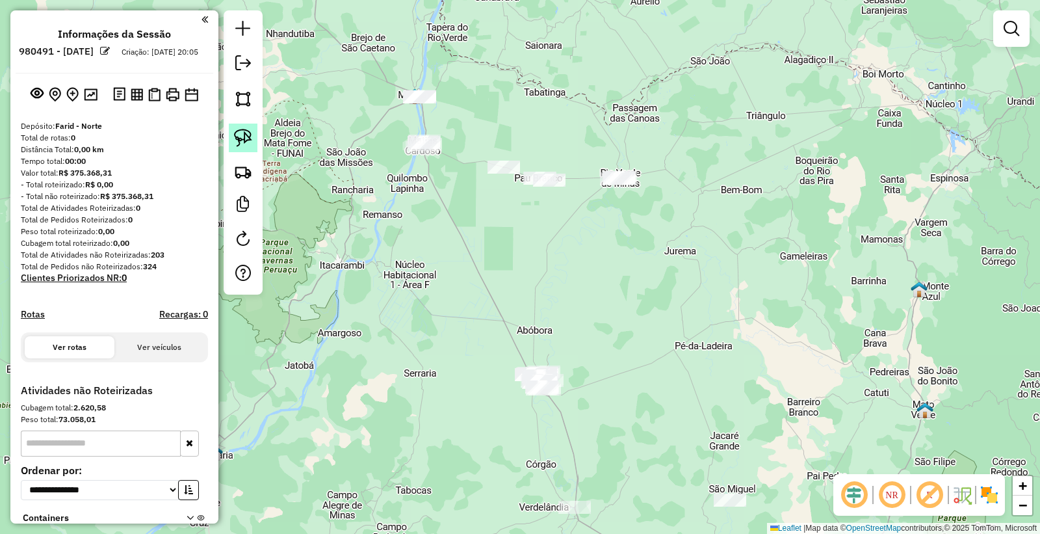
click at [245, 144] on img at bounding box center [243, 138] width 18 height 18
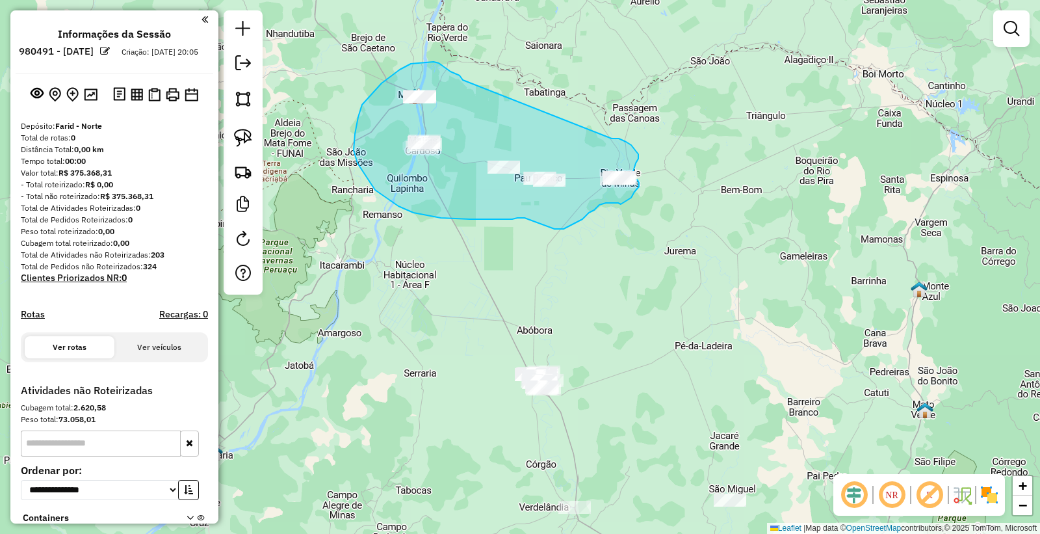
drag, startPoint x: 450, startPoint y: 71, endPoint x: 609, endPoint y: 140, distance: 172.9
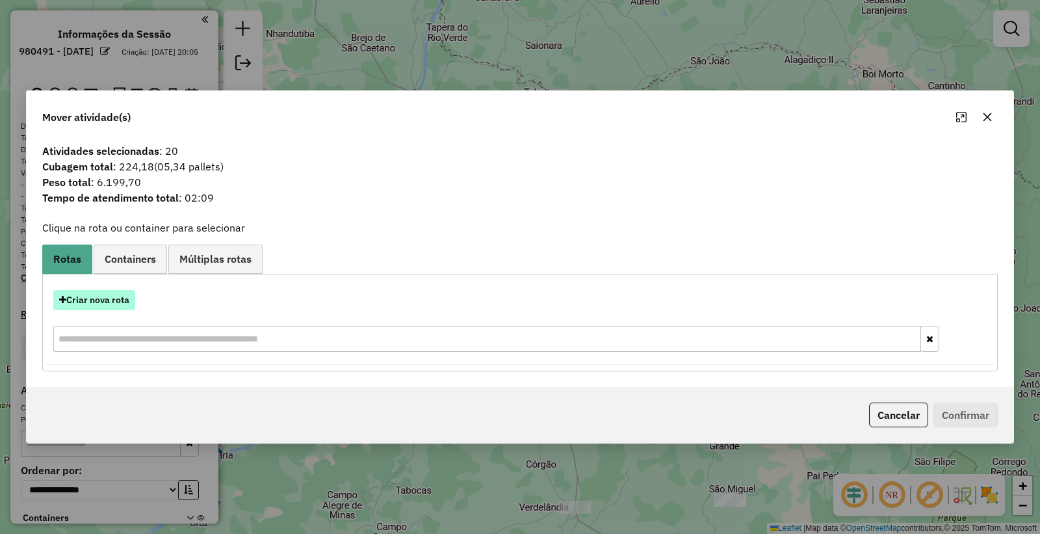
click at [104, 303] on button "Criar nova rota" at bounding box center [94, 300] width 82 height 20
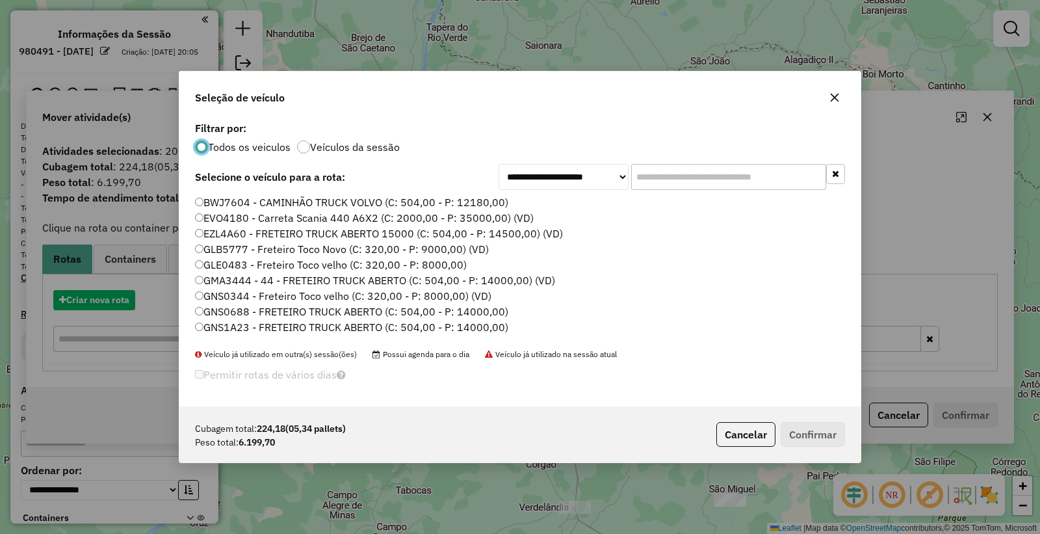
scroll to position [7, 3]
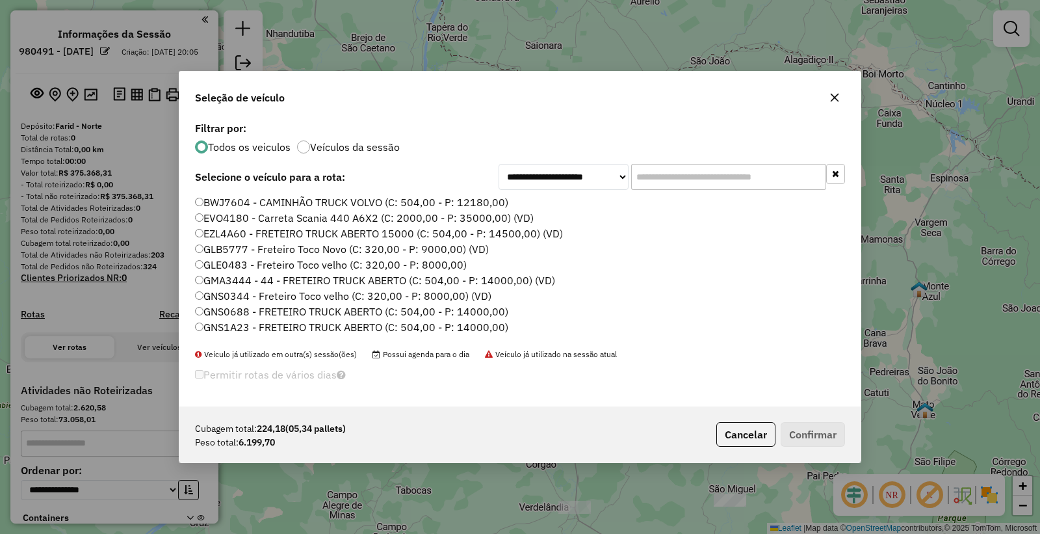
click at [749, 180] on input "text" at bounding box center [728, 177] width 195 height 26
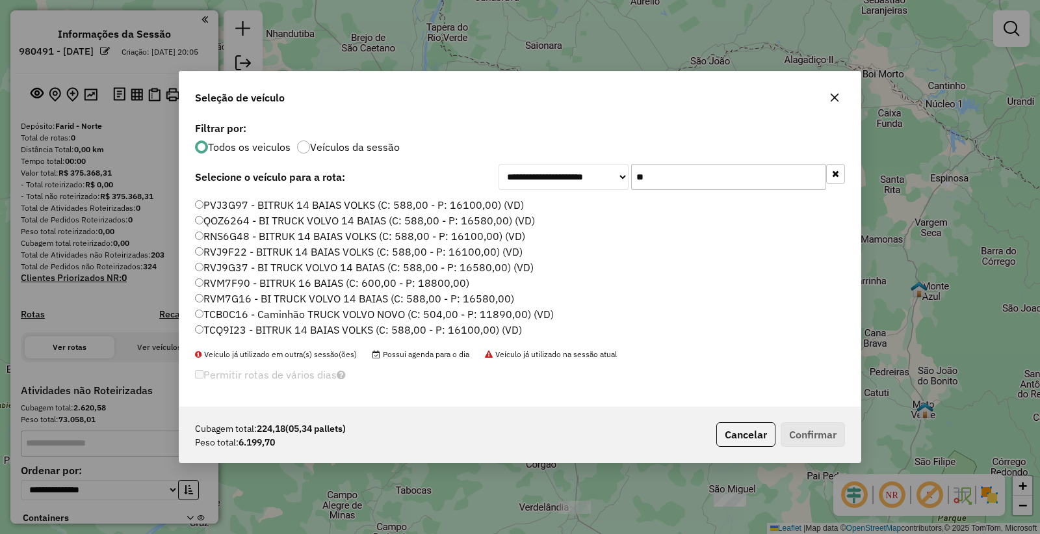
type input "*"
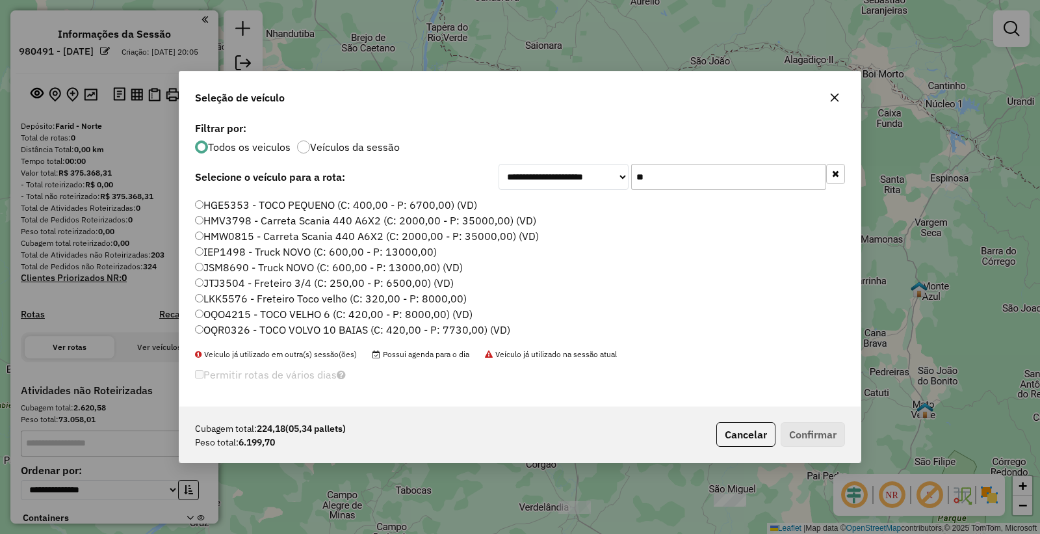
scroll to position [0, 0]
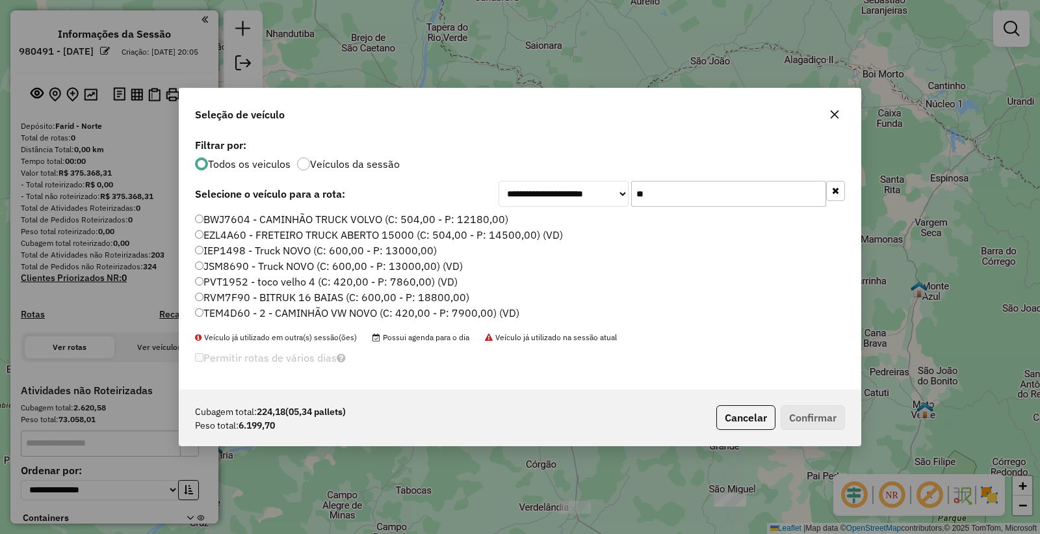
type input "**"
click at [232, 307] on label "TEM4D60 - 2 - CAMINHÃO VW NOVO (C: 420,00 - P: 7900,00) (VD)" at bounding box center [357, 313] width 324 height 16
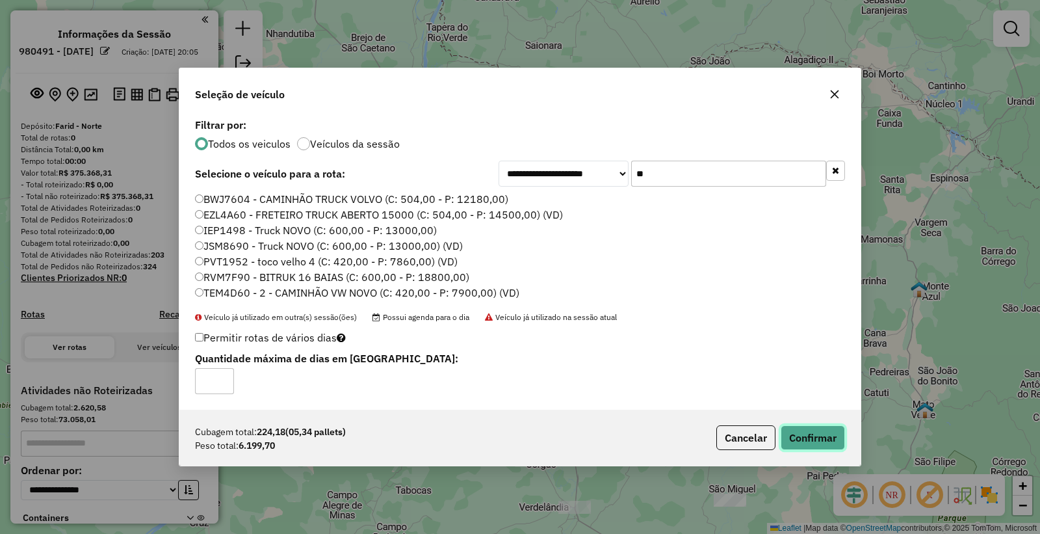
click at [800, 449] on button "Confirmar" at bounding box center [813, 437] width 64 height 25
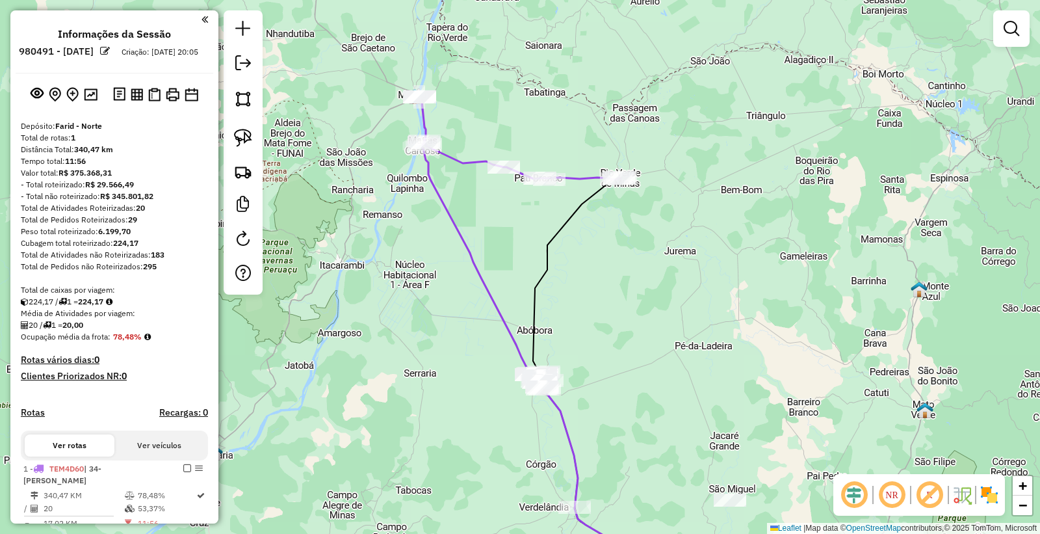
drag, startPoint x: 688, startPoint y: 352, endPoint x: 628, endPoint y: 211, distance: 152.9
click at [628, 212] on div "Janela de atendimento Grade de atendimento Capacidade Transportadoras Veículos …" at bounding box center [520, 267] width 1040 height 534
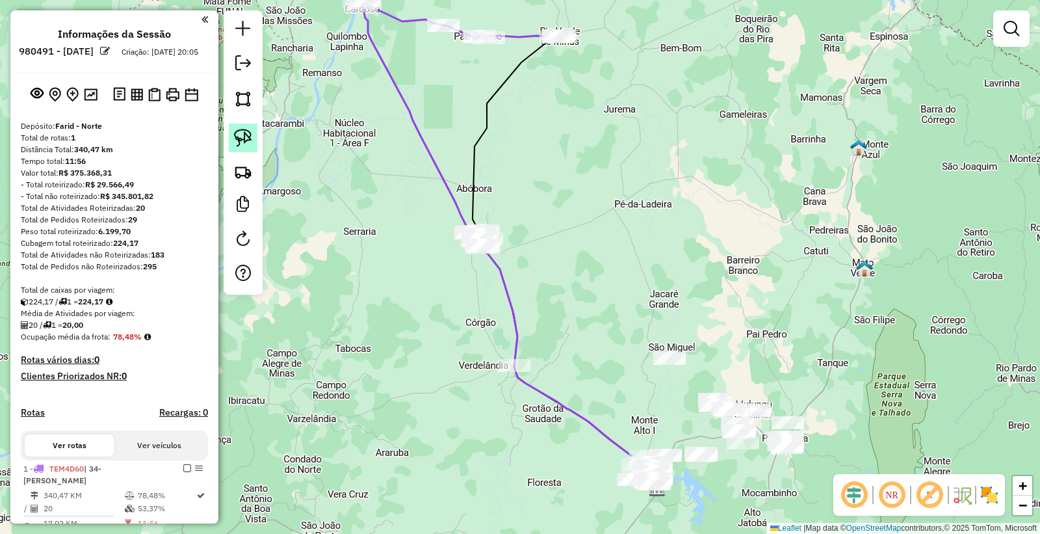
click at [242, 148] on link at bounding box center [243, 137] width 29 height 29
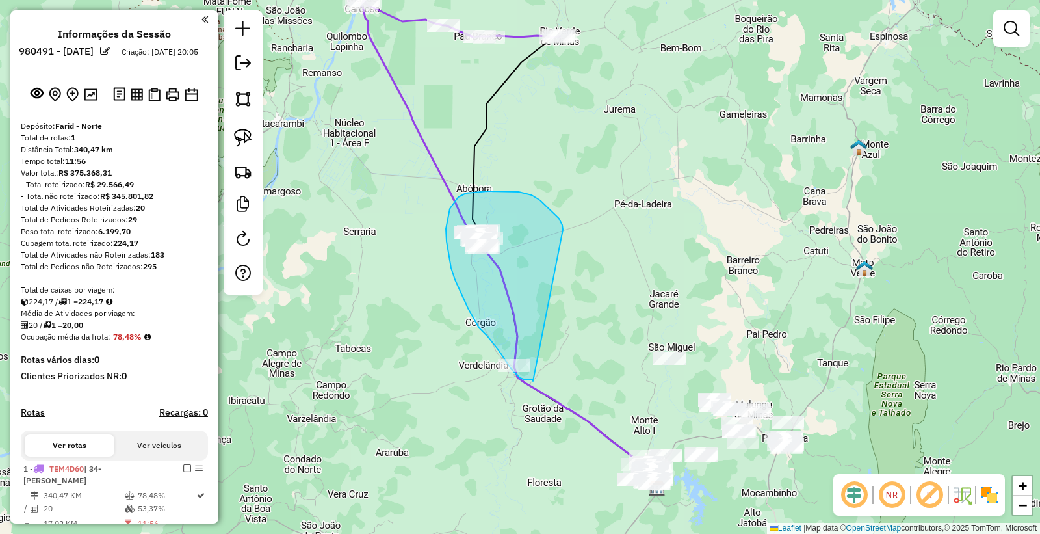
drag, startPoint x: 563, startPoint y: 229, endPoint x: 538, endPoint y: 372, distance: 144.5
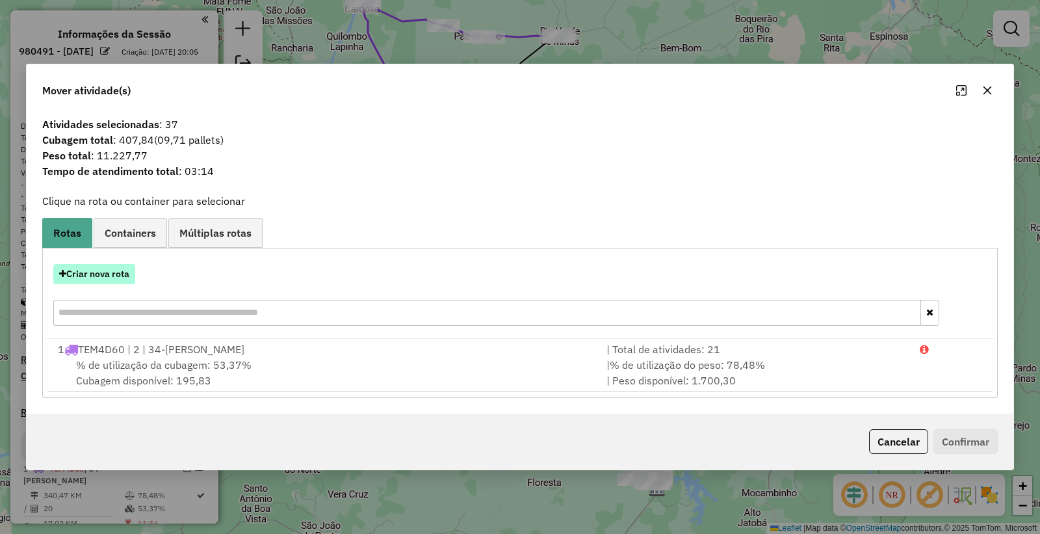
click at [70, 278] on button "Criar nova rota" at bounding box center [94, 274] width 82 height 20
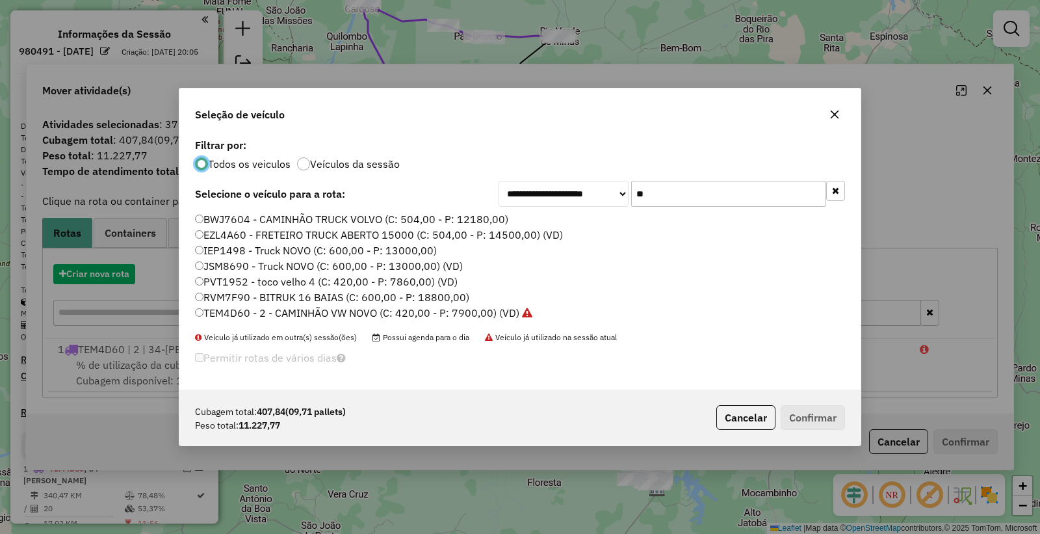
scroll to position [7, 3]
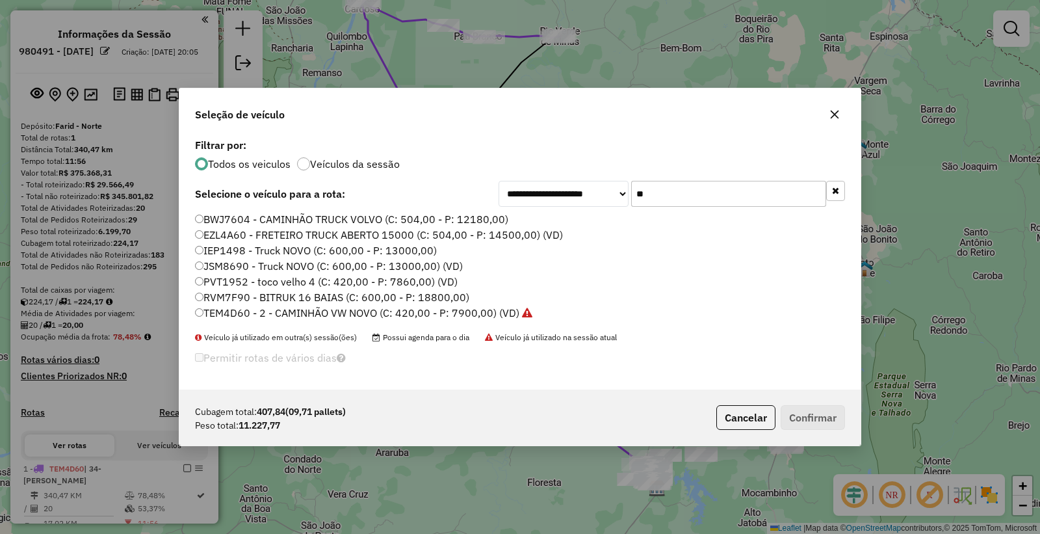
drag, startPoint x: 635, startPoint y: 196, endPoint x: 433, endPoint y: 193, distance: 202.1
click at [443, 198] on div "**********" at bounding box center [520, 194] width 650 height 26
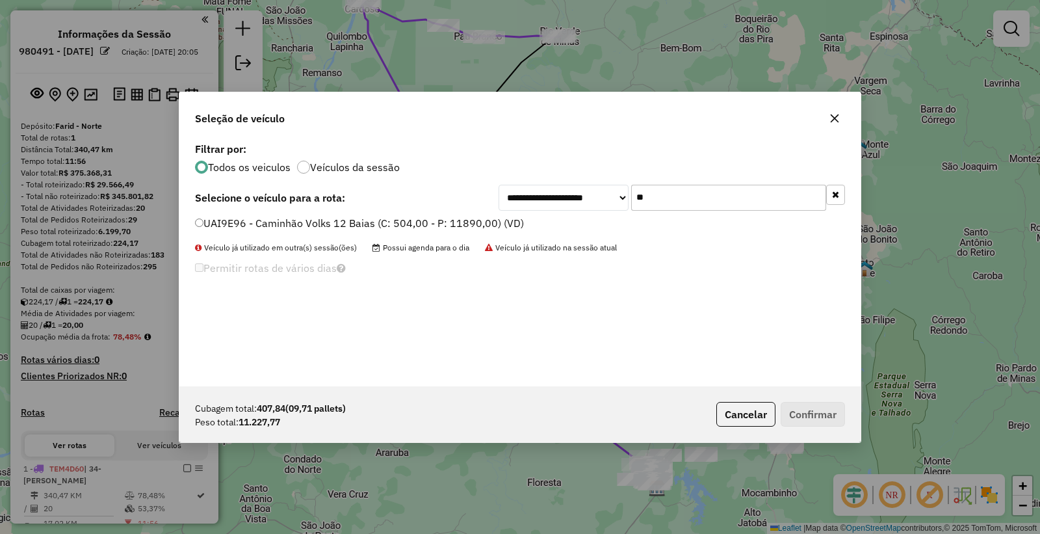
type input "**"
click at [313, 219] on label "UAI9E96 - Caminhão Volks 12 Baias (C: 504,00 - P: 11890,00) (VD)" at bounding box center [359, 223] width 329 height 16
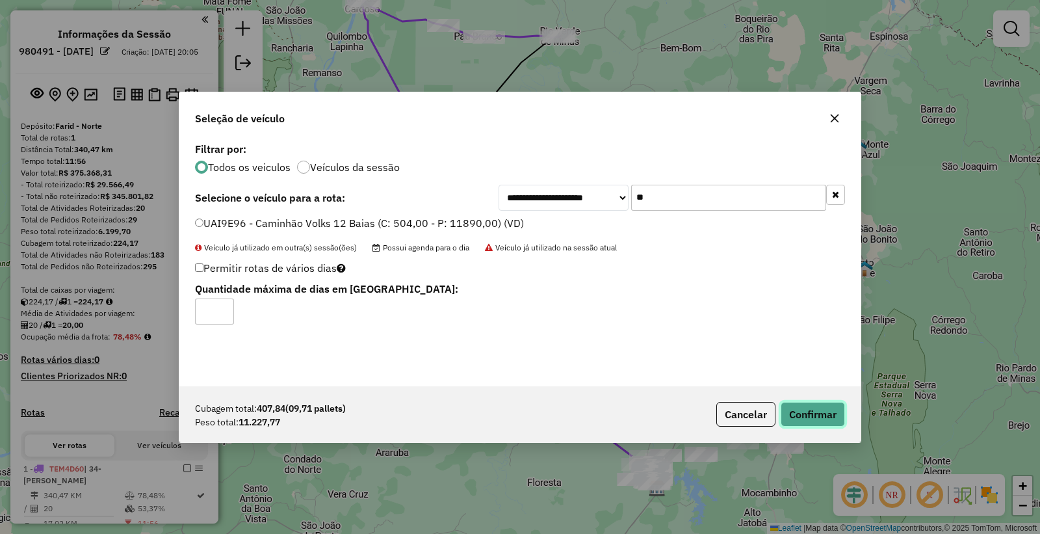
click at [813, 420] on button "Confirmar" at bounding box center [813, 414] width 64 height 25
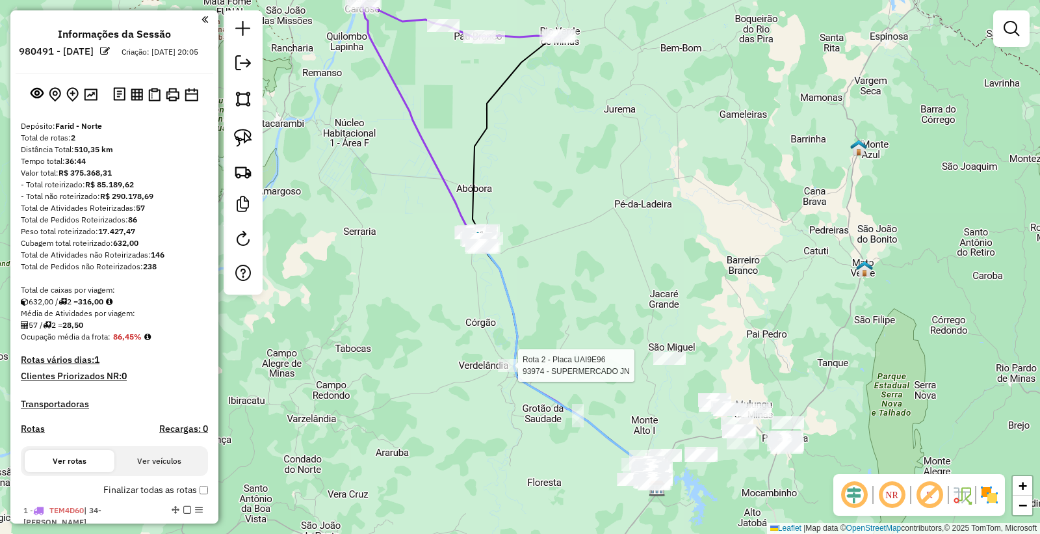
select select "**********"
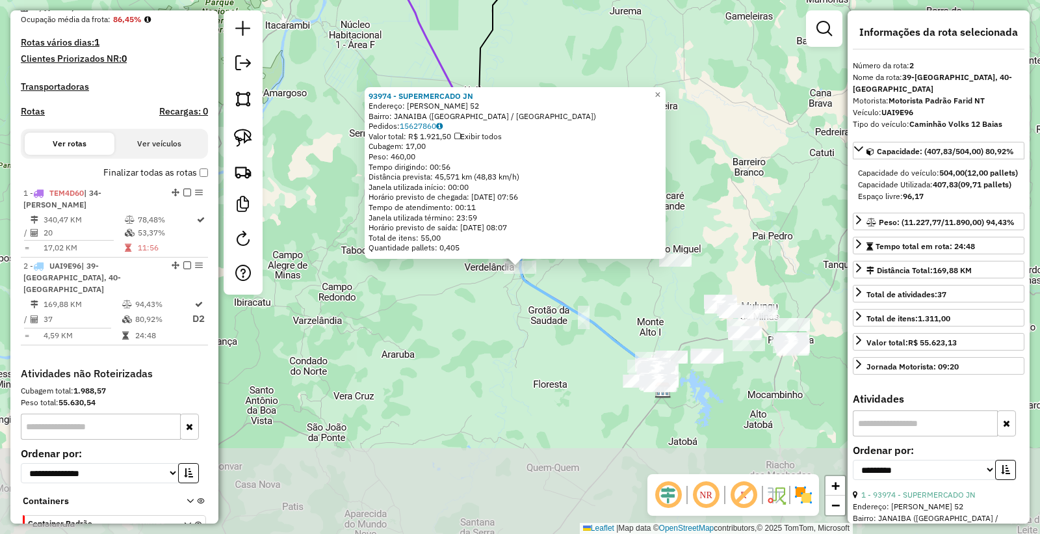
scroll to position [394, 0]
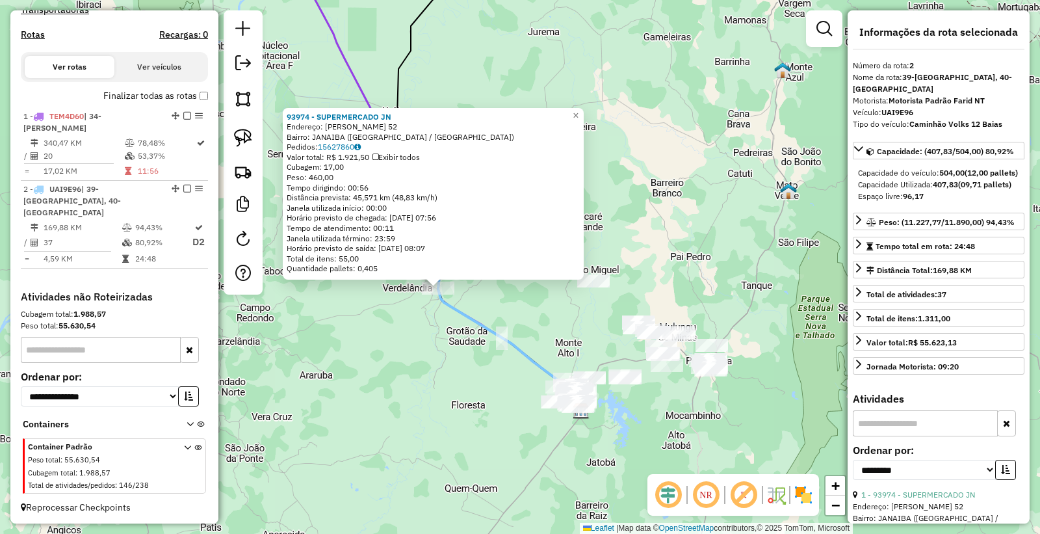
drag, startPoint x: 540, startPoint y: 350, endPoint x: 356, endPoint y: 369, distance: 184.9
click at [372, 370] on div "93974 - SUPERMERCADO JN Endereço: [PERSON_NAME] 52 Bairro: JANAIBA ([GEOGRAPHIC…" at bounding box center [520, 267] width 1040 height 534
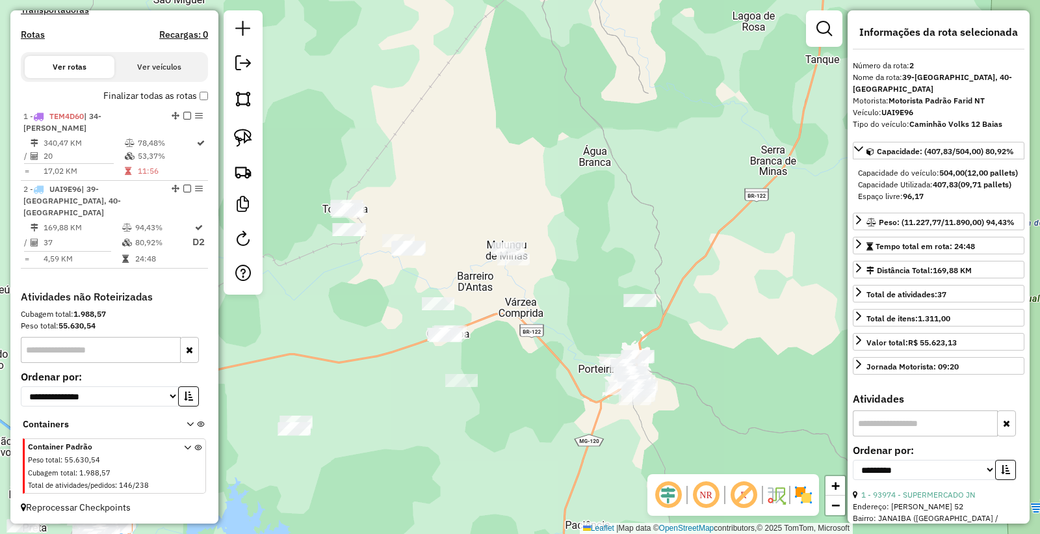
drag, startPoint x: 600, startPoint y: 401, endPoint x: 613, endPoint y: 395, distance: 13.7
click at [612, 396] on div "93974 - SUPERMERCADO JN Endereço: [PERSON_NAME] 52 Bairro: JANAIBA ([GEOGRAPHIC…" at bounding box center [520, 267] width 1040 height 534
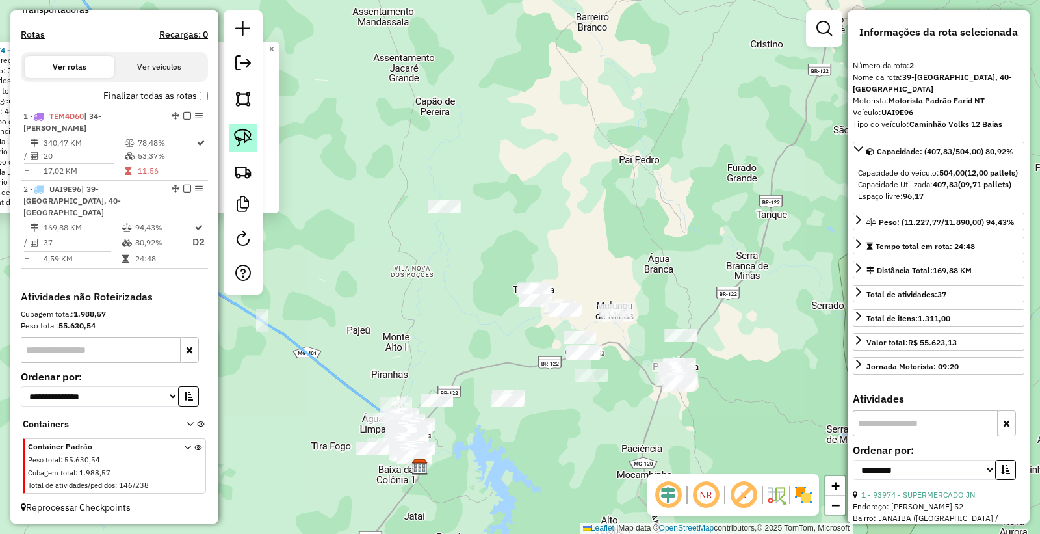
click at [246, 128] on link at bounding box center [243, 137] width 29 height 29
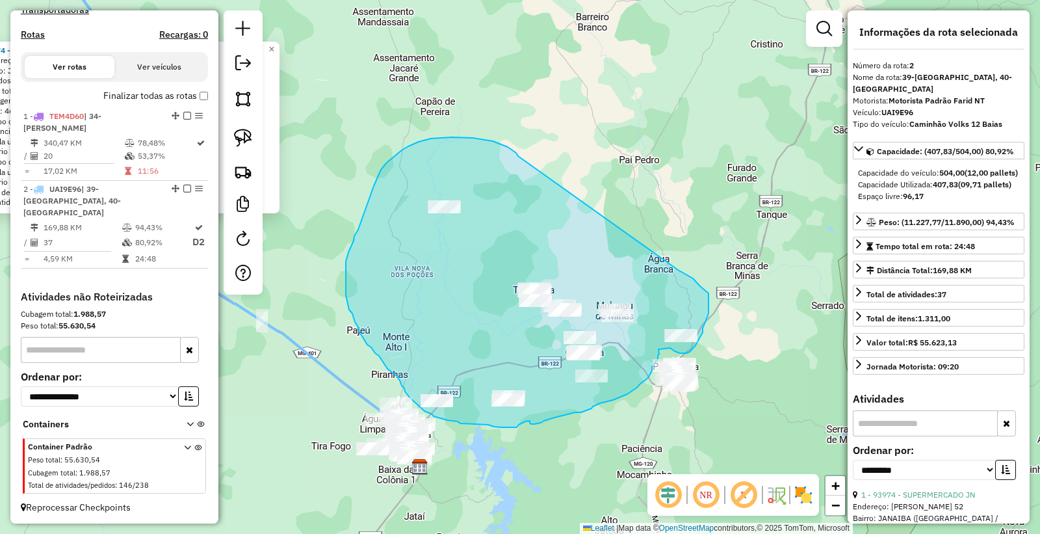
drag, startPoint x: 508, startPoint y: 147, endPoint x: 621, endPoint y: 229, distance: 140.0
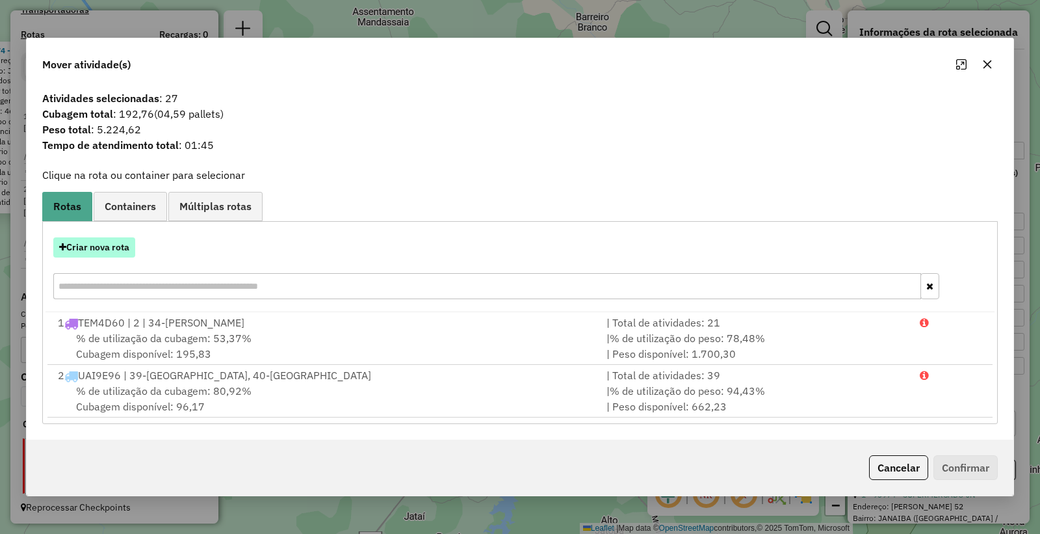
click at [111, 242] on button "Criar nova rota" at bounding box center [94, 247] width 82 height 20
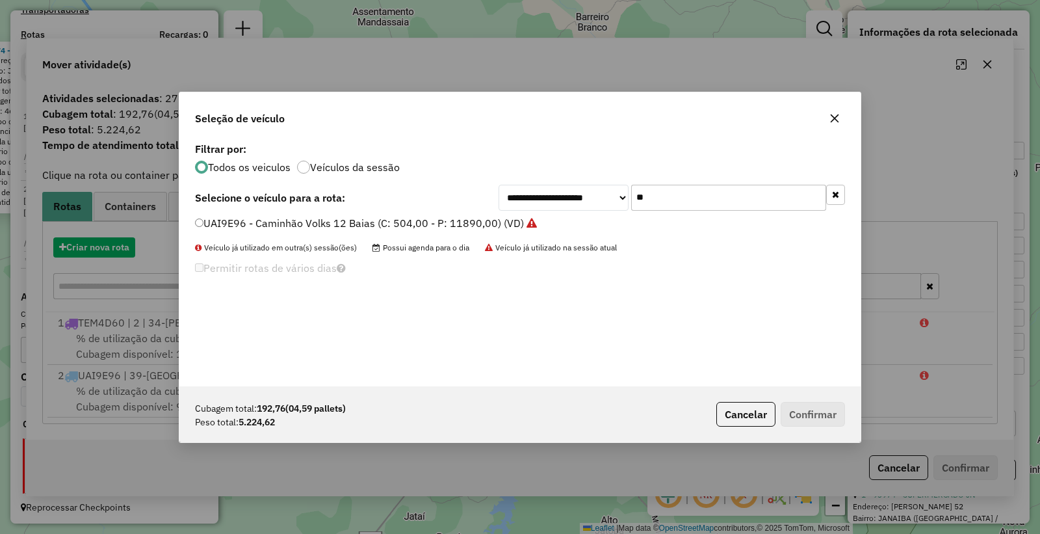
scroll to position [7, 3]
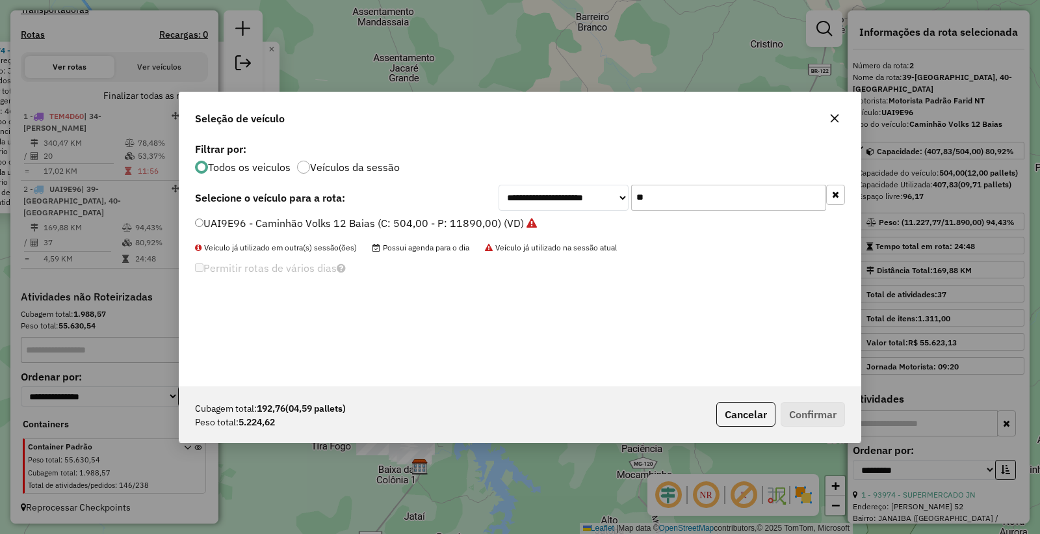
drag, startPoint x: 662, startPoint y: 198, endPoint x: 586, endPoint y: 192, distance: 76.3
click at [586, 192] on div "**********" at bounding box center [671, 198] width 346 height 26
type input "****"
click at [200, 227] on label "PVN5G39 - TOCO MERCEDEZ (C: 420,00 - P: 8440,00) (VD)" at bounding box center [339, 223] width 288 height 16
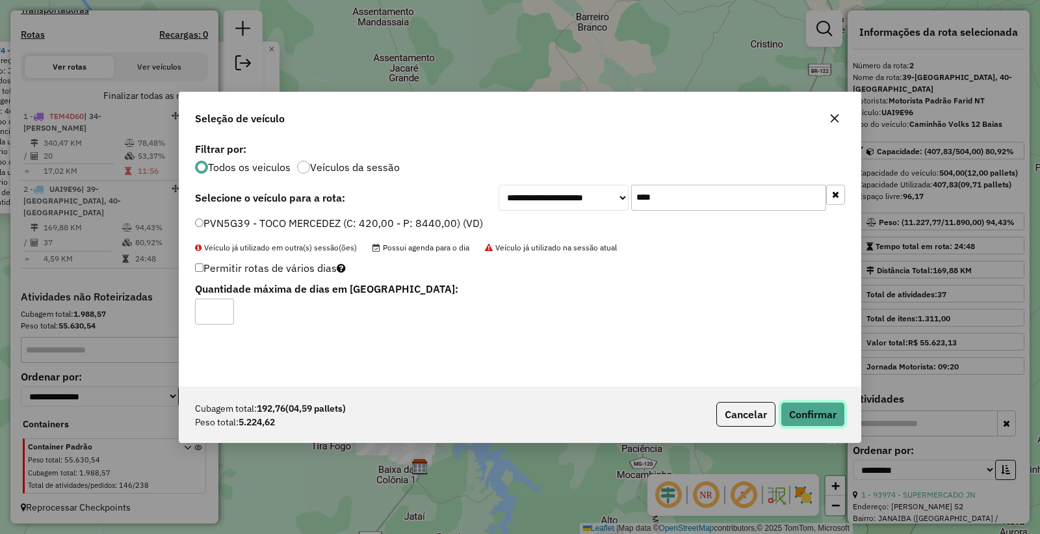
click at [799, 413] on button "Confirmar" at bounding box center [813, 414] width 64 height 25
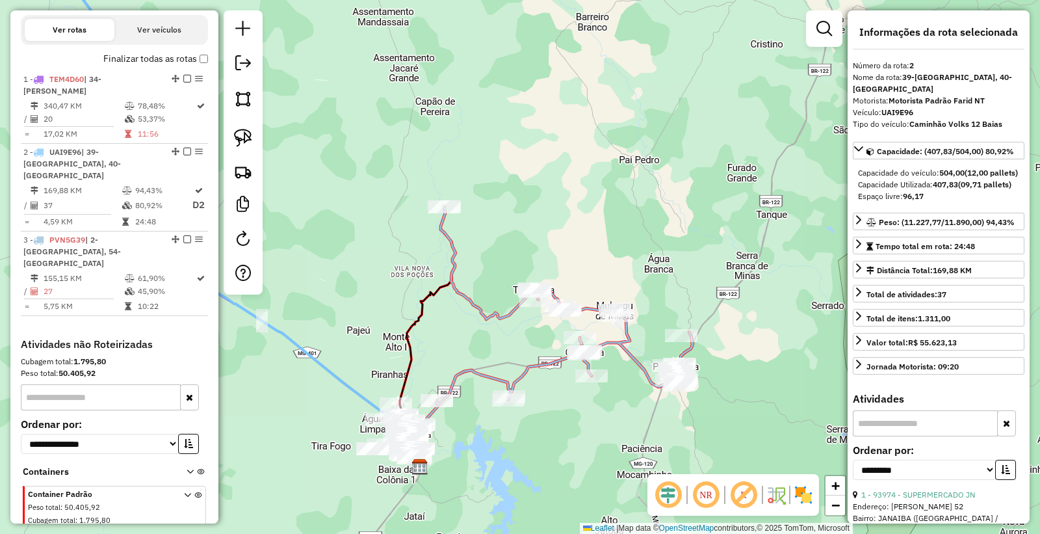
scroll to position [467, 0]
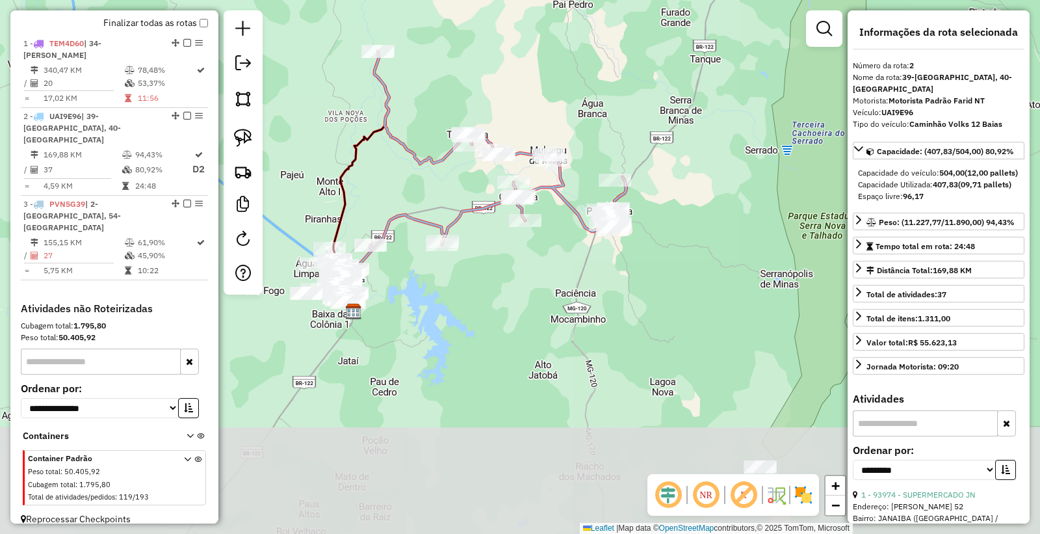
drag, startPoint x: 576, startPoint y: 347, endPoint x: 586, endPoint y: 339, distance: 13.4
click at [558, 282] on div "Janela de atendimento Grade de atendimento Capacidade Transportadoras Veículos …" at bounding box center [520, 267] width 1040 height 534
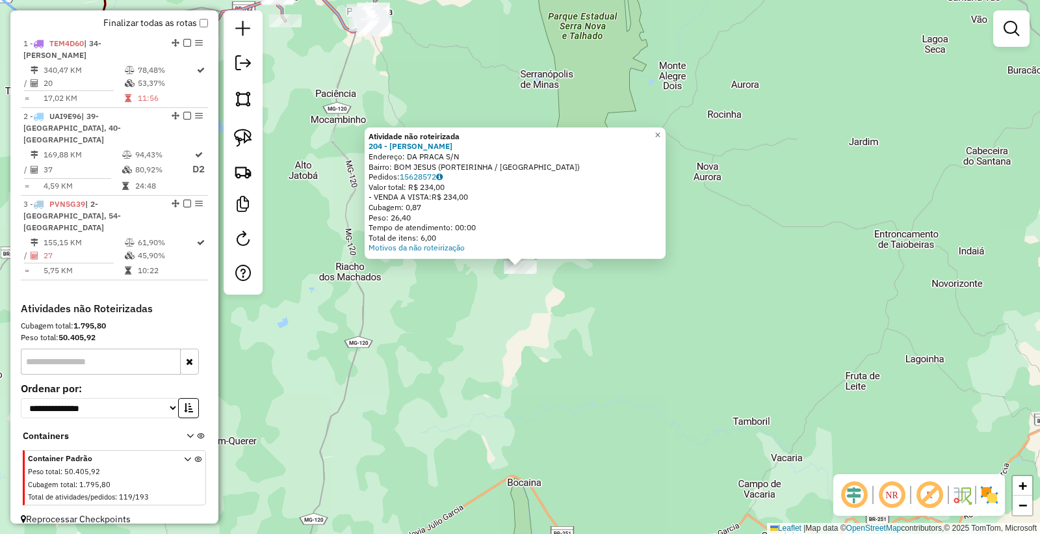
drag, startPoint x: 510, startPoint y: 388, endPoint x: 504, endPoint y: 381, distance: 8.7
click at [510, 387] on div "Atividade não roteirizada 204 - [PERSON_NAME]: DA PRACA S/N Bairro: BOM JESUS (…" at bounding box center [520, 267] width 1040 height 534
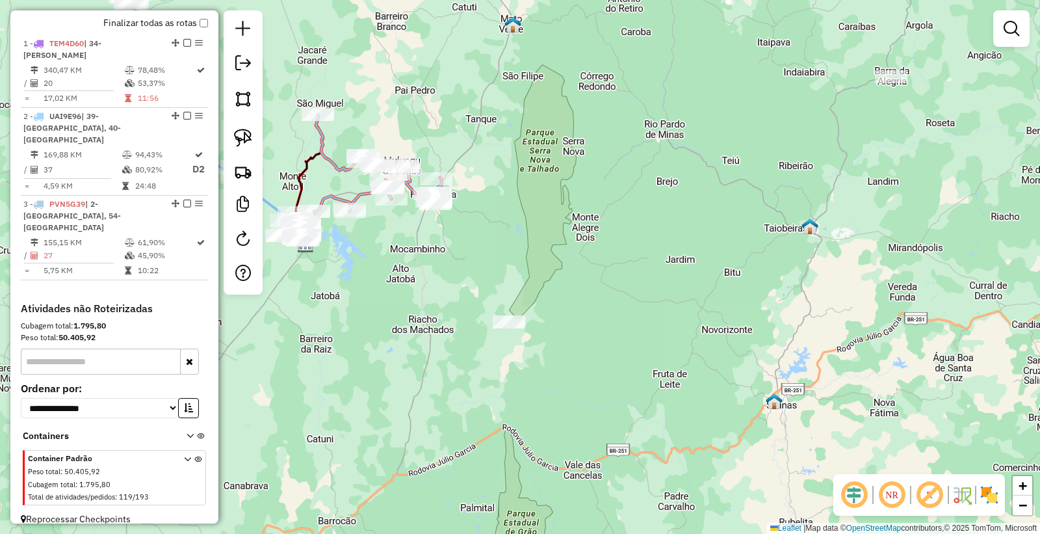
drag, startPoint x: 250, startPoint y: 131, endPoint x: 503, endPoint y: 282, distance: 294.7
click at [250, 133] on img at bounding box center [243, 138] width 18 height 18
drag, startPoint x: 491, startPoint y: 282, endPoint x: 545, endPoint y: 322, distance: 66.4
click at [545, 322] on div "Janela de atendimento Grade de atendimento Capacidade Transportadoras Veículos …" at bounding box center [520, 267] width 1040 height 534
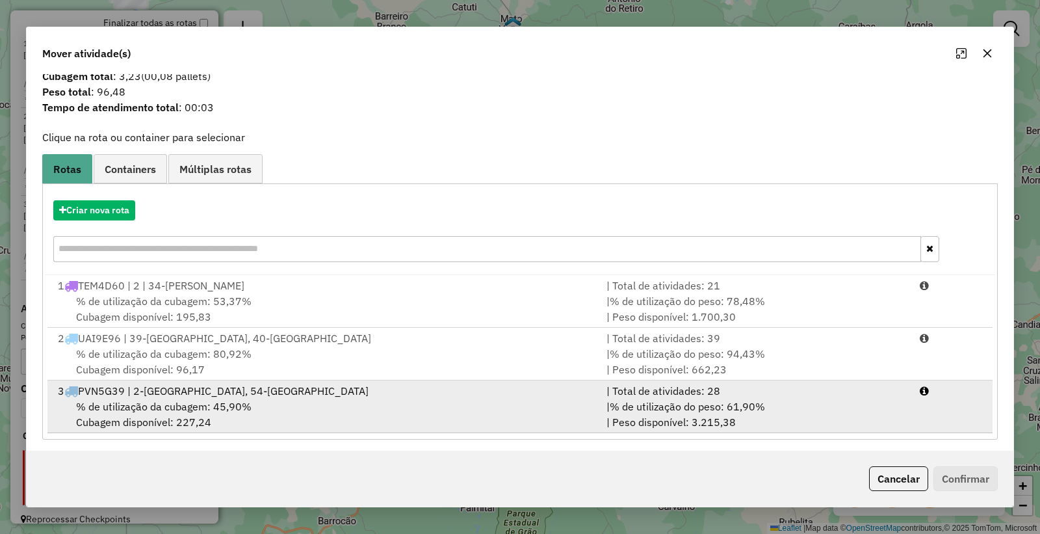
scroll to position [31, 0]
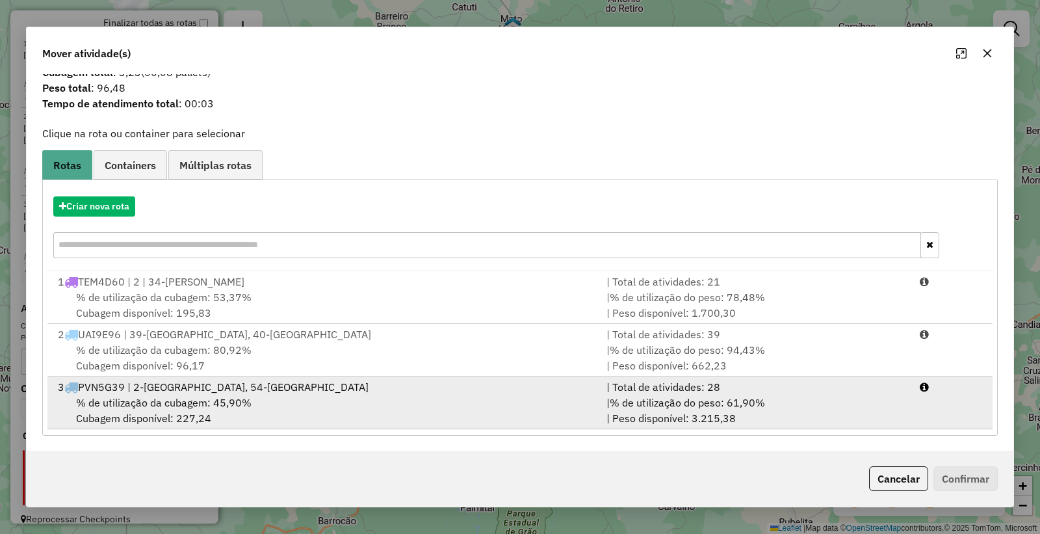
click at [426, 403] on div "% de utilização da cubagem: 45,90% Cubagem disponível: 227,24" at bounding box center [324, 409] width 549 height 31
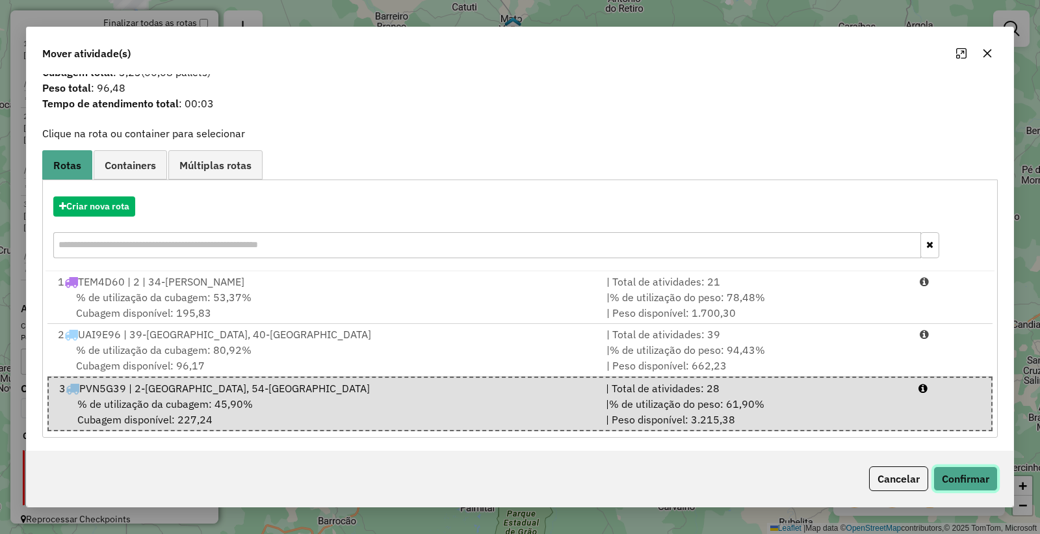
click at [951, 484] on button "Confirmar" at bounding box center [965, 478] width 64 height 25
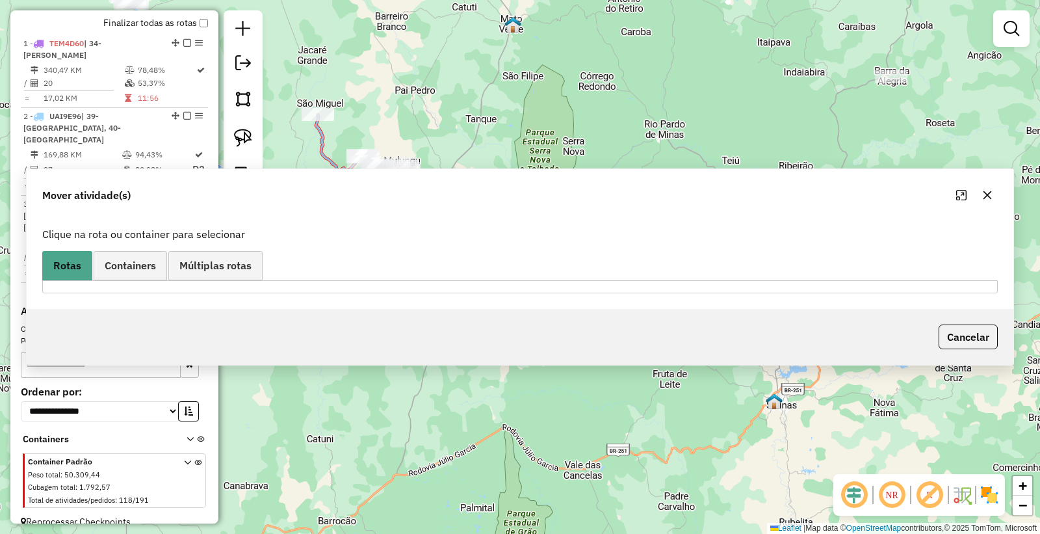
scroll to position [0, 0]
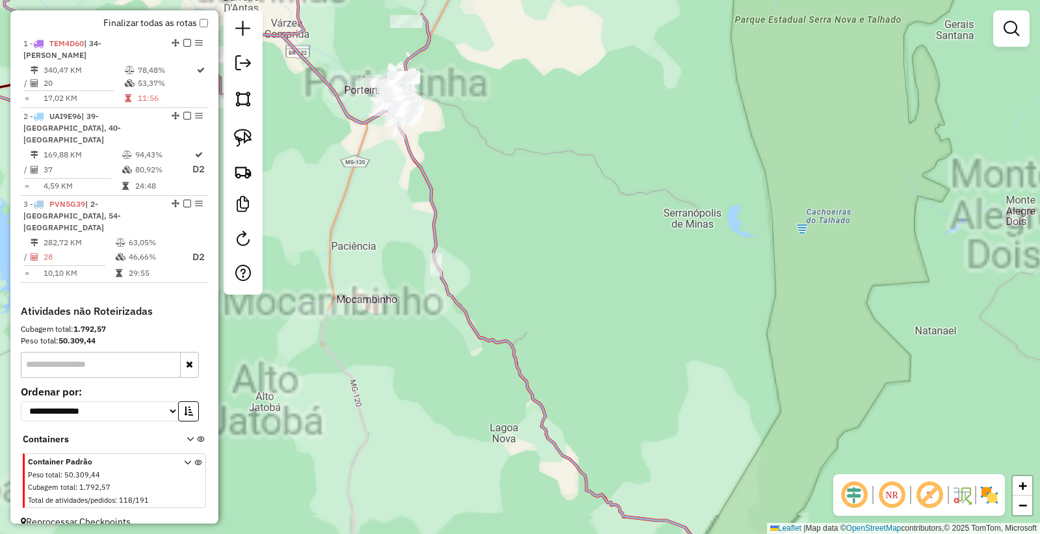
drag, startPoint x: 478, startPoint y: 190, endPoint x: 510, endPoint y: 265, distance: 80.6
click at [510, 267] on div "Janela de atendimento Grade de atendimento Capacidade Transportadoras Veículos …" at bounding box center [520, 267] width 1040 height 534
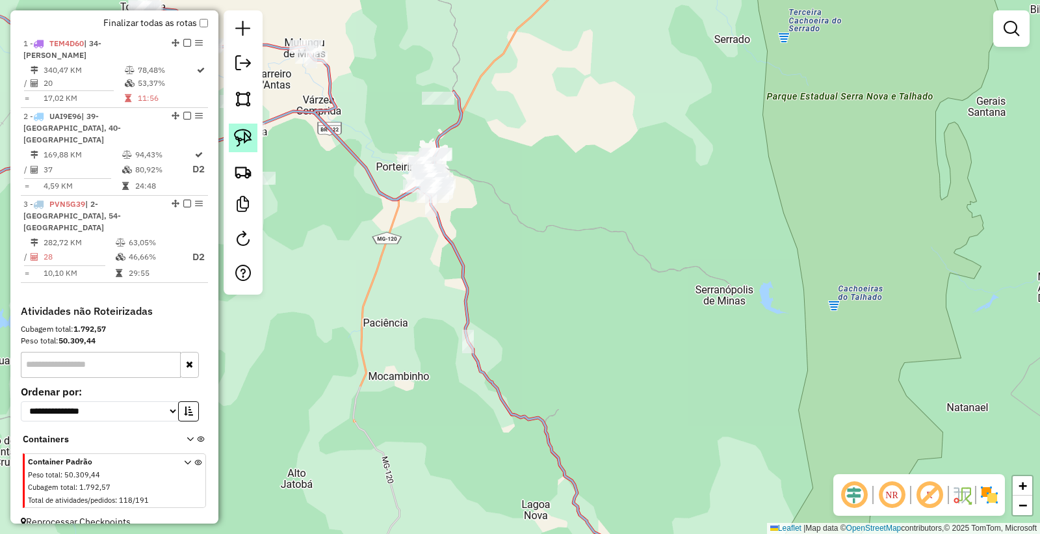
click at [229, 142] on link at bounding box center [243, 137] width 29 height 29
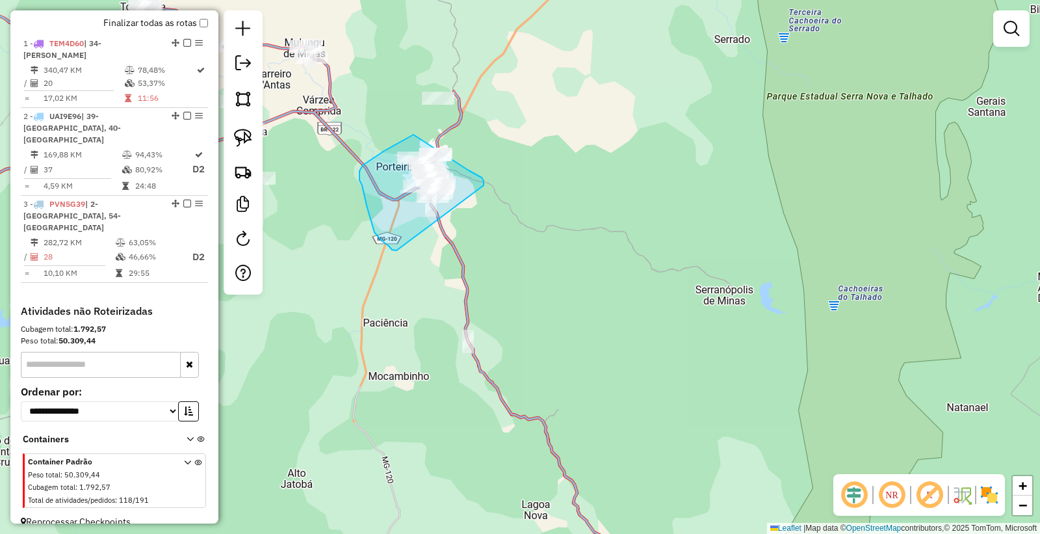
drag, startPoint x: 385, startPoint y: 243, endPoint x: 470, endPoint y: 236, distance: 85.4
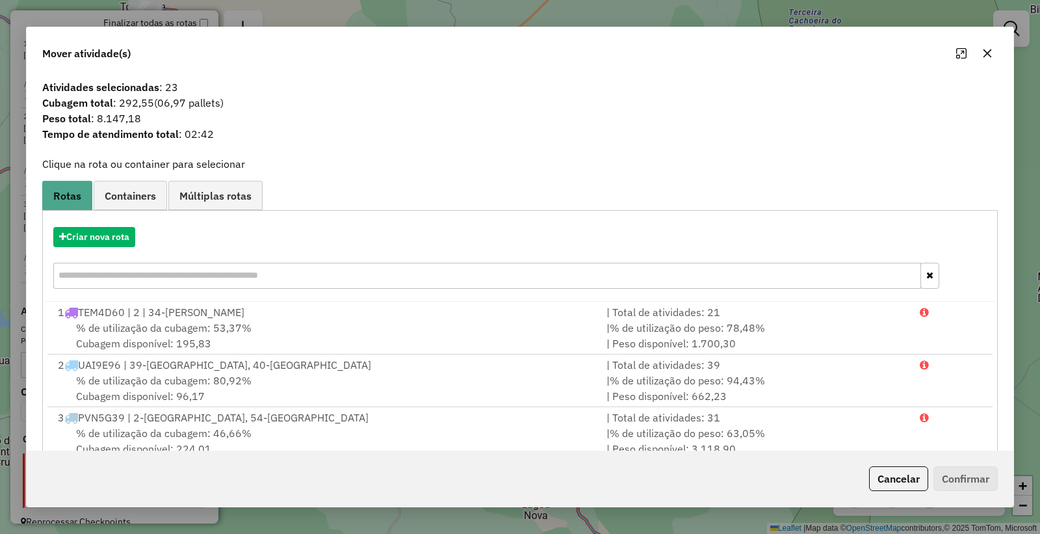
click at [97, 248] on div "Criar nova rota" at bounding box center [519, 259] width 949 height 84
click at [99, 240] on button "Criar nova rota" at bounding box center [94, 237] width 82 height 20
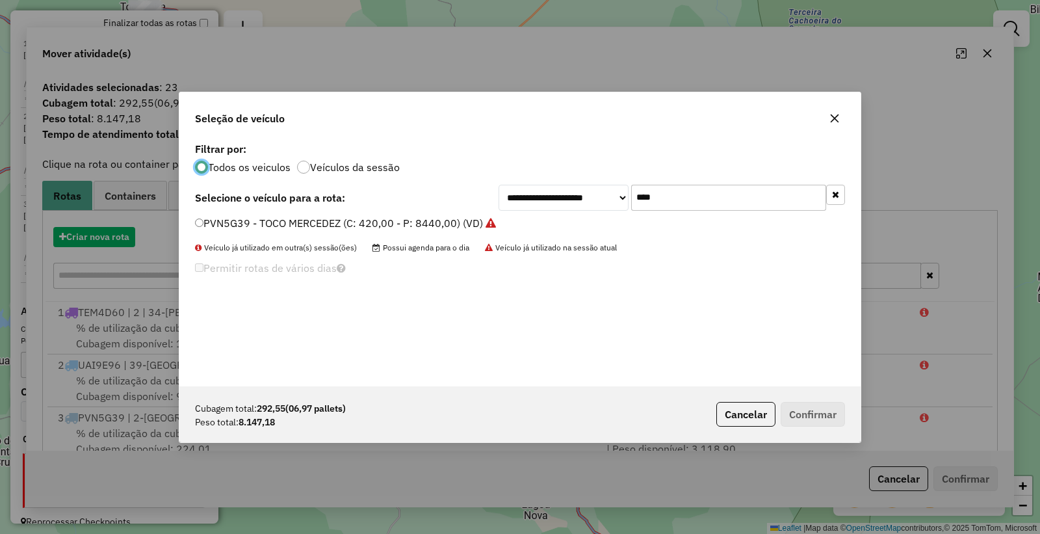
scroll to position [7, 3]
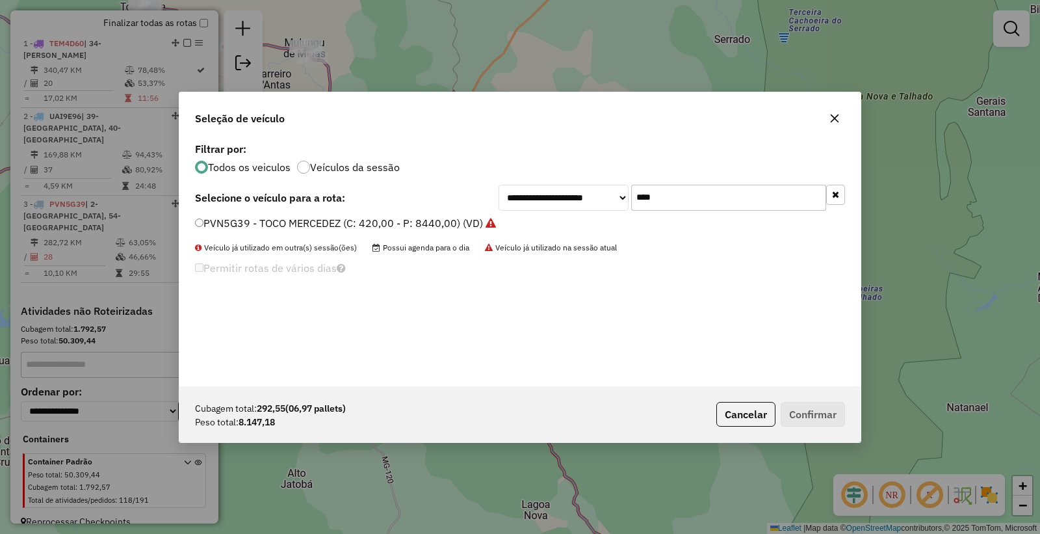
drag, startPoint x: 703, startPoint y: 196, endPoint x: 475, endPoint y: 172, distance: 228.8
click at [476, 173] on div "**********" at bounding box center [519, 262] width 681 height 247
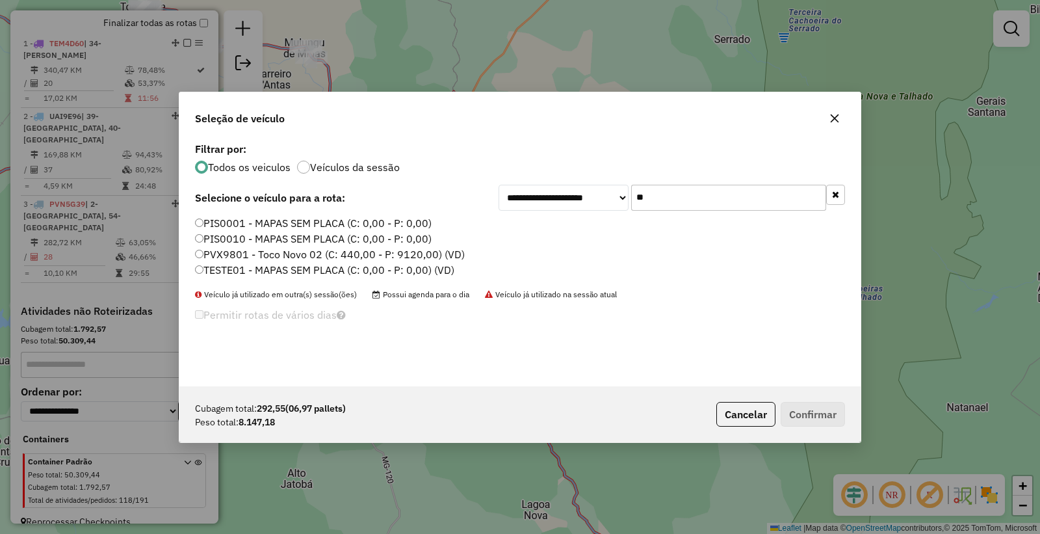
type input "*"
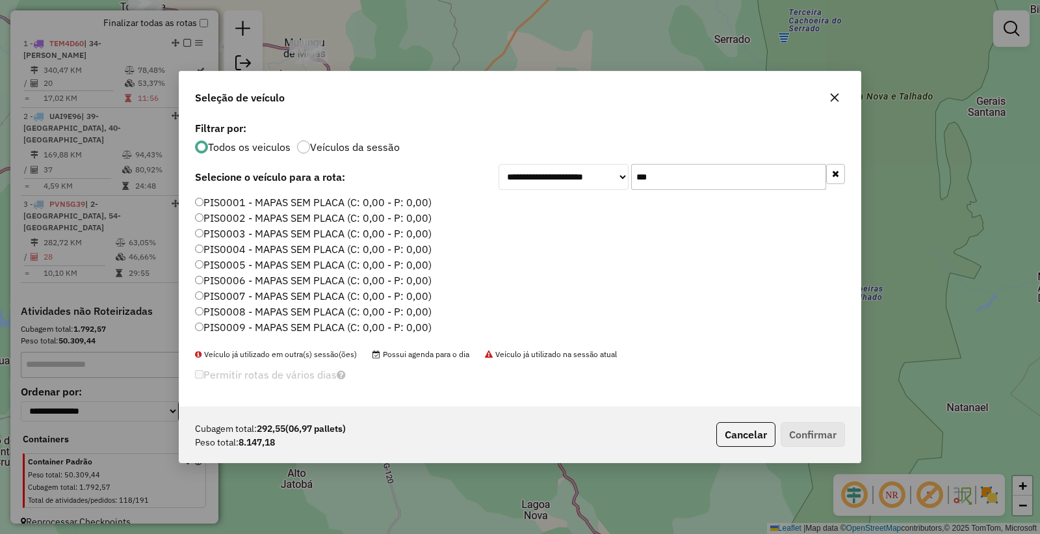
type input "*"
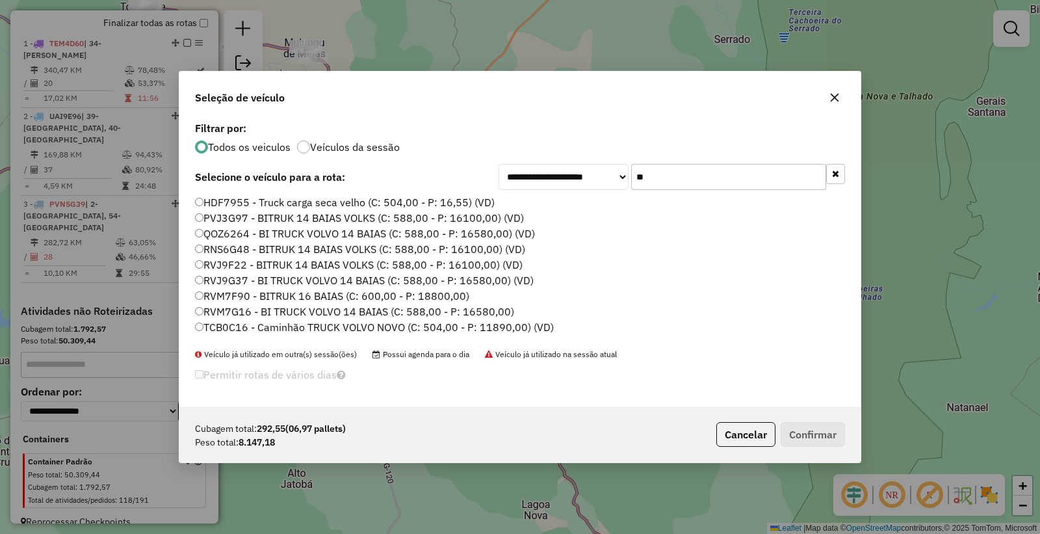
type input "**"
click at [230, 326] on label "TCB0C16 - Caminhão TRUCK VOLVO NOVO (C: 504,00 - P: 11890,00) (VD)" at bounding box center [374, 327] width 359 height 16
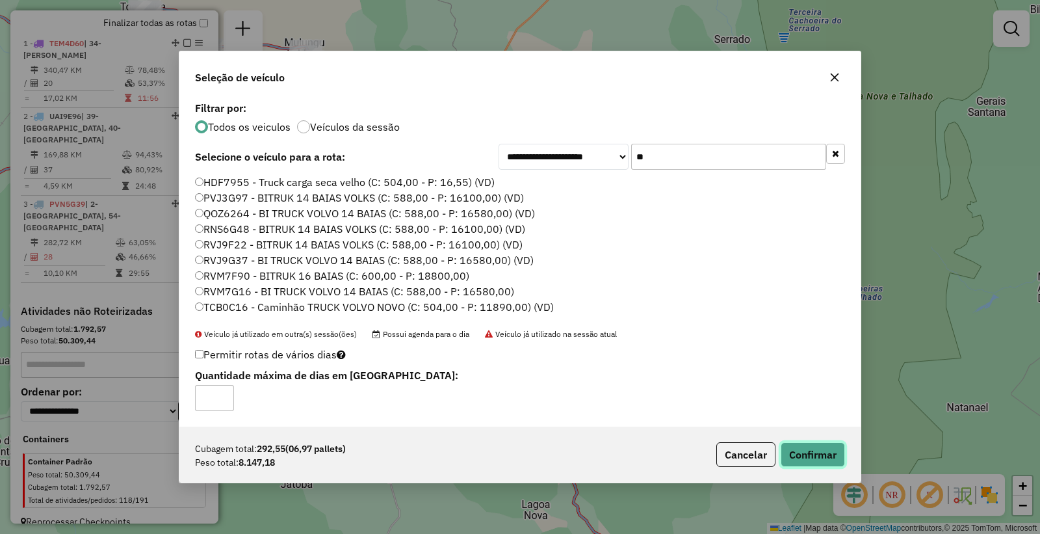
drag, startPoint x: 808, startPoint y: 459, endPoint x: 704, endPoint y: 439, distance: 105.9
click at [809, 459] on button "Confirmar" at bounding box center [813, 454] width 64 height 25
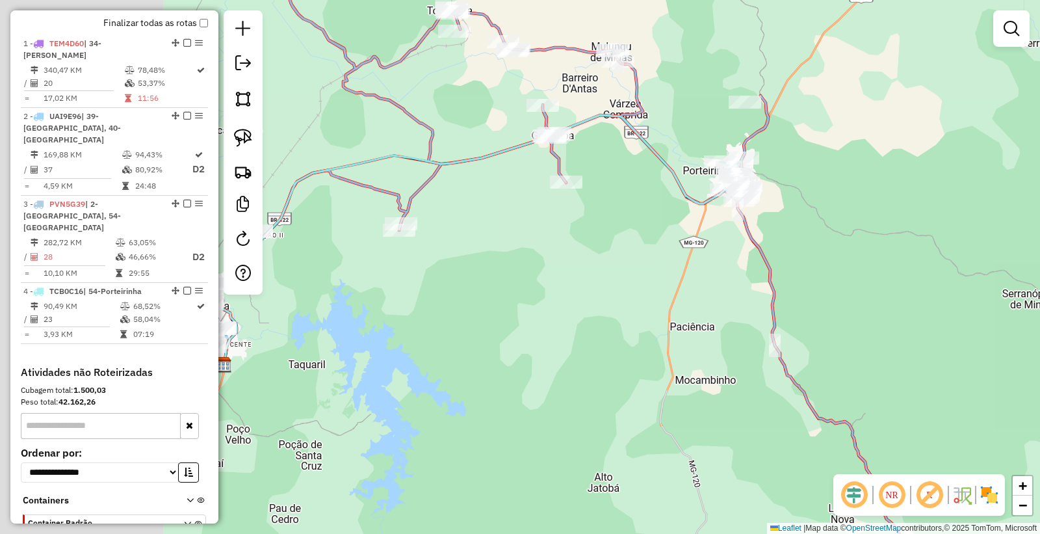
drag, startPoint x: 741, startPoint y: 329, endPoint x: 825, endPoint y: 300, distance: 89.4
click at [852, 311] on div "Janela de atendimento Grade de atendimento Capacidade Transportadoras Veículos …" at bounding box center [520, 267] width 1040 height 534
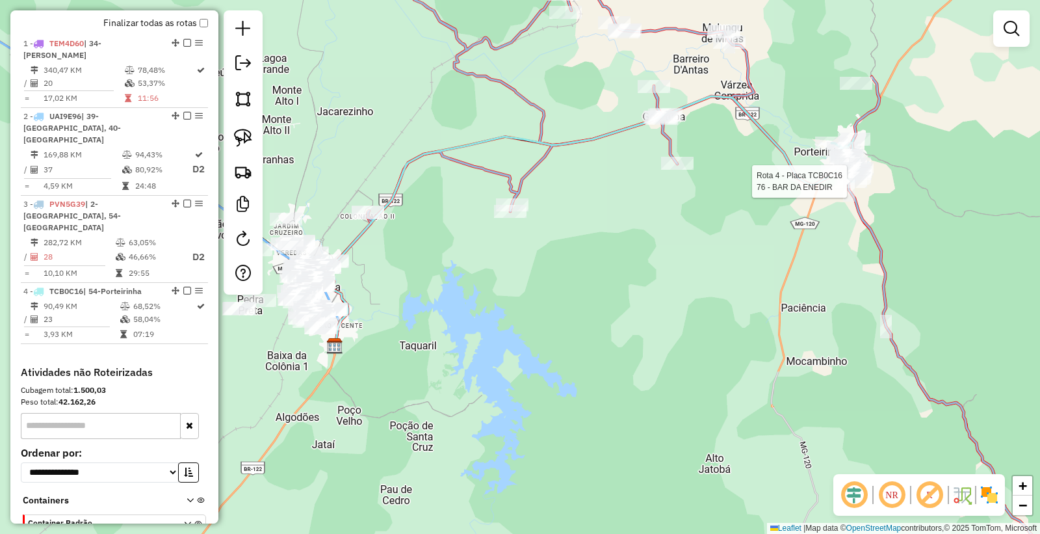
select select "**********"
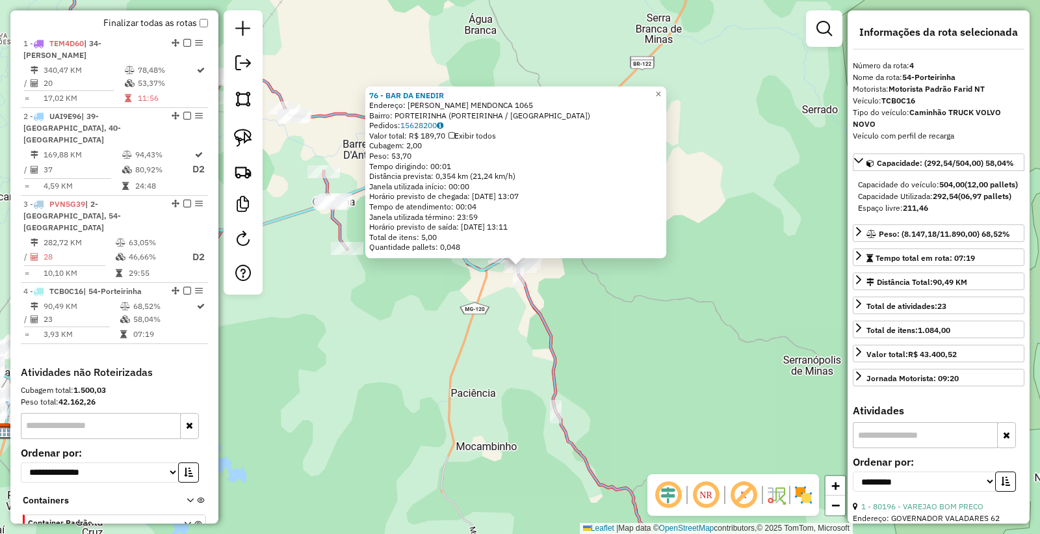
scroll to position [530, 0]
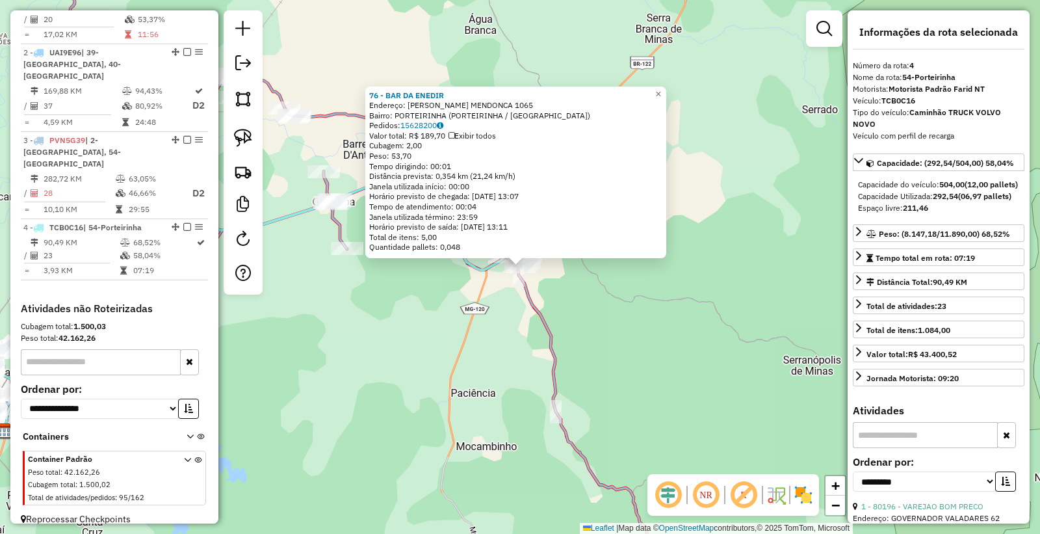
click at [673, 355] on div "76 - BAR DA [PERSON_NAME]: [PERSON_NAME] MENDONCA 1065 Bairro: PORTEIRINHA (POR…" at bounding box center [520, 267] width 1040 height 534
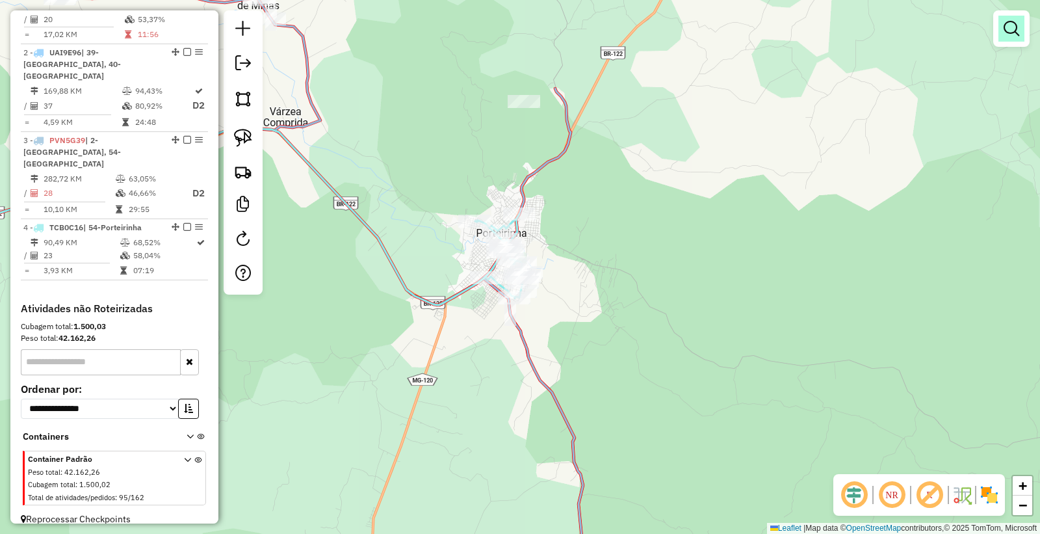
click at [1020, 21] on link at bounding box center [1011, 29] width 26 height 26
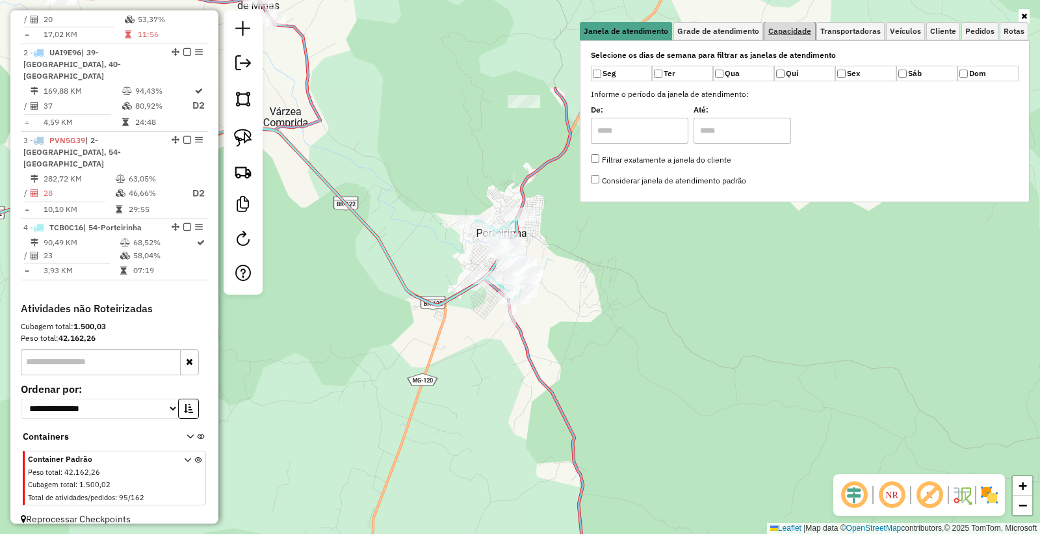
click at [769, 27] on span "Capacidade" at bounding box center [789, 31] width 43 height 8
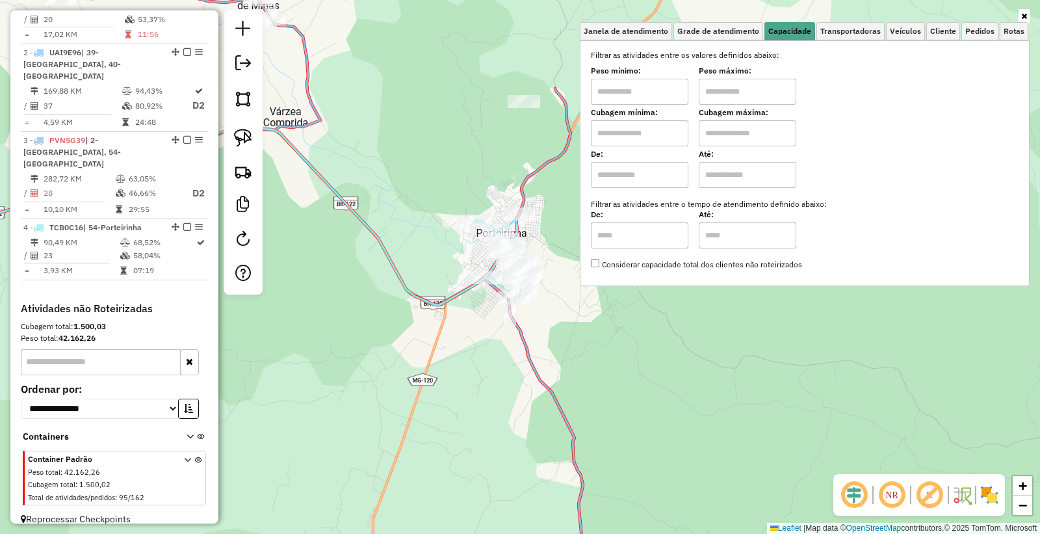
click at [635, 86] on input "text" at bounding box center [639, 92] width 97 height 26
type input "****"
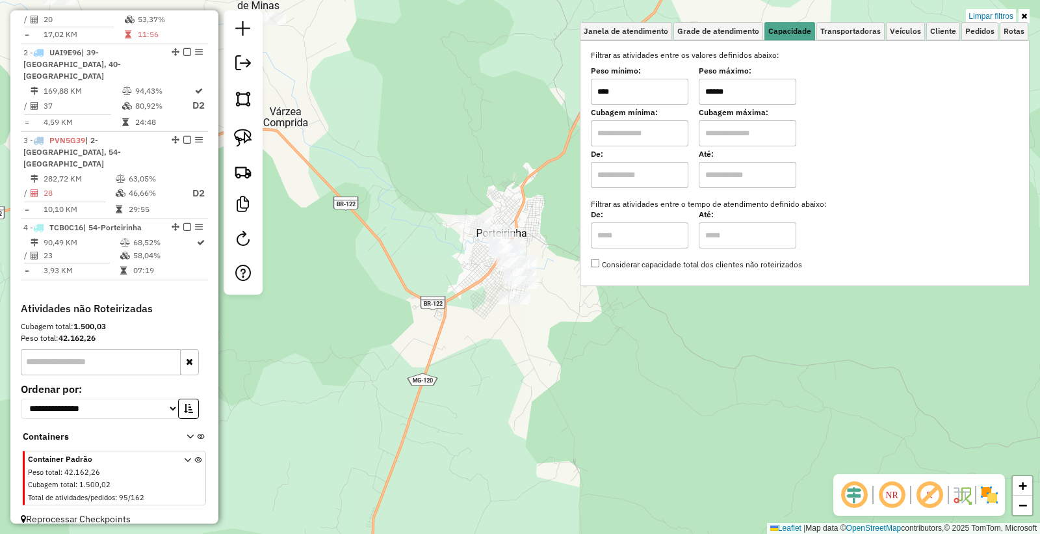
type input "******"
click at [456, 339] on div "Limpar filtros Janela de atendimento Grade de atendimento Capacidade Transporta…" at bounding box center [520, 267] width 1040 height 534
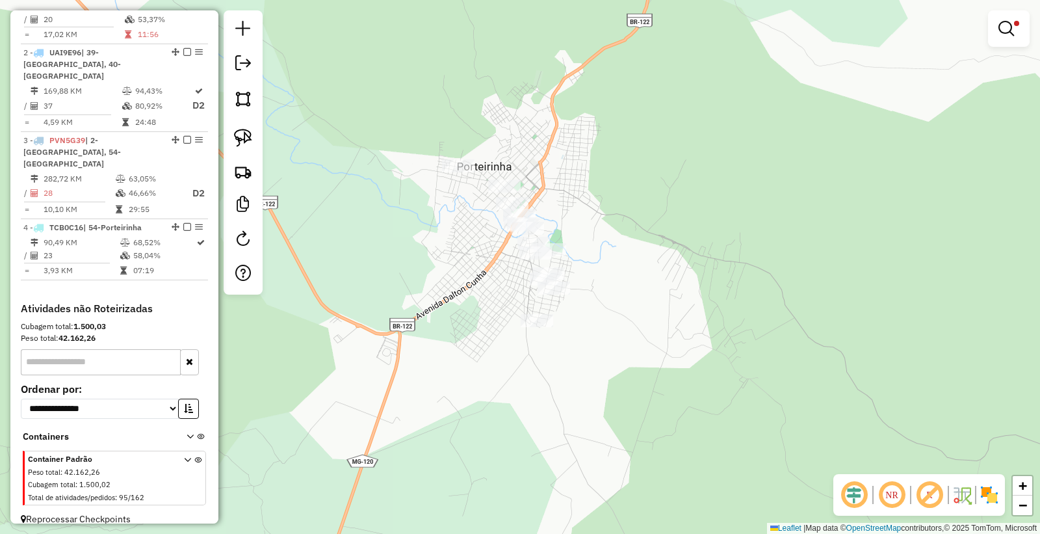
drag, startPoint x: 677, startPoint y: 295, endPoint x: 664, endPoint y: 223, distance: 73.3
click at [664, 224] on div "Limpar filtros Janela de atendimento Grade de atendimento Capacidade Transporta…" at bounding box center [520, 267] width 1040 height 534
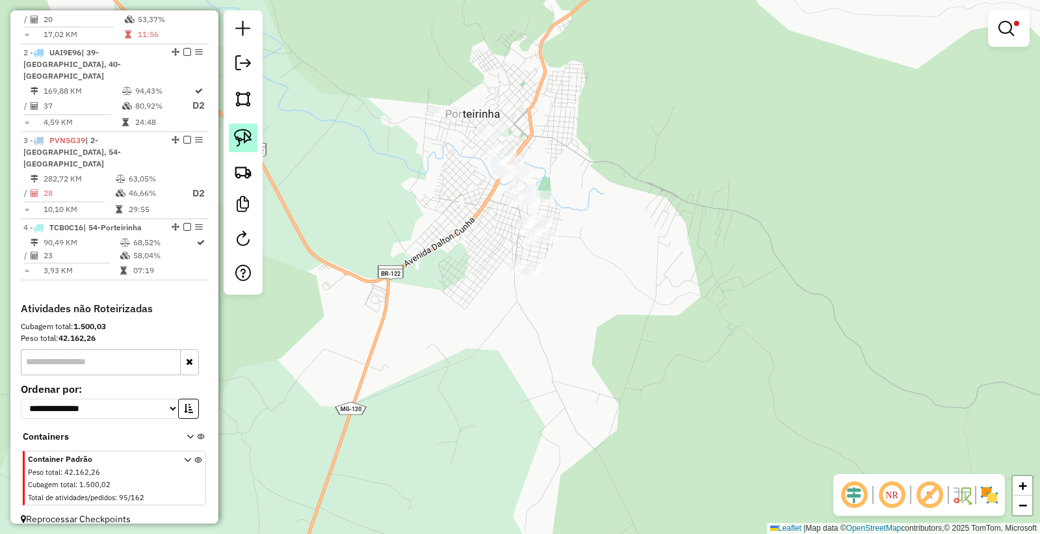
click at [251, 140] on img at bounding box center [243, 138] width 18 height 18
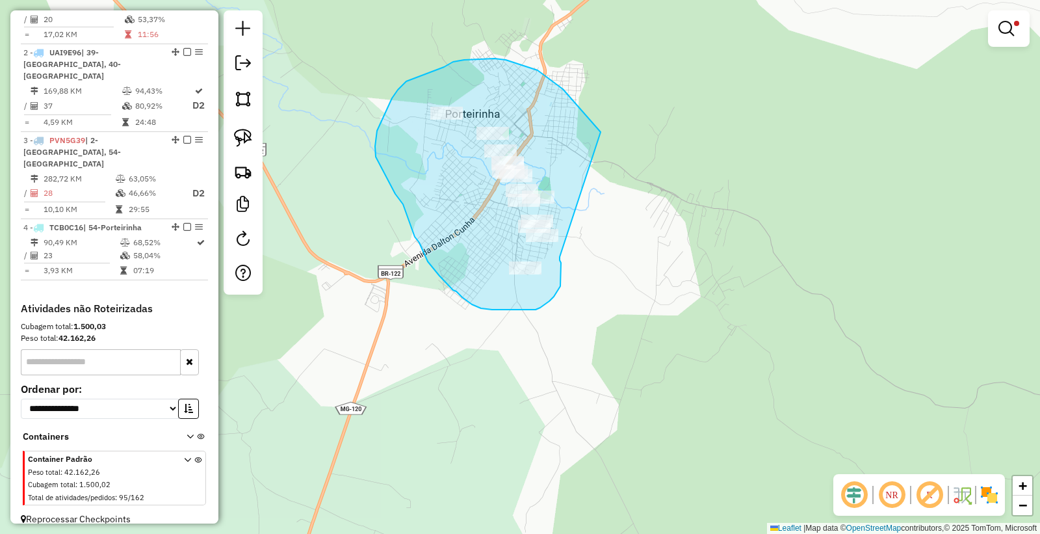
drag, startPoint x: 553, startPoint y: 81, endPoint x: 560, endPoint y: 257, distance: 175.6
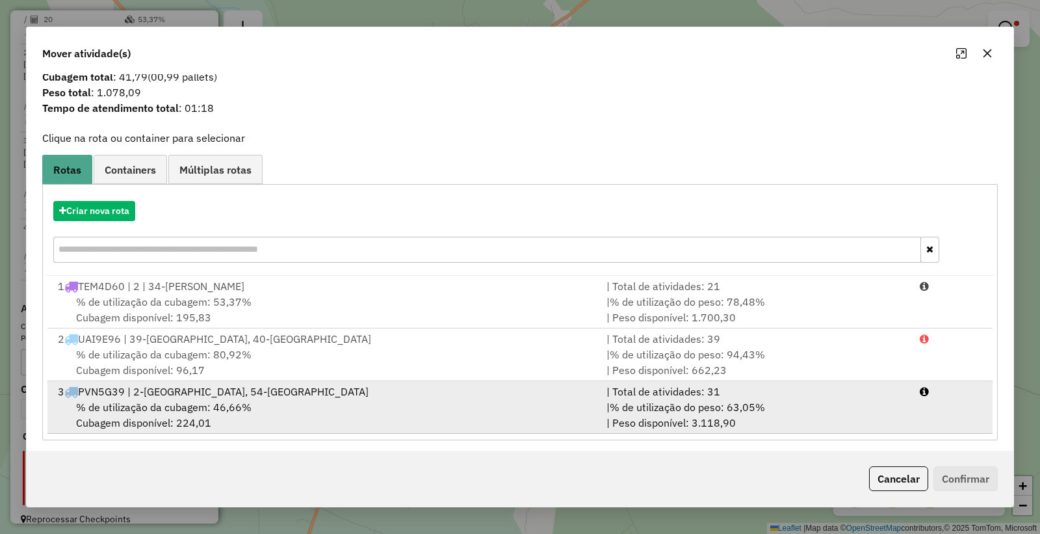
scroll to position [31, 0]
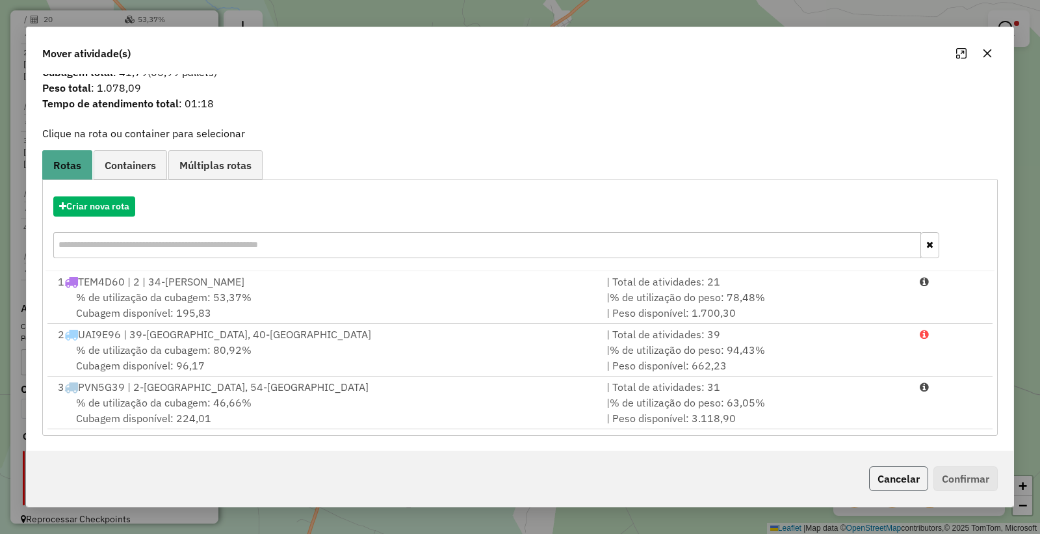
click at [906, 471] on button "Cancelar" at bounding box center [898, 478] width 59 height 25
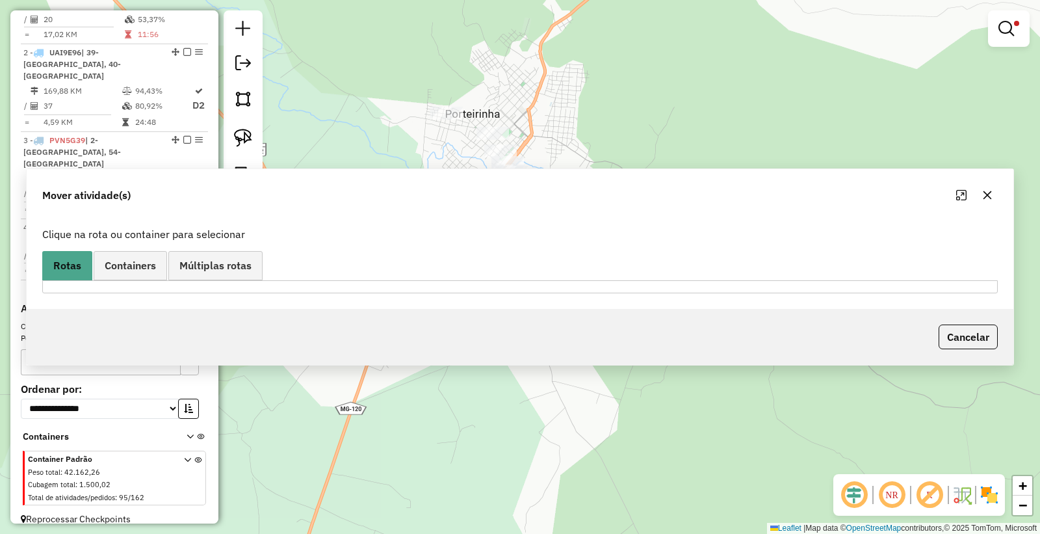
scroll to position [0, 0]
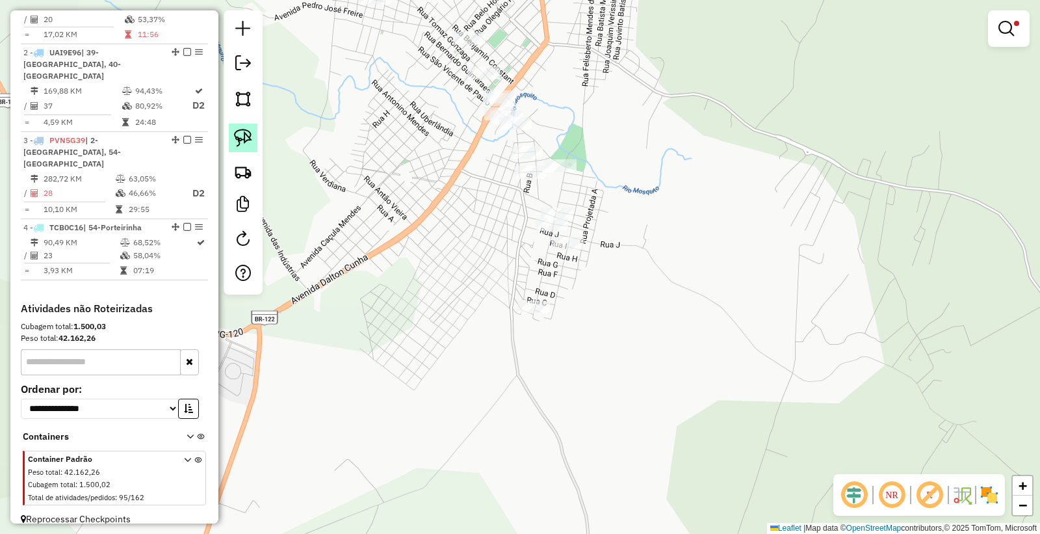
click at [238, 135] on img at bounding box center [243, 138] width 18 height 18
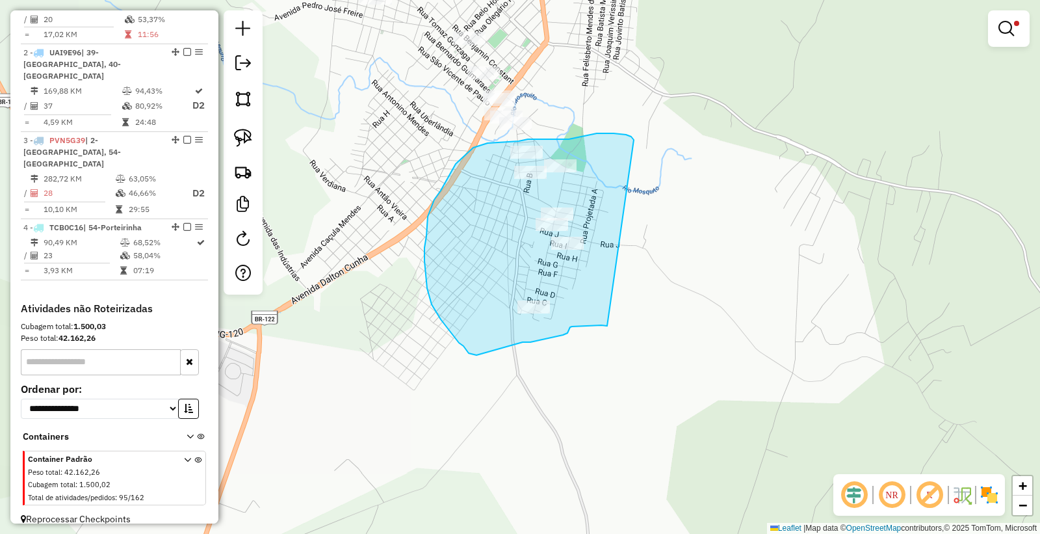
drag, startPoint x: 634, startPoint y: 140, endPoint x: 622, endPoint y: 289, distance: 149.3
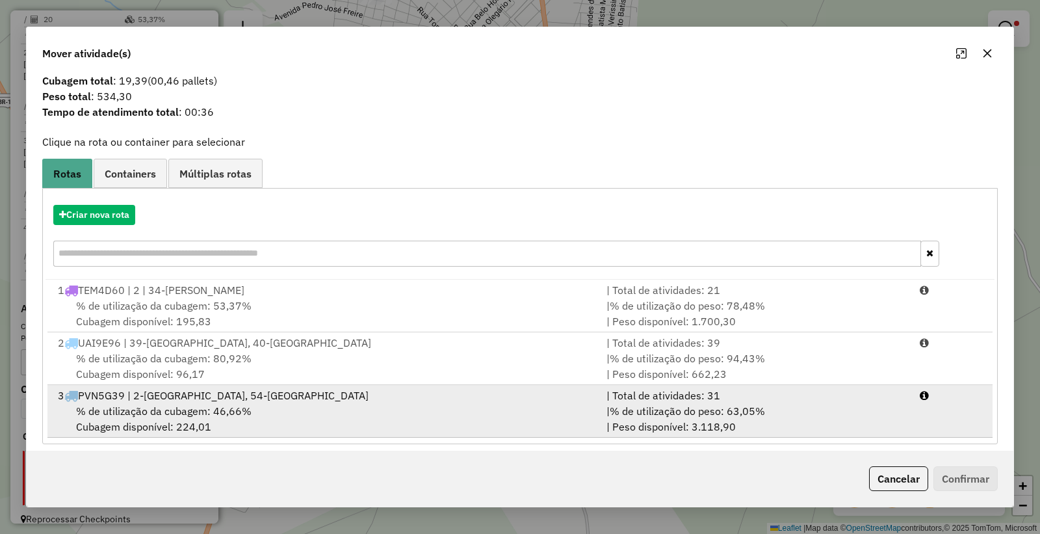
scroll to position [31, 0]
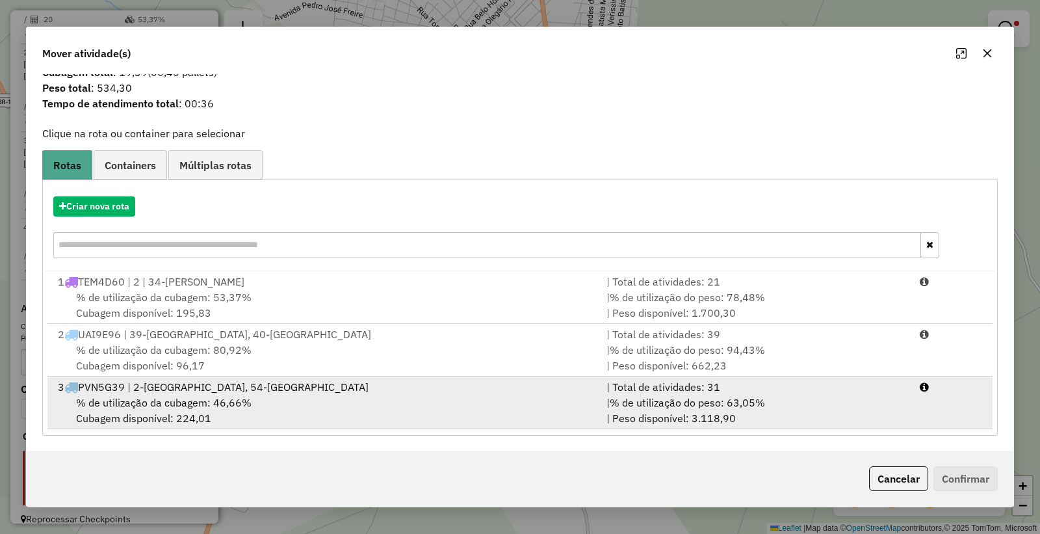
click at [304, 404] on div "% de utilização da cubagem: 46,66% Cubagem disponível: 224,01" at bounding box center [324, 409] width 549 height 31
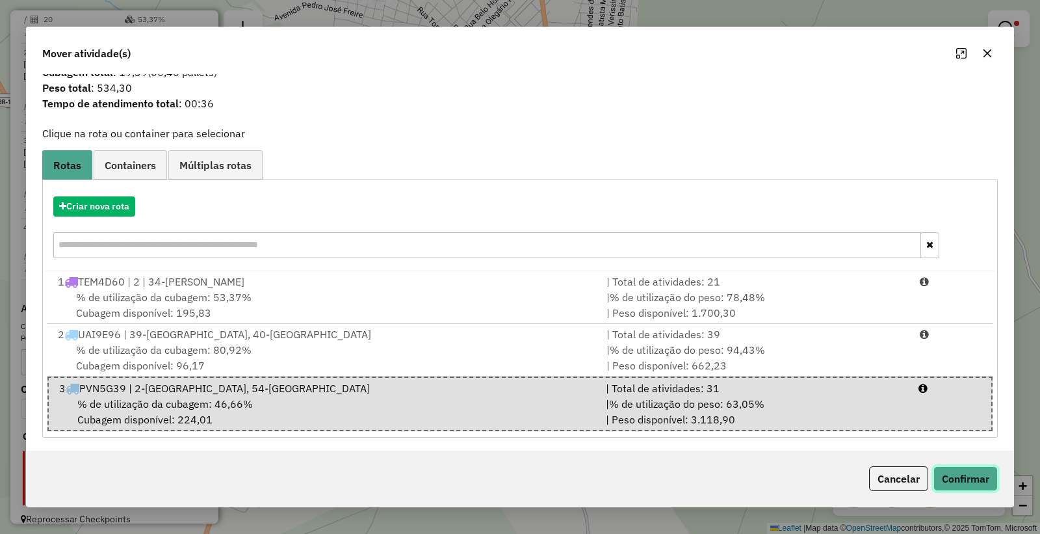
click at [950, 483] on button "Confirmar" at bounding box center [965, 478] width 64 height 25
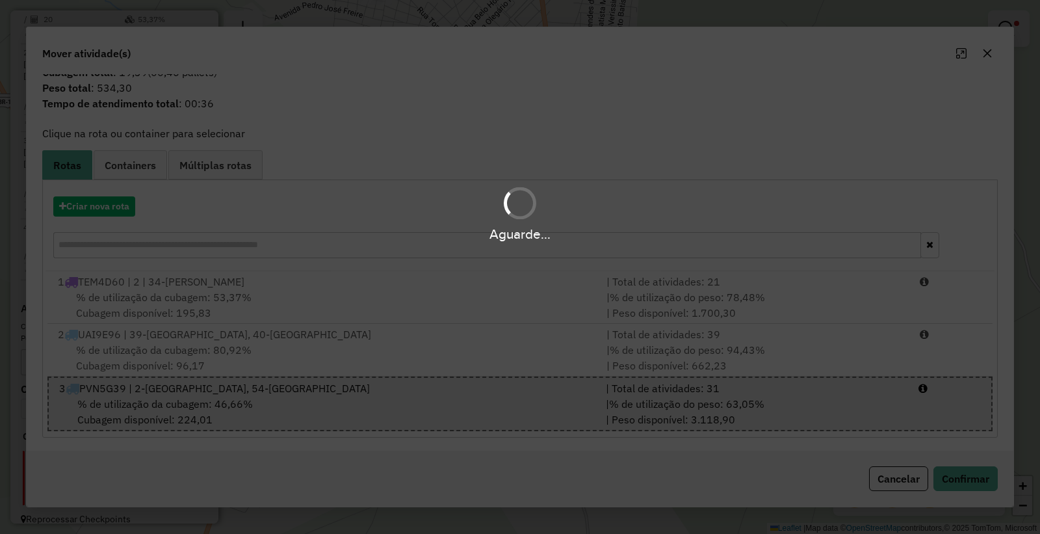
scroll to position [0, 0]
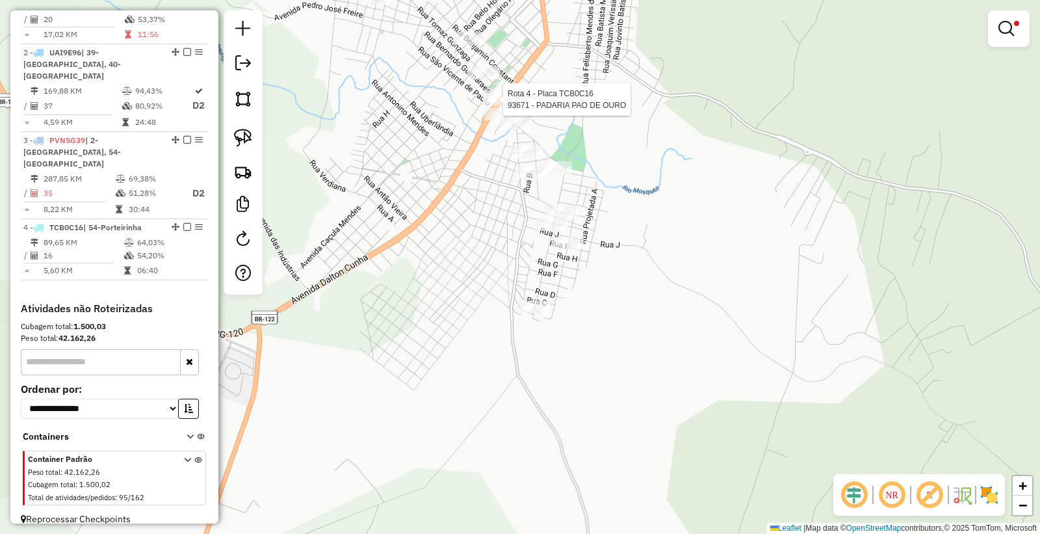
select select "**********"
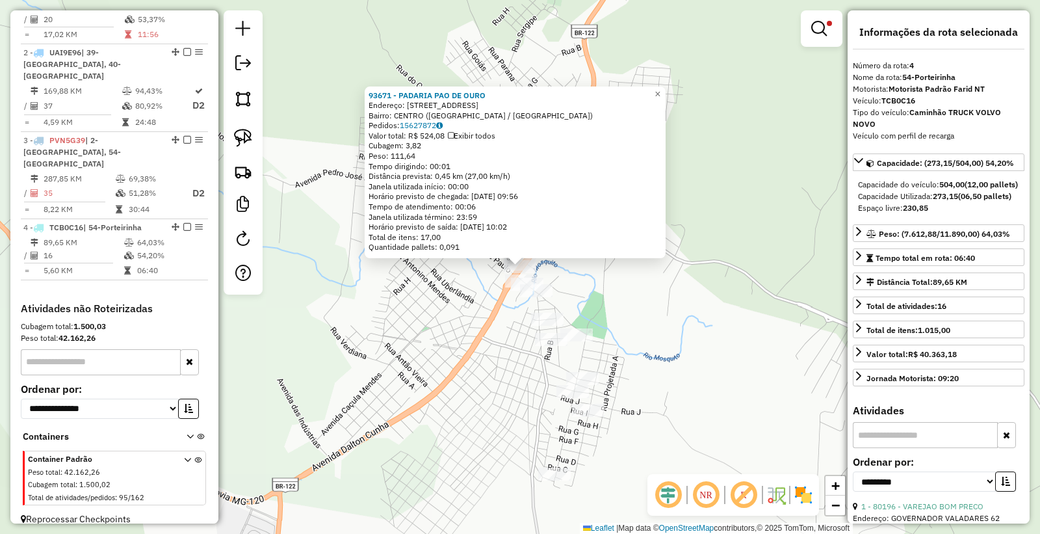
click at [370, 440] on div "93671 - PADARIA PAO DE OURO Endereço: [STREET_ADDRESS] Bairro: [GEOGRAPHIC_DATA…" at bounding box center [520, 267] width 1040 height 534
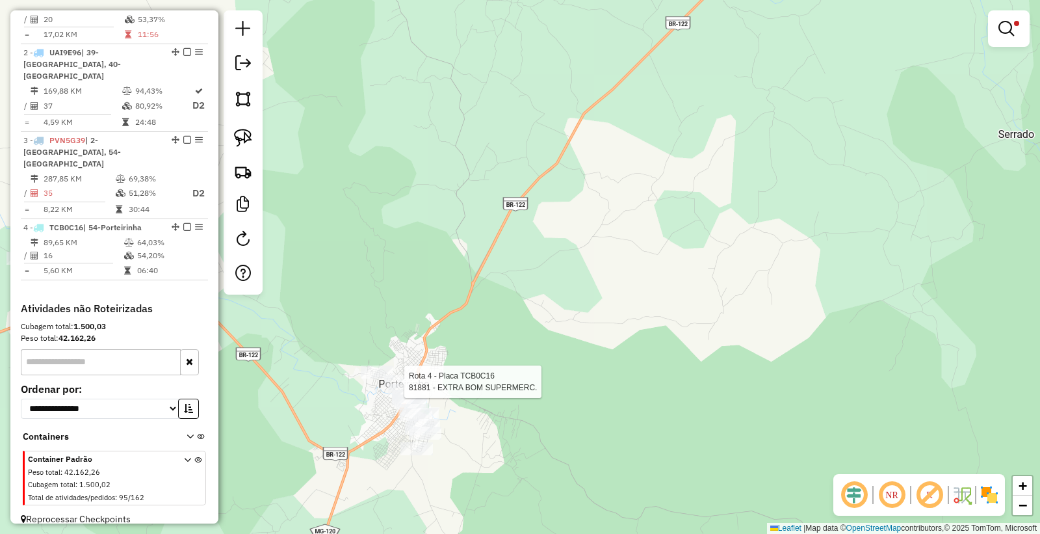
select select "**********"
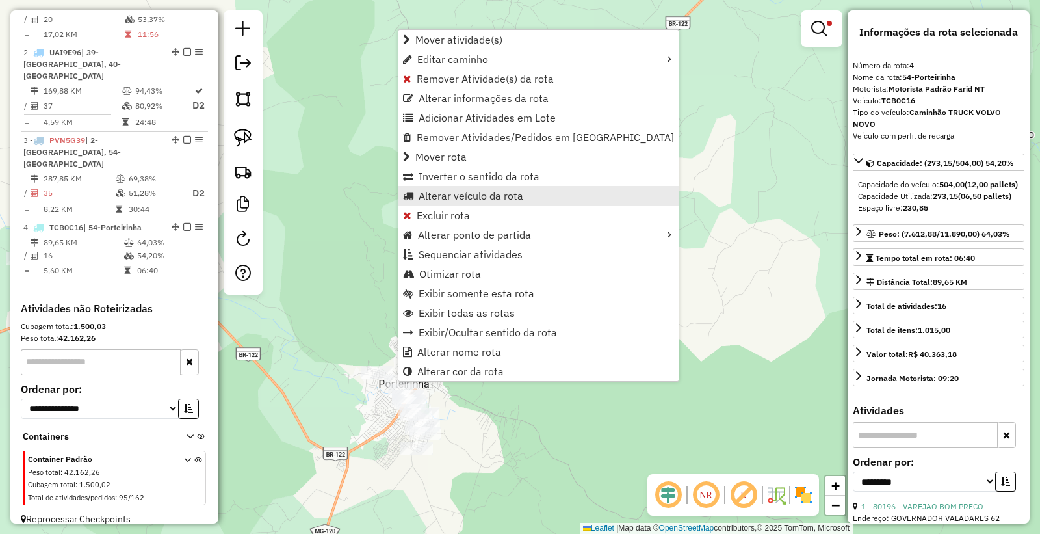
click at [492, 201] on span "Alterar veículo da rota" at bounding box center [471, 195] width 105 height 10
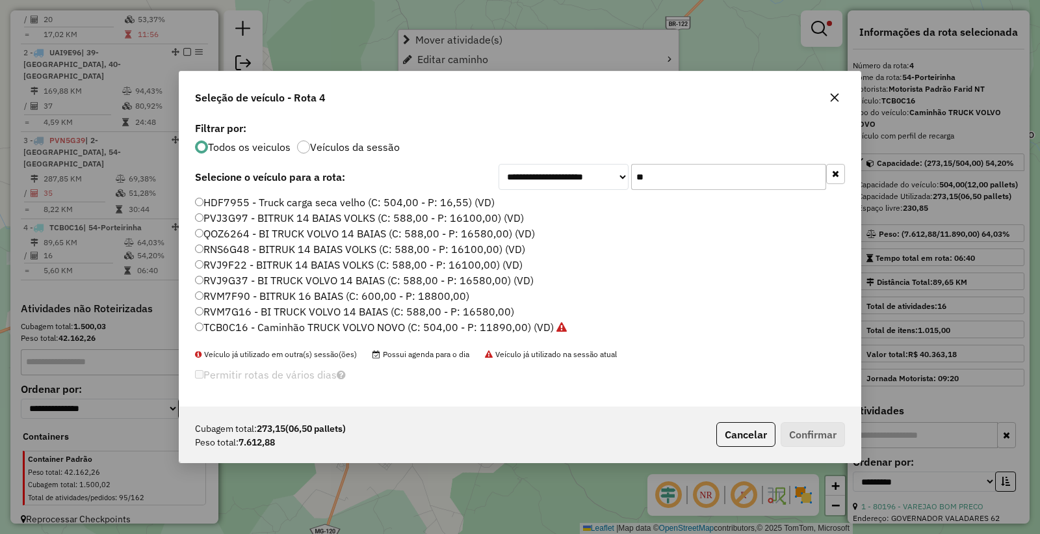
scroll to position [7, 3]
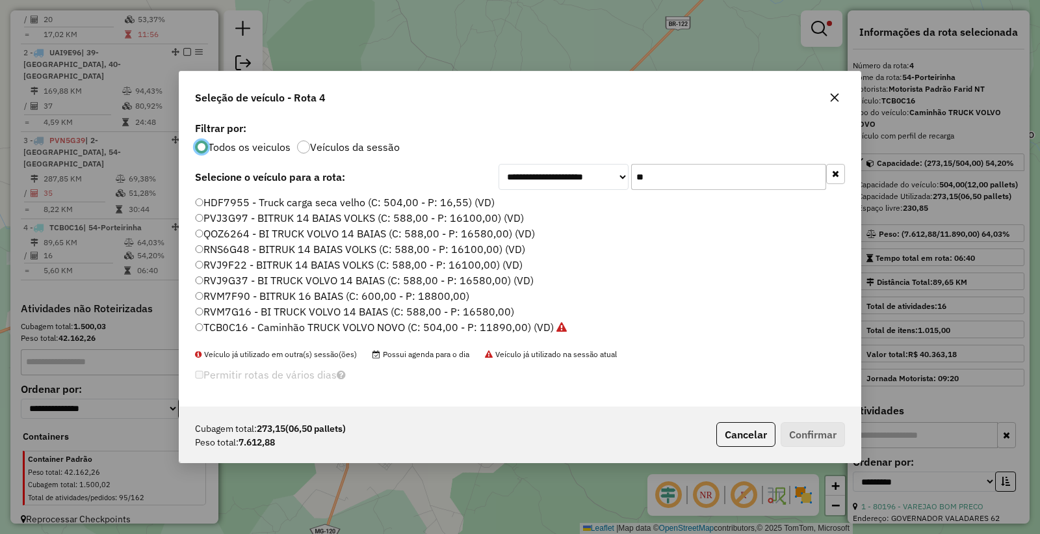
drag, startPoint x: 683, startPoint y: 172, endPoint x: 355, endPoint y: 174, distance: 328.2
click at [356, 175] on div "**********" at bounding box center [520, 177] width 650 height 26
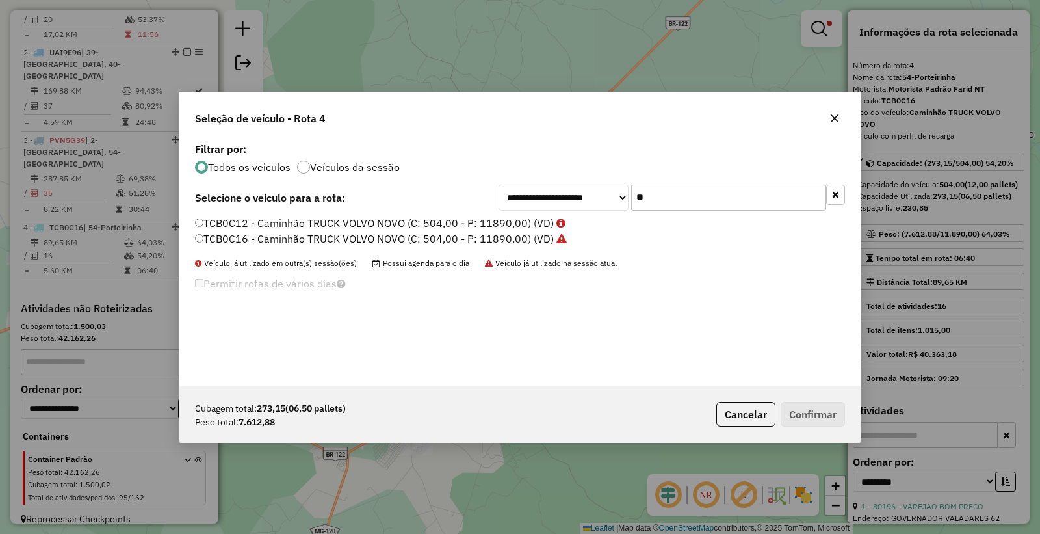
type input "*"
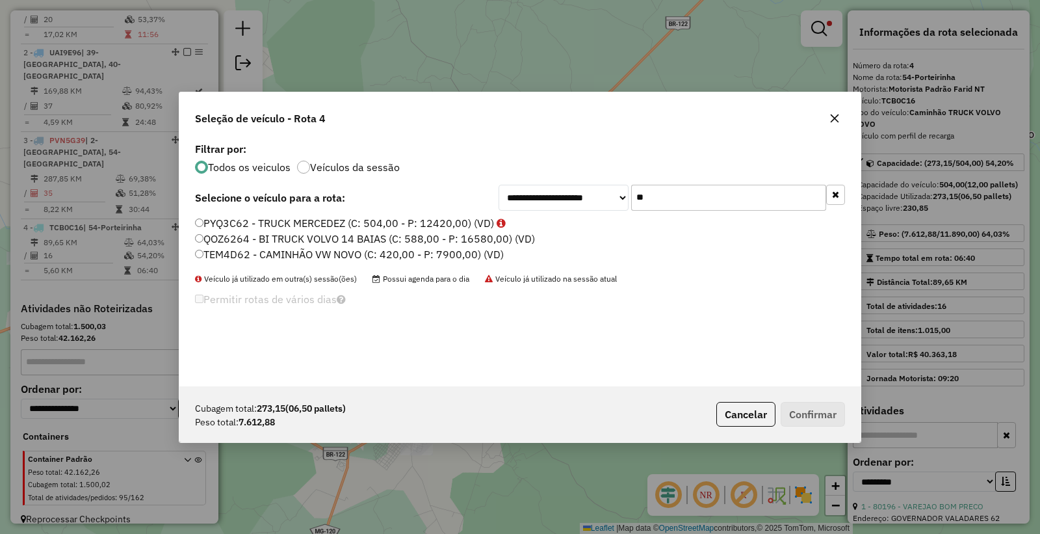
type input "**"
click at [277, 257] on label "TEM4D62 - CAMINHÃO VW NOVO (C: 420,00 - P: 7900,00) (VD)" at bounding box center [349, 254] width 309 height 16
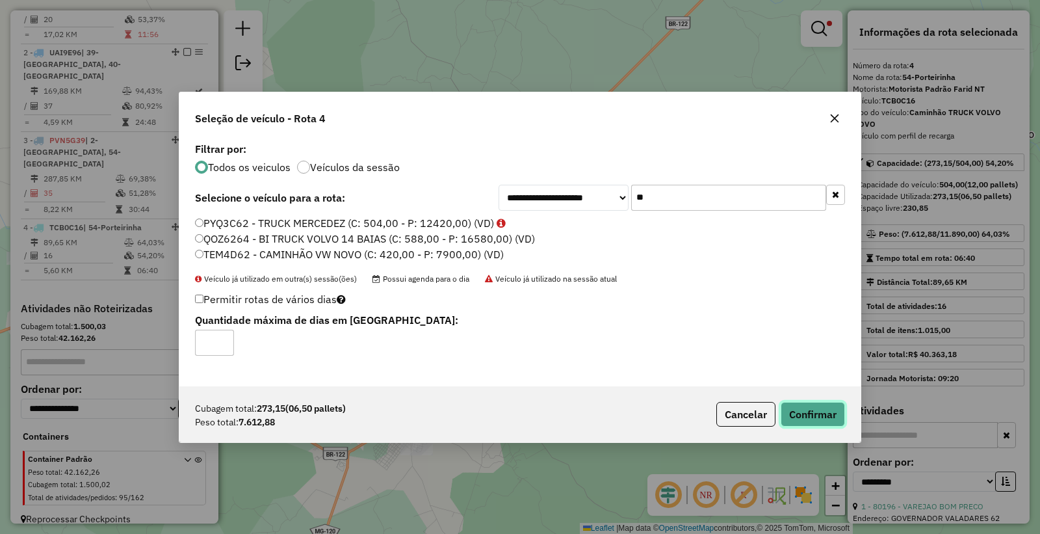
drag, startPoint x: 829, startPoint y: 410, endPoint x: 773, endPoint y: 375, distance: 66.0
click at [829, 410] on button "Confirmar" at bounding box center [813, 414] width 64 height 25
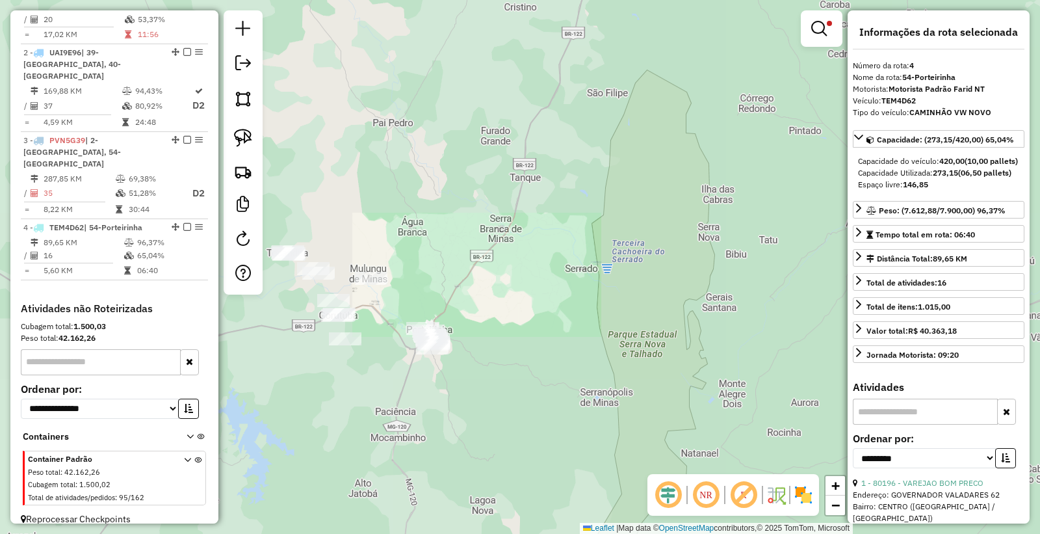
drag, startPoint x: 547, startPoint y: 323, endPoint x: 572, endPoint y: 283, distance: 47.6
click at [572, 283] on div "Limpar filtros Janela de atendimento Grade de atendimento Capacidade Transporta…" at bounding box center [520, 267] width 1040 height 534
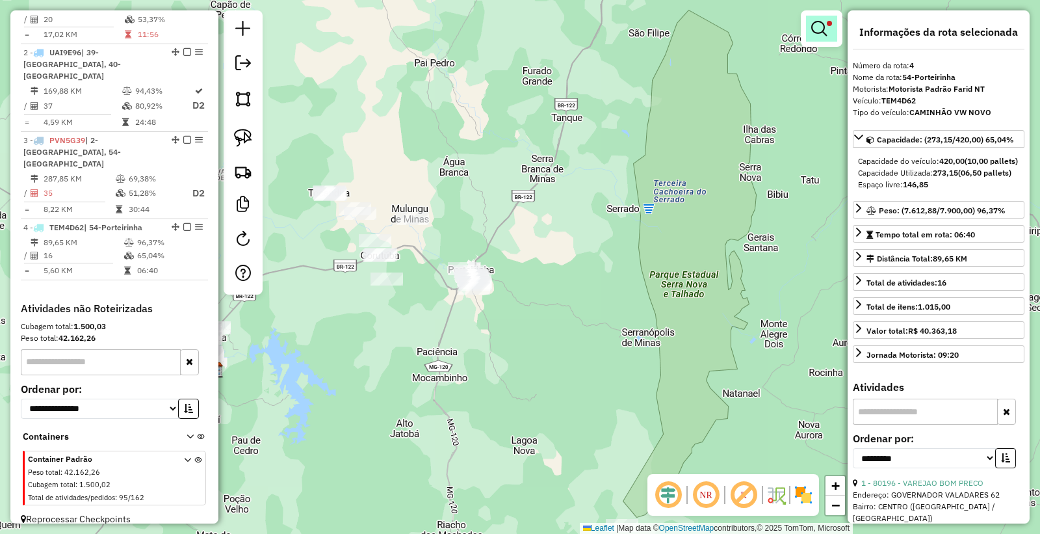
click at [816, 26] on em at bounding box center [819, 29] width 16 height 16
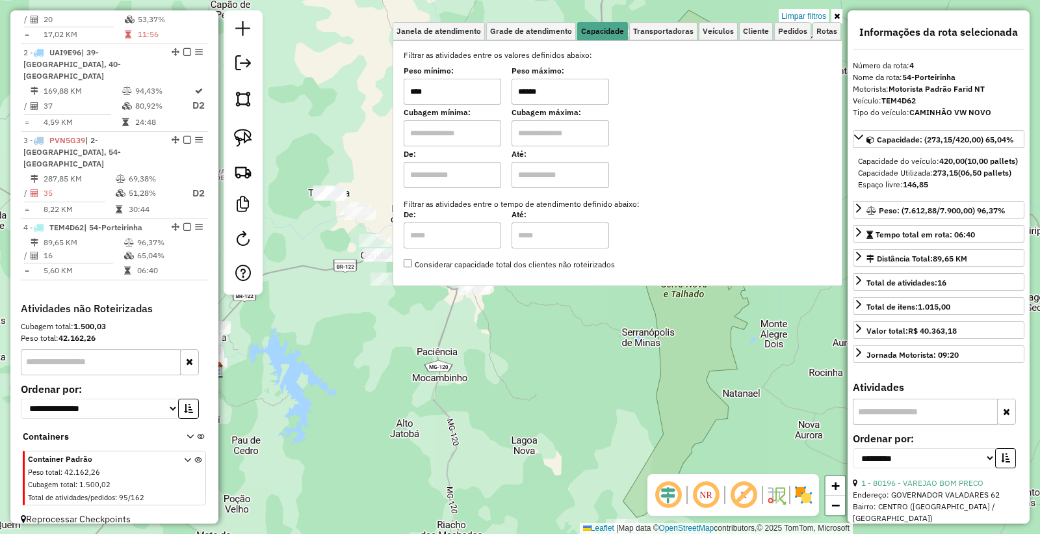
click at [580, 88] on input "******" at bounding box center [559, 92] width 97 height 26
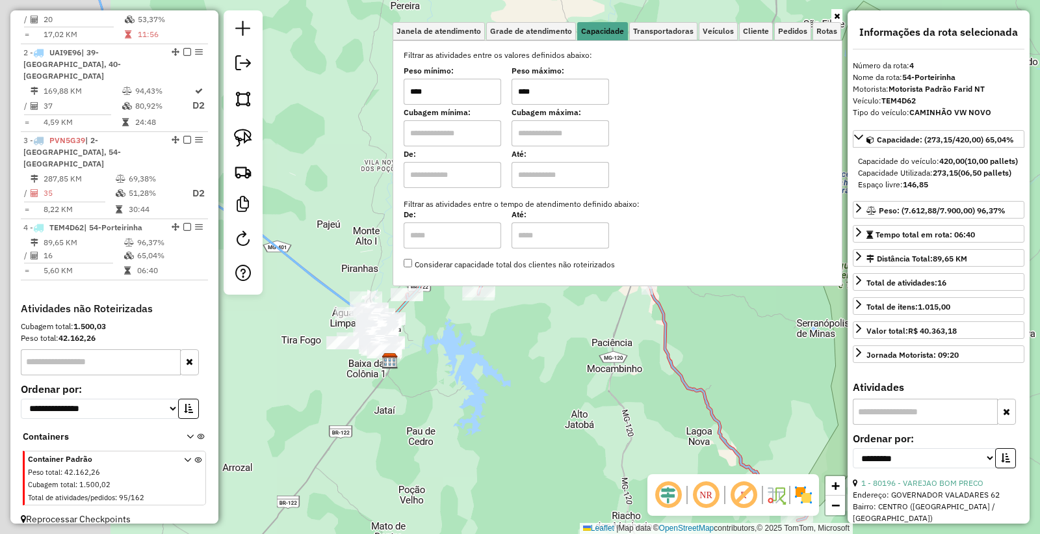
drag, startPoint x: 373, startPoint y: 417, endPoint x: 411, endPoint y: 396, distance: 43.6
click at [554, 407] on div "Janela de atendimento Grade de atendimento Capacidade Transportadoras Veículos …" at bounding box center [520, 267] width 1040 height 534
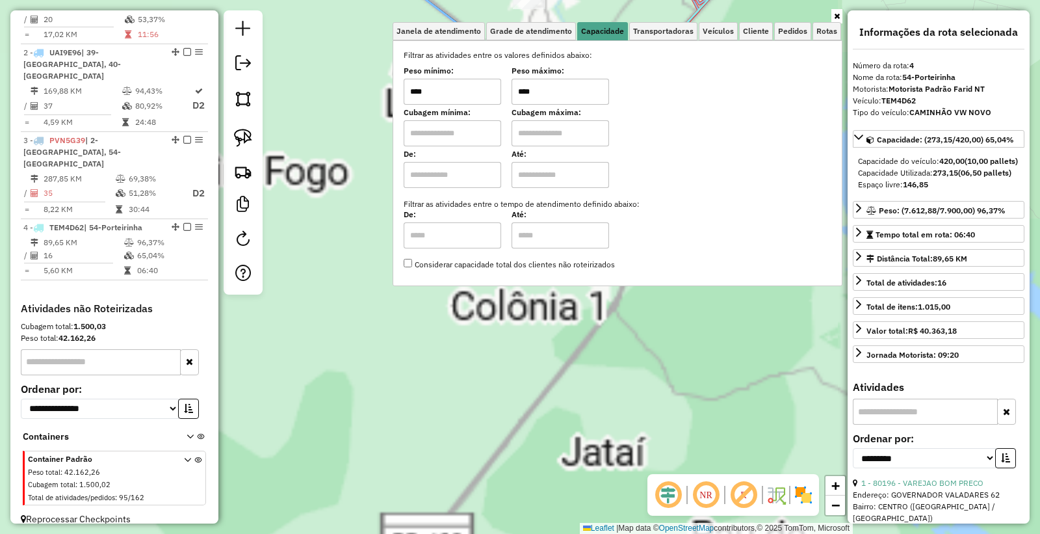
click at [530, 344] on div "Janela de atendimento Grade de atendimento Capacidade Transportadoras Veículos …" at bounding box center [520, 267] width 1040 height 534
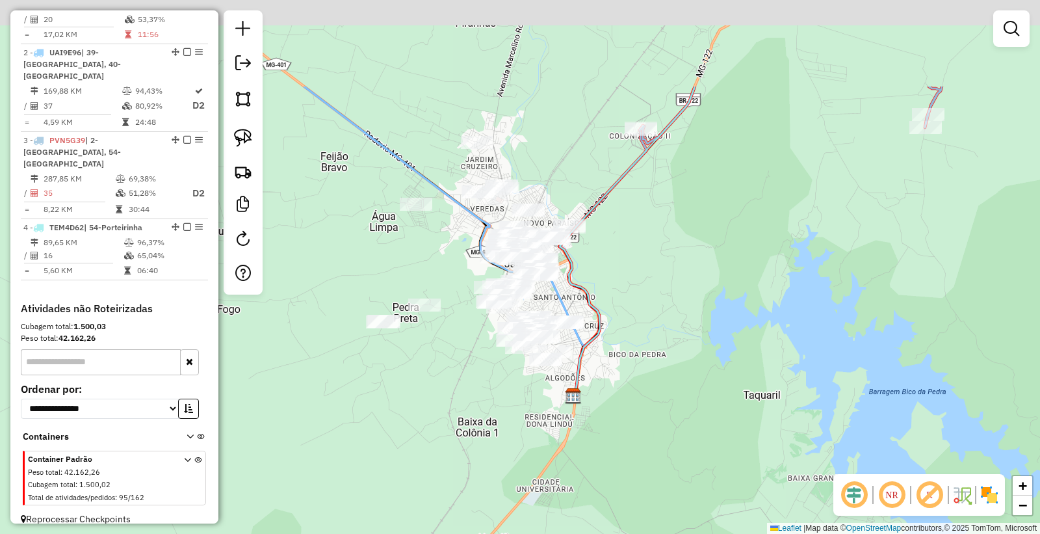
drag, startPoint x: 711, startPoint y: 286, endPoint x: 638, endPoint y: 374, distance: 114.9
click at [661, 433] on div "Janela de atendimento Grade de atendimento Capacidade Transportadoras Veículos …" at bounding box center [520, 267] width 1040 height 534
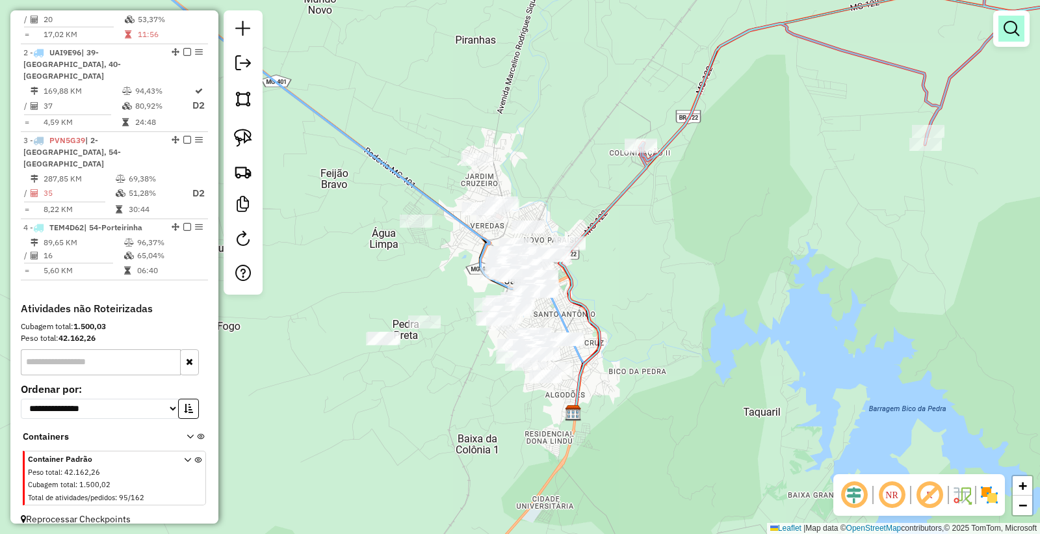
click at [1018, 22] on em at bounding box center [1011, 29] width 16 height 16
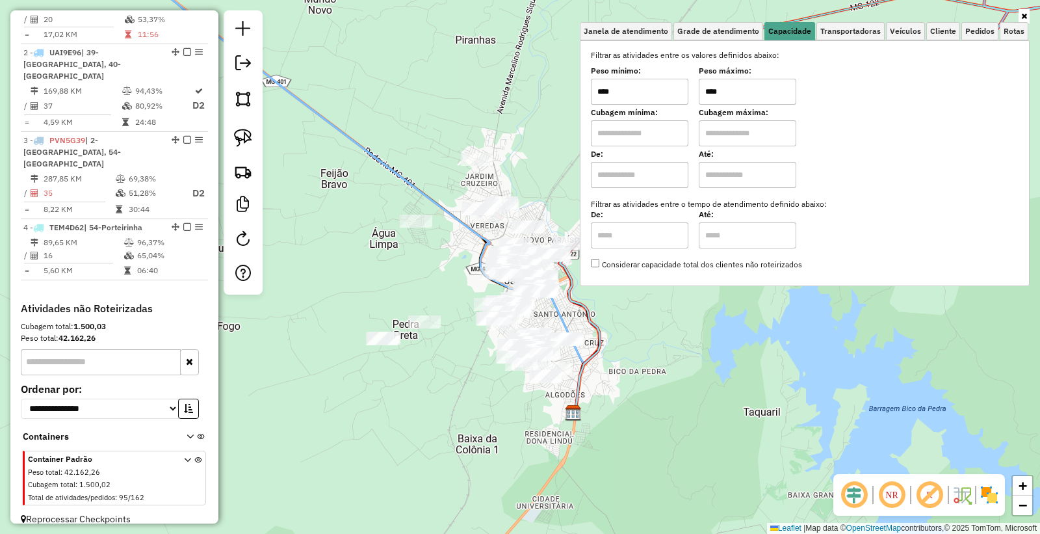
click at [730, 86] on input "****" at bounding box center [747, 92] width 97 height 26
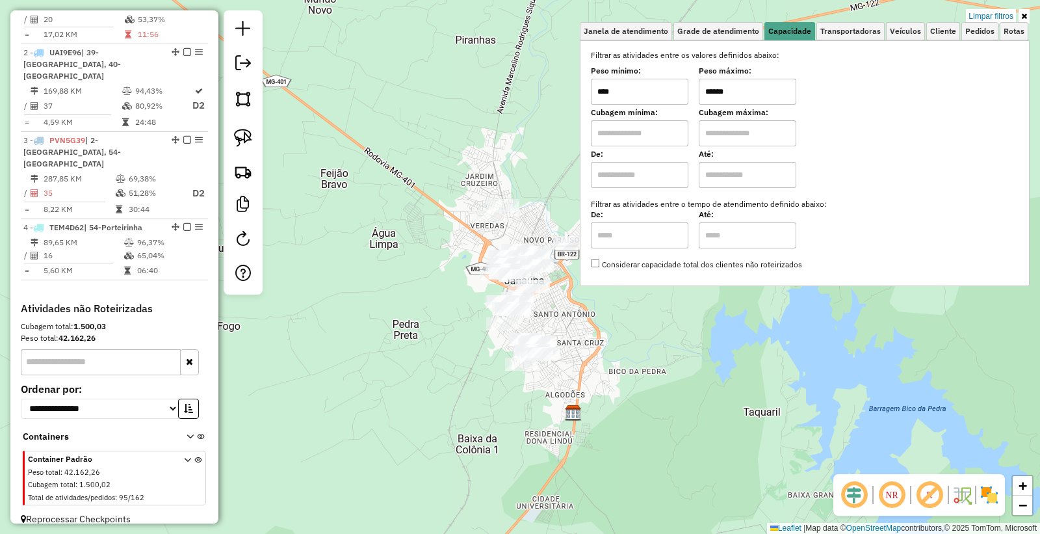
type input "******"
click at [555, 297] on div "Limpar filtros Janela de atendimento Grade de atendimento Capacidade Transporta…" at bounding box center [520, 267] width 1040 height 534
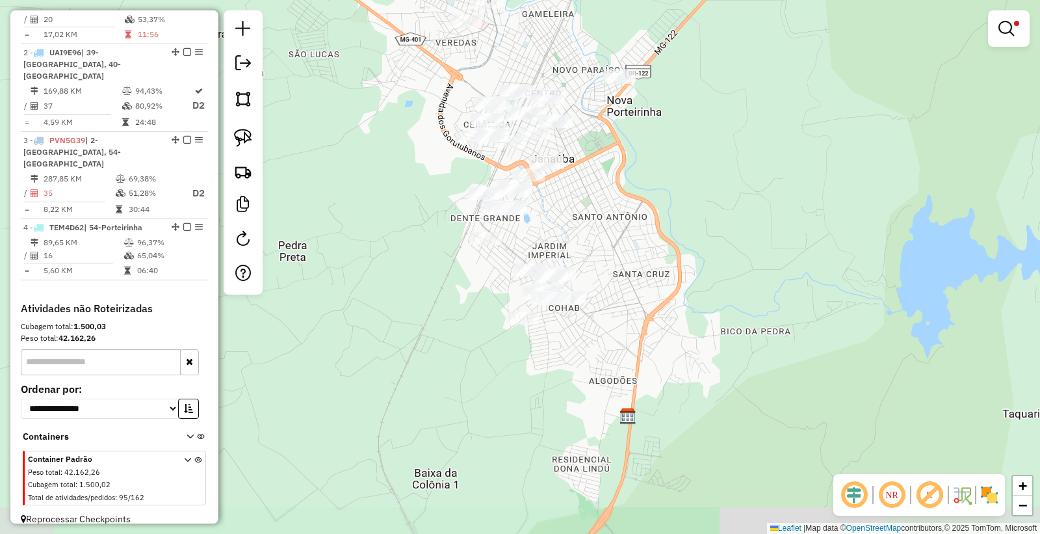
drag, startPoint x: 578, startPoint y: 329, endPoint x: 614, endPoint y: 217, distance: 118.0
click at [614, 217] on div "Limpar filtros Janela de atendimento Grade de atendimento Capacidade Transporta…" at bounding box center [520, 267] width 1040 height 534
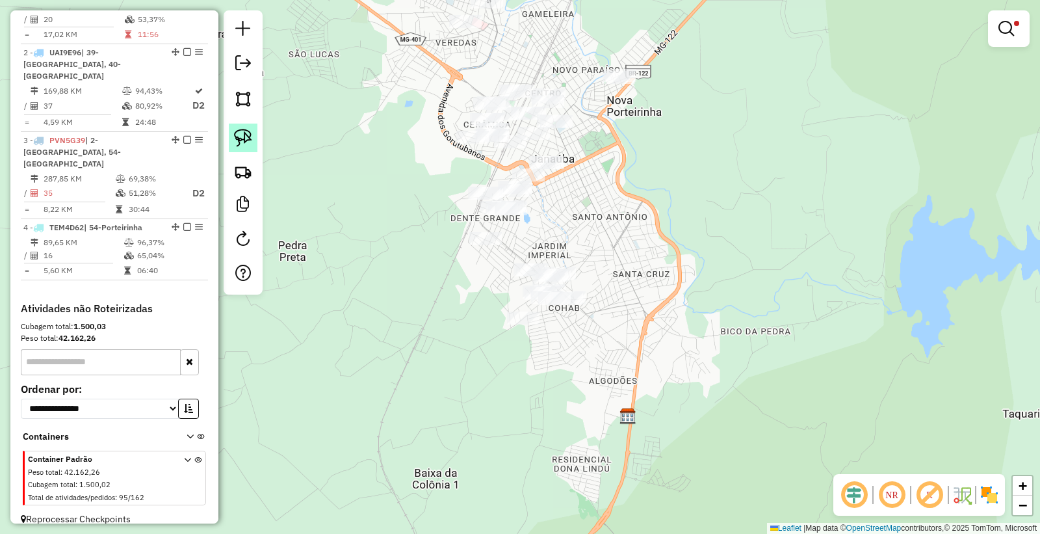
click at [242, 138] on img at bounding box center [243, 138] width 18 height 18
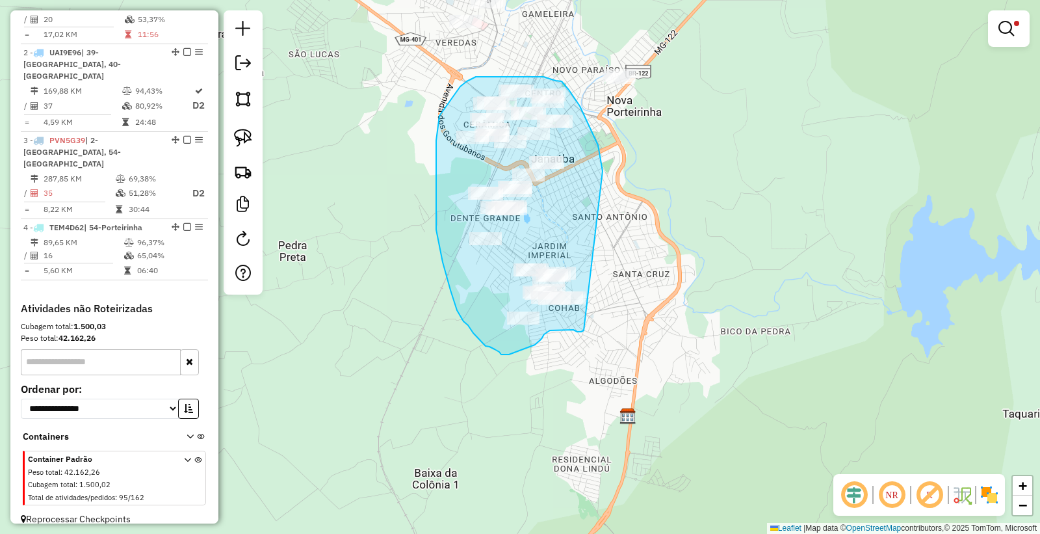
drag, startPoint x: 602, startPoint y: 170, endPoint x: 595, endPoint y: 278, distance: 107.5
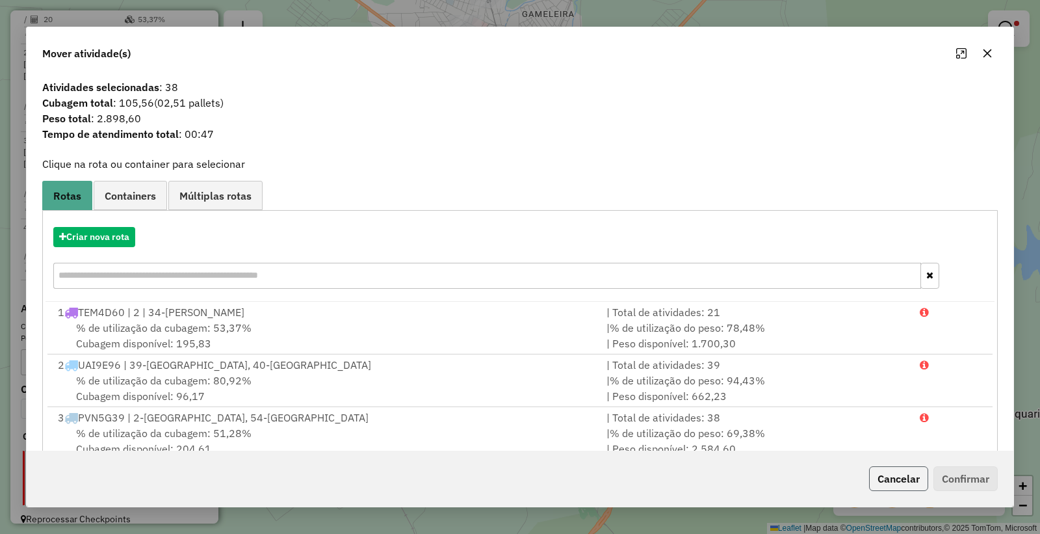
click at [898, 467] on button "Cancelar" at bounding box center [898, 478] width 59 height 25
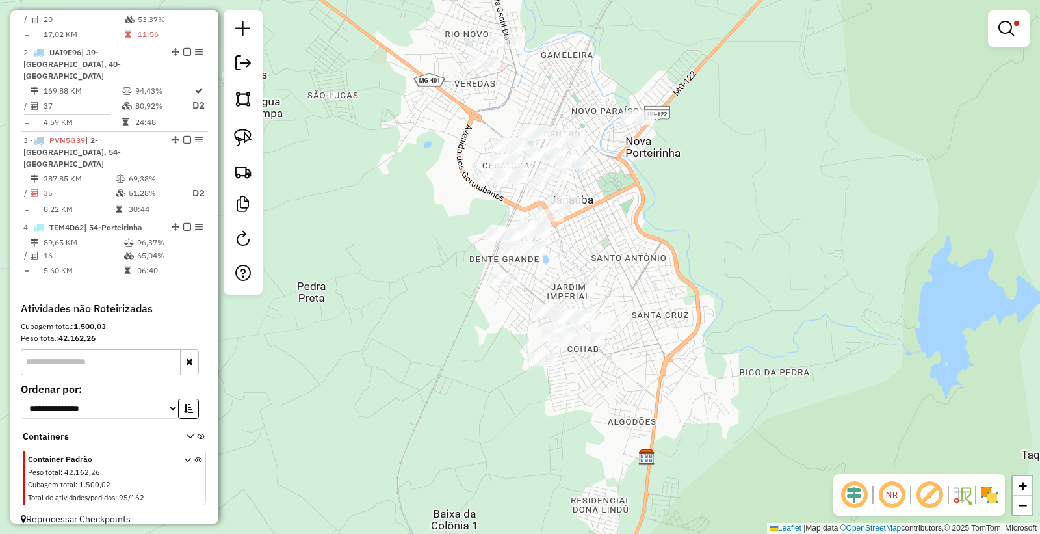
drag, startPoint x: 615, startPoint y: 235, endPoint x: 642, endPoint y: 294, distance: 65.7
click at [642, 294] on div "Limpar filtros Janela de atendimento Grade de atendimento Capacidade Transporta…" at bounding box center [520, 267] width 1040 height 534
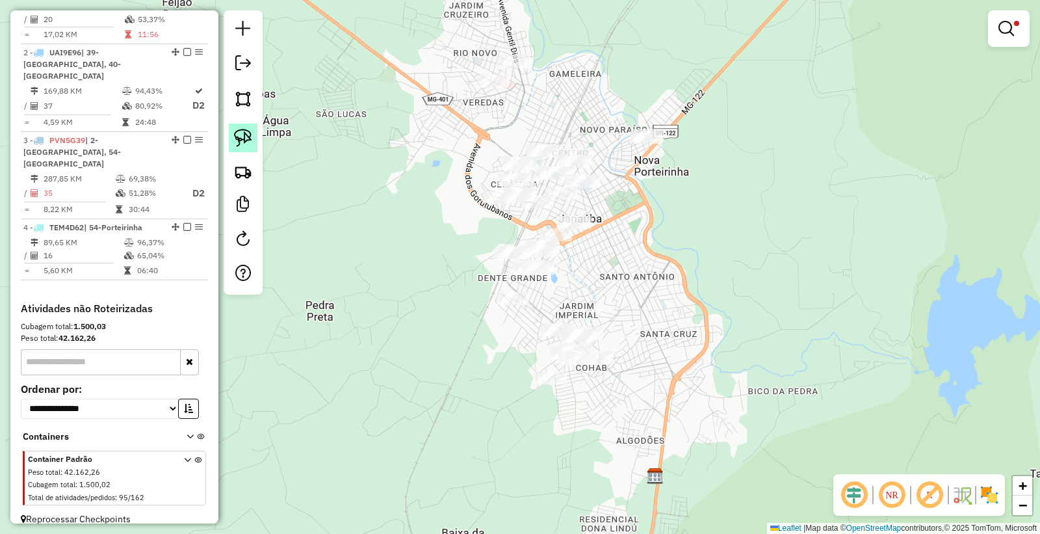
drag, startPoint x: 235, startPoint y: 147, endPoint x: 408, endPoint y: 163, distance: 173.6
click at [235, 146] on img at bounding box center [243, 138] width 18 height 18
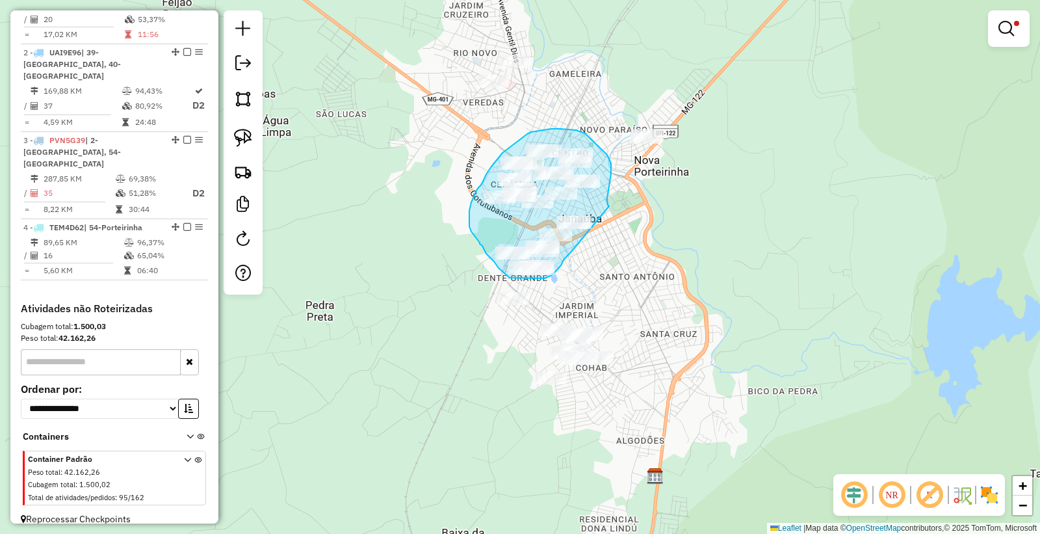
drag, startPoint x: 608, startPoint y: 192, endPoint x: 571, endPoint y: 251, distance: 69.2
click at [571, 251] on div "Limpar filtros Janela de atendimento Grade de atendimento Capacidade Transporta…" at bounding box center [520, 267] width 1040 height 534
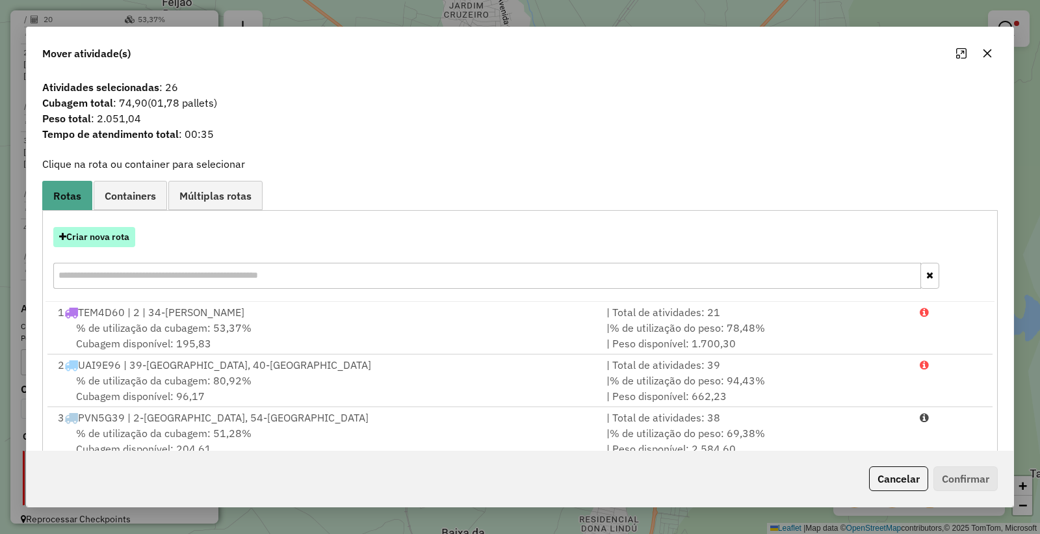
click at [108, 238] on button "Criar nova rota" at bounding box center [94, 237] width 82 height 20
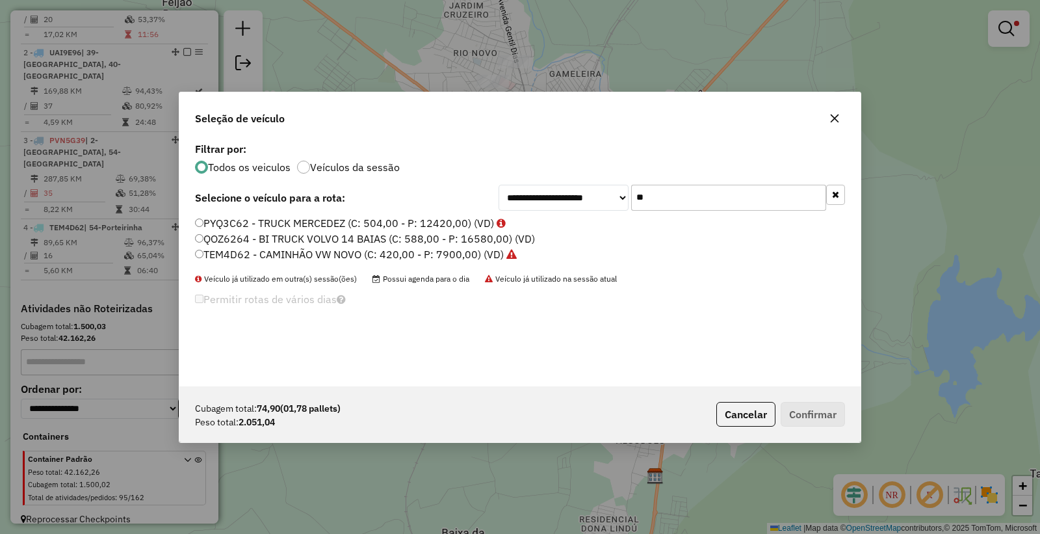
drag, startPoint x: 632, startPoint y: 199, endPoint x: 541, endPoint y: 179, distance: 93.2
click at [549, 189] on div "**********" at bounding box center [671, 198] width 346 height 26
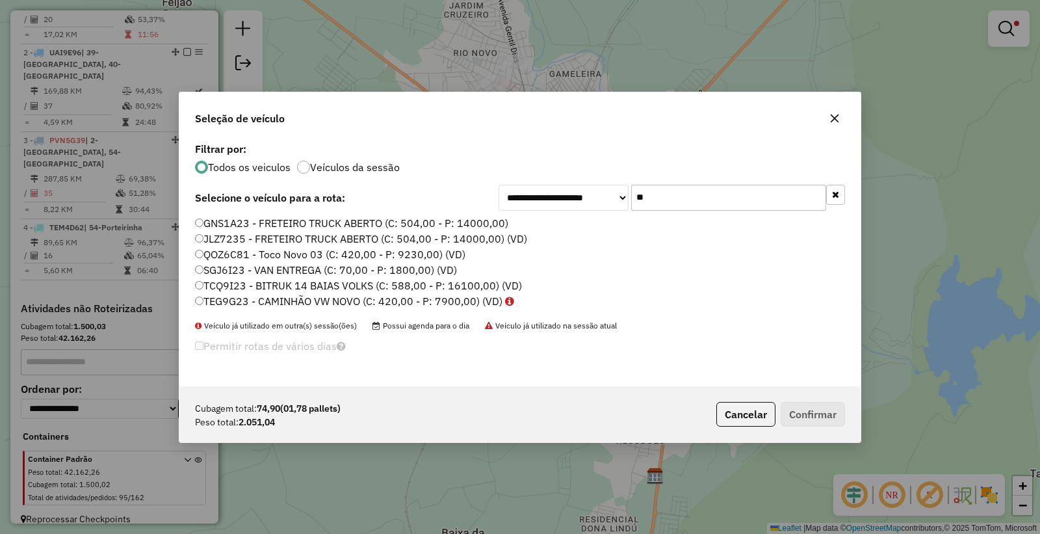
type input "**"
click at [237, 270] on label "SGJ6I23 - VAN ENTREGA (C: 70,00 - P: 1800,00) (VD)" at bounding box center [326, 270] width 262 height 16
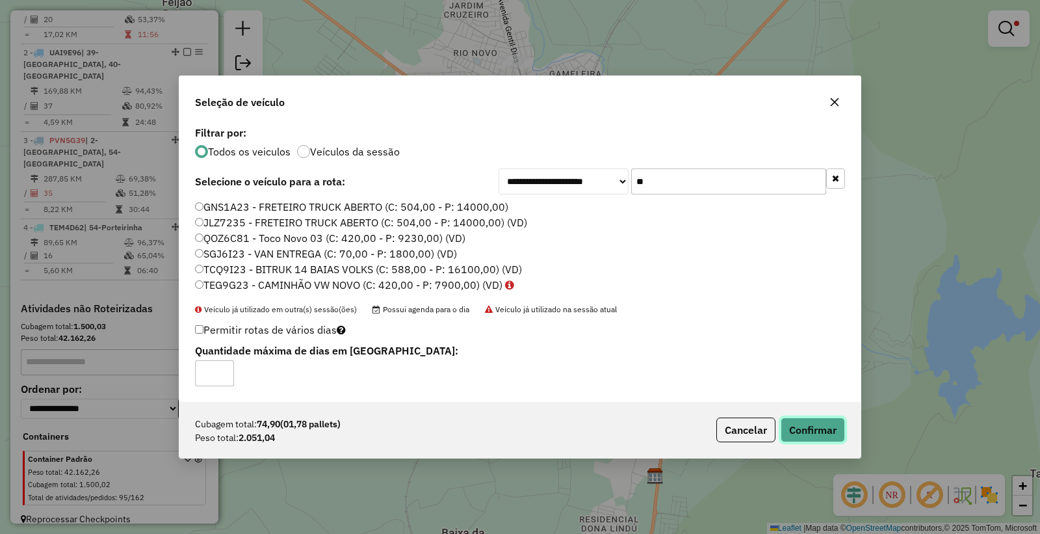
click at [810, 434] on button "Confirmar" at bounding box center [813, 429] width 64 height 25
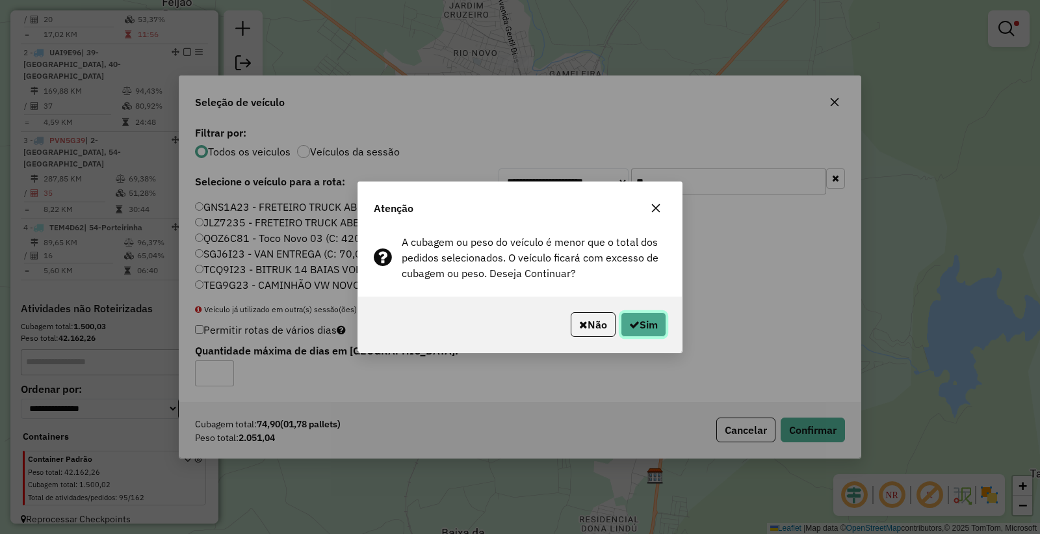
click at [648, 322] on button "Sim" at bounding box center [643, 324] width 45 height 25
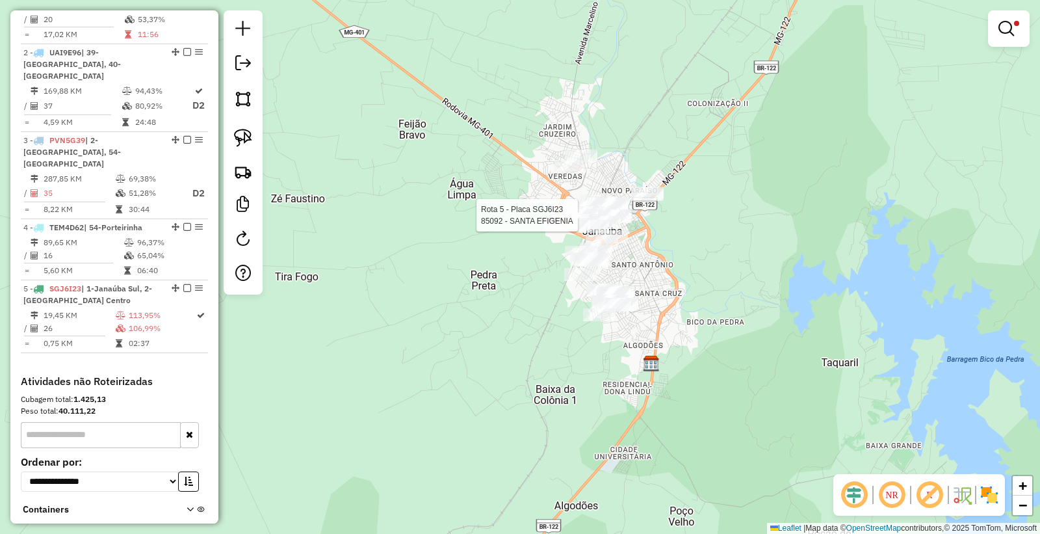
select select "**********"
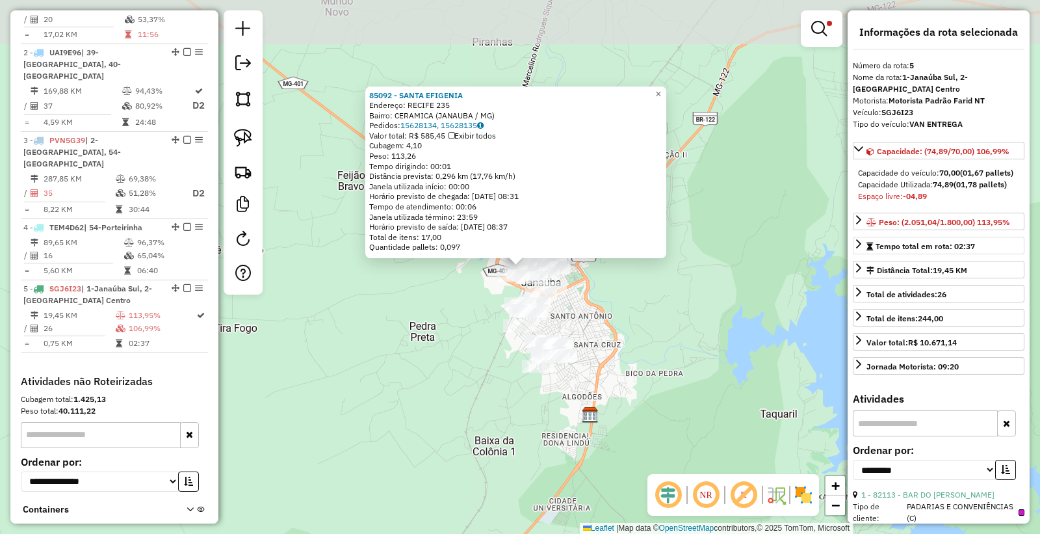
scroll to position [603, 0]
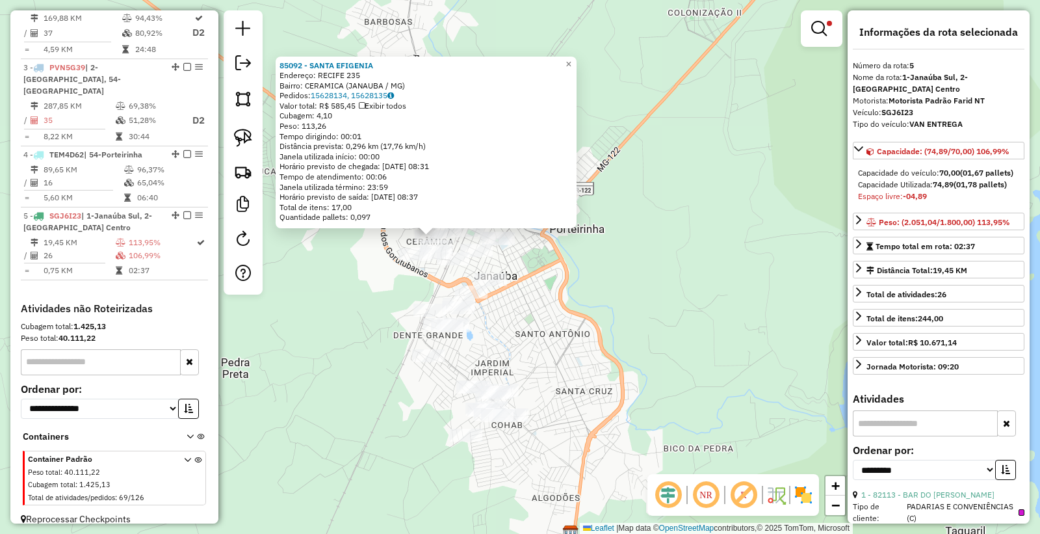
drag, startPoint x: 497, startPoint y: 346, endPoint x: 549, endPoint y: 331, distance: 54.1
click at [549, 331] on div "85092 - SANTA EFIGENIA Endereço: RECIFE 235 Bairro: CERAMICA (JANAUBA / MG) Ped…" at bounding box center [520, 267] width 1040 height 534
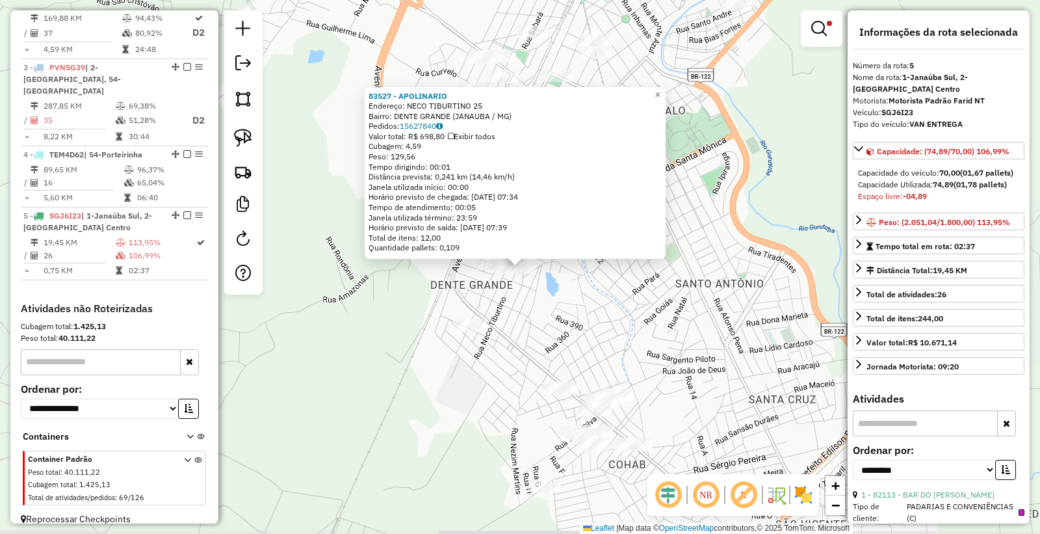
click at [599, 341] on div "83527 - APOLINARIO Endereço: NECO TIBURTINO 25 Bairro: DENTE GRANDE (JANAUBA / …" at bounding box center [520, 267] width 1040 height 534
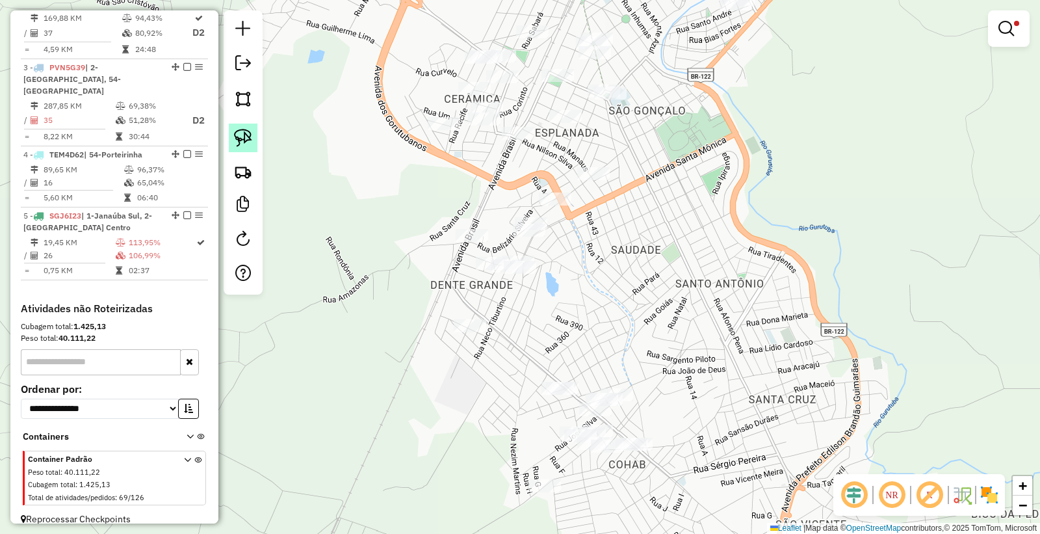
click at [237, 132] on img at bounding box center [243, 138] width 18 height 18
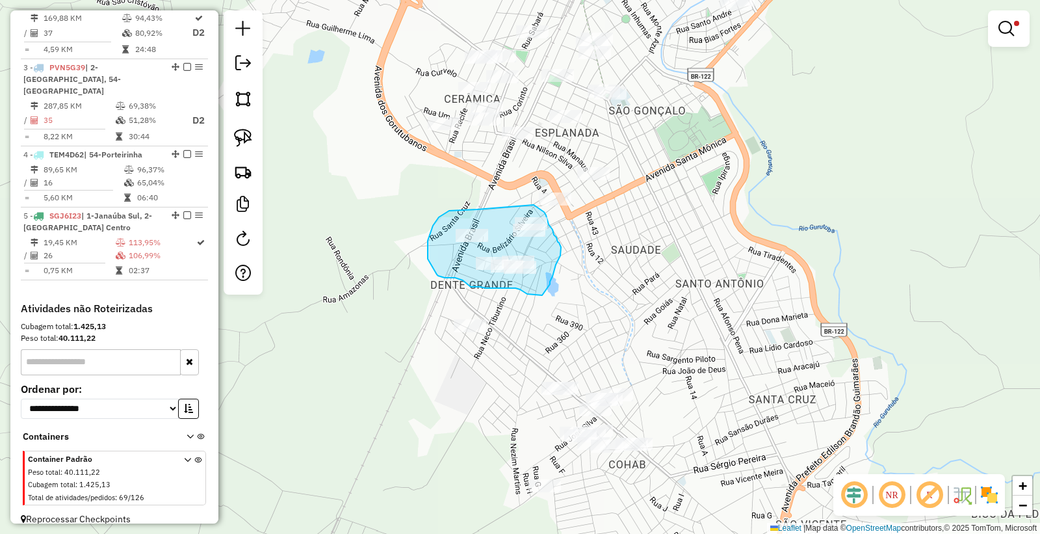
drag, startPoint x: 477, startPoint y: 209, endPoint x: 534, endPoint y: 205, distance: 56.7
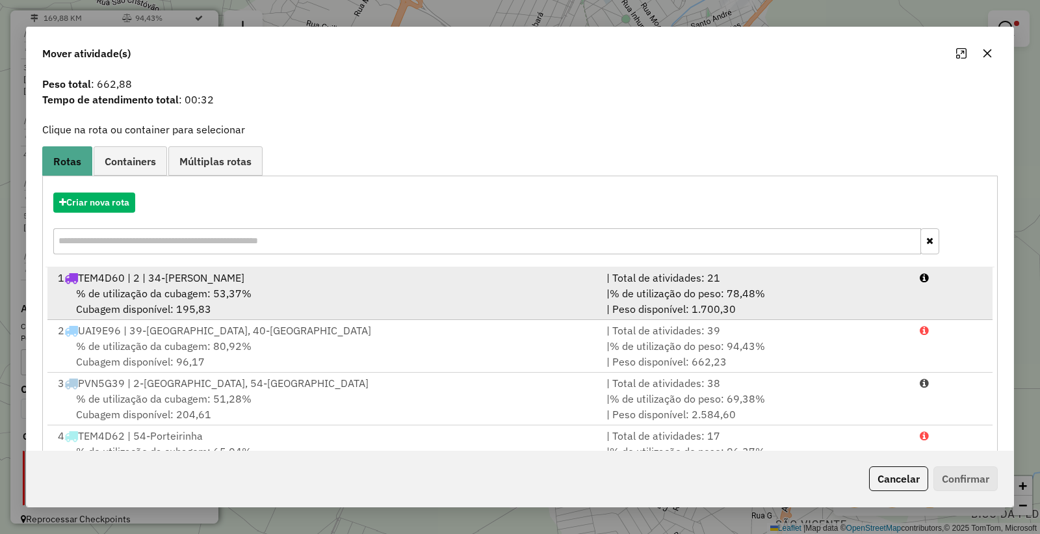
scroll to position [83, 0]
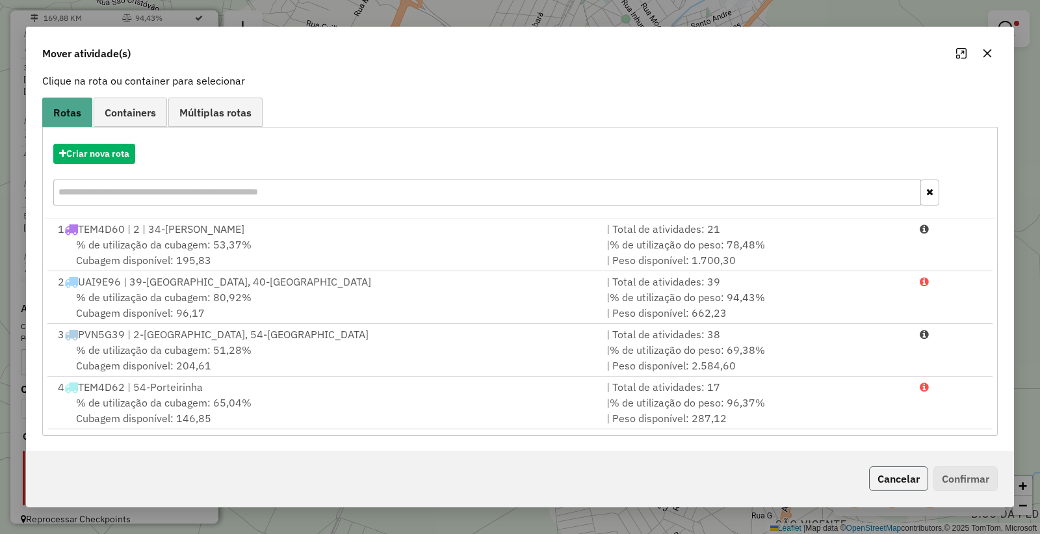
click at [887, 475] on button "Cancelar" at bounding box center [898, 478] width 59 height 25
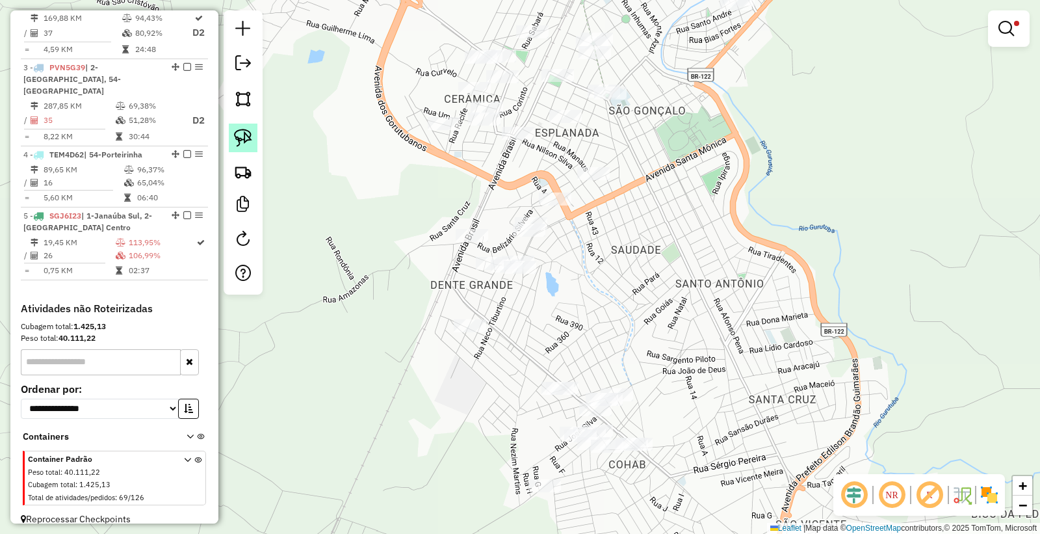
click at [236, 142] on img at bounding box center [243, 138] width 18 height 18
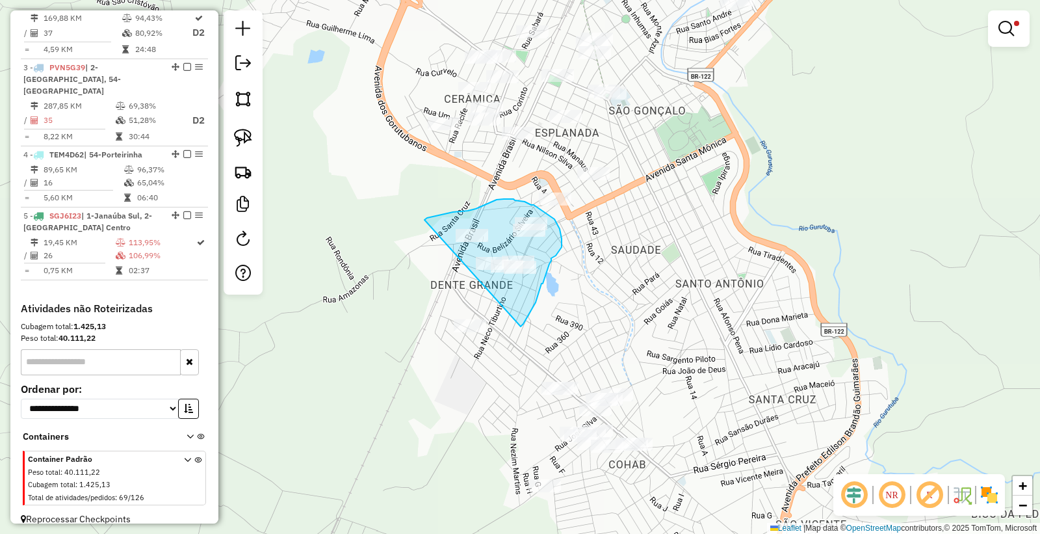
drag, startPoint x: 536, startPoint y: 302, endPoint x: 425, endPoint y: 252, distance: 121.3
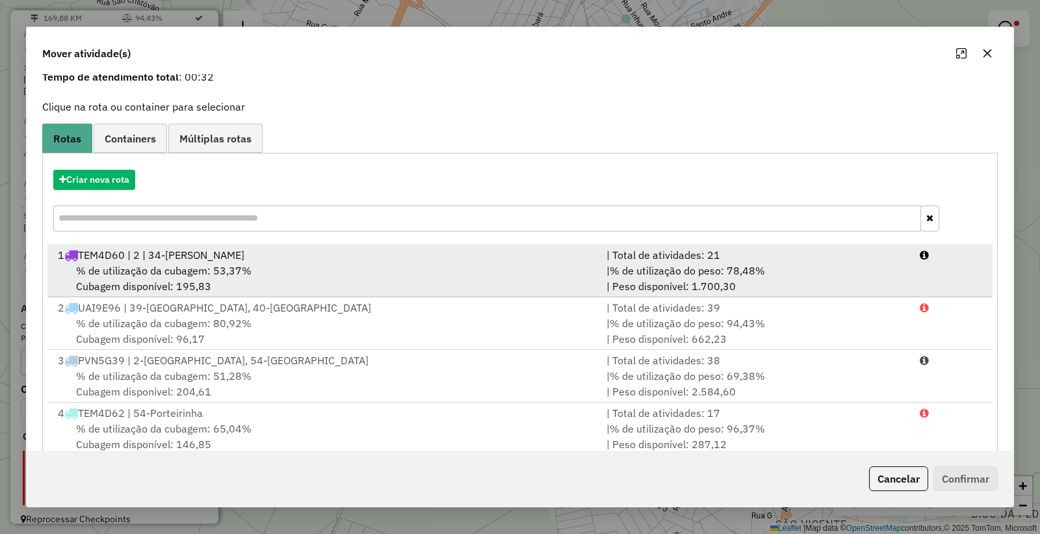
scroll to position [83, 0]
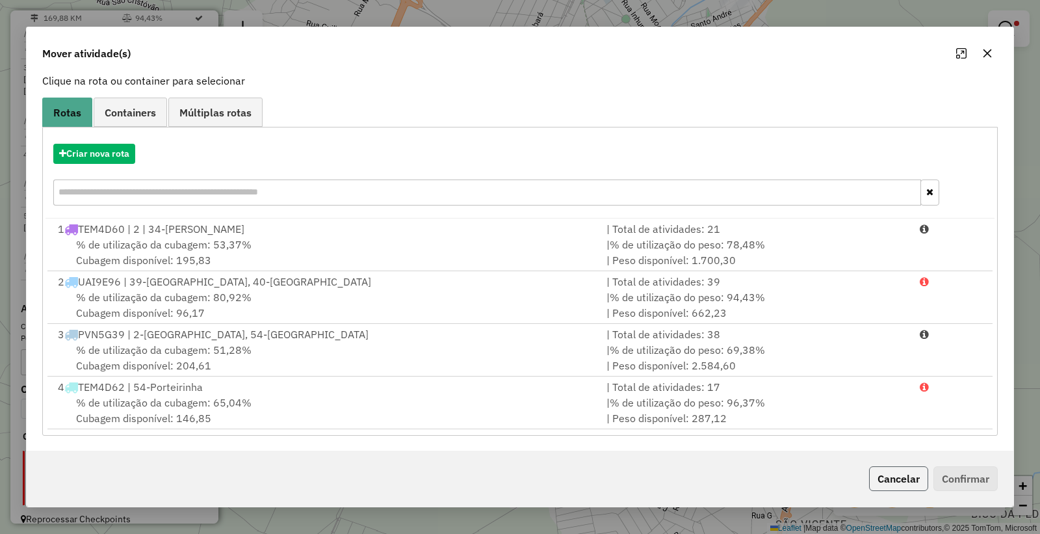
click at [886, 472] on button "Cancelar" at bounding box center [898, 478] width 59 height 25
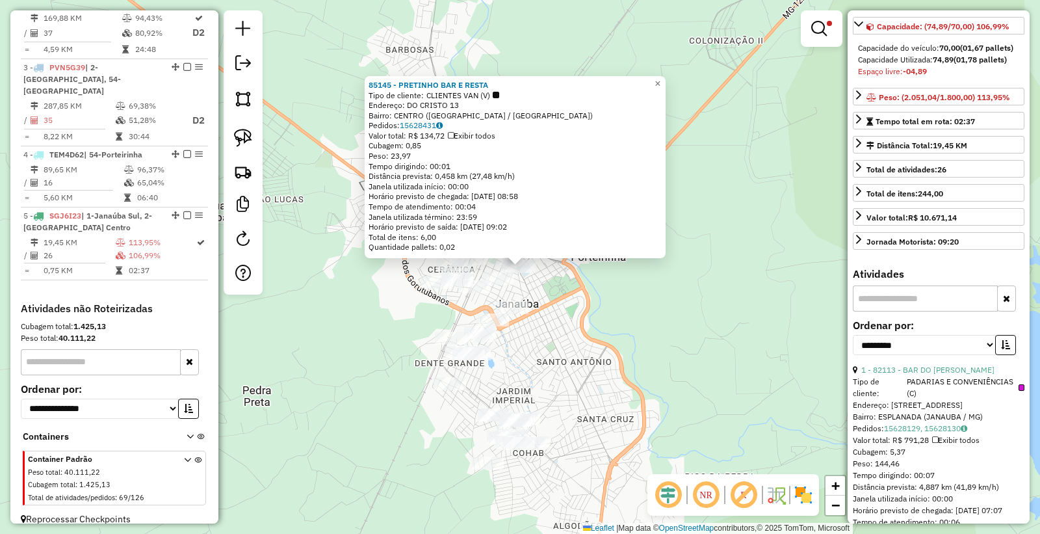
scroll to position [216, 0]
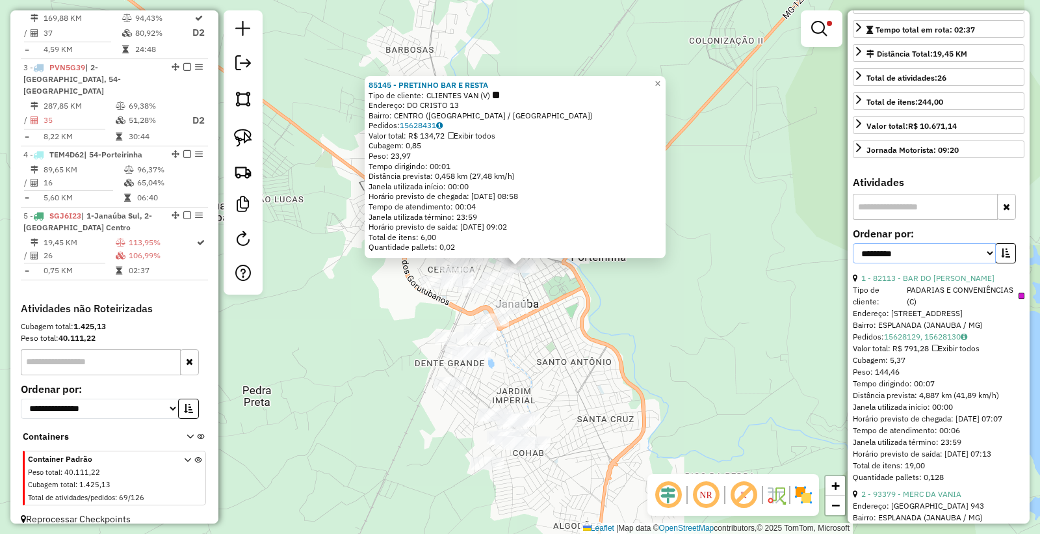
click at [901, 257] on select "**********" at bounding box center [924, 253] width 143 height 20
select select "*********"
click at [853, 253] on select "**********" at bounding box center [924, 253] width 143 height 20
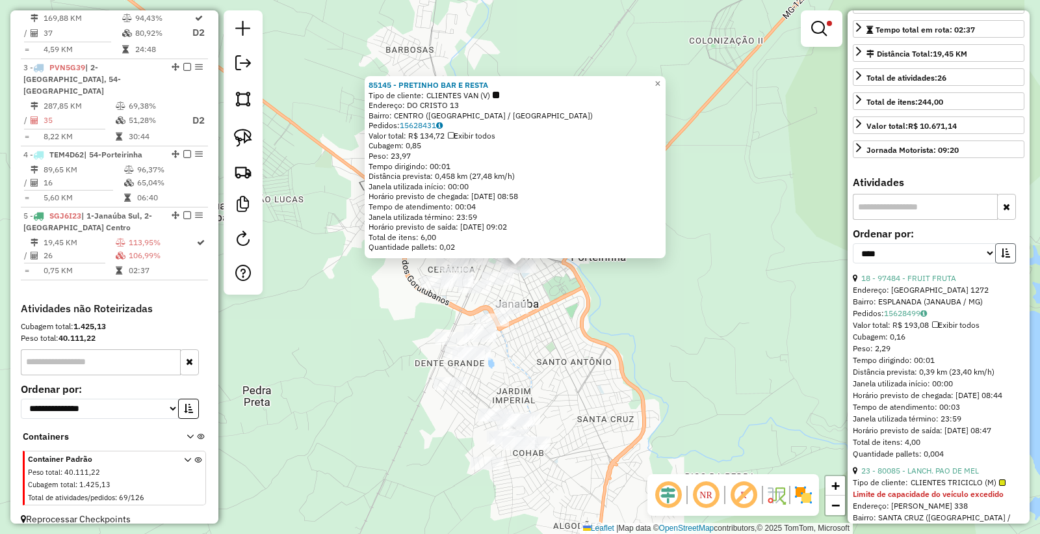
click at [1002, 263] on button "button" at bounding box center [1005, 253] width 21 height 20
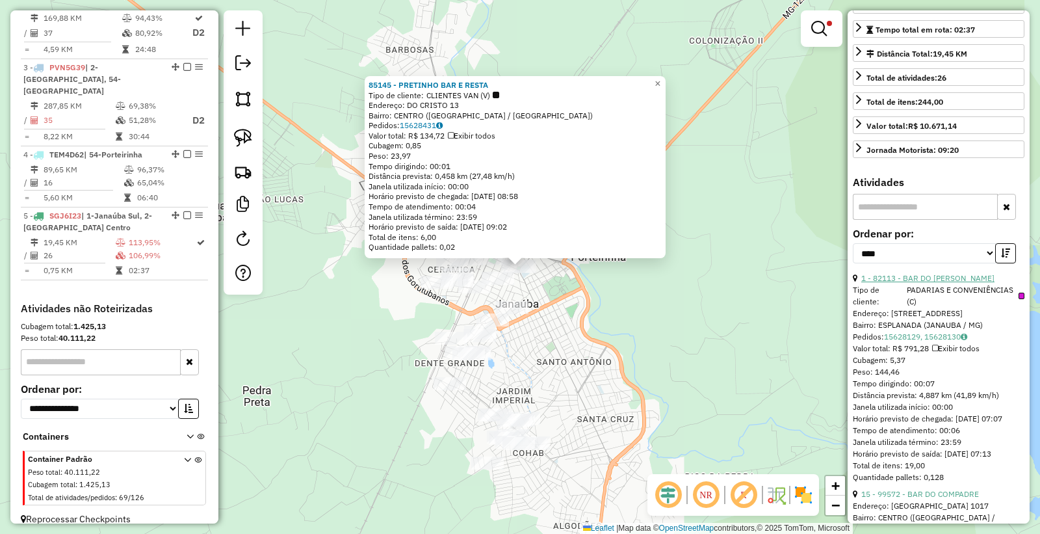
click at [919, 283] on link "1 - 82113 - BAR DO CHARLES" at bounding box center [927, 278] width 133 height 10
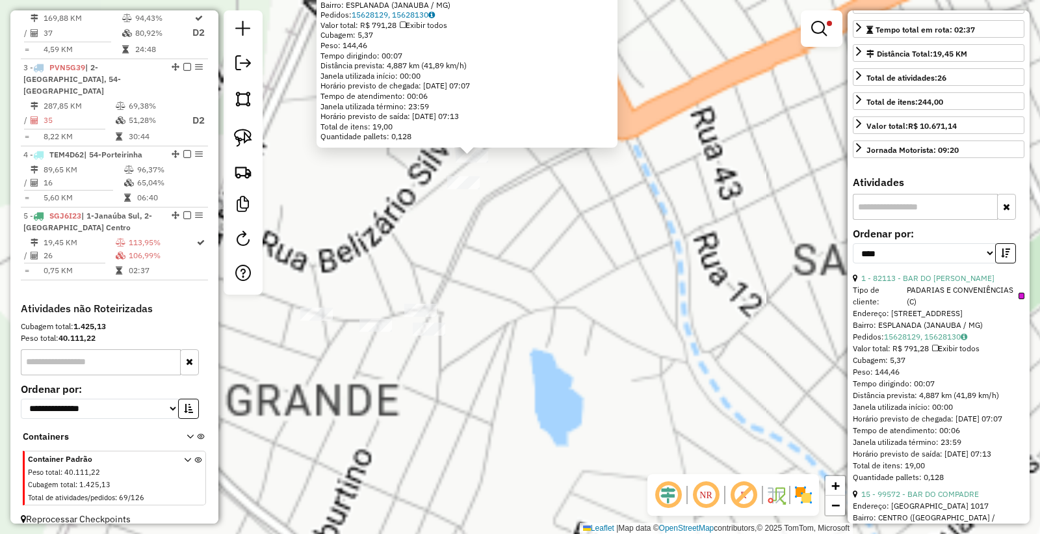
drag, startPoint x: 524, startPoint y: 270, endPoint x: 532, endPoint y: 278, distance: 10.6
click at [533, 280] on div "82113 - BAR DO CHARLES Tipo de cliente: PADARIAS E CONVENIÊNCIAS (C) Endereço: …" at bounding box center [520, 267] width 1040 height 534
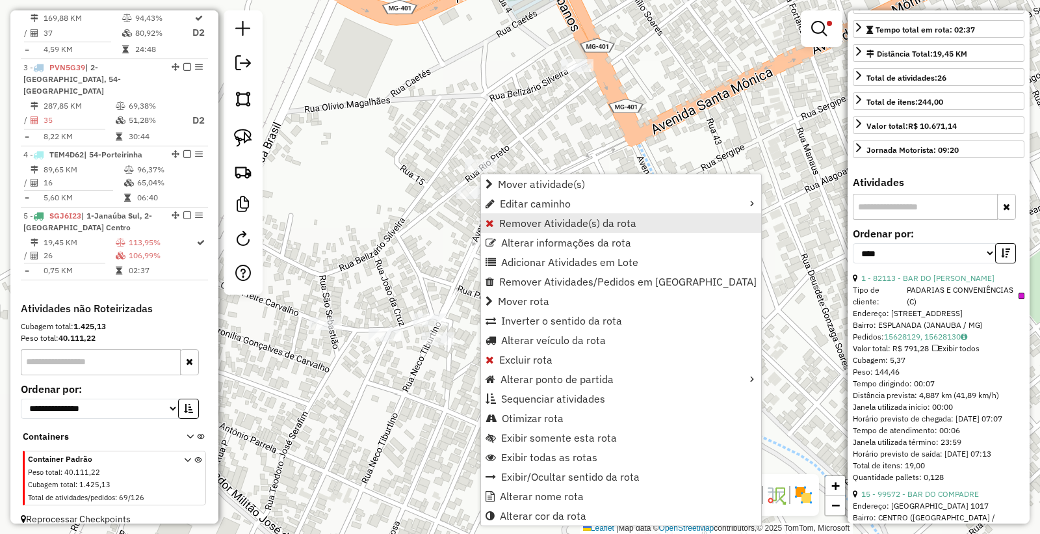
click at [536, 223] on span "Remover Atividade(s) da rota" at bounding box center [567, 223] width 137 height 10
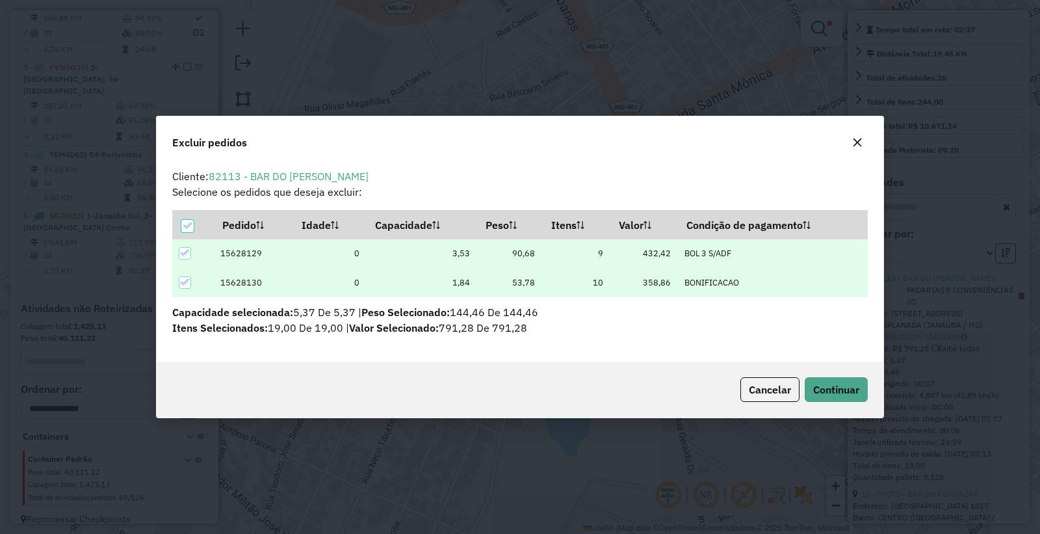
scroll to position [0, 0]
click at [860, 391] on button "Continuar" at bounding box center [836, 389] width 63 height 25
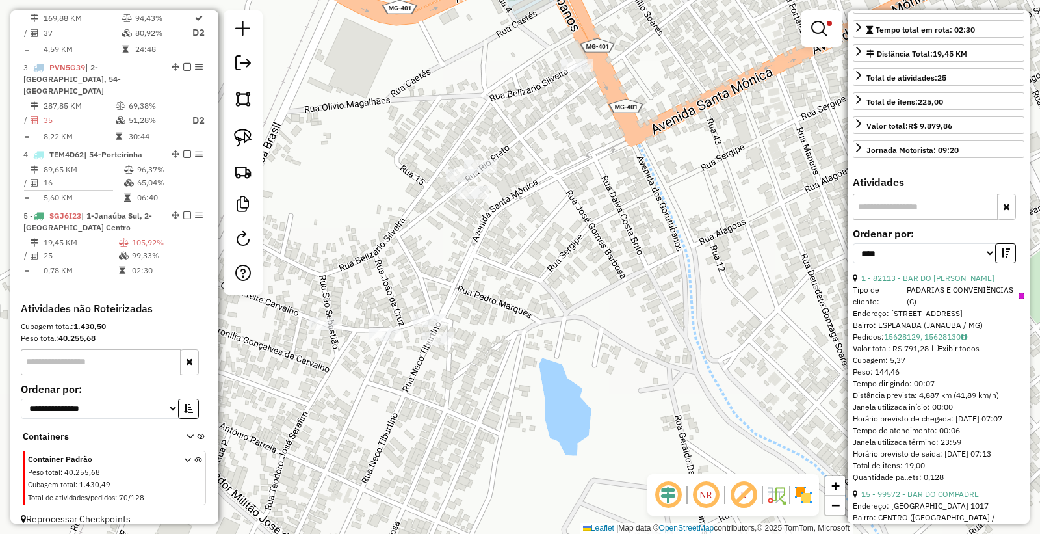
click at [915, 283] on link "1 - 82113 - BAR DO CHARLES" at bounding box center [927, 278] width 133 height 10
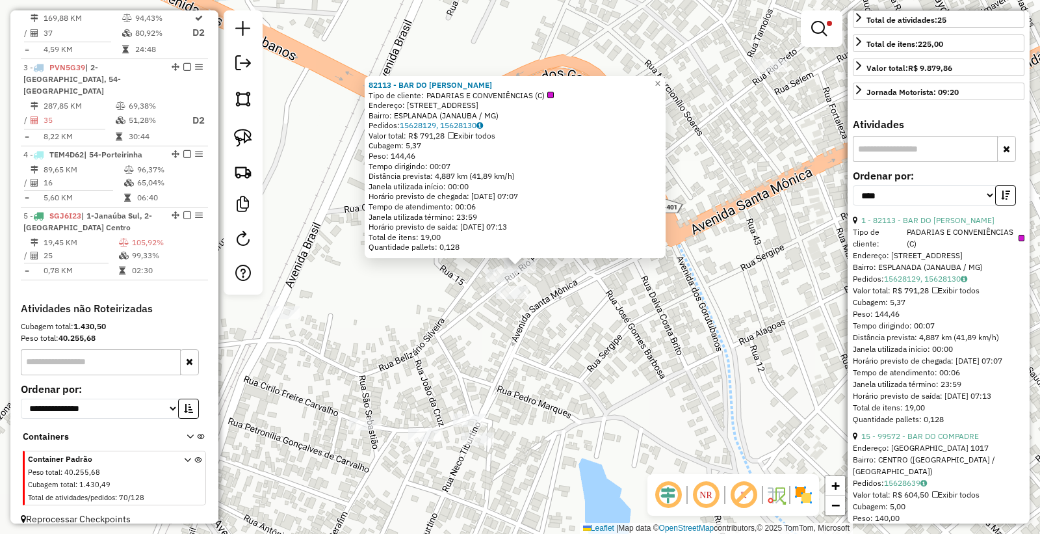
scroll to position [289, 0]
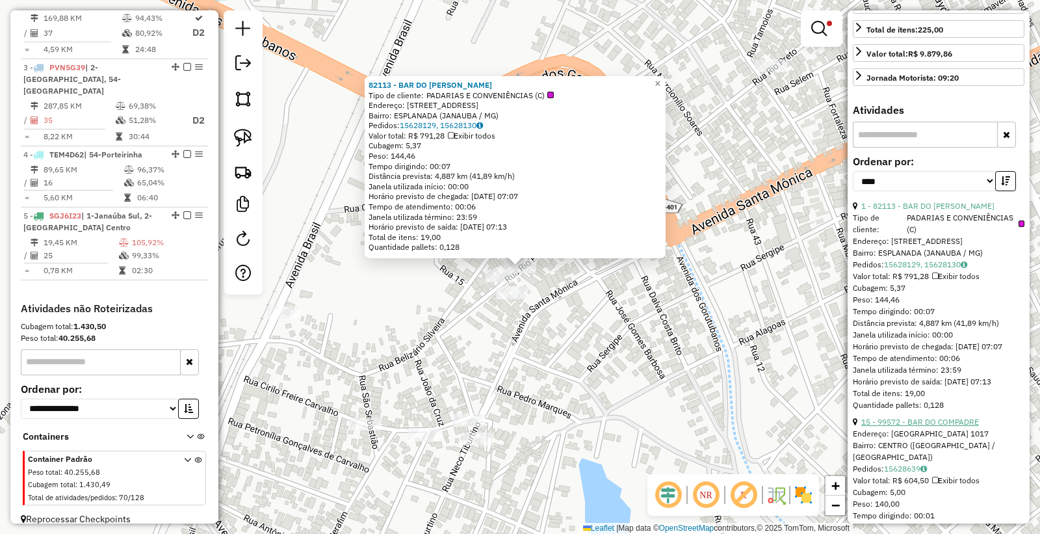
click at [901, 426] on link "15 - 99572 - BAR DO COMPADRE" at bounding box center [920, 422] width 118 height 10
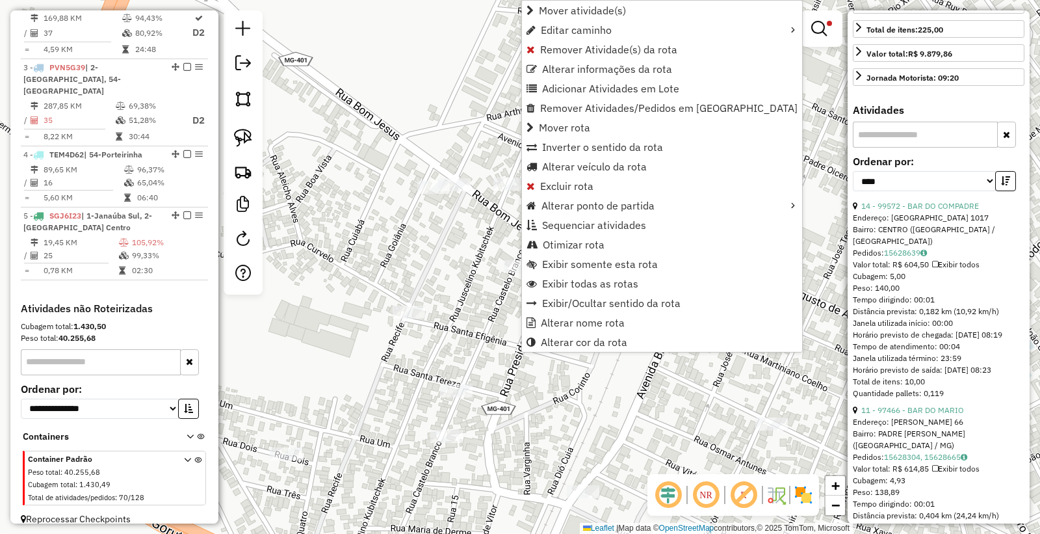
drag, startPoint x: 563, startPoint y: 51, endPoint x: 504, endPoint y: 16, distance: 69.0
click at [564, 51] on span "Remover Atividade(s) da rota" at bounding box center [608, 49] width 137 height 10
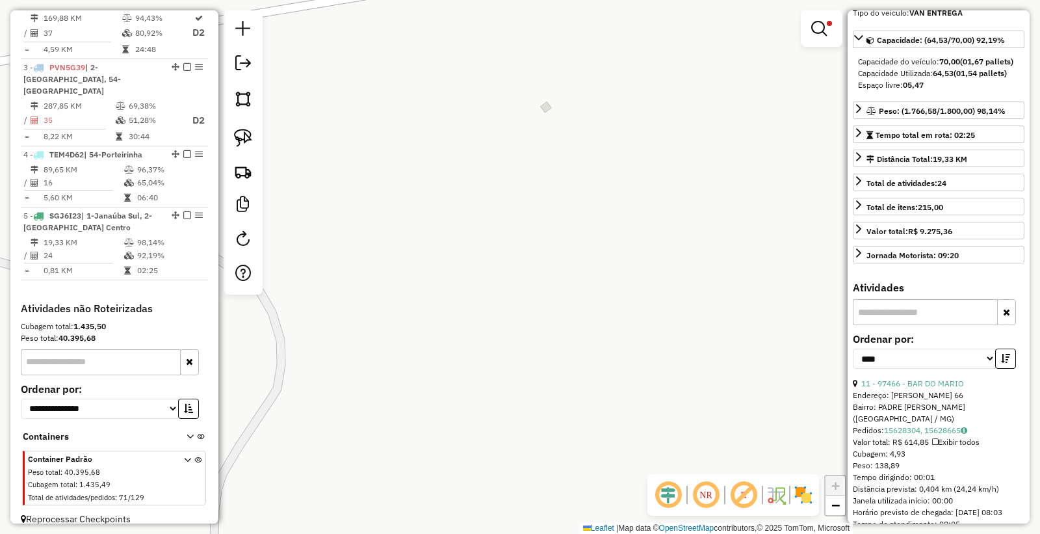
scroll to position [216, 0]
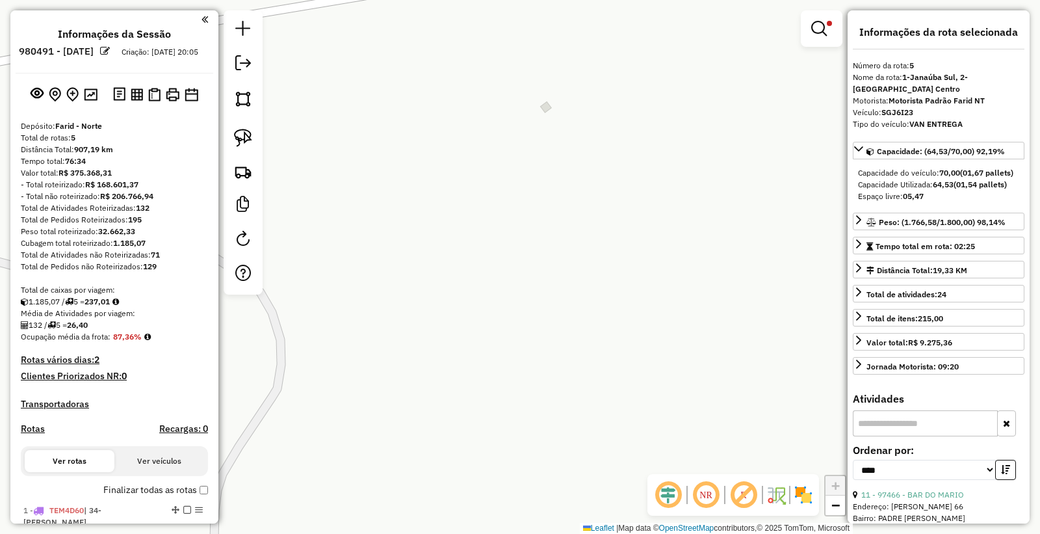
select select "*********"
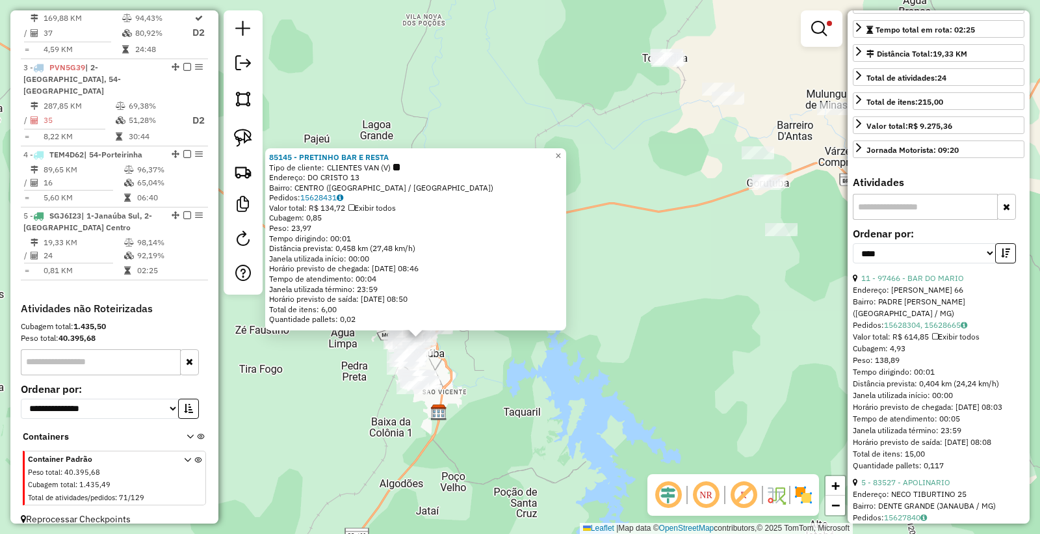
drag, startPoint x: 465, startPoint y: 381, endPoint x: 474, endPoint y: 372, distance: 13.3
click at [474, 372] on div "85145 - PRETINHO BAR E RESTA Tipo de cliente: CLIENTES VAN (V) Endereço: DO CRI…" at bounding box center [520, 267] width 1040 height 534
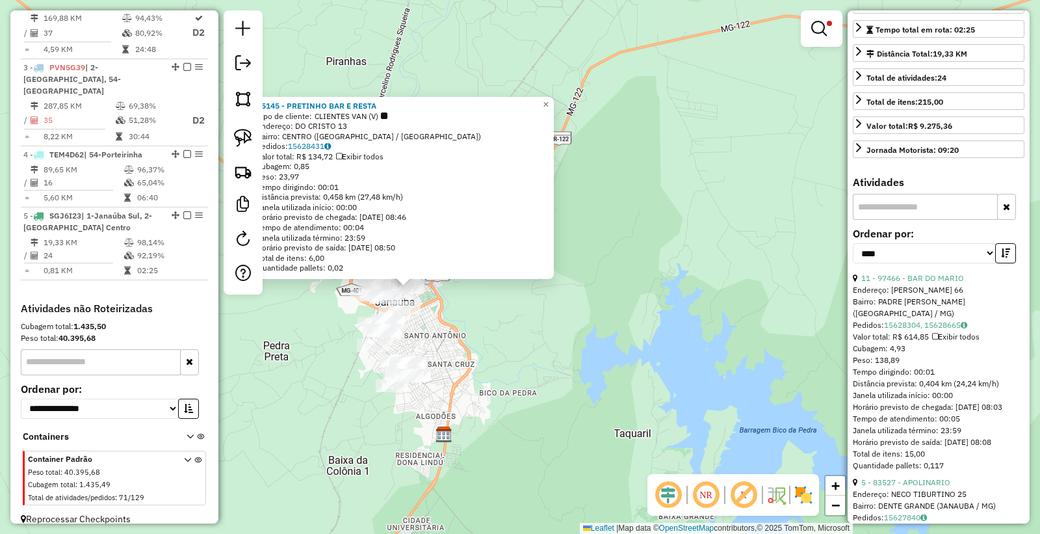
click at [476, 355] on div "85145 - PRETINHO BAR E RESTA Tipo de cliente: CLIENTES VAN (V) Endereço: DO CRI…" at bounding box center [520, 267] width 1040 height 534
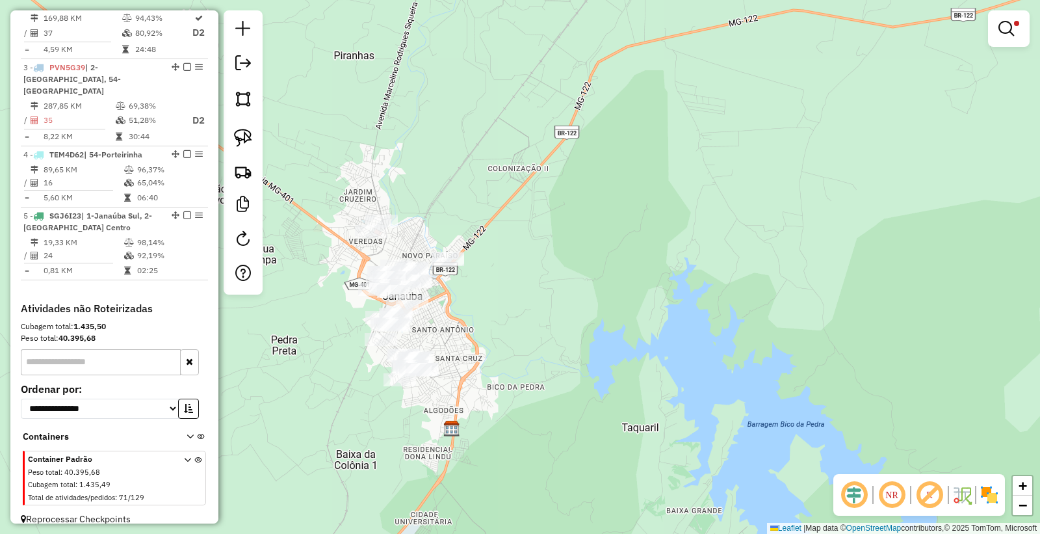
drag, startPoint x: 481, startPoint y: 339, endPoint x: 489, endPoint y: 329, distance: 12.4
click at [486, 328] on div "Limpar filtros Janela de atendimento Grade de atendimento Capacidade Transporta…" at bounding box center [520, 267] width 1040 height 534
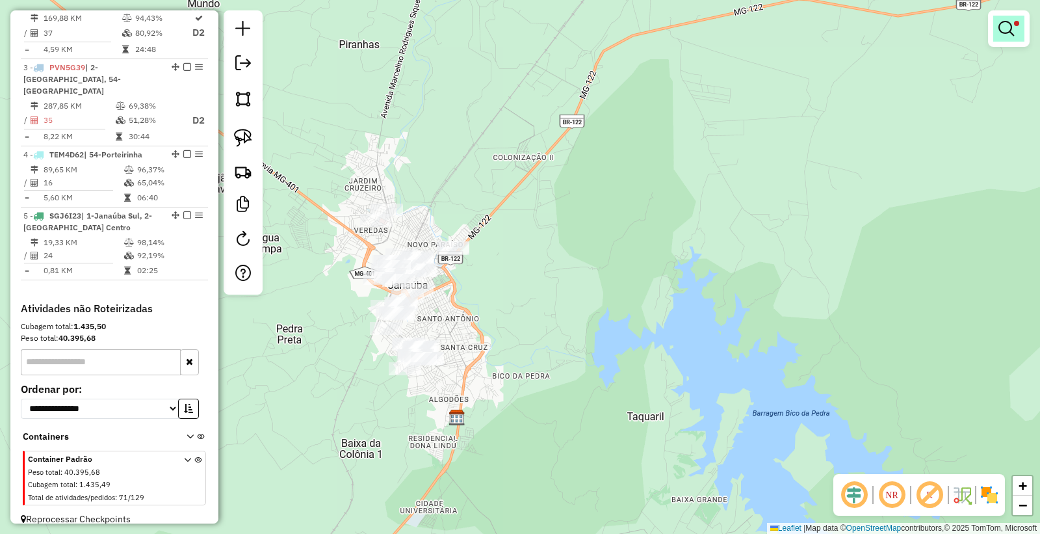
click at [994, 34] on link at bounding box center [1008, 29] width 31 height 26
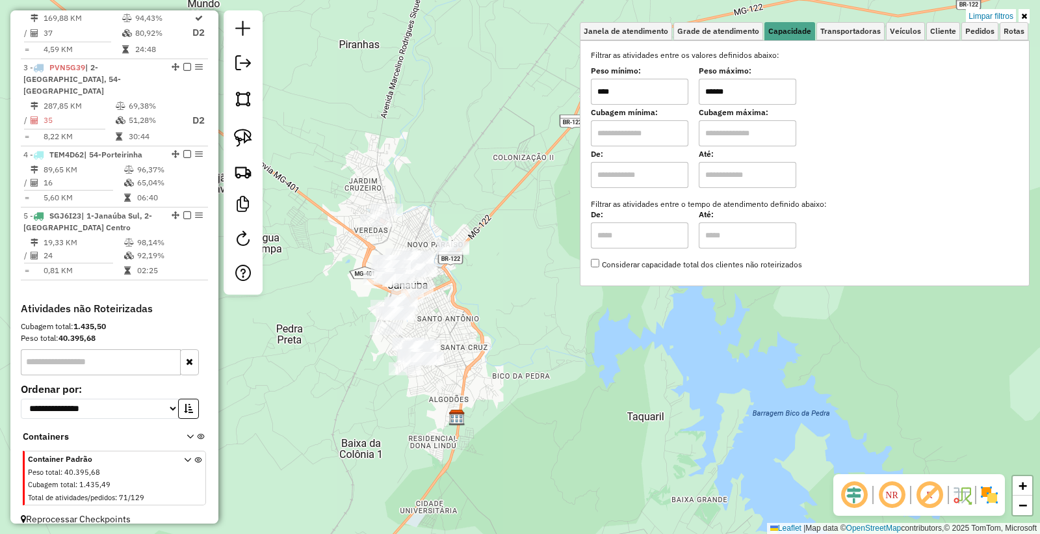
click at [784, 86] on input "******" at bounding box center [747, 92] width 97 height 26
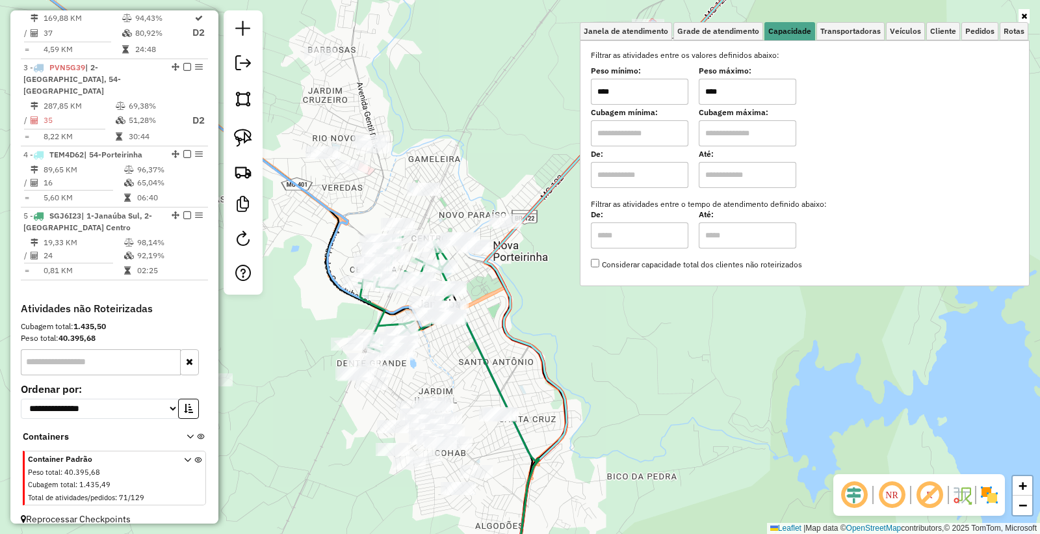
type input "****"
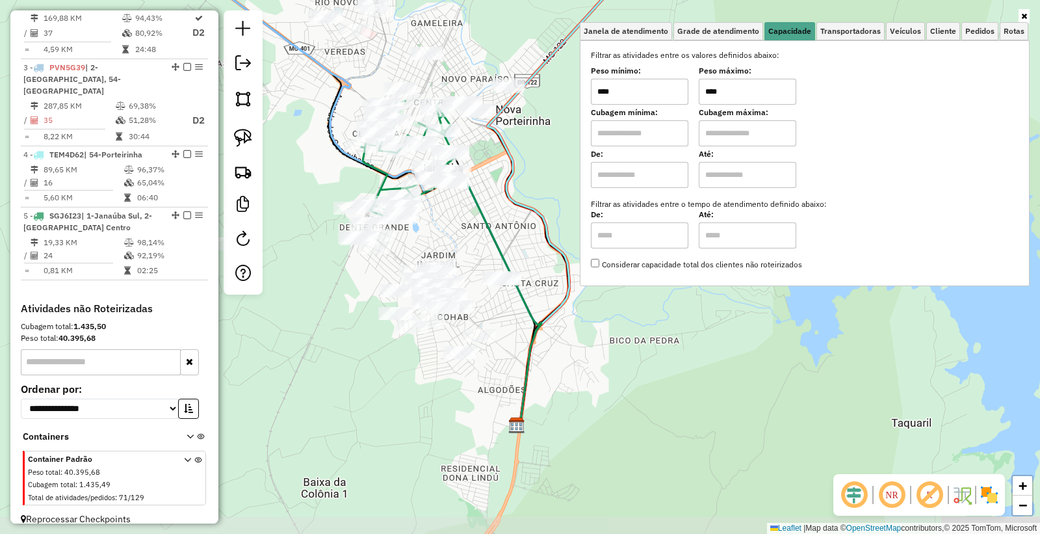
drag, startPoint x: 557, startPoint y: 315, endPoint x: 560, endPoint y: 183, distance: 132.6
click at [560, 183] on div "Janela de atendimento Grade de atendimento Capacidade Transportadoras Veículos …" at bounding box center [520, 267] width 1040 height 534
click at [241, 141] on img at bounding box center [243, 138] width 18 height 18
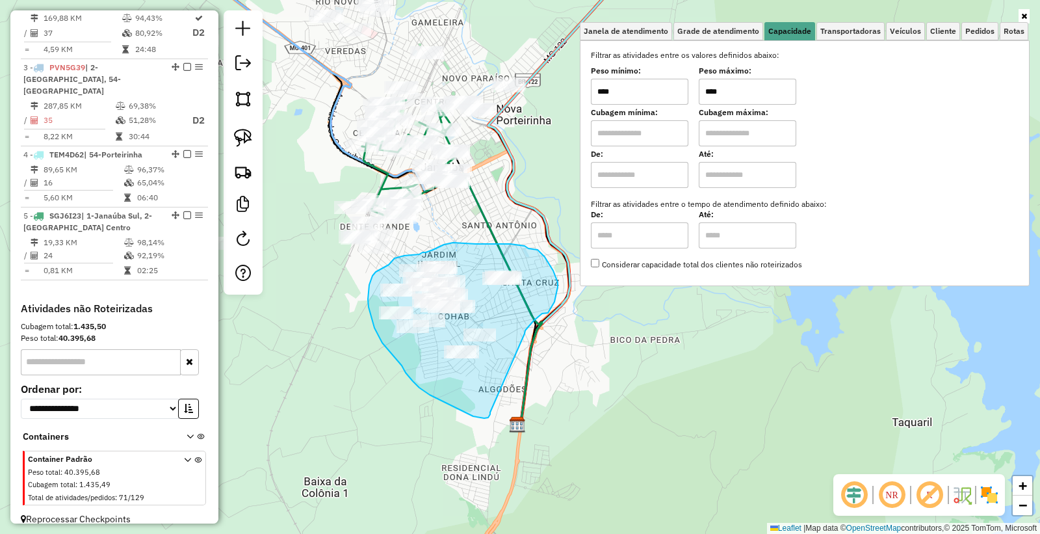
drag, startPoint x: 524, startPoint y: 333, endPoint x: 489, endPoint y: 410, distance: 84.6
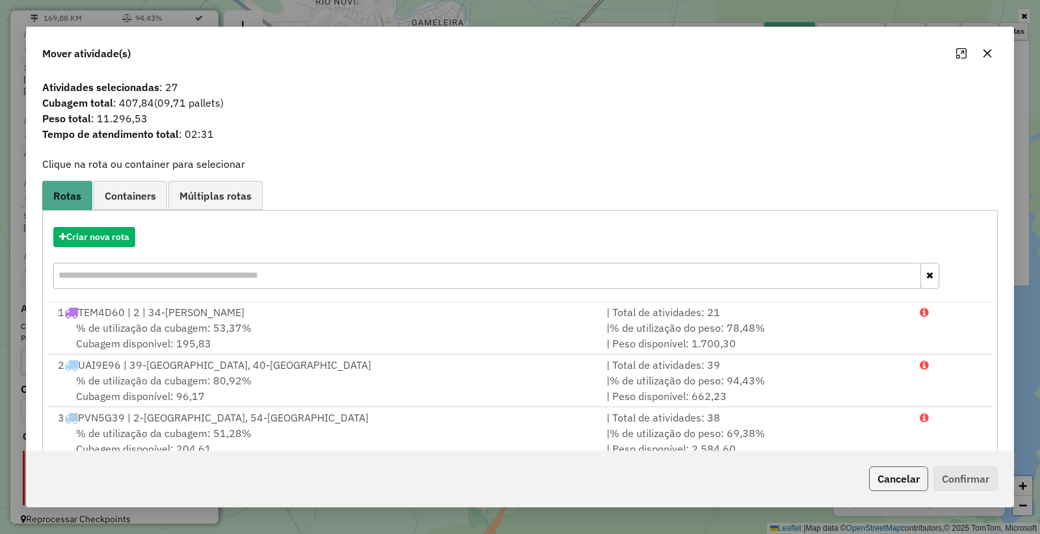
click at [901, 484] on button "Cancelar" at bounding box center [898, 478] width 59 height 25
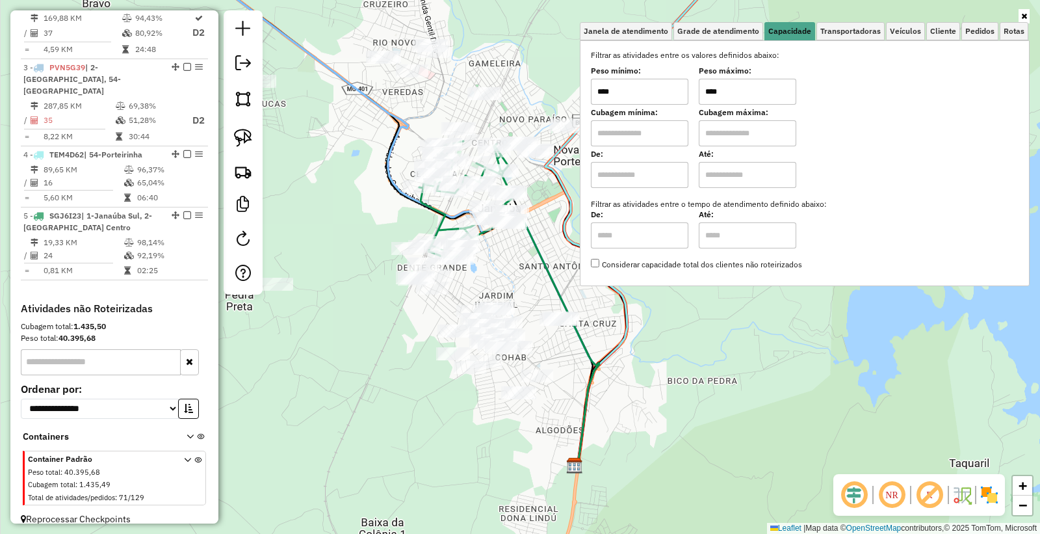
drag, startPoint x: 479, startPoint y: 216, endPoint x: 536, endPoint y: 257, distance: 70.3
click at [536, 257] on icon at bounding box center [530, 339] width 138 height 251
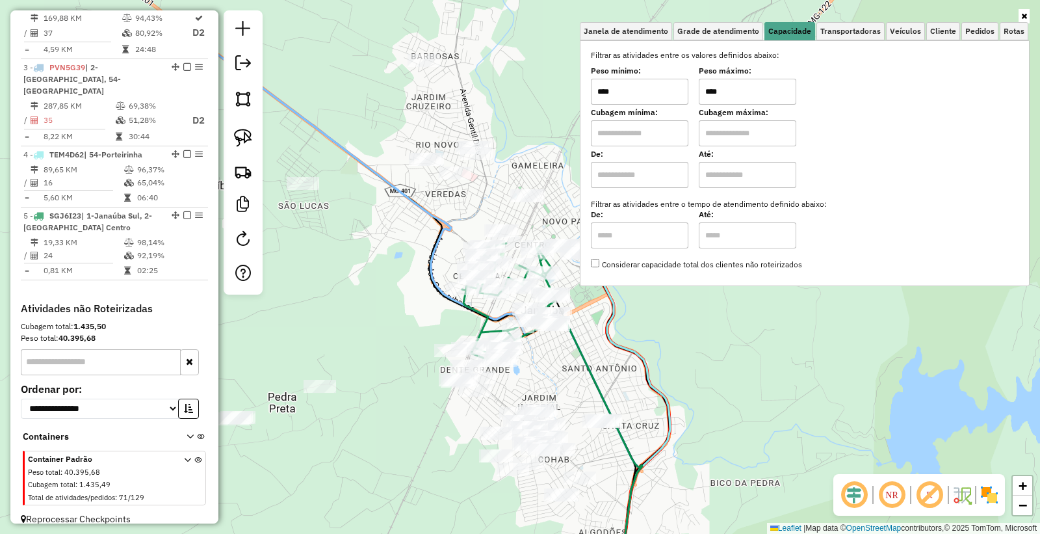
drag, startPoint x: 357, startPoint y: 142, endPoint x: 400, endPoint y: 243, distance: 110.1
click at [400, 243] on div "Janela de atendimento Grade de atendimento Capacidade Transportadoras Veículos …" at bounding box center [520, 267] width 1040 height 534
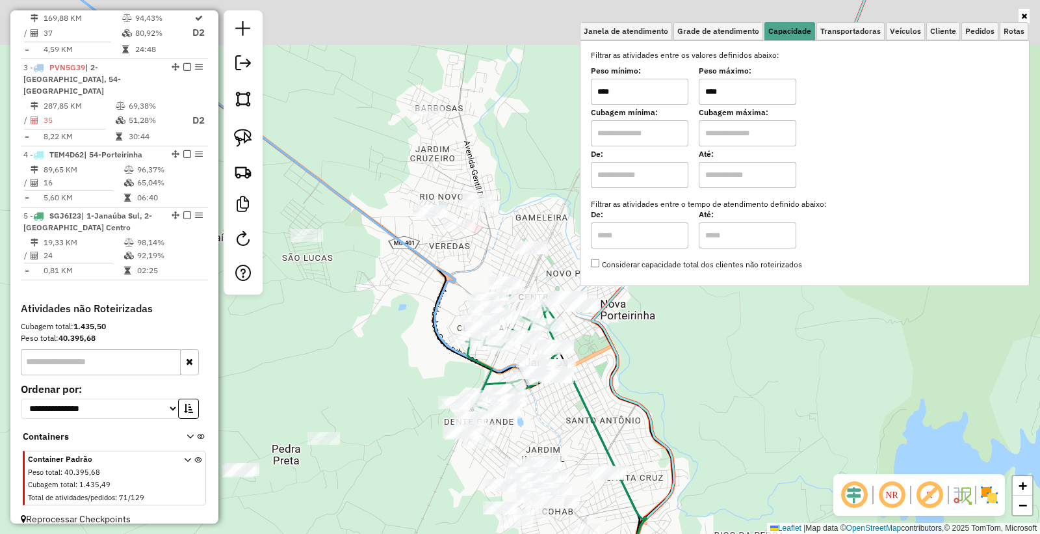
drag, startPoint x: 456, startPoint y: 258, endPoint x: 459, endPoint y: 274, distance: 16.1
click at [459, 274] on icon at bounding box center [363, 309] width 566 height 621
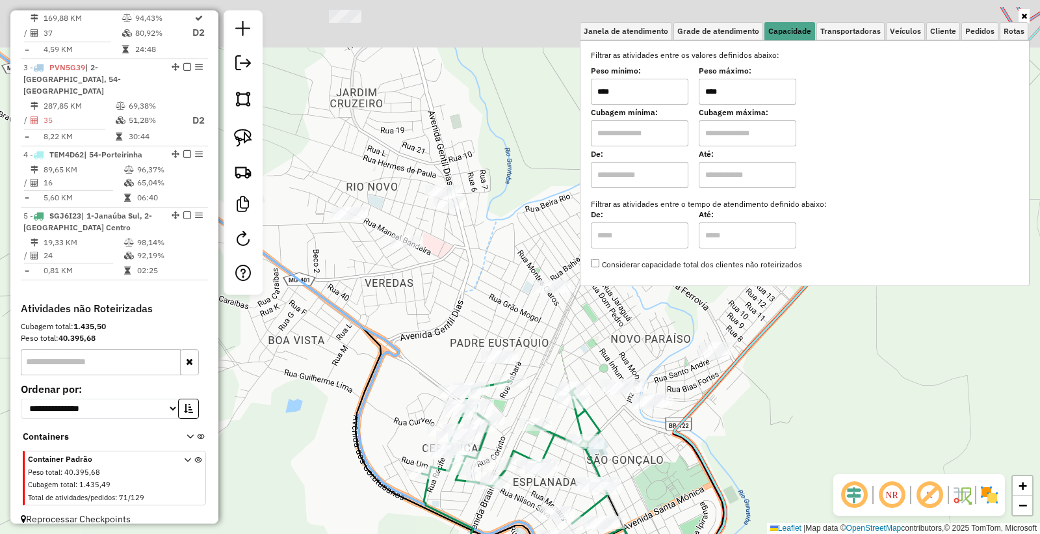
drag, startPoint x: 491, startPoint y: 247, endPoint x: 476, endPoint y: 307, distance: 62.3
click at [476, 307] on div "Janela de atendimento Grade de atendimento Capacidade Transportadoras Veículos …" at bounding box center [520, 267] width 1040 height 534
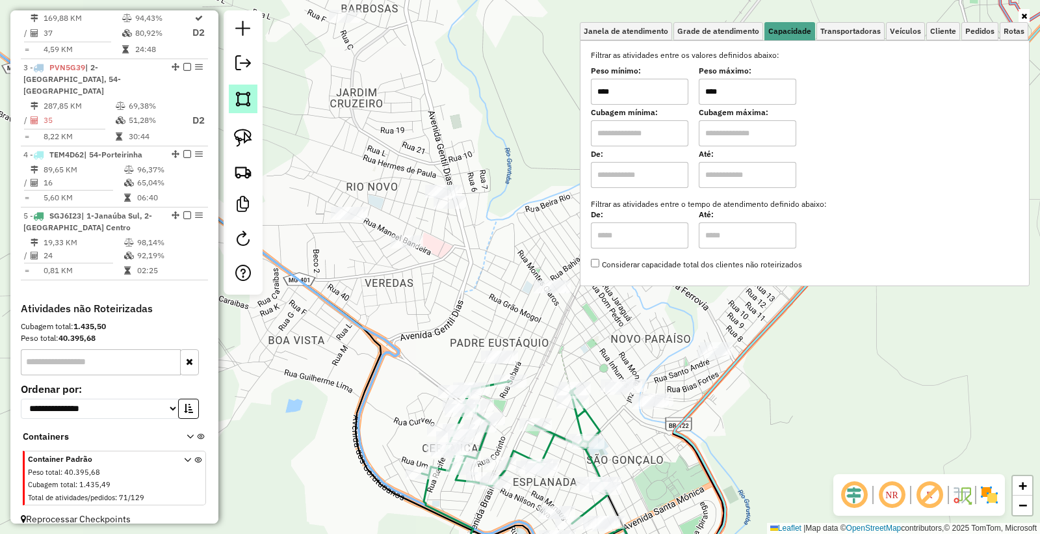
click at [239, 106] on img at bounding box center [243, 99] width 18 height 18
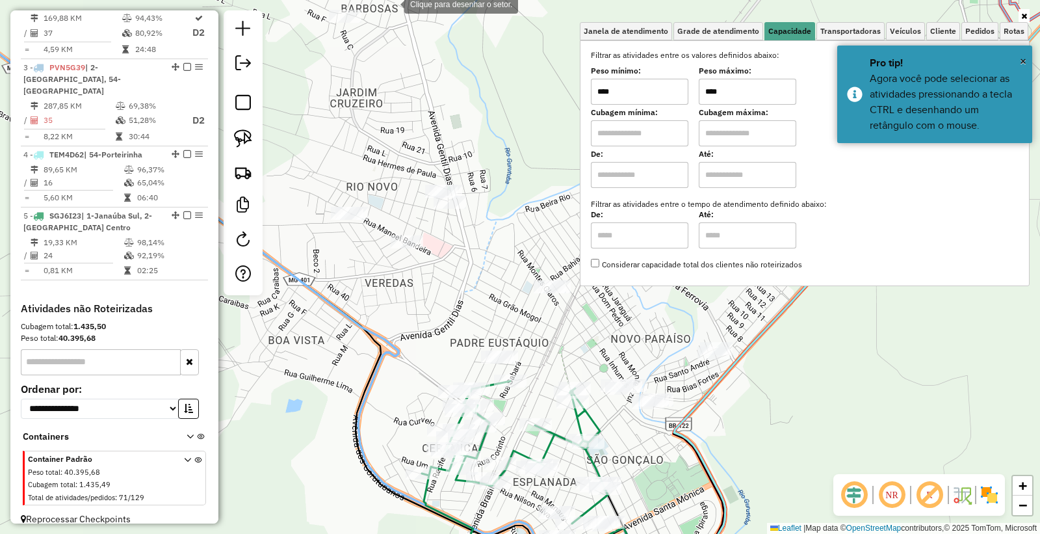
drag, startPoint x: 391, startPoint y: 3, endPoint x: 368, endPoint y: 5, distance: 23.5
click at [388, 4] on div at bounding box center [391, 3] width 26 height 26
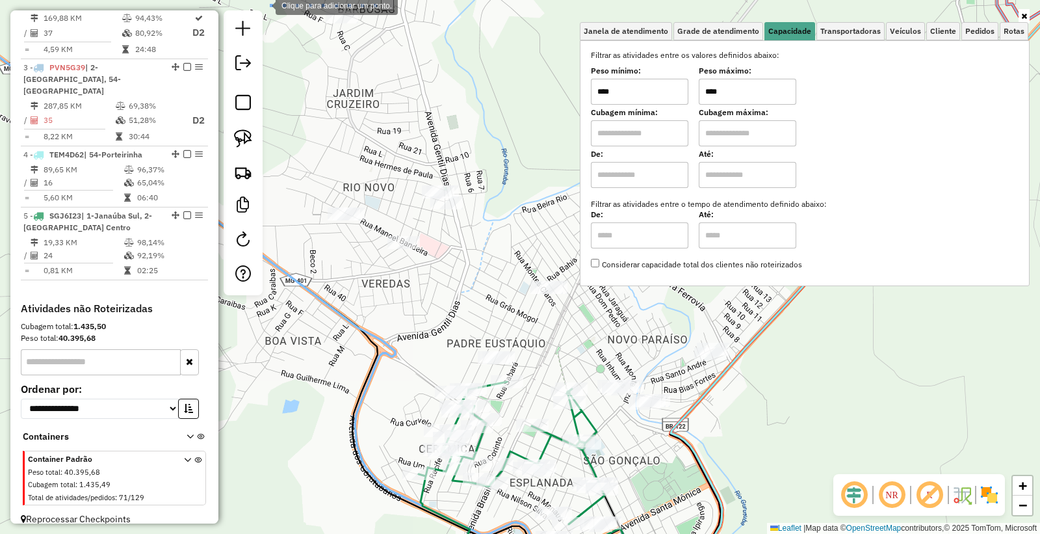
click at [263, 5] on div at bounding box center [263, 5] width 26 height 26
click at [346, 445] on div at bounding box center [346, 445] width 26 height 26
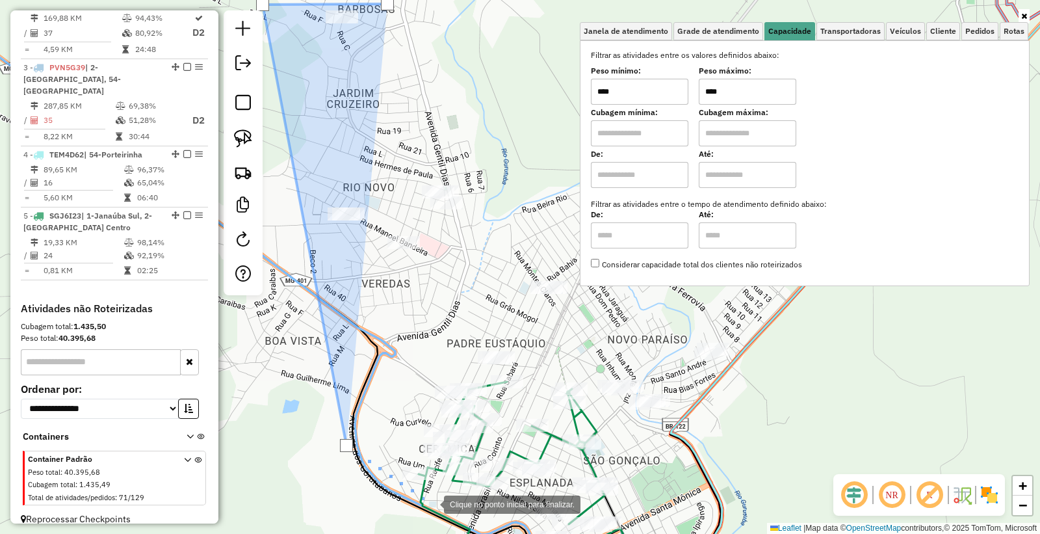
click at [438, 505] on div at bounding box center [431, 503] width 26 height 26
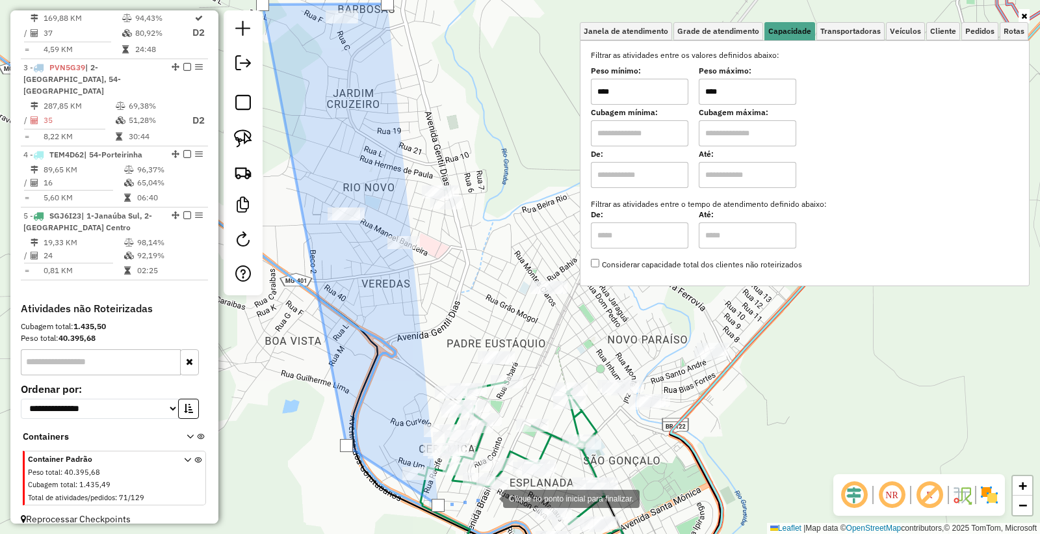
click at [491, 497] on div at bounding box center [490, 497] width 26 height 26
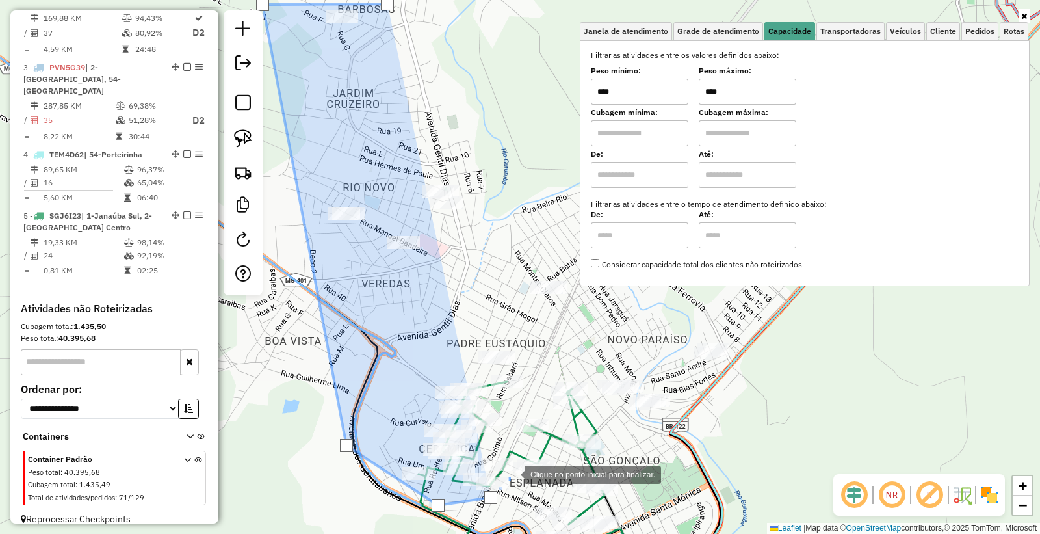
click at [511, 473] on div at bounding box center [511, 473] width 26 height 26
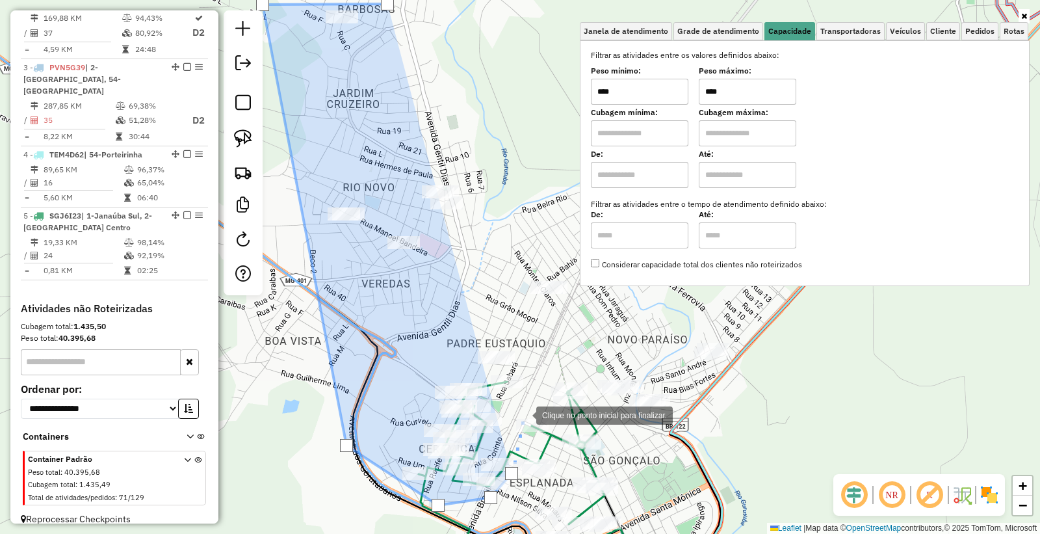
click at [523, 414] on div at bounding box center [523, 414] width 26 height 26
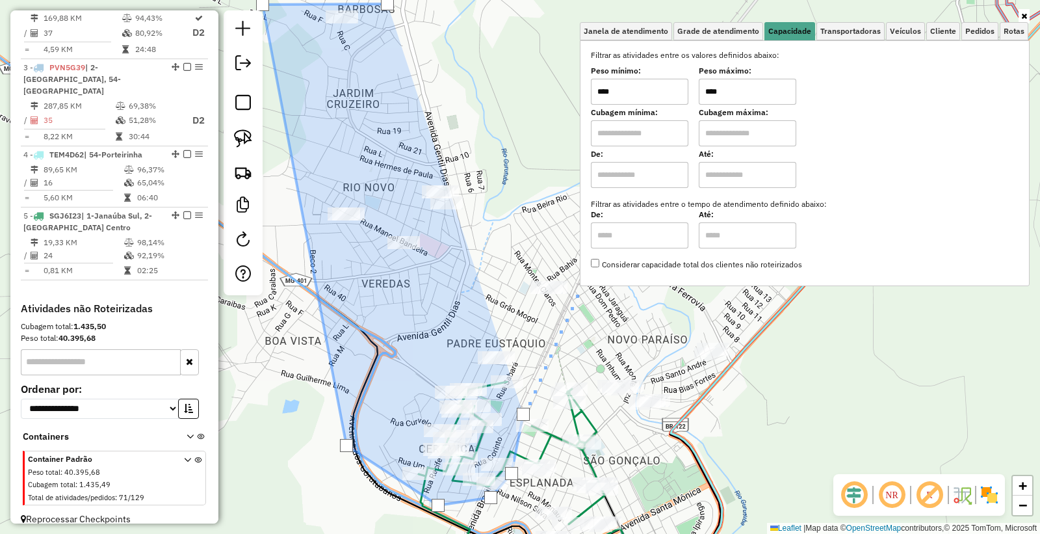
click at [587, 269] on div "Selecione os dias de semana para filtrar as janelas de atendimento Seg Ter Qua …" at bounding box center [805, 163] width 450 height 246
click at [582, 273] on div at bounding box center [582, 274] width 26 height 26
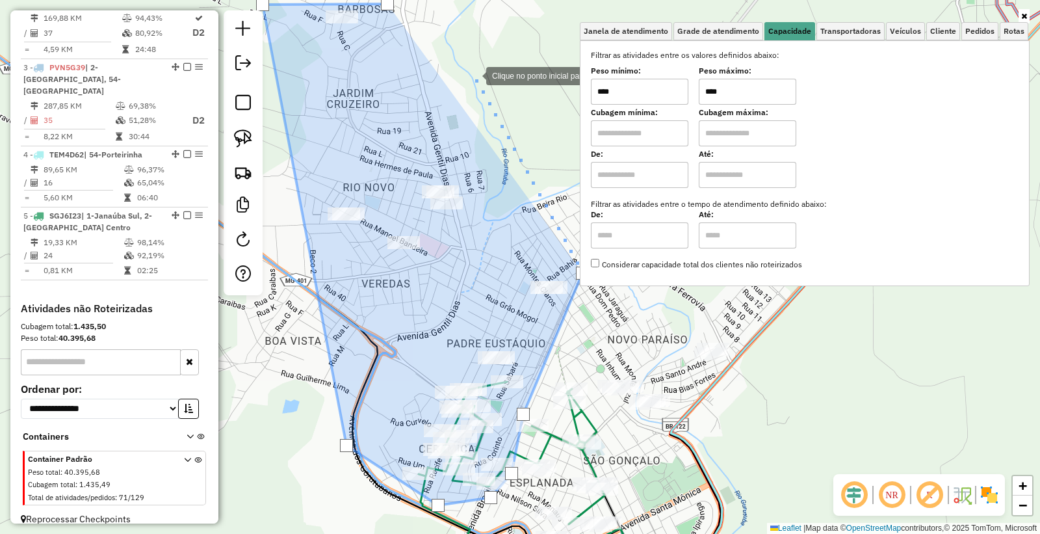
click at [464, 68] on div at bounding box center [473, 75] width 26 height 26
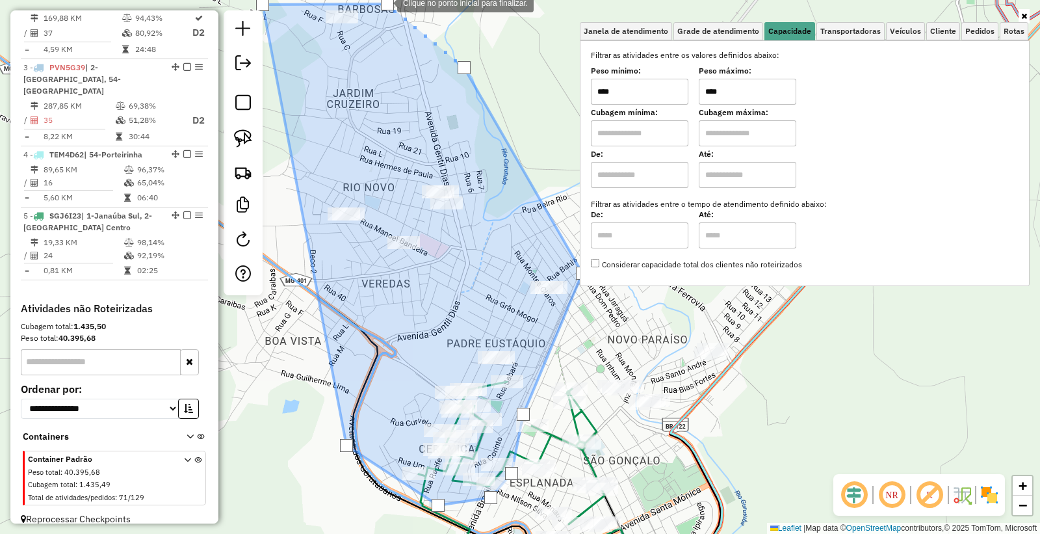
click at [384, 2] on div at bounding box center [387, 3] width 13 height 13
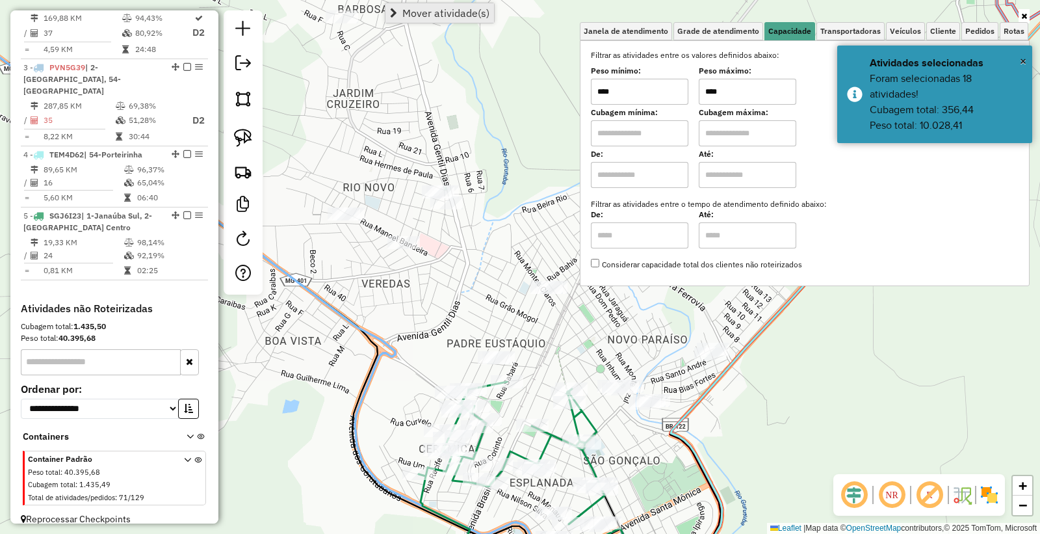
click at [436, 10] on span "Mover atividade(s)" at bounding box center [445, 13] width 87 height 10
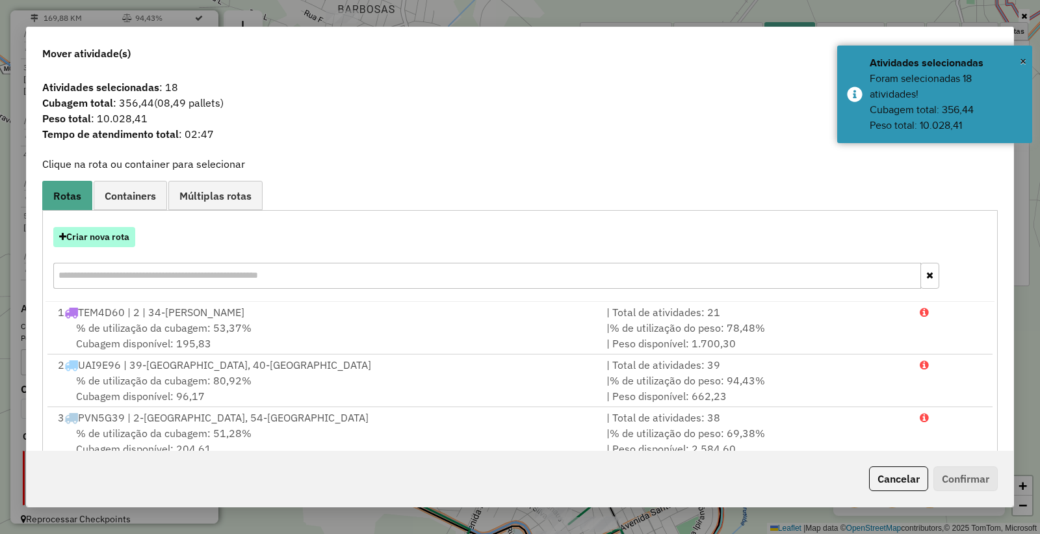
click at [103, 239] on button "Criar nova rota" at bounding box center [94, 237] width 82 height 20
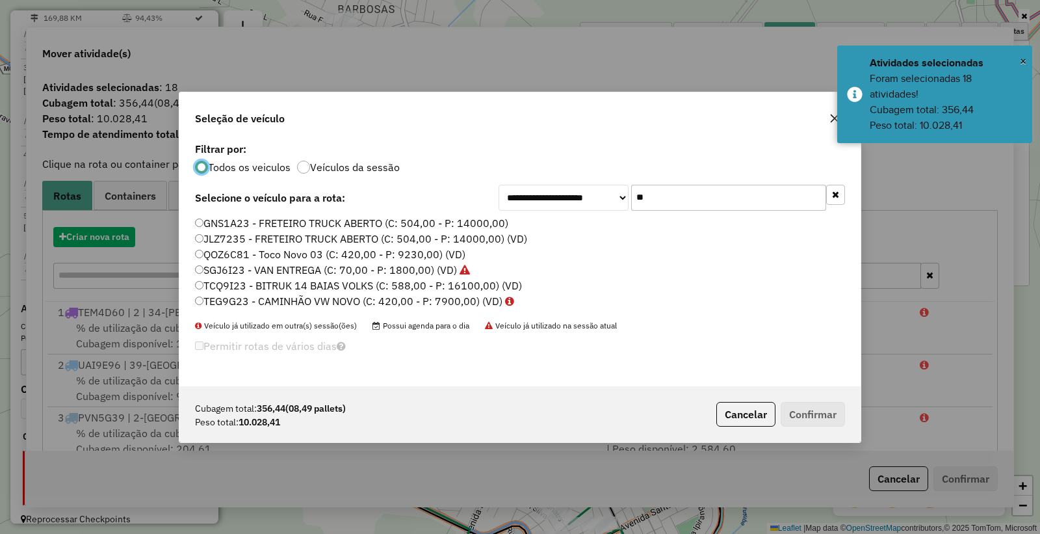
scroll to position [7, 3]
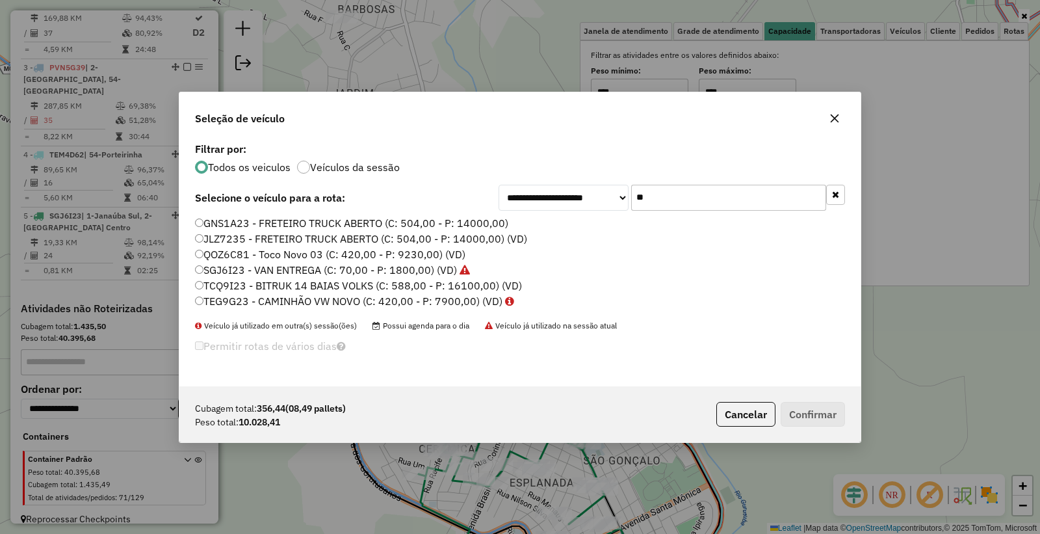
drag, startPoint x: 723, startPoint y: 196, endPoint x: 447, endPoint y: 187, distance: 276.4
click at [447, 187] on div "**********" at bounding box center [520, 198] width 650 height 26
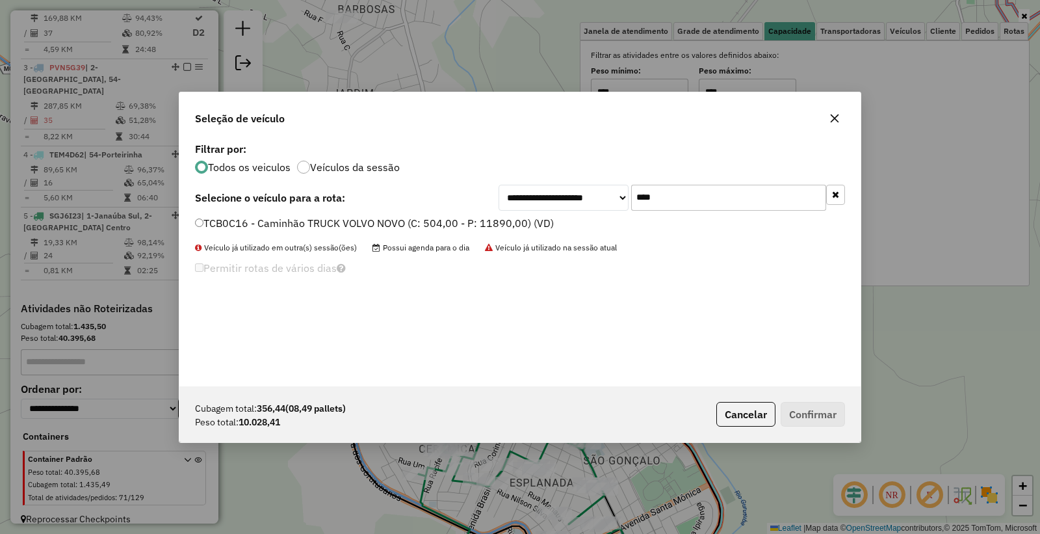
type input "****"
click at [214, 213] on div "**********" at bounding box center [519, 262] width 681 height 247
click at [209, 222] on label "TCB0C16 - Caminhão TRUCK VOLVO NOVO (C: 504,00 - P: 11890,00) (VD)" at bounding box center [374, 223] width 359 height 16
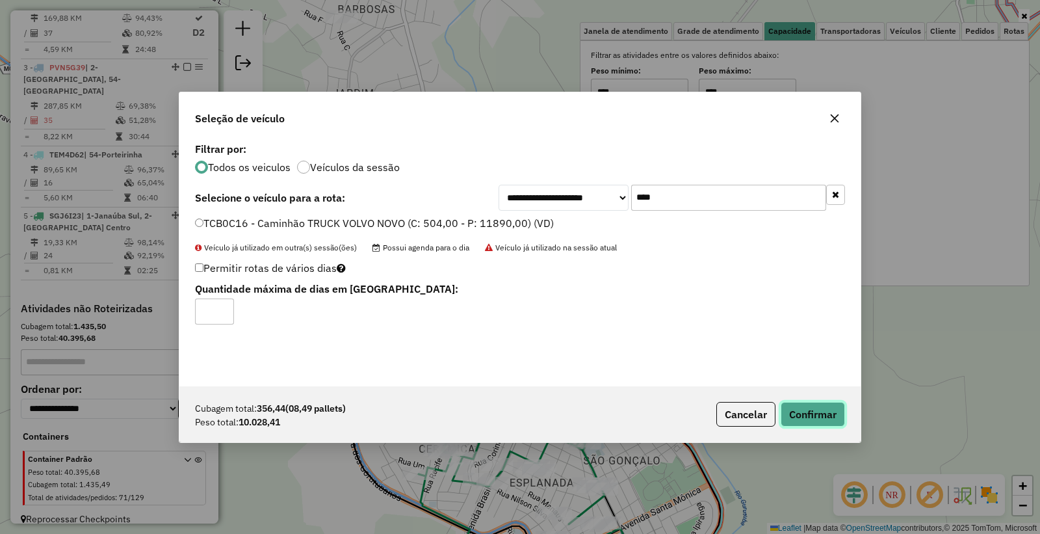
click at [801, 415] on button "Confirmar" at bounding box center [813, 414] width 64 height 25
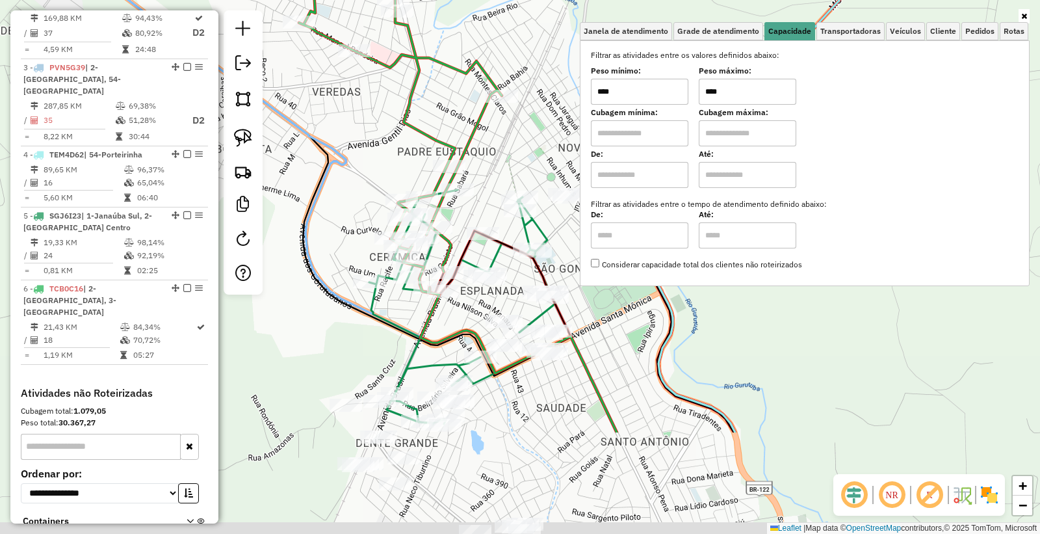
drag, startPoint x: 319, startPoint y: 309, endPoint x: 346, endPoint y: 143, distance: 168.5
click at [351, 148] on div "Janela de atendimento Grade de atendimento Capacidade Transportadoras Veículos …" at bounding box center [520, 267] width 1040 height 534
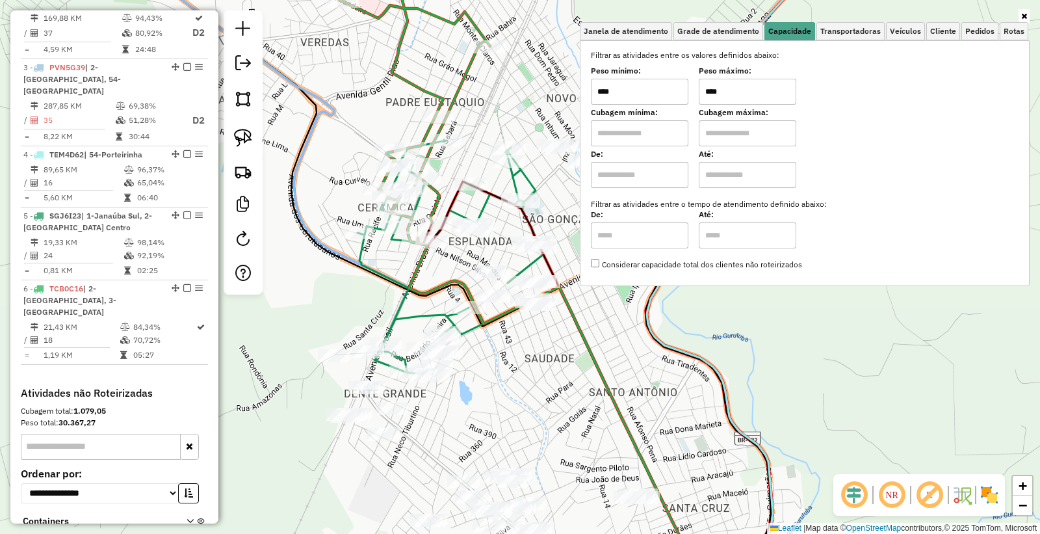
drag, startPoint x: 525, startPoint y: 381, endPoint x: 530, endPoint y: 251, distance: 130.1
click at [532, 259] on div "Janela de atendimento Grade de atendimento Capacidade Transportadoras Veículos …" at bounding box center [520, 267] width 1040 height 534
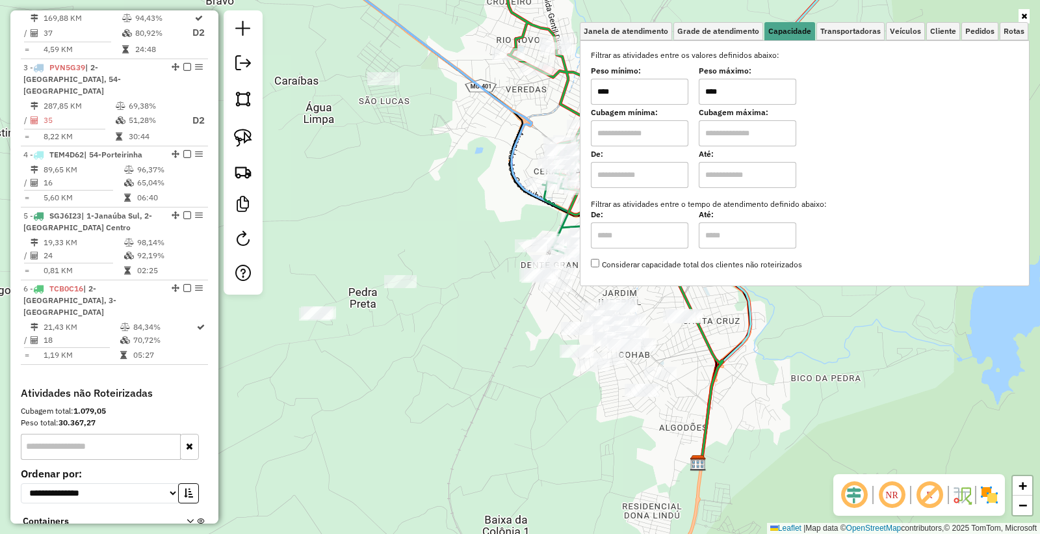
drag, startPoint x: 547, startPoint y: 261, endPoint x: 639, endPoint y: 255, distance: 93.1
click at [639, 255] on div "Janela de atendimento Grade de atendimento Capacidade Transportadoras Veículos …" at bounding box center [520, 267] width 1040 height 534
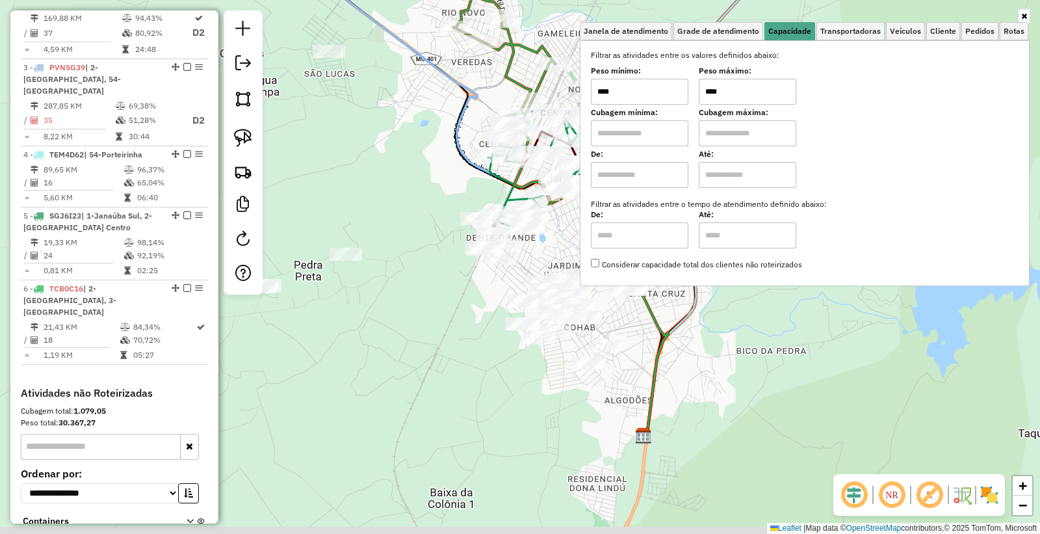
drag, startPoint x: 497, startPoint y: 329, endPoint x: 295, endPoint y: 276, distance: 209.0
click at [297, 276] on div "Janela de atendimento Grade de atendimento Capacidade Transportadoras Veículos …" at bounding box center [520, 267] width 1040 height 534
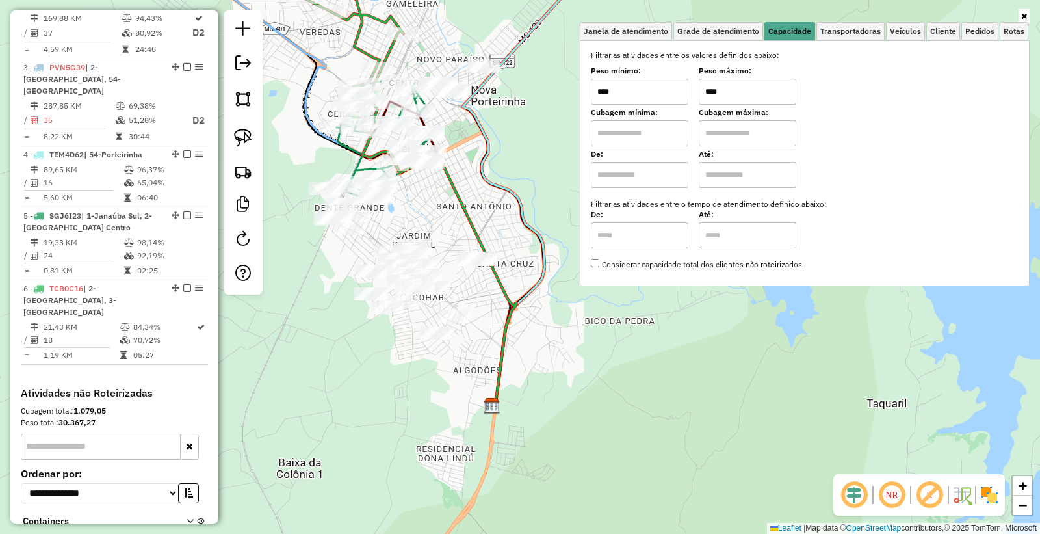
drag, startPoint x: 489, startPoint y: 192, endPoint x: 484, endPoint y: 218, distance: 26.6
click at [484, 218] on div "Janela de atendimento Grade de atendimento Capacidade Transportadoras Veículos …" at bounding box center [520, 267] width 1040 height 534
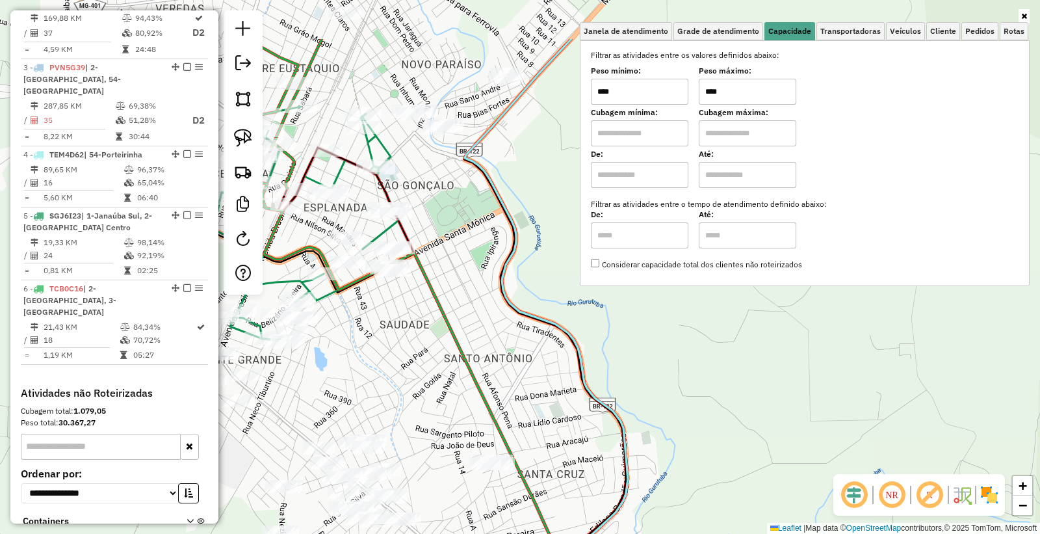
drag, startPoint x: 475, startPoint y: 190, endPoint x: 514, endPoint y: 307, distance: 123.3
click at [514, 307] on icon at bounding box center [546, 359] width 163 height 640
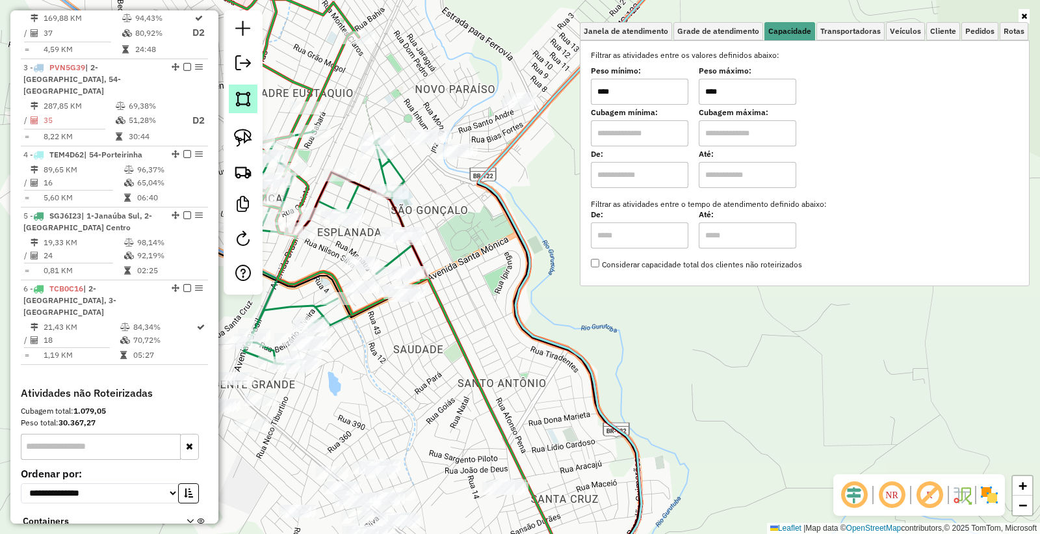
click at [244, 101] on img at bounding box center [243, 99] width 18 height 18
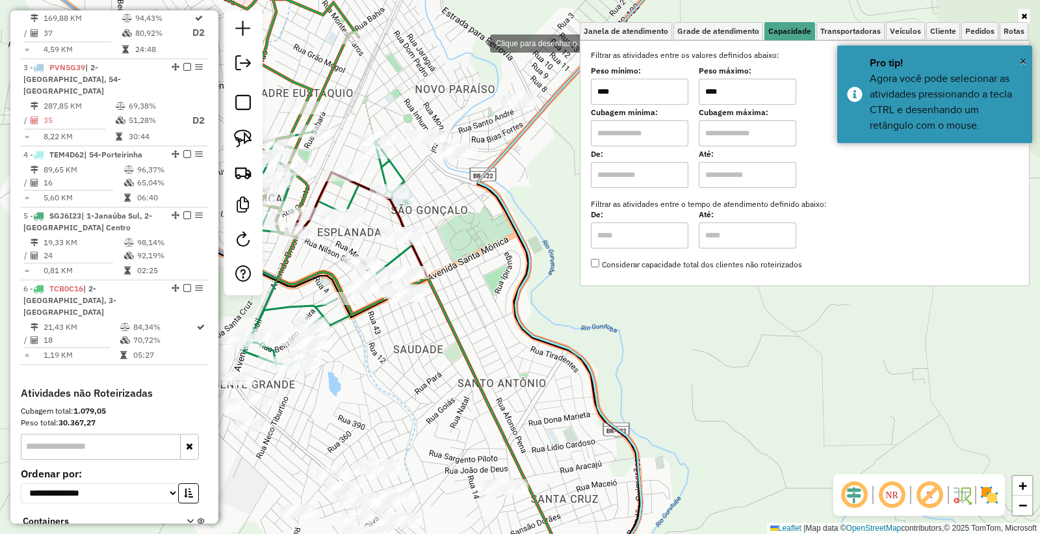
click at [477, 43] on div at bounding box center [477, 42] width 26 height 26
click at [263, 191] on div at bounding box center [263, 191] width 26 height 26
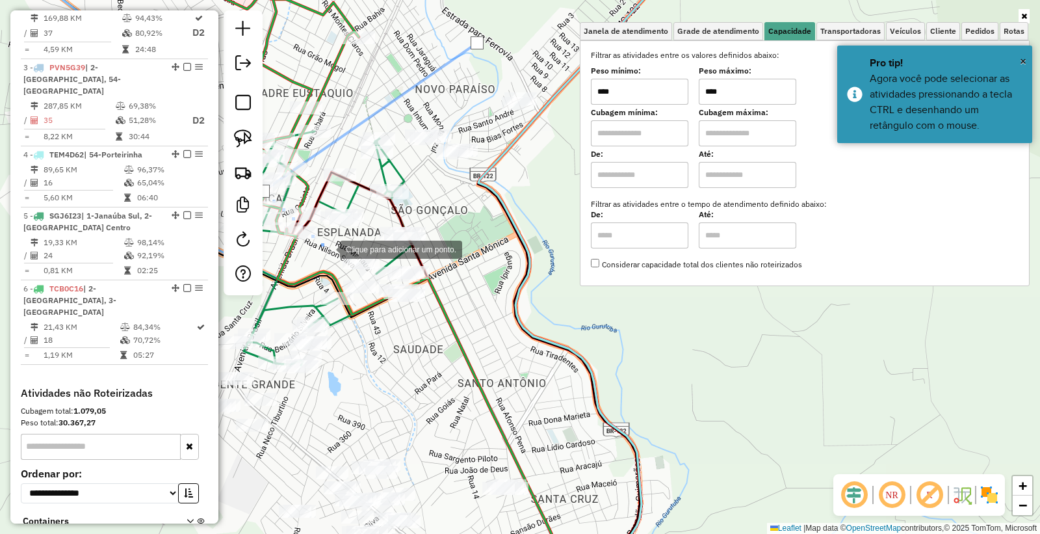
click at [327, 248] on div at bounding box center [327, 248] width 26 height 26
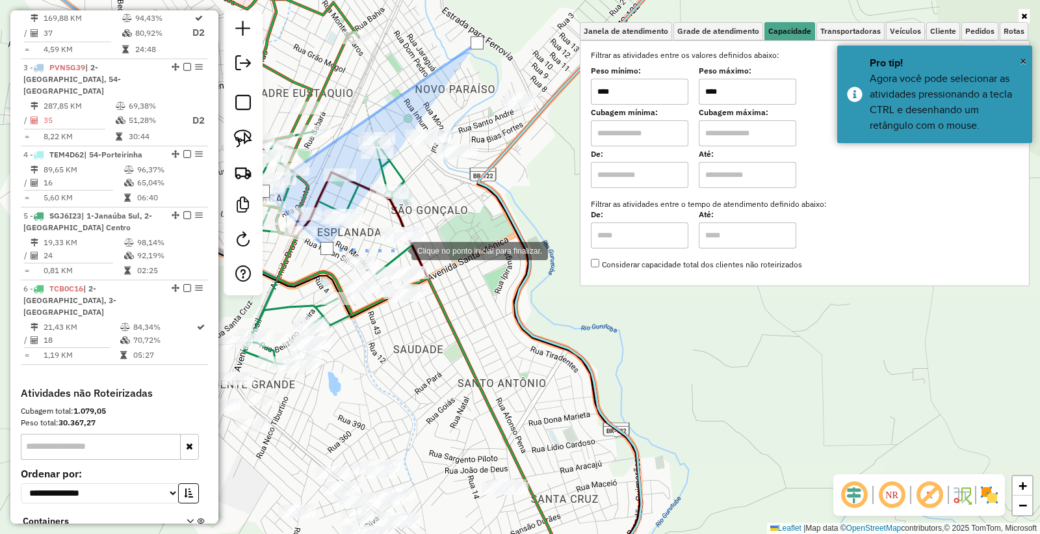
click at [398, 250] on div at bounding box center [398, 250] width 26 height 26
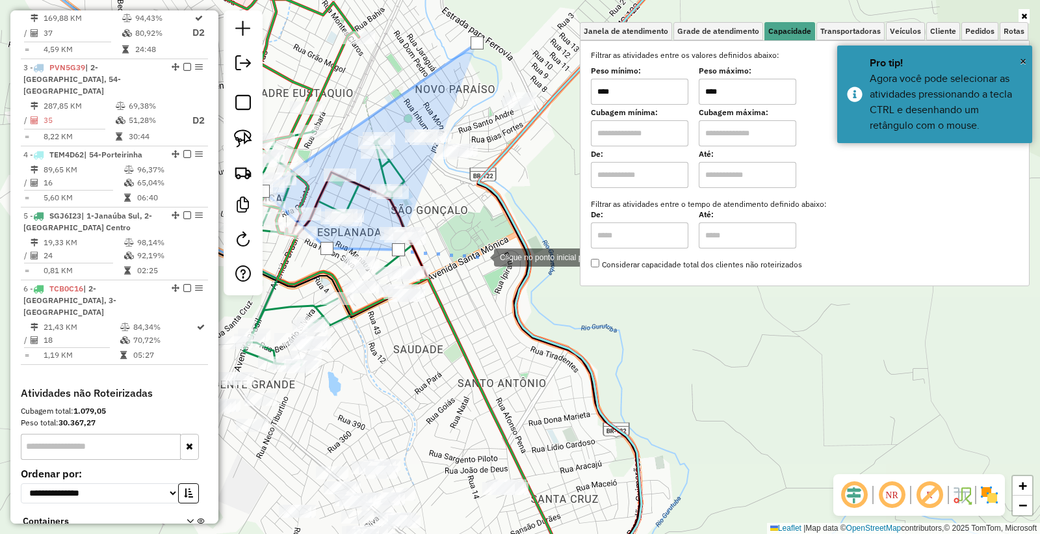
click at [481, 256] on div at bounding box center [481, 256] width 26 height 26
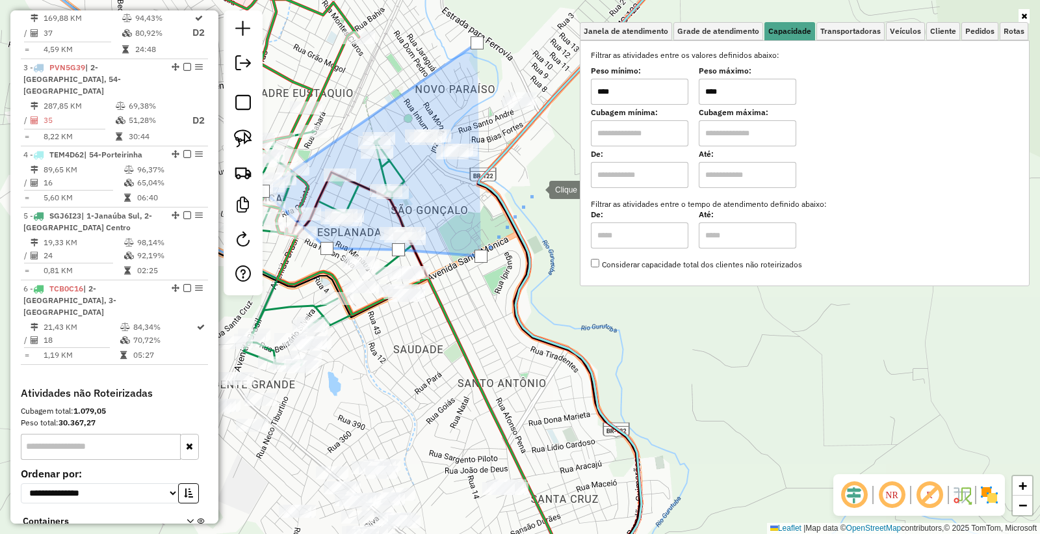
click at [537, 188] on div at bounding box center [536, 188] width 26 height 26
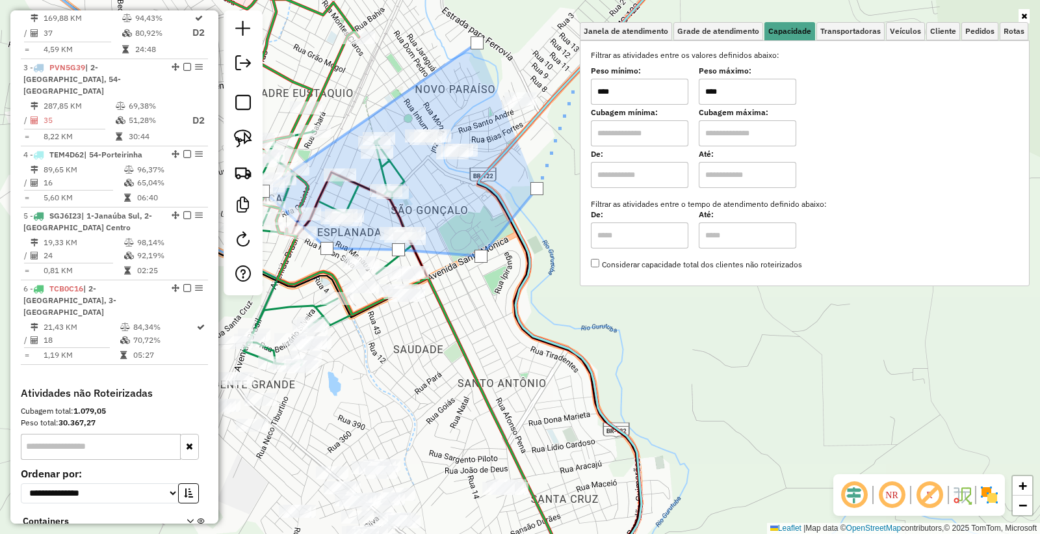
click at [576, 78] on div at bounding box center [576, 79] width 26 height 26
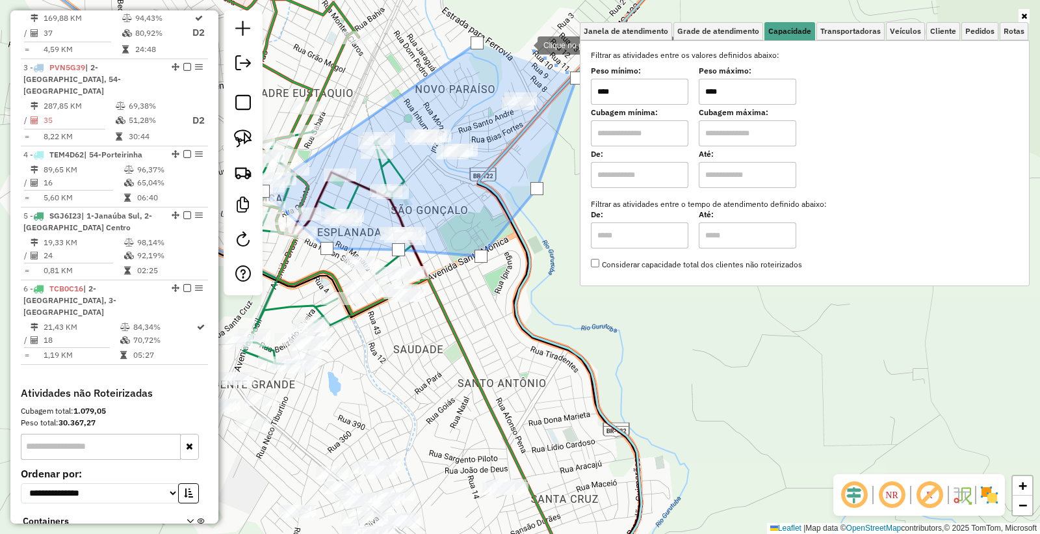
click at [524, 44] on div at bounding box center [524, 44] width 26 height 26
click at [478, 43] on div at bounding box center [477, 42] width 13 height 13
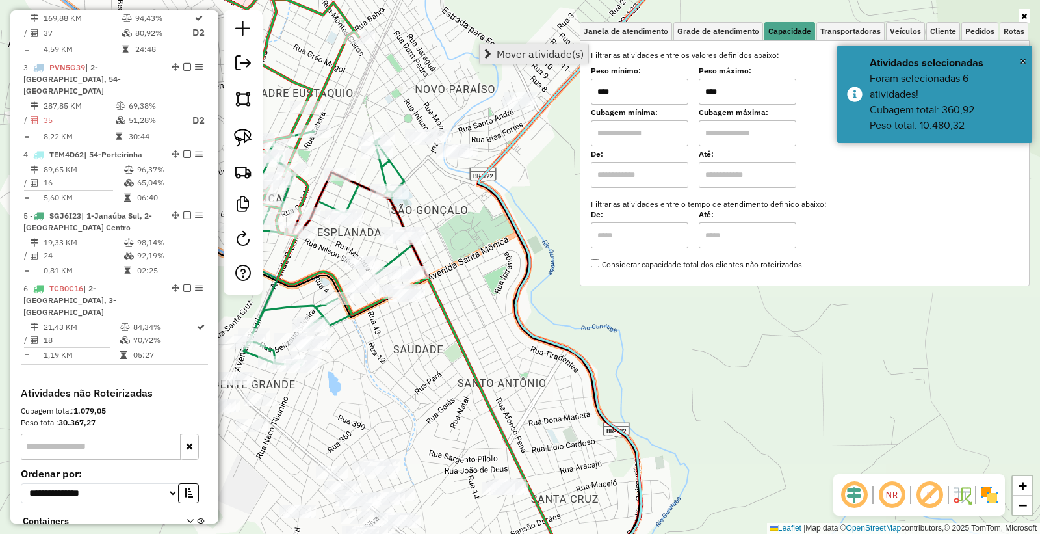
click at [506, 57] on span "Mover atividade(s)" at bounding box center [540, 54] width 87 height 10
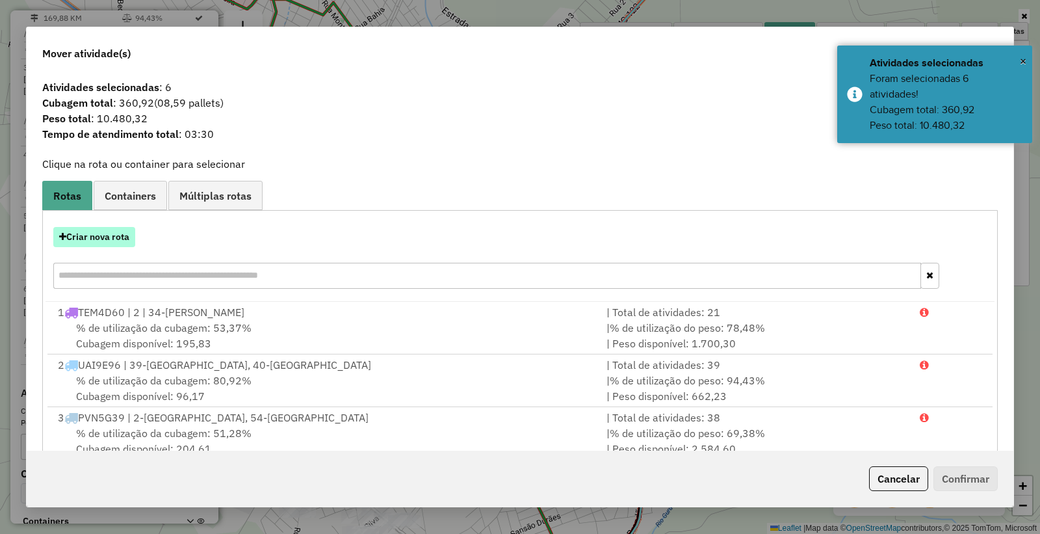
click at [107, 238] on button "Criar nova rota" at bounding box center [94, 237] width 82 height 20
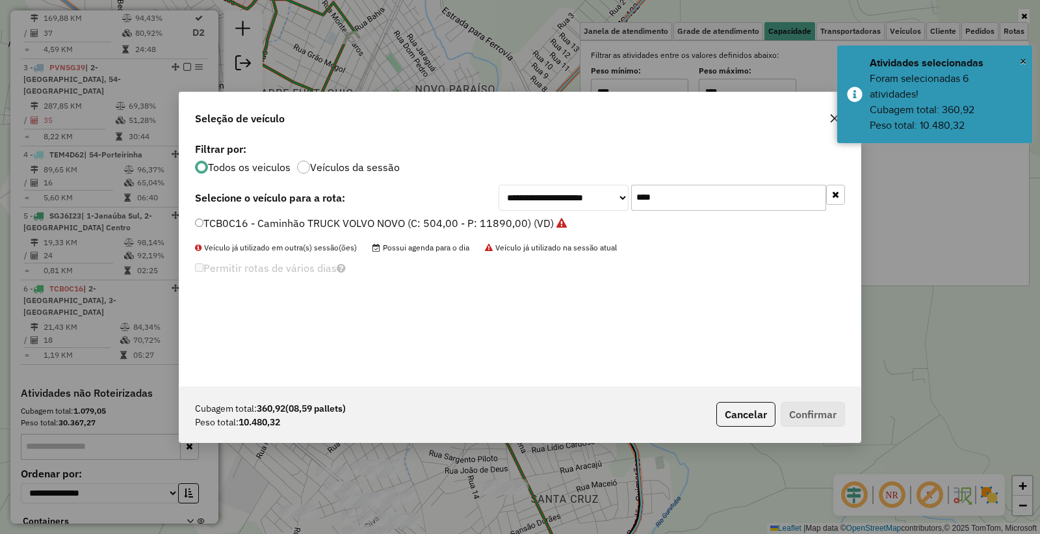
drag, startPoint x: 606, startPoint y: 218, endPoint x: 389, endPoint y: 170, distance: 222.5
click at [390, 170] on div "**********" at bounding box center [519, 262] width 681 height 247
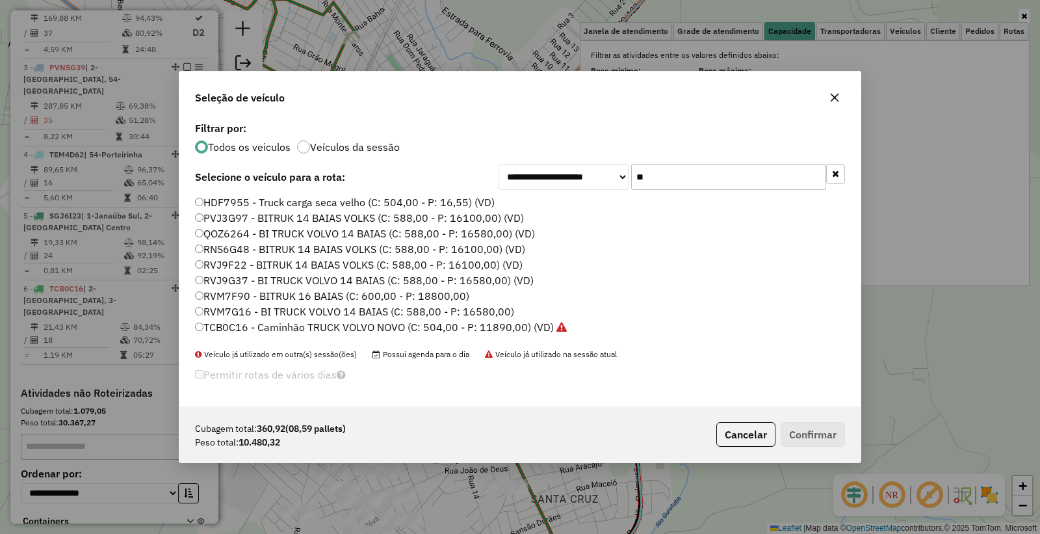
scroll to position [13, 0]
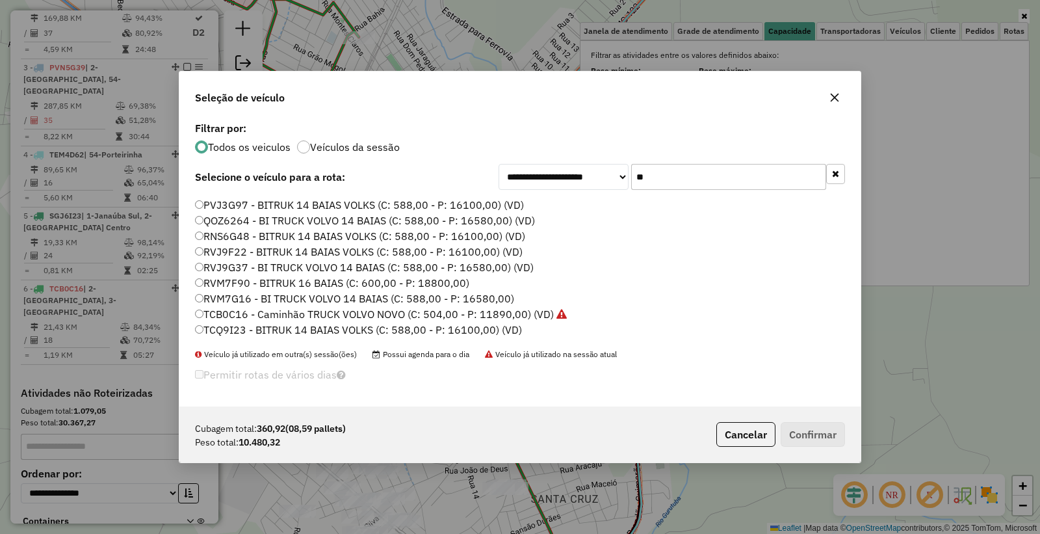
type input "**"
click at [228, 299] on label "RVM7G16 - BI TRUCK VOLVO 14 BAIAS (C: 588,00 - P: 16580,00)" at bounding box center [354, 299] width 319 height 16
click at [823, 439] on button "Confirmar" at bounding box center [813, 434] width 64 height 25
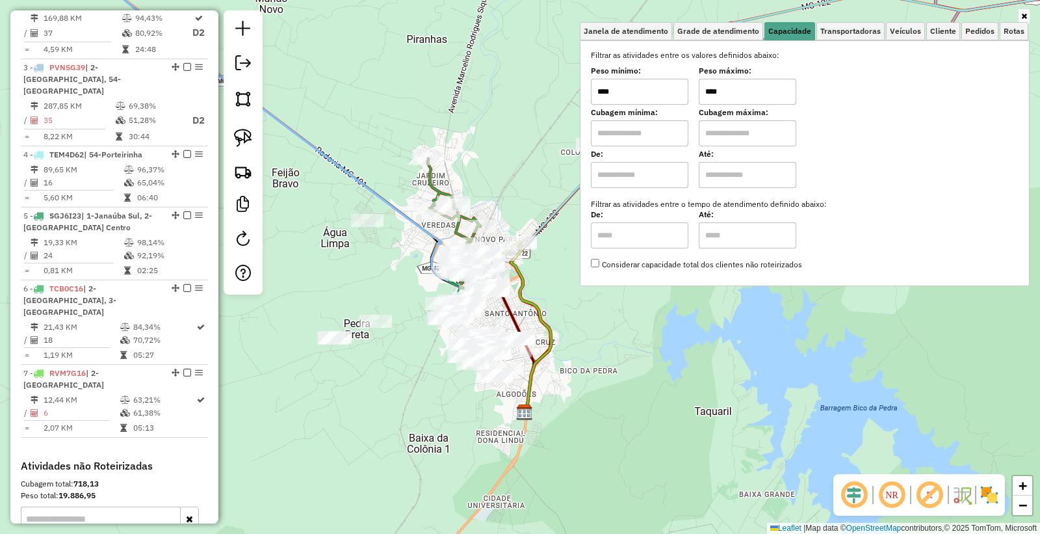
drag, startPoint x: 518, startPoint y: 328, endPoint x: 524, endPoint y: 323, distance: 7.4
click at [524, 323] on icon at bounding box center [513, 344] width 41 height 136
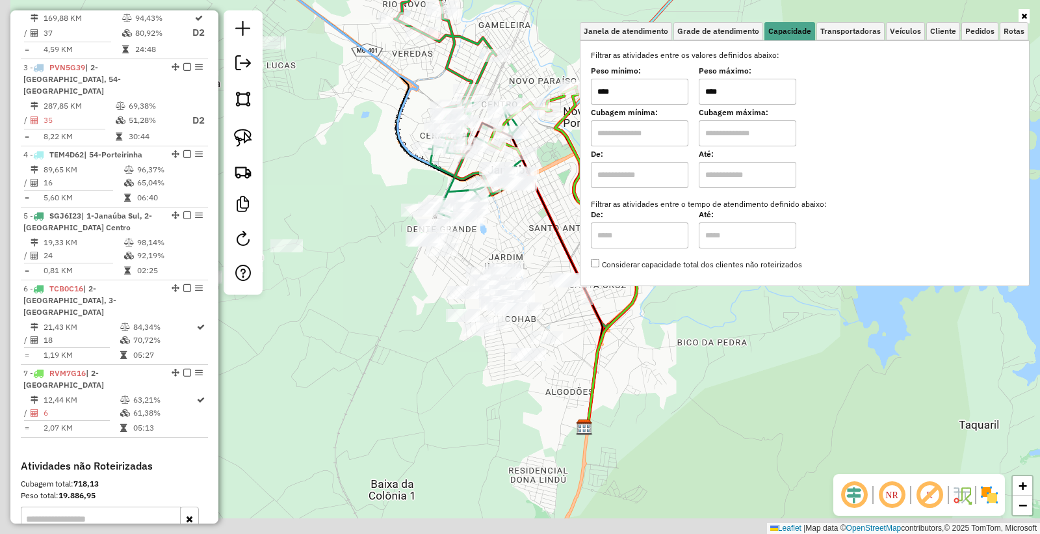
drag, startPoint x: 541, startPoint y: 296, endPoint x: 564, endPoint y: 205, distance: 93.8
click at [564, 205] on div "Janela de atendimento Grade de atendimento Capacidade Transportadoras Veículos …" at bounding box center [520, 267] width 1040 height 534
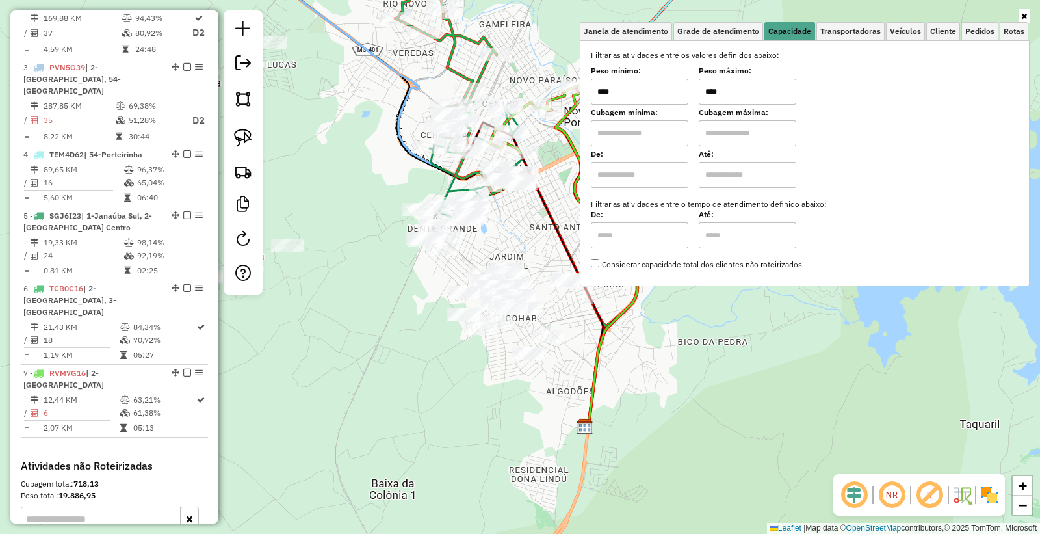
click at [513, 224] on div "Janela de atendimento Grade de atendimento Capacidade Transportadoras Veículos …" at bounding box center [520, 267] width 1040 height 534
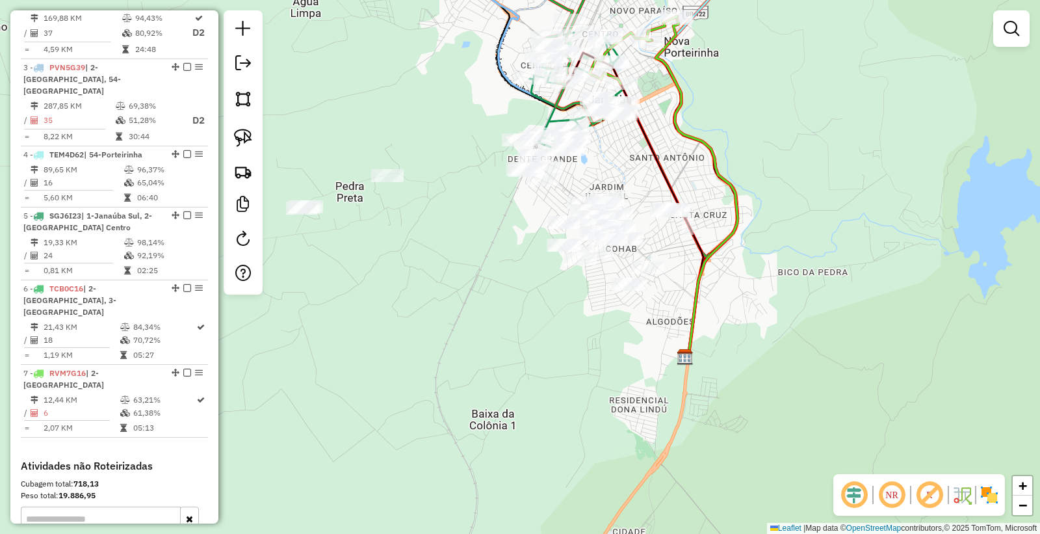
drag, startPoint x: 555, startPoint y: 236, endPoint x: 655, endPoint y: 166, distance: 121.9
click at [655, 166] on icon at bounding box center [662, 220] width 83 height 273
click at [237, 102] on img at bounding box center [243, 99] width 18 height 18
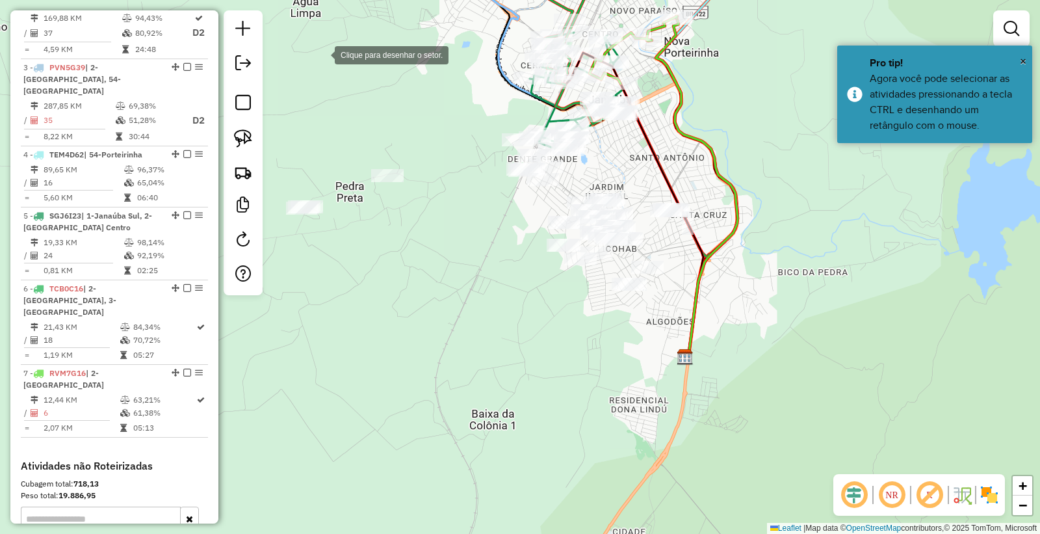
click at [327, 51] on div at bounding box center [322, 54] width 26 height 26
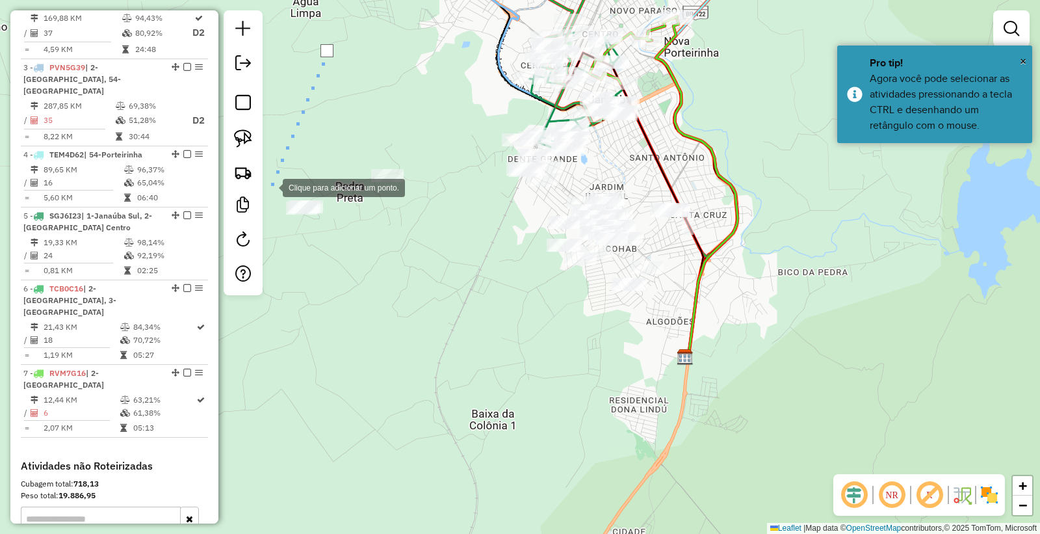
click at [270, 187] on div at bounding box center [270, 187] width 26 height 26
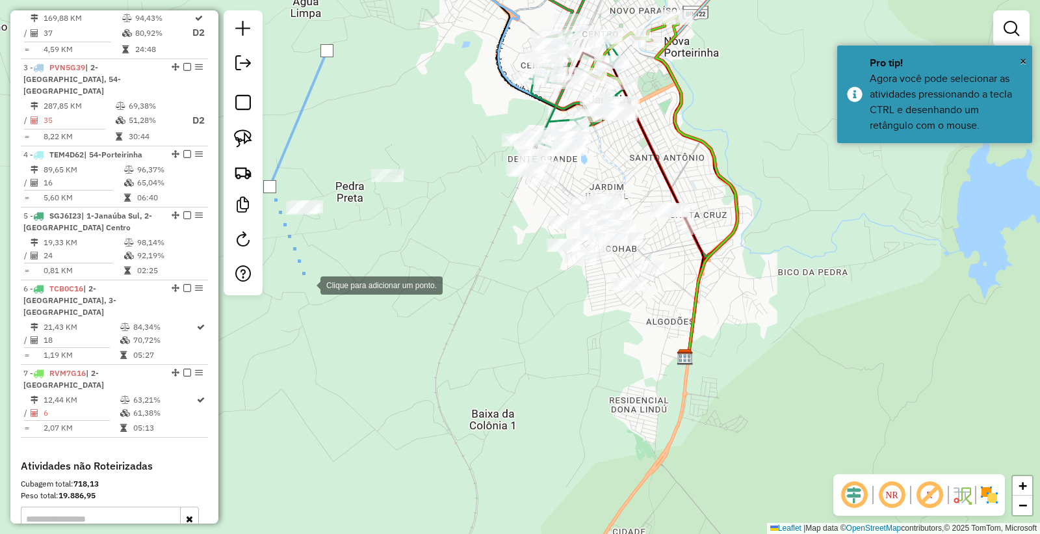
click at [309, 287] on div at bounding box center [307, 284] width 26 height 26
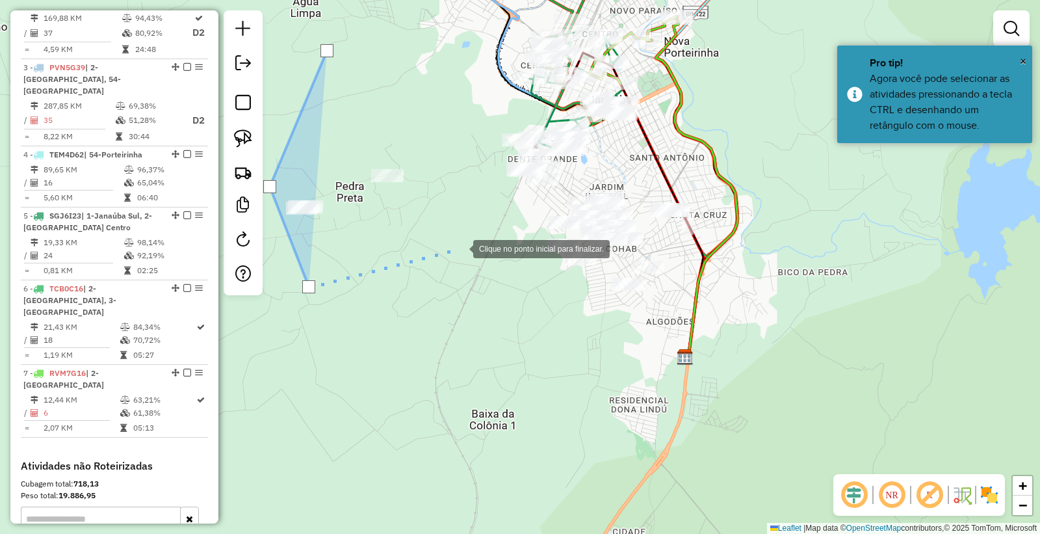
drag, startPoint x: 460, startPoint y: 248, endPoint x: 476, endPoint y: 243, distance: 16.9
click at [460, 248] on div at bounding box center [460, 248] width 26 height 26
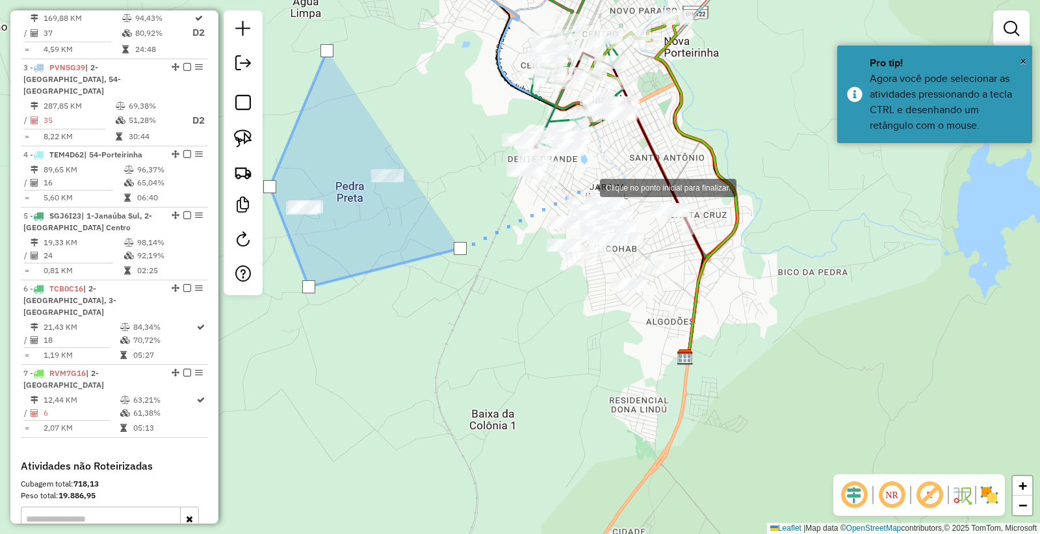
click at [590, 187] on div at bounding box center [587, 187] width 26 height 26
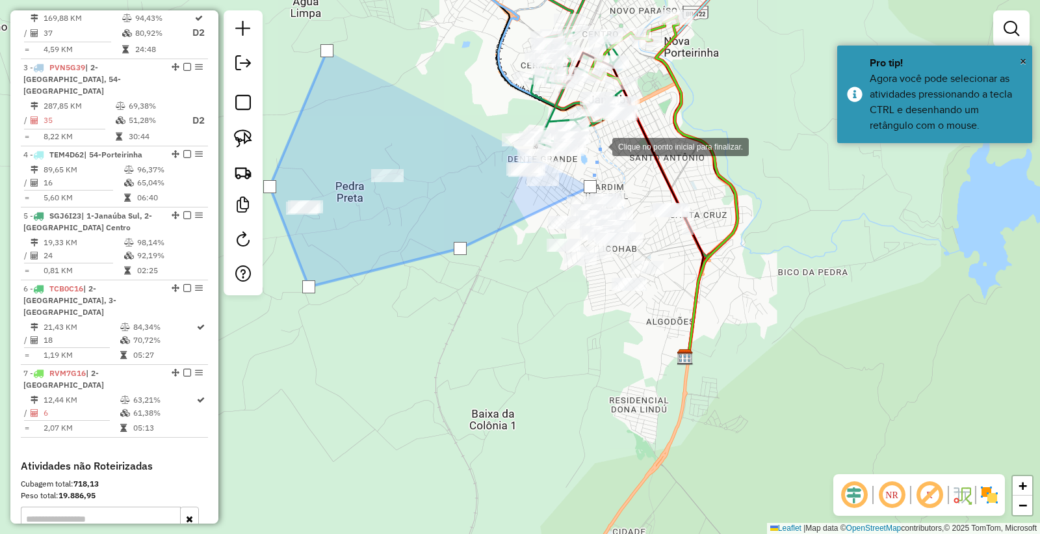
drag, startPoint x: 599, startPoint y: 146, endPoint x: 596, endPoint y: 127, distance: 18.5
click at [599, 137] on div at bounding box center [599, 146] width 26 height 26
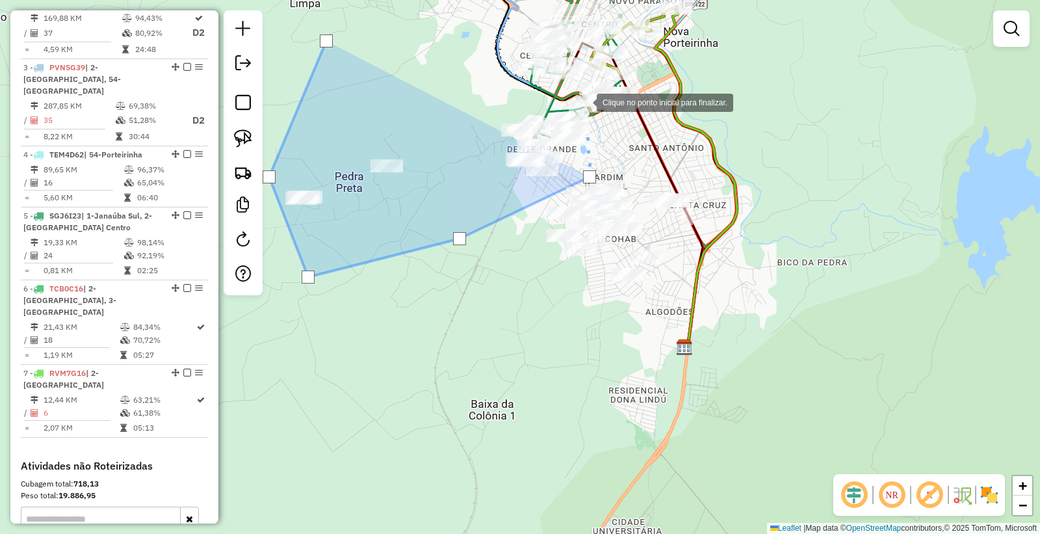
click at [584, 101] on div at bounding box center [584, 101] width 26 height 26
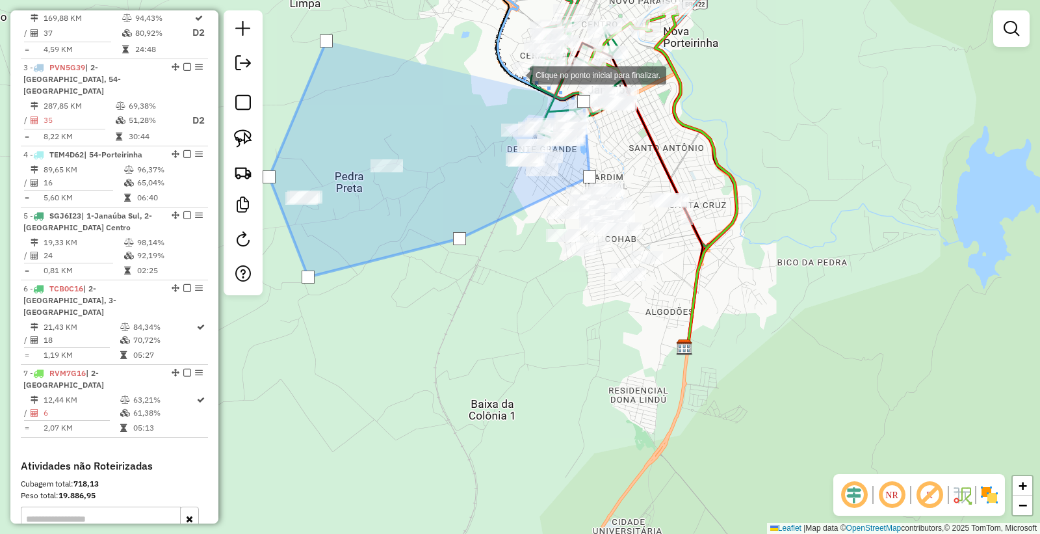
drag, startPoint x: 517, startPoint y: 74, endPoint x: 474, endPoint y: 57, distance: 45.5
click at [514, 74] on div at bounding box center [517, 74] width 26 height 26
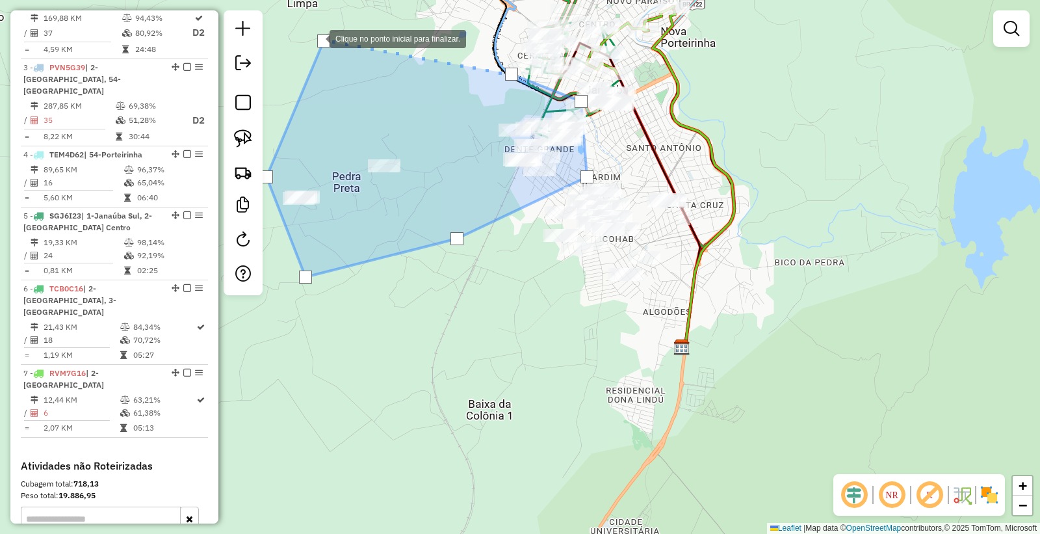
click at [316, 39] on div at bounding box center [316, 38] width 26 height 26
click at [316, 39] on div at bounding box center [315, 38] width 13 height 13
click at [322, 41] on div at bounding box center [323, 40] width 13 height 13
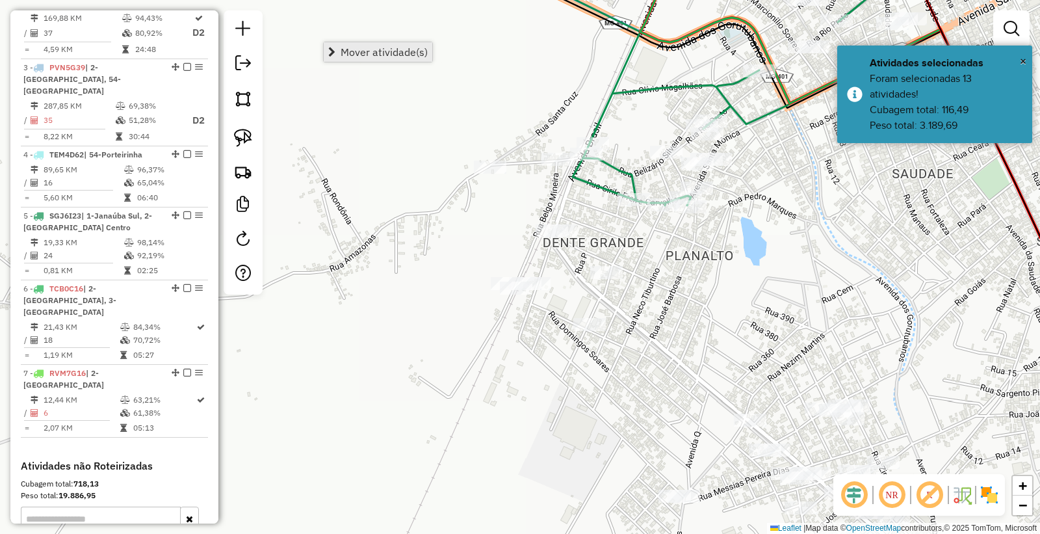
click at [417, 55] on span "Mover atividade(s)" at bounding box center [384, 52] width 87 height 10
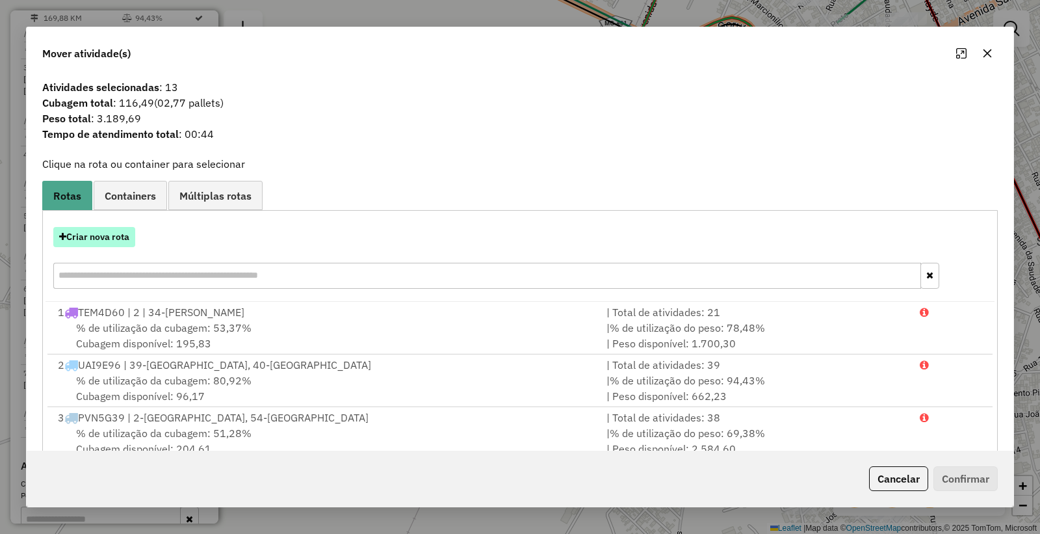
click at [82, 235] on button "Criar nova rota" at bounding box center [94, 237] width 82 height 20
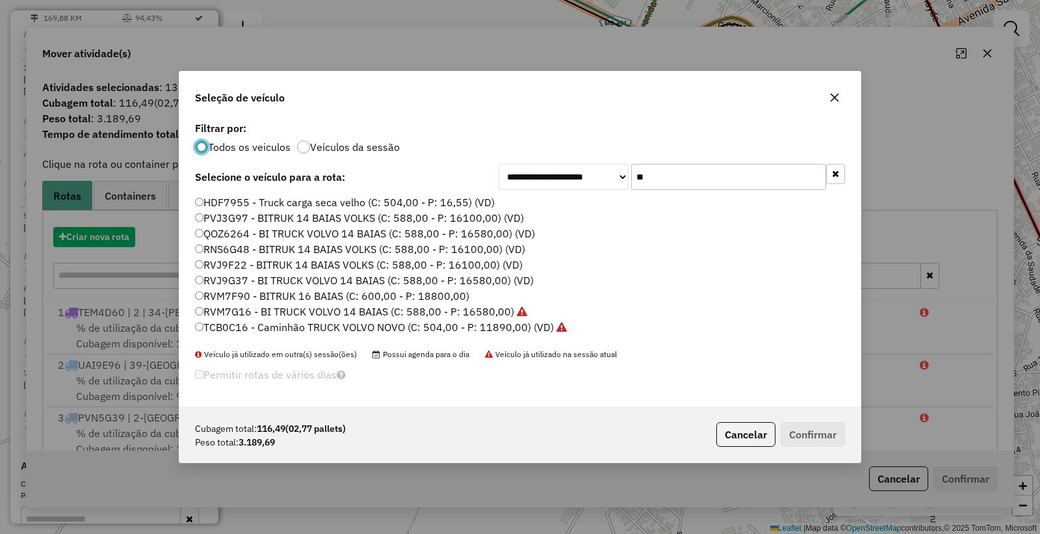
scroll to position [7, 3]
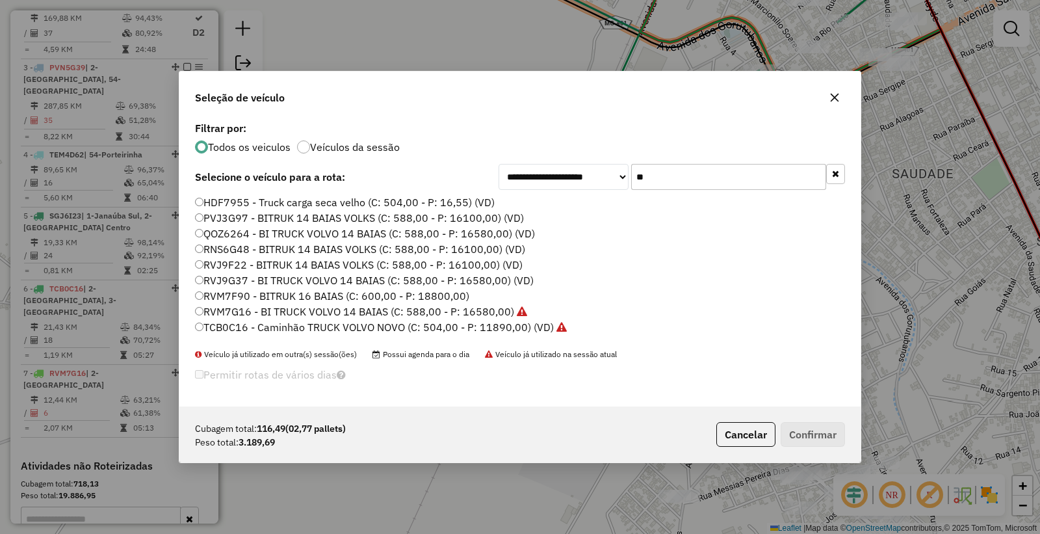
drag, startPoint x: 651, startPoint y: 177, endPoint x: 359, endPoint y: 140, distance: 294.1
click at [359, 140] on div "**********" at bounding box center [519, 262] width 681 height 288
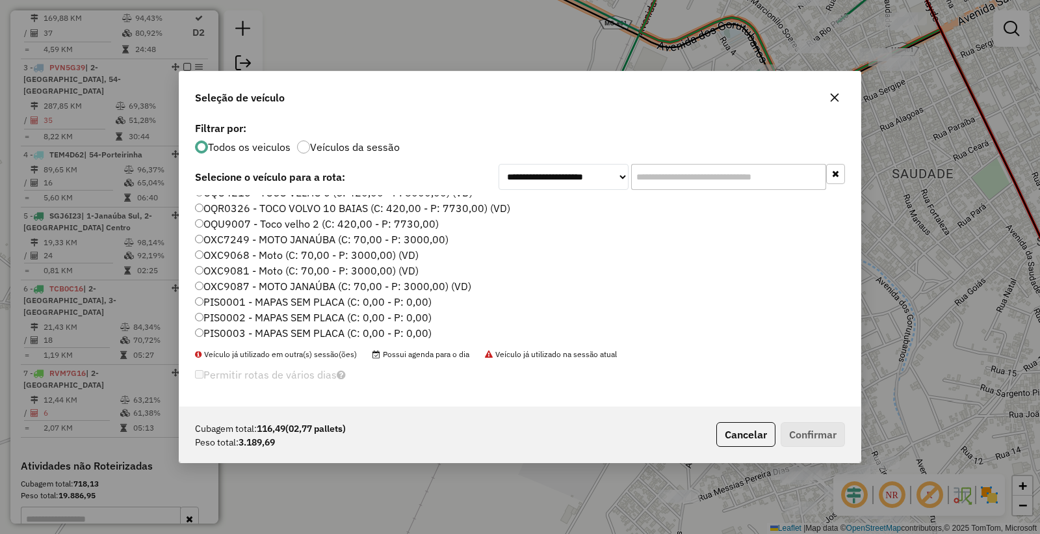
scroll to position [577, 0]
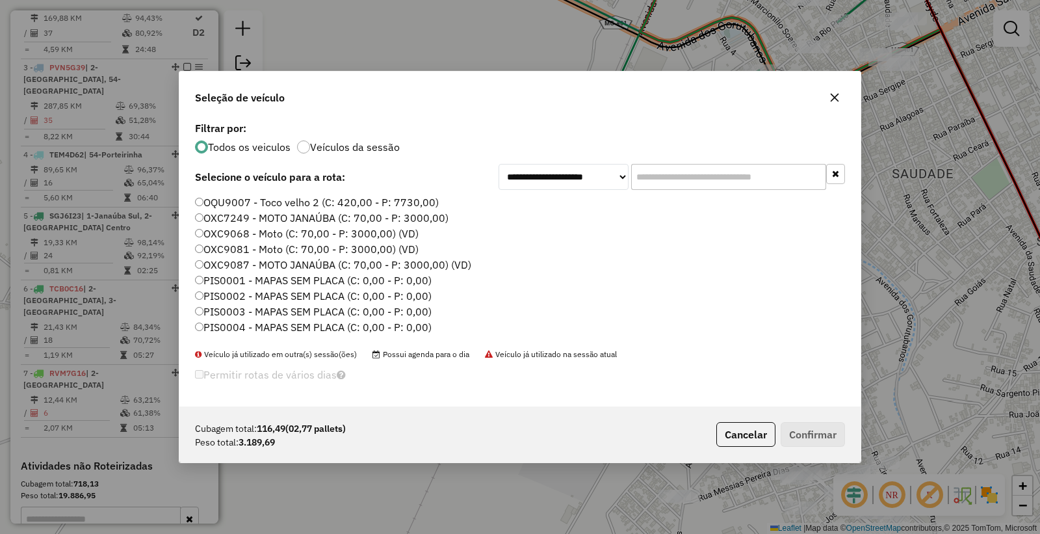
drag, startPoint x: 754, startPoint y: 434, endPoint x: 791, endPoint y: 291, distance: 148.3
click at [754, 433] on button "Cancelar" at bounding box center [745, 434] width 59 height 25
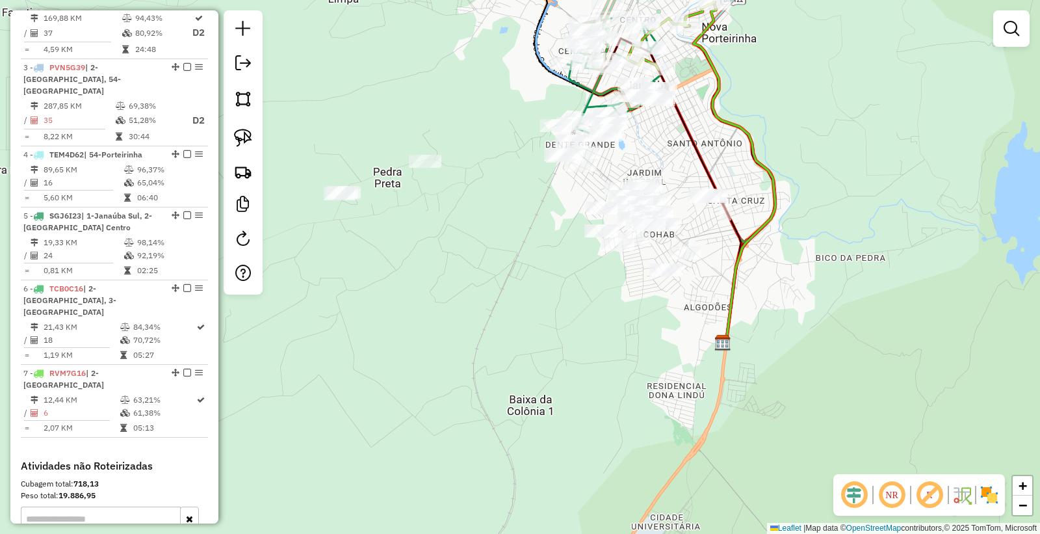
drag, startPoint x: 953, startPoint y: 274, endPoint x: 761, endPoint y: 176, distance: 215.4
click at [761, 176] on icon at bounding box center [781, 95] width 177 height 495
click at [244, 99] on img at bounding box center [243, 99] width 18 height 18
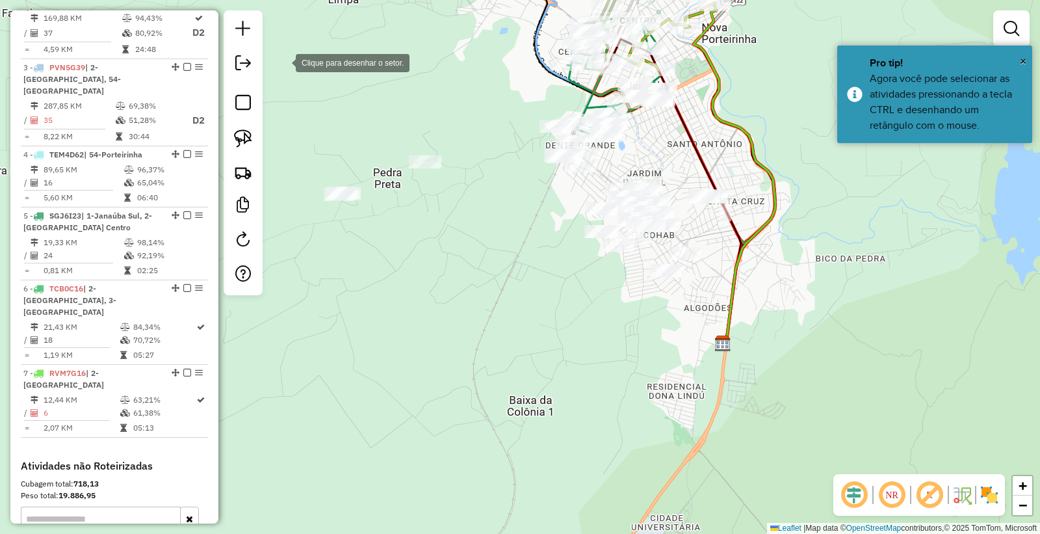
click at [283, 61] on div at bounding box center [283, 62] width 26 height 26
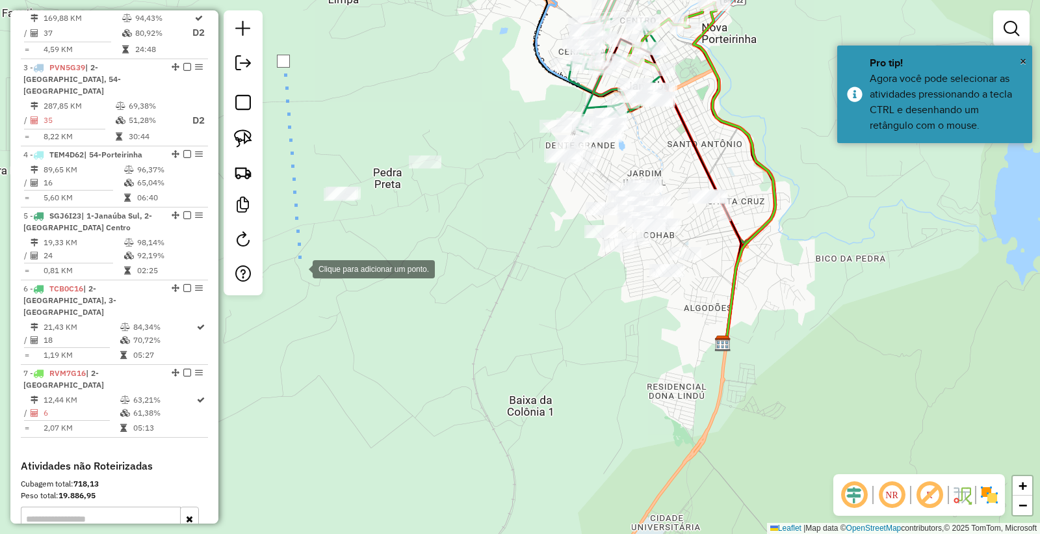
click at [300, 269] on div at bounding box center [300, 268] width 26 height 26
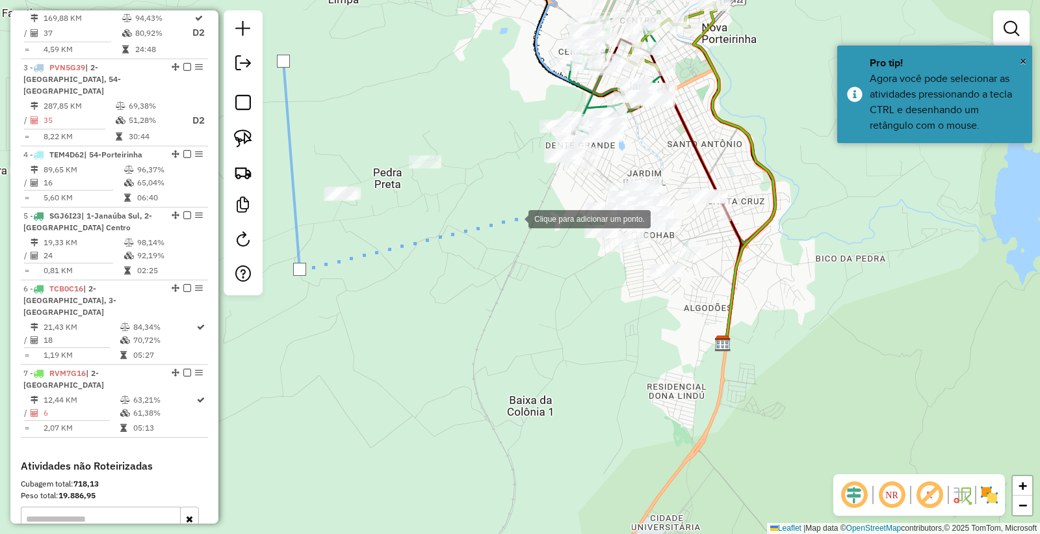
click at [515, 218] on div at bounding box center [515, 218] width 26 height 26
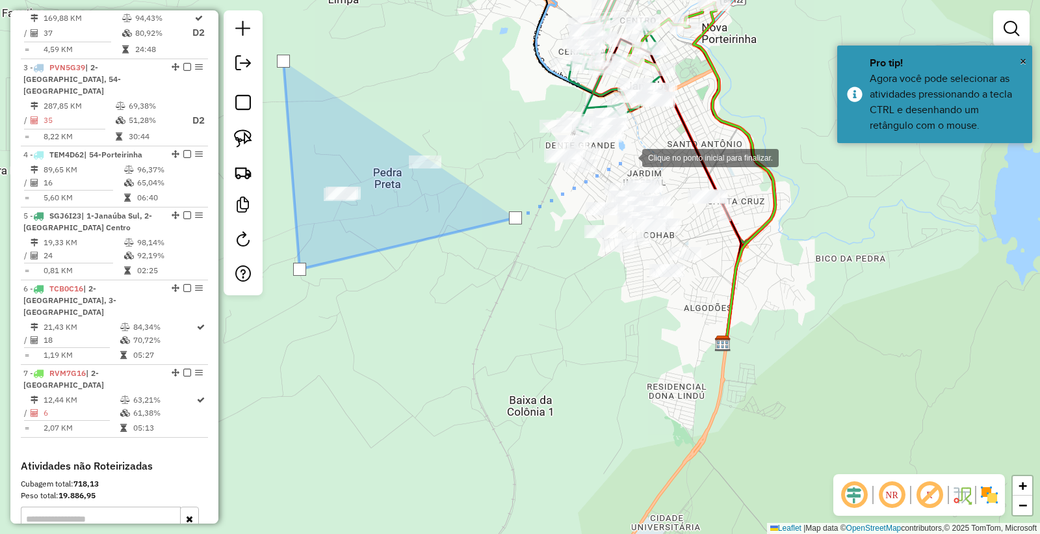
click at [629, 157] on div at bounding box center [629, 157] width 26 height 26
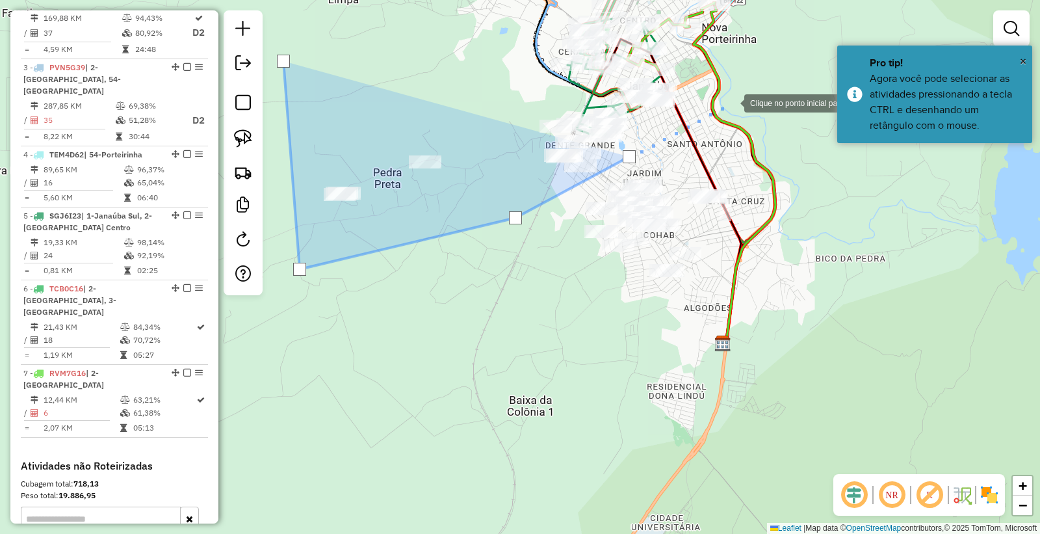
click at [731, 102] on div at bounding box center [731, 102] width 26 height 26
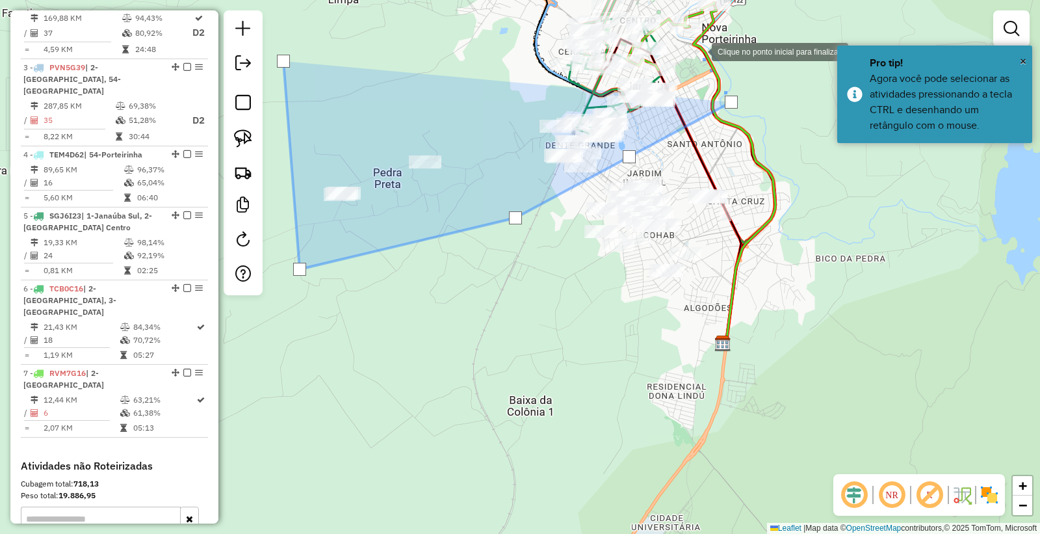
click at [699, 51] on div at bounding box center [699, 51] width 26 height 26
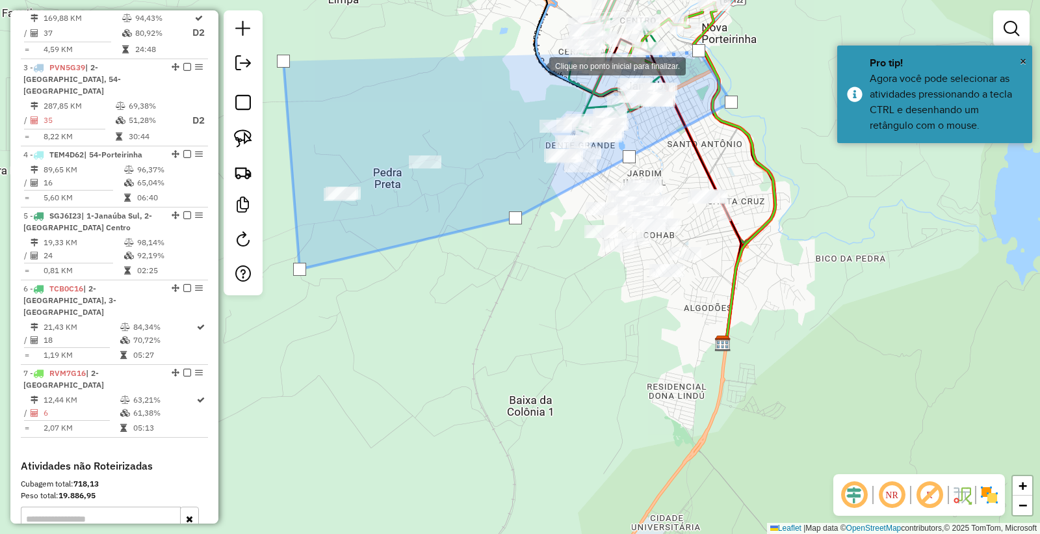
drag, startPoint x: 536, startPoint y: 65, endPoint x: 487, endPoint y: 59, distance: 49.1
click at [534, 65] on div at bounding box center [536, 65] width 26 height 26
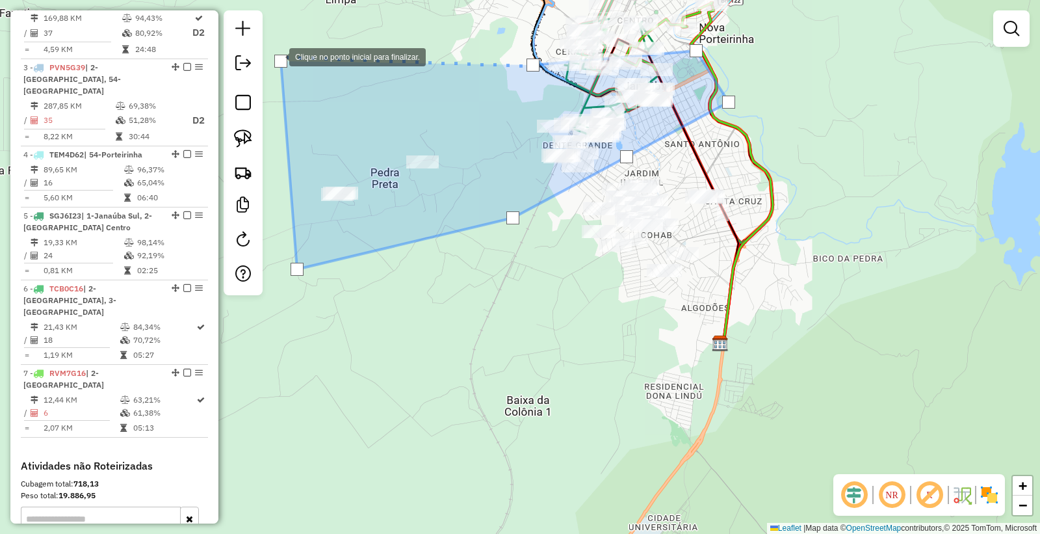
click at [276, 58] on div at bounding box center [280, 61] width 13 height 13
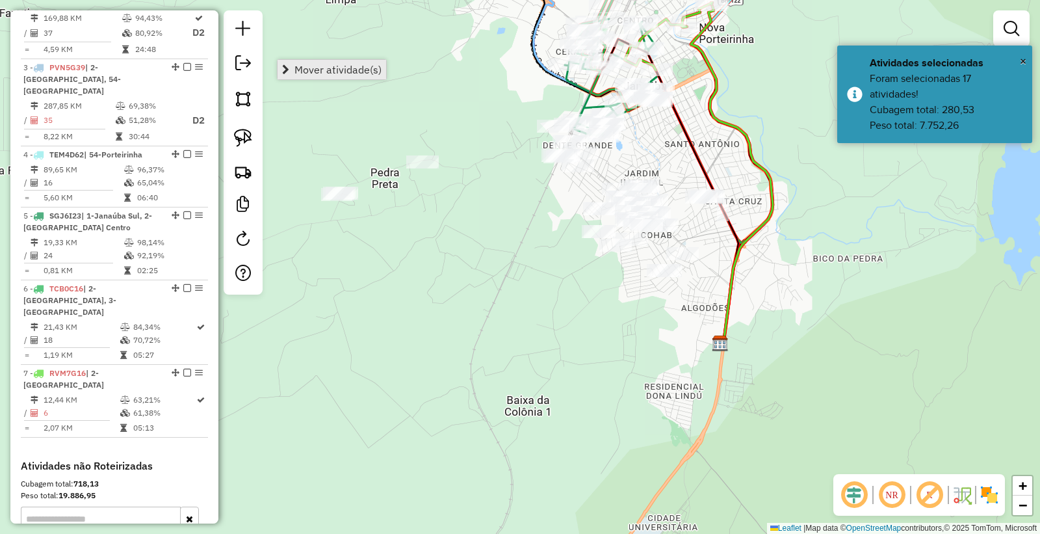
click at [302, 70] on span "Mover atividade(s)" at bounding box center [337, 69] width 87 height 10
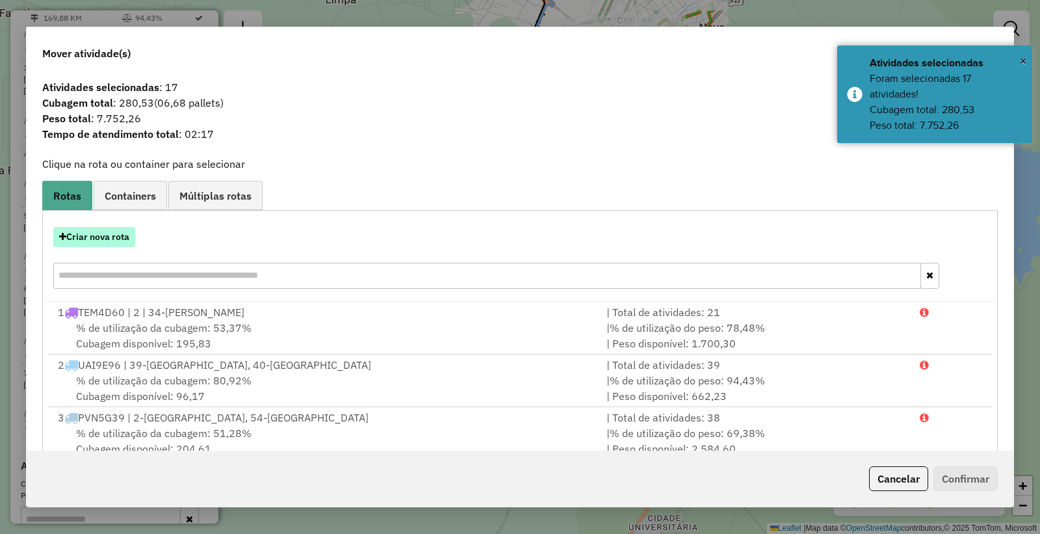
click at [83, 239] on button "Criar nova rota" at bounding box center [94, 237] width 82 height 20
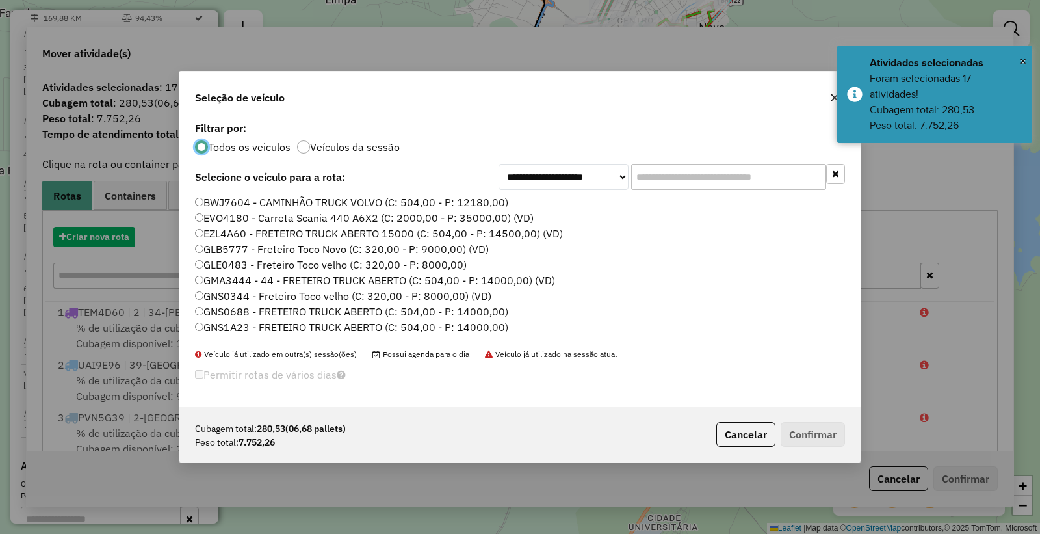
scroll to position [7, 3]
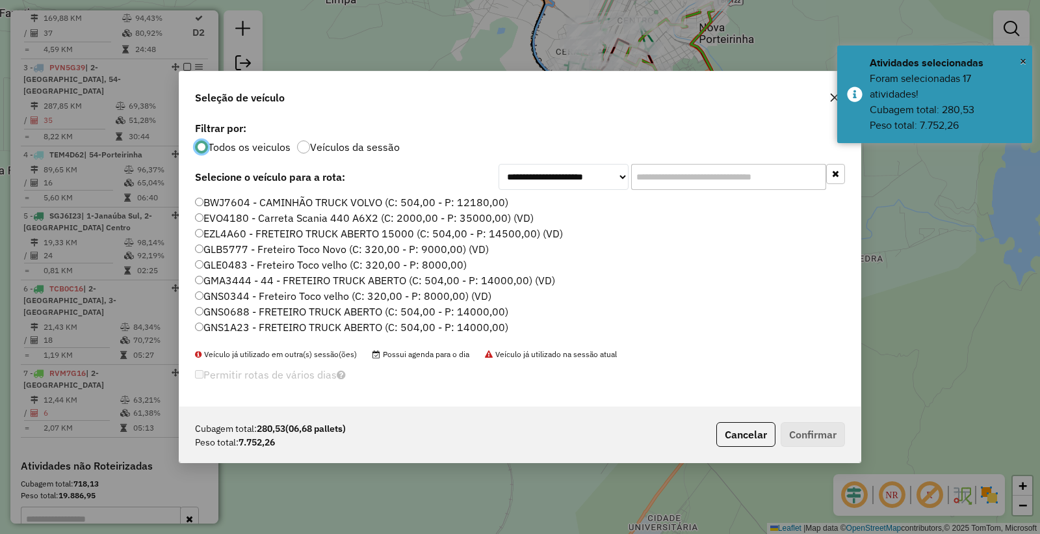
click at [700, 174] on input "text" at bounding box center [728, 177] width 195 height 26
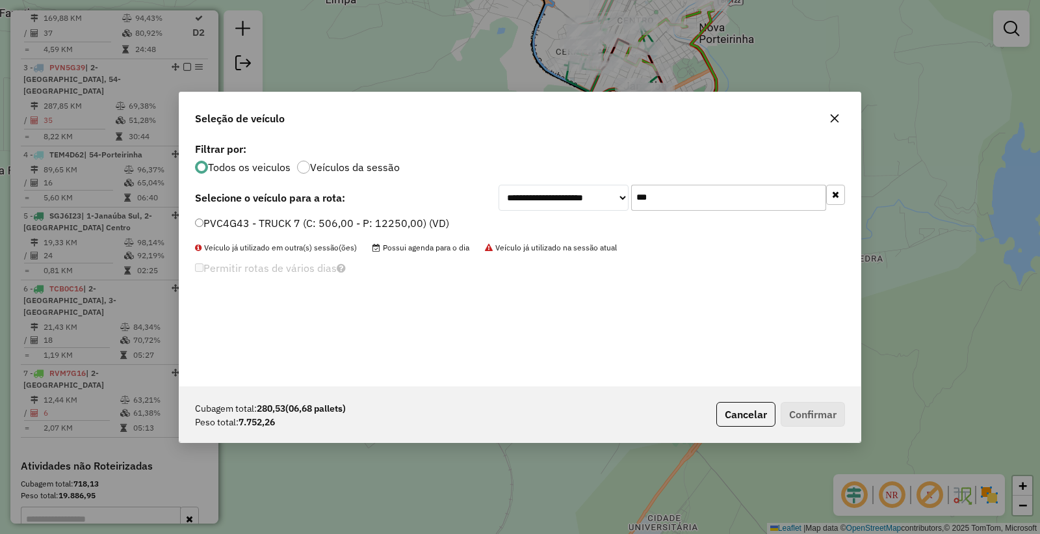
type input "***"
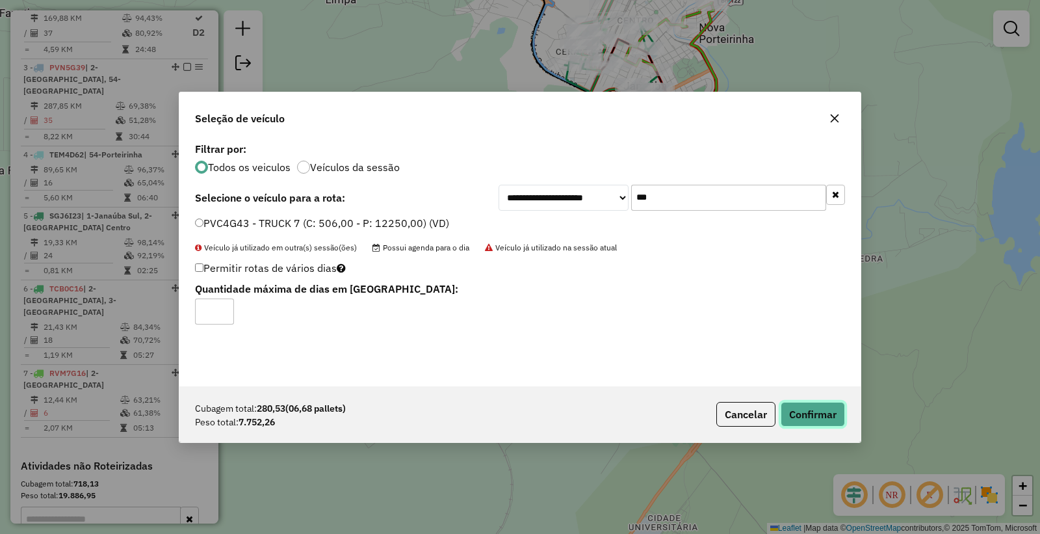
click at [816, 417] on button "Confirmar" at bounding box center [813, 414] width 64 height 25
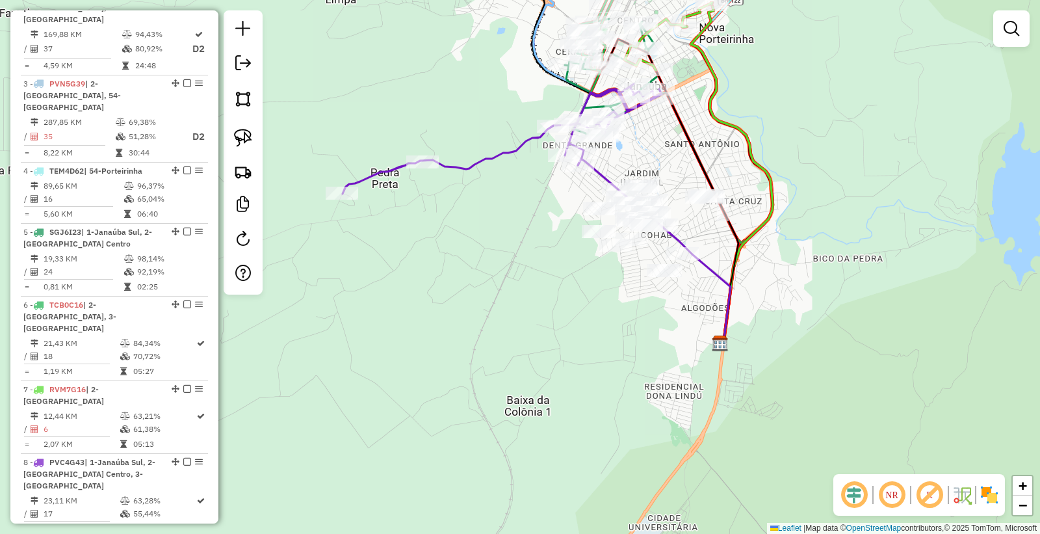
scroll to position [620, 0]
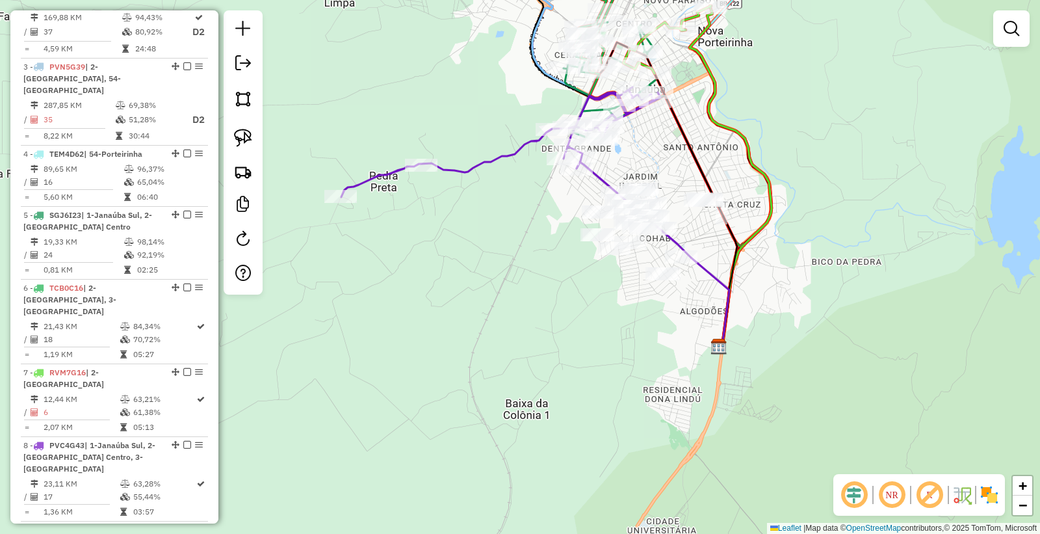
click at [261, 142] on div at bounding box center [243, 152] width 39 height 284
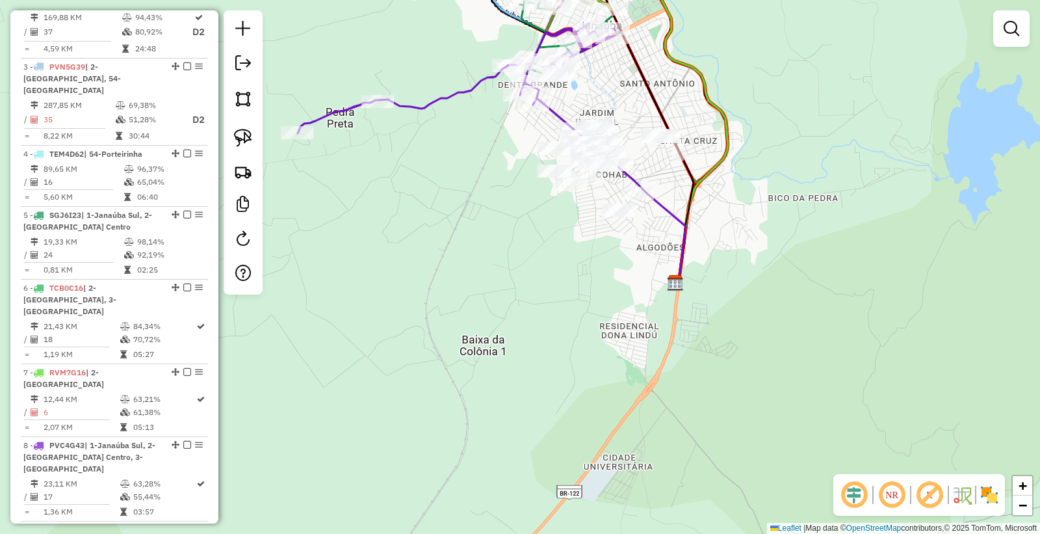
drag, startPoint x: 523, startPoint y: 315, endPoint x: 472, endPoint y: 246, distance: 86.1
click at [472, 246] on div "Janela de atendimento Grade de atendimento Capacidade Transportadoras Veículos …" at bounding box center [520, 267] width 1040 height 534
click at [248, 140] on img at bounding box center [243, 138] width 18 height 18
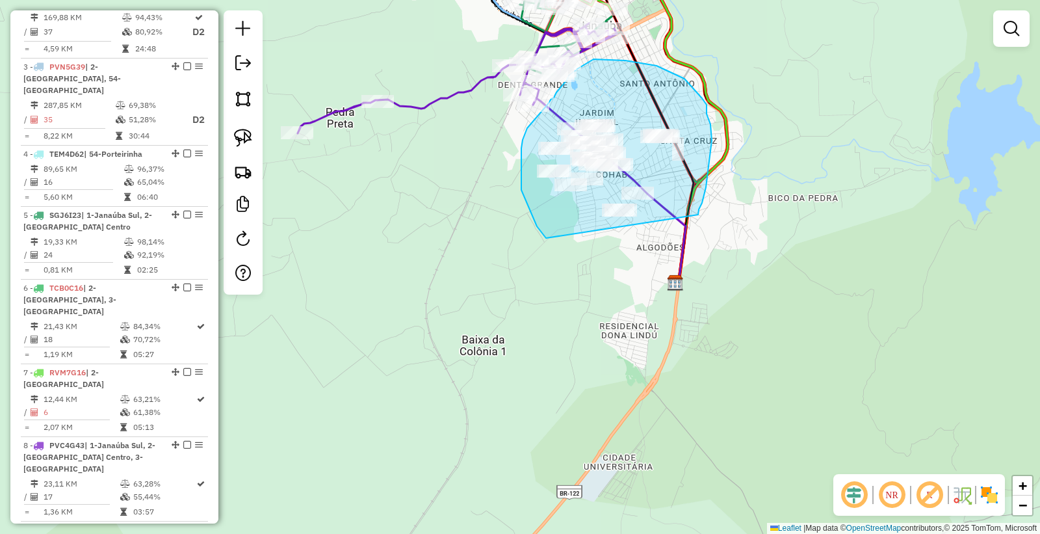
drag, startPoint x: 698, startPoint y: 214, endPoint x: 619, endPoint y: 252, distance: 87.2
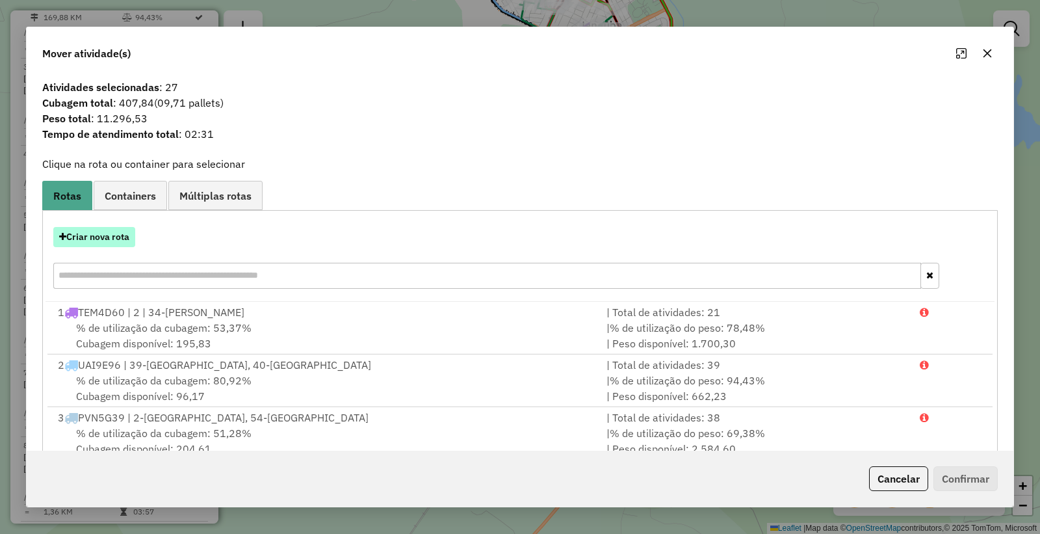
click at [88, 239] on button "Criar nova rota" at bounding box center [94, 237] width 82 height 20
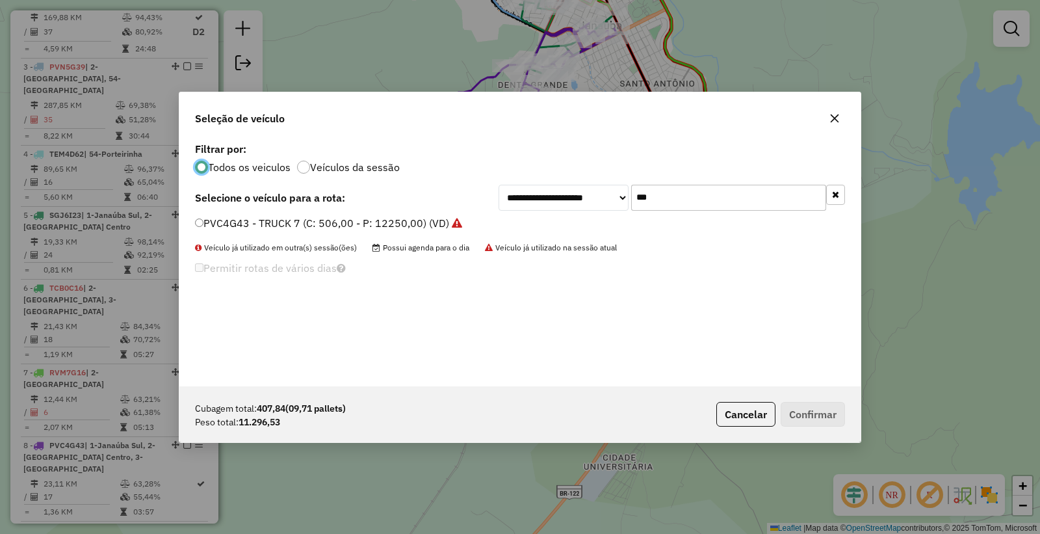
scroll to position [7, 3]
drag, startPoint x: 675, startPoint y: 201, endPoint x: 395, endPoint y: 189, distance: 279.7
click at [395, 189] on div "**********" at bounding box center [520, 198] width 650 height 26
type input "****"
click at [276, 220] on label "PVC4G78 - TRUCK 7 (C: 506,00 - P: 12250,00) (VD)" at bounding box center [322, 223] width 254 height 16
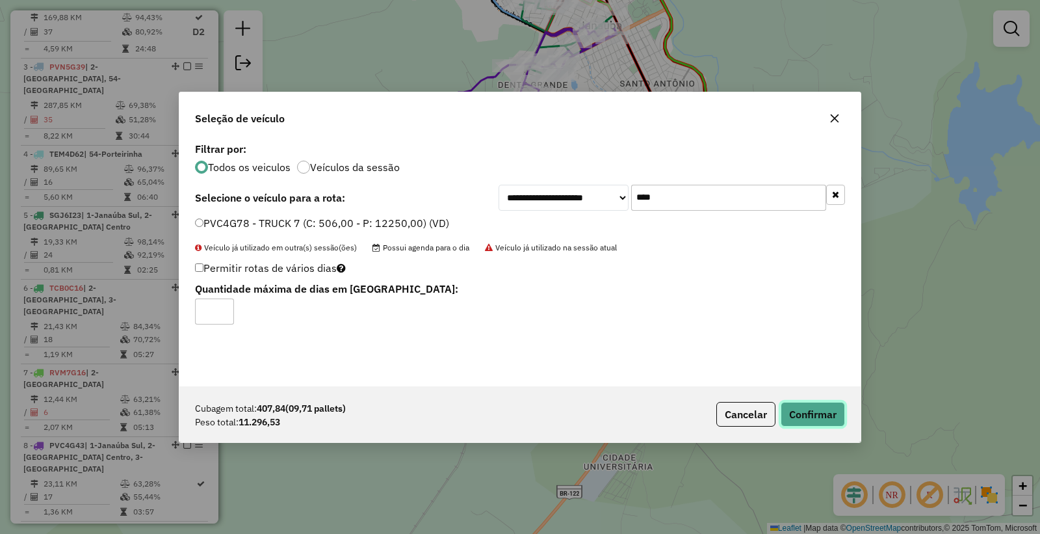
click at [799, 407] on button "Confirmar" at bounding box center [813, 414] width 64 height 25
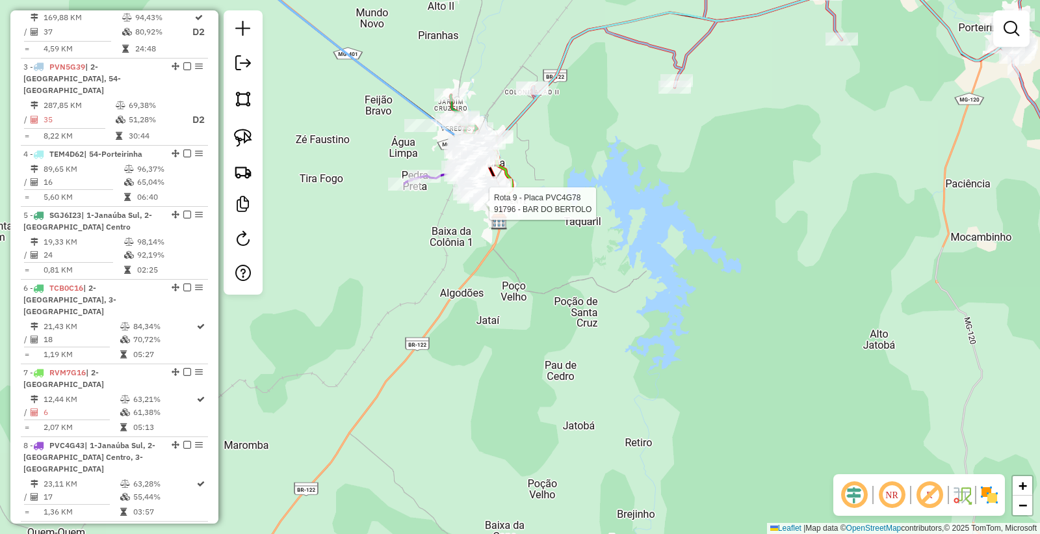
select select "*********"
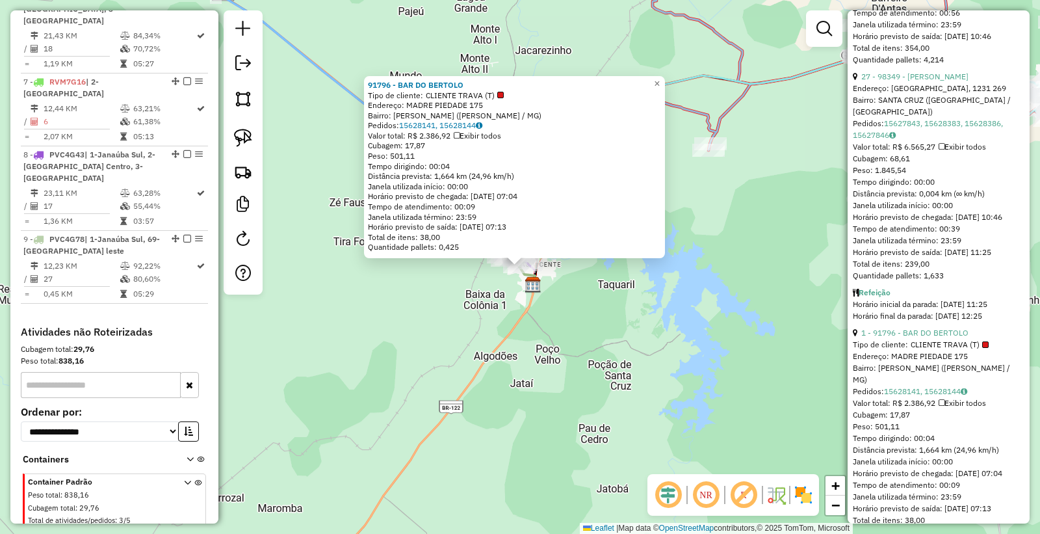
scroll to position [722, 0]
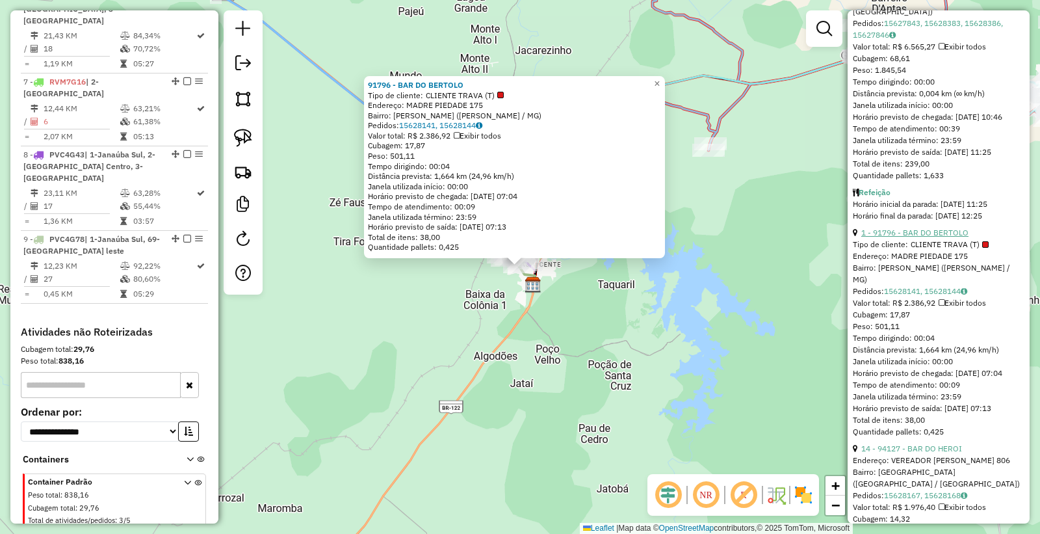
click at [920, 237] on link "1 - 91796 - BAR DO BERTOLO" at bounding box center [914, 232] width 107 height 10
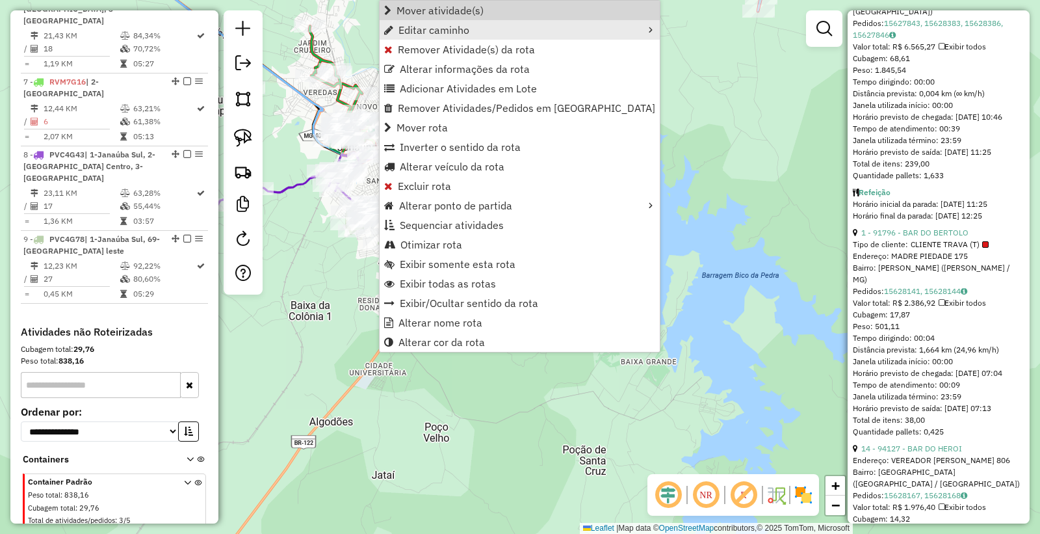
click at [494, 21] on ul "Mover atividade(s) Editar caminho Remover Atividade(s) da rota Alterar informaç…" at bounding box center [520, 176] width 280 height 351
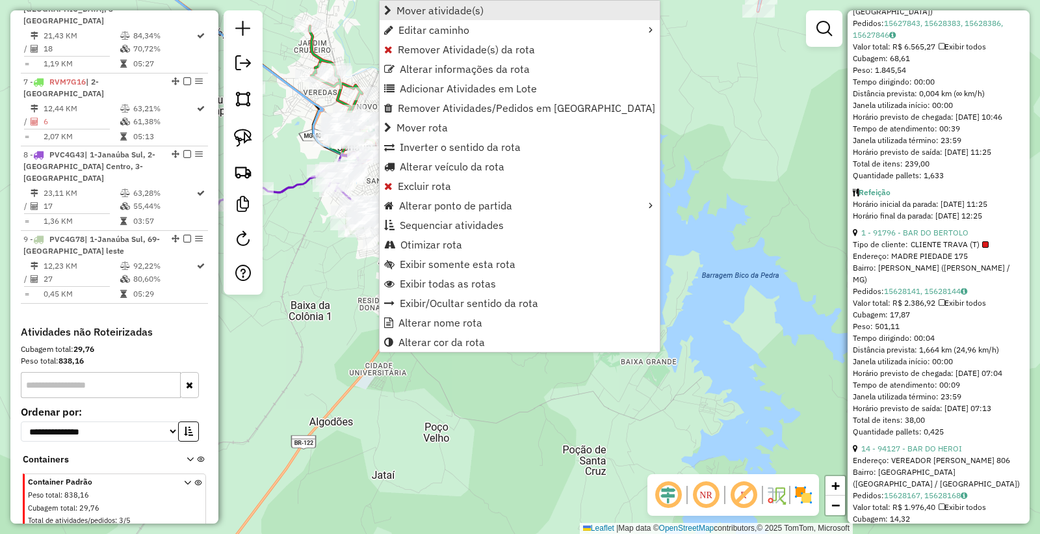
click at [469, 5] on span "Mover atividade(s)" at bounding box center [439, 10] width 87 height 10
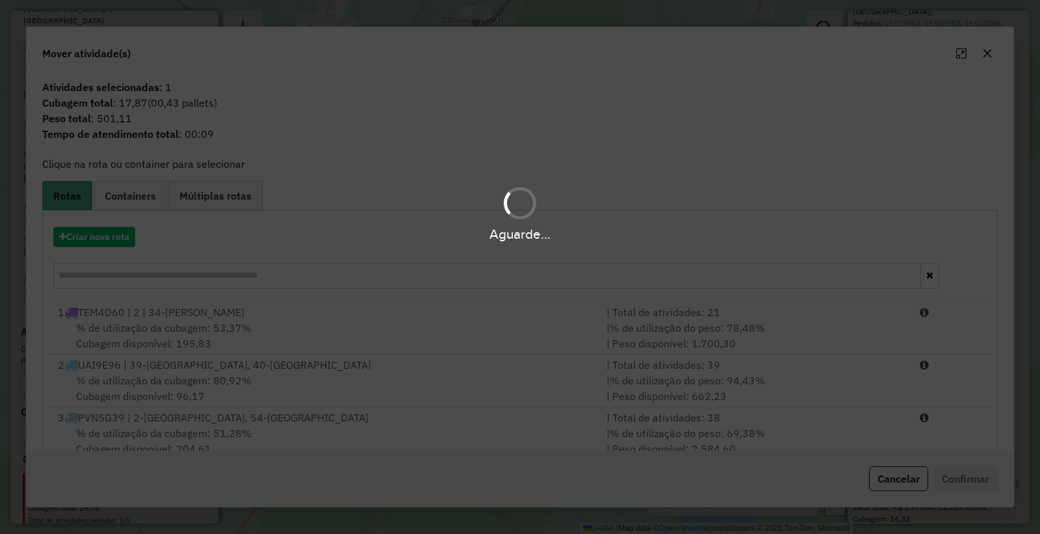
click at [103, 236] on div "Aguarde..." at bounding box center [520, 234] width 1040 height 20
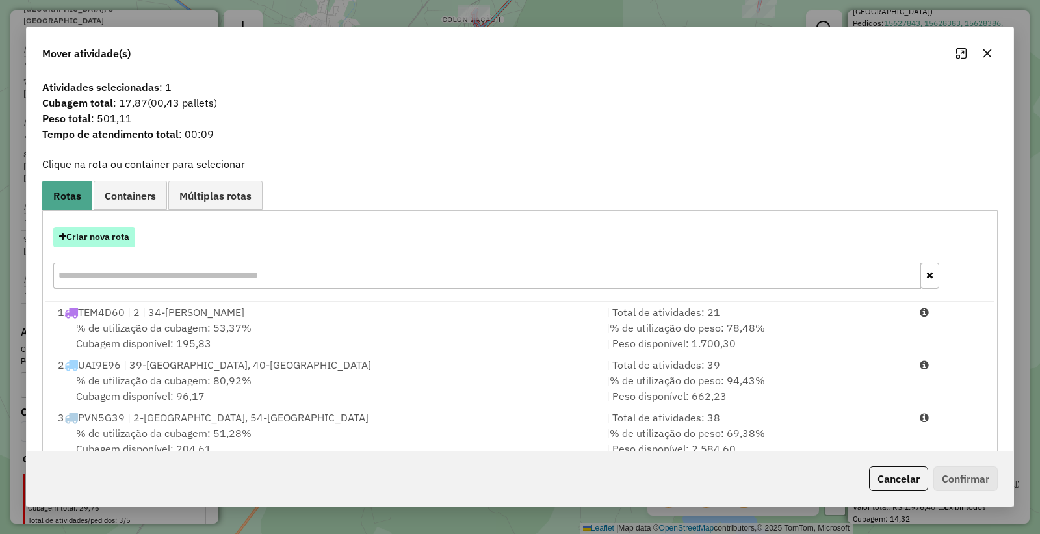
click at [96, 237] on button "Criar nova rota" at bounding box center [94, 237] width 82 height 20
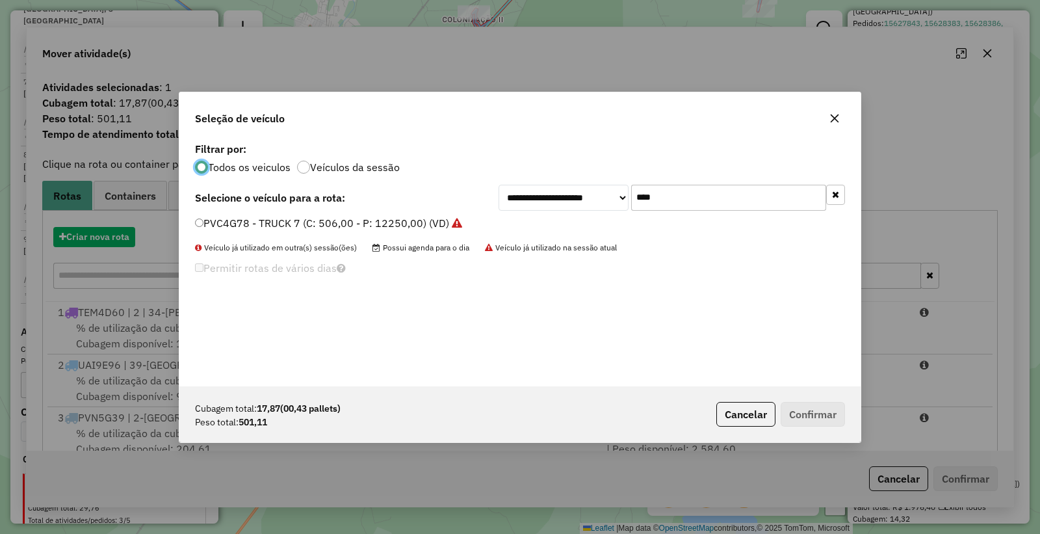
scroll to position [7, 3]
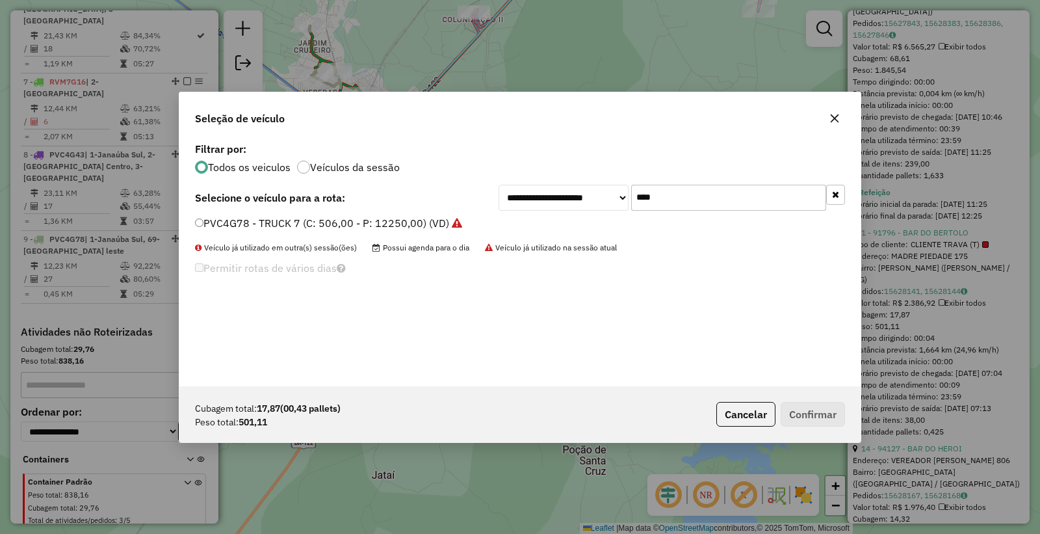
drag, startPoint x: 677, startPoint y: 200, endPoint x: 558, endPoint y: 195, distance: 119.0
click at [558, 195] on div "**********" at bounding box center [671, 198] width 346 height 26
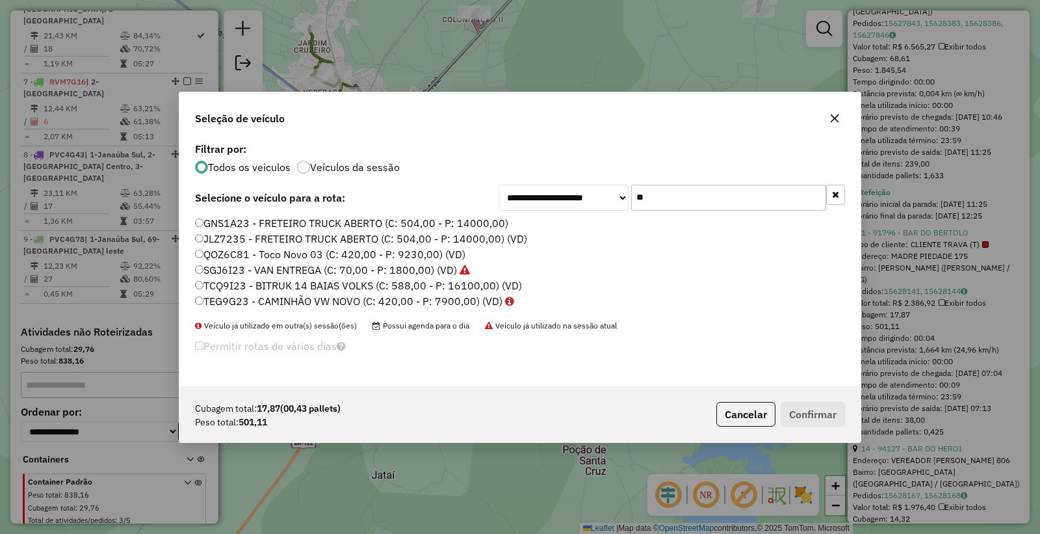
type input "**"
click at [234, 266] on label "SGJ6I23 - VAN ENTREGA (C: 70,00 - P: 1800,00) (VD)" at bounding box center [332, 270] width 275 height 16
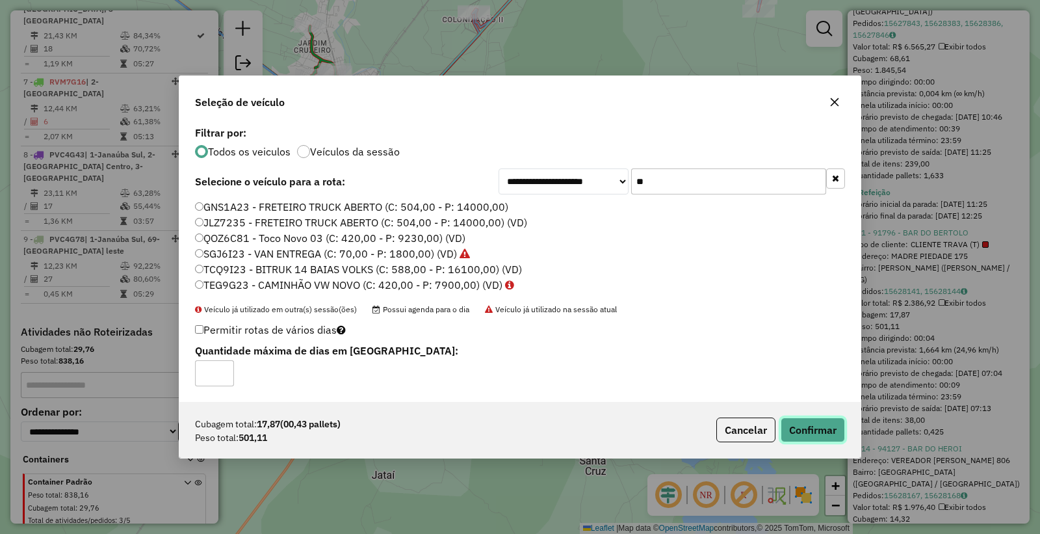
click at [833, 435] on button "Confirmar" at bounding box center [813, 429] width 64 height 25
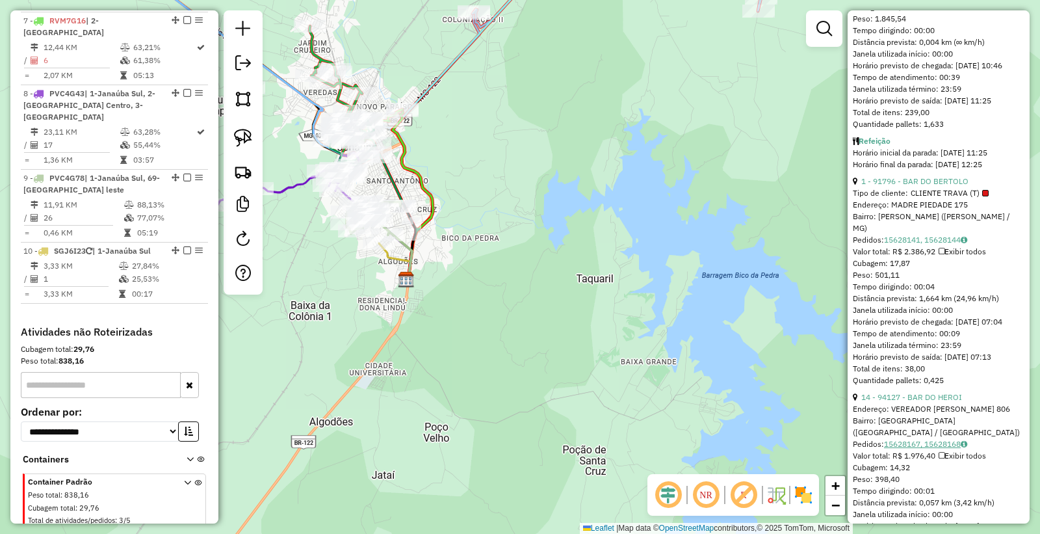
scroll to position [794, 0]
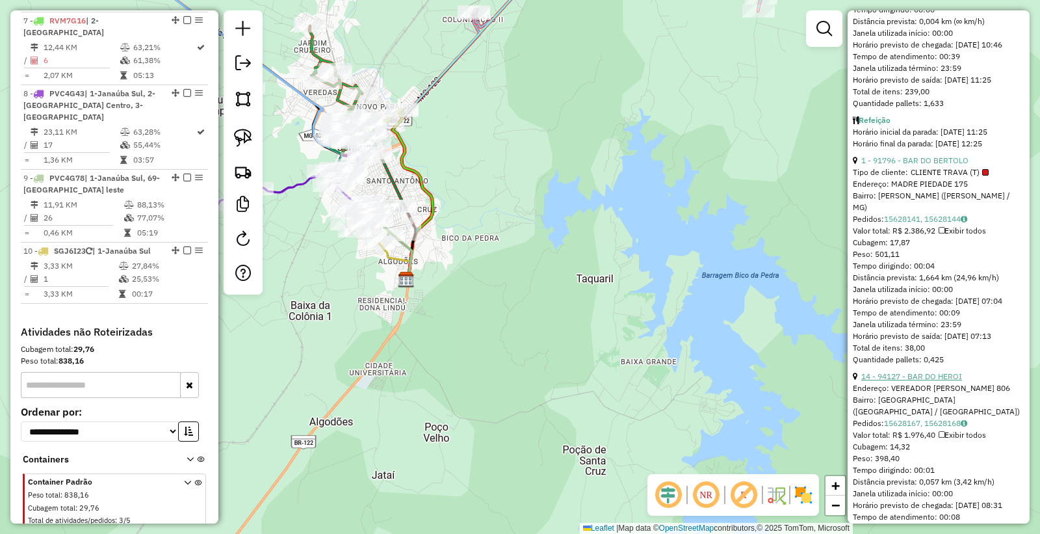
click at [914, 381] on link "14 - 94127 - BAR DO HEROI" at bounding box center [911, 376] width 101 height 10
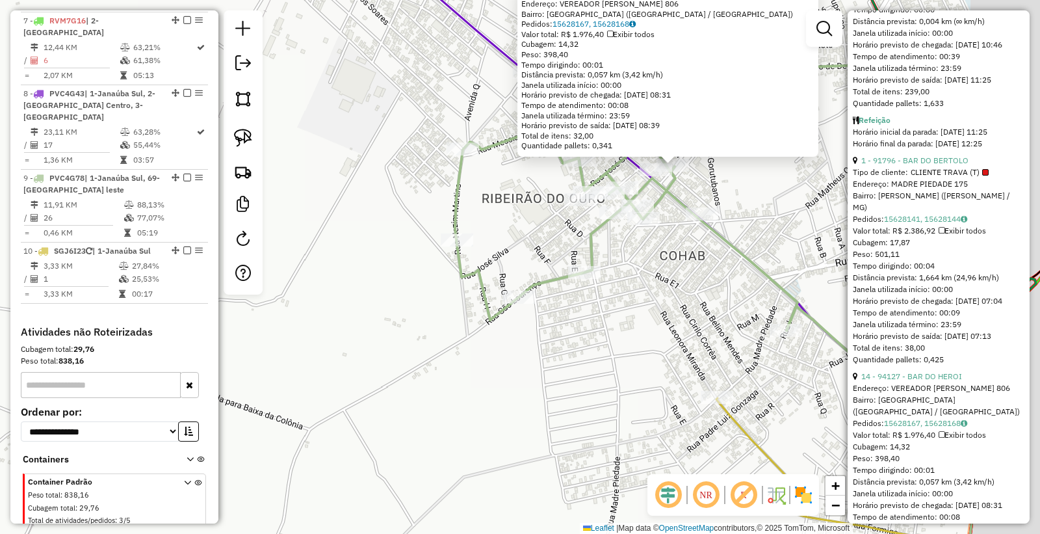
drag, startPoint x: 801, startPoint y: 220, endPoint x: 673, endPoint y: 188, distance: 131.8
click at [675, 190] on div "94127 - BAR DO HEROI Endereço: VEREADOR JOSE PRATES 806 Bairro: RIBEIRAO DO OUR…" at bounding box center [520, 267] width 1040 height 534
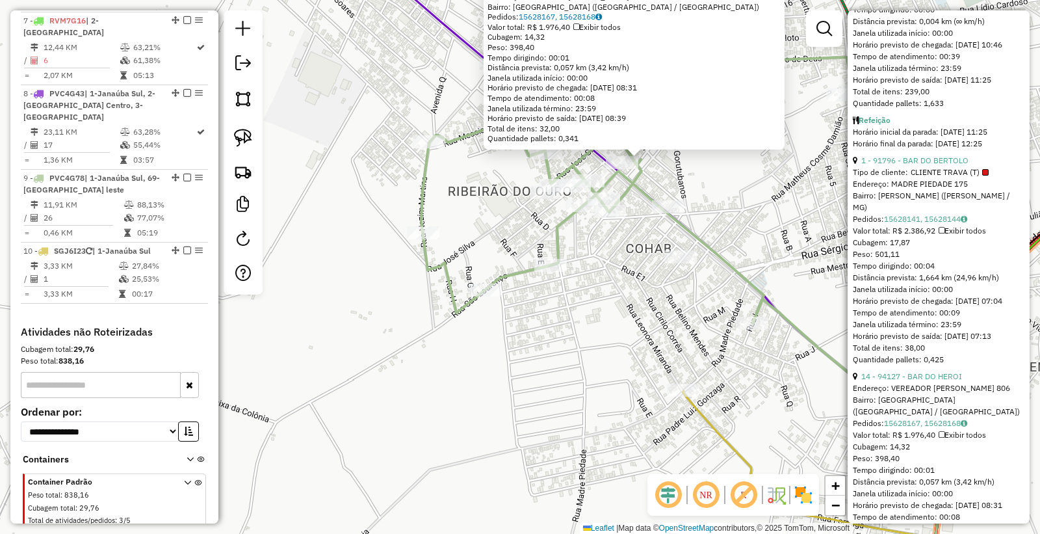
click at [695, 250] on div at bounding box center [680, 256] width 32 height 13
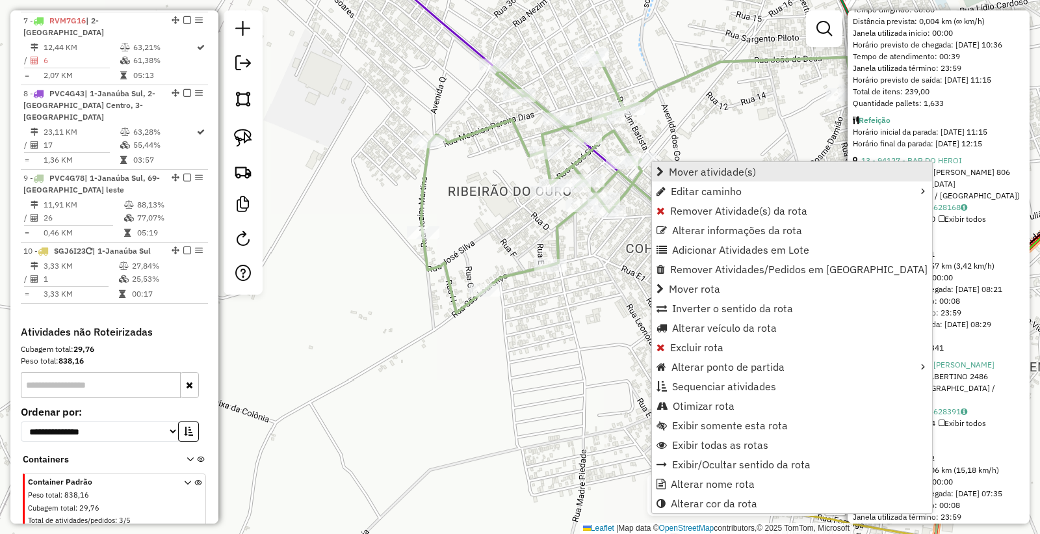
click at [699, 174] on span "Mover atividade(s)" at bounding box center [712, 171] width 87 height 10
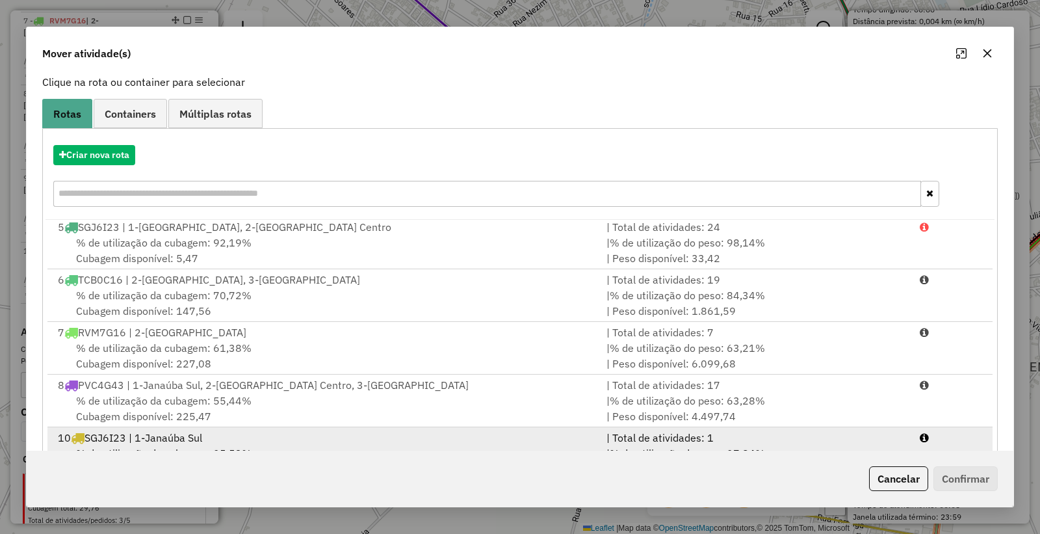
scroll to position [133, 0]
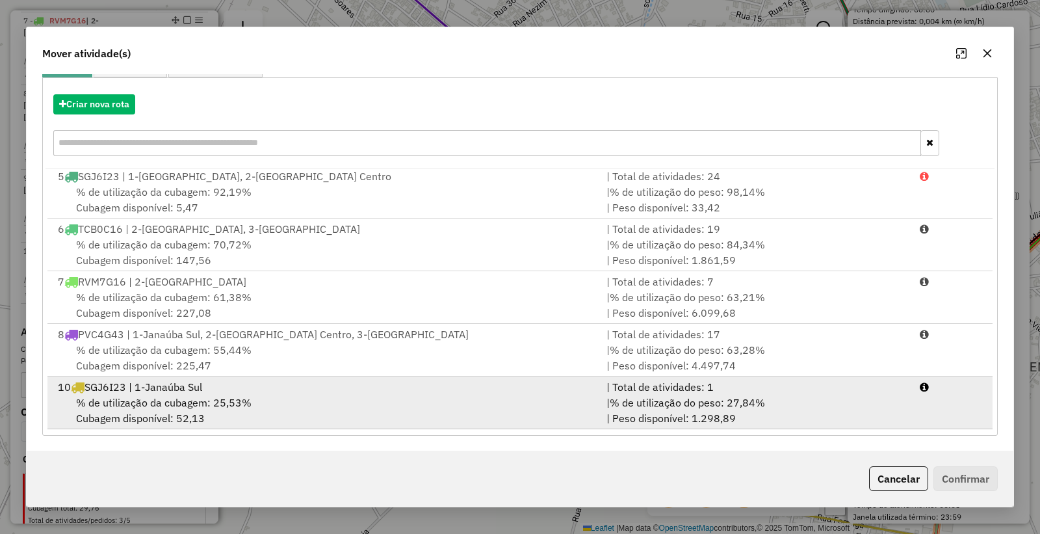
click at [410, 405] on div "% de utilização da cubagem: 25,53% Cubagem disponível: 52,13" at bounding box center [324, 409] width 549 height 31
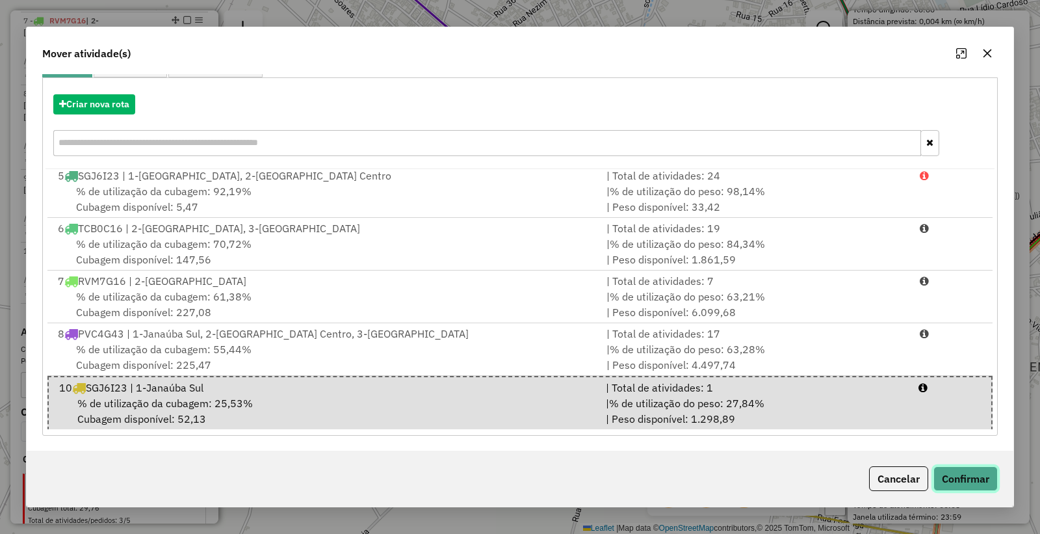
click at [962, 480] on button "Confirmar" at bounding box center [965, 478] width 64 height 25
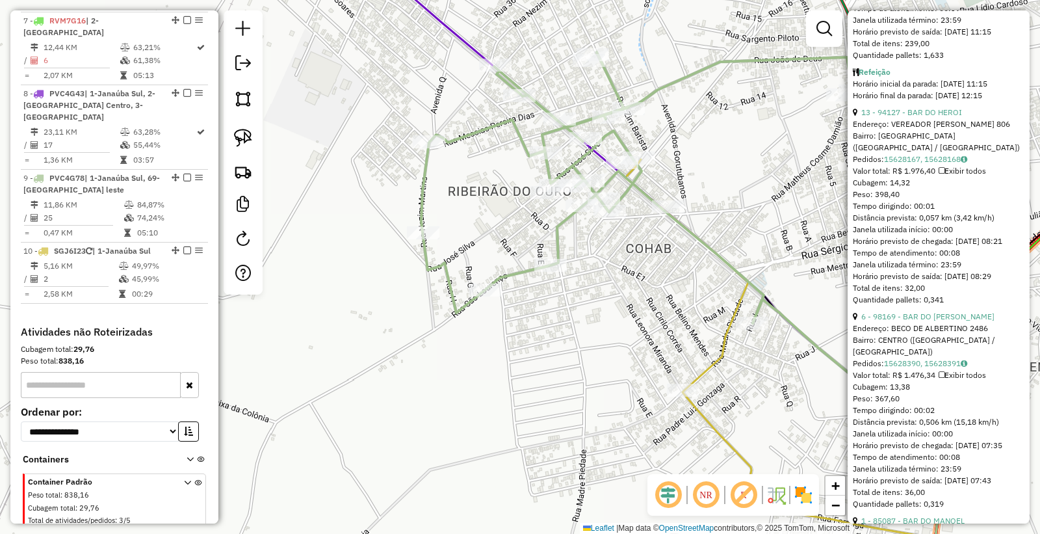
scroll to position [866, 0]
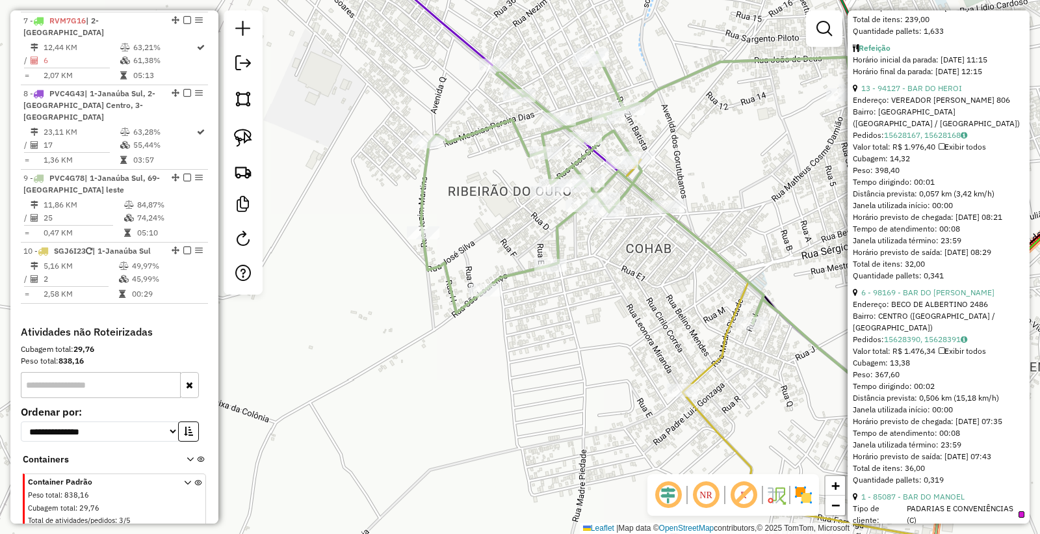
click at [930, 298] on div "6 - 98169 - BAR DO ALBERTO" at bounding box center [939, 293] width 172 height 12
click at [920, 297] on link "6 - 98169 - BAR DO ALBERTO" at bounding box center [927, 292] width 133 height 10
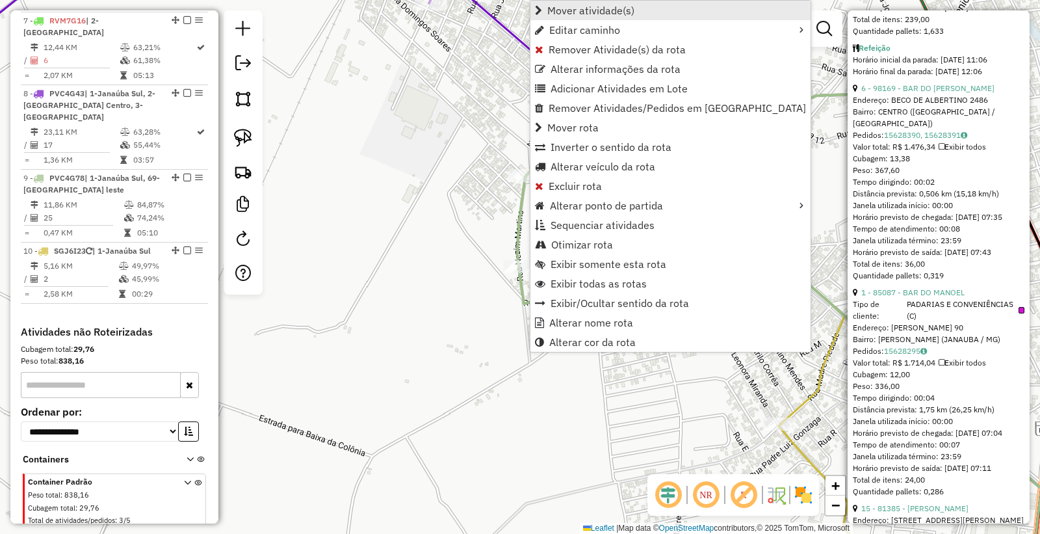
click at [619, 10] on span "Mover atividade(s)" at bounding box center [590, 10] width 87 height 10
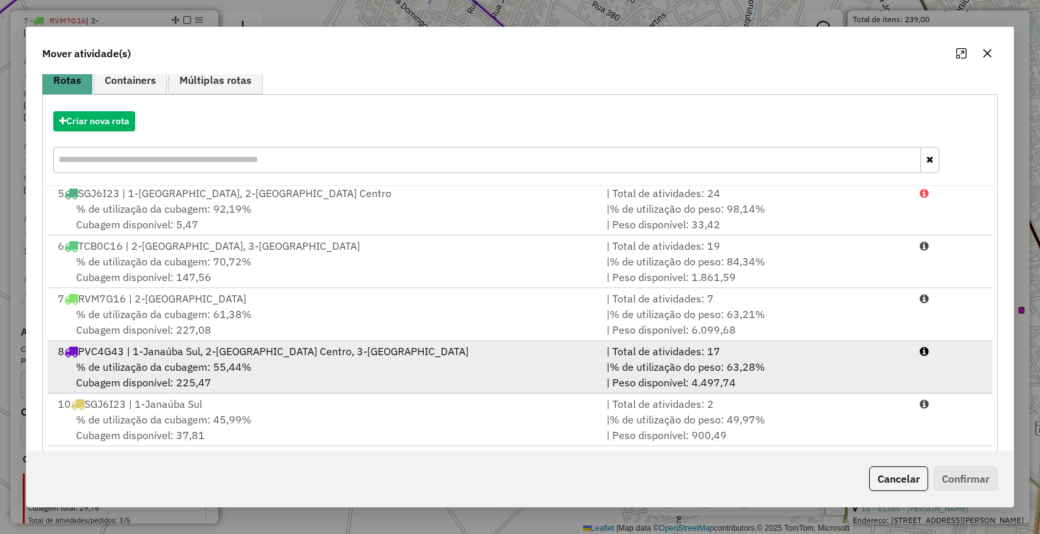
scroll to position [133, 0]
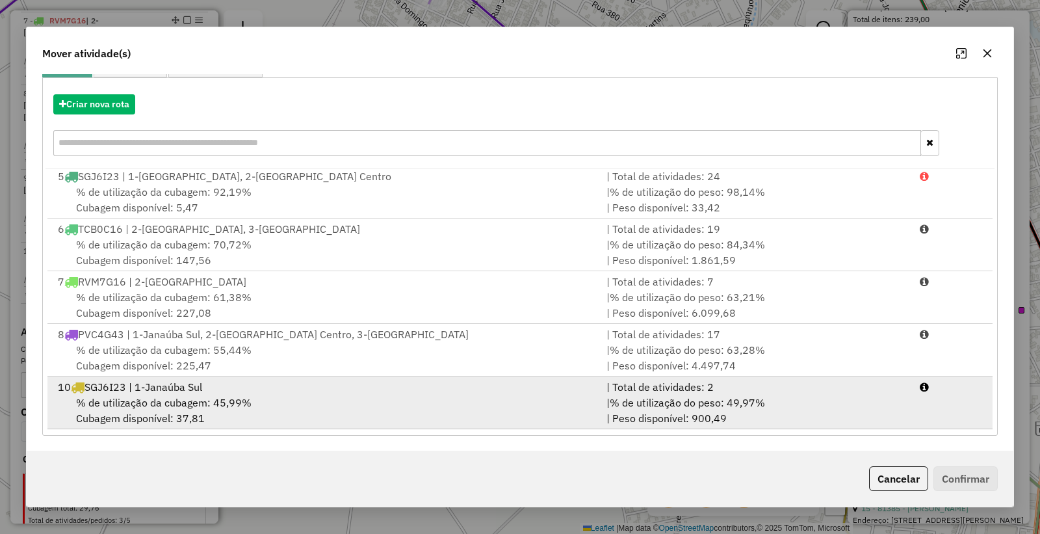
click at [840, 411] on div "| % de utilização do peso: 49,97% | Peso disponível: 900,49" at bounding box center [755, 409] width 313 height 31
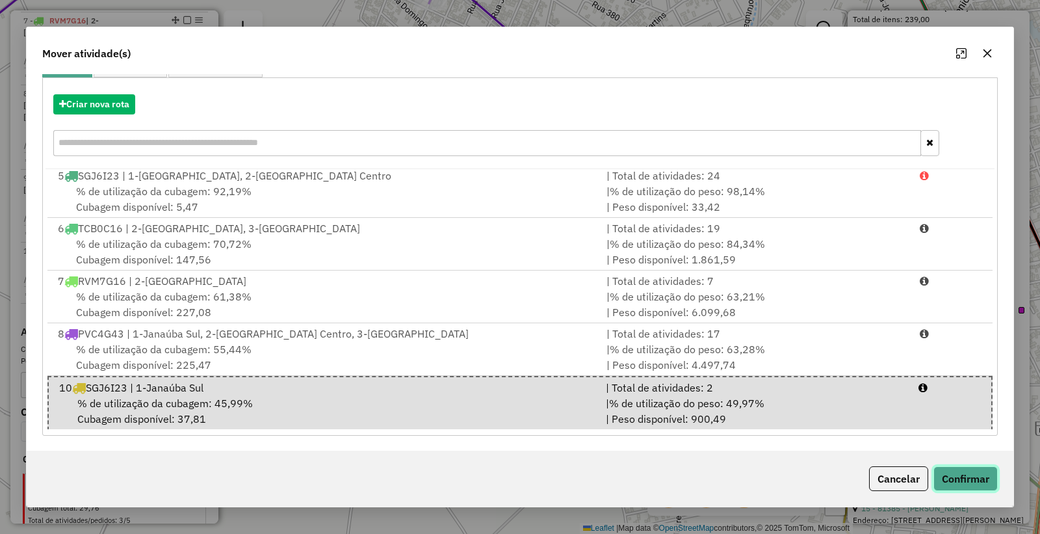
click at [970, 486] on button "Confirmar" at bounding box center [965, 478] width 64 height 25
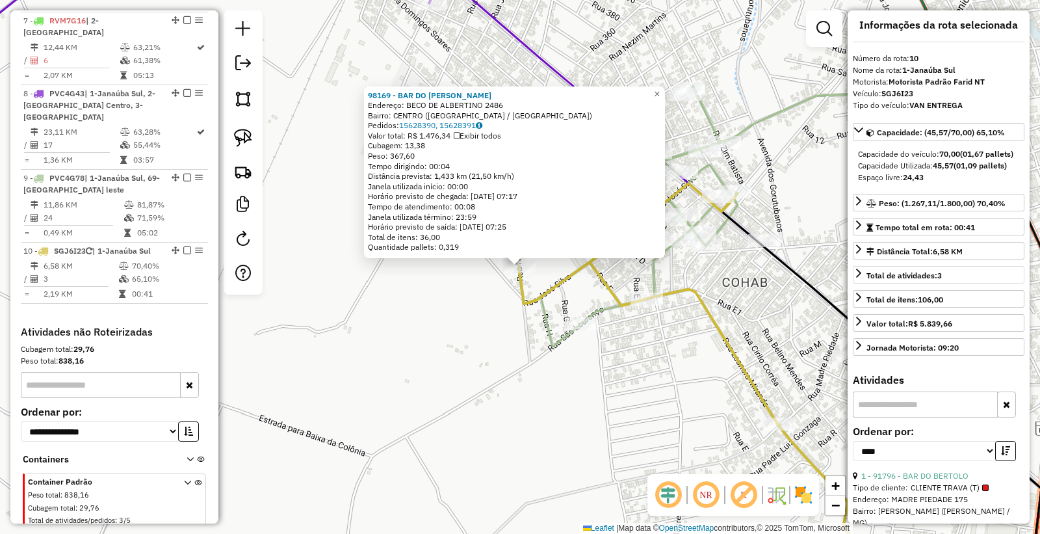
scroll to position [0, 0]
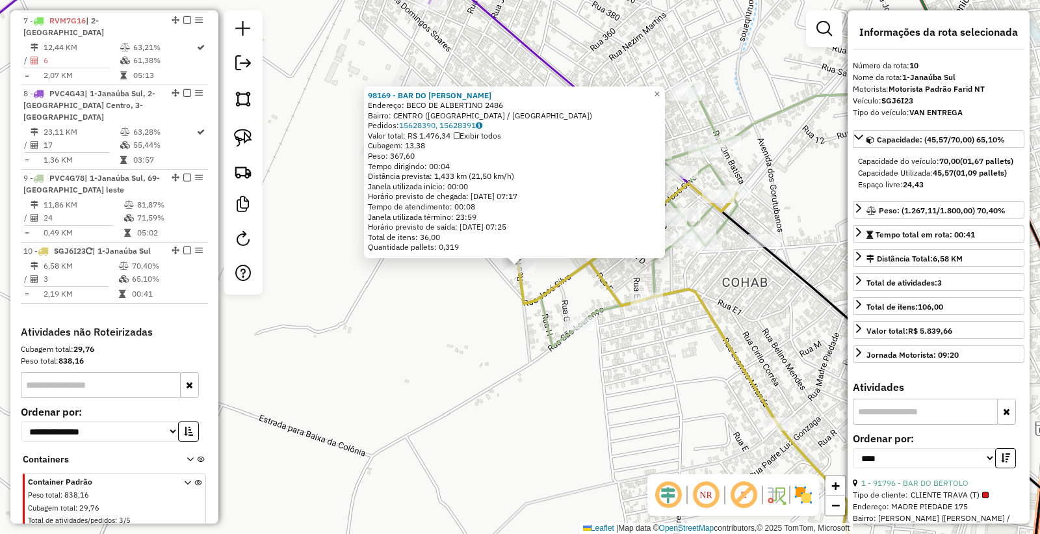
click at [538, 386] on div "98169 - BAR DO ALBERTO Endereço: BECO DE ALBERTINO 2486 Bairro: CENTRO (JANAUBA…" at bounding box center [520, 267] width 1040 height 534
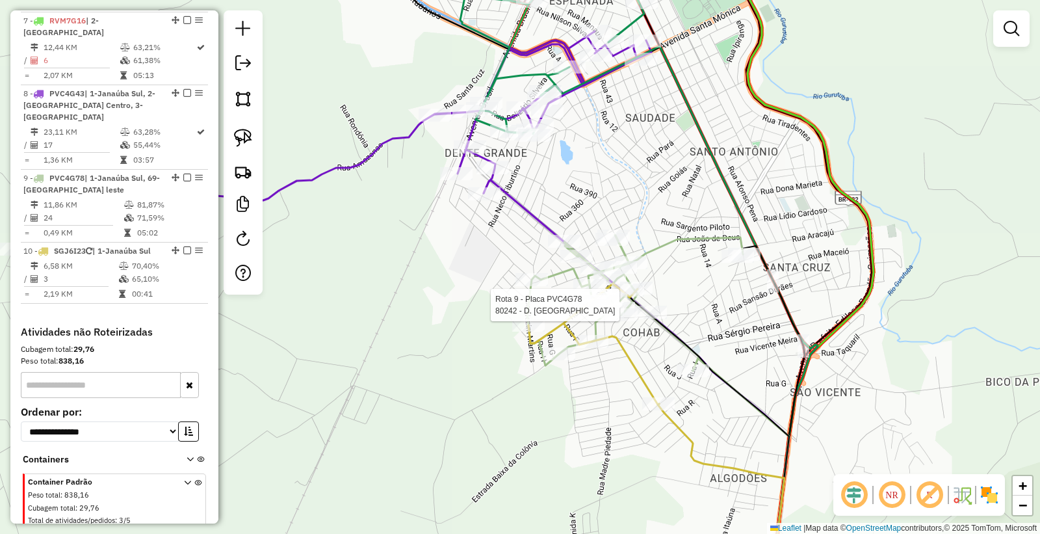
select select "*********"
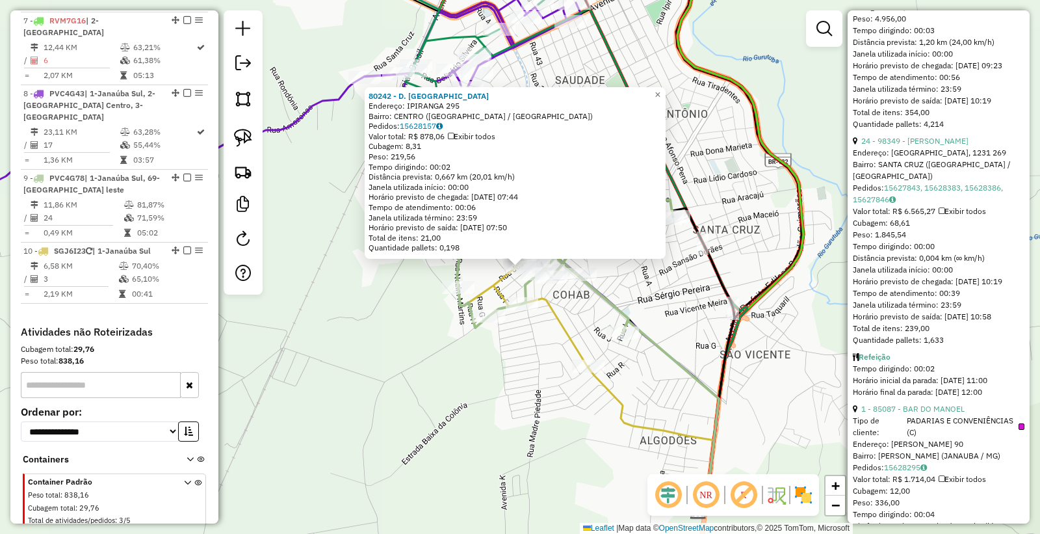
scroll to position [577, 0]
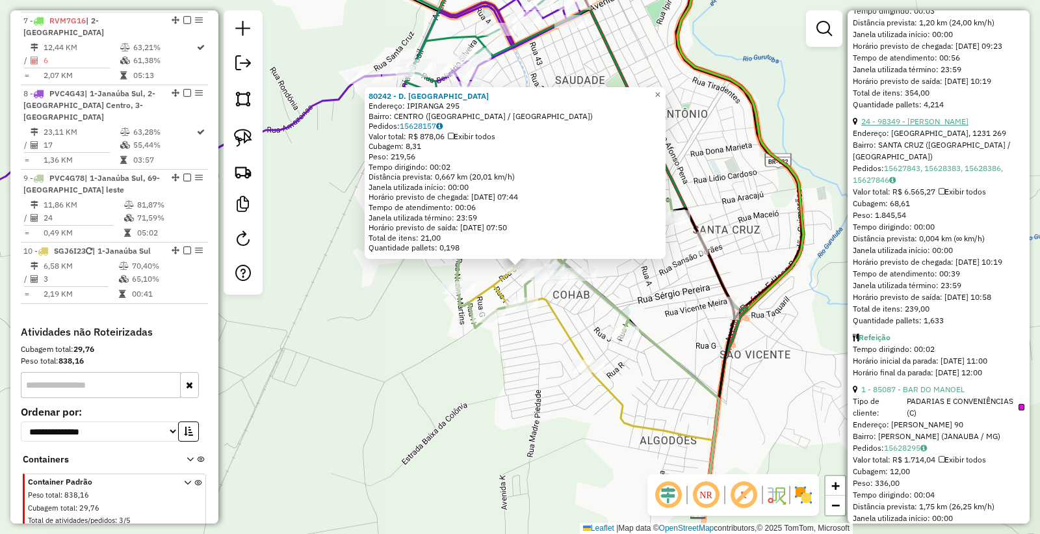
click at [933, 126] on link "24 - 98349 - VITOR DANIEL ALVES" at bounding box center [914, 121] width 107 height 10
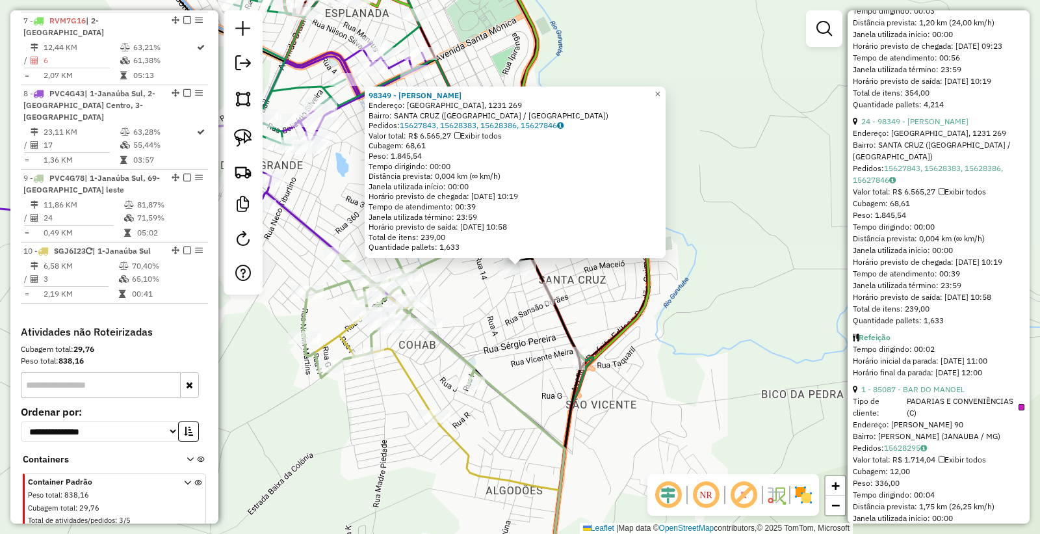
click at [327, 433] on div "98349 - VITOR DANIEL ALVES Endereço: MATO GROSSO, 1231 269 Bairro: SANTA CRUZ (…" at bounding box center [520, 267] width 1040 height 534
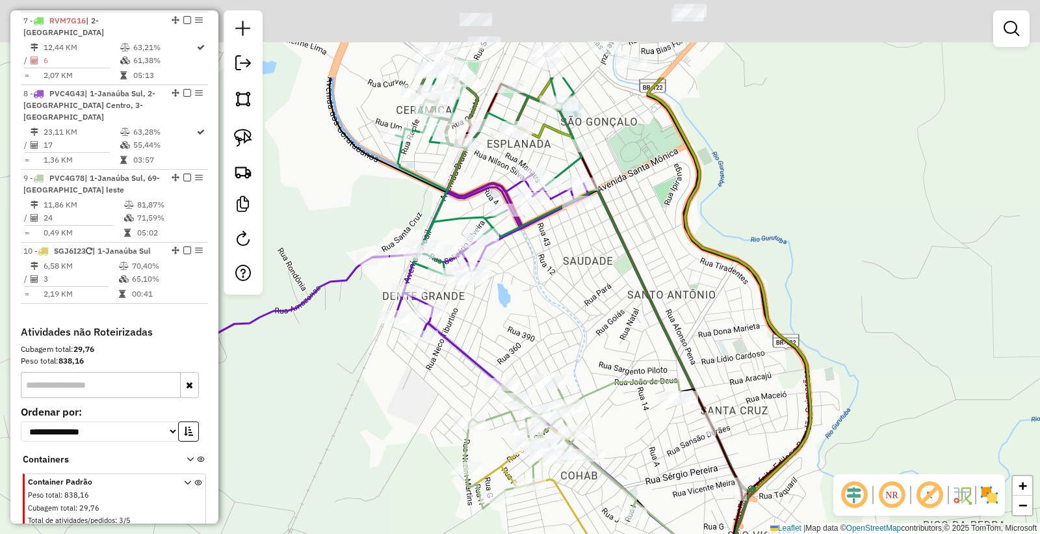
drag, startPoint x: 568, startPoint y: 303, endPoint x: 588, endPoint y: 326, distance: 29.9
click at [588, 326] on div "Janela de atendimento Grade de atendimento Capacidade Transportadoras Veículos …" at bounding box center [520, 267] width 1040 height 534
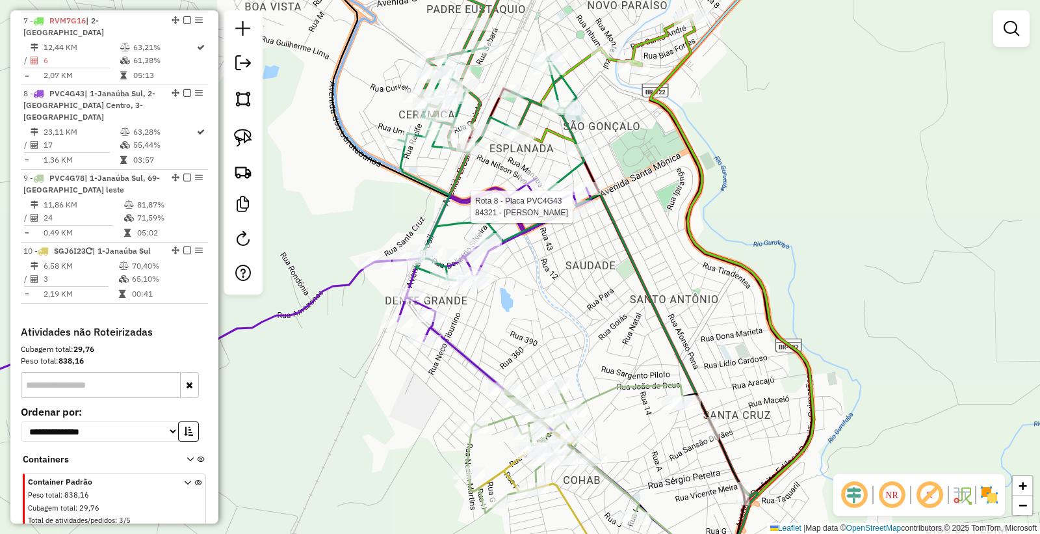
select select "*********"
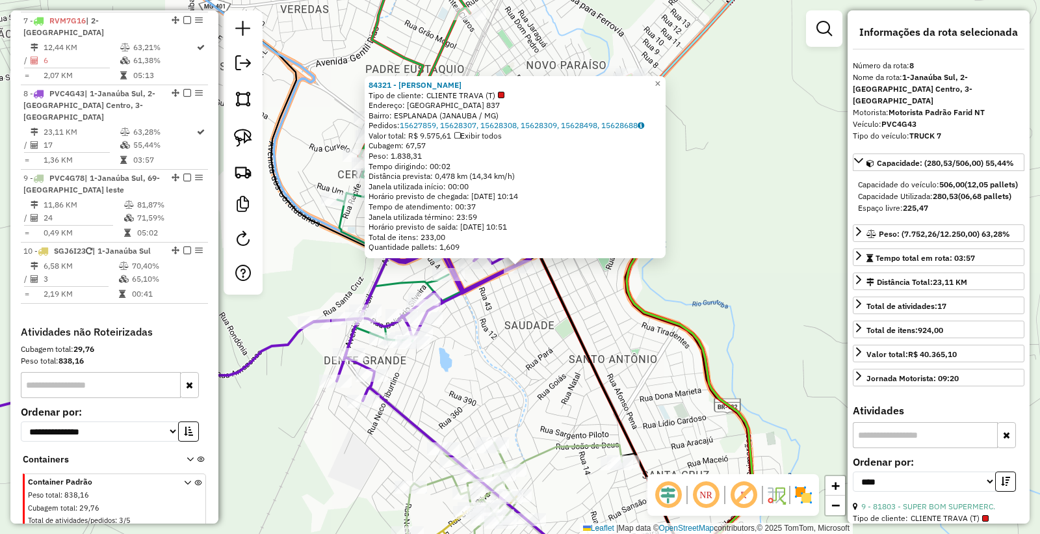
click at [516, 336] on div "84321 - MERCEARIA SILVA Tipo de cliente: CLIENTE TRAVA (T) Endereço: SANTA MONI…" at bounding box center [520, 267] width 1040 height 534
click at [342, 257] on div "84321 - MERCEARIA SILVA Tipo de cliente: CLIENTE TRAVA (T) Endereço: SANTA MONI…" at bounding box center [520, 267] width 1040 height 534
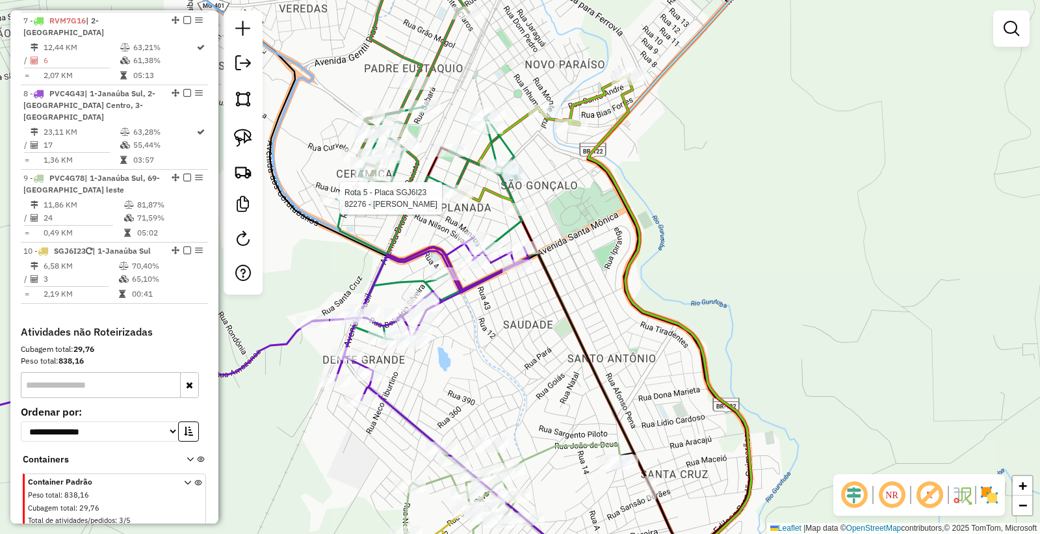
select select "*********"
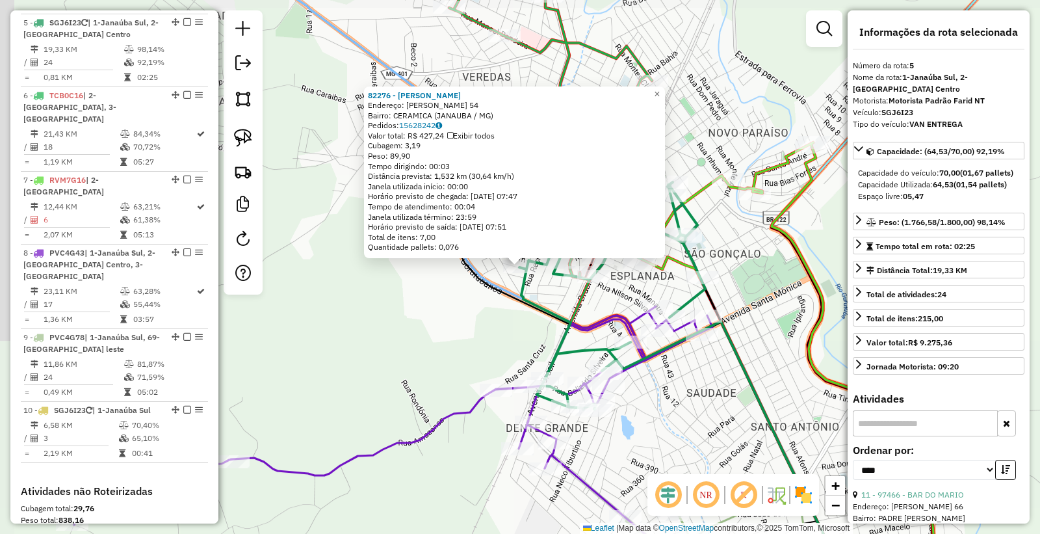
scroll to position [803, 0]
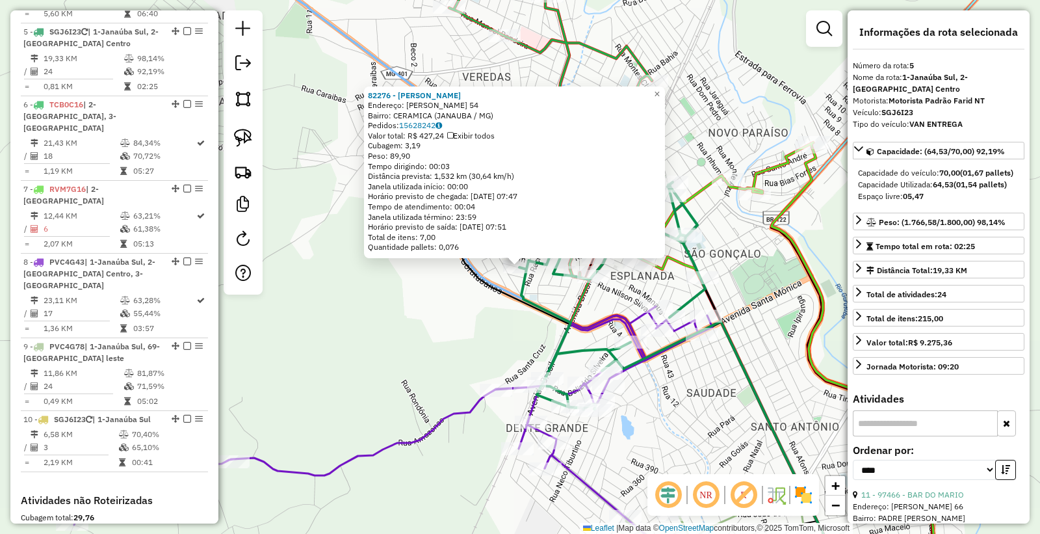
click at [670, 400] on div "82276 - VANILDA TEIXEIRA NUN Endereço: R DEOLINDO BATISTA 54 Bairro: CERAMICA (…" at bounding box center [520, 267] width 1040 height 534
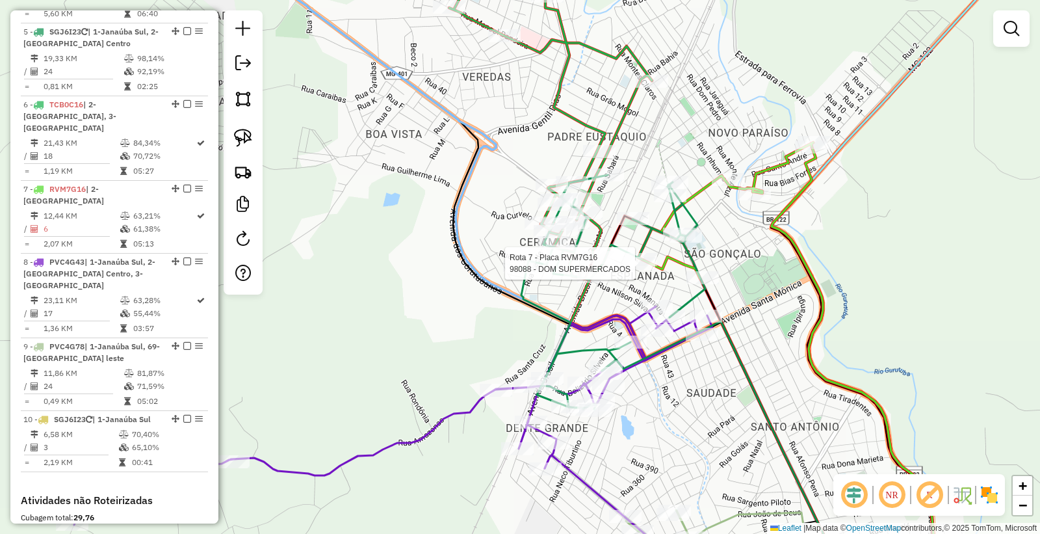
select select "*********"
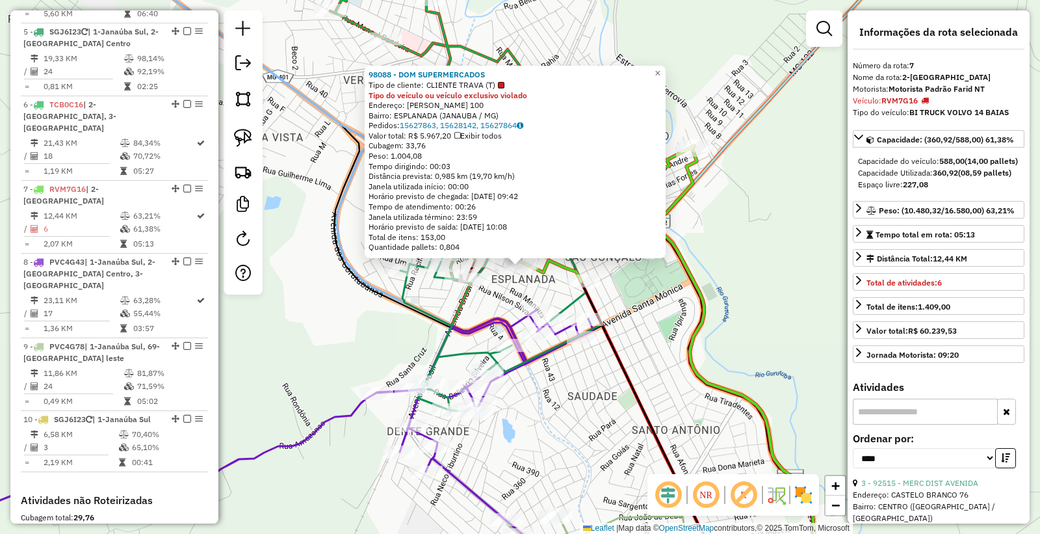
scroll to position [949, 0]
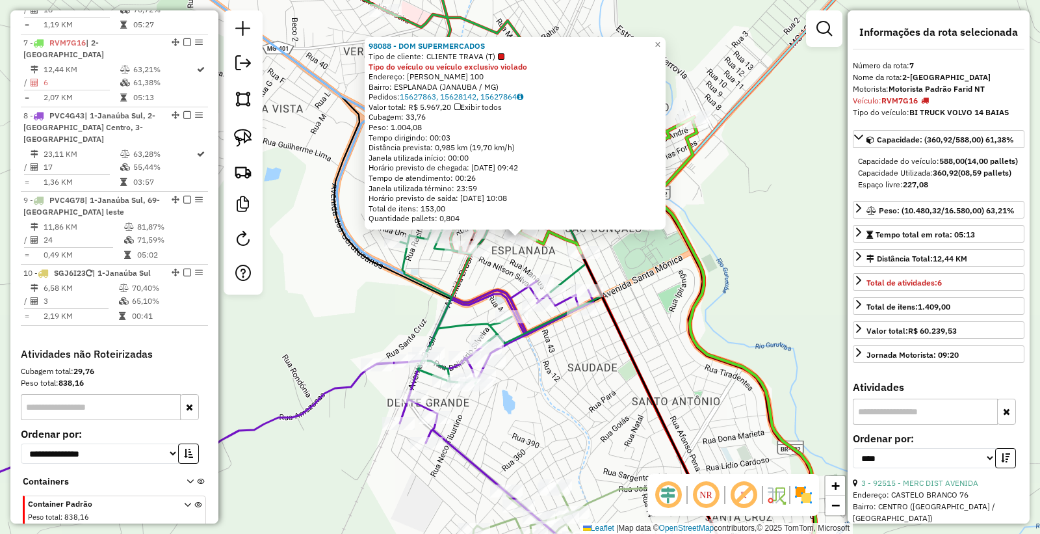
drag, startPoint x: 571, startPoint y: 398, endPoint x: 555, endPoint y: 152, distance: 246.2
click at [554, 172] on div "98088 - DOM SUPERMERCADOS Tipo de cliente: CLIENTE TRAVA (T) Tipo do veículo ou…" at bounding box center [520, 267] width 1040 height 534
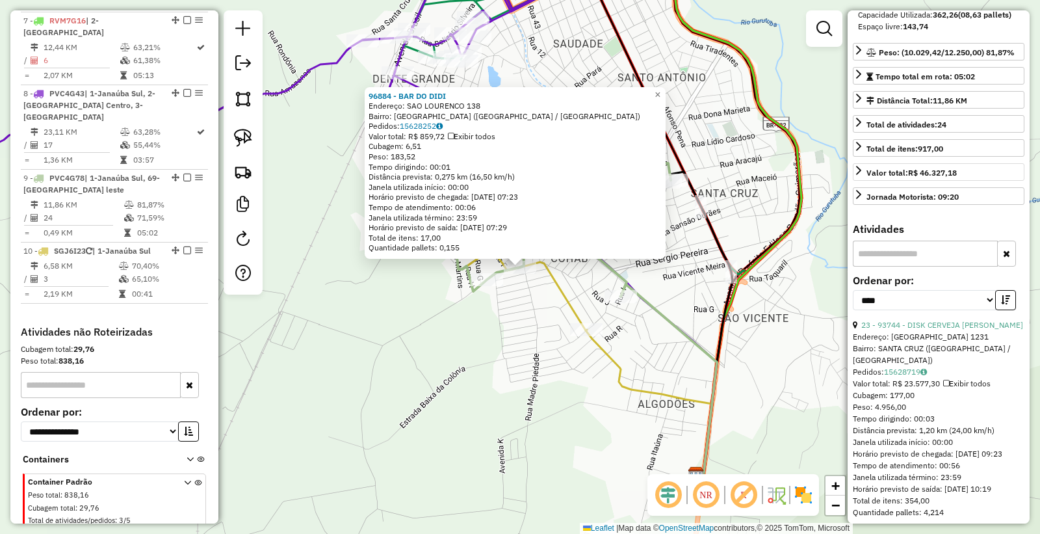
scroll to position [361, 0]
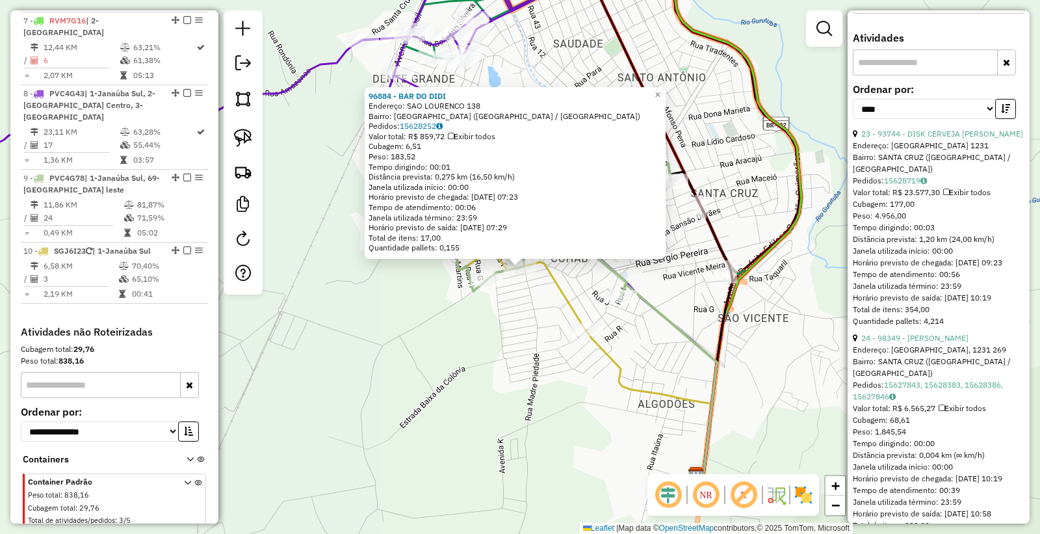
click at [927, 355] on div "Endereço: MATO GROSSO, 1231 269" at bounding box center [939, 350] width 172 height 12
click at [925, 342] on link "24 - 98349 - VITOR DANIEL ALVES" at bounding box center [914, 338] width 107 height 10
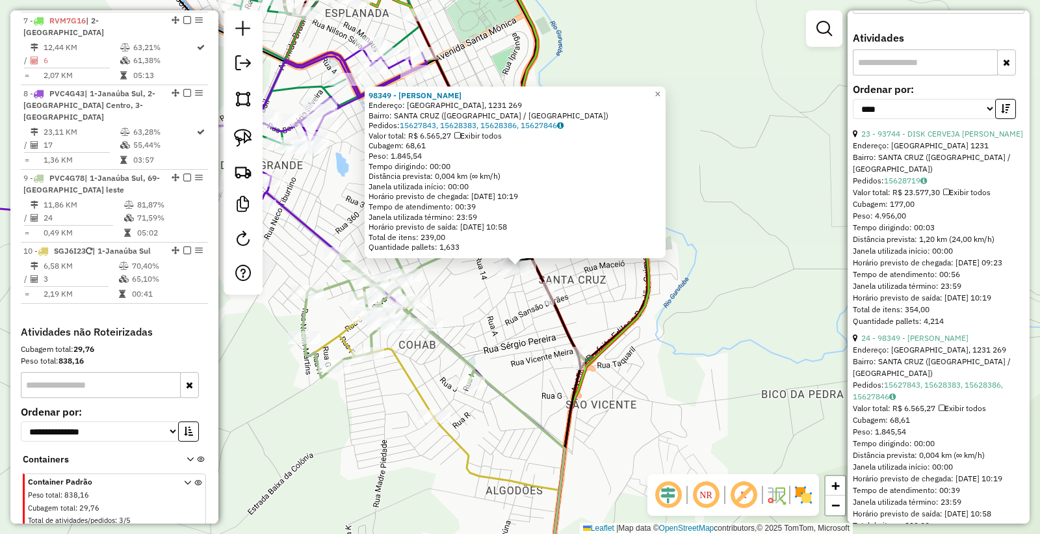
click at [464, 314] on div "98349 - VITOR DANIEL ALVES Endereço: MATO GROSSO, 1231 269 Bairro: SANTA CRUZ (…" at bounding box center [520, 267] width 1040 height 534
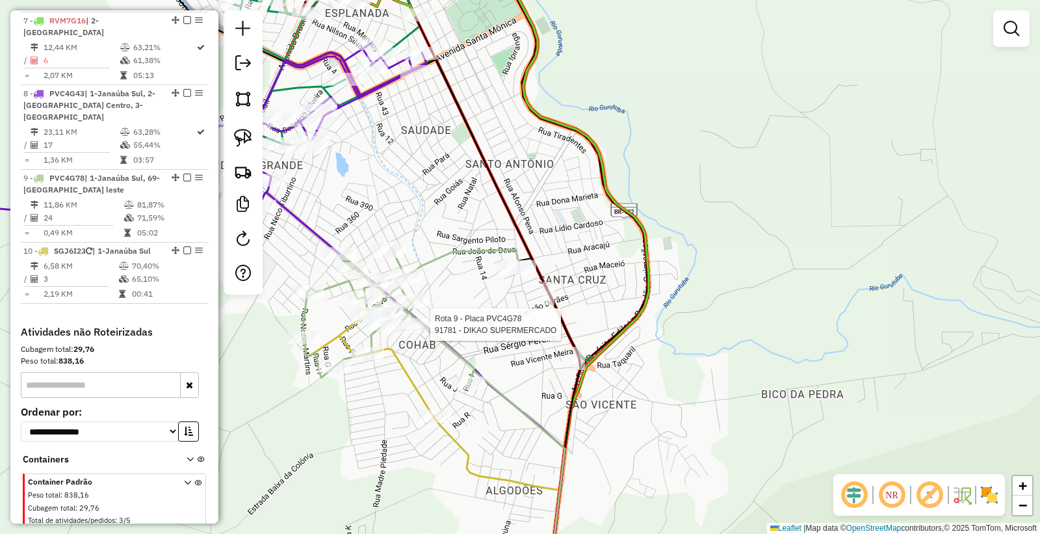
select select "*********"
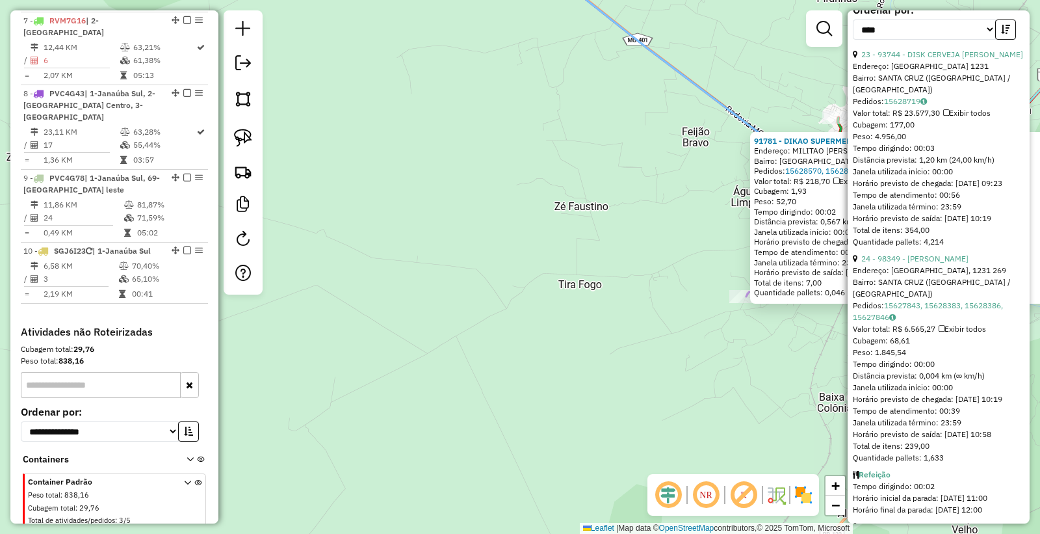
scroll to position [650, 0]
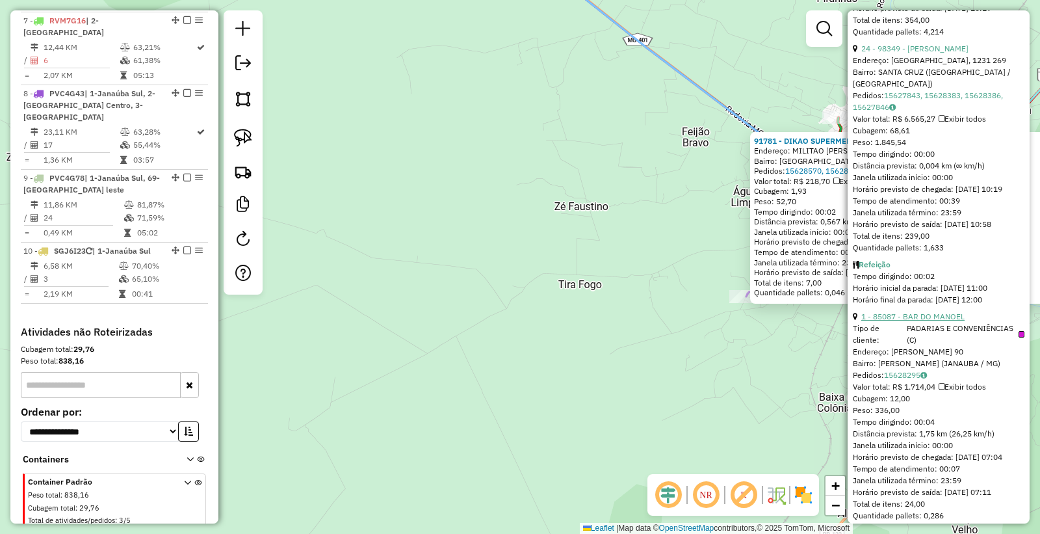
click at [910, 321] on link "1 - 85087 - BAR DO MANOEL" at bounding box center [912, 316] width 103 height 10
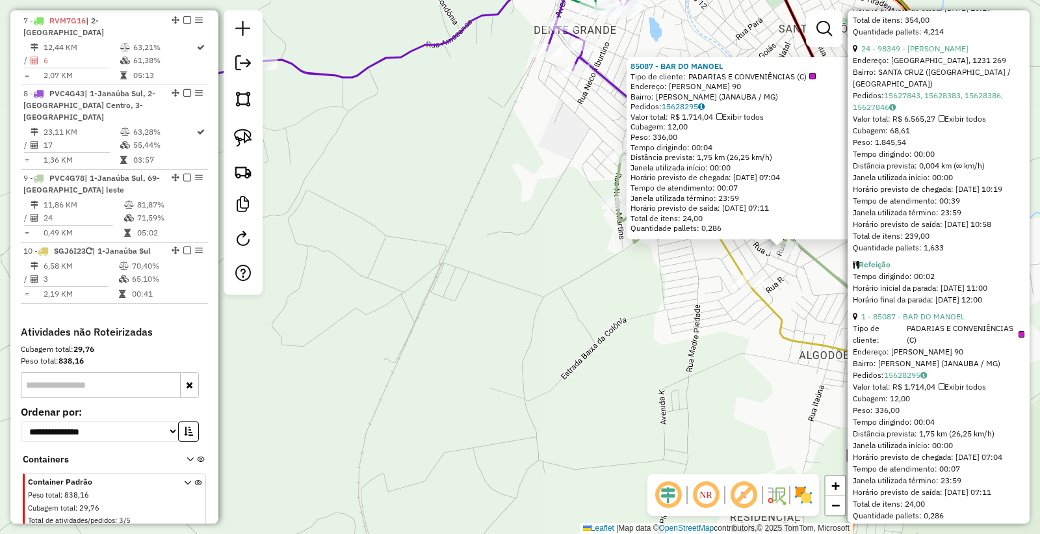
drag, startPoint x: 716, startPoint y: 294, endPoint x: 484, endPoint y: 326, distance: 234.7
click at [484, 326] on div "85087 - BAR DO MANOEL Tipo de cliente: PADARIAS E CONVENIÊNCIAS (C) Endereço: N…" at bounding box center [520, 267] width 1040 height 534
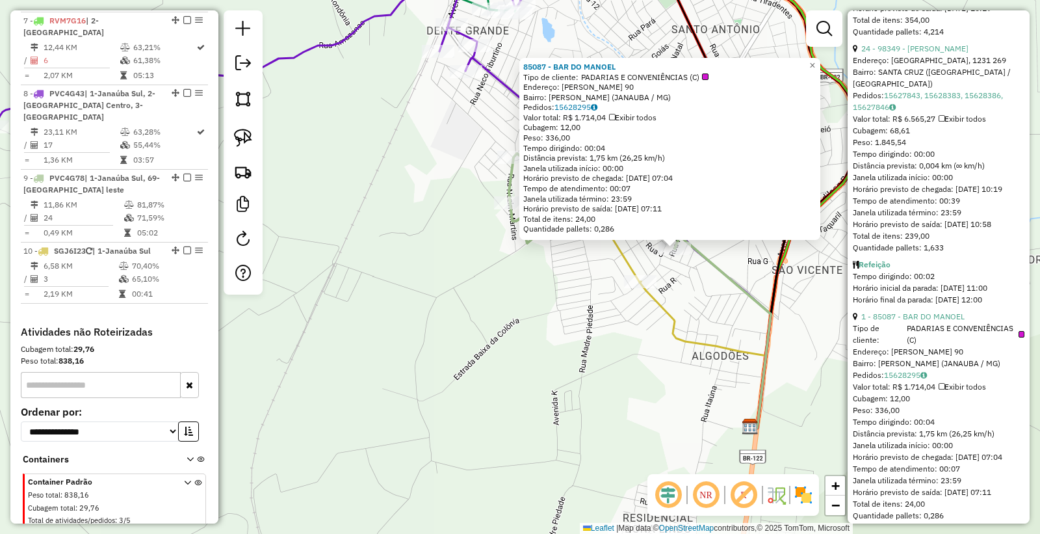
drag, startPoint x: 716, startPoint y: 365, endPoint x: 715, endPoint y: 343, distance: 21.5
click at [715, 358] on div "85087 - BAR DO MANOEL Tipo de cliente: PADARIAS E CONVENIÊNCIAS (C) Endereço: N…" at bounding box center [520, 267] width 1040 height 534
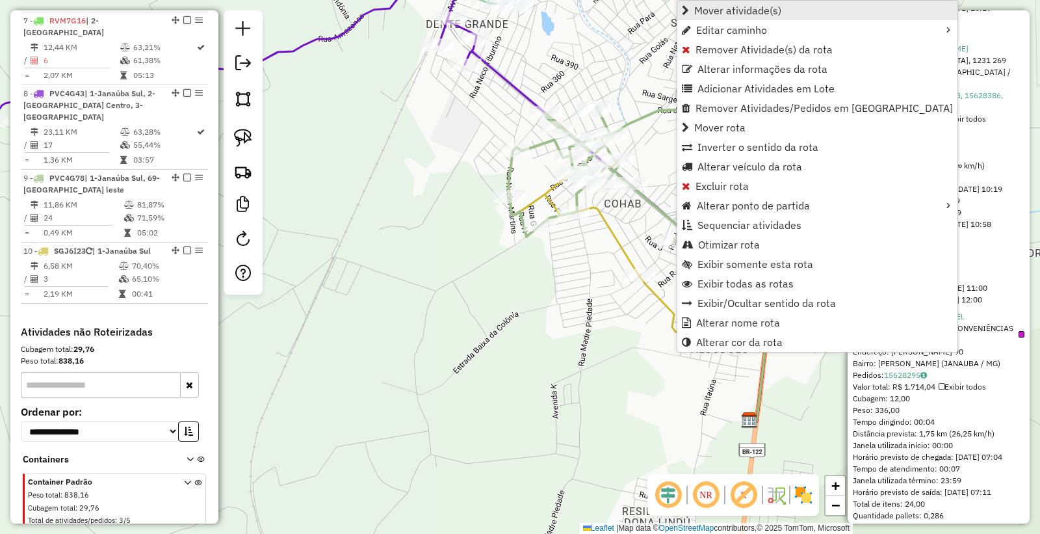
click at [735, 18] on link "Mover atividade(s)" at bounding box center [817, 10] width 280 height 19
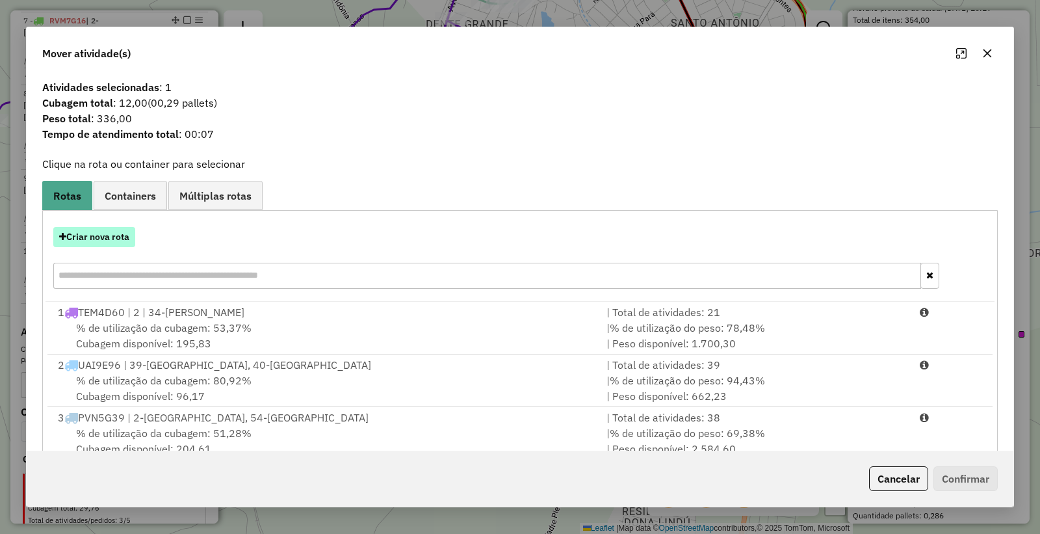
click at [80, 235] on button "Criar nova rota" at bounding box center [94, 237] width 82 height 20
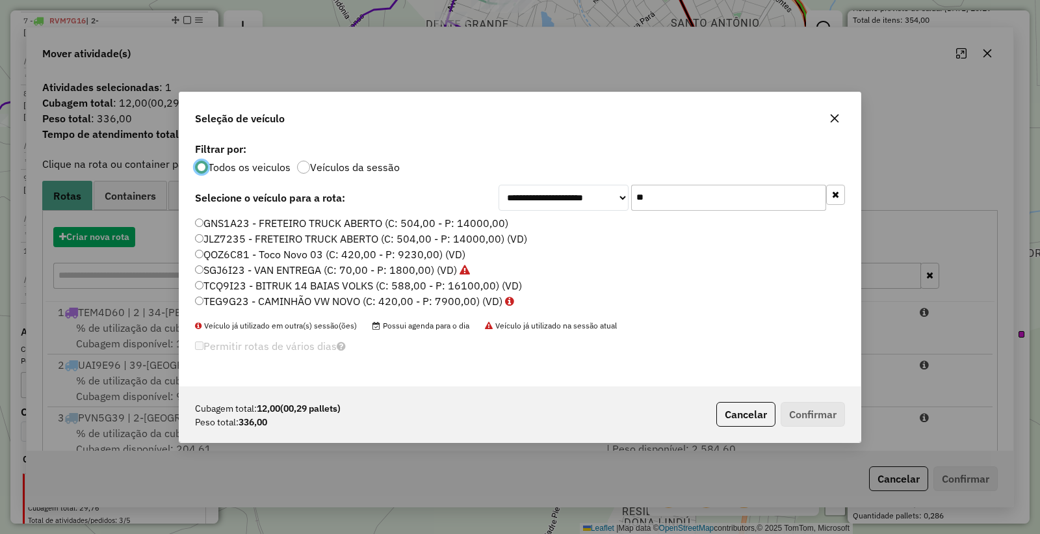
scroll to position [7, 3]
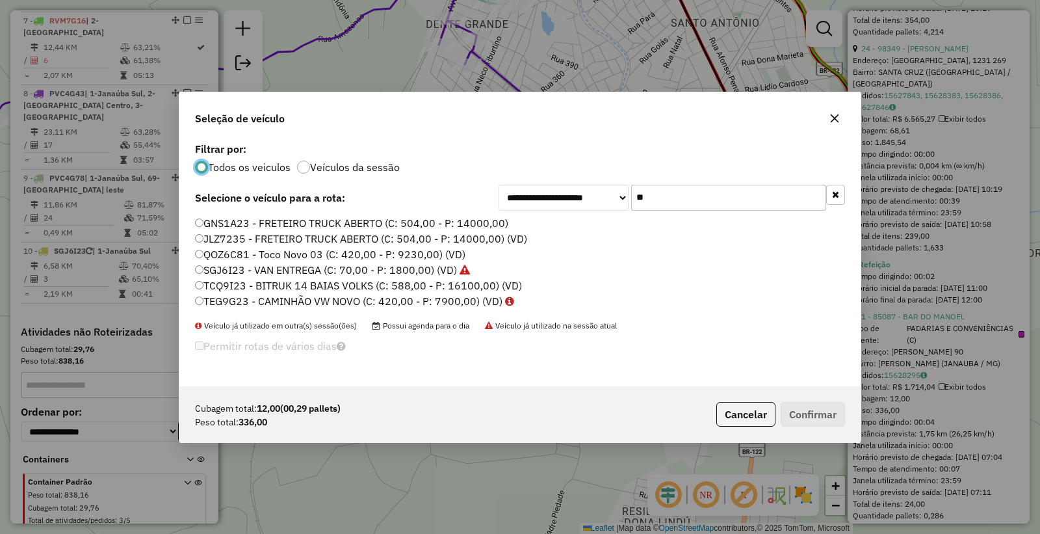
click at [222, 268] on label "SGJ6I23 - VAN ENTREGA (C: 70,00 - P: 1800,00) (VD)" at bounding box center [332, 270] width 275 height 16
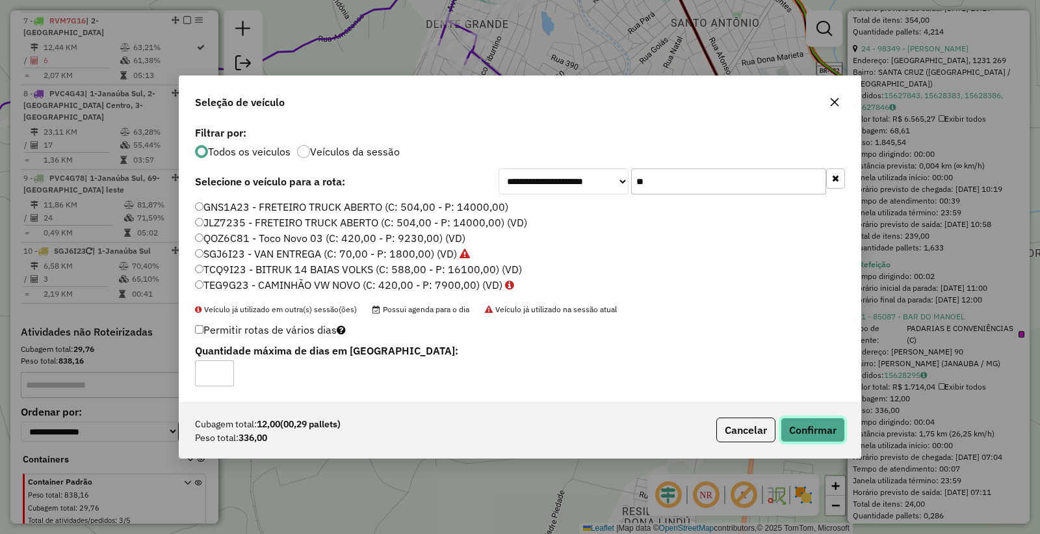
click at [782, 424] on button "Confirmar" at bounding box center [813, 429] width 64 height 25
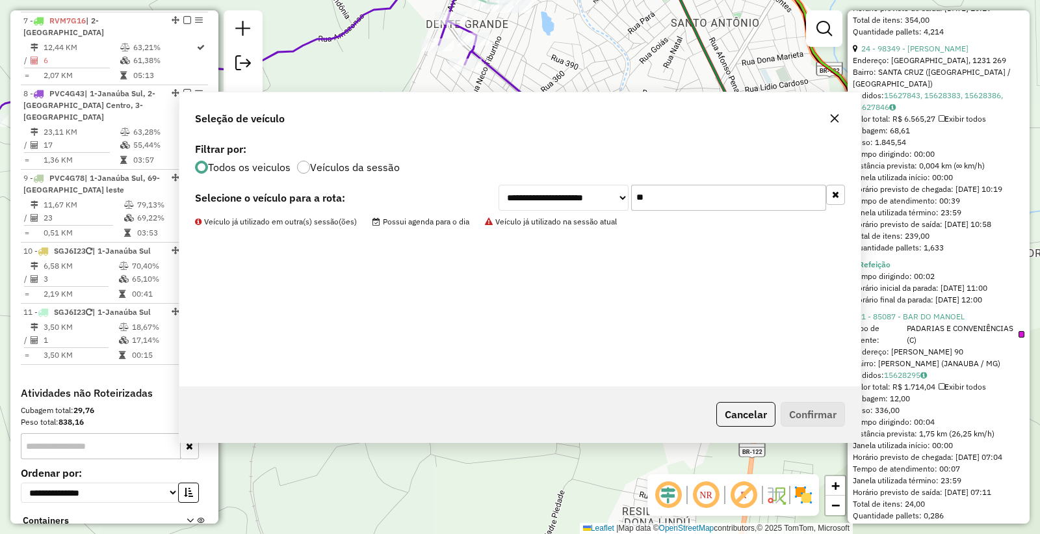
scroll to position [1032, 0]
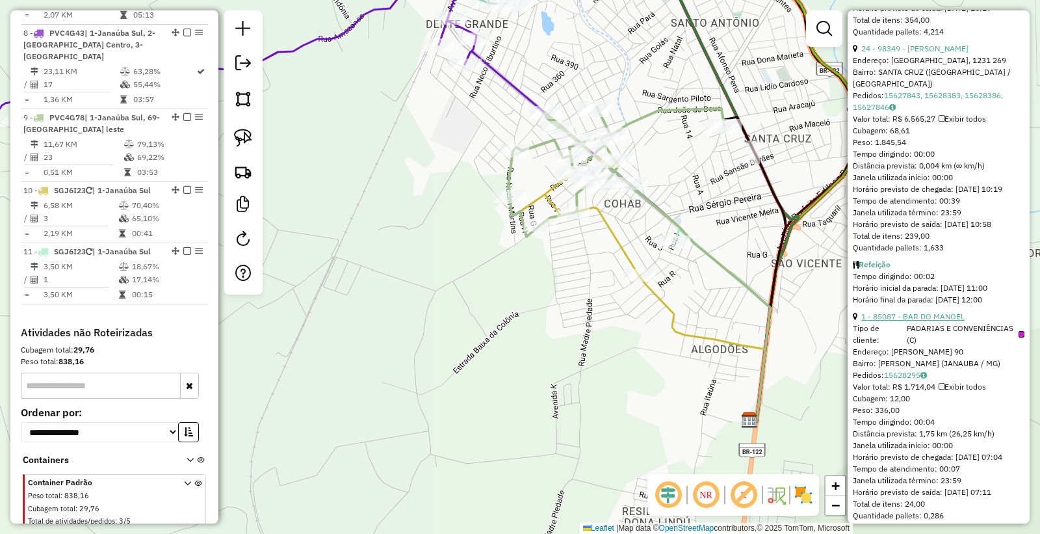
click at [947, 321] on link "1 - 85087 - BAR DO MANOEL" at bounding box center [912, 316] width 103 height 10
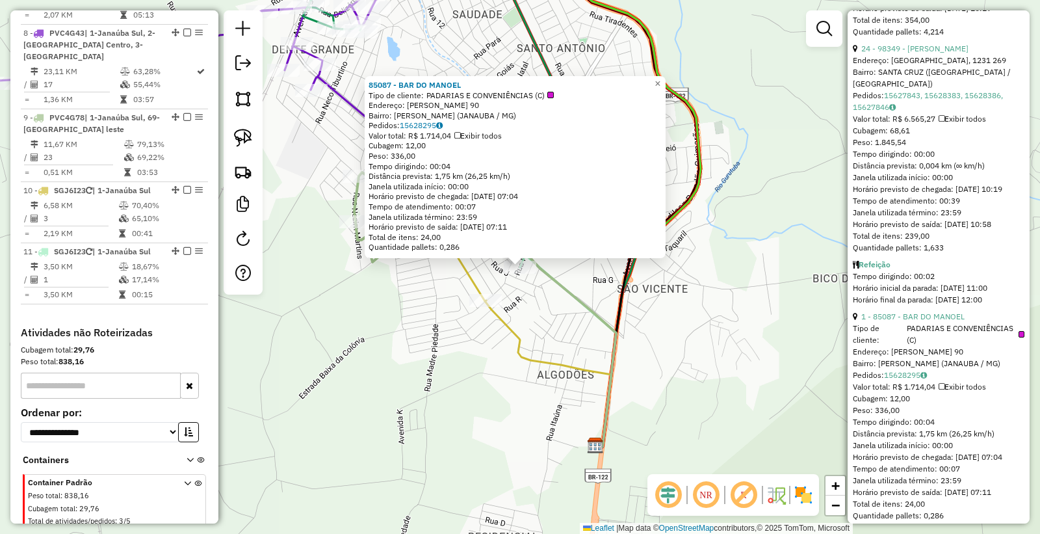
click at [445, 358] on div "85087 - BAR DO MANOEL Tipo de cliente: PADARIAS E CONVENIÊNCIAS (C) Endereço: N…" at bounding box center [520, 267] width 1040 height 534
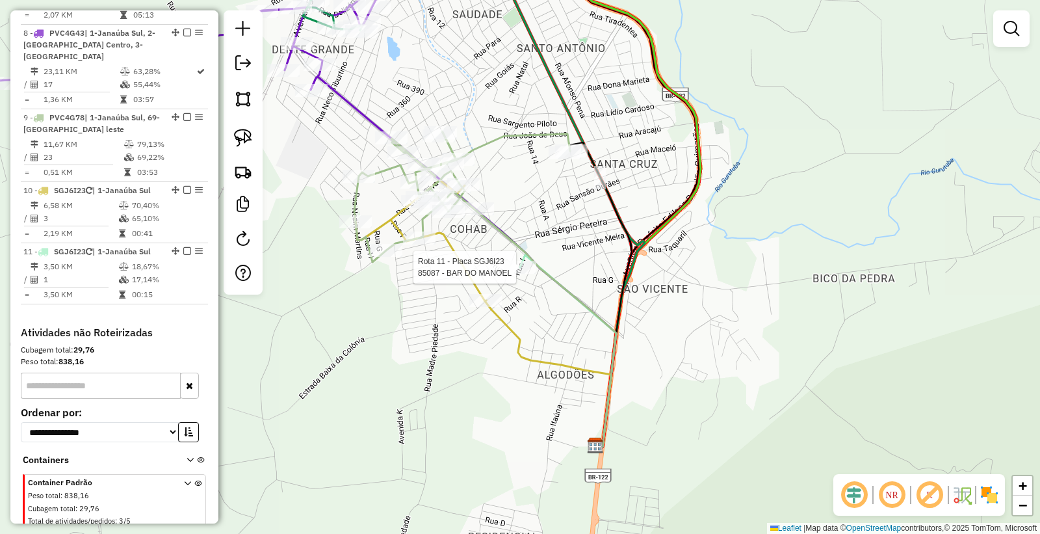
select select "*********"
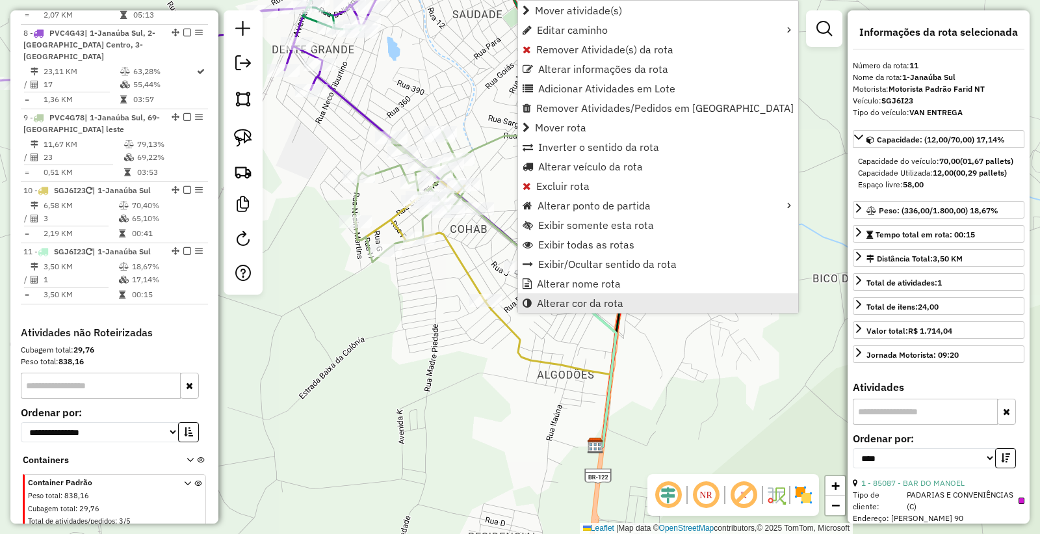
click at [600, 301] on span "Alterar cor da rota" at bounding box center [580, 303] width 86 height 10
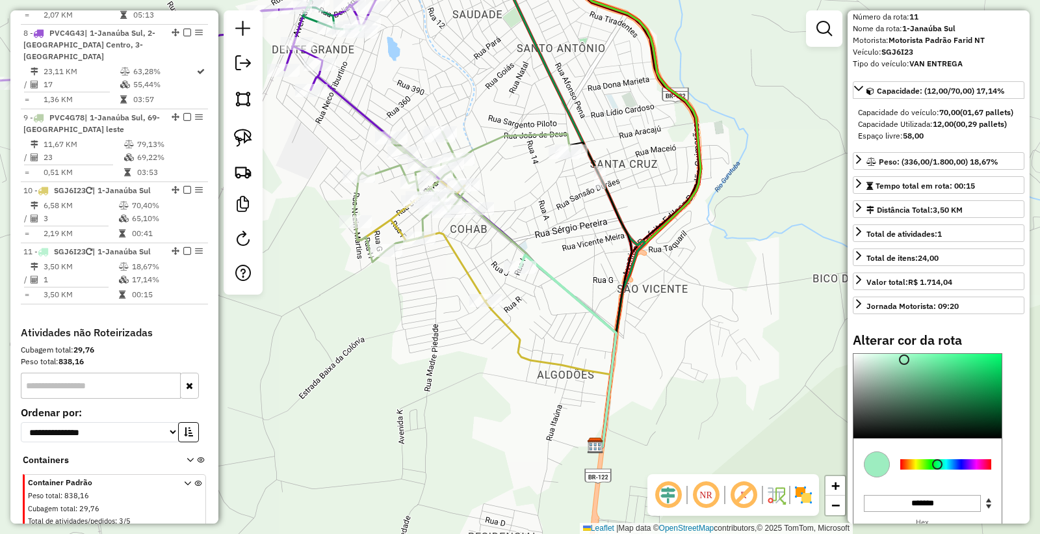
scroll to position [72, 0]
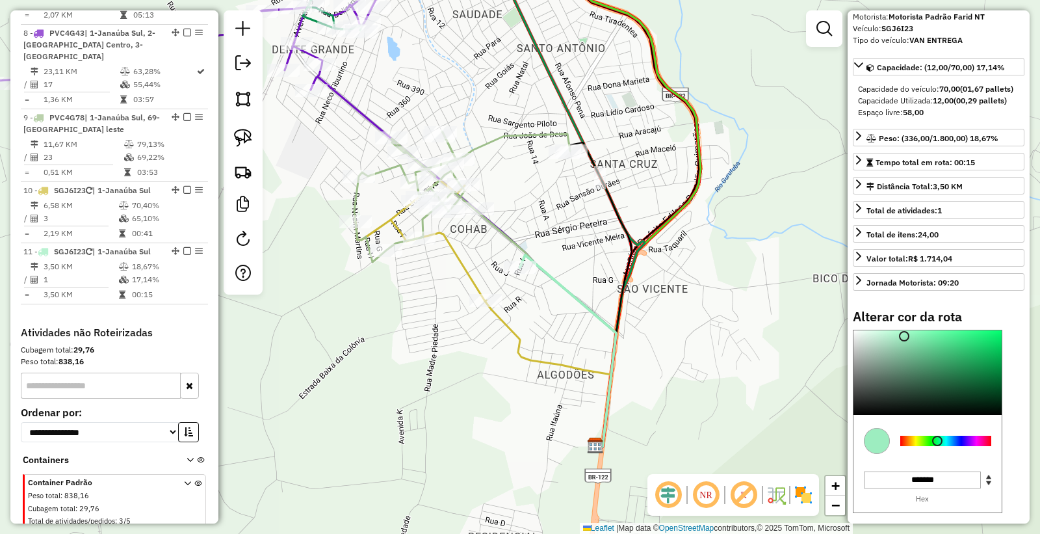
type input "*******"
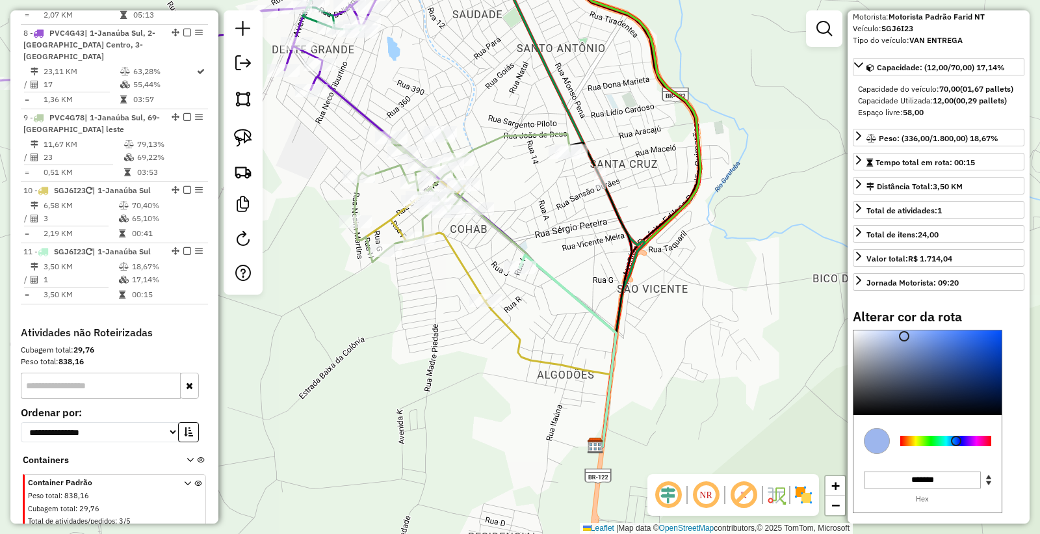
click at [956, 446] on div at bounding box center [945, 440] width 91 height 10
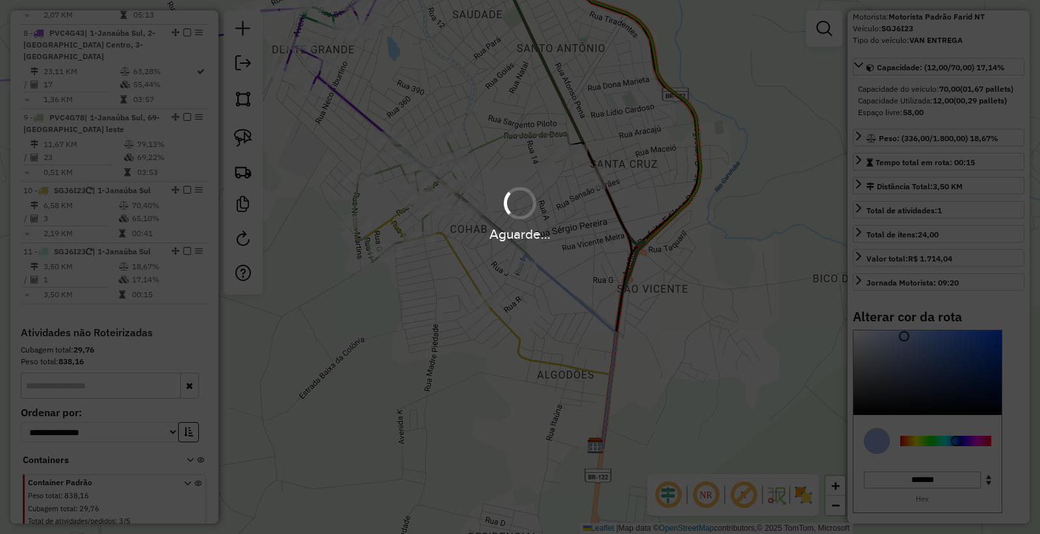
click at [455, 412] on div "Aguarde..." at bounding box center [520, 267] width 1040 height 534
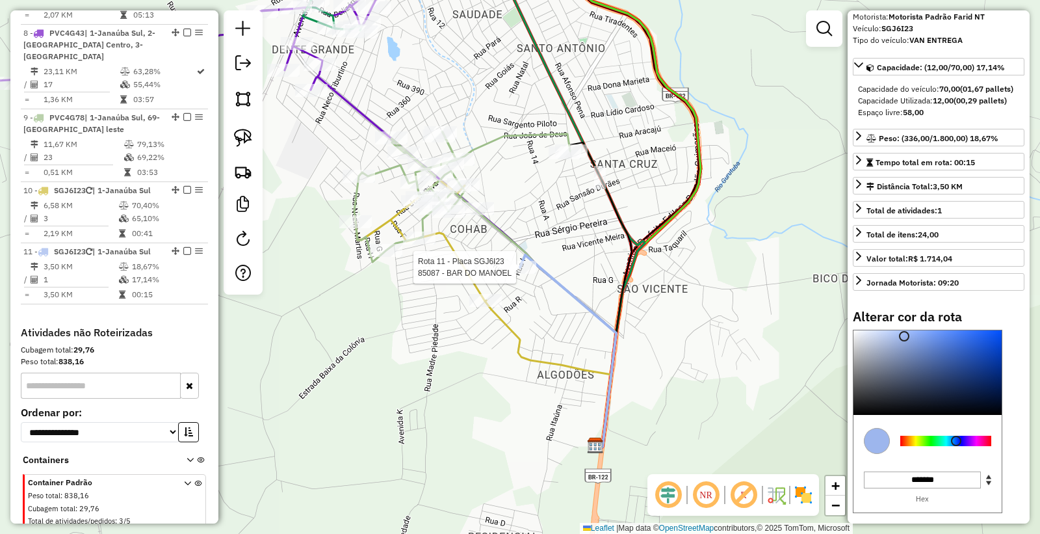
select select "*********"
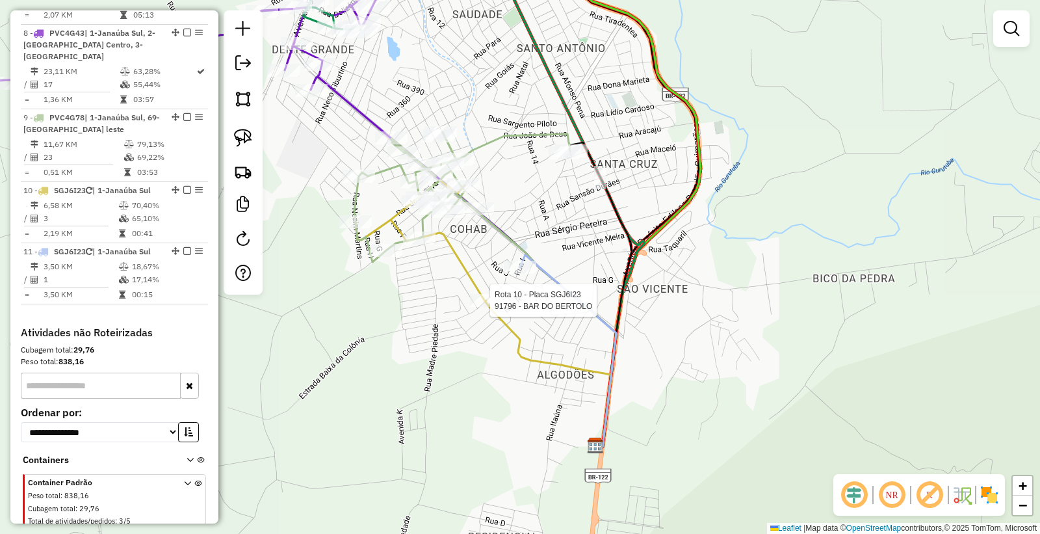
select select "*********"
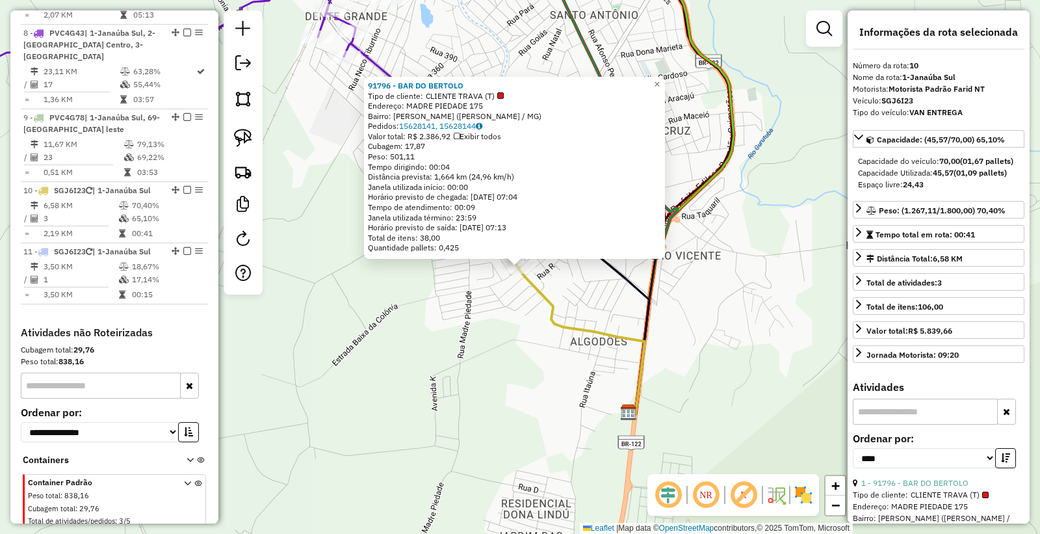
click at [579, 356] on div "91796 - BAR DO BERTOLO Tipo de cliente: CLIENTE TRAVA (T) Endereço: MADRE PIEDA…" at bounding box center [520, 267] width 1040 height 534
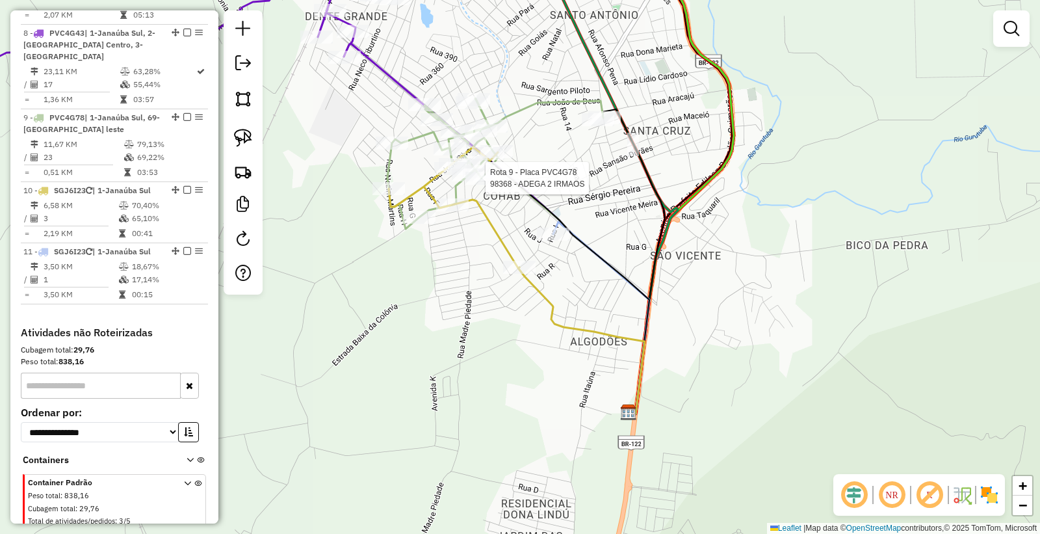
select select "*********"
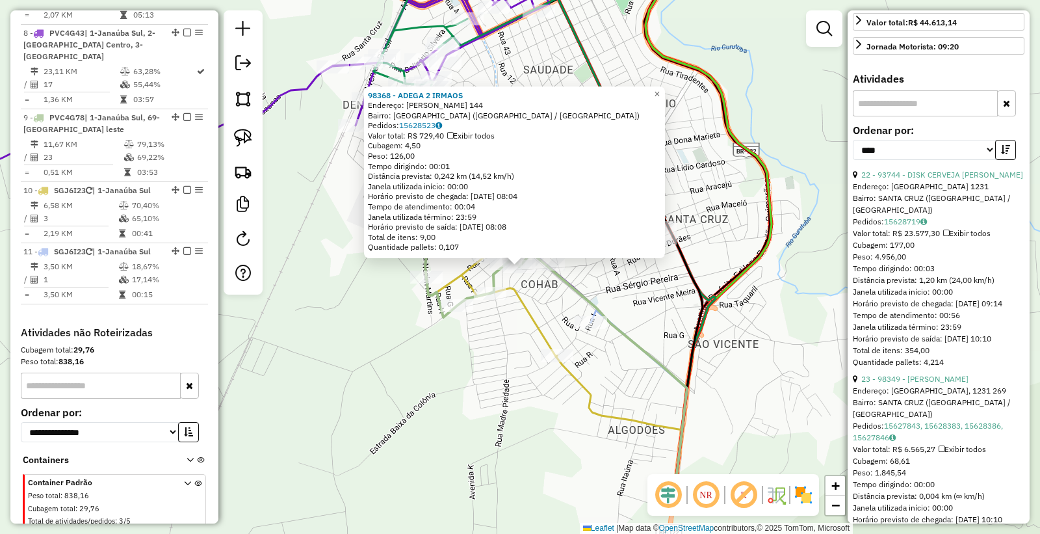
scroll to position [433, 0]
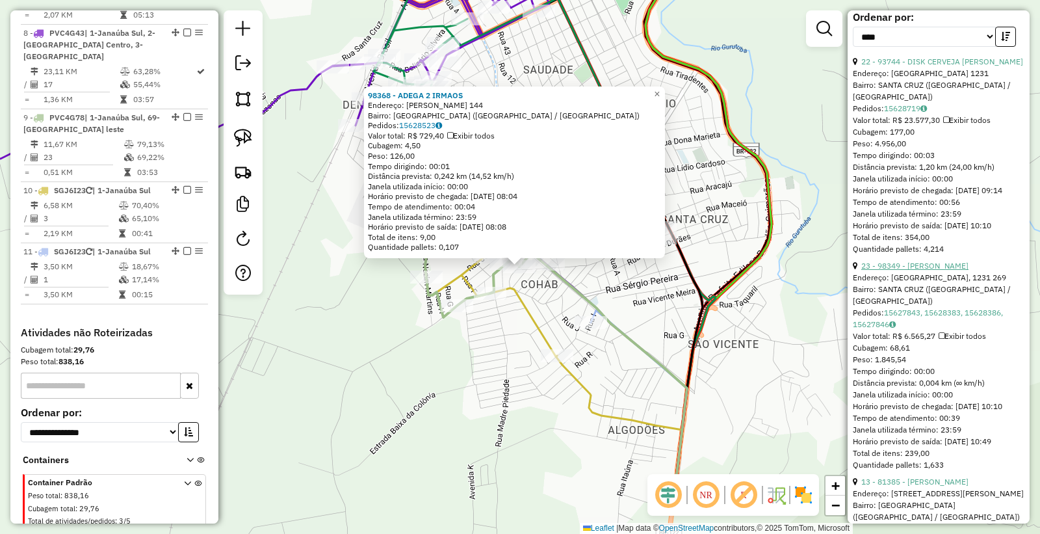
click at [913, 270] on link "23 - 98349 - VITOR DANIEL ALVES" at bounding box center [914, 266] width 107 height 10
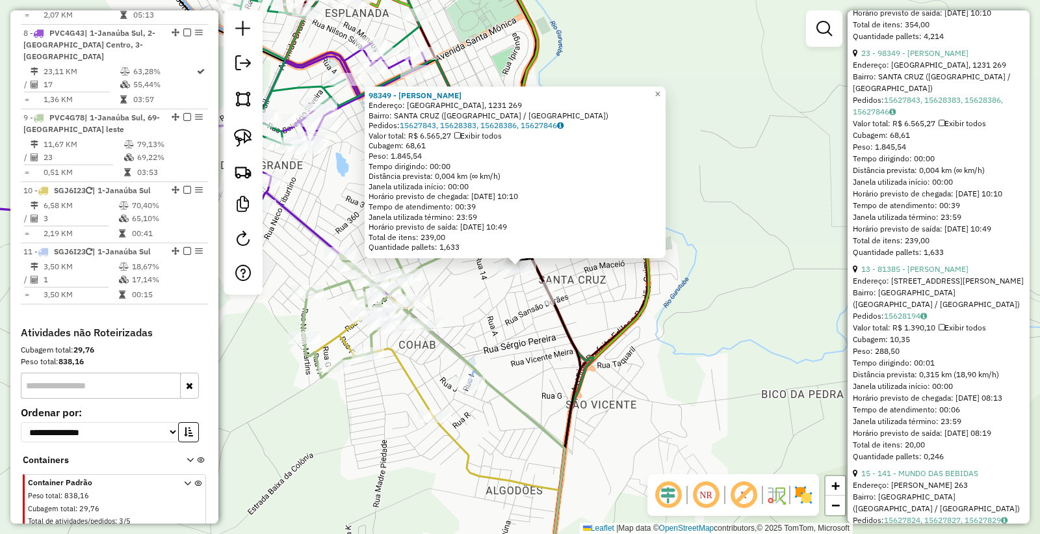
scroll to position [650, 0]
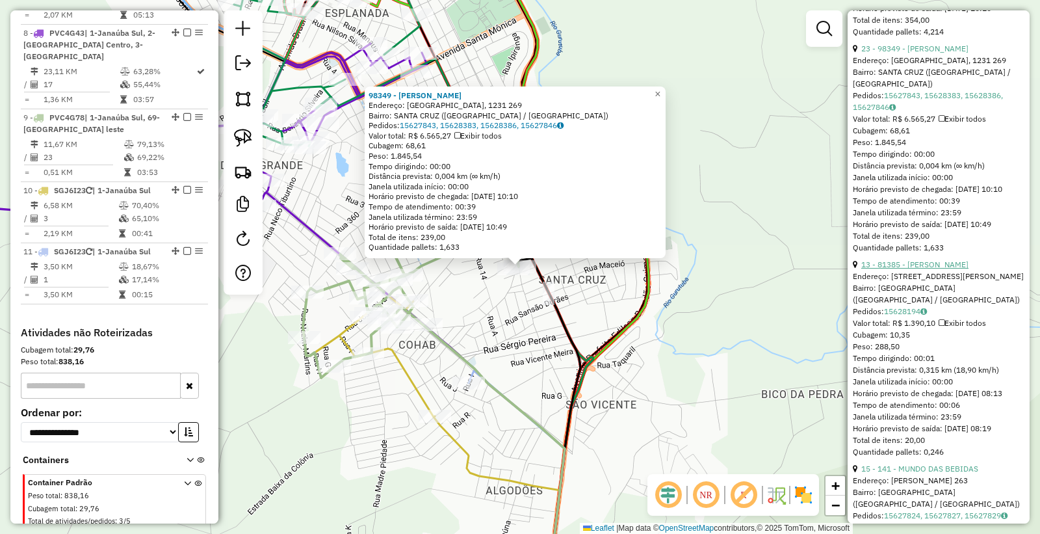
click at [919, 269] on link "13 - 81385 - ROSALIA BARBOSA DOS" at bounding box center [914, 264] width 107 height 10
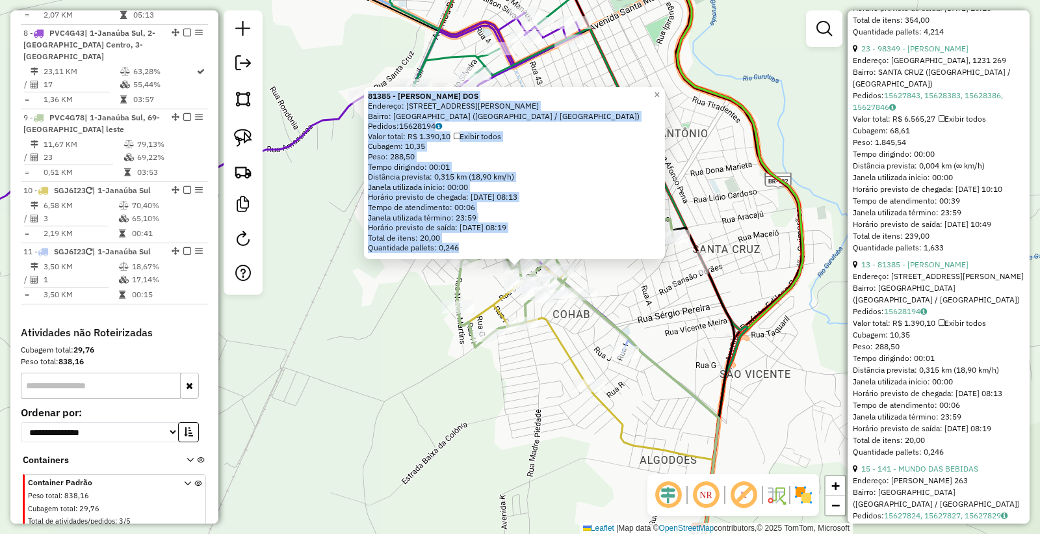
drag, startPoint x: 517, startPoint y: 263, endPoint x: 464, endPoint y: 297, distance: 63.5
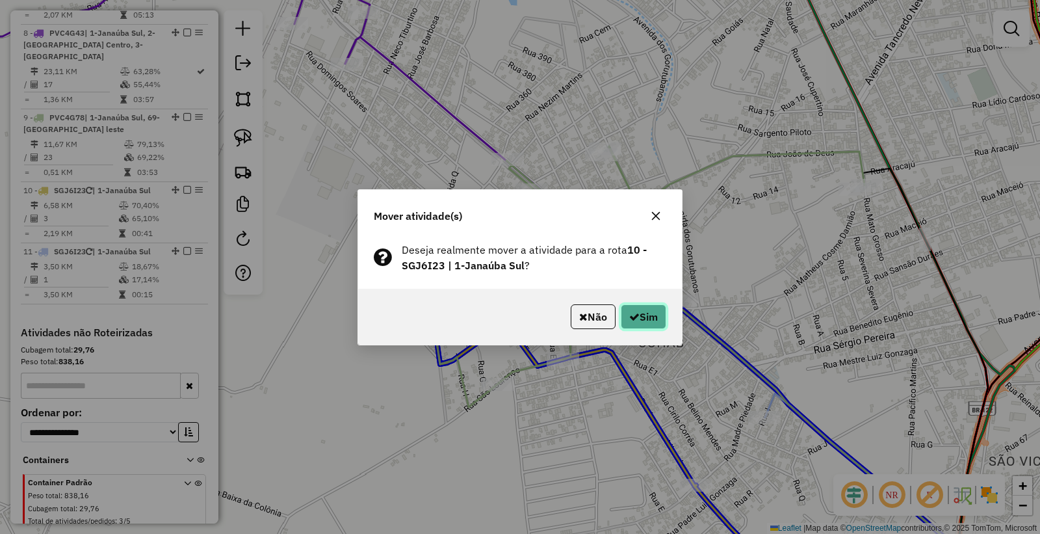
click at [641, 316] on button "Sim" at bounding box center [643, 316] width 45 height 25
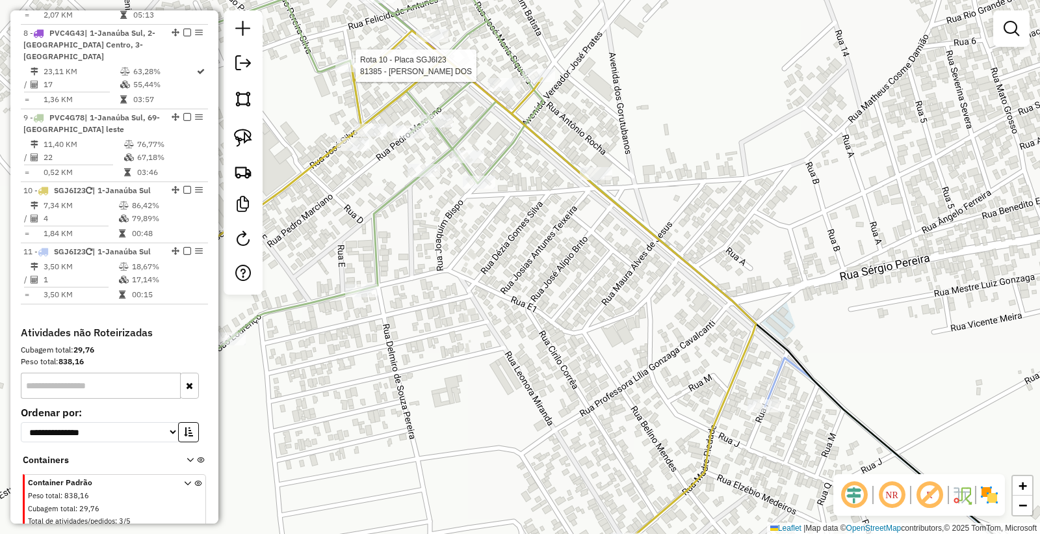
select select "*********"
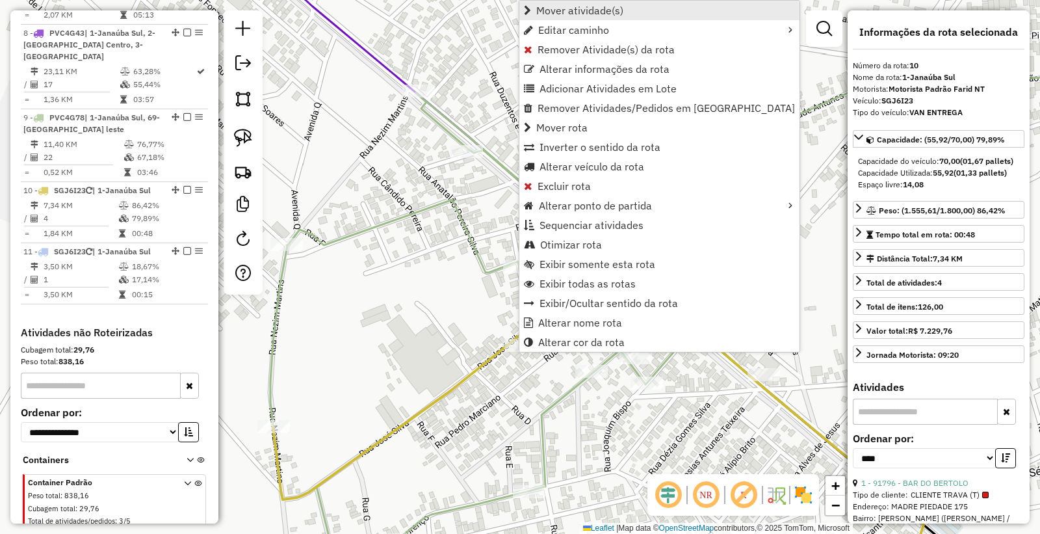
click at [601, 11] on span "Mover atividade(s)" at bounding box center [579, 10] width 87 height 10
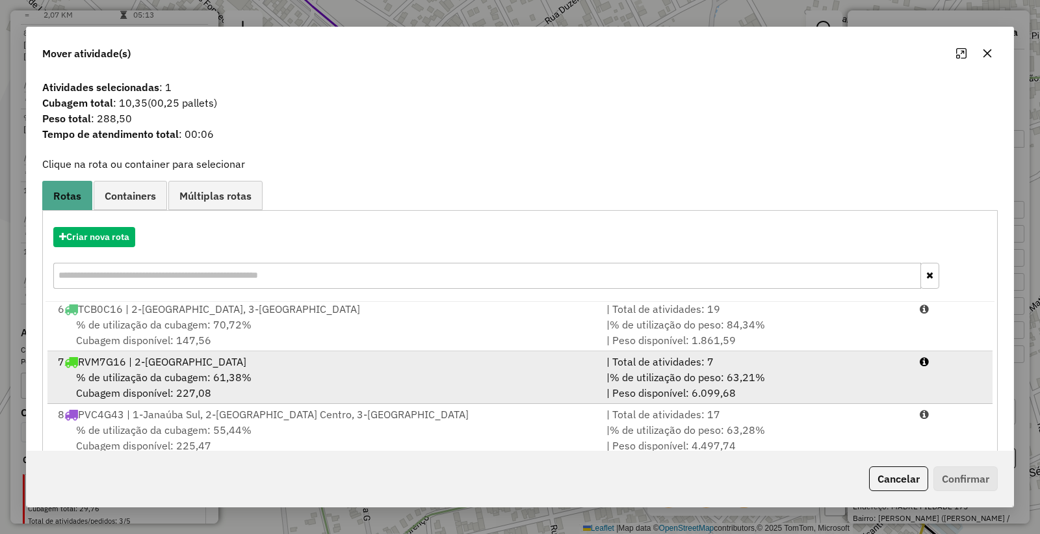
scroll to position [133, 0]
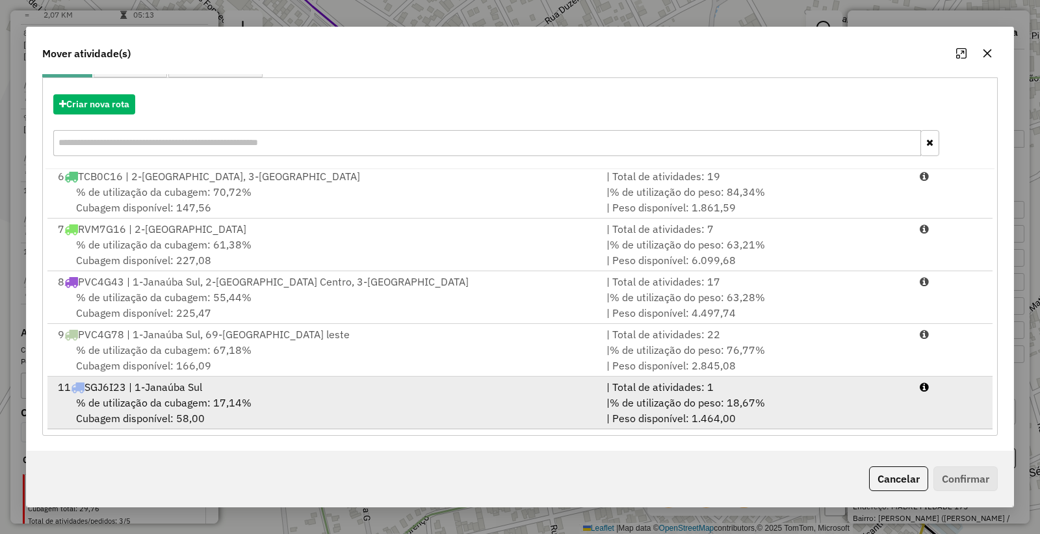
click at [288, 400] on div "% de utilização da cubagem: 17,14% Cubagem disponível: 58,00" at bounding box center [324, 409] width 549 height 31
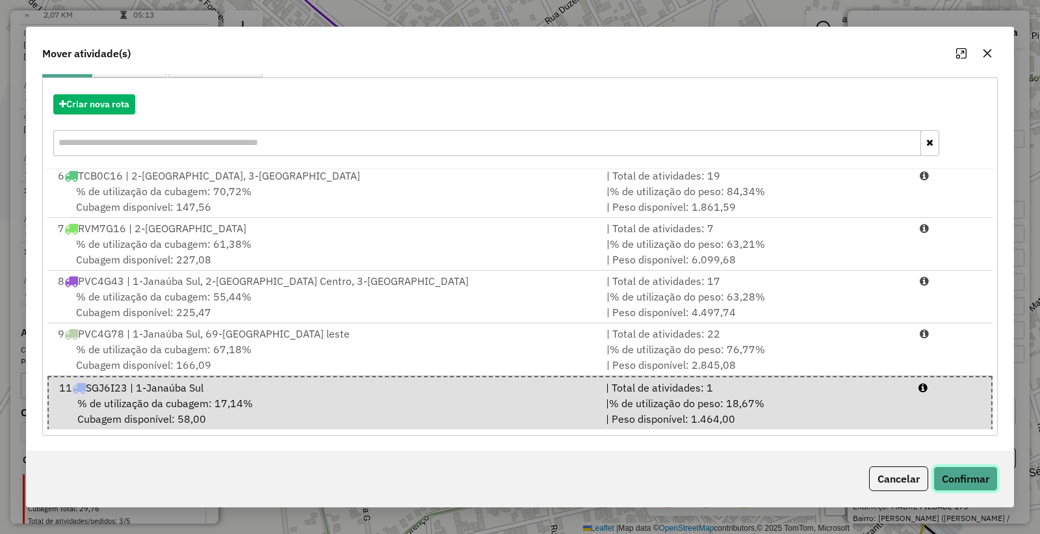
drag, startPoint x: 985, startPoint y: 476, endPoint x: 977, endPoint y: 473, distance: 7.9
click at [982, 475] on button "Confirmar" at bounding box center [965, 478] width 64 height 25
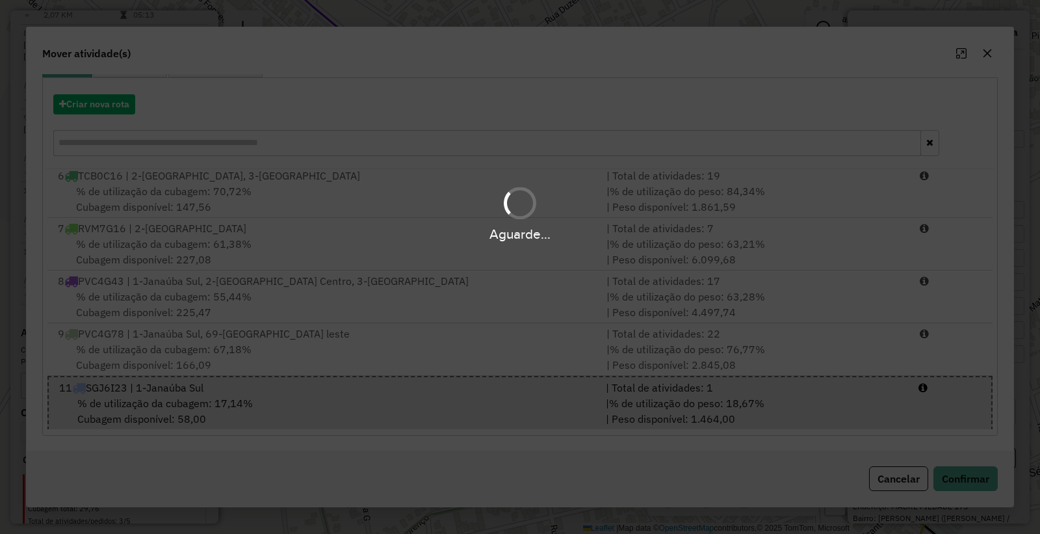
scroll to position [0, 0]
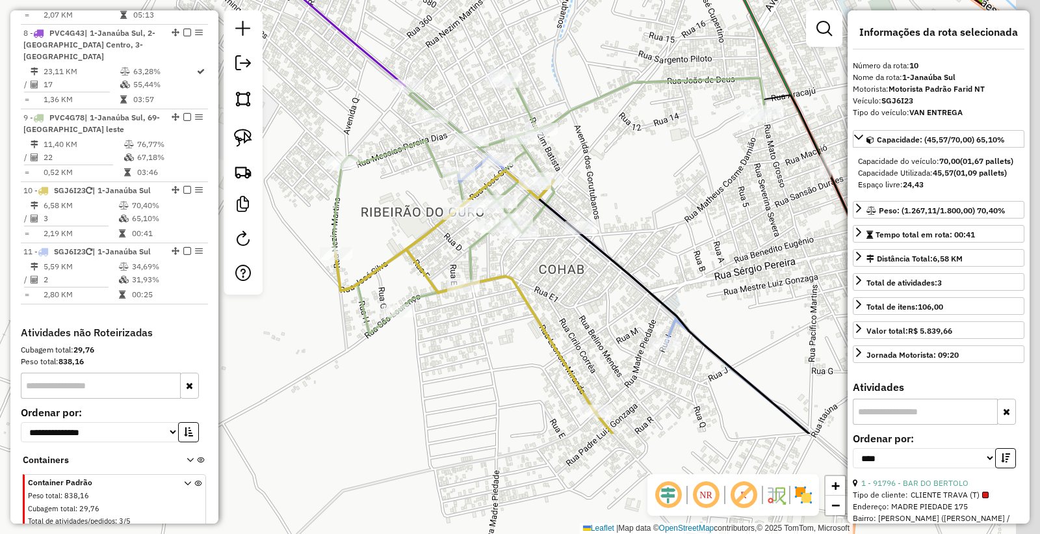
drag, startPoint x: 721, startPoint y: 404, endPoint x: 556, endPoint y: 249, distance: 227.1
click at [556, 249] on div "Janela de atendimento Grade de atendimento Capacidade Transportadoras Veículos …" at bounding box center [520, 267] width 1040 height 534
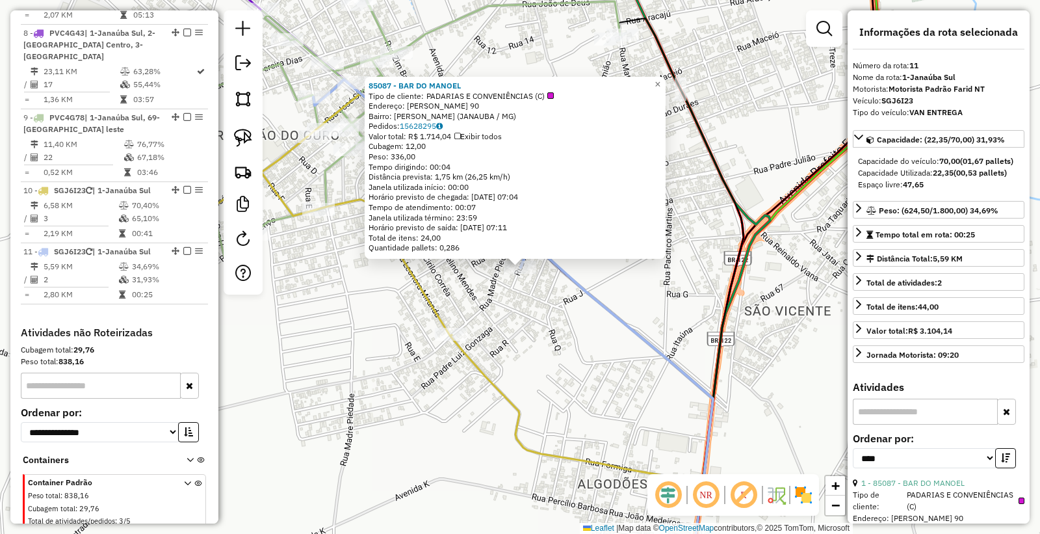
click at [534, 346] on div "85087 - BAR DO MANOEL Tipo de cliente: PADARIAS E CONVENIÊNCIAS (C) Endereço: N…" at bounding box center [520, 267] width 1040 height 534
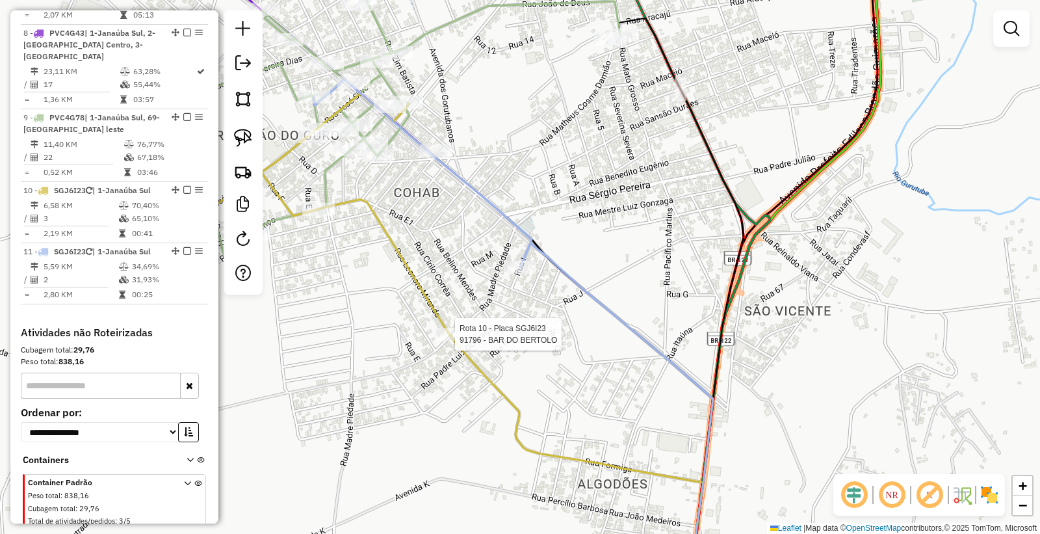
select select "*********"
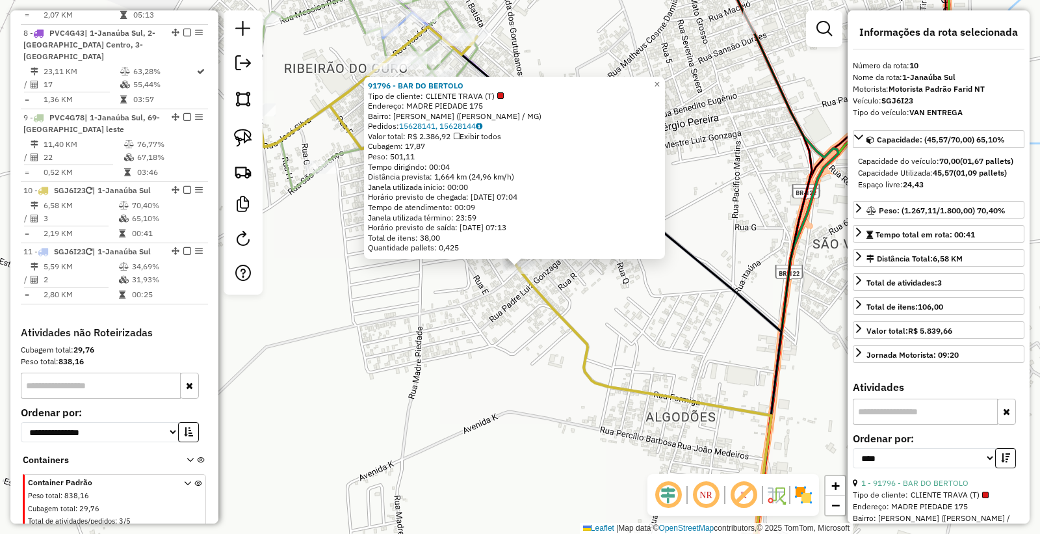
click at [455, 374] on div "91796 - BAR DO BERTOLO Tipo de cliente: CLIENTE TRAVA (T) Endereço: MADRE PIEDA…" at bounding box center [520, 267] width 1040 height 534
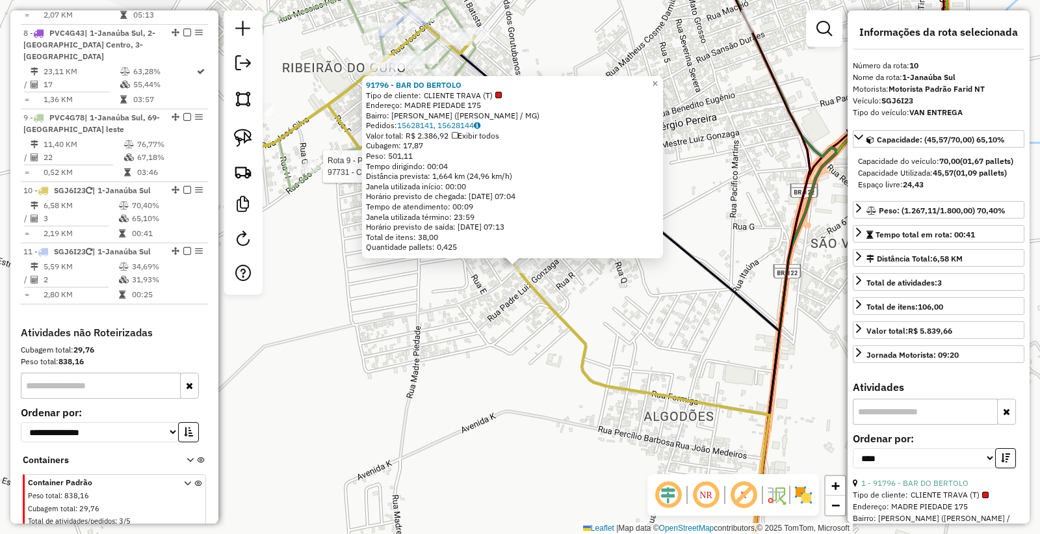
click at [322, 173] on div at bounding box center [319, 166] width 32 height 13
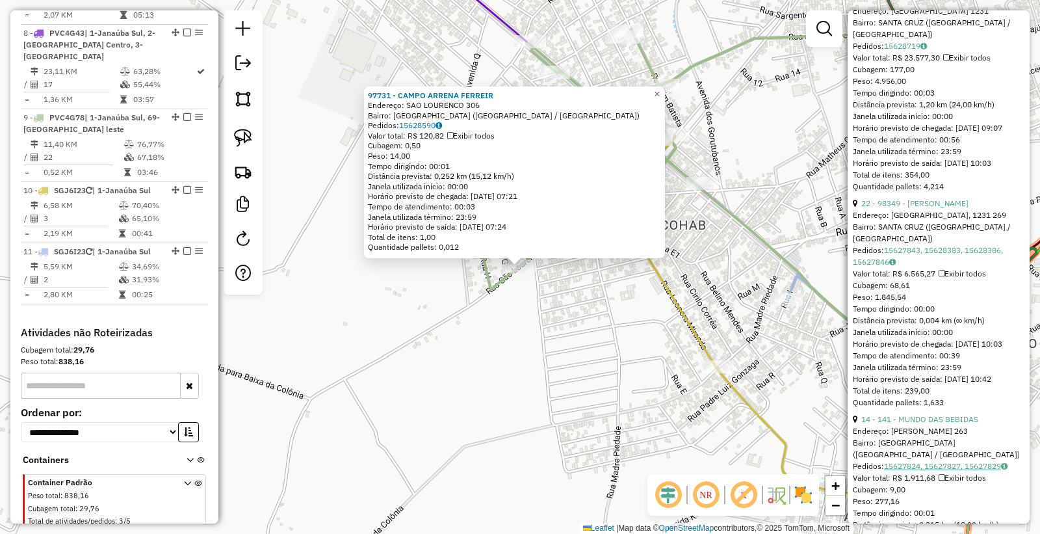
scroll to position [650, 0]
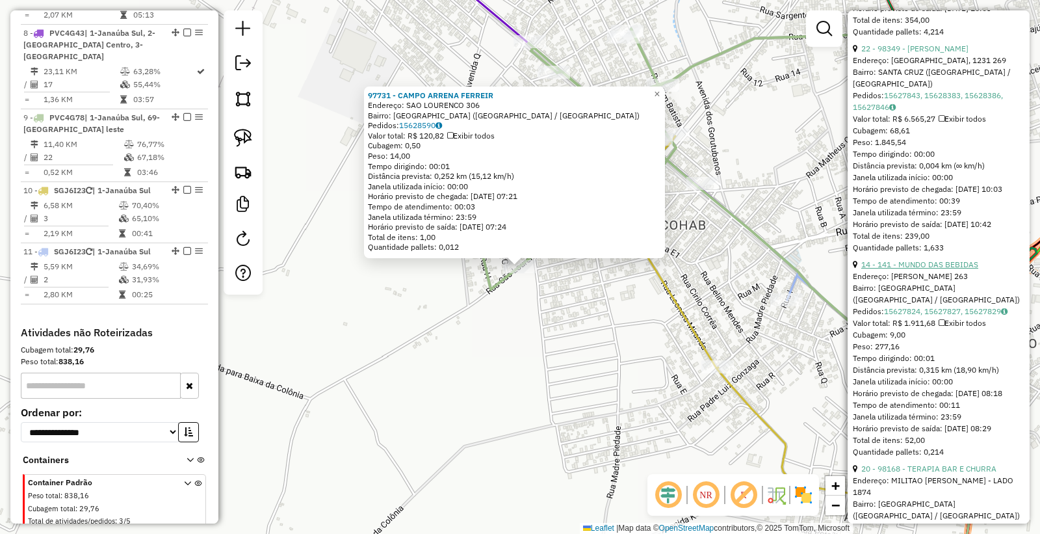
click at [931, 269] on link "14 - 141 - MUNDO DAS BEBIDAS" at bounding box center [919, 264] width 117 height 10
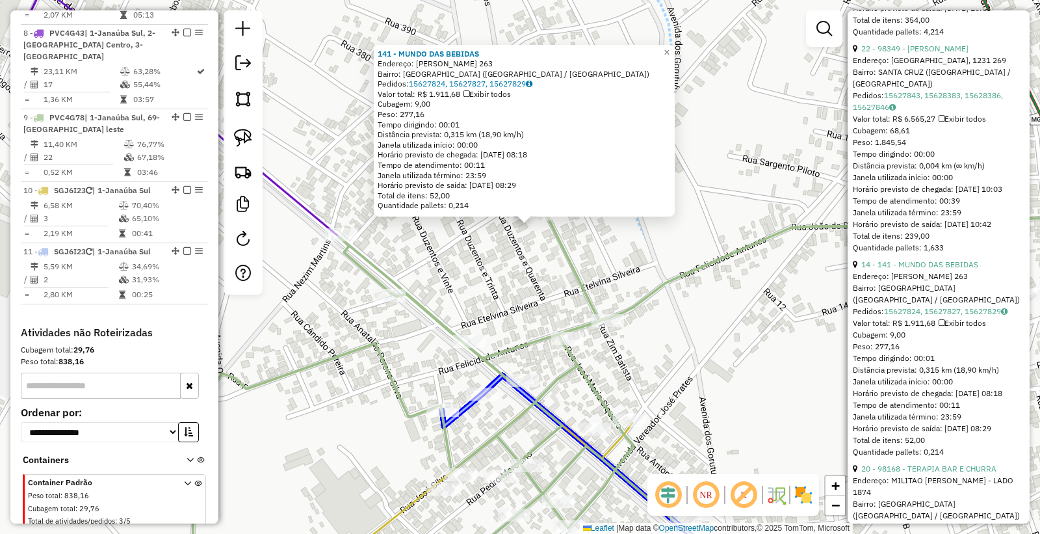
drag, startPoint x: 527, startPoint y: 232, endPoint x: 479, endPoint y: 413, distance: 187.6
click at [479, 413] on div "141 - MUNDO DAS BEBIDAS Endereço: ZIM BATISTA 263 Bairro: RIBEIRAO DO OURO (JAN…" at bounding box center [520, 267] width 1040 height 534
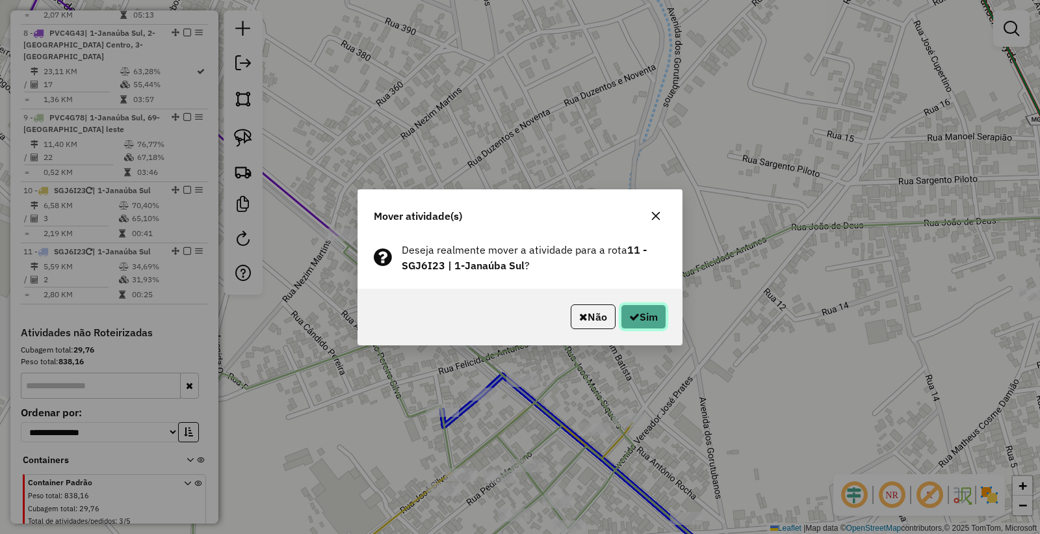
click at [652, 326] on button "Sim" at bounding box center [643, 316] width 45 height 25
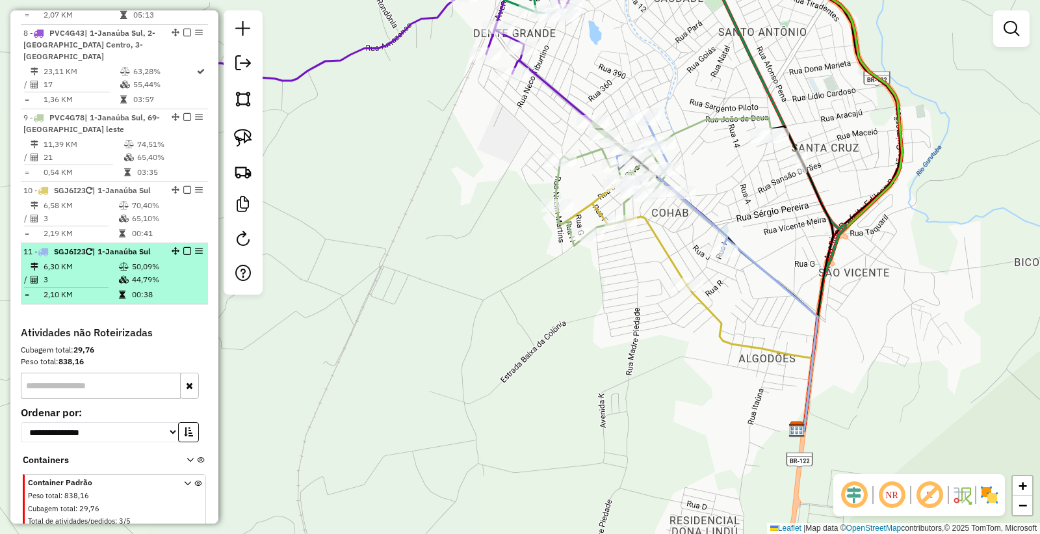
click at [166, 273] on td "44,79%" at bounding box center [166, 279] width 71 height 13
select select "*********"
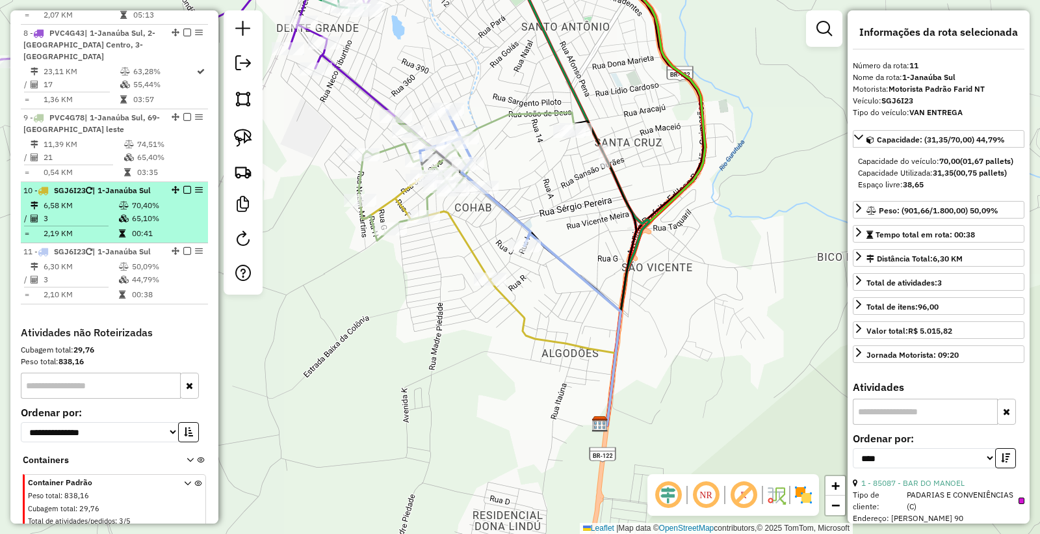
click at [62, 212] on td "3" at bounding box center [80, 218] width 75 height 13
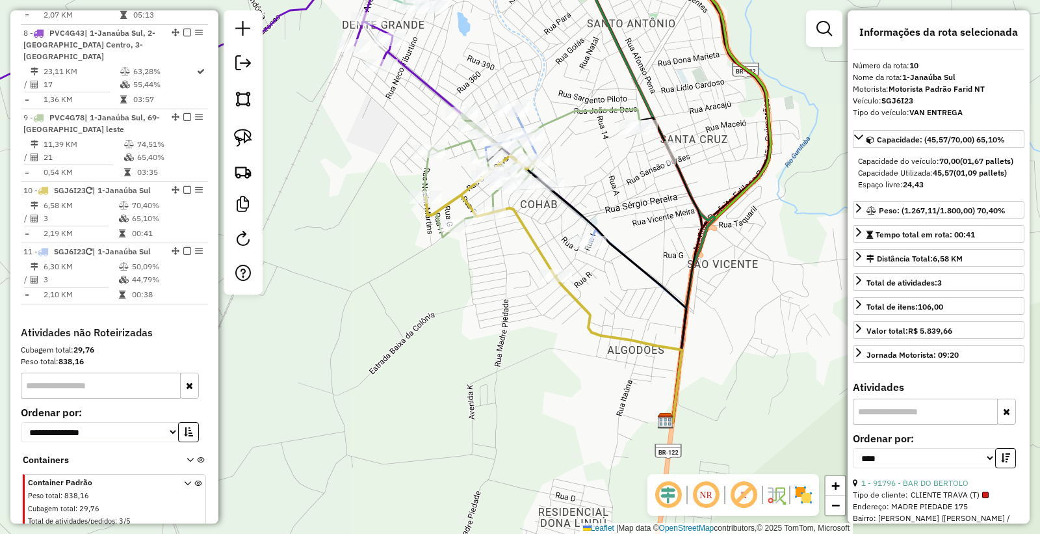
drag, startPoint x: 542, startPoint y: 359, endPoint x: 505, endPoint y: 260, distance: 106.1
click at [540, 358] on div "Janela de atendimento Grade de atendimento Capacidade Transportadoras Veículos …" at bounding box center [520, 267] width 1040 height 534
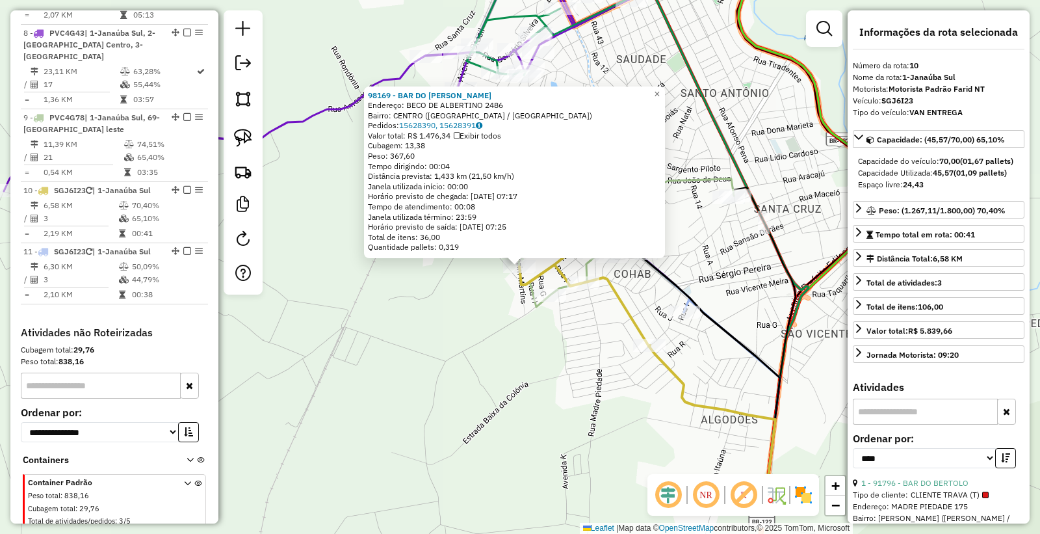
click at [519, 426] on div "98169 - BAR DO ALBERTO Endereço: BECO DE ALBERTINO 2486 Bairro: CENTRO (JANAUBA…" at bounding box center [520, 267] width 1040 height 534
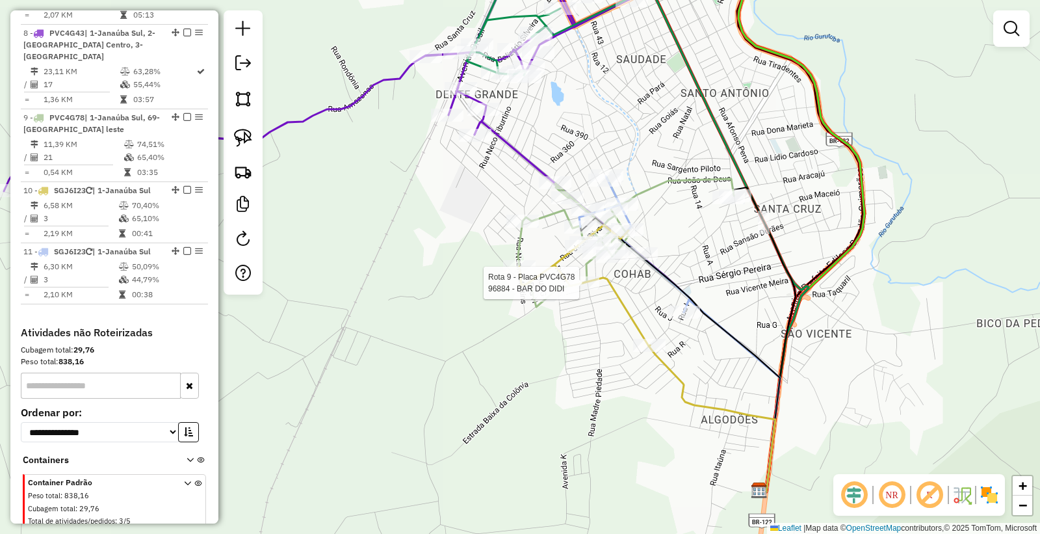
select select "*********"
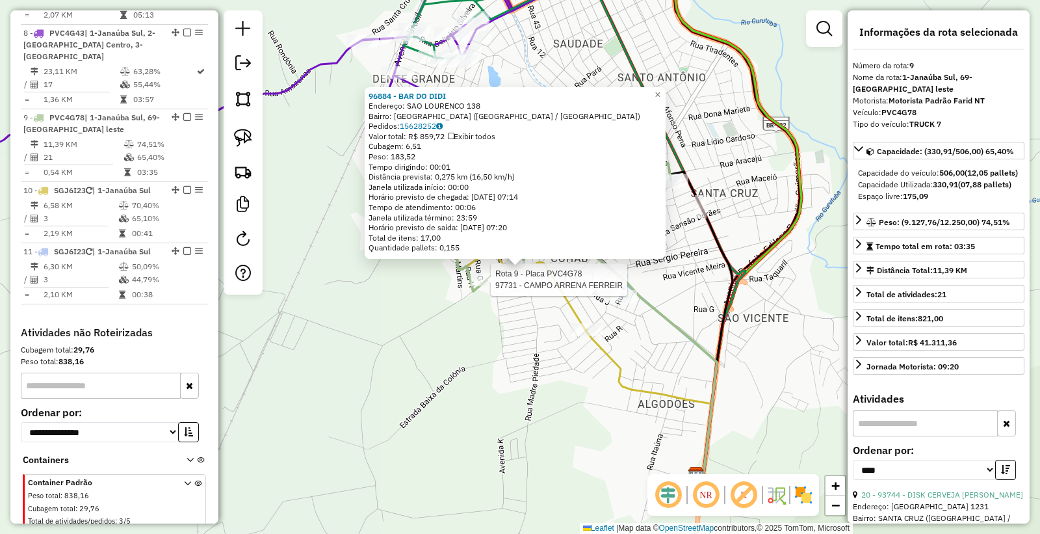
click at [484, 286] on div at bounding box center [487, 279] width 32 height 13
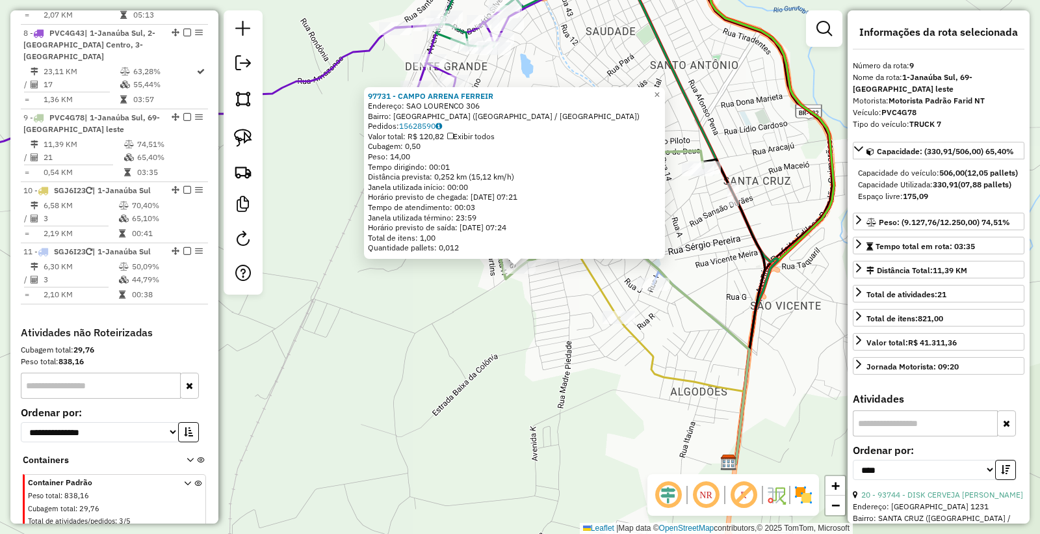
click at [557, 374] on div "97731 - CAMPO ARRENA FERREIR Endereço: SAO LOURENCO 306 Bairro: RIBEIRAO DO OUR…" at bounding box center [520, 267] width 1040 height 534
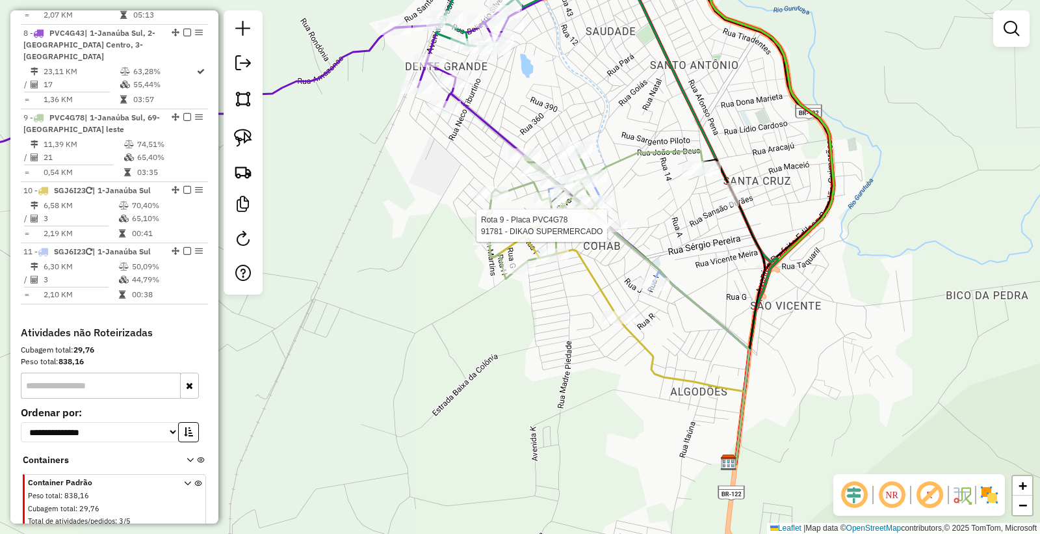
select select "*********"
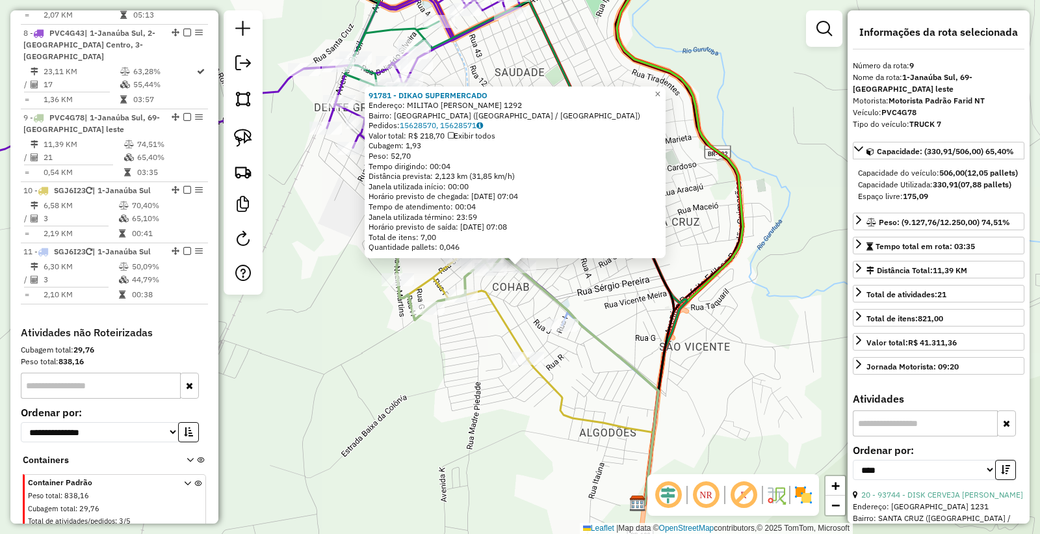
click at [482, 328] on div "91781 - DIKAO SUPERMERCADO Endereço: MILITAO JOSE DOS SANTOS 1292 Bairro: RIBEI…" at bounding box center [520, 267] width 1040 height 534
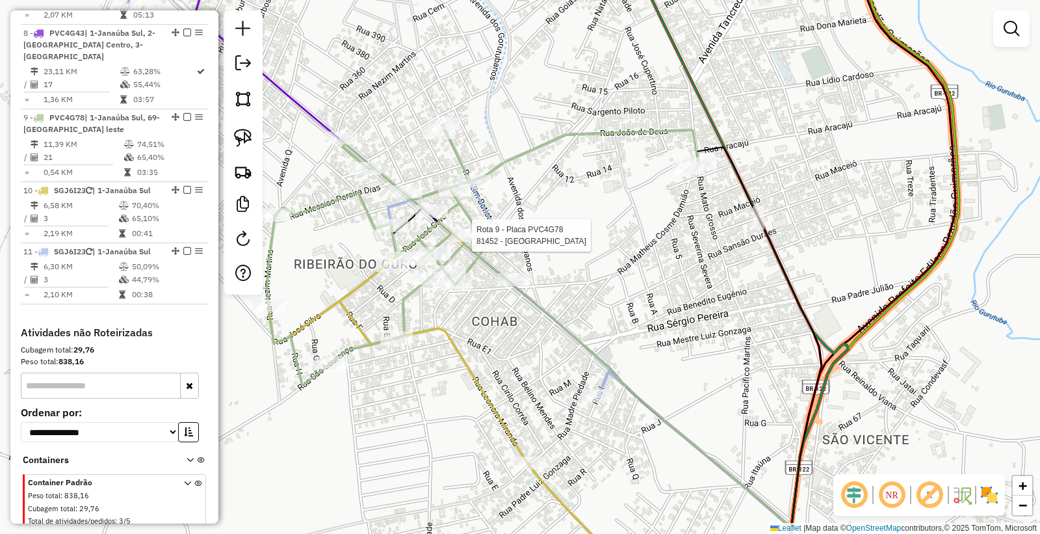
select select "*********"
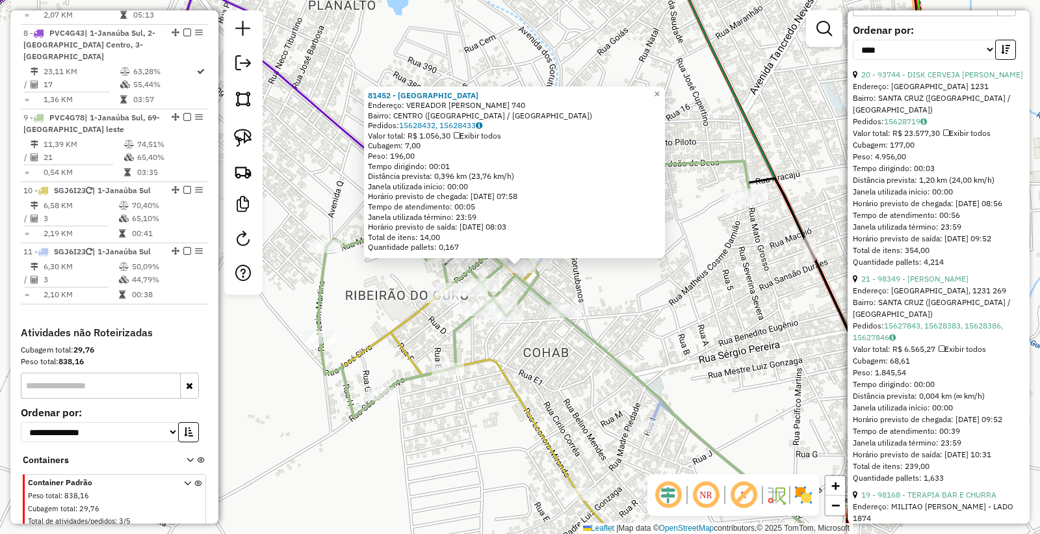
scroll to position [505, 0]
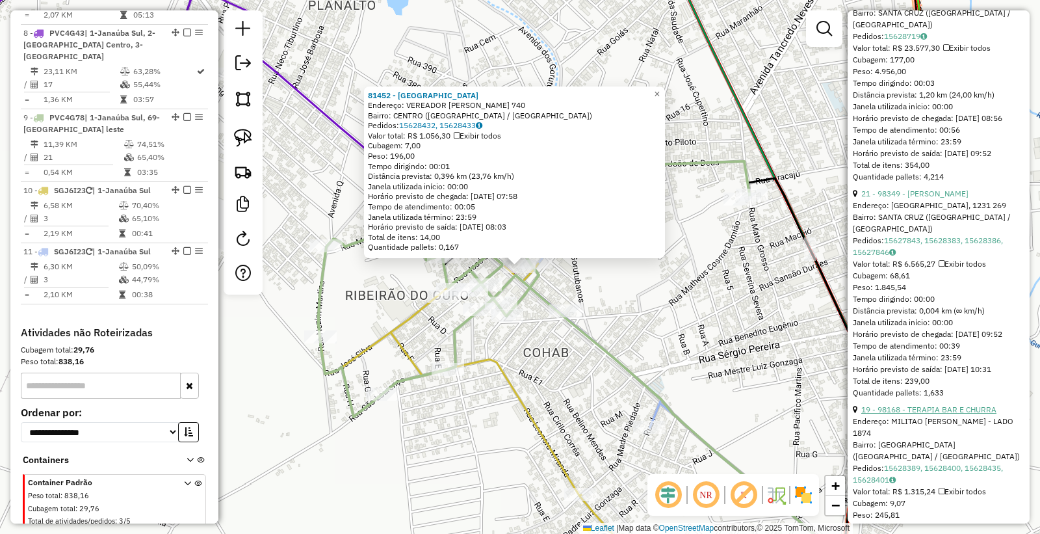
click at [932, 414] on link "19 - 98168 - TERAPIA BAR E CHURRA" at bounding box center [928, 409] width 135 height 10
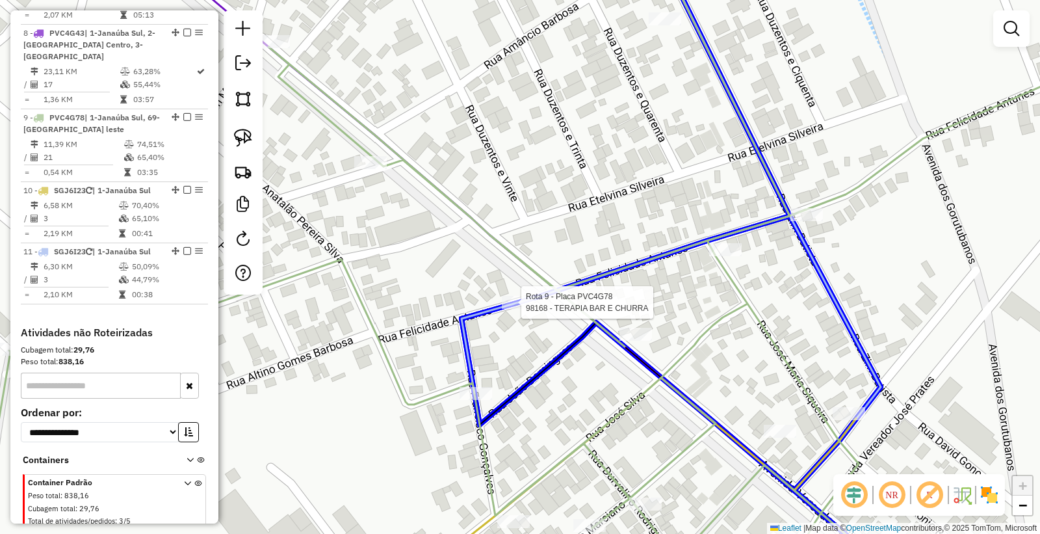
drag, startPoint x: 512, startPoint y: 270, endPoint x: 505, endPoint y: 309, distance: 39.6
click at [505, 309] on div at bounding box center [518, 302] width 32 height 13
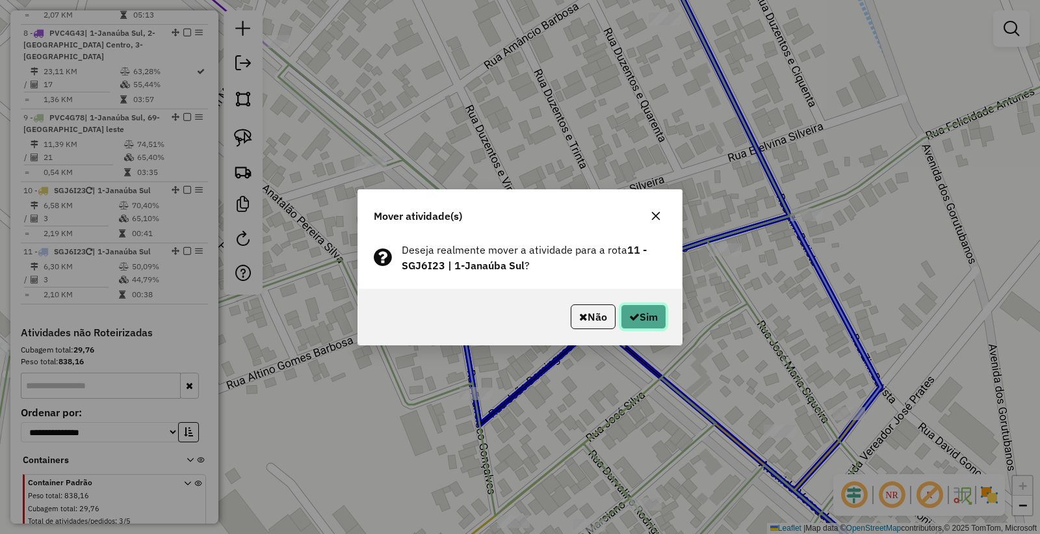
click at [623, 315] on button "Sim" at bounding box center [643, 316] width 45 height 25
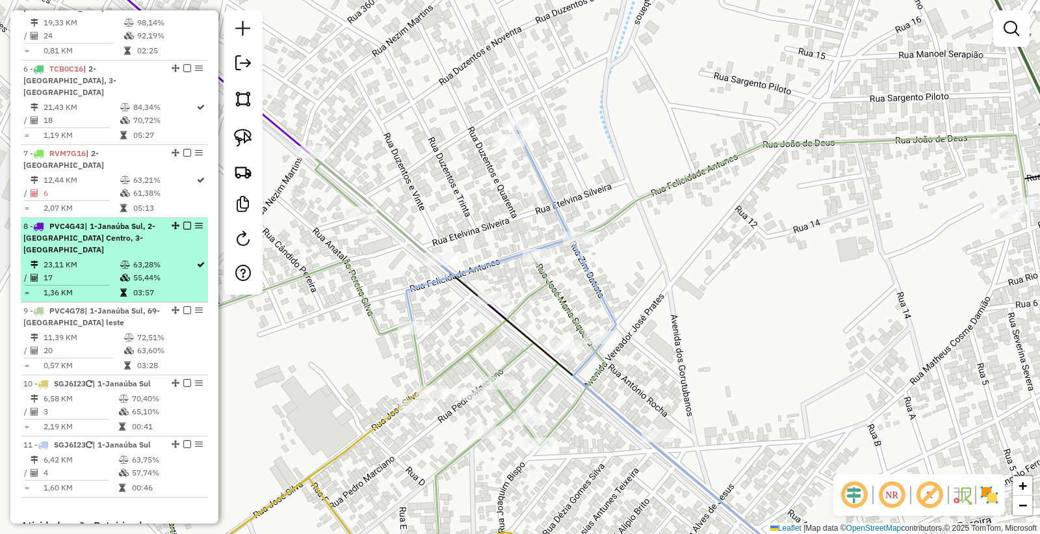
scroll to position [816, 0]
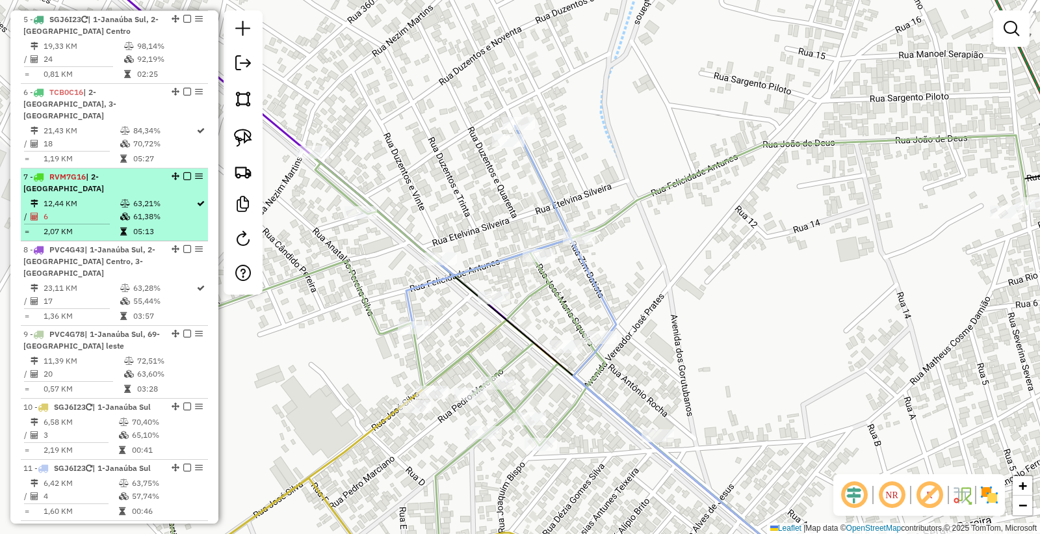
click at [133, 210] on td "61,38%" at bounding box center [164, 216] width 63 height 13
select select "*********"
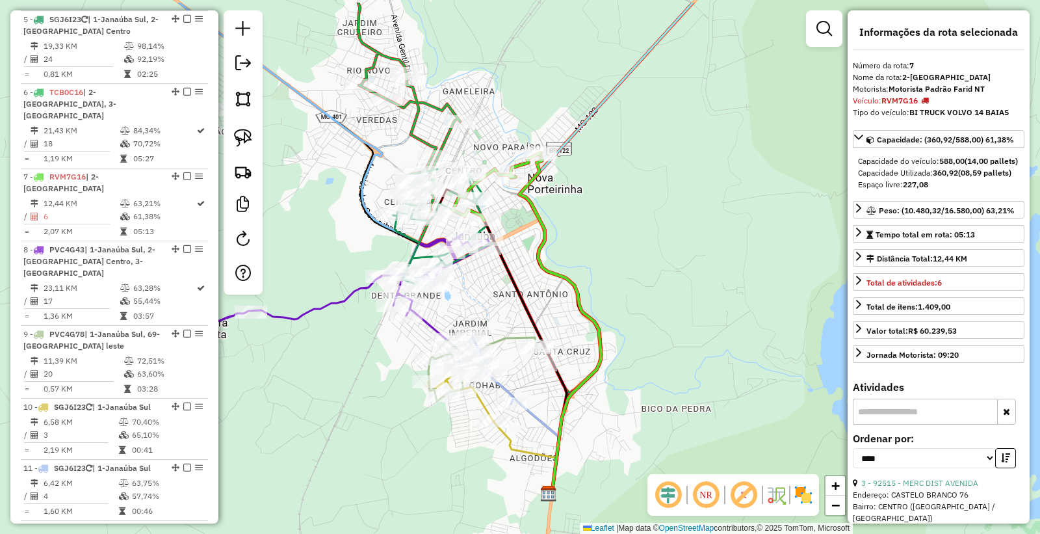
drag, startPoint x: 721, startPoint y: 296, endPoint x: 729, endPoint y: 330, distance: 34.5
click at [729, 330] on div "Janela de atendimento Grade de atendimento Capacidade Transportadoras Veículos …" at bounding box center [520, 267] width 1040 height 534
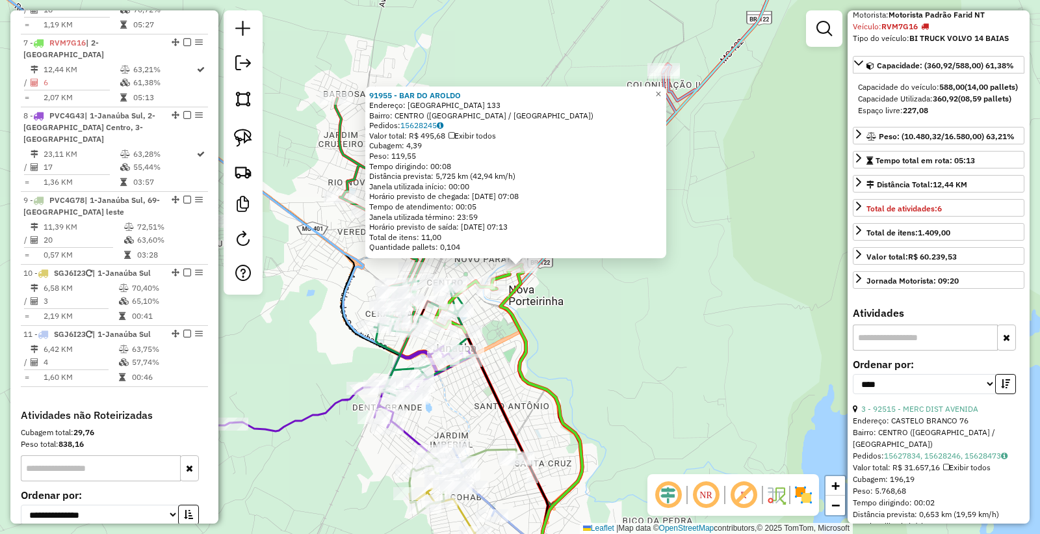
scroll to position [144, 0]
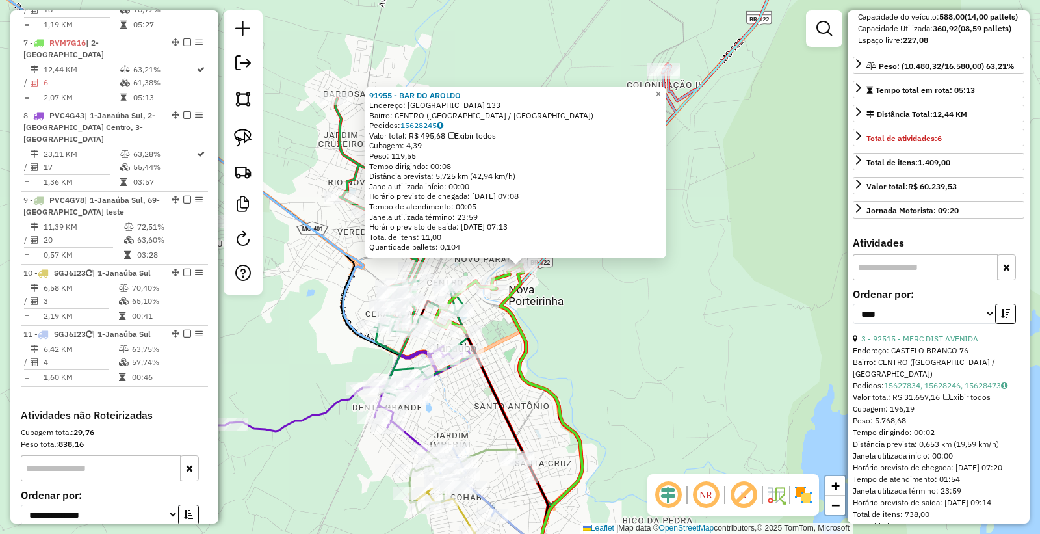
click at [598, 322] on div "91955 - BAR DO AROLDO Endereço: SANTA HELENA 133 Bairro: CENTRO (NOVA PORTEIRIN…" at bounding box center [520, 267] width 1040 height 534
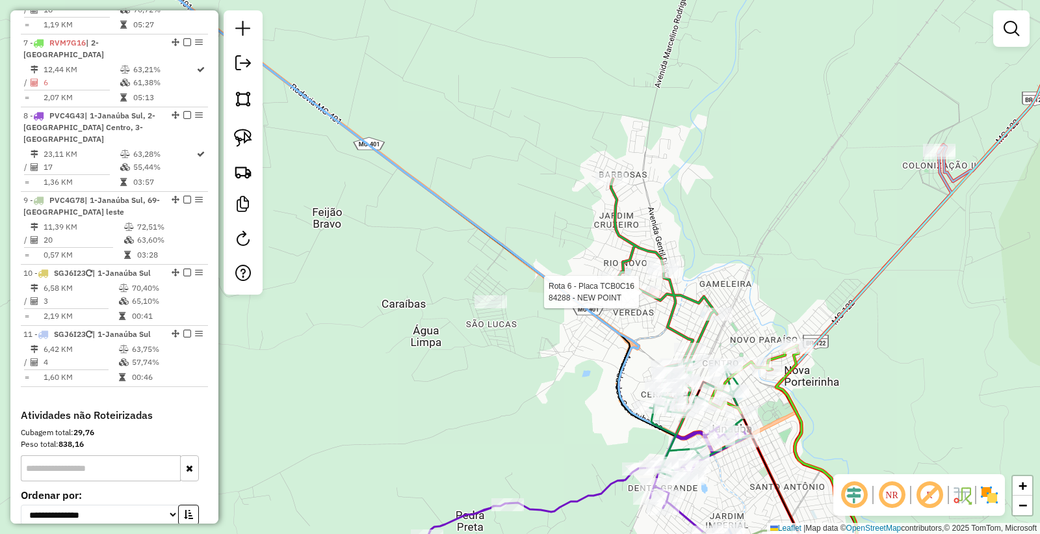
select select "*********"
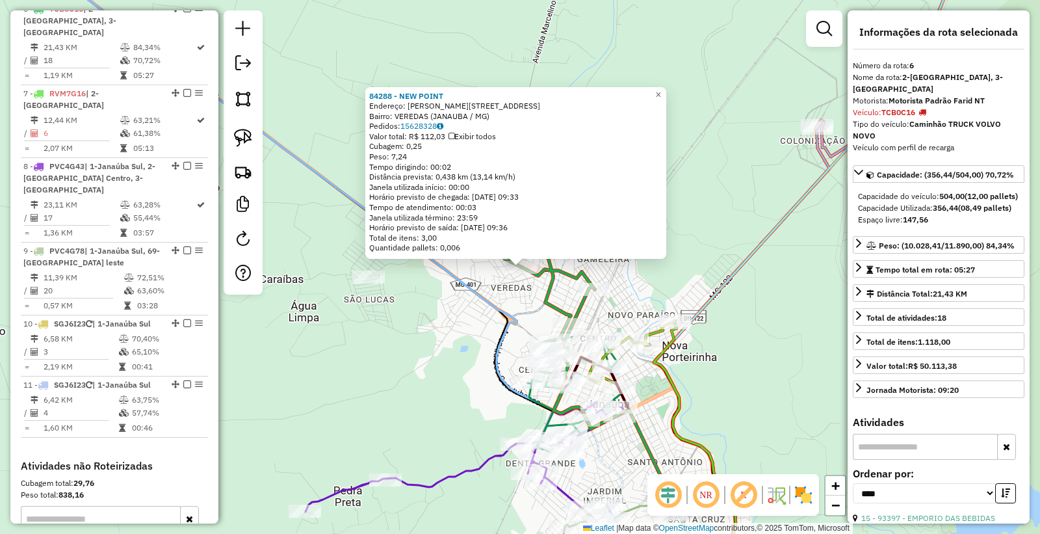
scroll to position [876, 0]
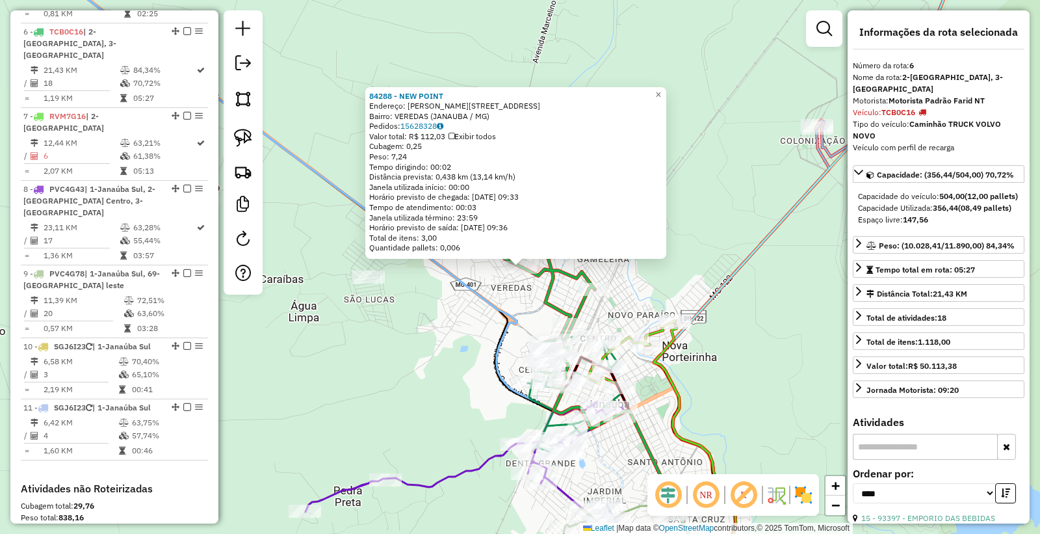
click at [469, 365] on div "84288 - NEW POINT Endereço: MANOEL BANDEIRA 267 Bairro: VEREDAS (JANAUBA / MG) …" at bounding box center [520, 267] width 1040 height 534
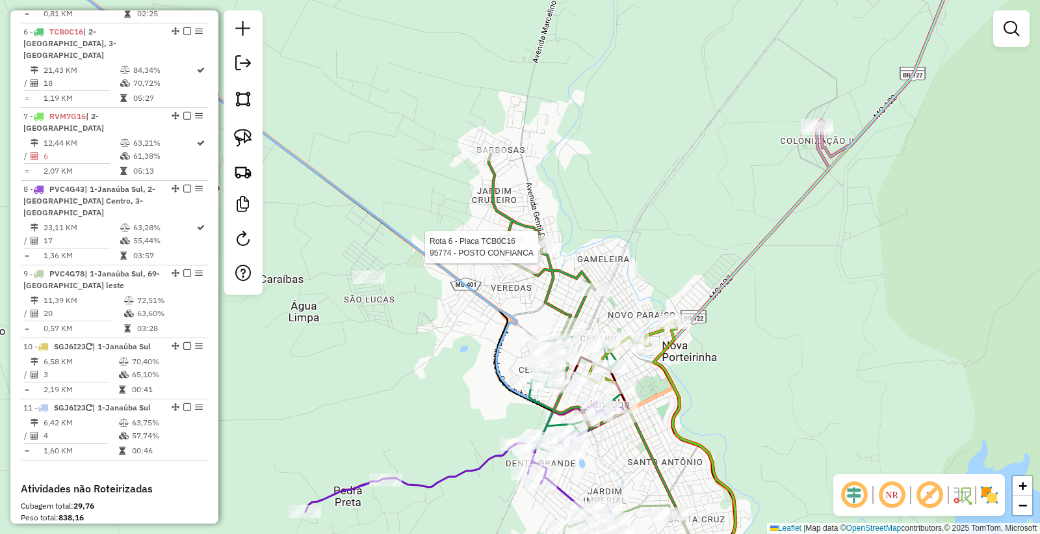
select select "*********"
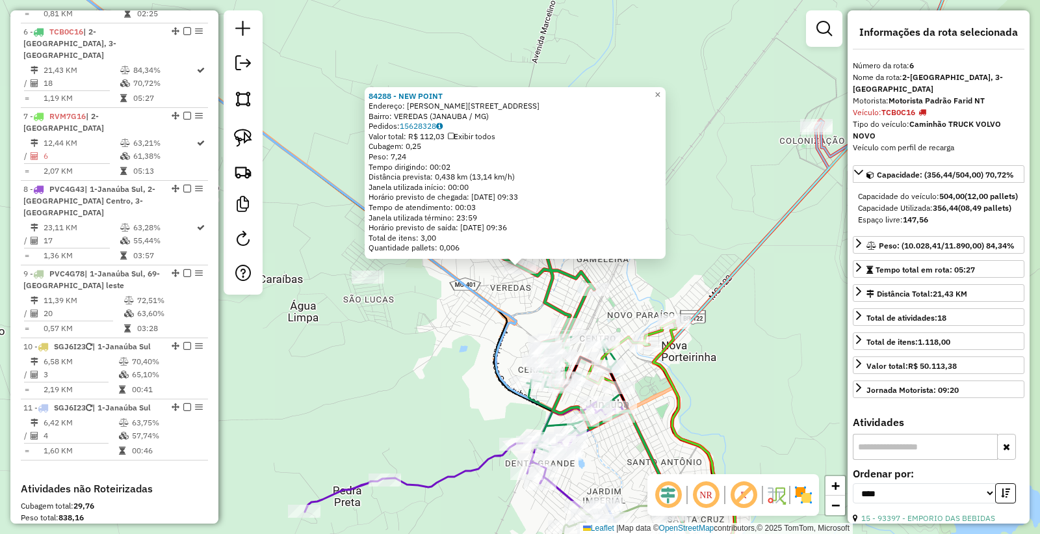
click at [480, 320] on div "84288 - NEW POINT Endereço: MANOEL BANDEIRA 267 Bairro: VEREDAS (JANAUBA / MG) …" at bounding box center [520, 267] width 1040 height 534
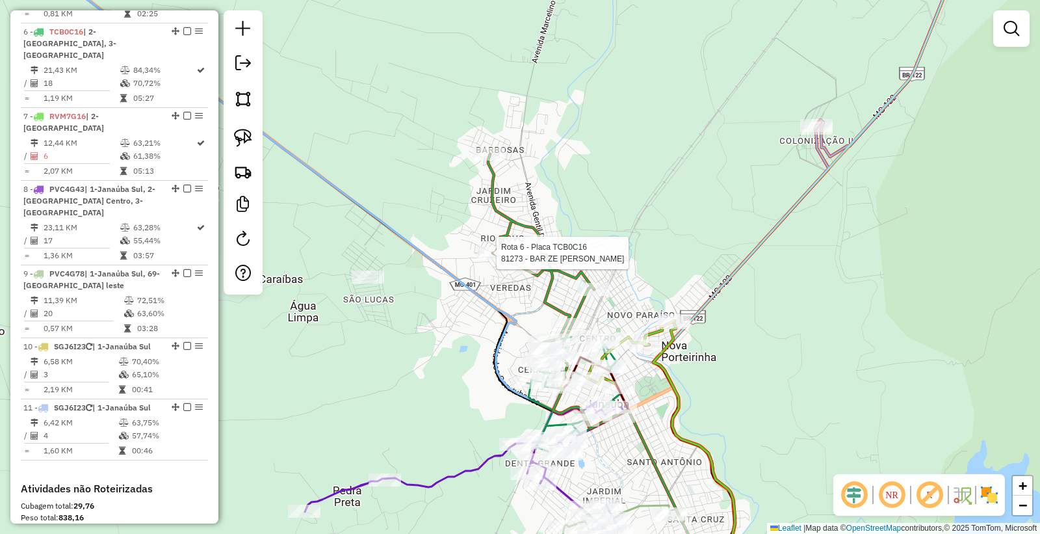
select select "*********"
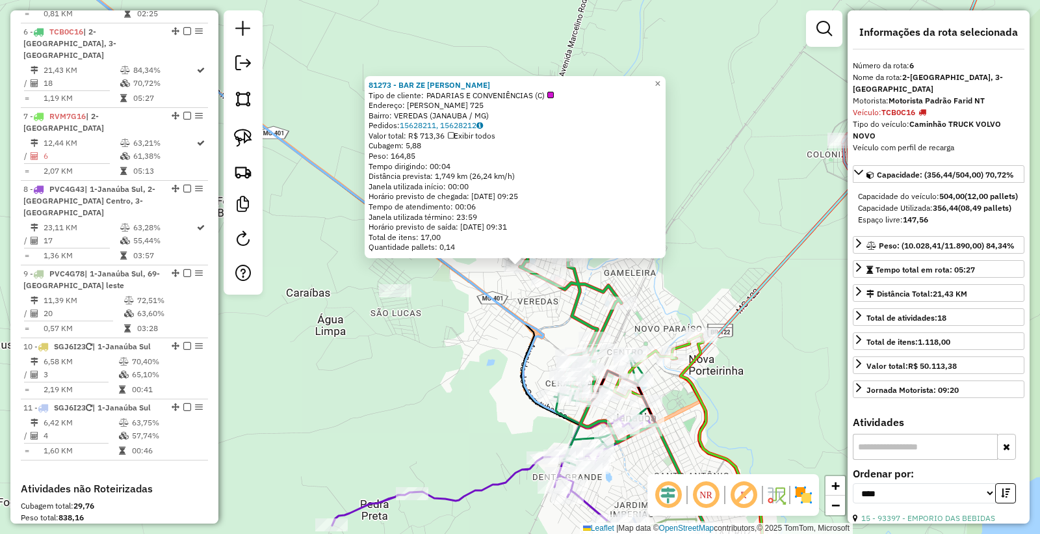
click at [469, 368] on div "81273 - BAR ZE CARLOS Tipo de cliente: PADARIAS E CONVENIÊNCIAS (C) Endereço: M…" at bounding box center [520, 267] width 1040 height 534
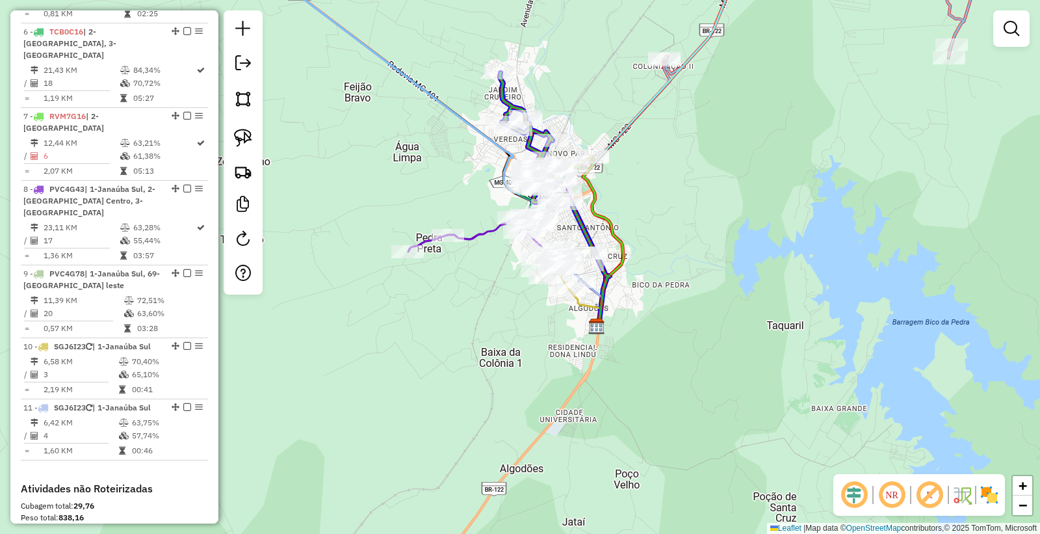
click at [511, 133] on div at bounding box center [513, 127] width 32 height 13
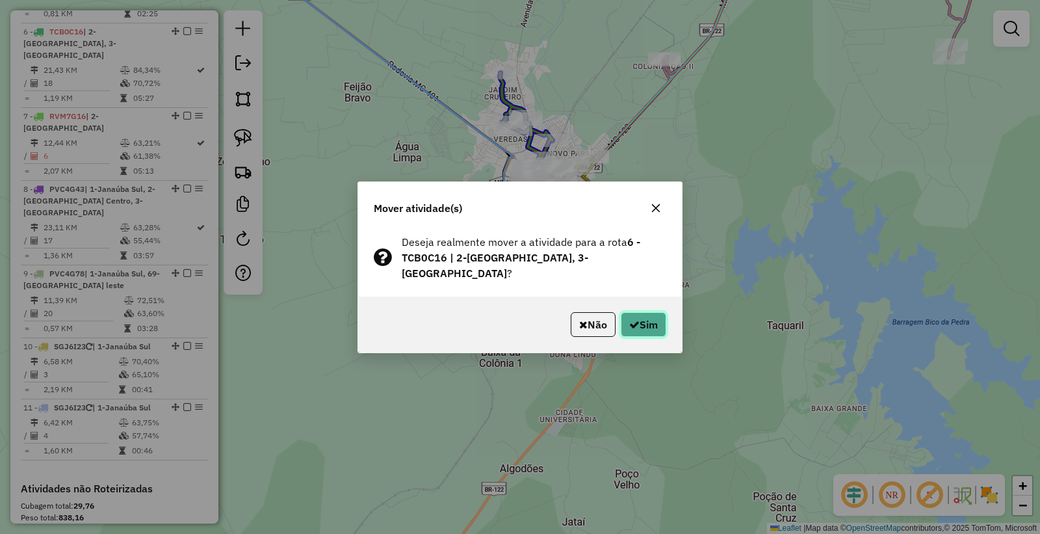
click at [625, 314] on button "Sim" at bounding box center [643, 324] width 45 height 25
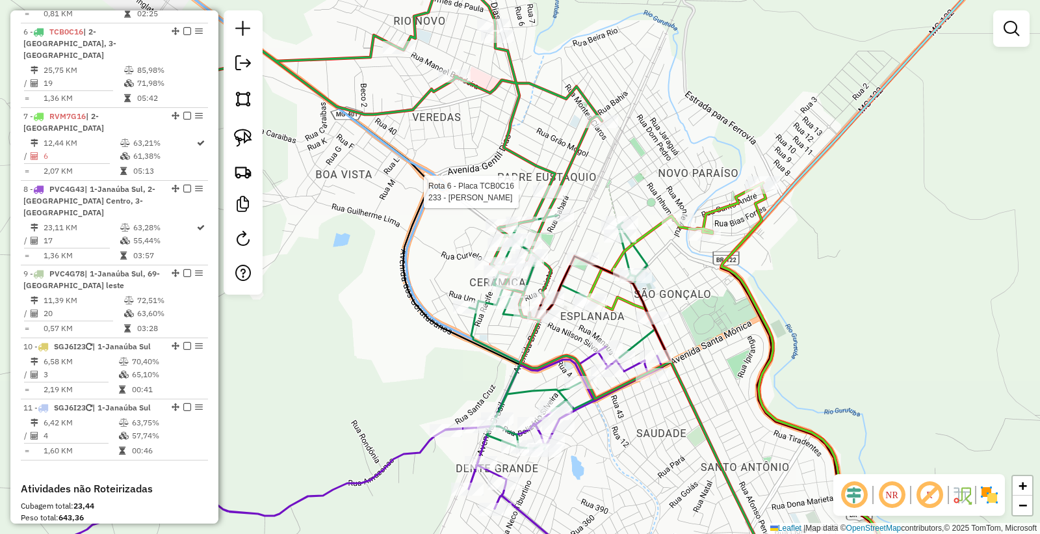
select select "*********"
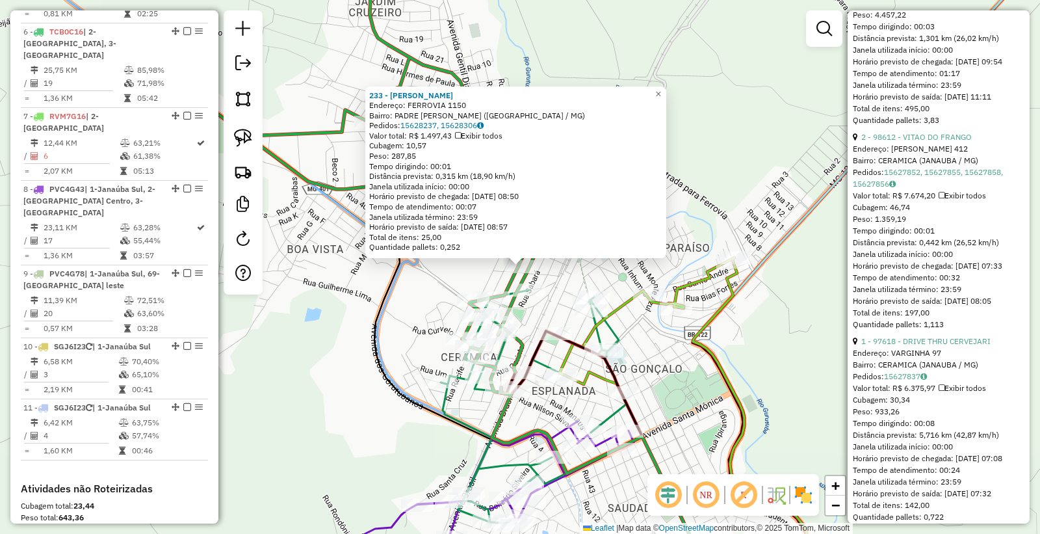
scroll to position [577, 0]
click at [925, 138] on link "2 - 98612 - VITAO DO FRANGO" at bounding box center [916, 133] width 110 height 10
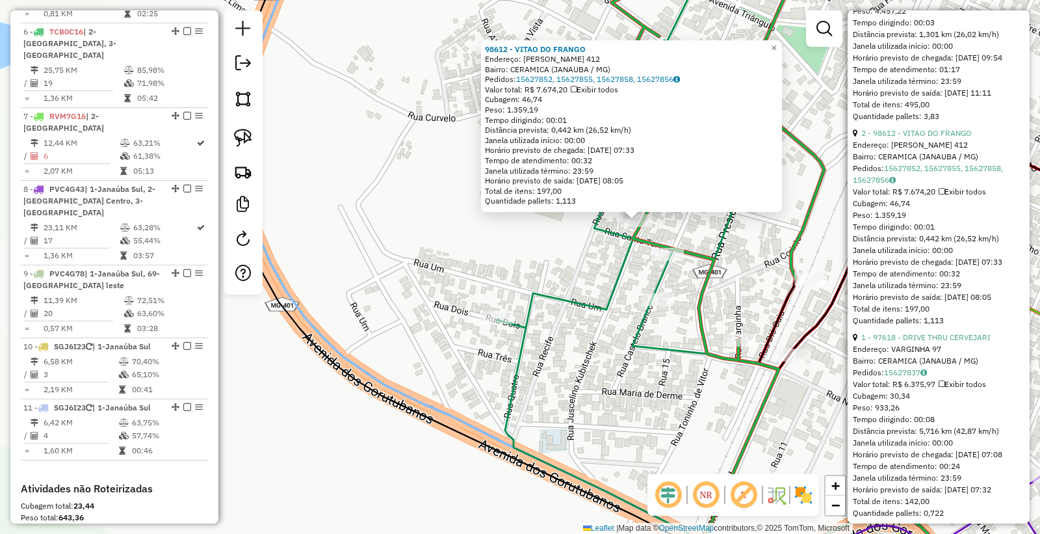
click at [608, 252] on div "98612 - VITAO DO FRANGO Endereço: JUSCELINO KUBITSCHEK 412 Bairro: CERAMICA (JA…" at bounding box center [520, 267] width 1040 height 534
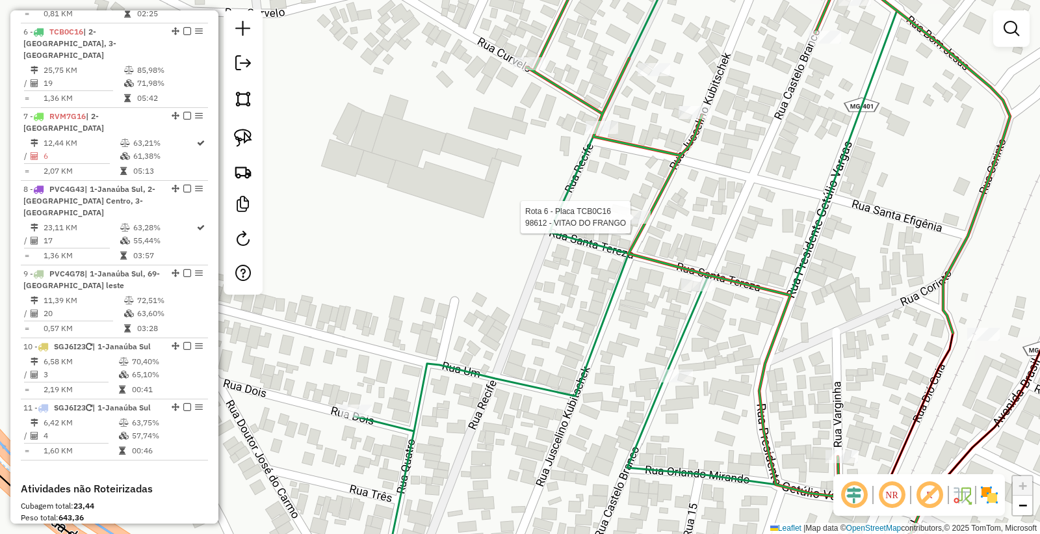
select select "*********"
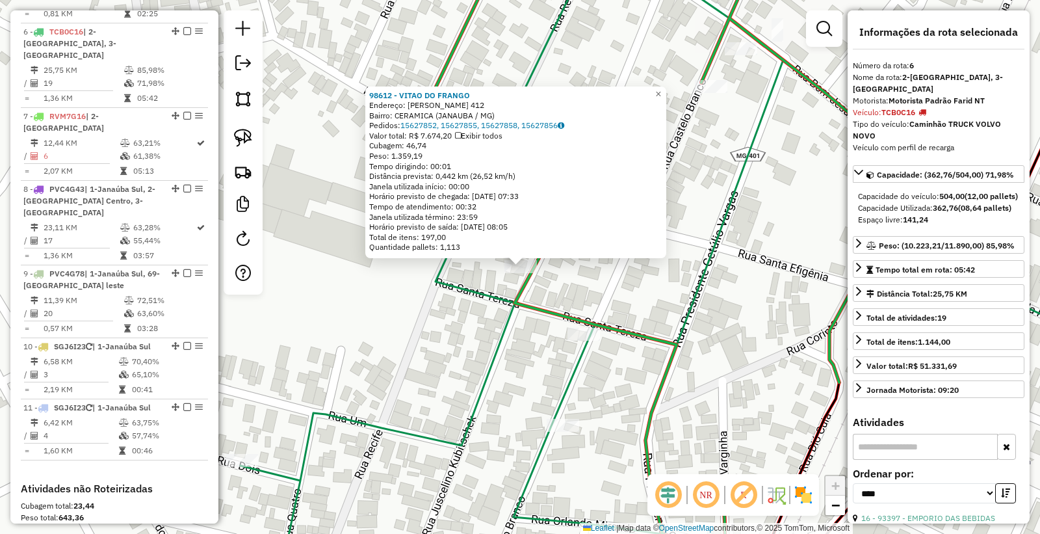
click at [430, 342] on div "98612 - VITAO DO FRANGO Endereço: JUSCELINO KUBITSCHEK 412 Bairro: CERAMICA (JA…" at bounding box center [520, 267] width 1040 height 534
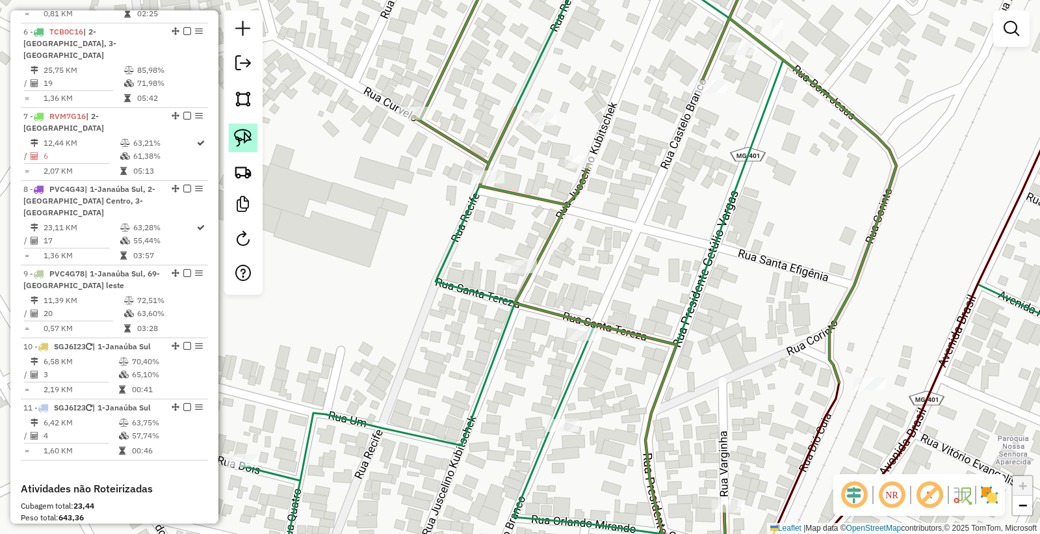
click at [248, 144] on img at bounding box center [243, 138] width 18 height 18
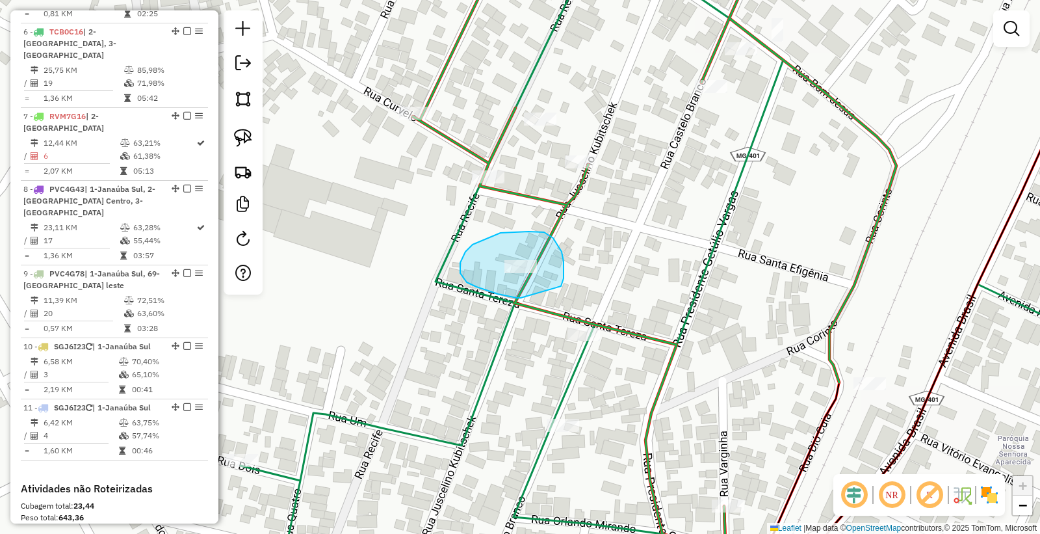
drag, startPoint x: 498, startPoint y: 294, endPoint x: 561, endPoint y: 287, distance: 63.4
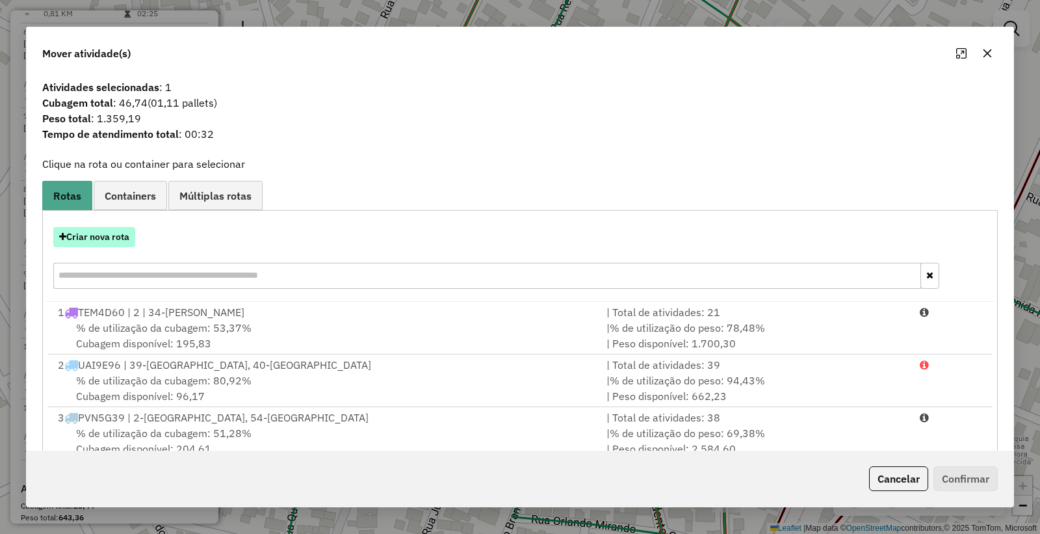
click at [98, 236] on button "Criar nova rota" at bounding box center [94, 237] width 82 height 20
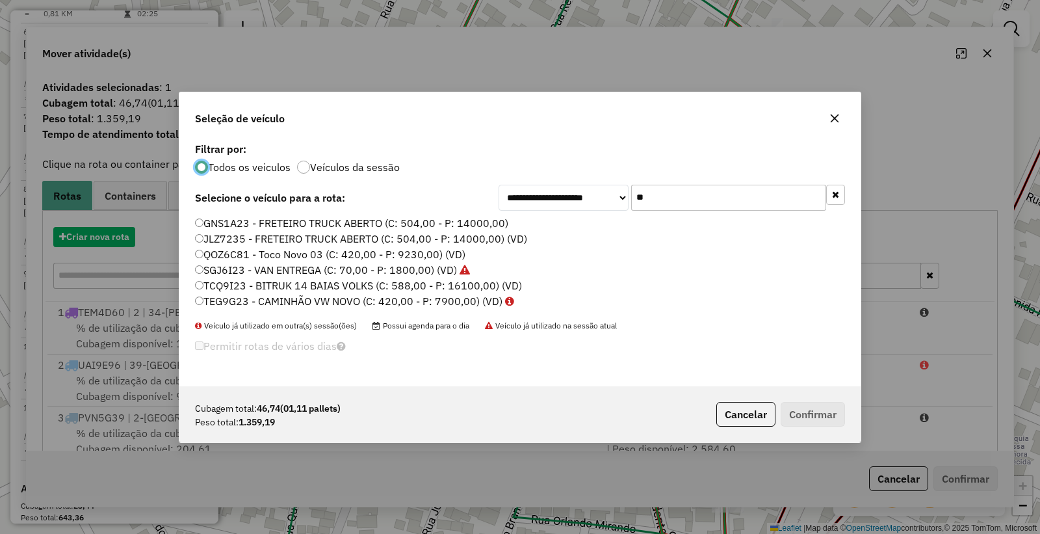
scroll to position [7, 3]
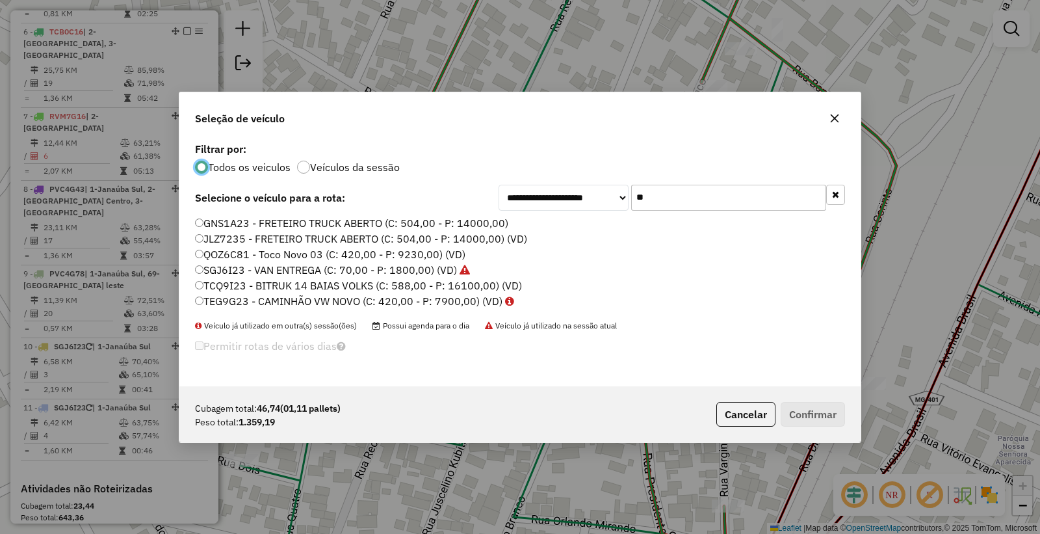
click at [215, 268] on label "SGJ6I23 - VAN ENTREGA (C: 70,00 - P: 1800,00) (VD)" at bounding box center [332, 270] width 275 height 16
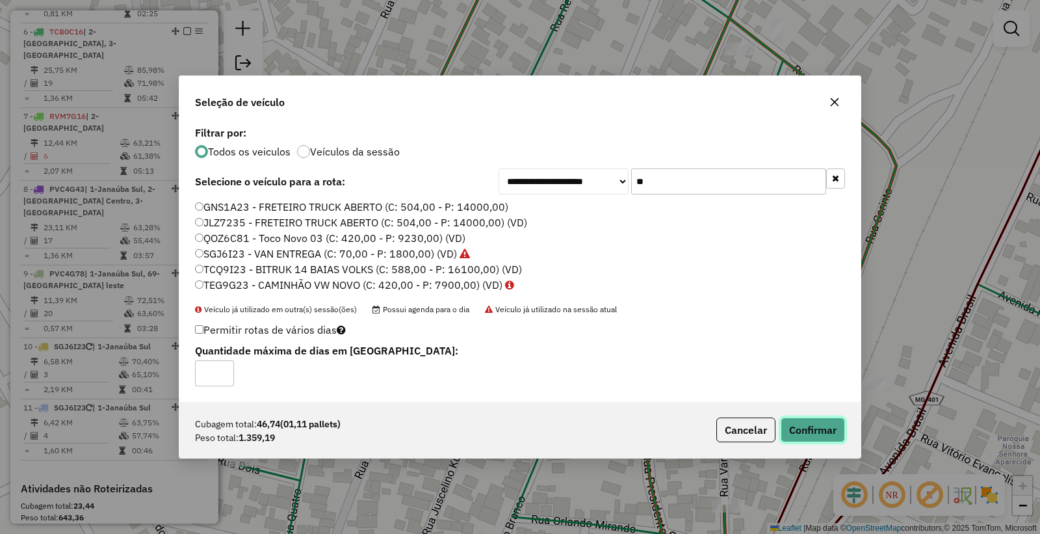
click at [814, 433] on button "Confirmar" at bounding box center [813, 429] width 64 height 25
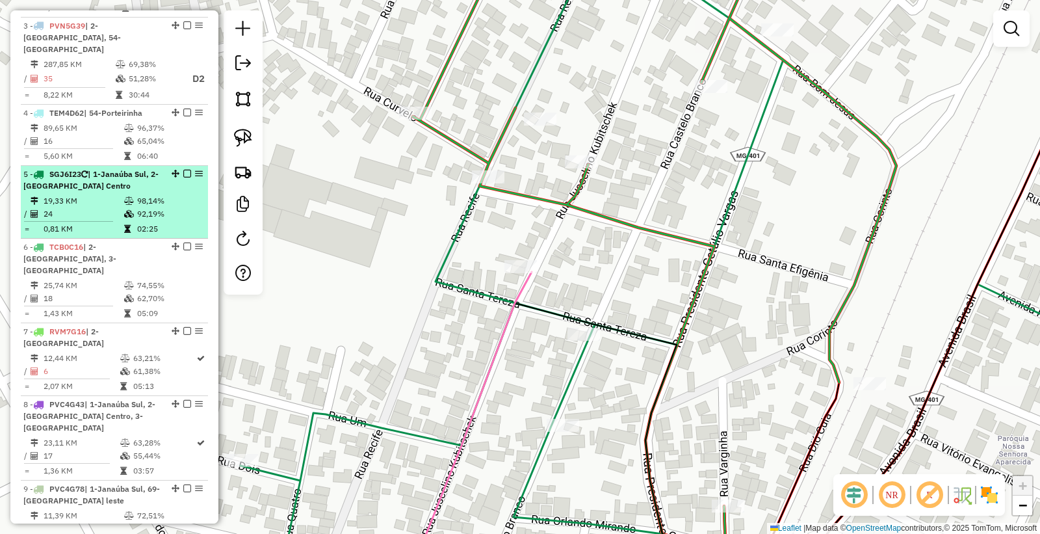
scroll to position [660, 0]
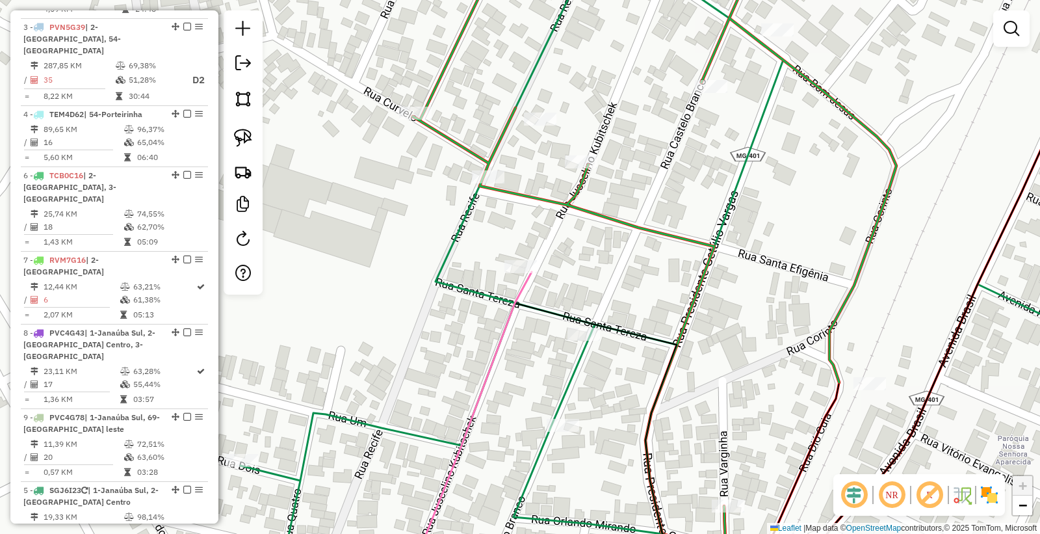
drag, startPoint x: 172, startPoint y: 161, endPoint x: 160, endPoint y: 488, distance: 327.8
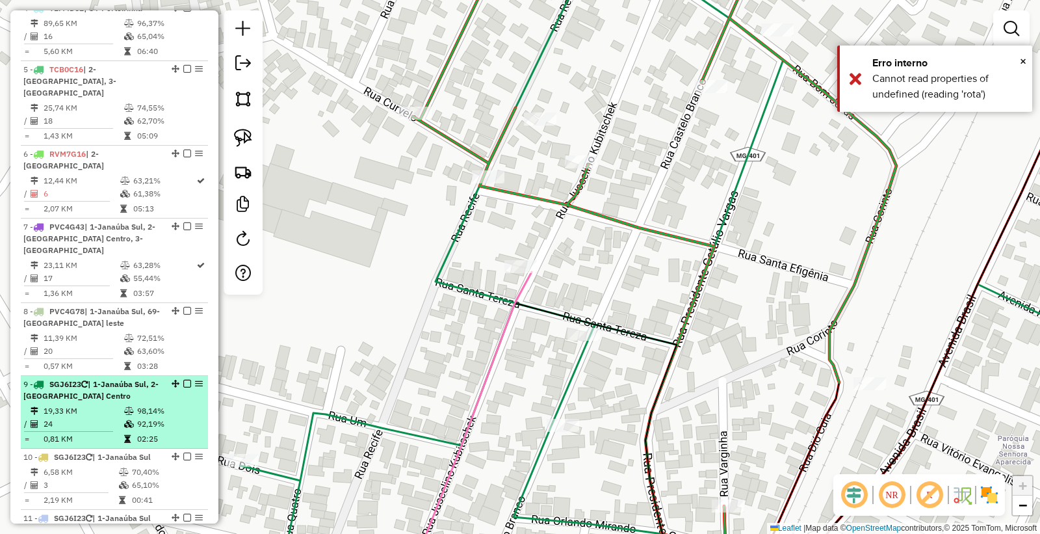
scroll to position [876, 0]
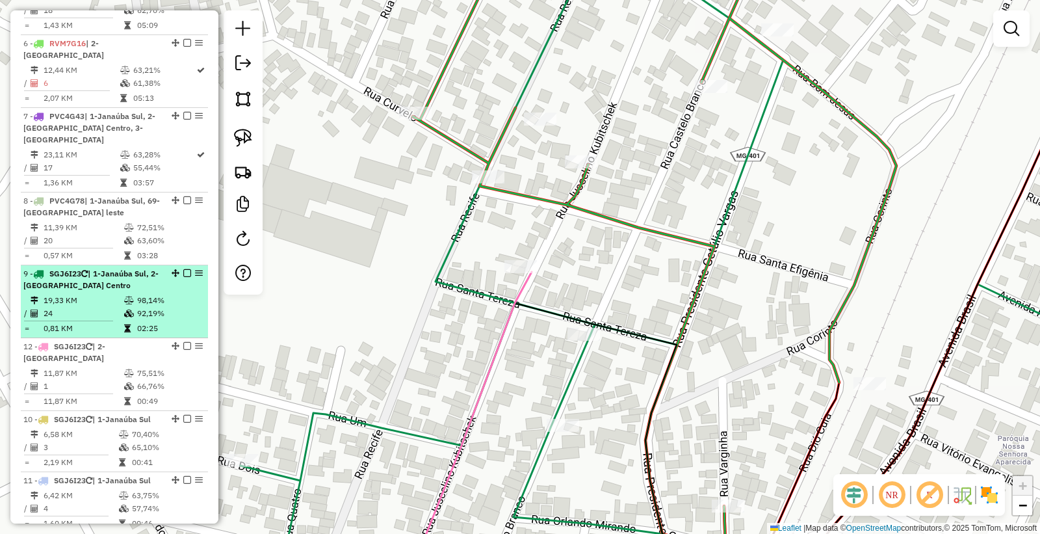
drag, startPoint x: 171, startPoint y: 432, endPoint x: 153, endPoint y: 278, distance: 155.0
click at [146, 307] on td "92,19%" at bounding box center [169, 313] width 66 height 13
select select "*********"
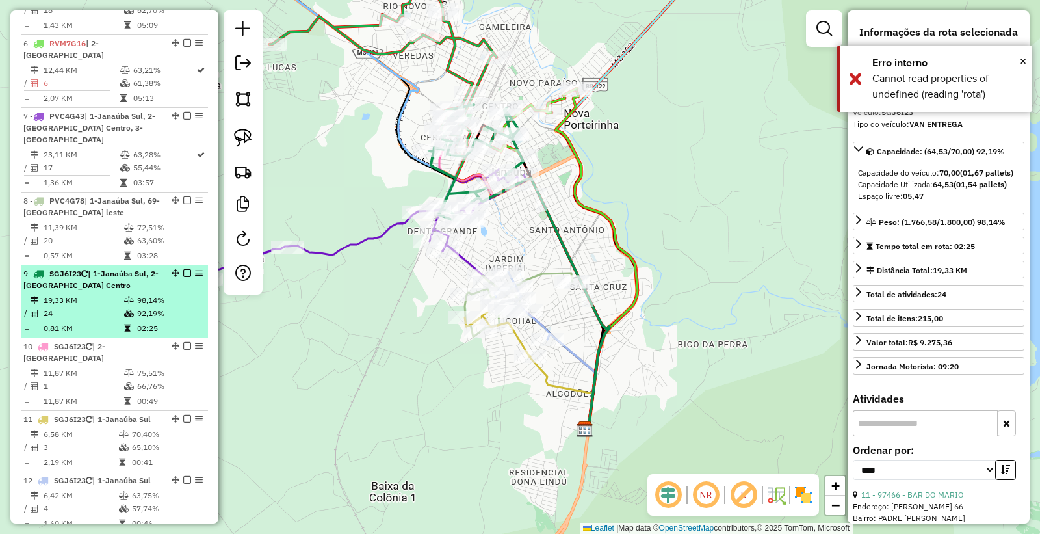
drag, startPoint x: 171, startPoint y: 307, endPoint x: 171, endPoint y: 268, distance: 38.3
click at [171, 268] on ul "1 - TEM4D60 | 34-Matias Cardoso 340,47 KM 78,48% / 20 53,37% = 17,02 KM 11:56 2…" at bounding box center [114, 87] width 187 height 891
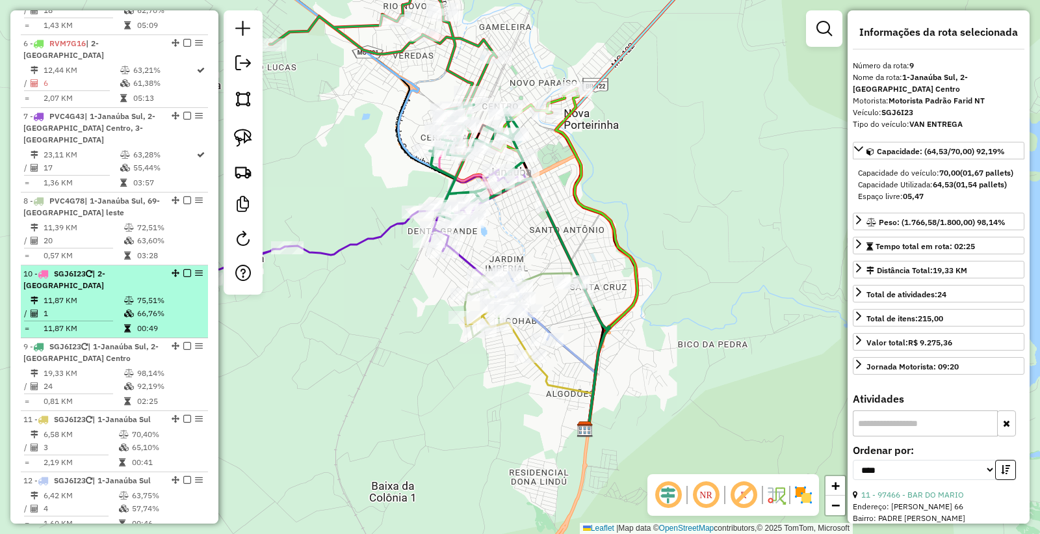
drag, startPoint x: 171, startPoint y: 309, endPoint x: 166, endPoint y: 253, distance: 56.1
click at [138, 294] on td "75,51%" at bounding box center [169, 300] width 66 height 13
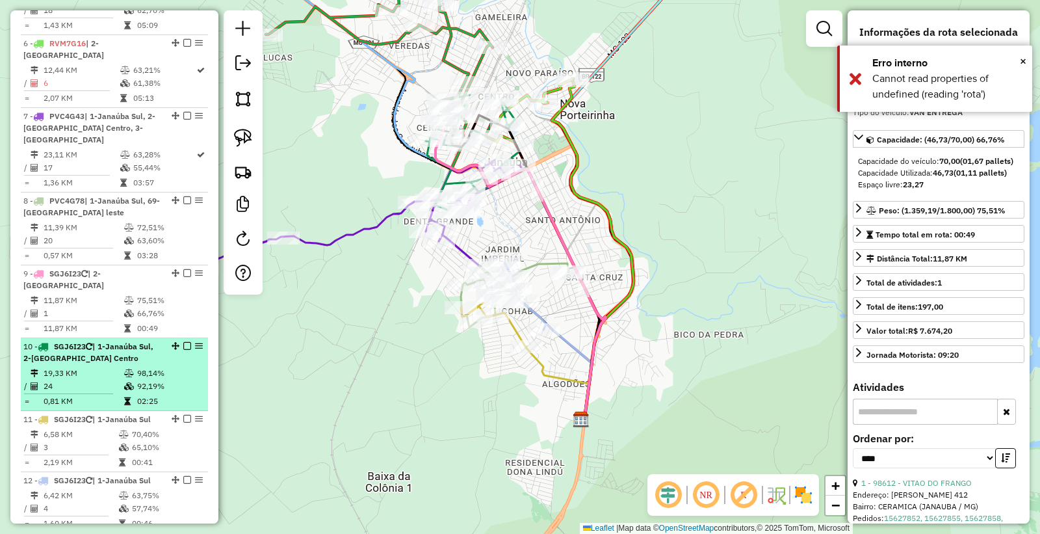
click at [124, 369] on icon at bounding box center [129, 373] width 10 height 8
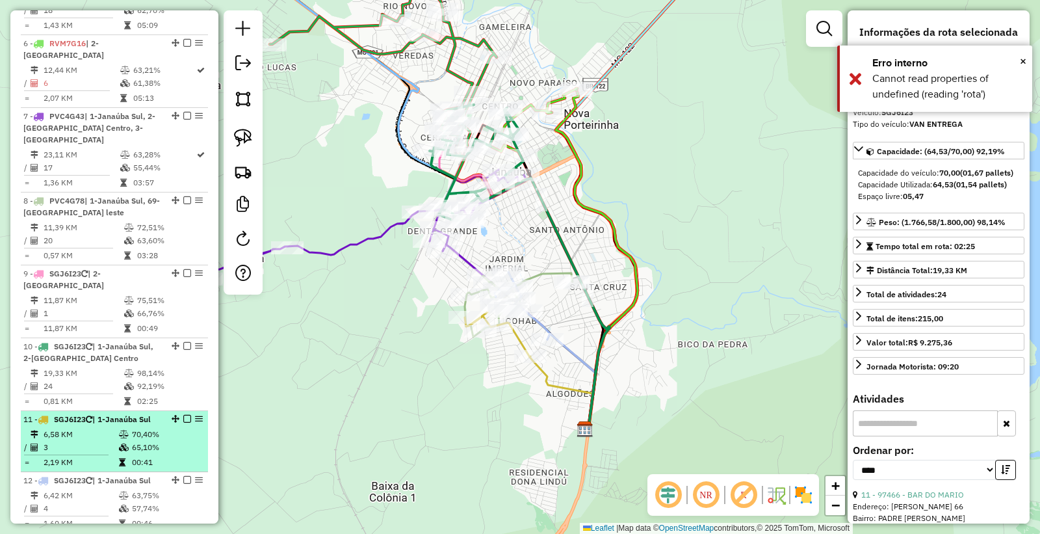
click at [122, 428] on td at bounding box center [124, 434] width 13 height 13
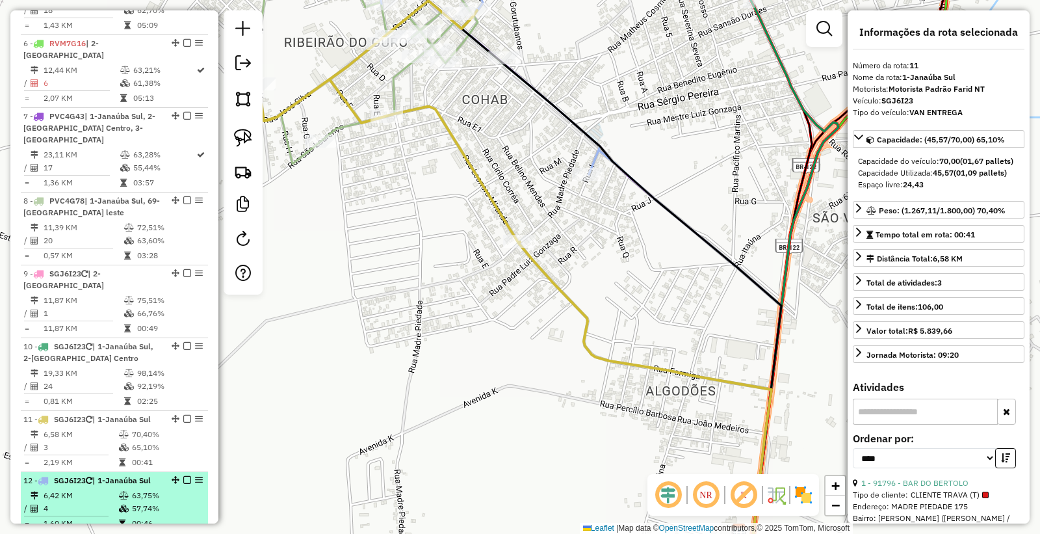
click at [147, 474] on div "12 - SGJ6I23 | 1-Janaúba Sul" at bounding box center [92, 480] width 138 height 12
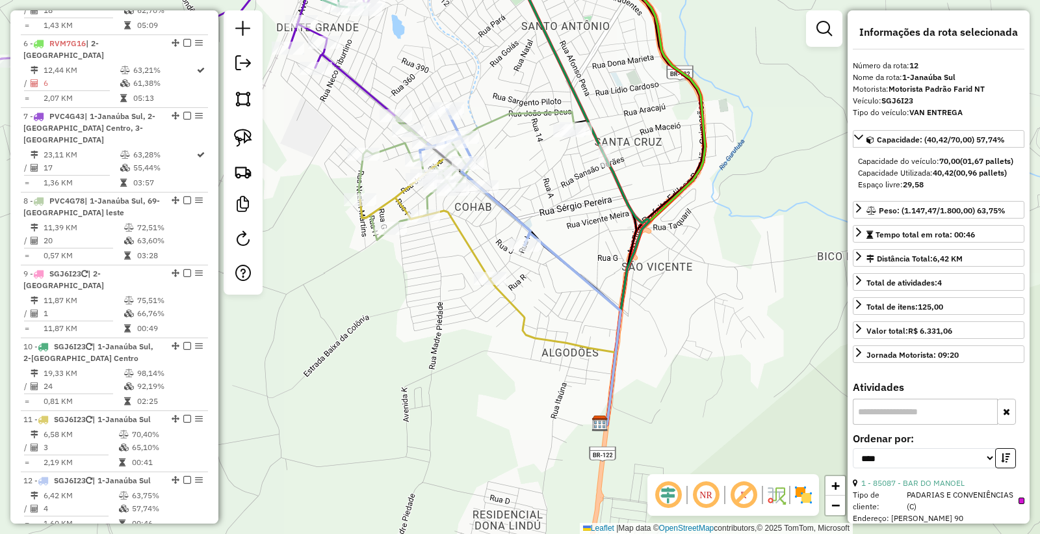
click at [417, 391] on div "Janela de atendimento Grade de atendimento Capacidade Transportadoras Veículos …" at bounding box center [520, 267] width 1040 height 534
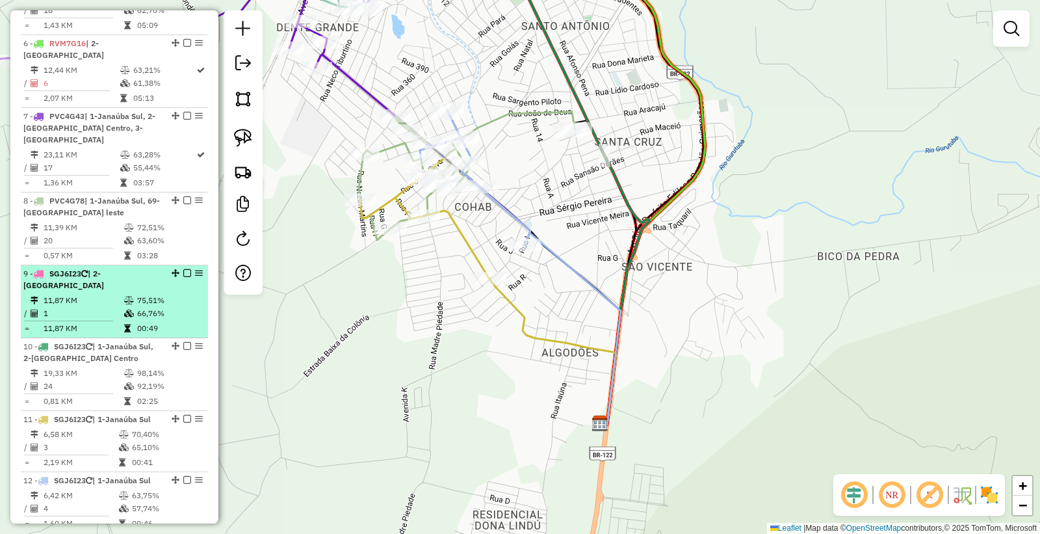
scroll to position [732, 0]
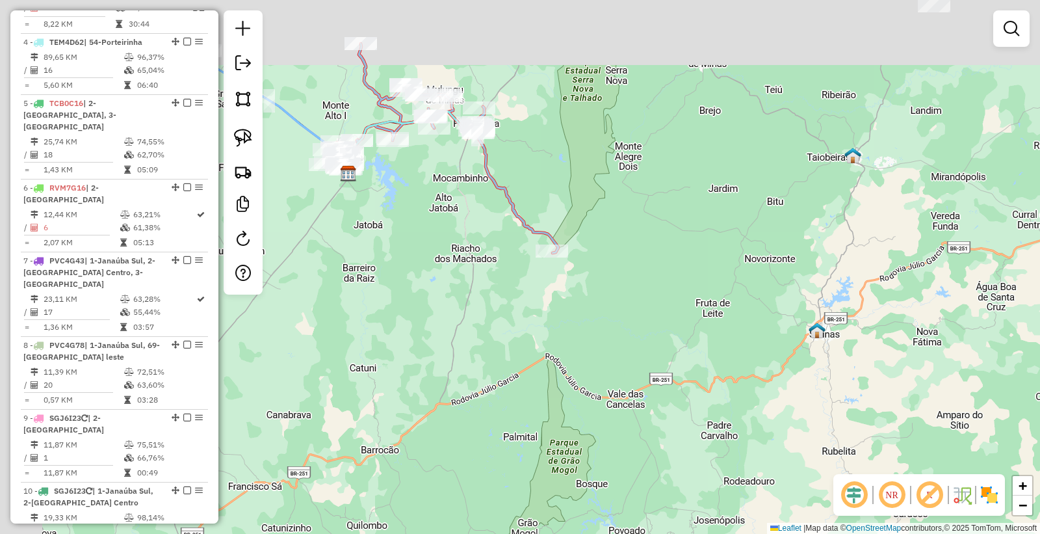
drag, startPoint x: 383, startPoint y: 295, endPoint x: 279, endPoint y: 275, distance: 105.9
click at [494, 390] on div "Janela de atendimento Grade de atendimento Capacidade Transportadoras Veículos …" at bounding box center [520, 267] width 1040 height 534
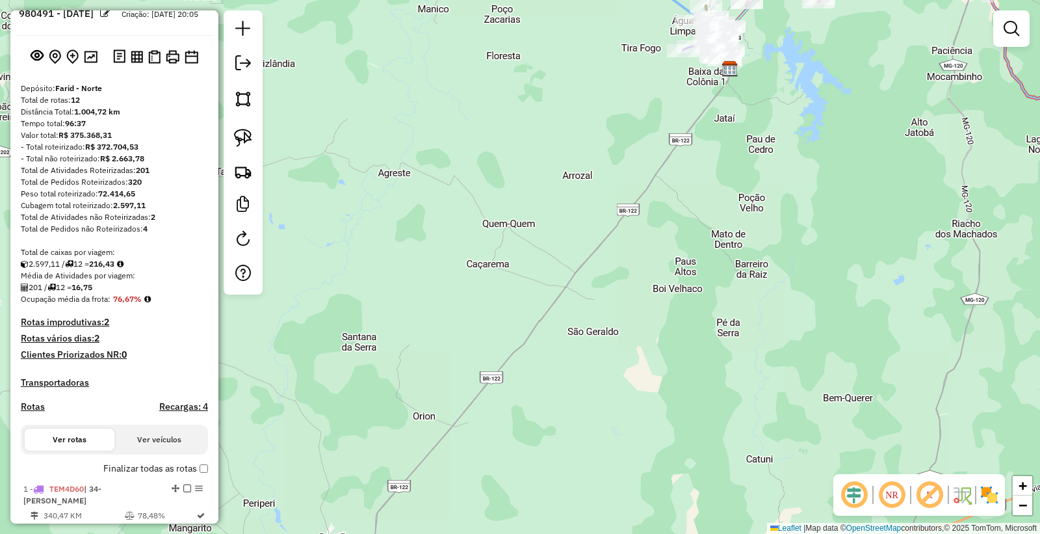
scroll to position [0, 0]
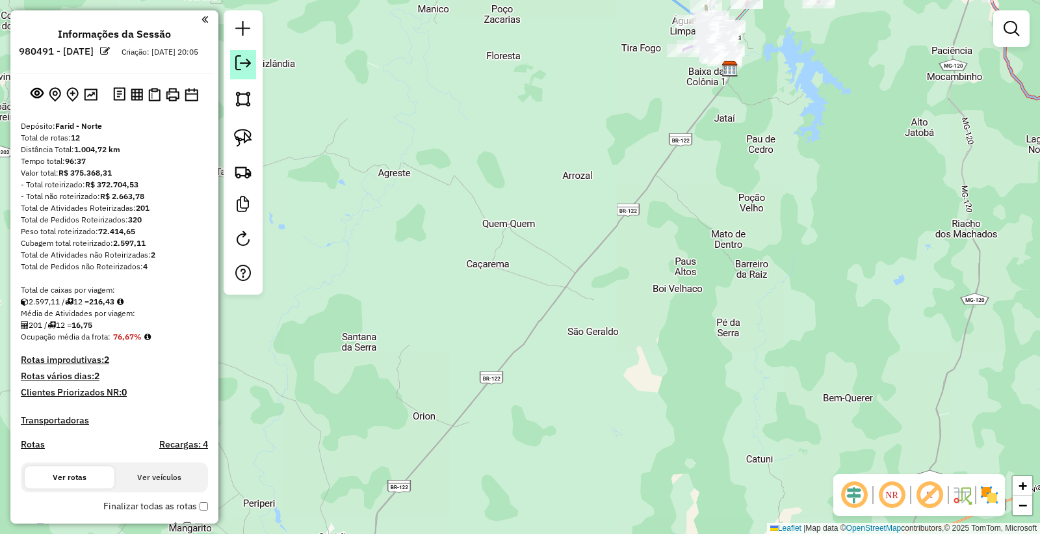
click at [247, 66] on em at bounding box center [243, 63] width 16 height 16
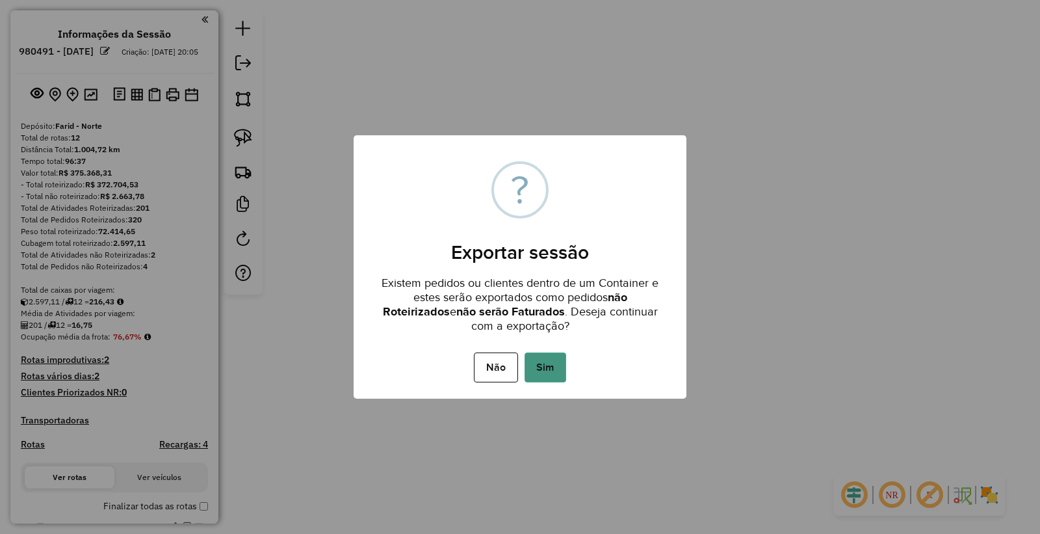
click at [541, 368] on button "Sim" at bounding box center [545, 367] width 42 height 30
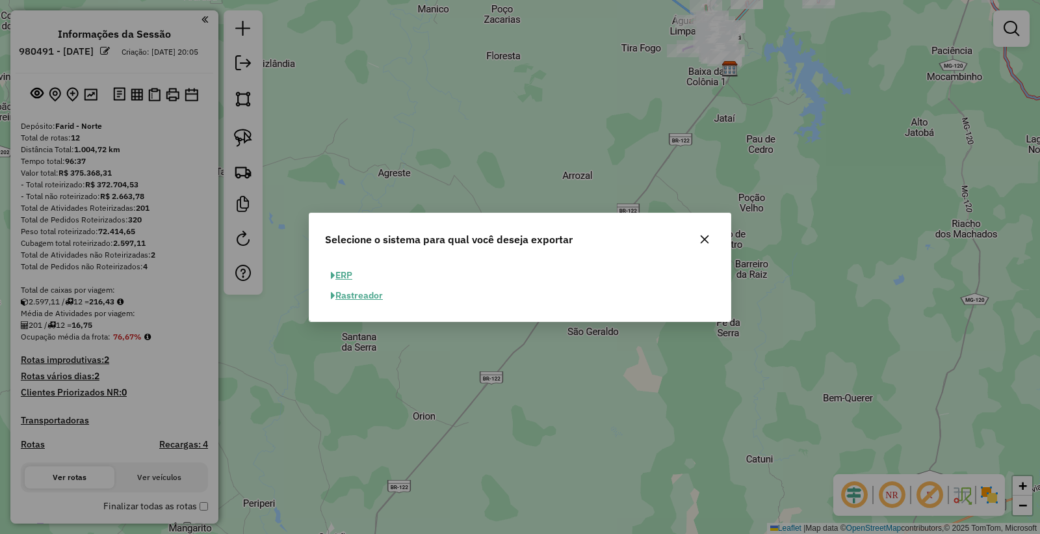
click at [344, 265] on button "ERP" at bounding box center [341, 275] width 33 height 20
select select "**"
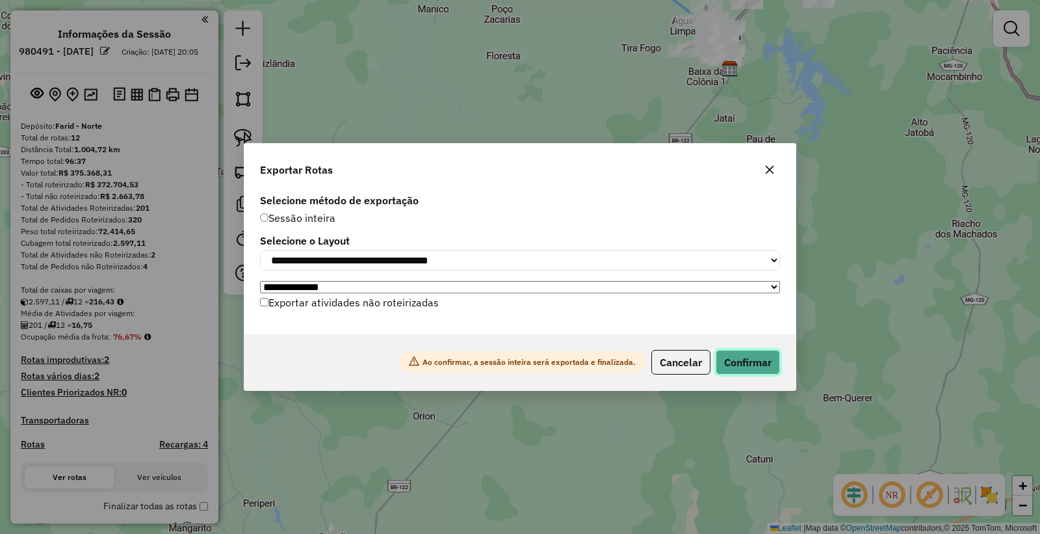
click at [727, 355] on button "Confirmar" at bounding box center [748, 362] width 64 height 25
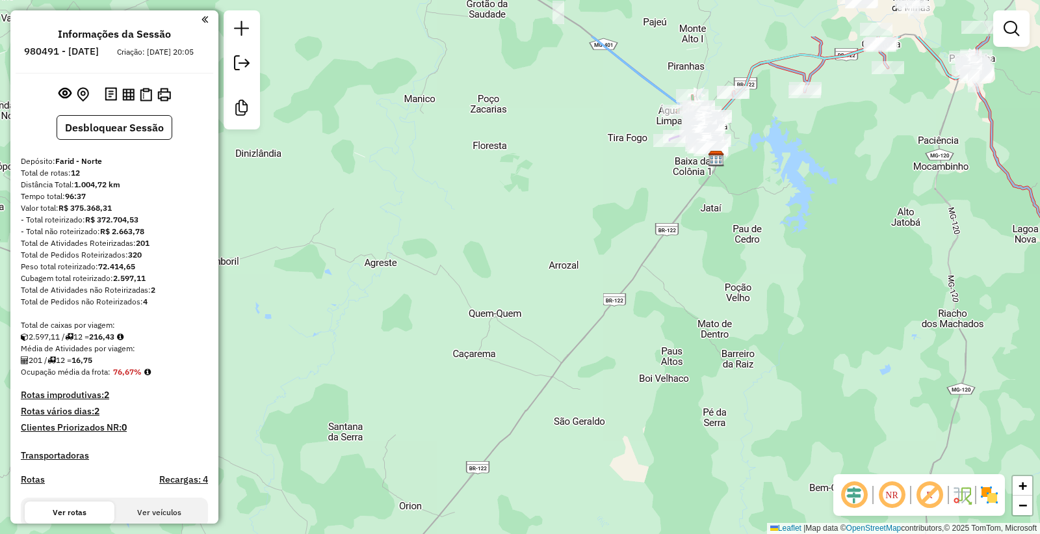
drag, startPoint x: 678, startPoint y: 211, endPoint x: 528, endPoint y: 307, distance: 177.9
click at [600, 327] on div "Janela de atendimento Grade de atendimento Capacidade Transportadoras Veículos …" at bounding box center [520, 267] width 1040 height 534
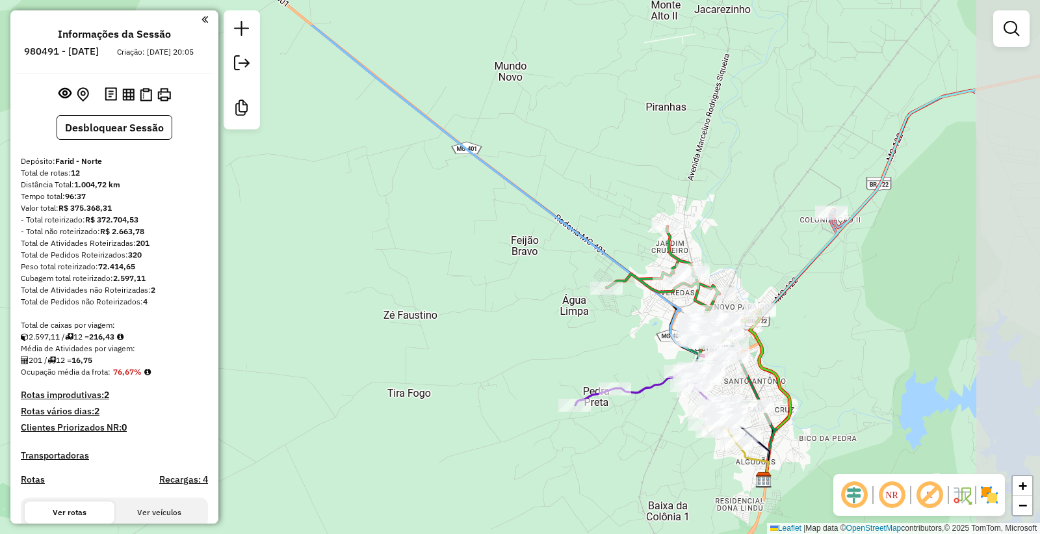
drag, startPoint x: 728, startPoint y: 183, endPoint x: 553, endPoint y: 248, distance: 186.5
click at [562, 258] on div "Janela de atendimento Grade de atendimento Capacidade Transportadoras Veículos …" at bounding box center [520, 267] width 1040 height 534
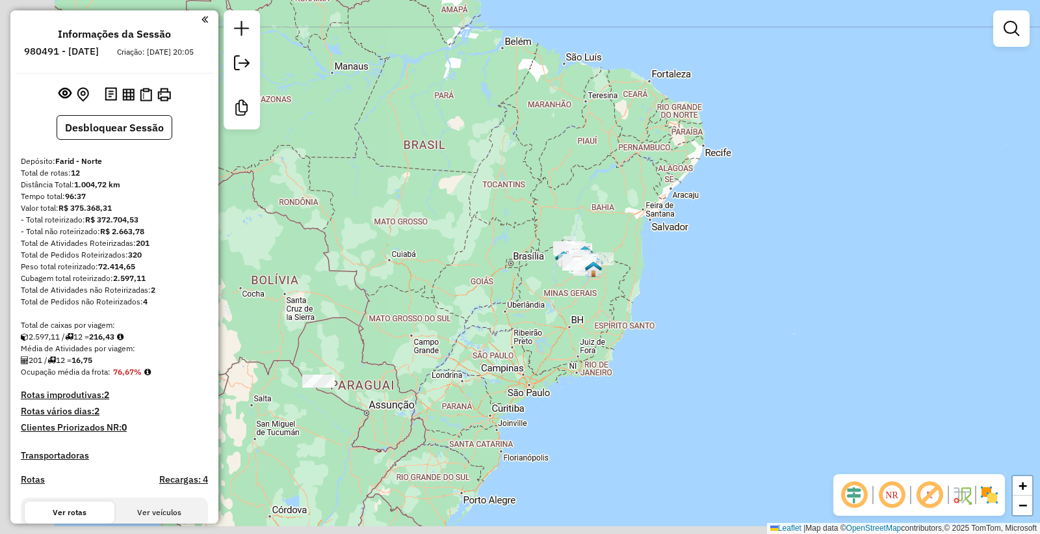
drag, startPoint x: 371, startPoint y: 410, endPoint x: 482, endPoint y: 365, distance: 119.2
click at [482, 365] on div "Janela de atendimento Grade de atendimento Capacidade Transportadoras Veículos …" at bounding box center [520, 267] width 1040 height 534
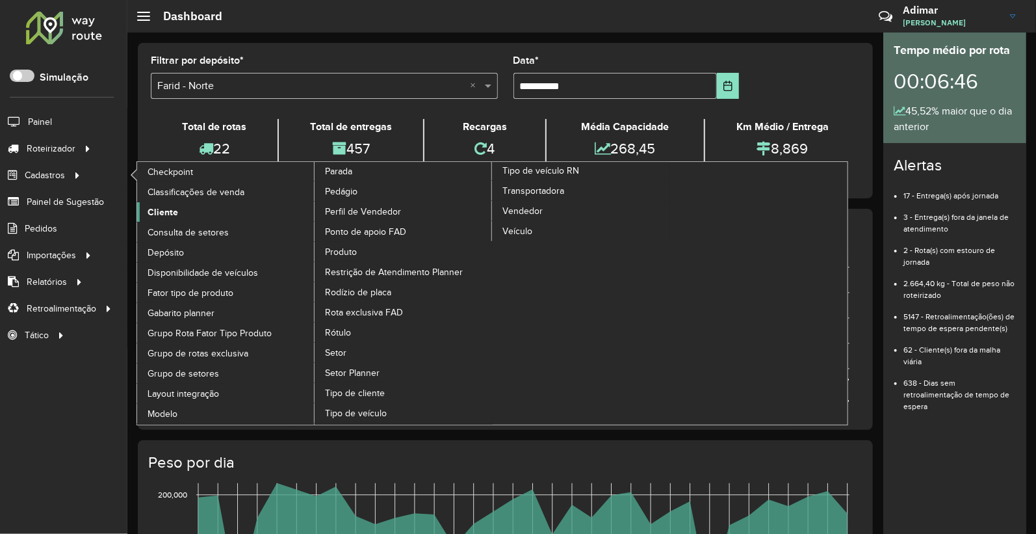
click at [172, 209] on span "Cliente" at bounding box center [163, 212] width 31 height 14
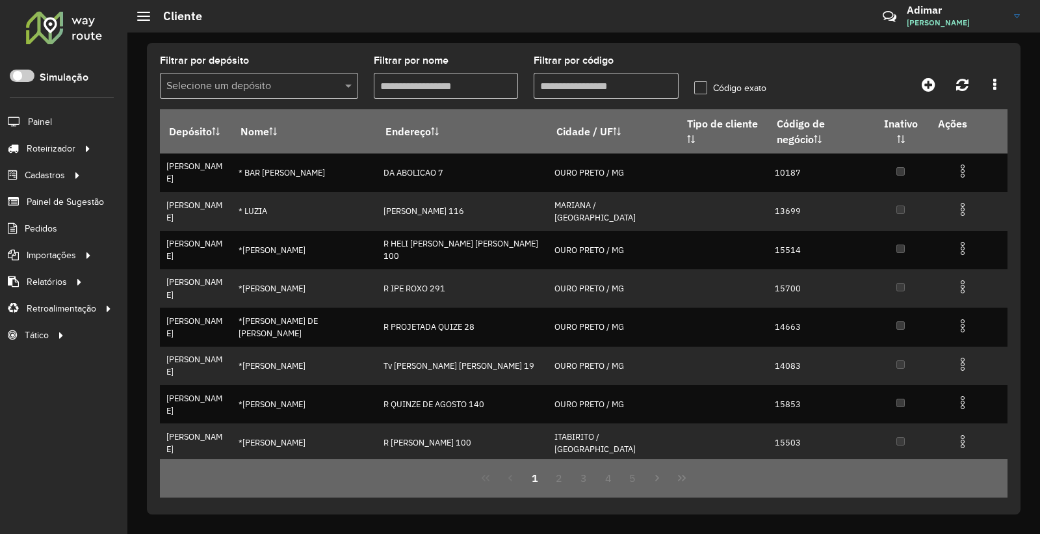
click at [223, 88] on hb-app "Aguarde... Pop-up bloqueado! Seu navegador bloqueou automáticamente a abertura …" at bounding box center [520, 267] width 1040 height 534
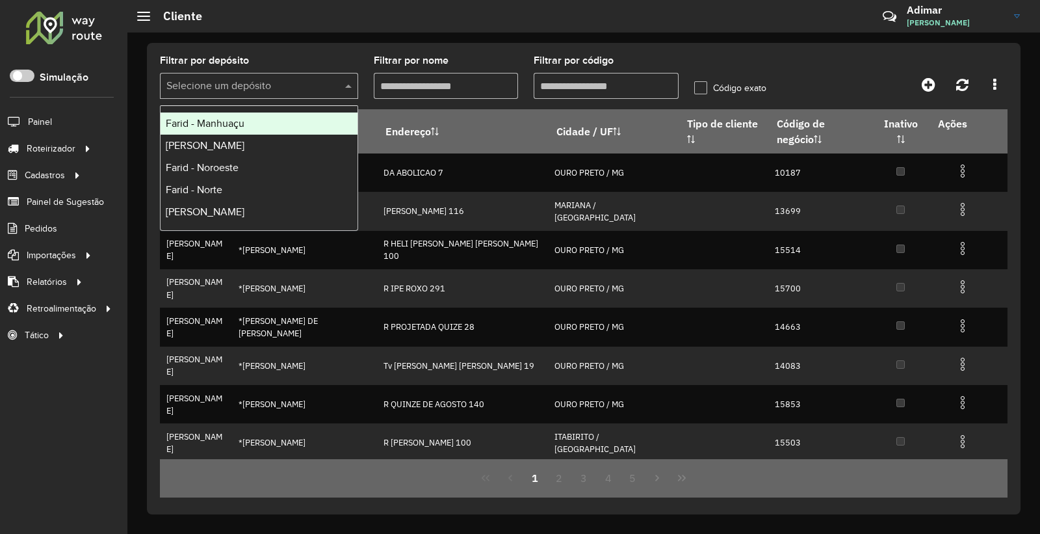
click at [223, 88] on input "text" at bounding box center [245, 87] width 159 height 16
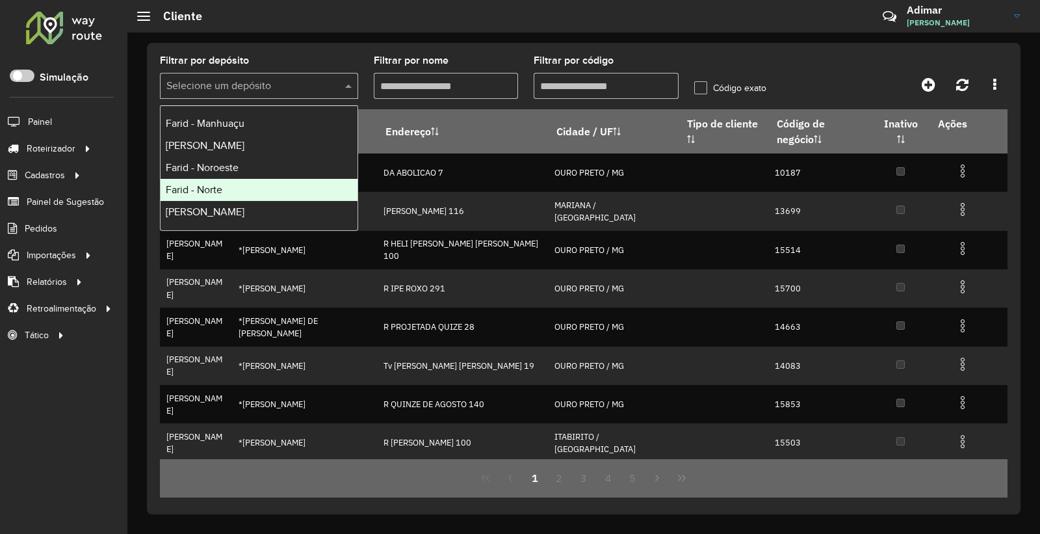
click at [216, 186] on span "Farid - Norte" at bounding box center [194, 189] width 57 height 11
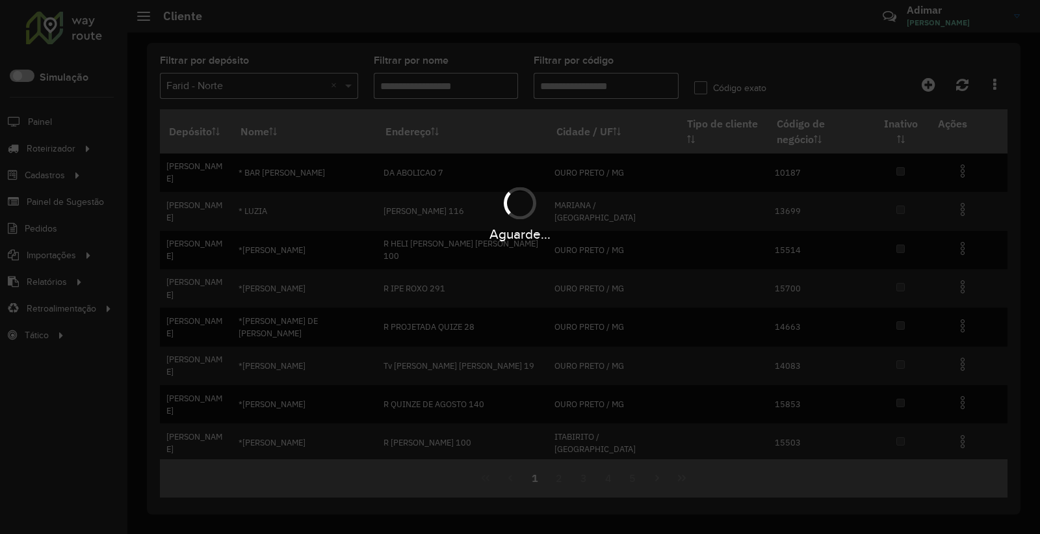
click at [589, 81] on div "Aguarde..." at bounding box center [520, 267] width 1040 height 534
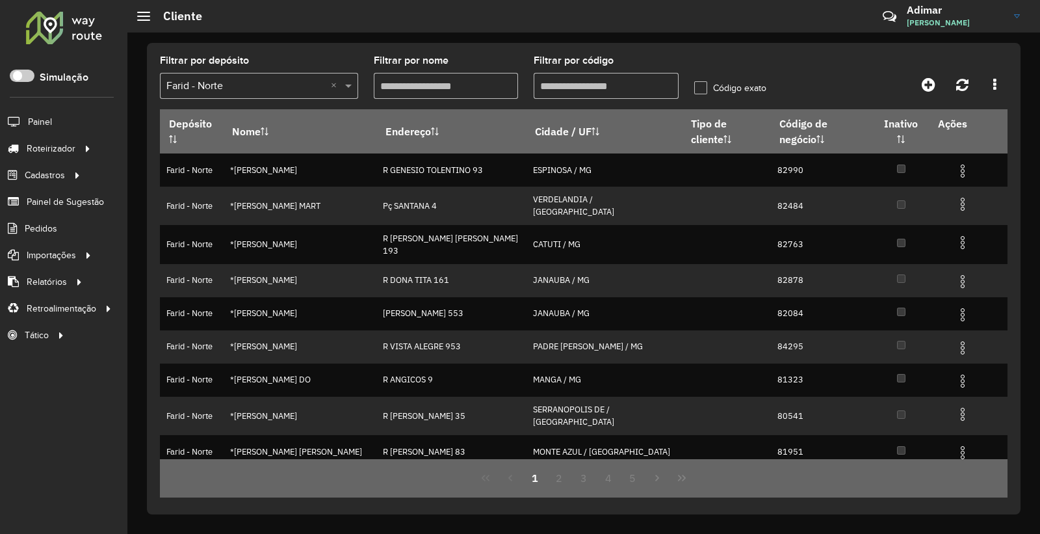
click at [583, 83] on input "Filtrar por código" at bounding box center [606, 86] width 145 height 26
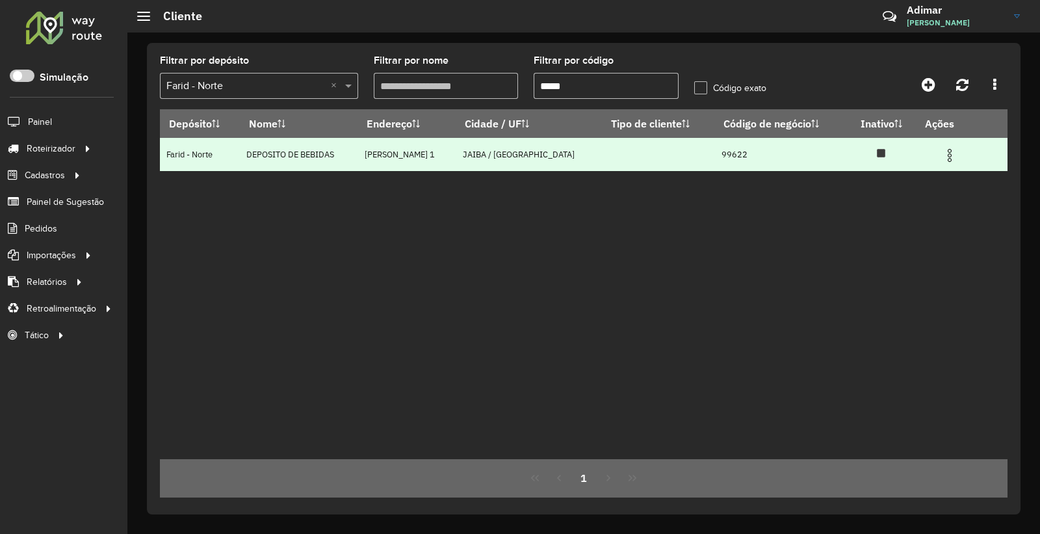
type input "*****"
click at [957, 160] on img at bounding box center [950, 156] width 16 height 16
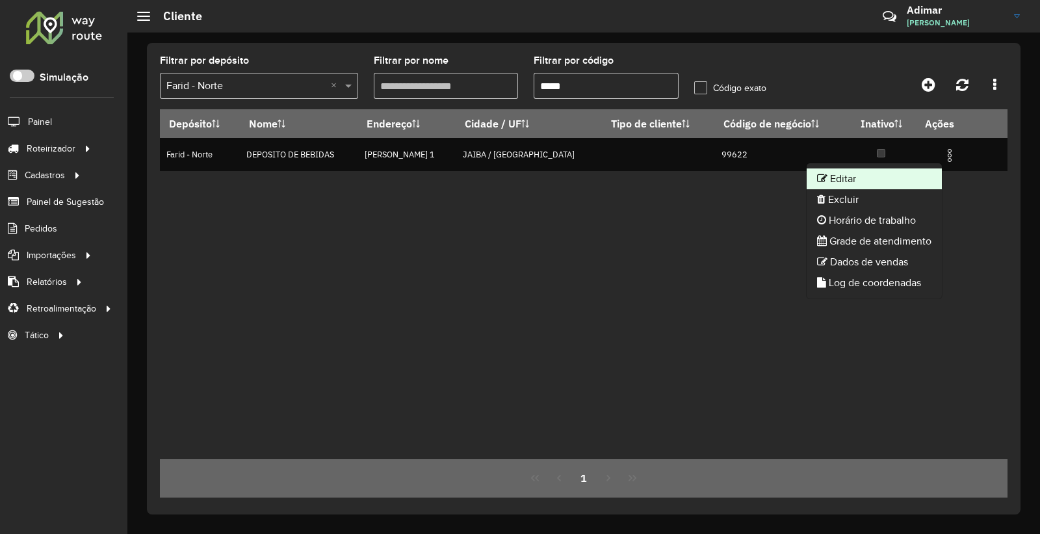
click at [911, 180] on li "Editar" at bounding box center [874, 178] width 135 height 21
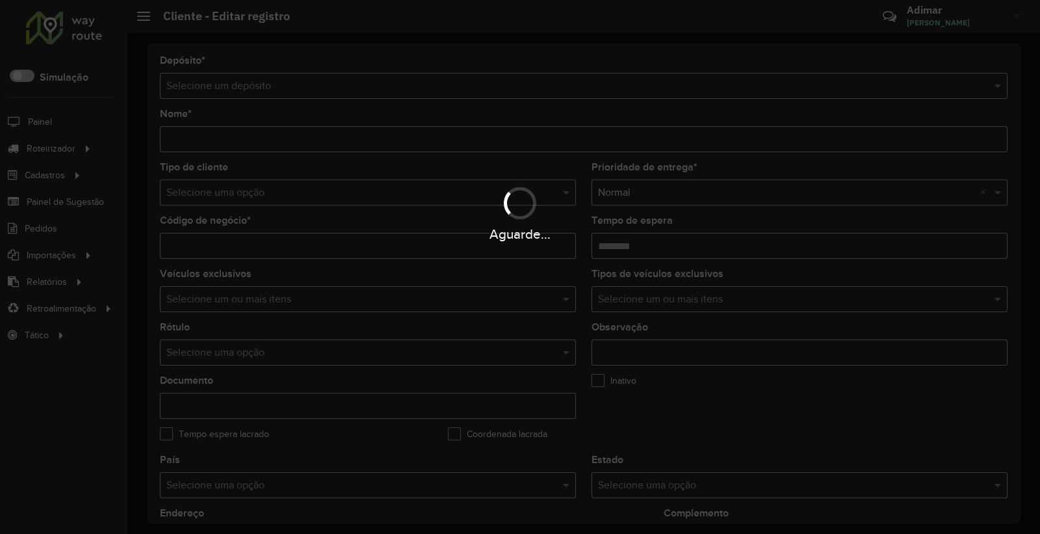
type input "**********"
type input "*****"
type input "********"
type input "**********"
type input "*****"
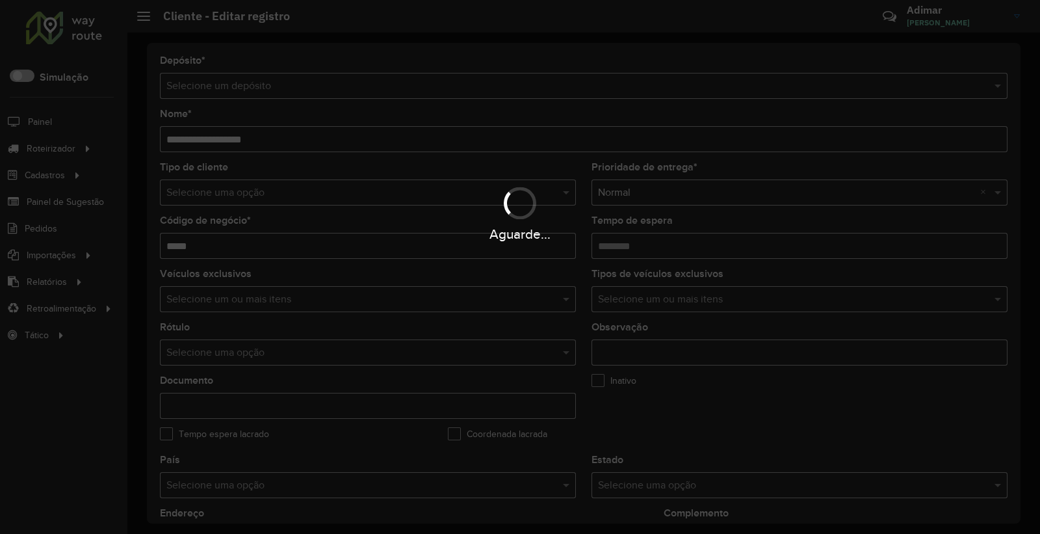
type input "*****"
type input "**********"
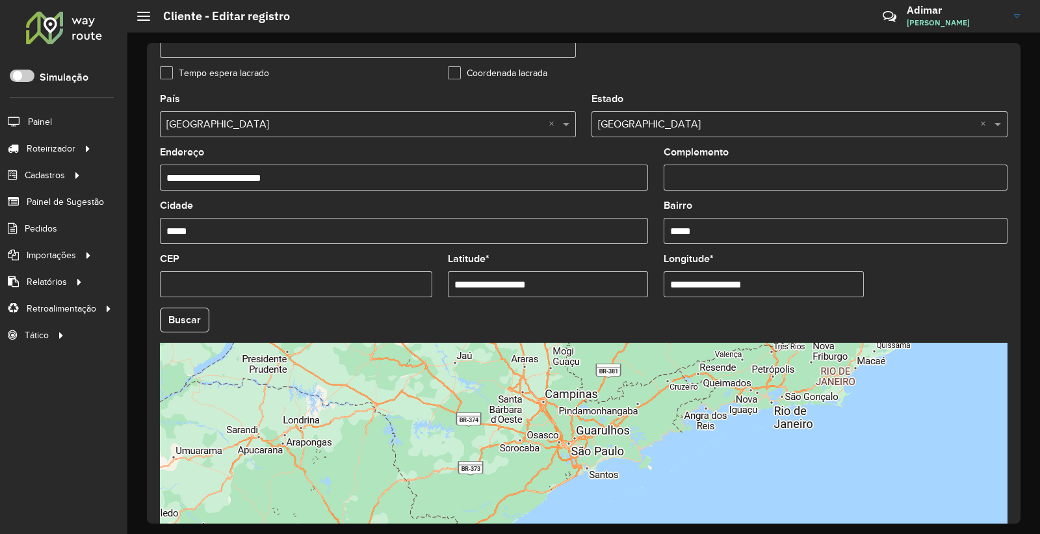
scroll to position [436, 0]
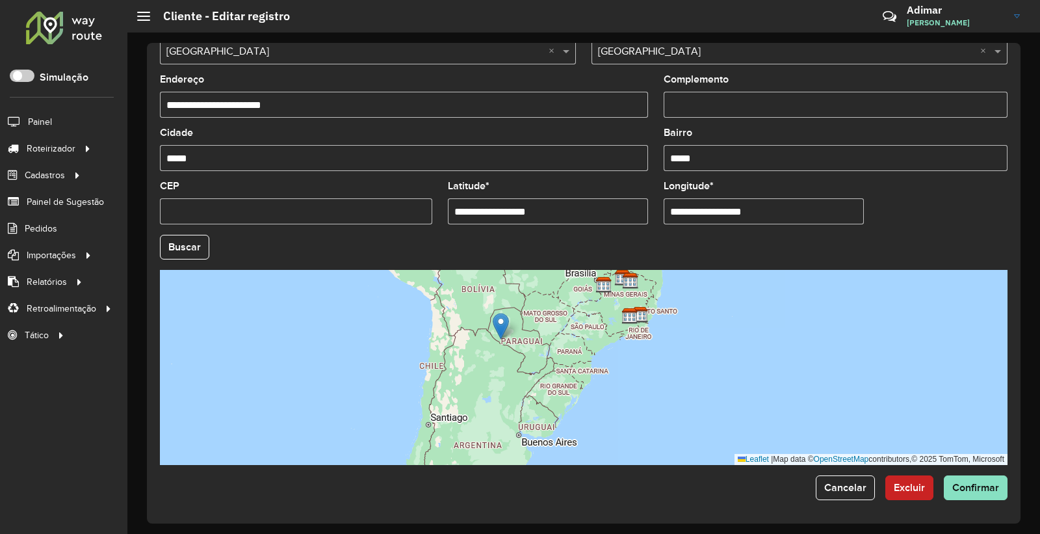
drag, startPoint x: 549, startPoint y: 329, endPoint x: 523, endPoint y: 374, distance: 51.5
click at [523, 374] on div "Leaflet | Map data © OpenStreetMap contributors,© 2025 TomTom, Microsoft" at bounding box center [583, 367] width 847 height 195
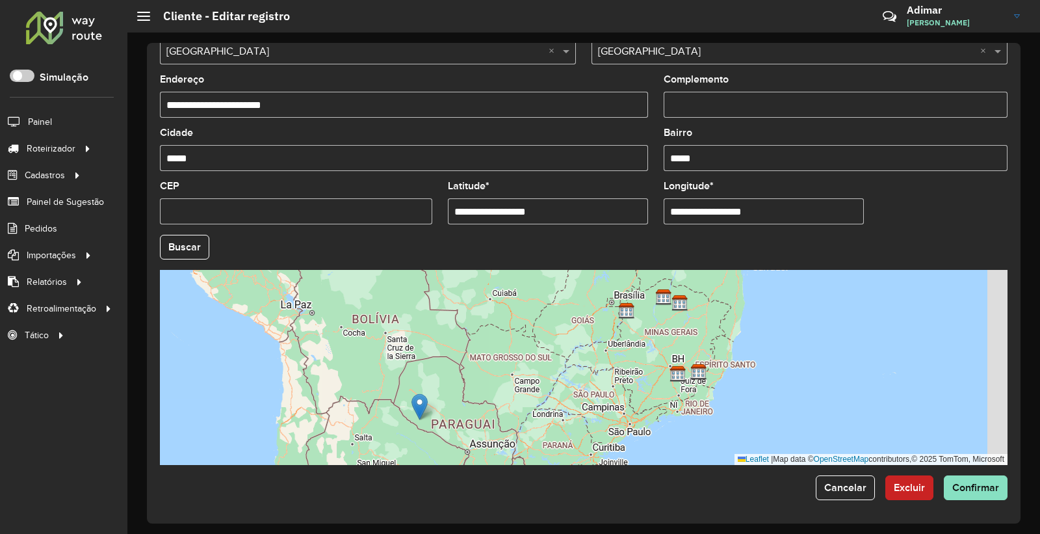
drag, startPoint x: 574, startPoint y: 354, endPoint x: 531, endPoint y: 385, distance: 53.4
click at [531, 385] on div "Leaflet | Map data © OpenStreetMap contributors,© 2025 TomTom, Microsoft" at bounding box center [583, 367] width 847 height 195
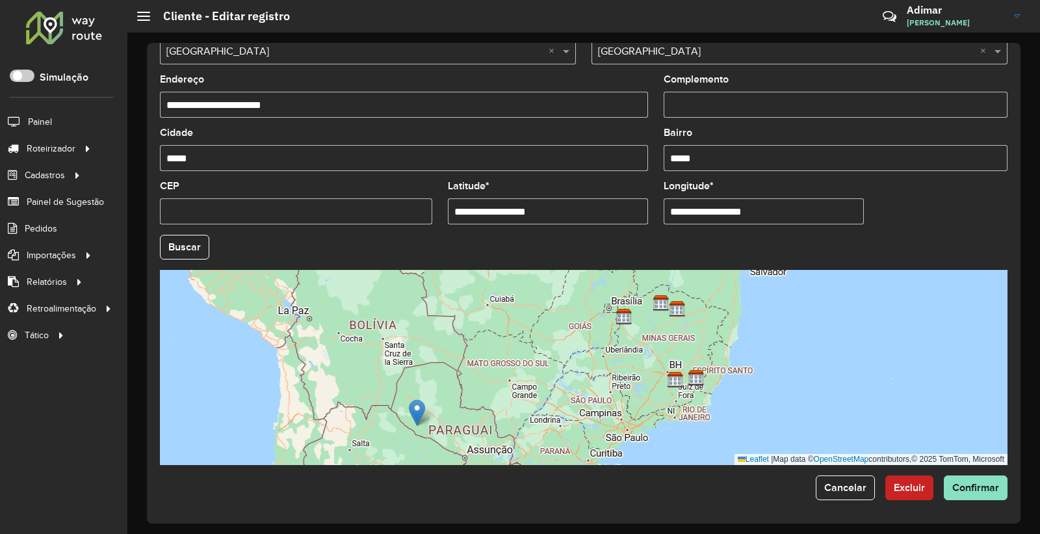
click at [425, 417] on div "Leaflet | Map data © OpenStreetMap contributors,© 2025 TomTom, Microsoft" at bounding box center [583, 367] width 847 height 195
drag, startPoint x: 420, startPoint y: 417, endPoint x: 682, endPoint y: 300, distance: 286.8
click at [682, 300] on img at bounding box center [679, 295] width 16 height 27
type input "**********"
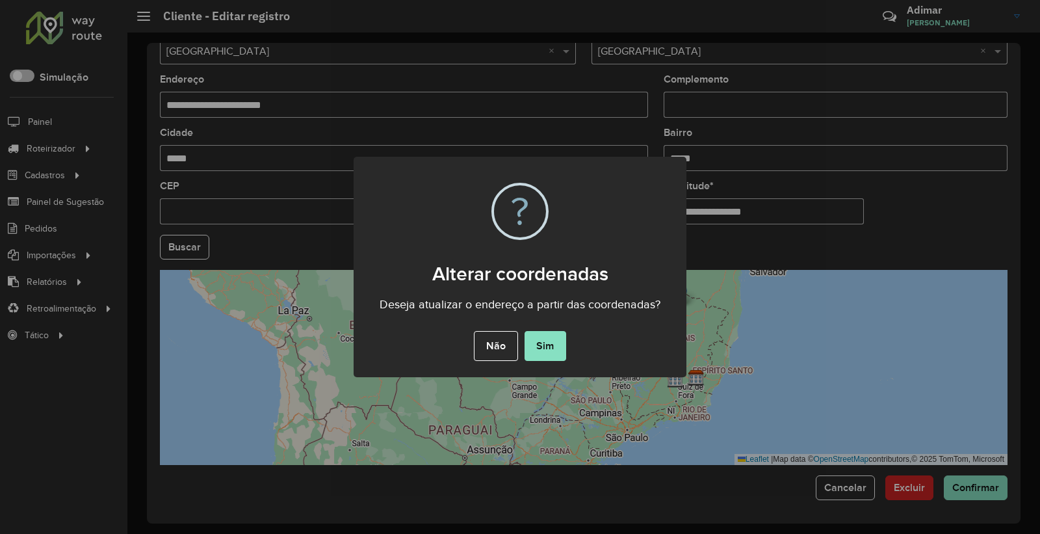
click at [561, 343] on button "Sim" at bounding box center [545, 346] width 42 height 30
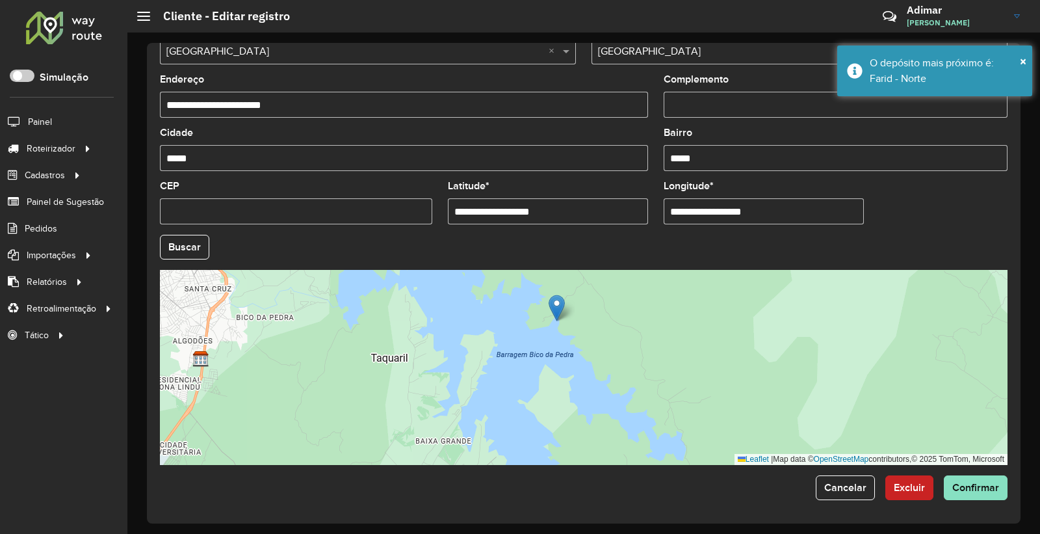
drag, startPoint x: 513, startPoint y: 344, endPoint x: 556, endPoint y: 361, distance: 45.3
click at [556, 361] on div "Leaflet | Map data © OpenStreetMap contributors,© 2025 TomTom, Microsoft" at bounding box center [583, 367] width 847 height 195
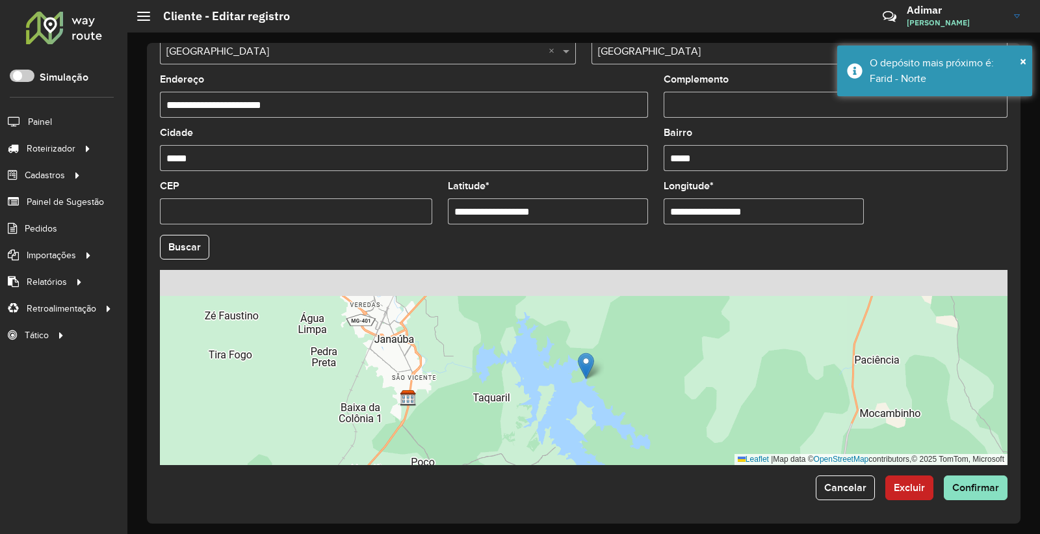
drag, startPoint x: 485, startPoint y: 355, endPoint x: 504, endPoint y: 393, distance: 42.1
click at [504, 393] on div "Leaflet | Map data © OpenStreetMap contributors,© 2025 TomTom, Microsoft" at bounding box center [583, 367] width 847 height 195
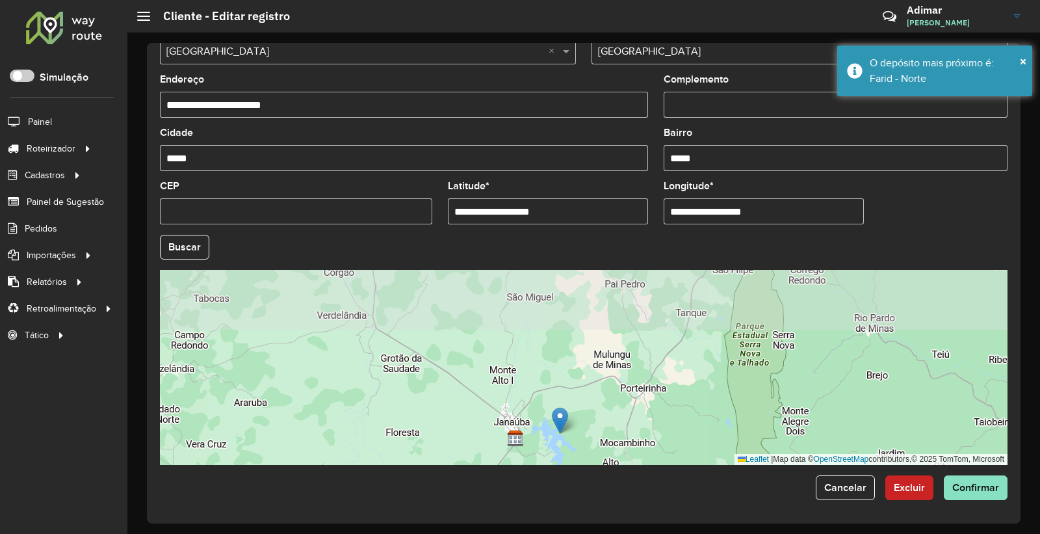
drag, startPoint x: 556, startPoint y: 385, endPoint x: 581, endPoint y: 443, distance: 62.3
click at [581, 443] on div "Leaflet | Map data © OpenStreetMap contributors,© 2025 TomTom, Microsoft" at bounding box center [583, 367] width 847 height 195
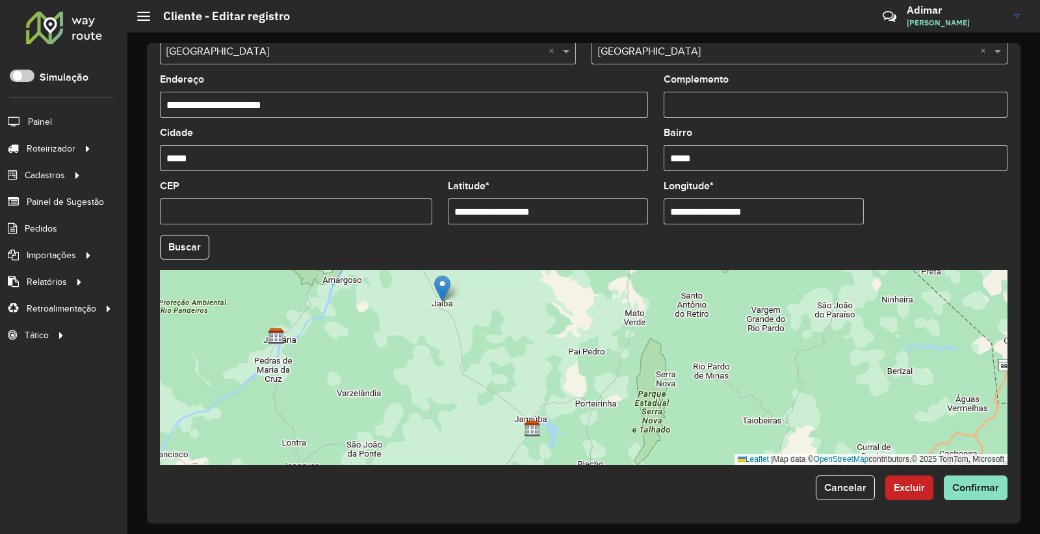
drag, startPoint x: 561, startPoint y: 409, endPoint x: 449, endPoint y: 286, distance: 166.6
click at [449, 286] on img at bounding box center [442, 288] width 16 height 27
type input "**********"
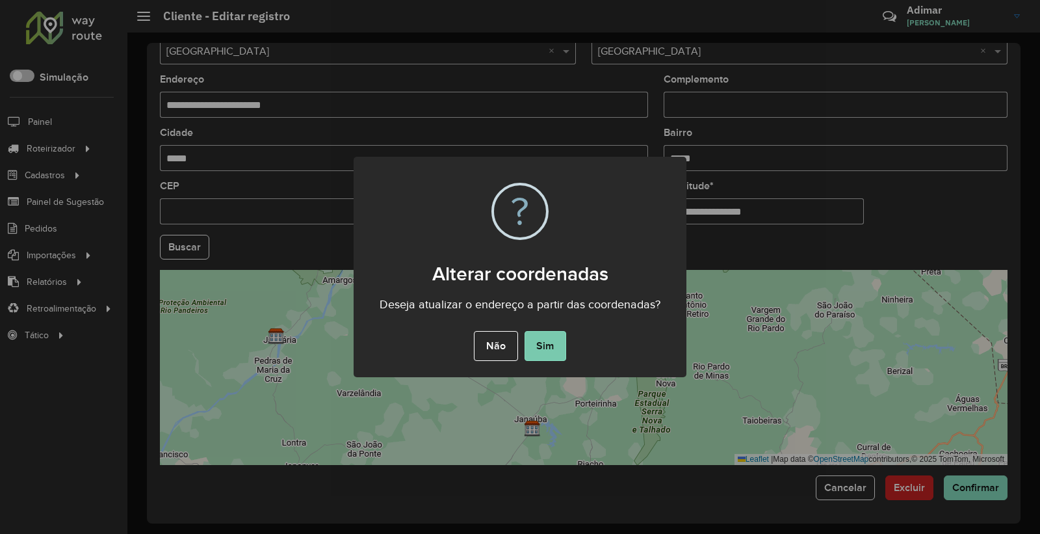
click at [550, 342] on button "Sim" at bounding box center [545, 346] width 42 height 30
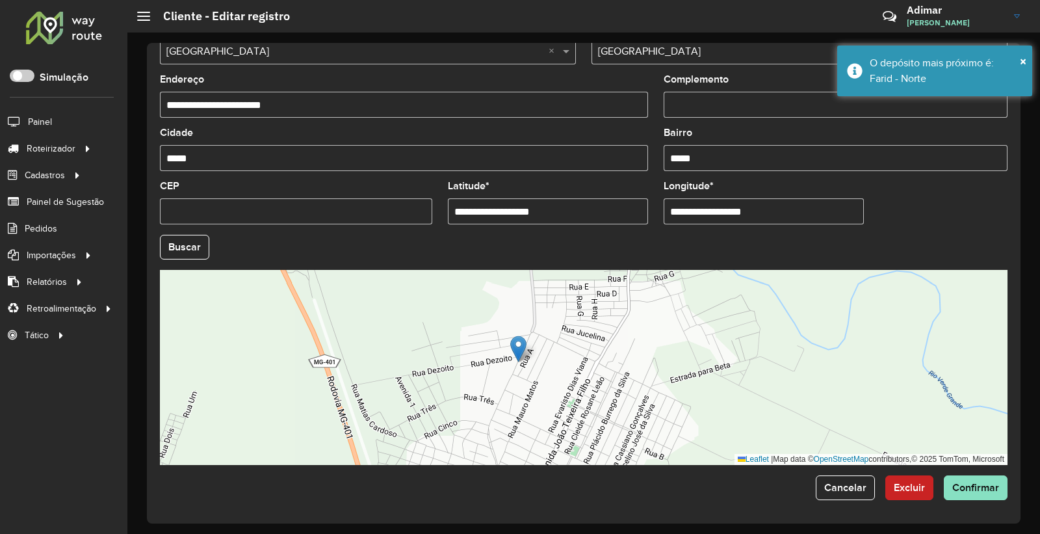
drag, startPoint x: 508, startPoint y: 307, endPoint x: 524, endPoint y: 354, distance: 49.3
click at [524, 354] on img at bounding box center [518, 348] width 16 height 27
type input "**********"
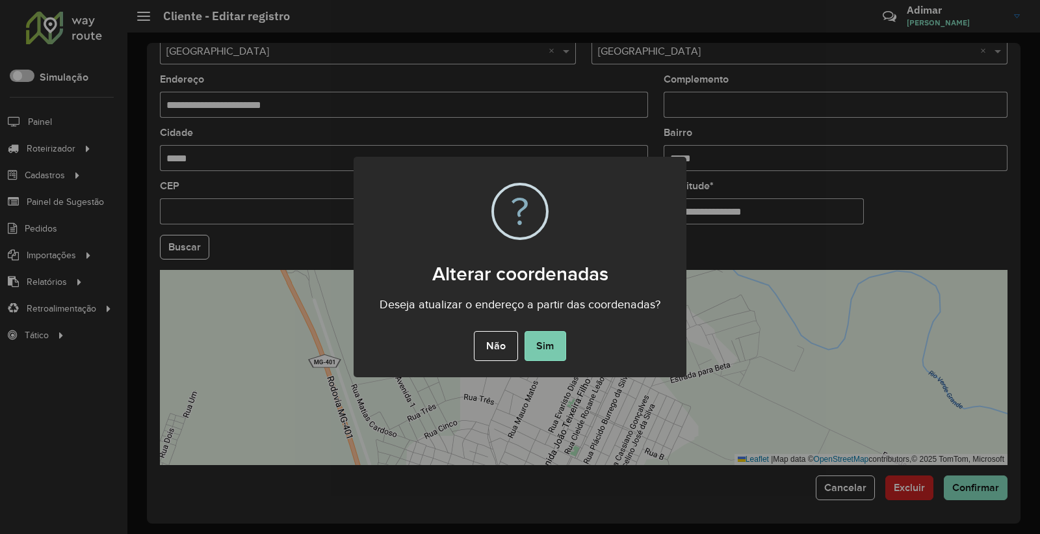
click at [535, 346] on button "Sim" at bounding box center [545, 346] width 42 height 30
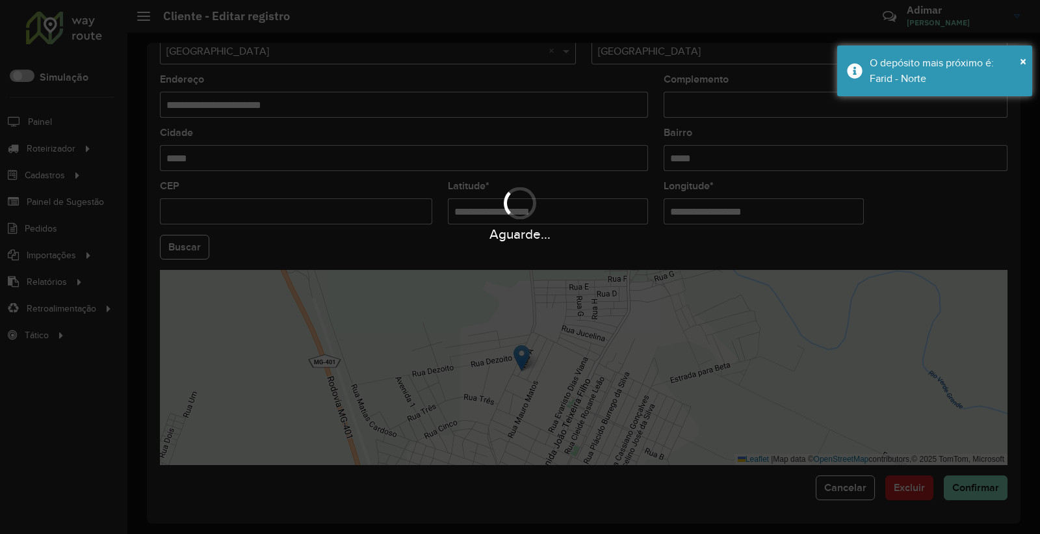
type input "**********"
type input "*****"
type input "*********"
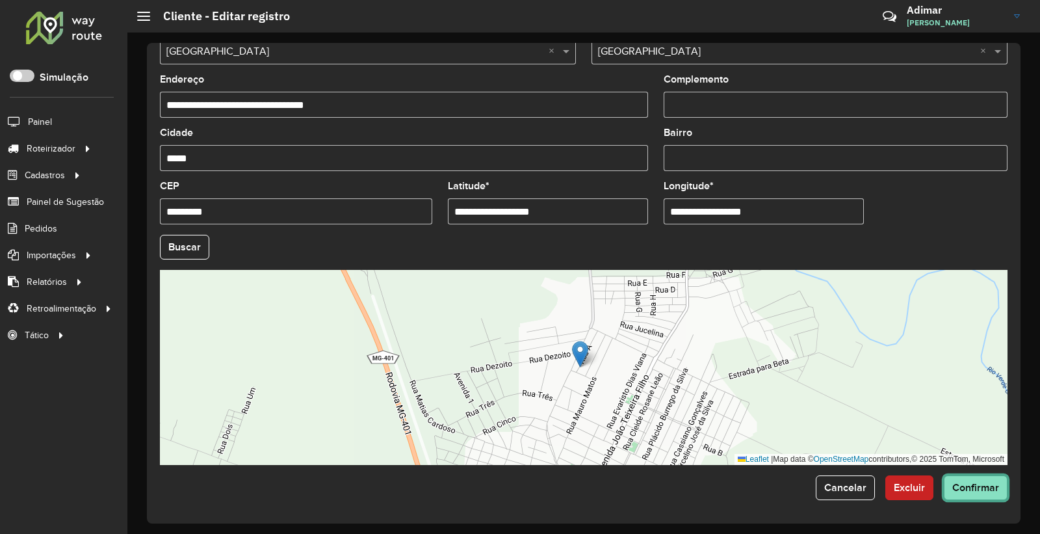
click at [961, 499] on button "Confirmar" at bounding box center [976, 487] width 64 height 25
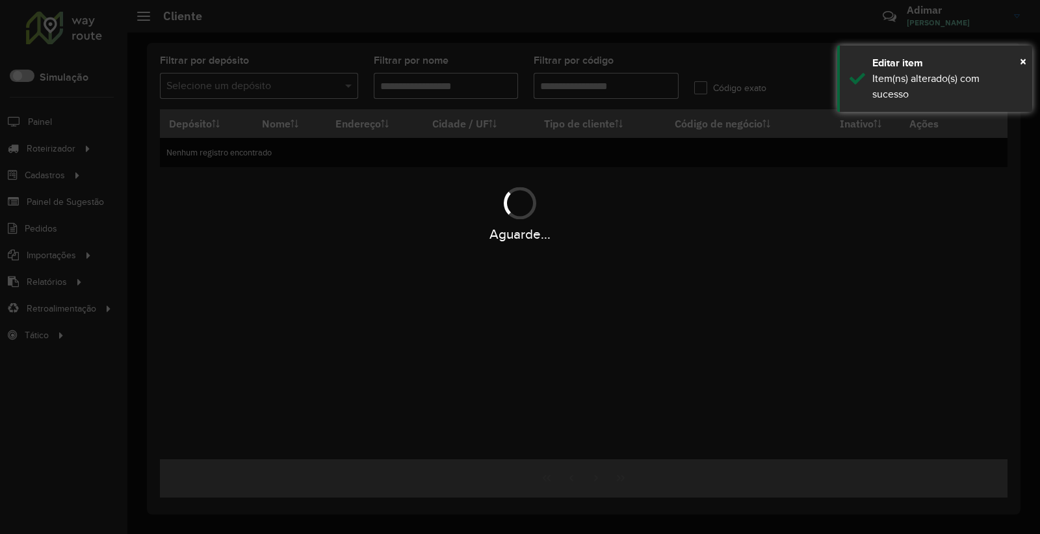
type input "*****"
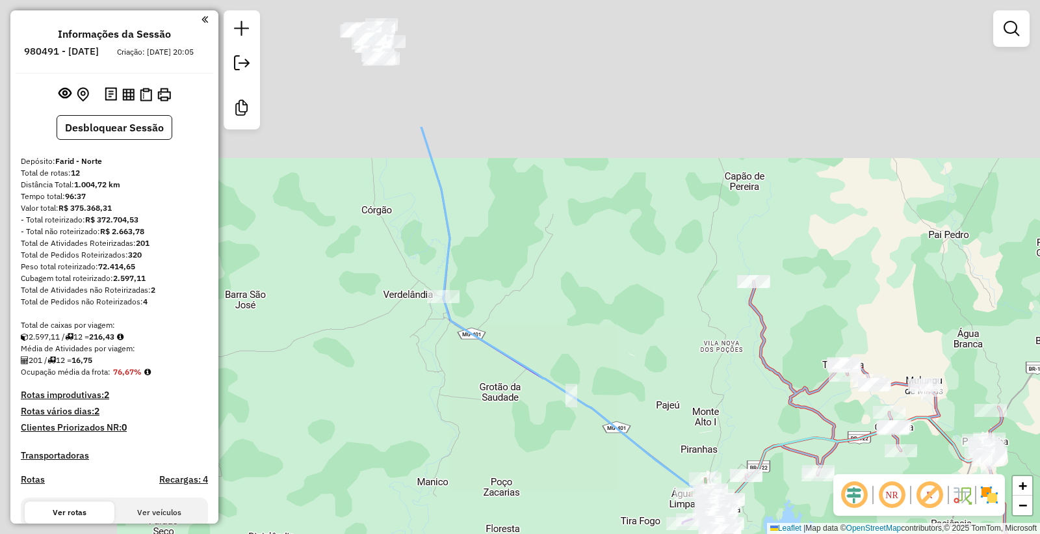
drag, startPoint x: 372, startPoint y: 60, endPoint x: 531, endPoint y: 270, distance: 263.1
click at [531, 278] on div "Janela de atendimento Grade de atendimento Capacidade Transportadoras Veículos …" at bounding box center [520, 267] width 1040 height 534
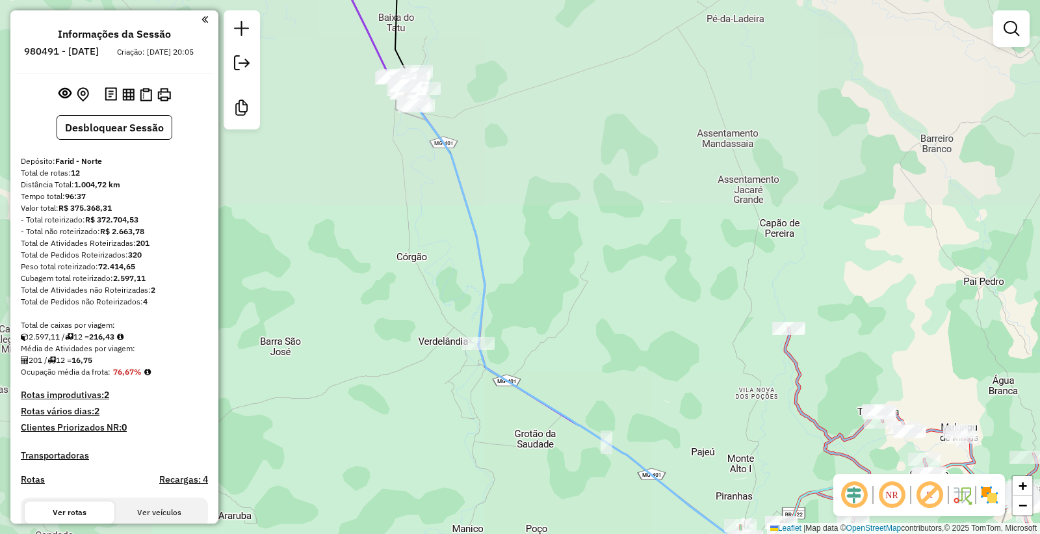
drag, startPoint x: 432, startPoint y: 232, endPoint x: 436, endPoint y: 242, distance: 11.1
click at [436, 242] on div "Janela de atendimento Grade de atendimento Capacidade Transportadoras Veículos …" at bounding box center [520, 267] width 1040 height 534
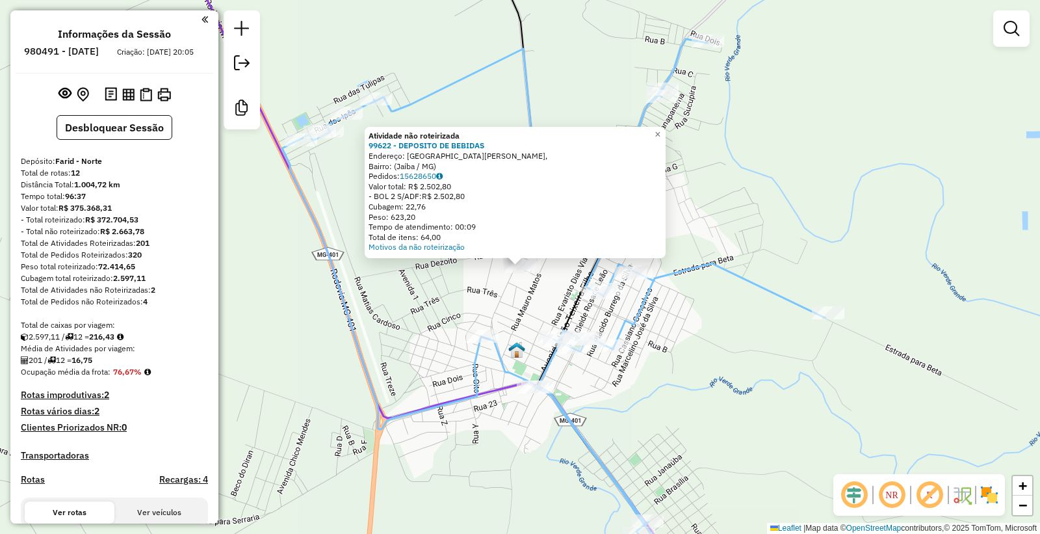
click at [400, 307] on div "Atividade não roteirizada 99622 - DEPOSITO DE BEBIDAS Endereço: [GEOGRAPHIC_DAT…" at bounding box center [520, 267] width 1040 height 534
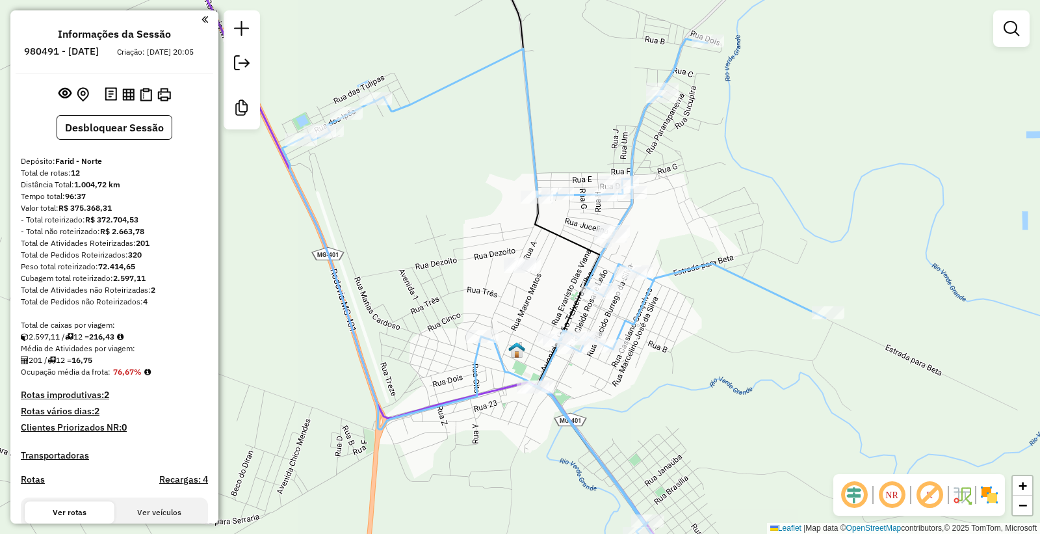
click at [86, 121] on div "Informações da Sessão 980491 - [DATE] Criação: [DATE] 20:05 Desbloquear Sessão …" at bounding box center [114, 266] width 208 height 513
click at [89, 133] on button "Desbloquear Sessão" at bounding box center [115, 127] width 116 height 25
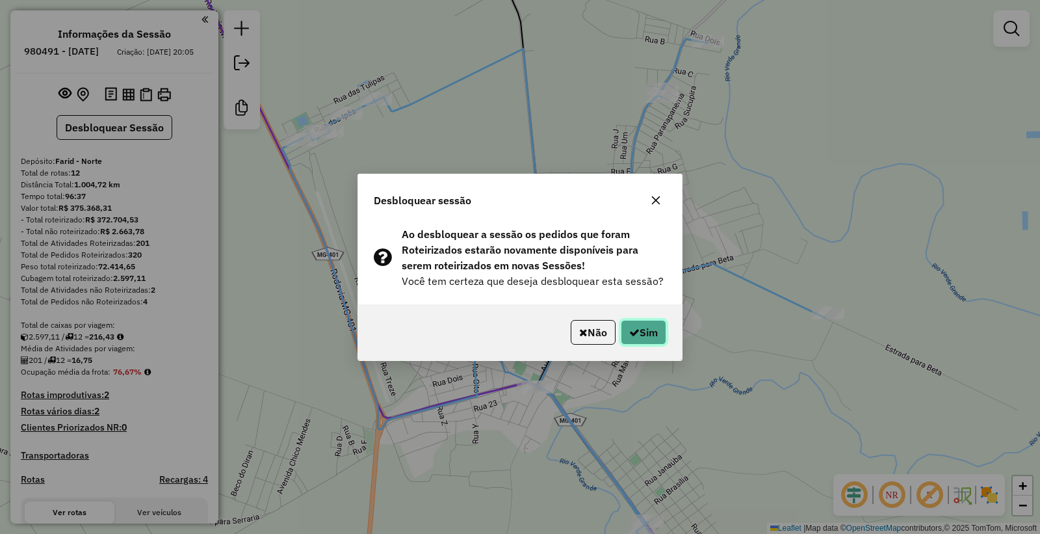
click at [636, 329] on icon "button" at bounding box center [634, 332] width 10 height 10
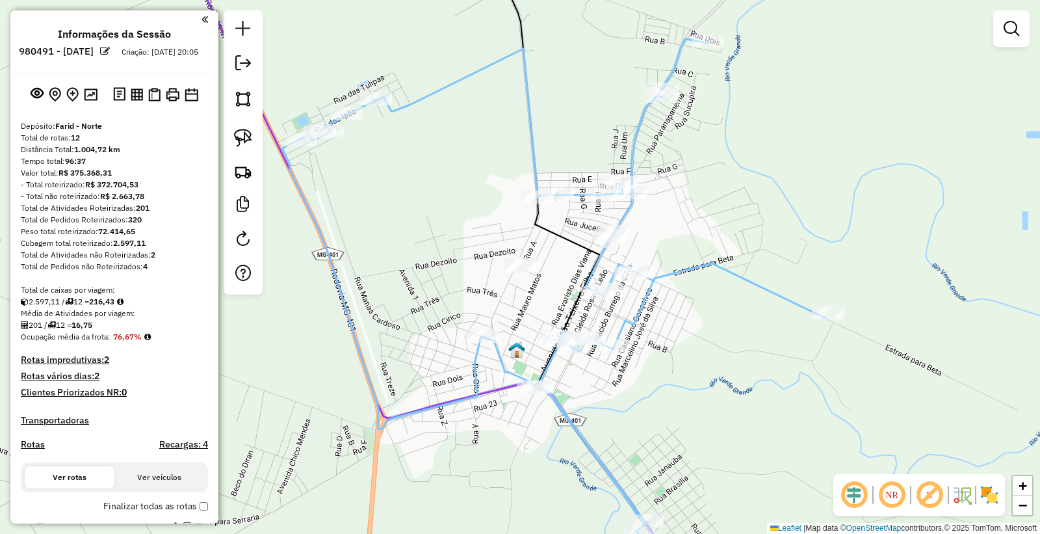
drag, startPoint x: 231, startPoint y: 135, endPoint x: 444, endPoint y: 233, distance: 234.1
click at [232, 136] on link at bounding box center [243, 137] width 29 height 29
drag, startPoint x: 523, startPoint y: 302, endPoint x: 455, endPoint y: 275, distance: 72.9
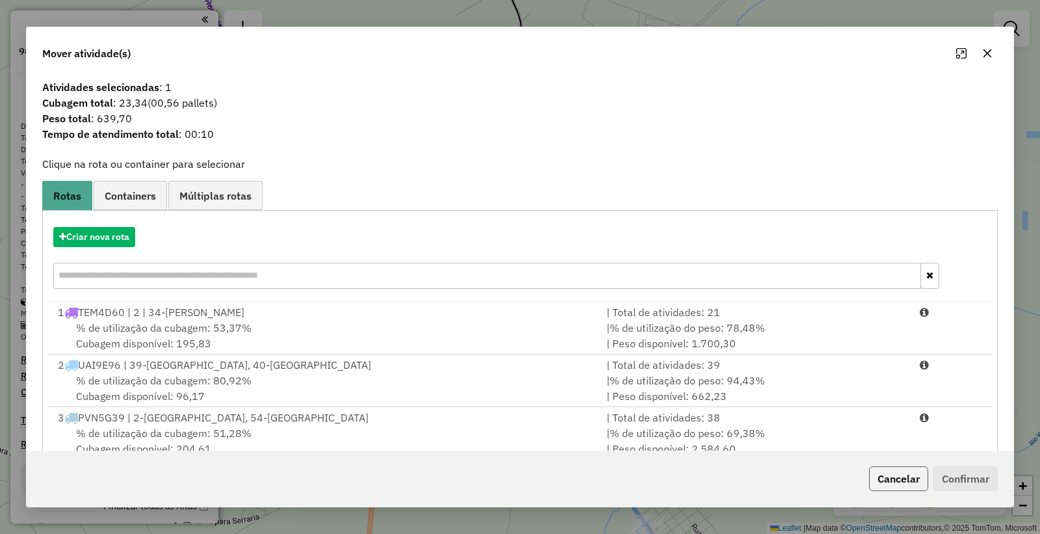
click at [910, 475] on button "Cancelar" at bounding box center [898, 478] width 59 height 25
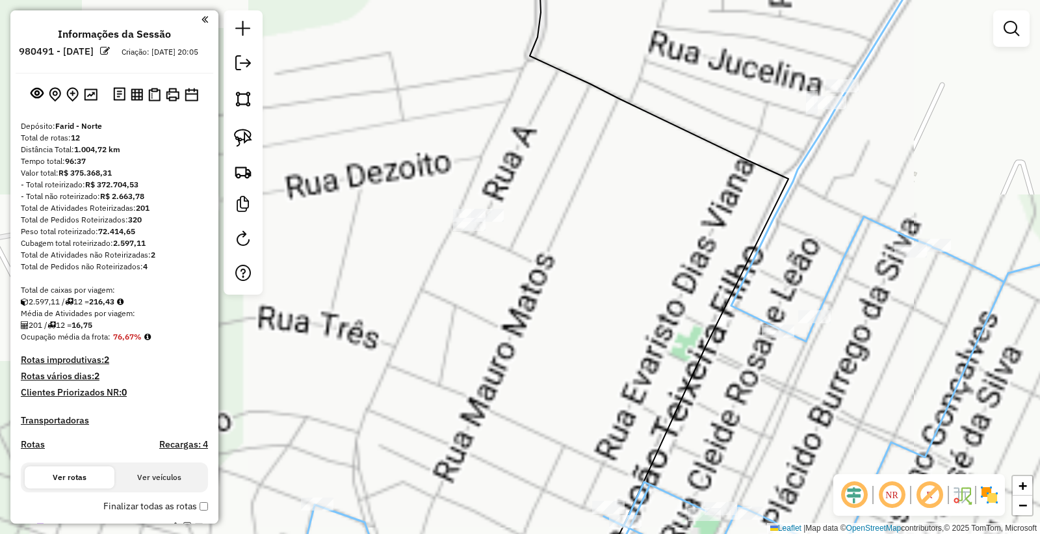
click at [491, 222] on div at bounding box center [487, 215] width 32 height 13
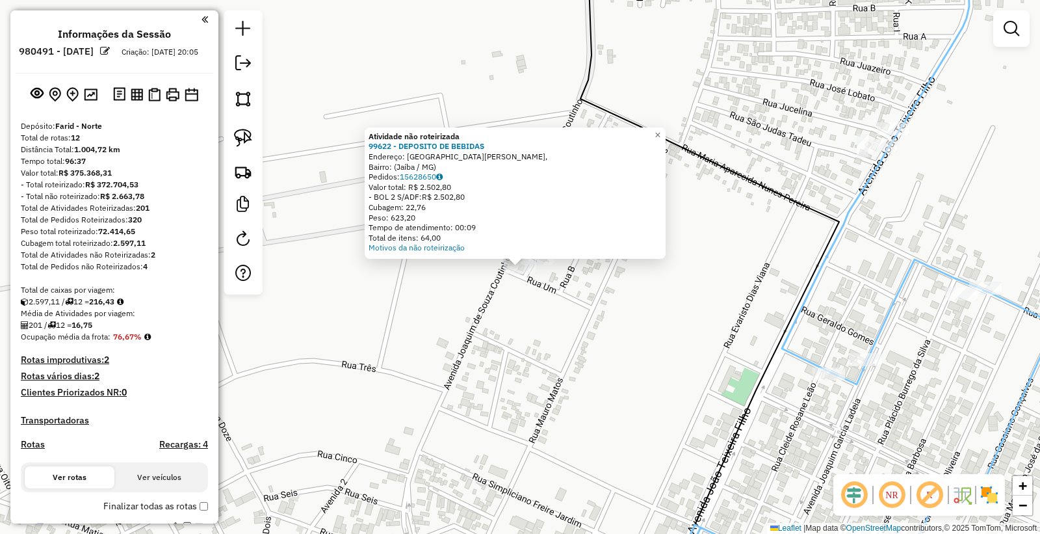
click at [531, 345] on div "Atividade não roteirizada 99622 - DEPOSITO DE BEBIDAS Endereço: [GEOGRAPHIC_DAT…" at bounding box center [520, 267] width 1040 height 534
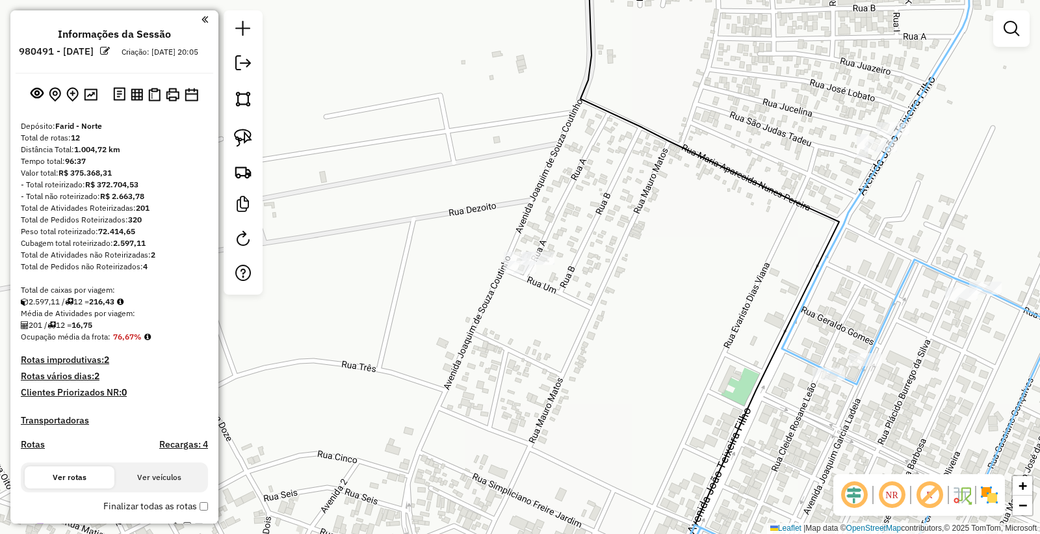
click at [271, 135] on div "Janela de atendimento Grade de atendimento Capacidade Transportadoras Veículos …" at bounding box center [520, 267] width 1040 height 534
click at [242, 144] on img at bounding box center [243, 138] width 18 height 18
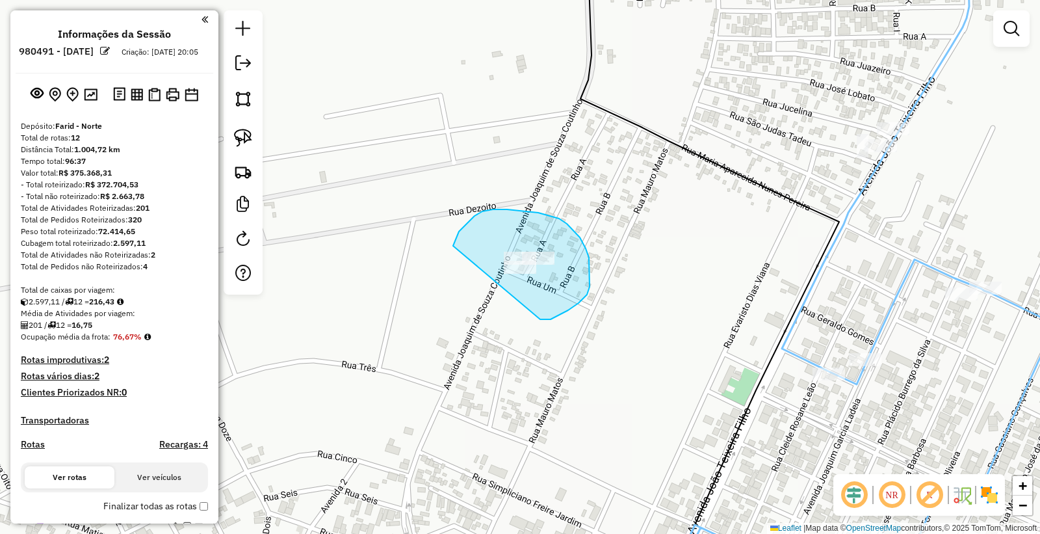
drag, startPoint x: 540, startPoint y: 319, endPoint x: 459, endPoint y: 327, distance: 81.0
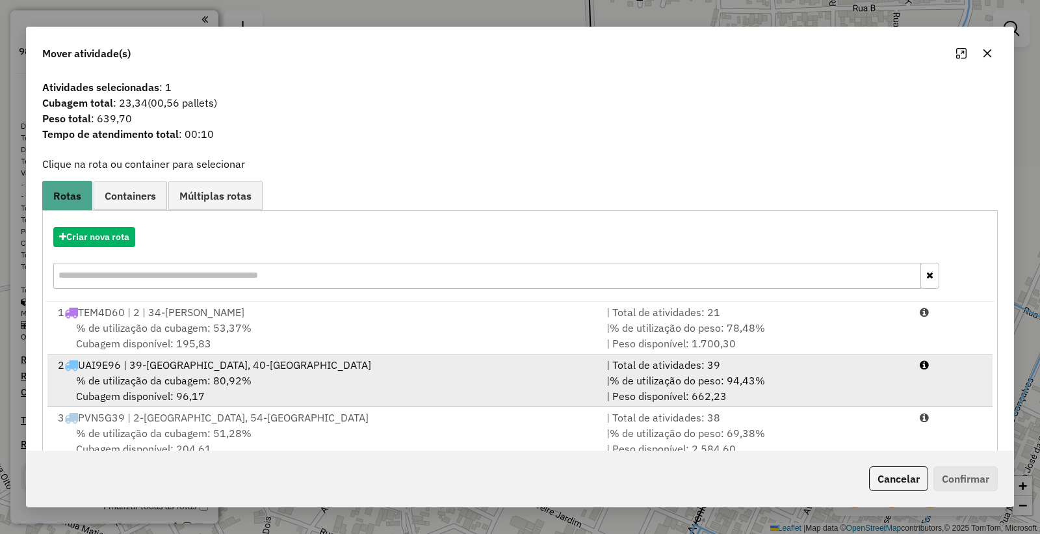
click at [374, 368] on div "2 UAI9E96 | 39-[GEOGRAPHIC_DATA], 40-[GEOGRAPHIC_DATA]" at bounding box center [324, 365] width 549 height 16
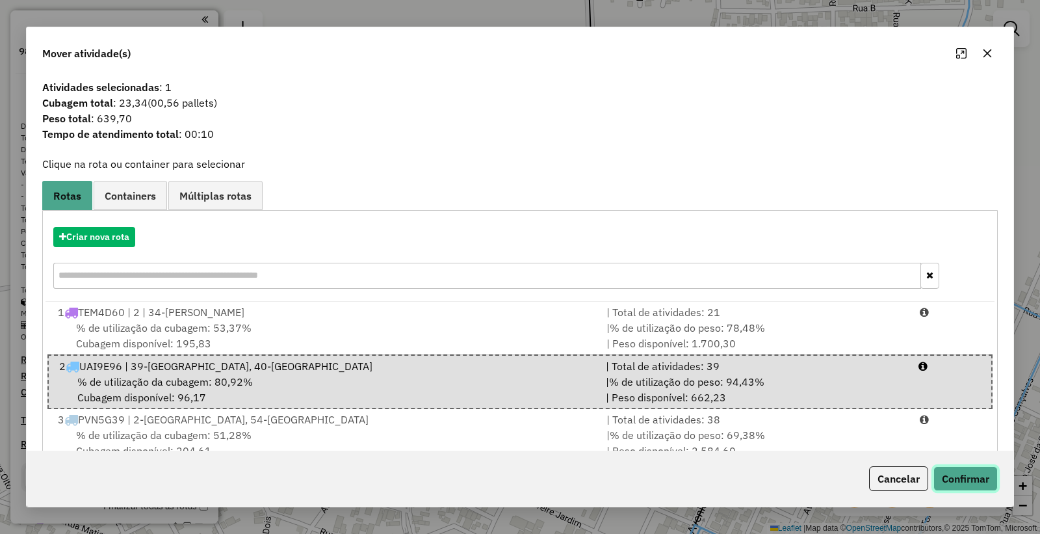
click at [953, 476] on button "Confirmar" at bounding box center [965, 478] width 64 height 25
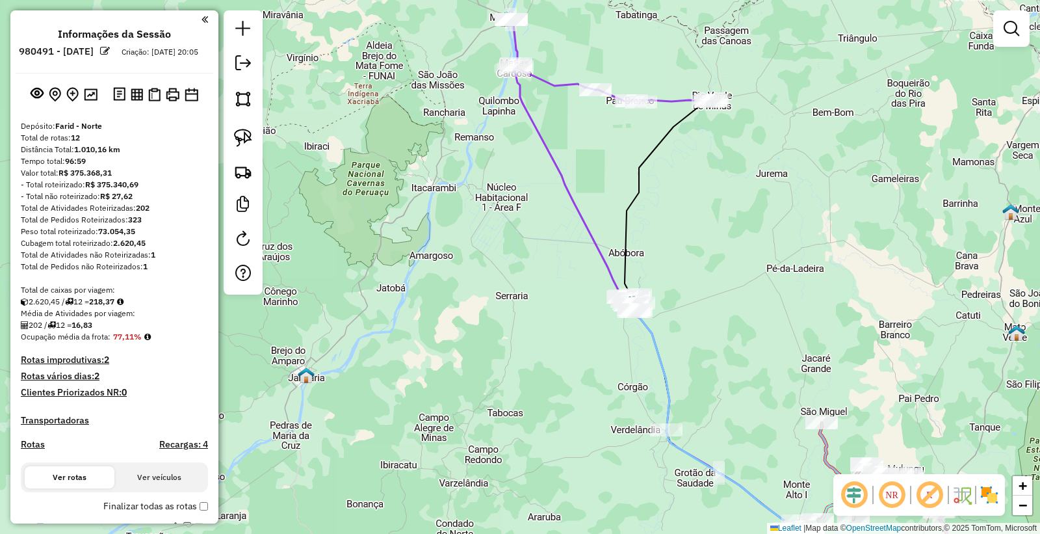
click at [244, 64] on em at bounding box center [243, 63] width 16 height 16
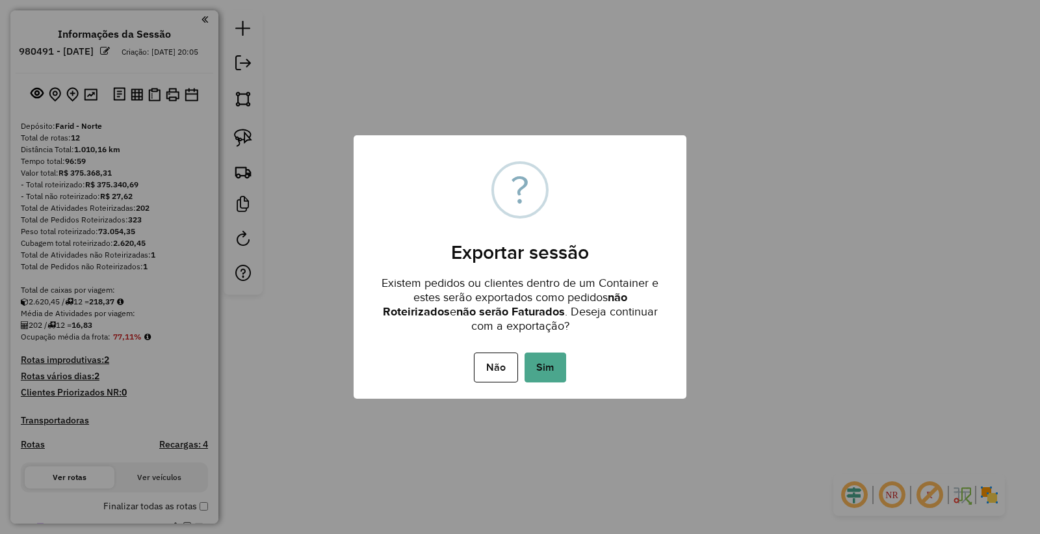
click at [521, 375] on div "Não No Sim" at bounding box center [520, 367] width 333 height 36
click at [528, 371] on button "Sim" at bounding box center [545, 367] width 42 height 30
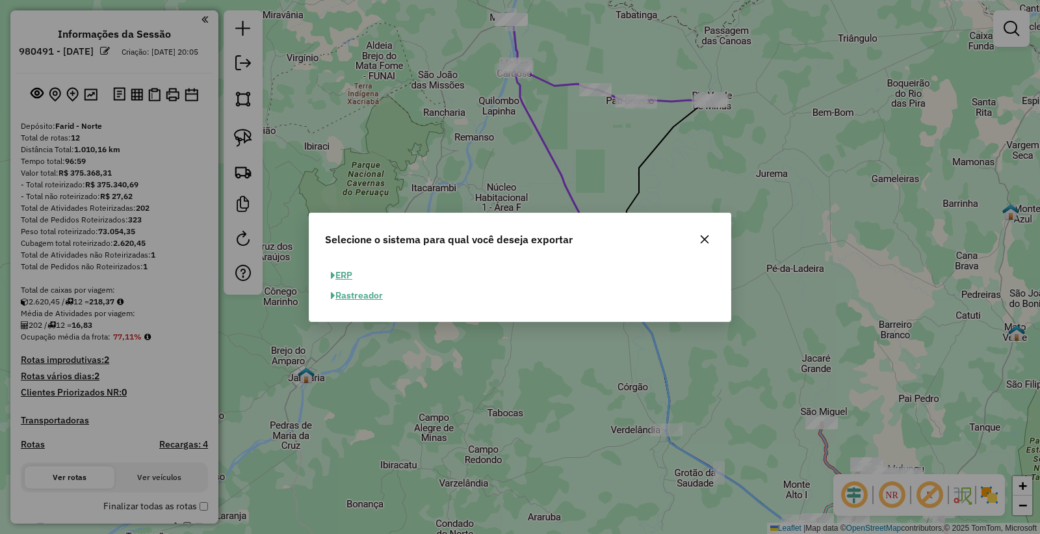
click at [352, 275] on button "ERP" at bounding box center [341, 275] width 33 height 20
select select "**"
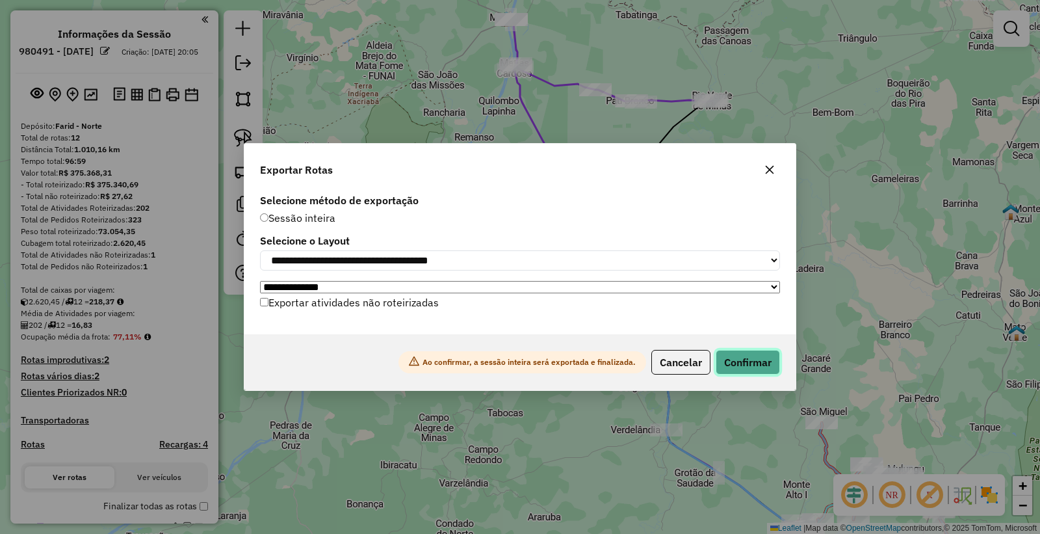
click at [751, 357] on button "Confirmar" at bounding box center [748, 362] width 64 height 25
